Goal: Task Accomplishment & Management: Use online tool/utility

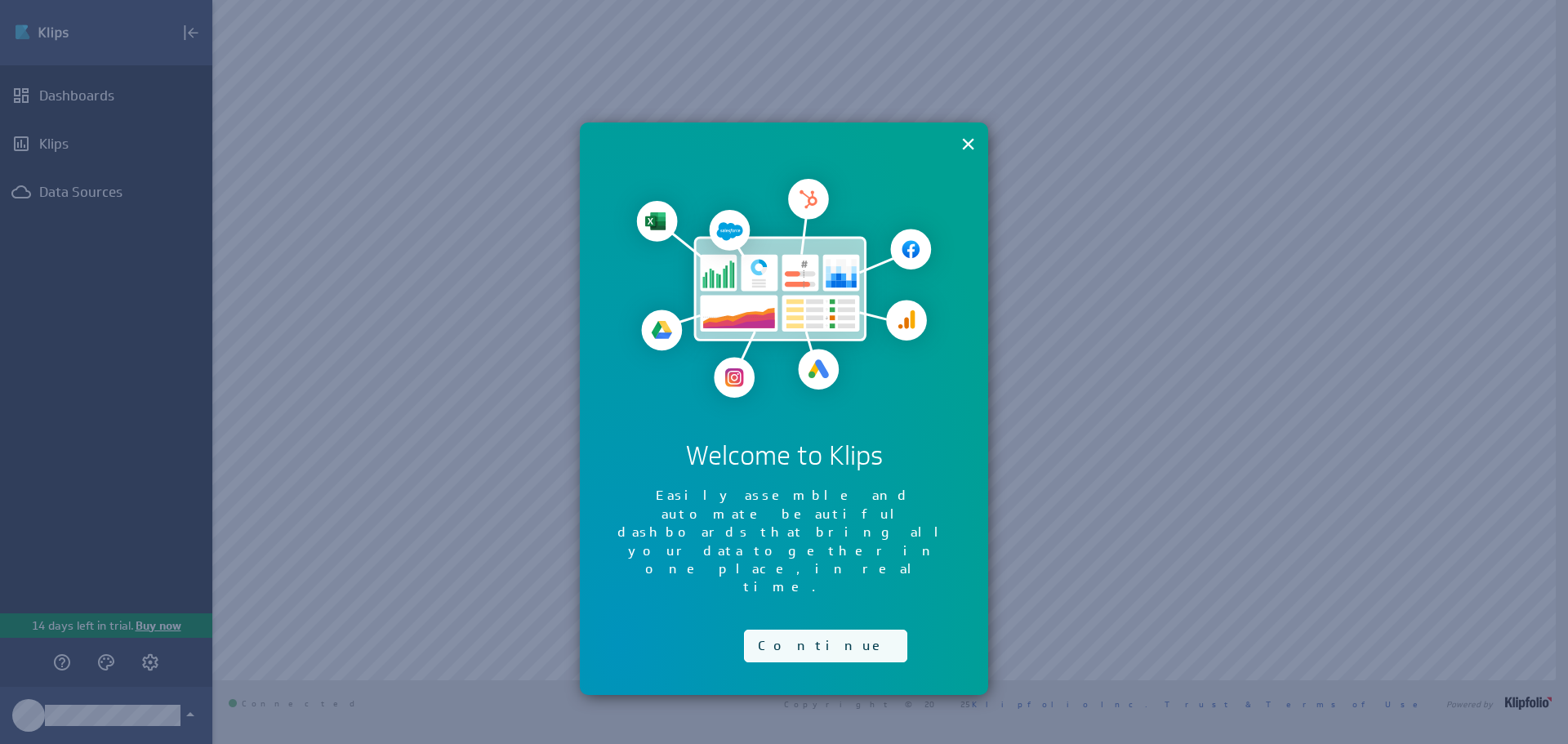
click at [792, 629] on button "Continue" at bounding box center [826, 645] width 163 height 32
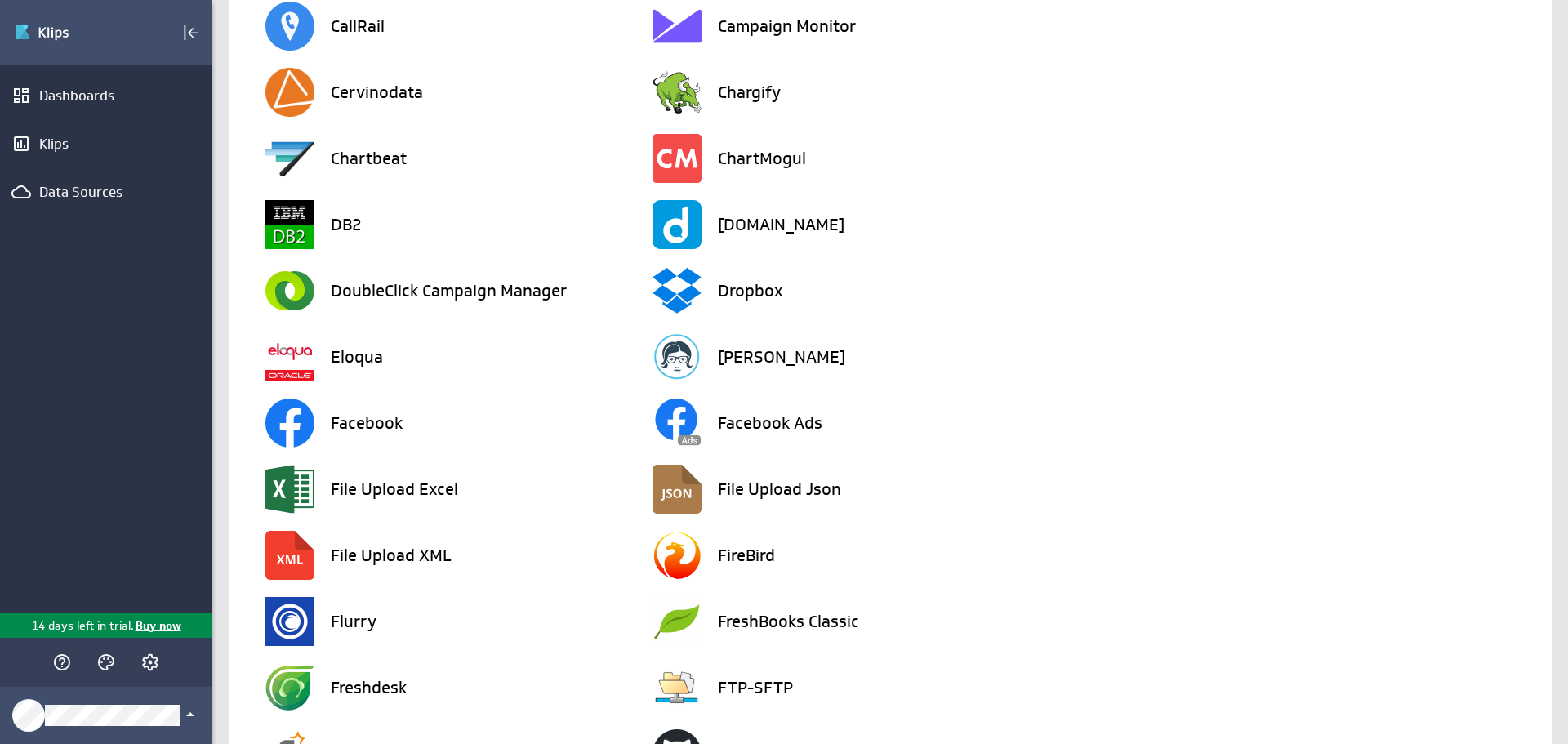
scroll to position [898, 0]
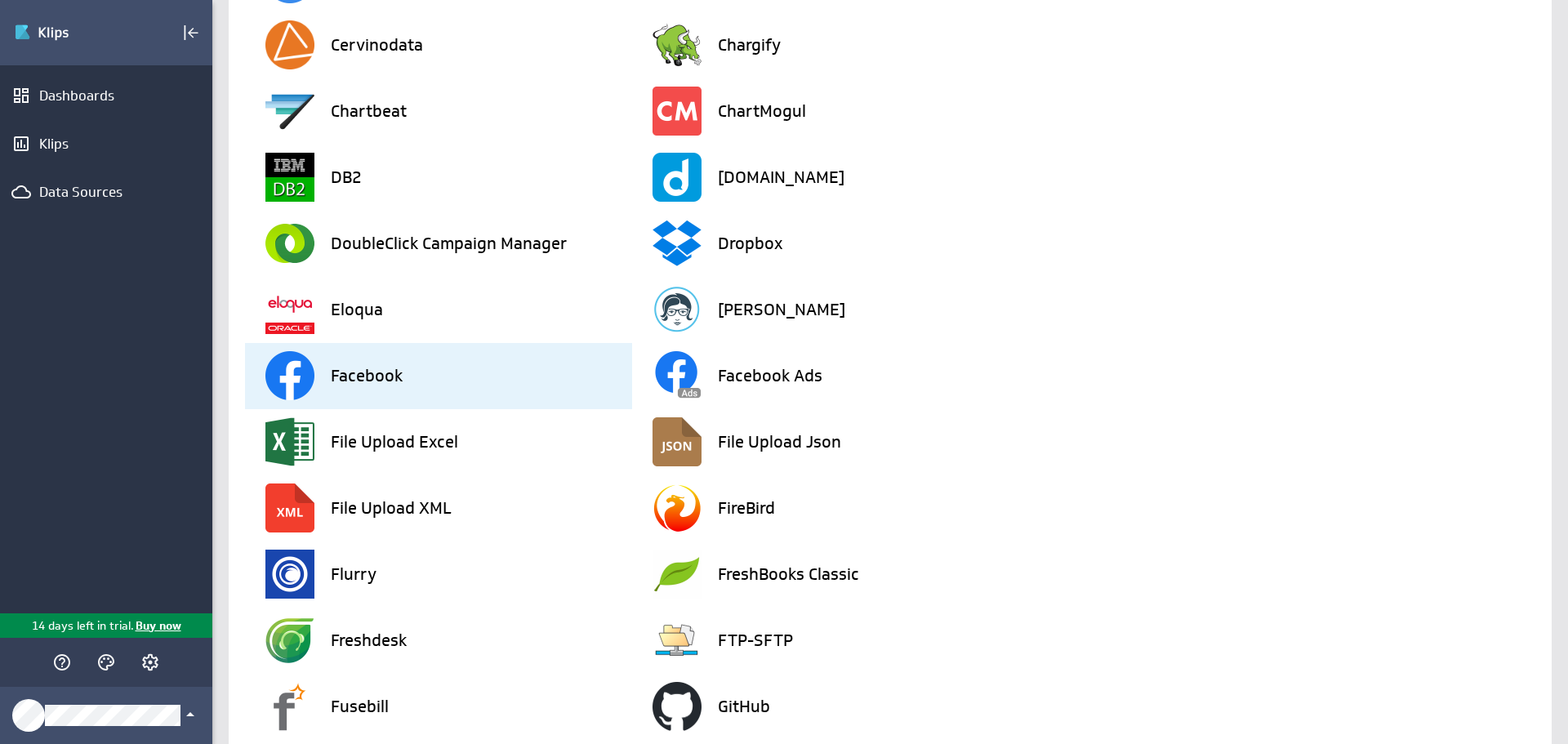
click at [540, 382] on div "Facebook" at bounding box center [448, 376] width 366 height 66
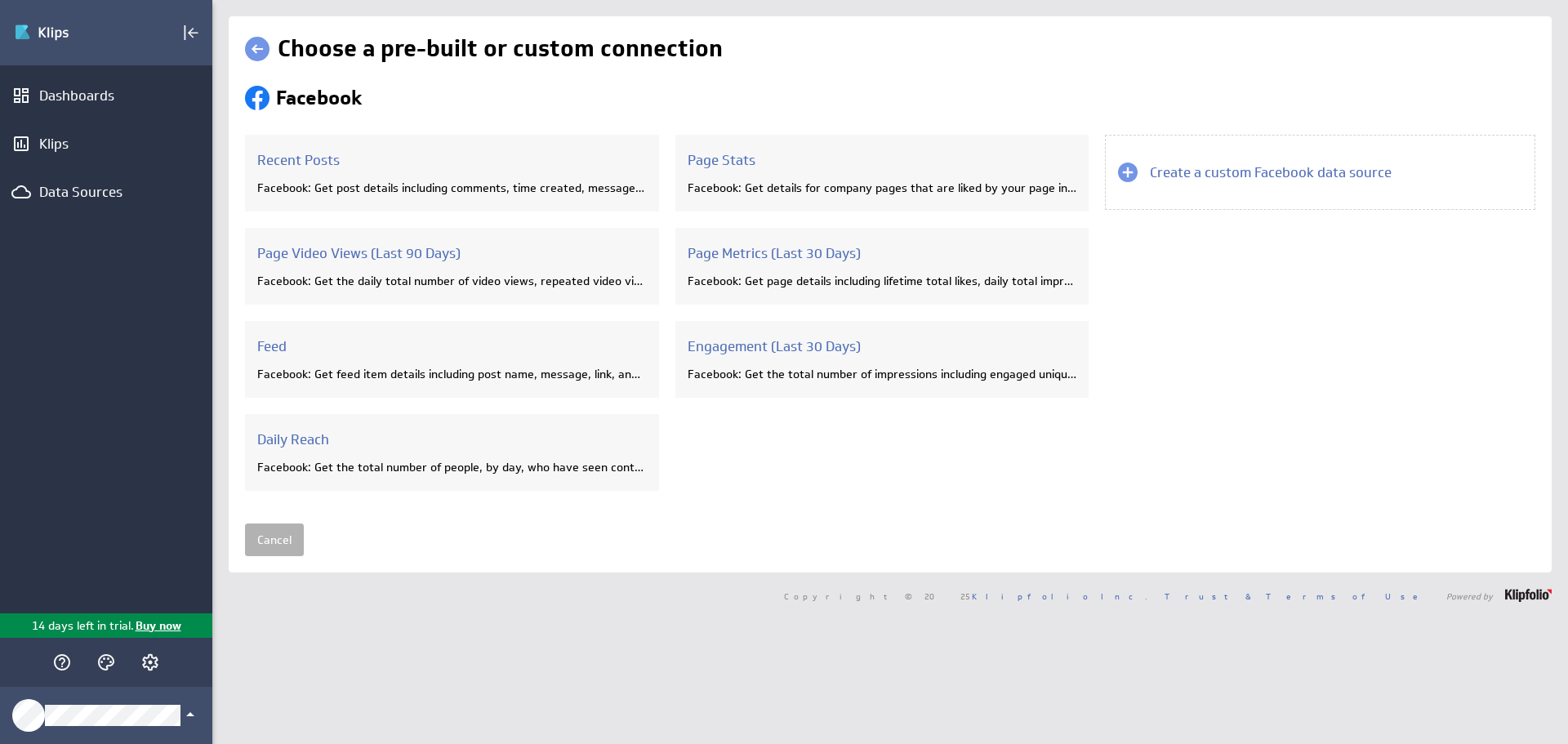
scroll to position [0, 0]
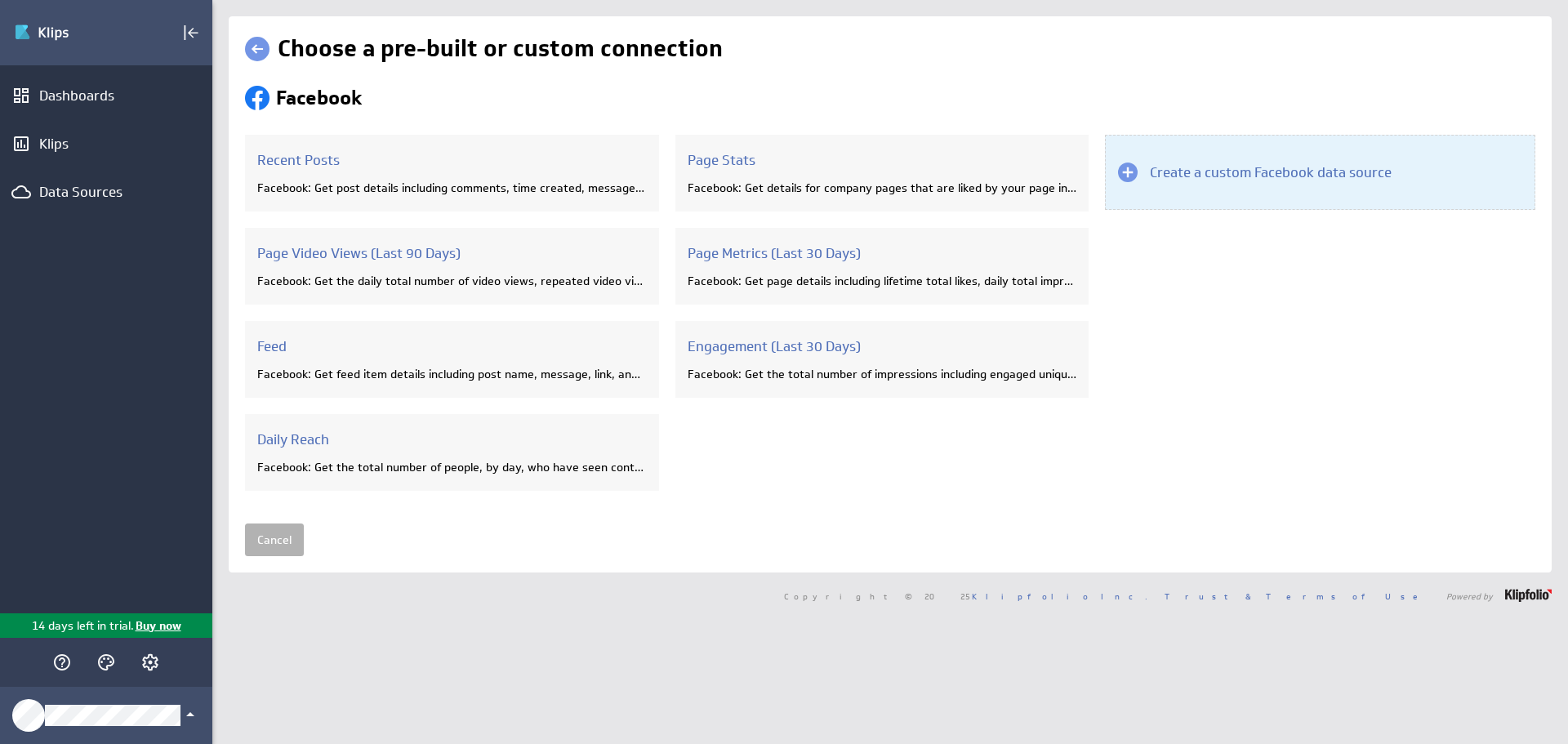
click at [1227, 164] on h3 "Create a custom Facebook data source" at bounding box center [1270, 172] width 241 height 18
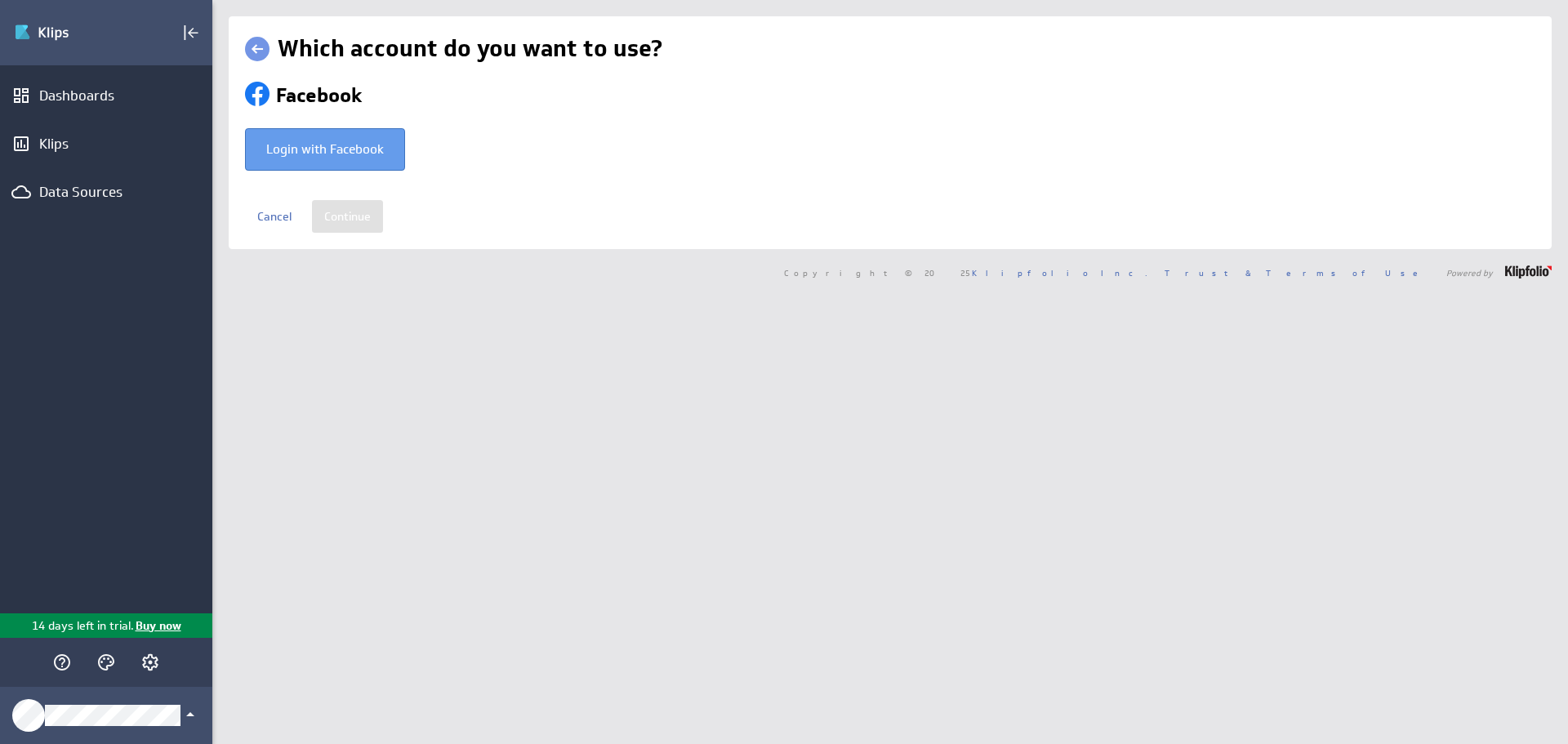
click at [339, 151] on div "Login with Facebook" at bounding box center [325, 149] width 118 height 24
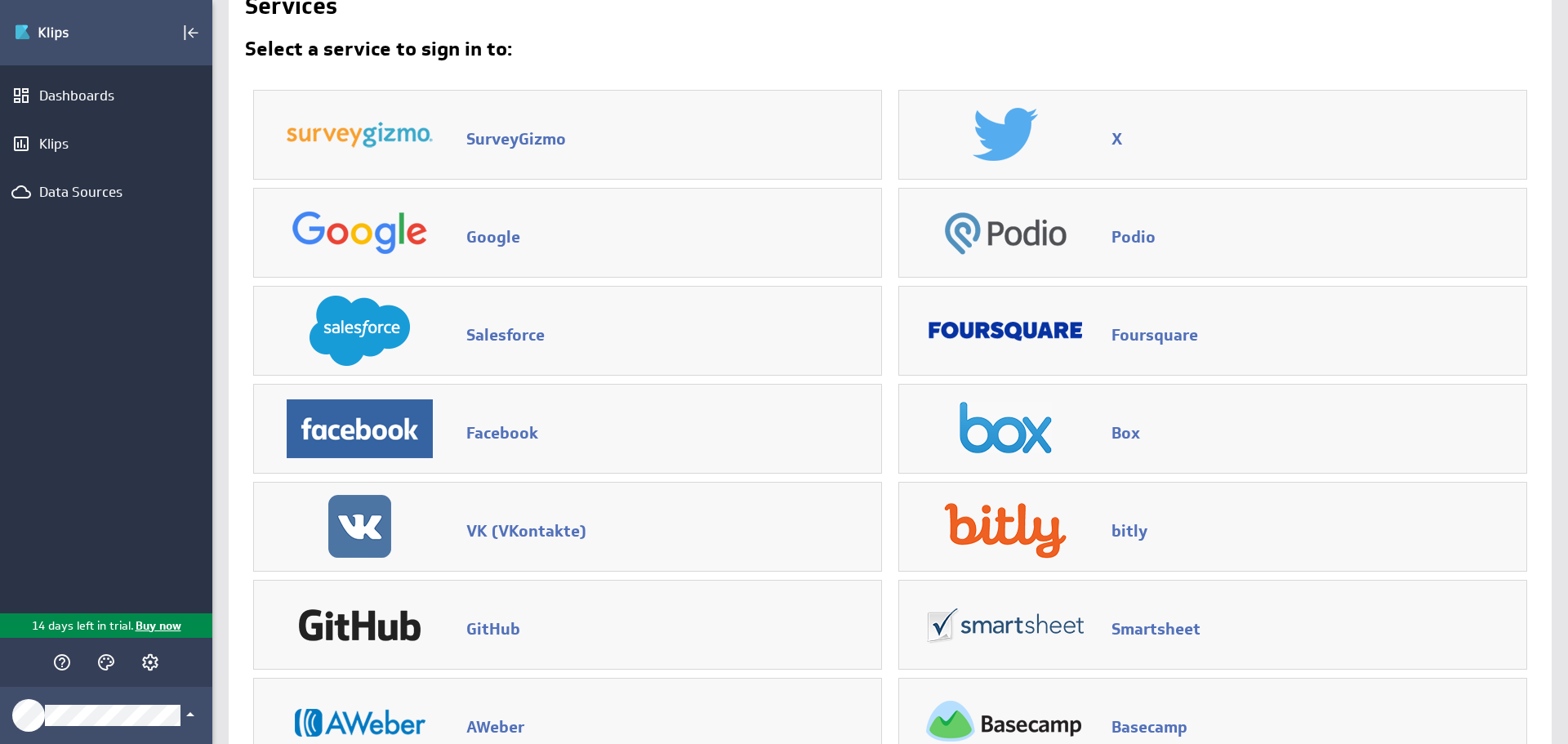
scroll to position [82, 0]
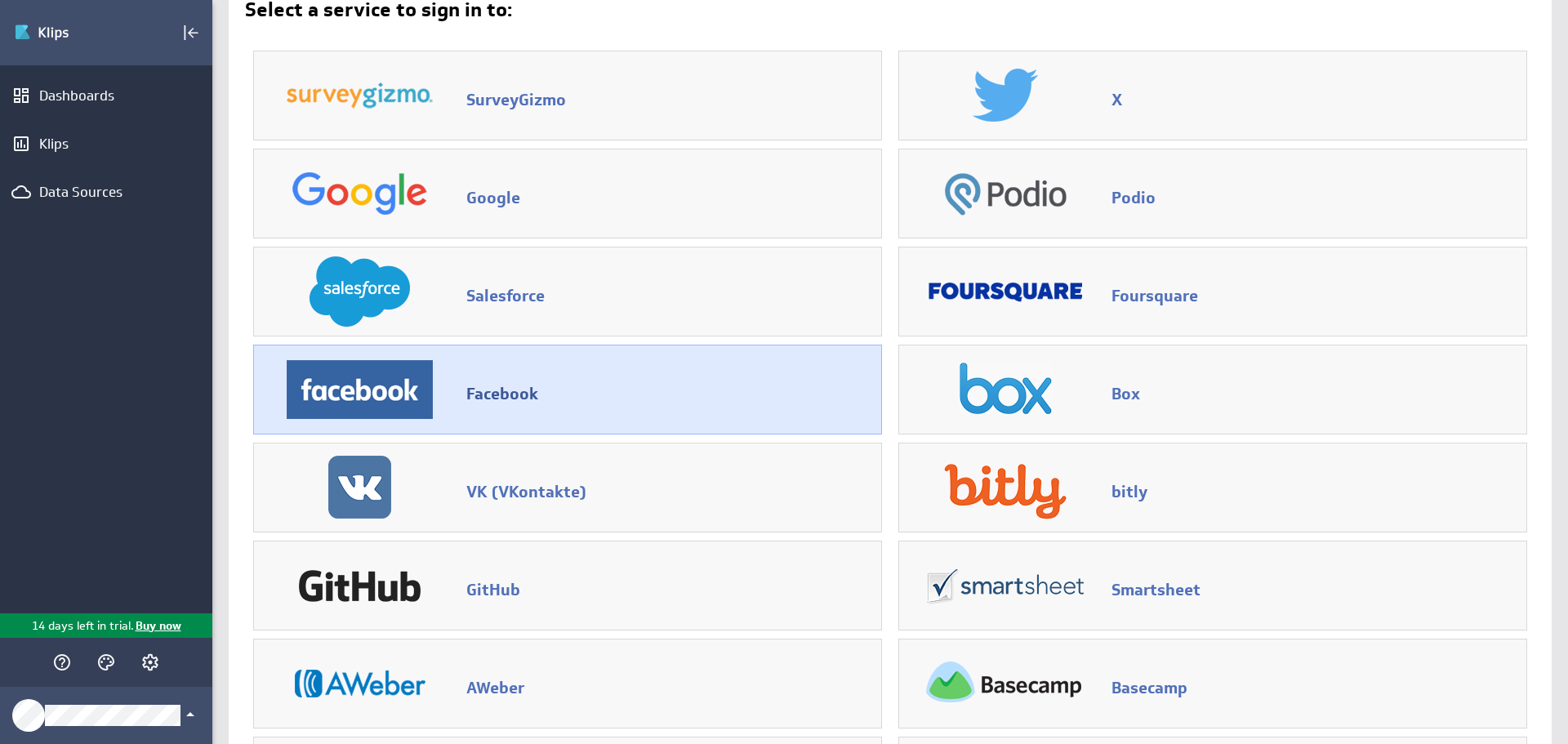
click at [697, 398] on h3 "Facebook" at bounding box center [669, 396] width 406 height 21
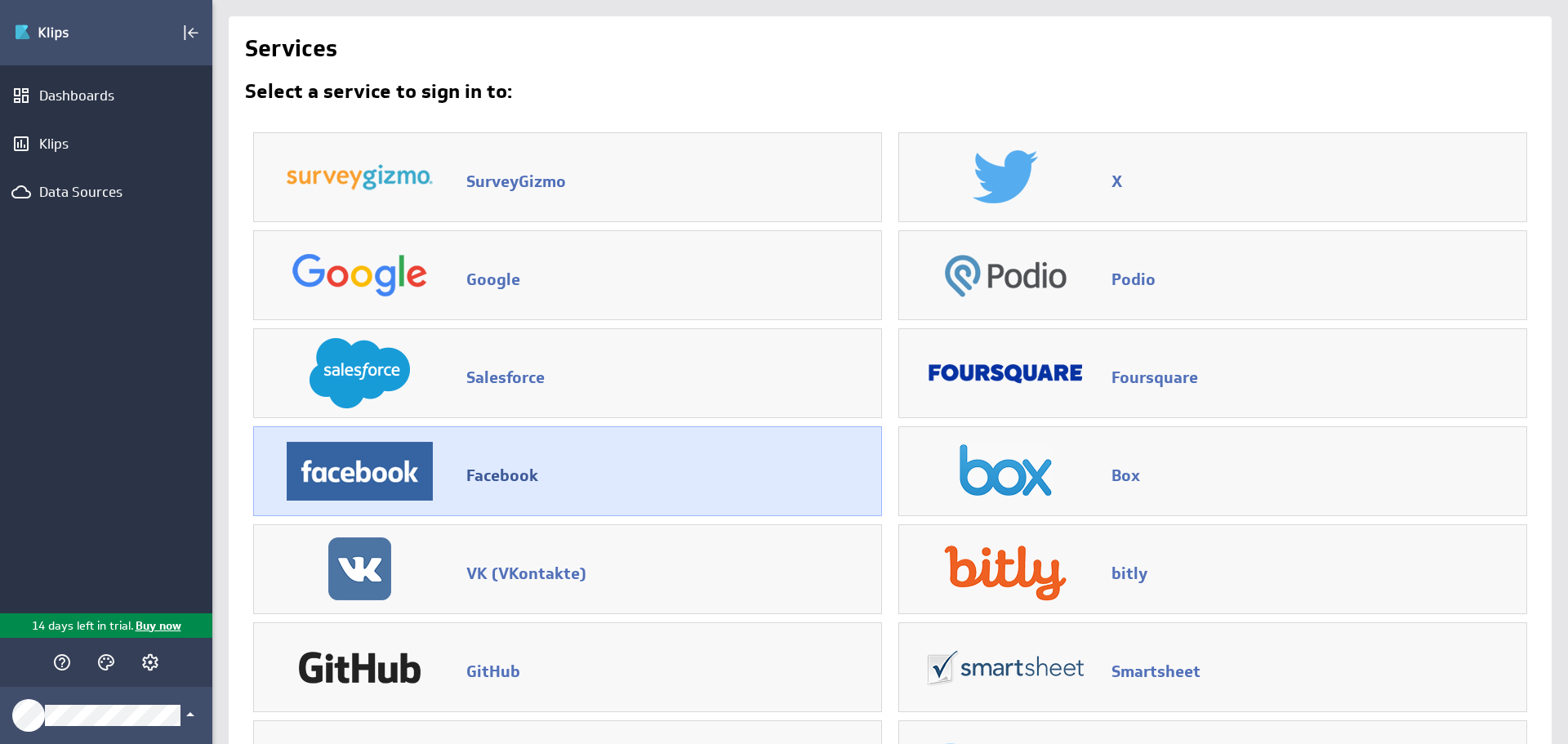
click at [495, 483] on h3 "Facebook" at bounding box center [669, 478] width 406 height 21
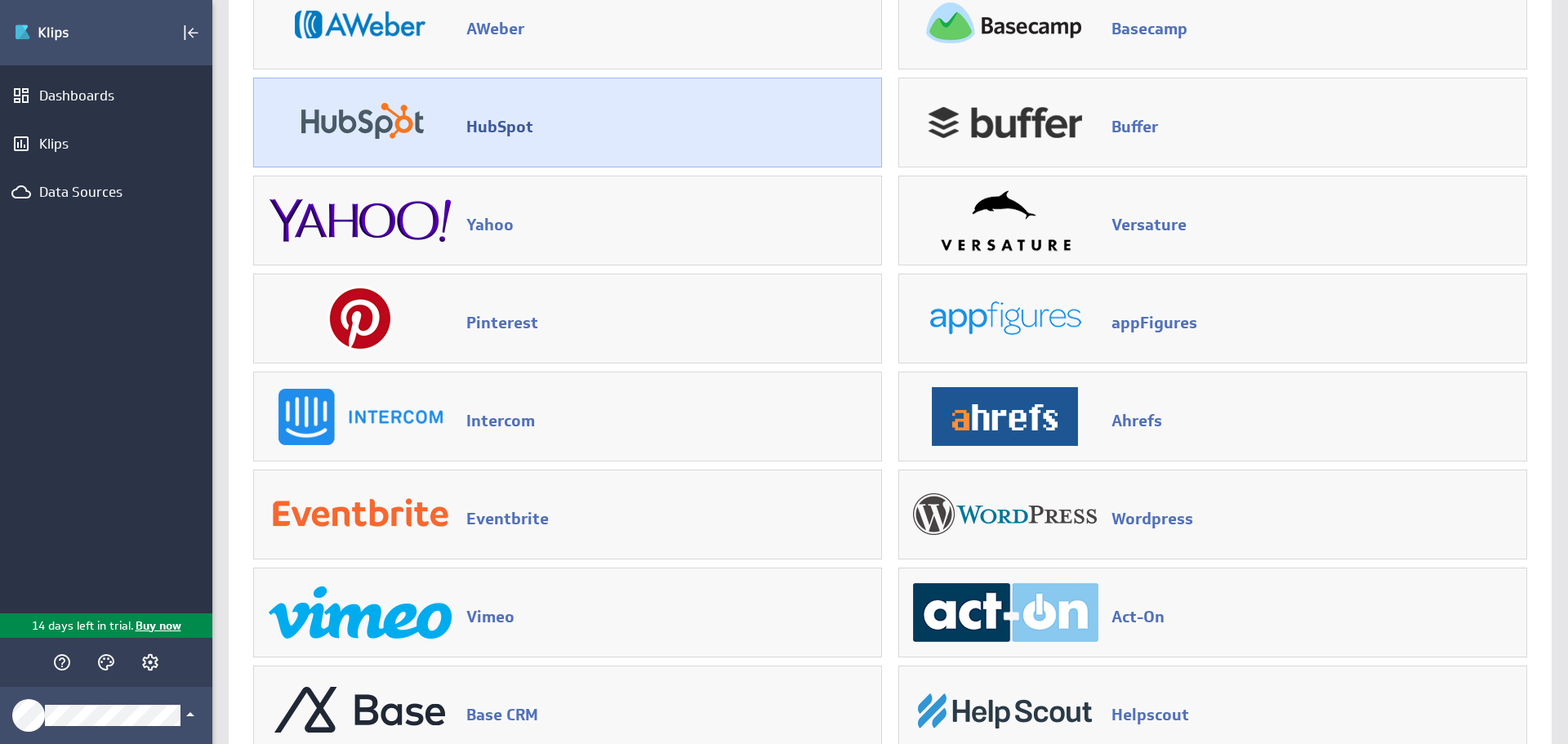
scroll to position [1067, 0]
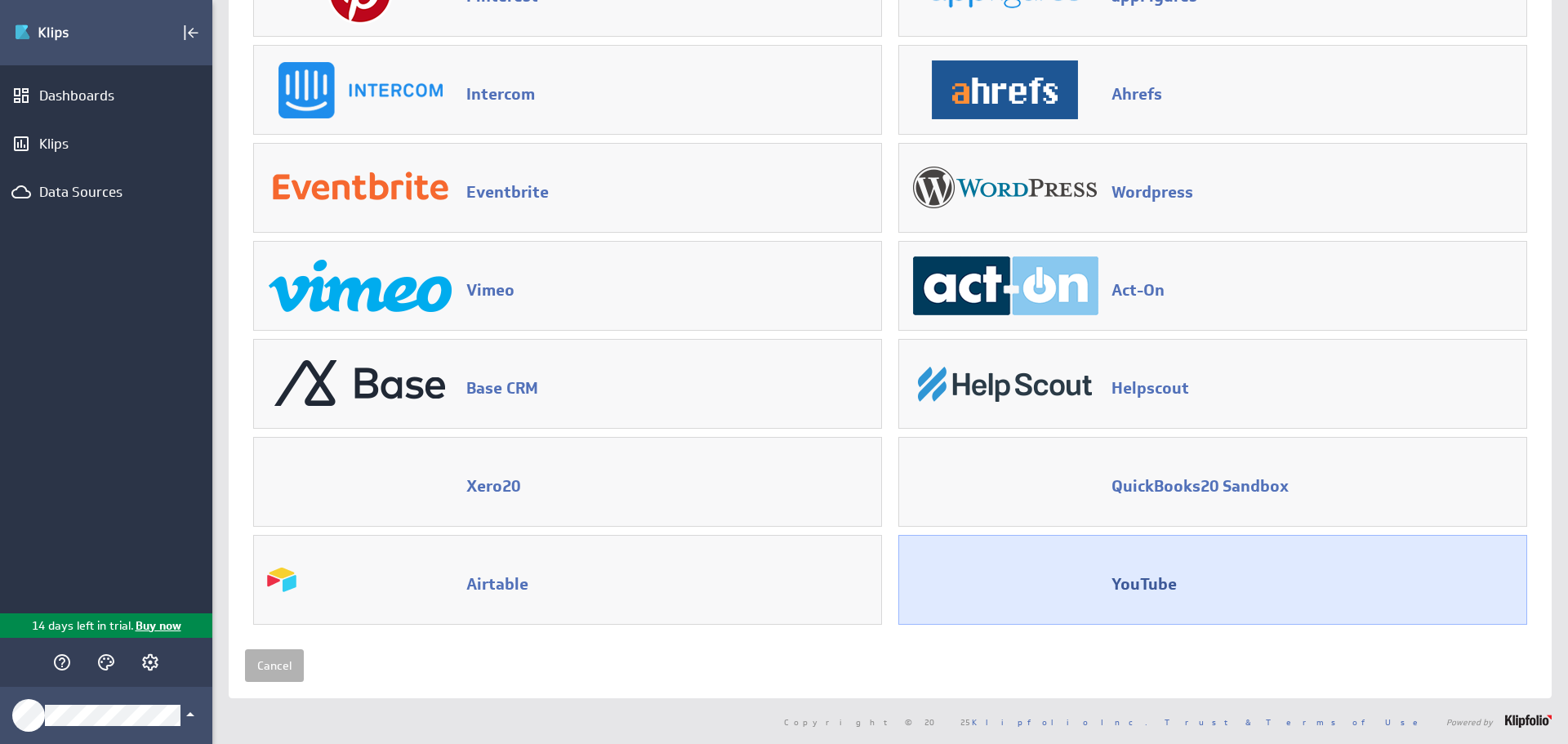
click at [1120, 564] on div "YouTube" at bounding box center [1213, 579] width 610 height 71
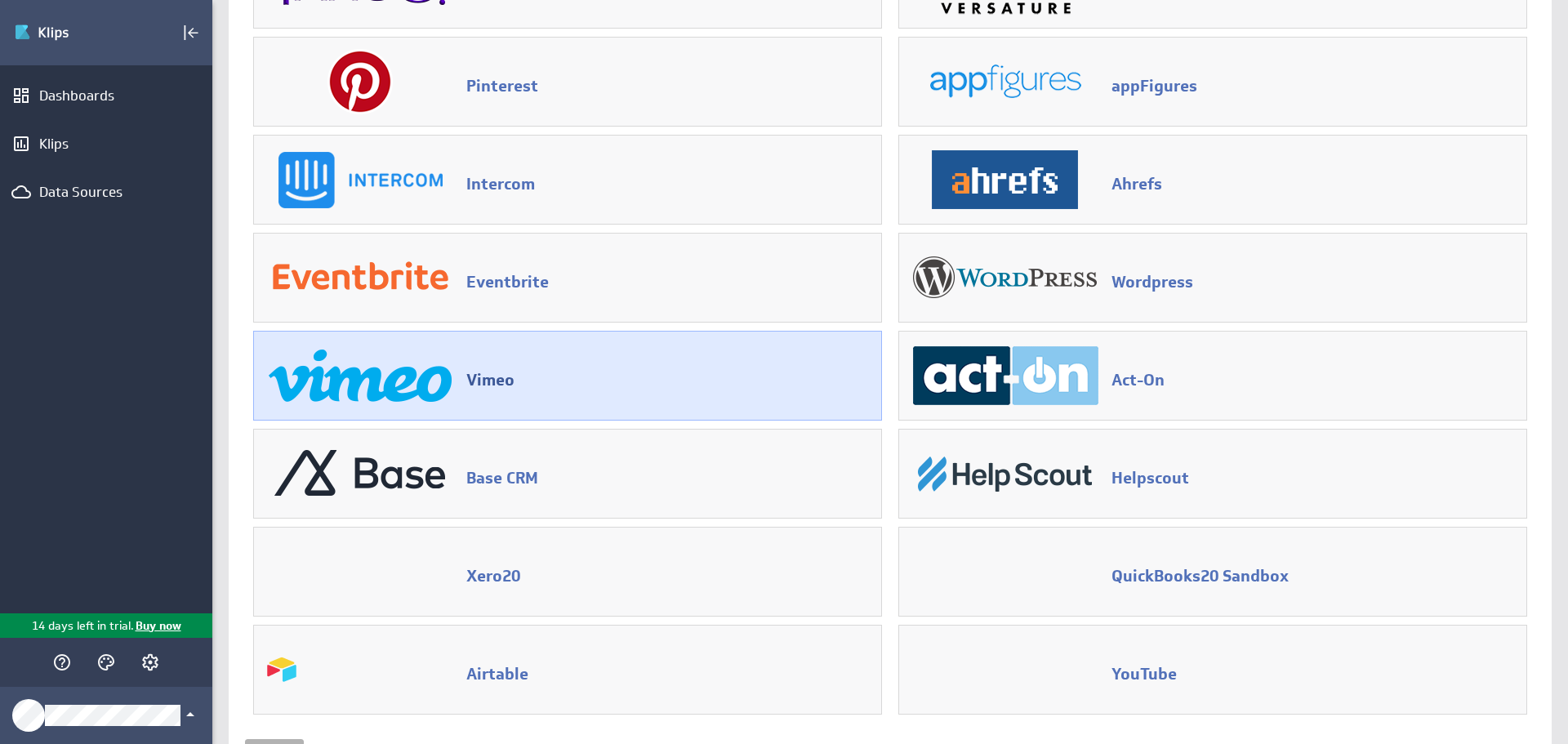
scroll to position [1067, 0]
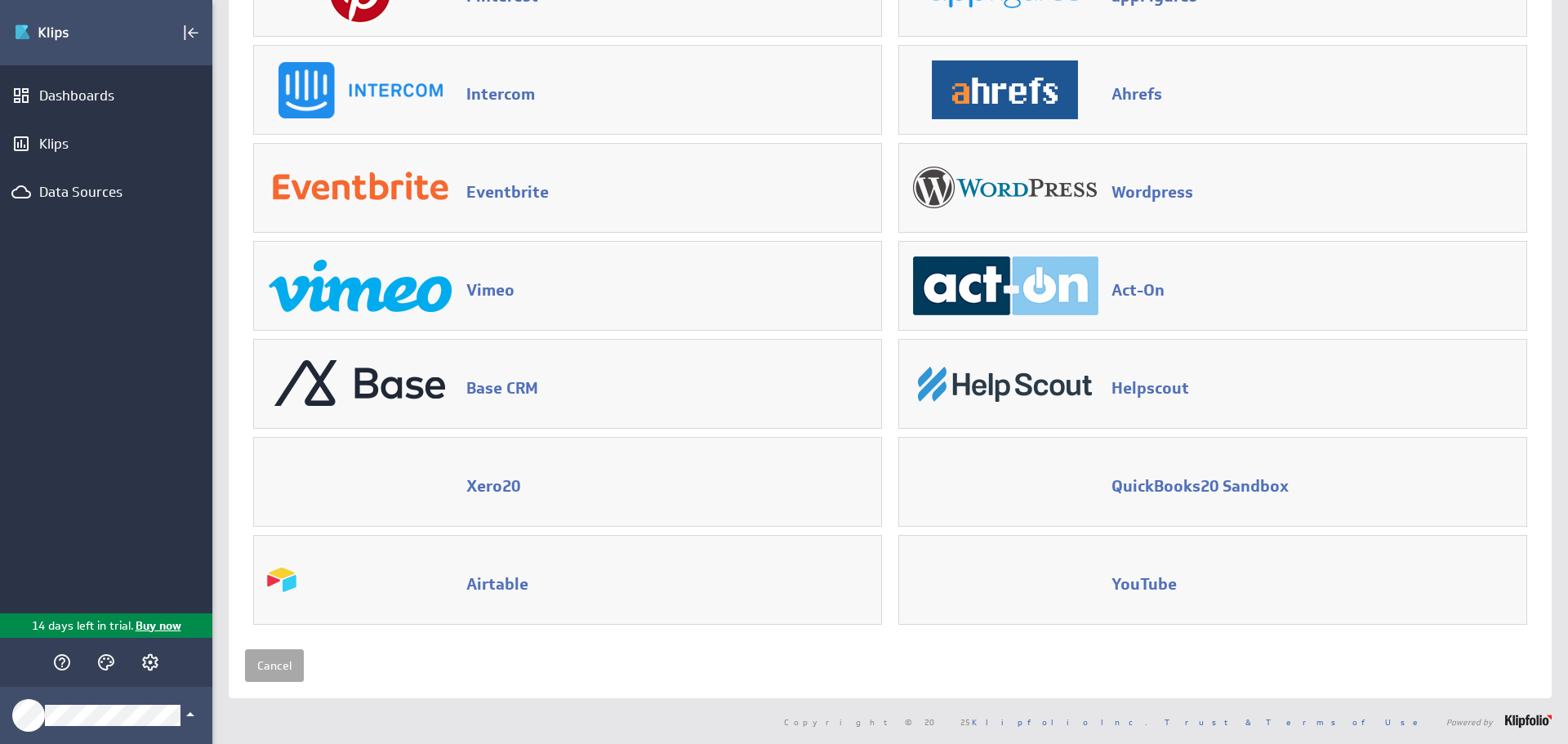
click at [287, 672] on link "Cancel" at bounding box center [274, 665] width 58 height 32
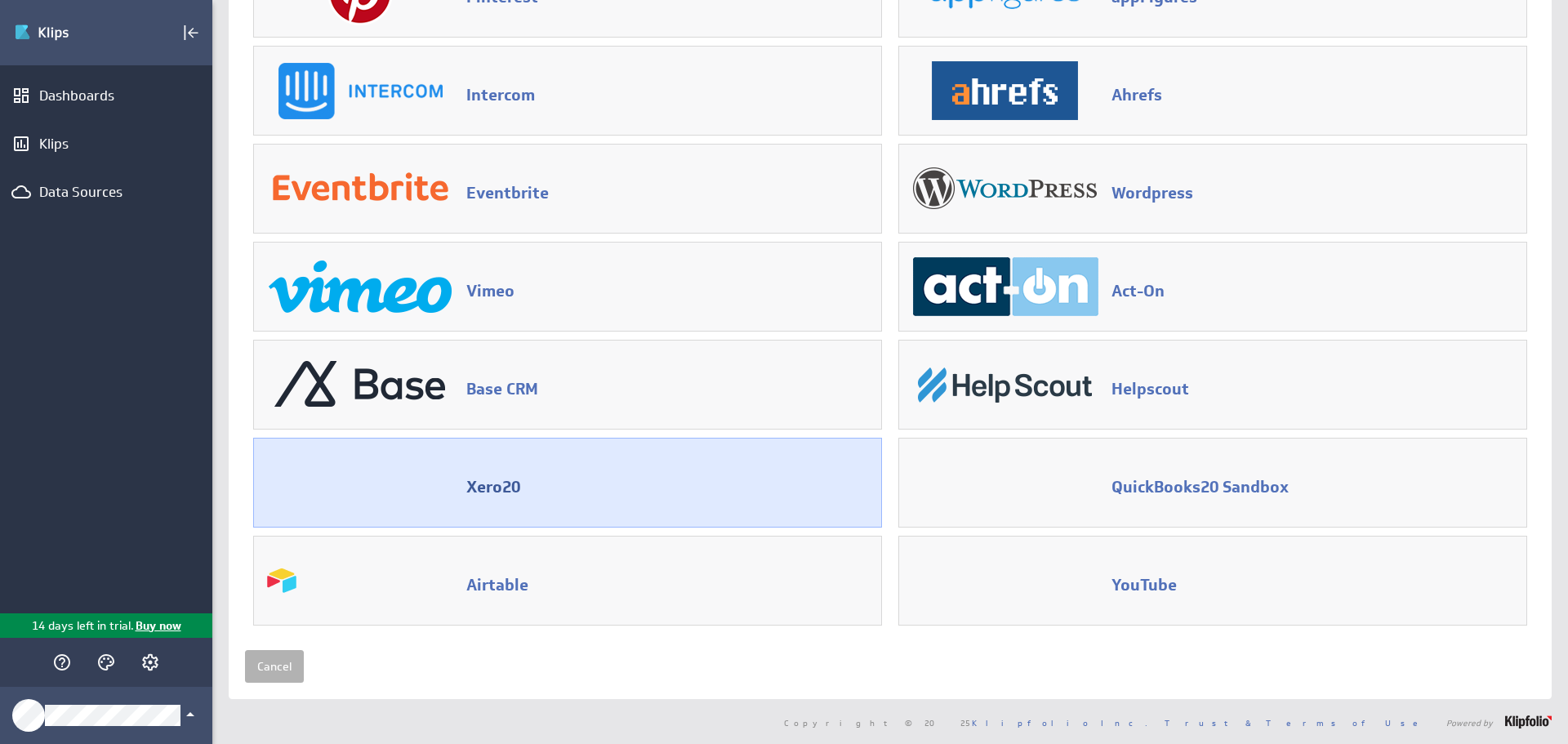
scroll to position [1067, 0]
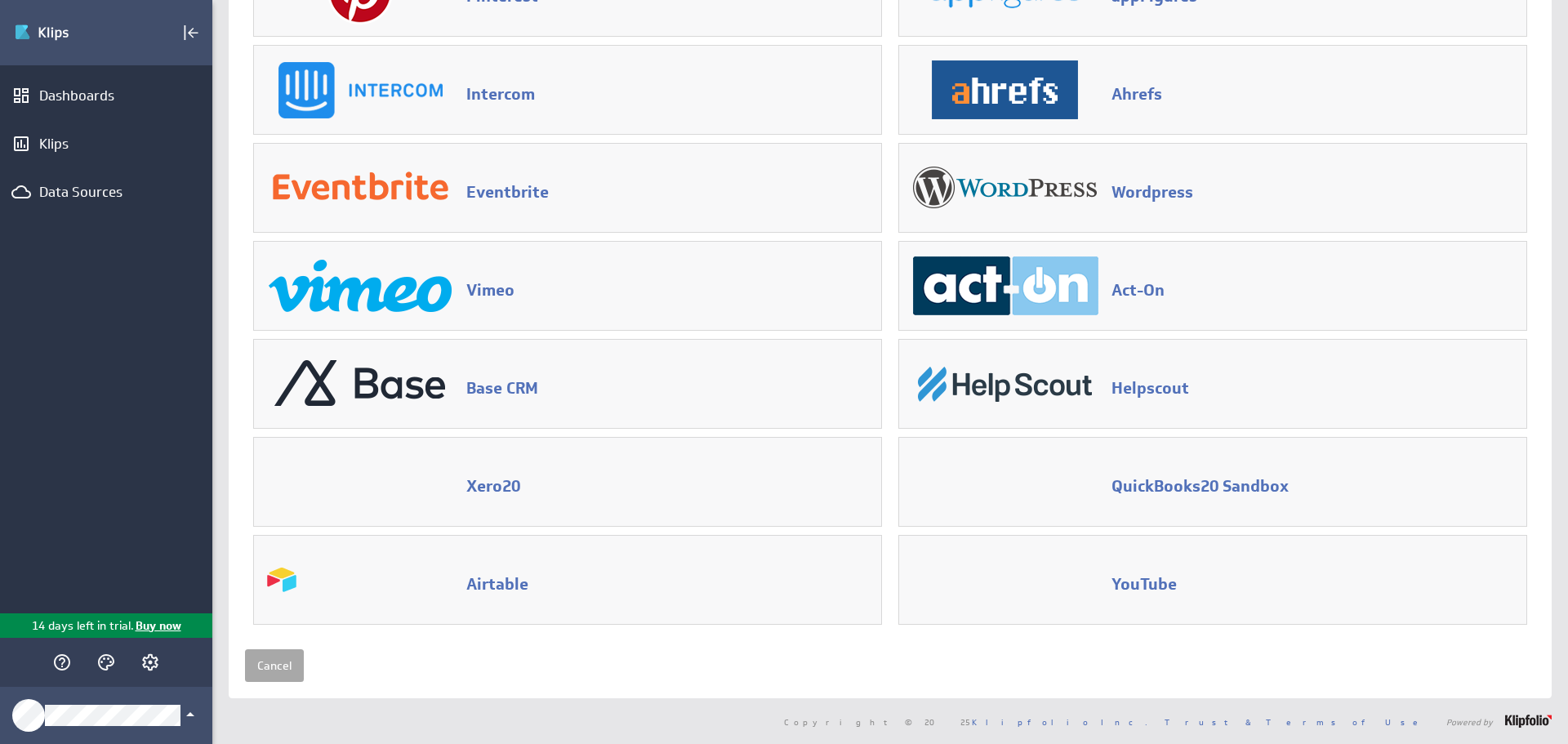
click at [259, 674] on link "Cancel" at bounding box center [274, 665] width 58 height 32
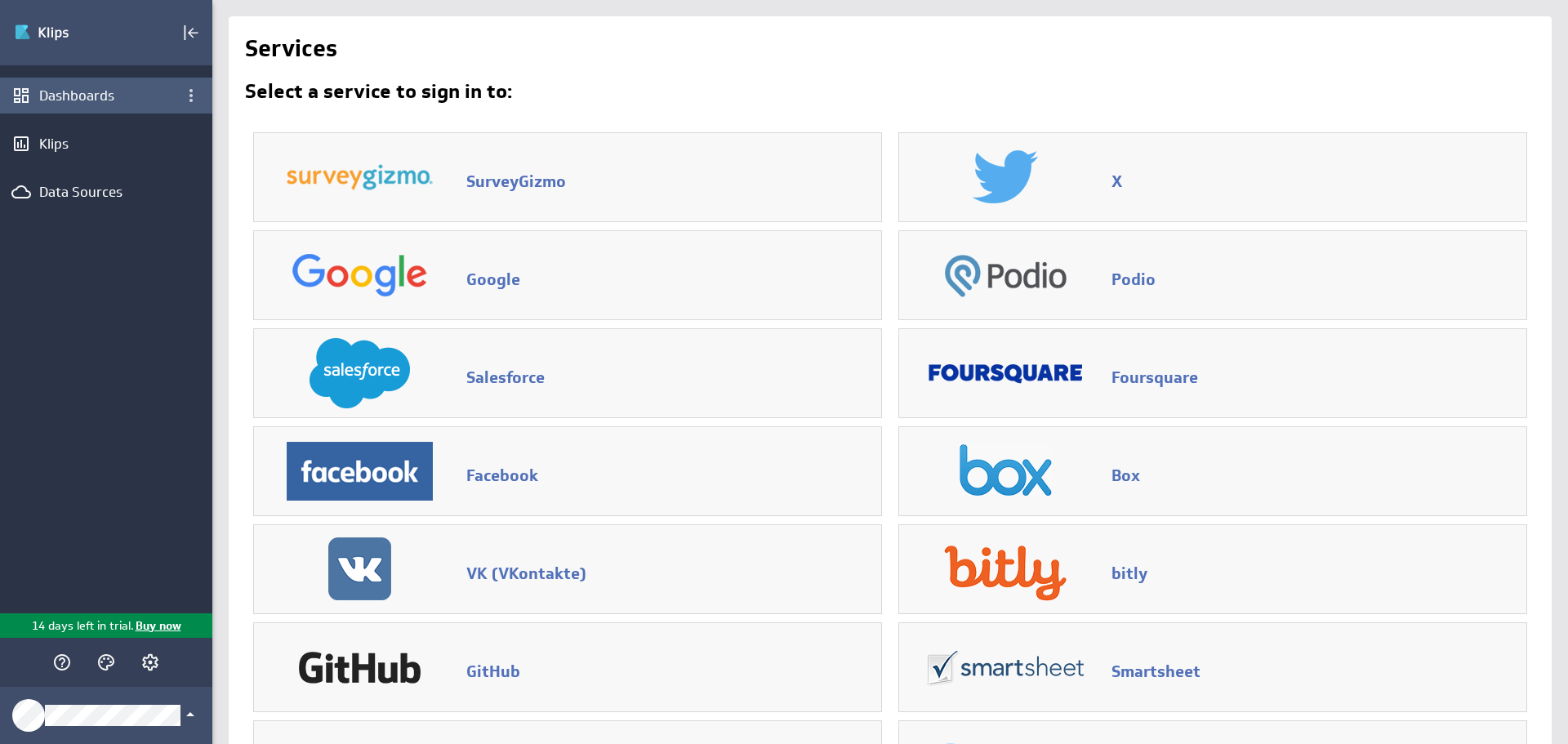
click at [92, 93] on div "Dashboards" at bounding box center [106, 95] width 134 height 18
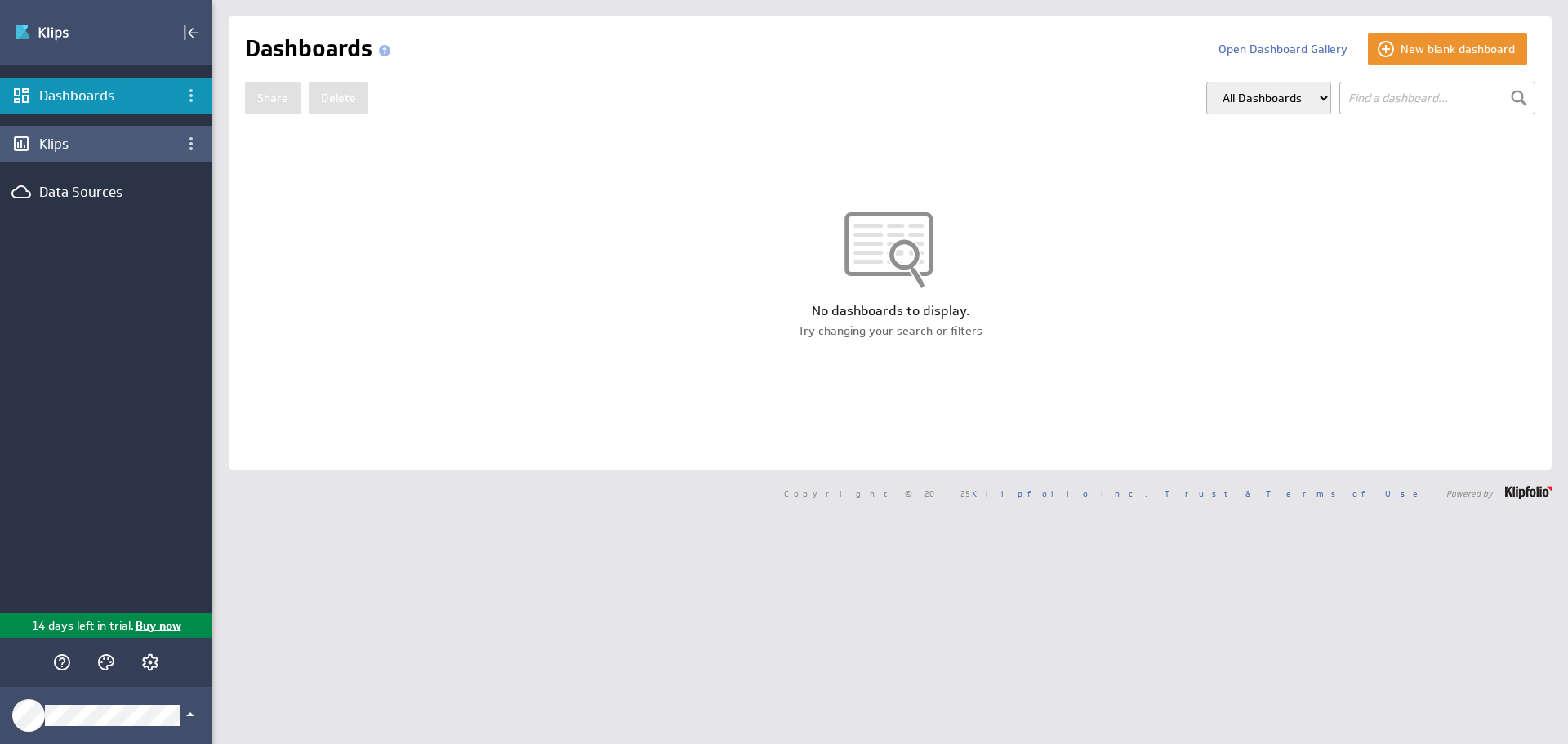
click at [127, 144] on div "Klips" at bounding box center [106, 143] width 134 height 18
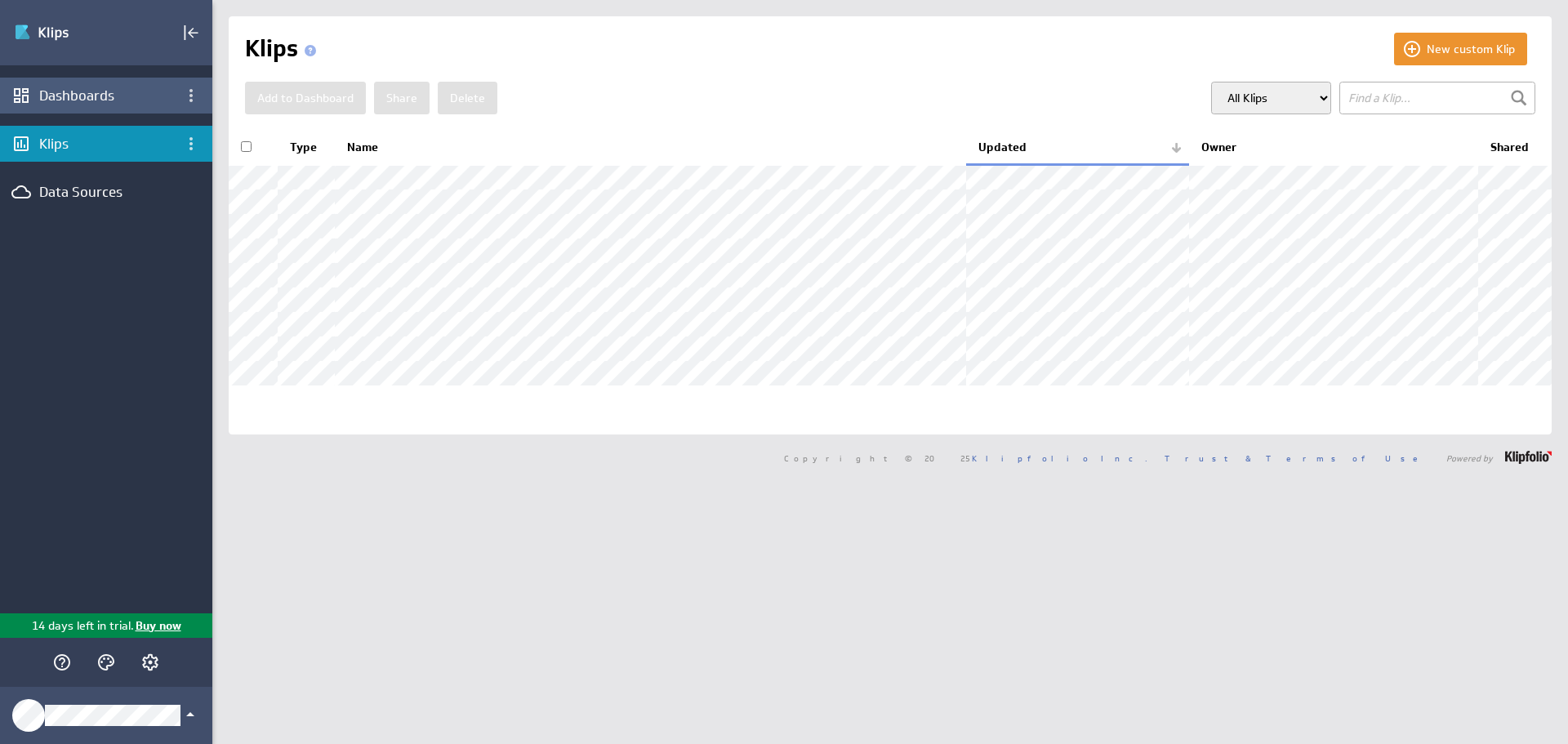
click at [111, 93] on div "Dashboards" at bounding box center [106, 95] width 134 height 18
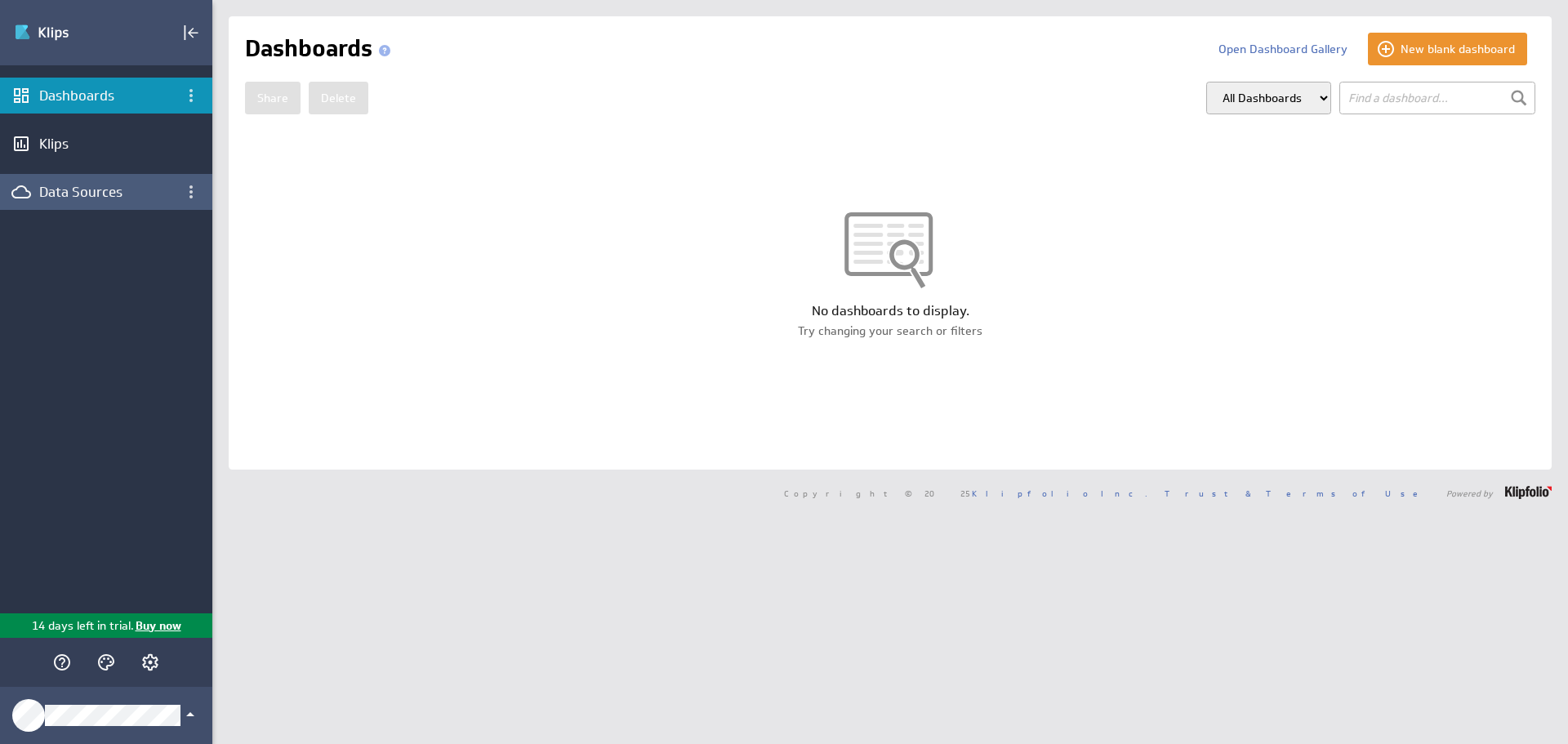
click at [109, 192] on div "Data Sources" at bounding box center [106, 191] width 134 height 18
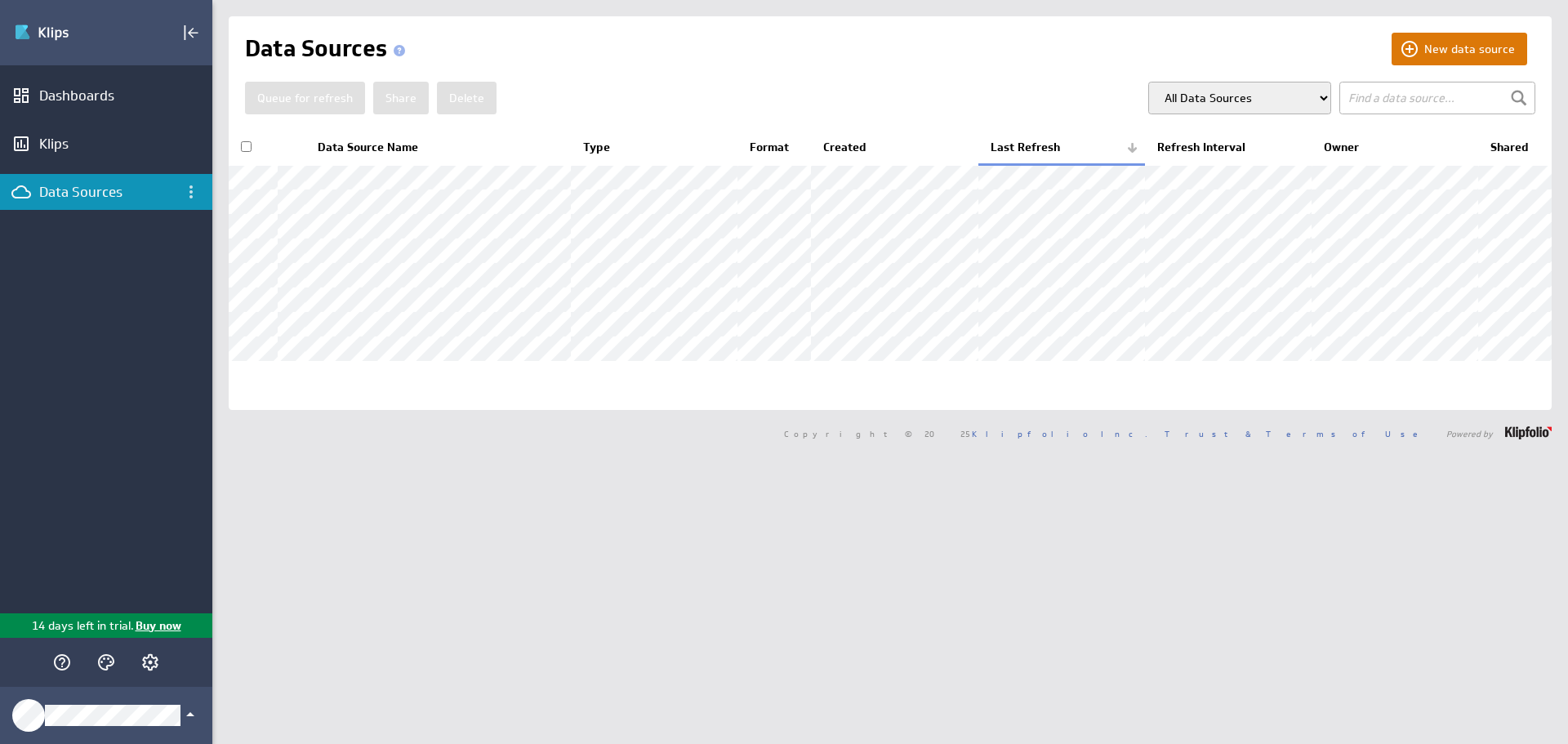
click at [1420, 48] on button "New data source" at bounding box center [1459, 48] width 135 height 32
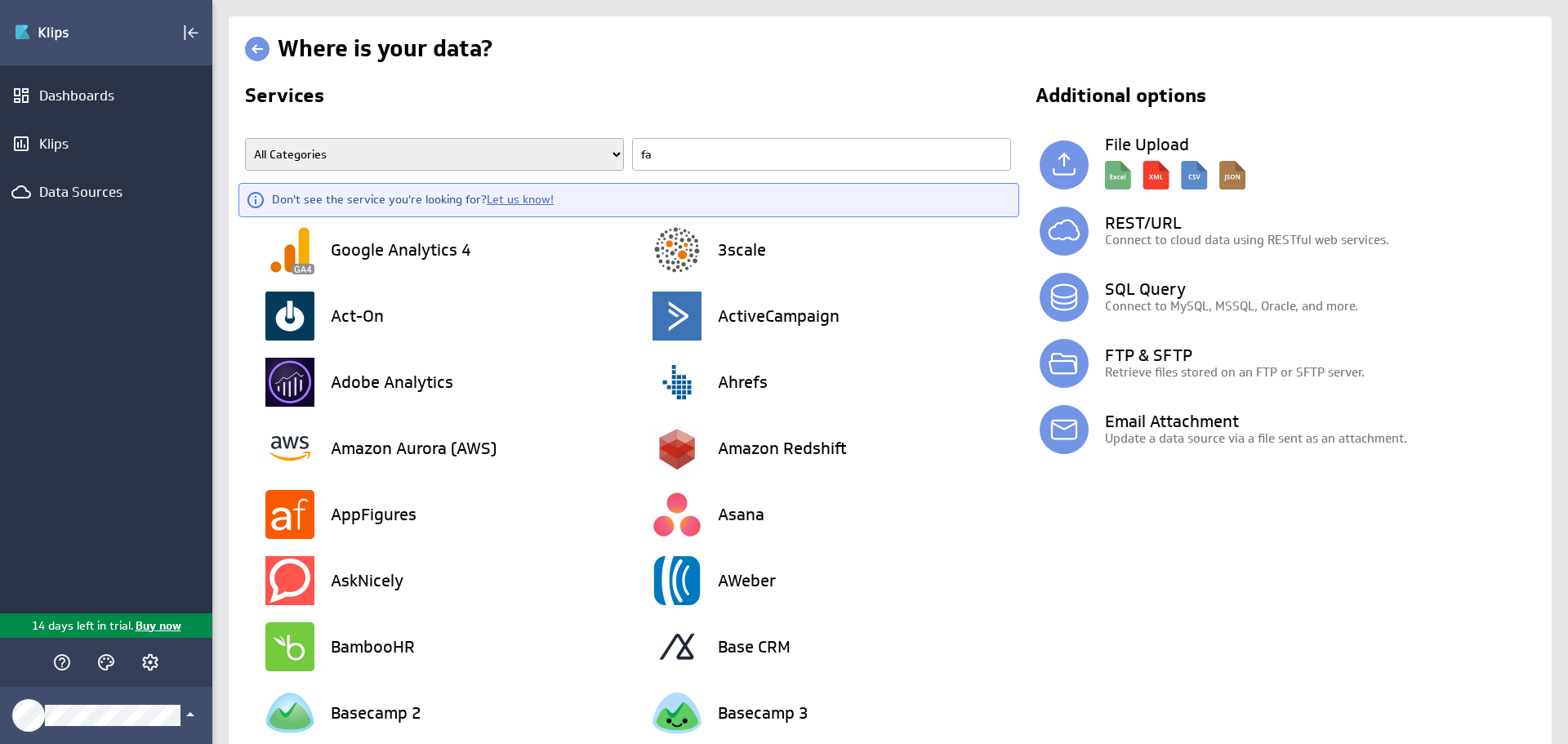
type input "fac"
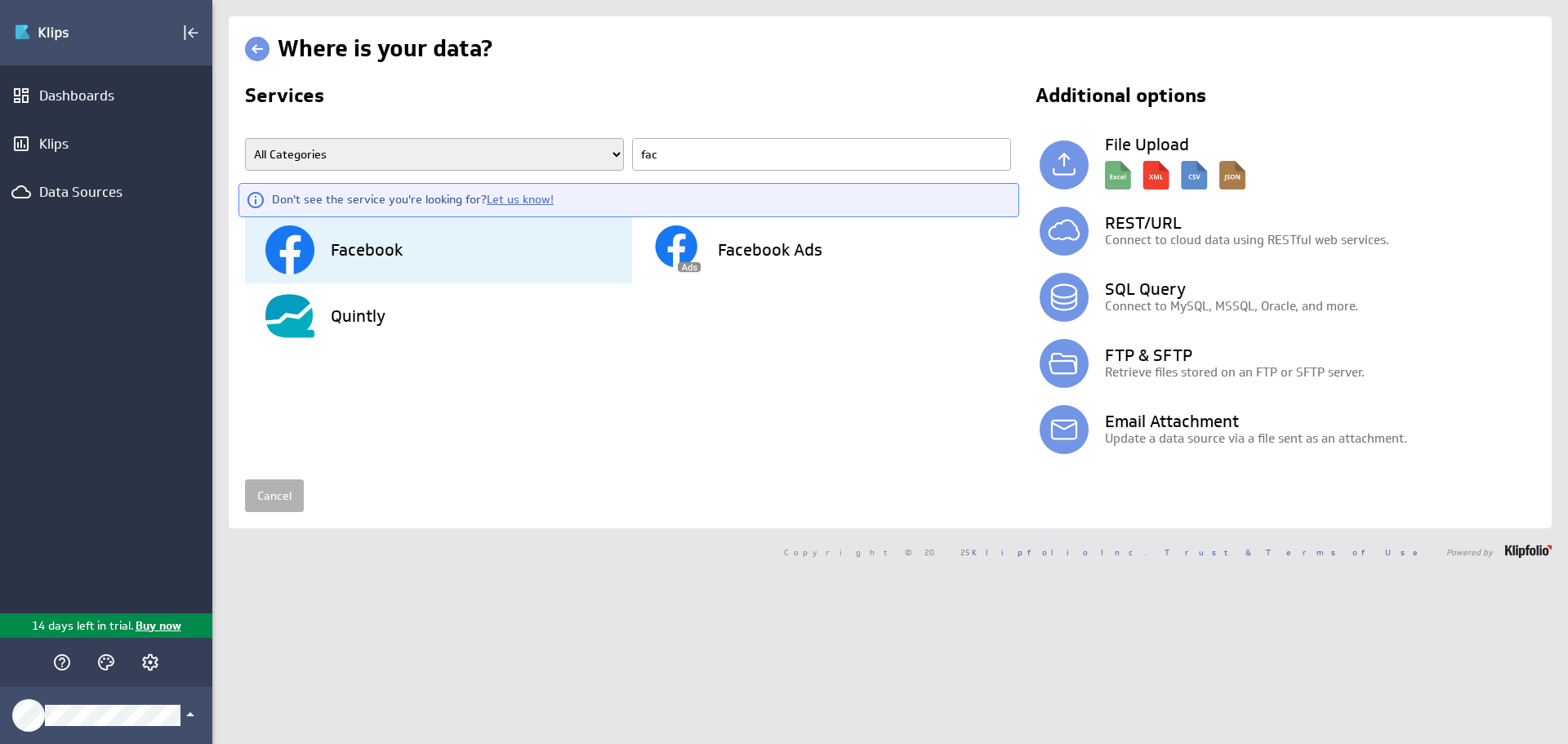
click at [487, 255] on div "Facebook" at bounding box center [448, 250] width 366 height 66
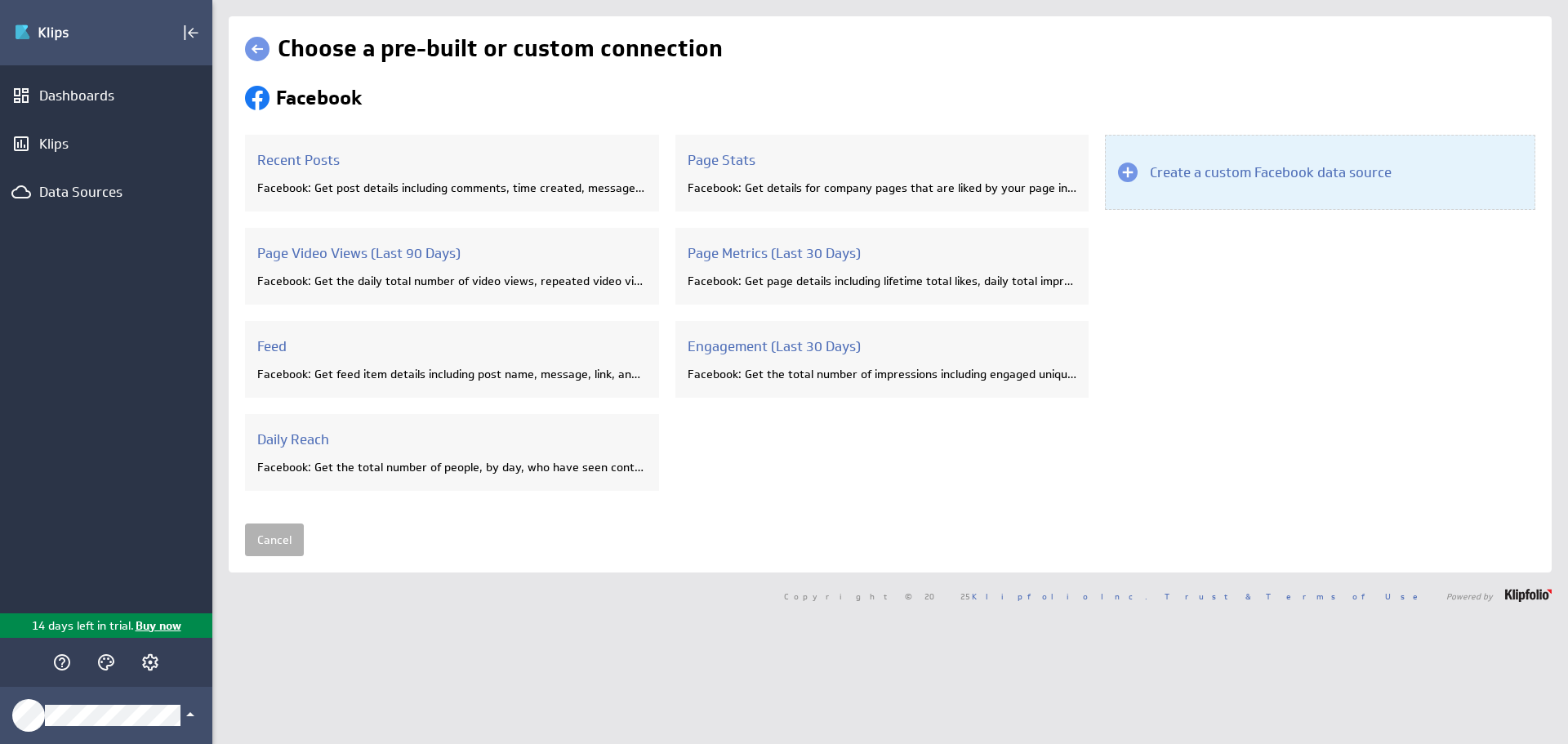
click at [1155, 169] on h3 "Create a custom Facebook data source" at bounding box center [1270, 172] width 241 height 18
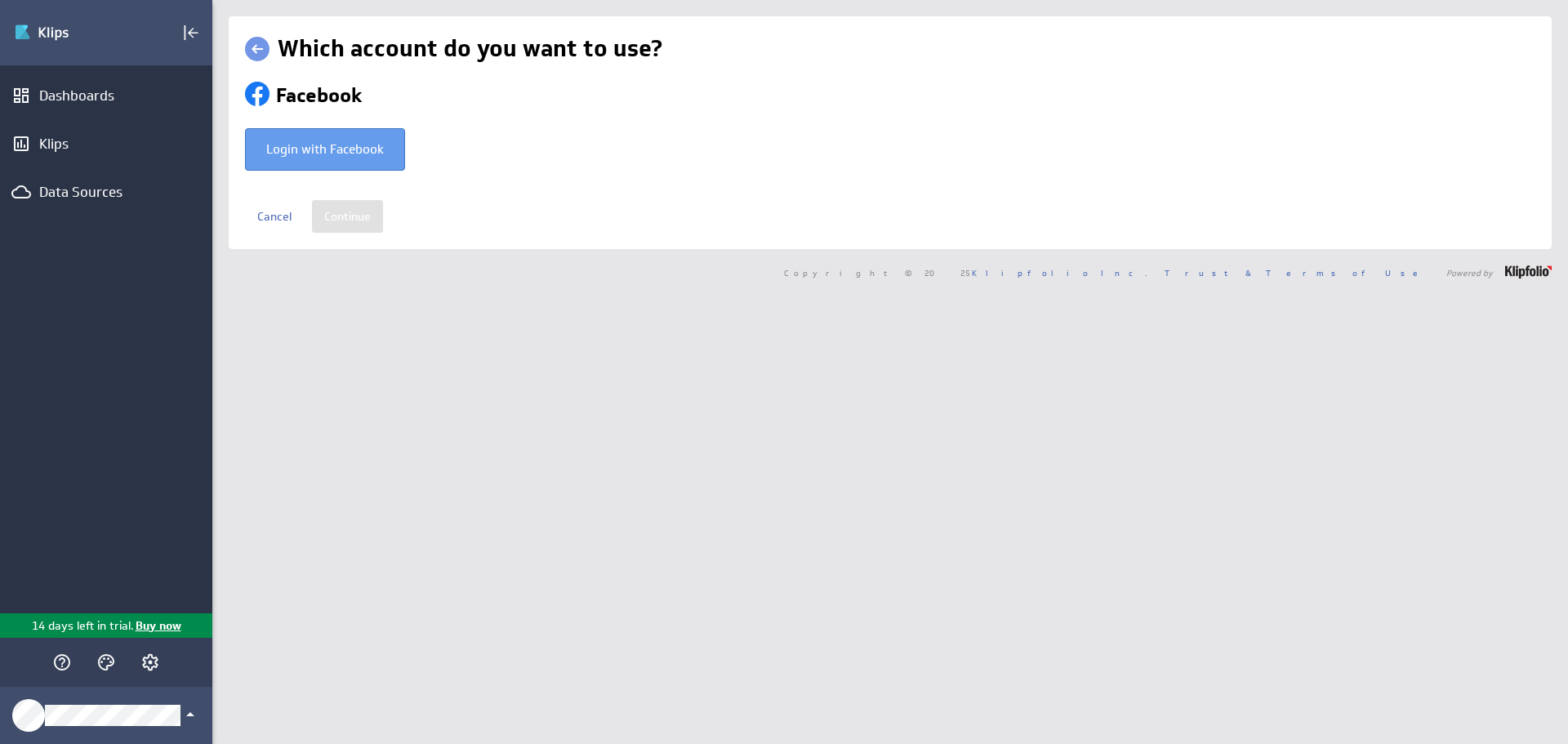
click at [325, 147] on div "Login with Facebook" at bounding box center [325, 149] width 118 height 24
type input "AFG @ Facebook created Aug 25, 2025 at 3:40 PM EDT"
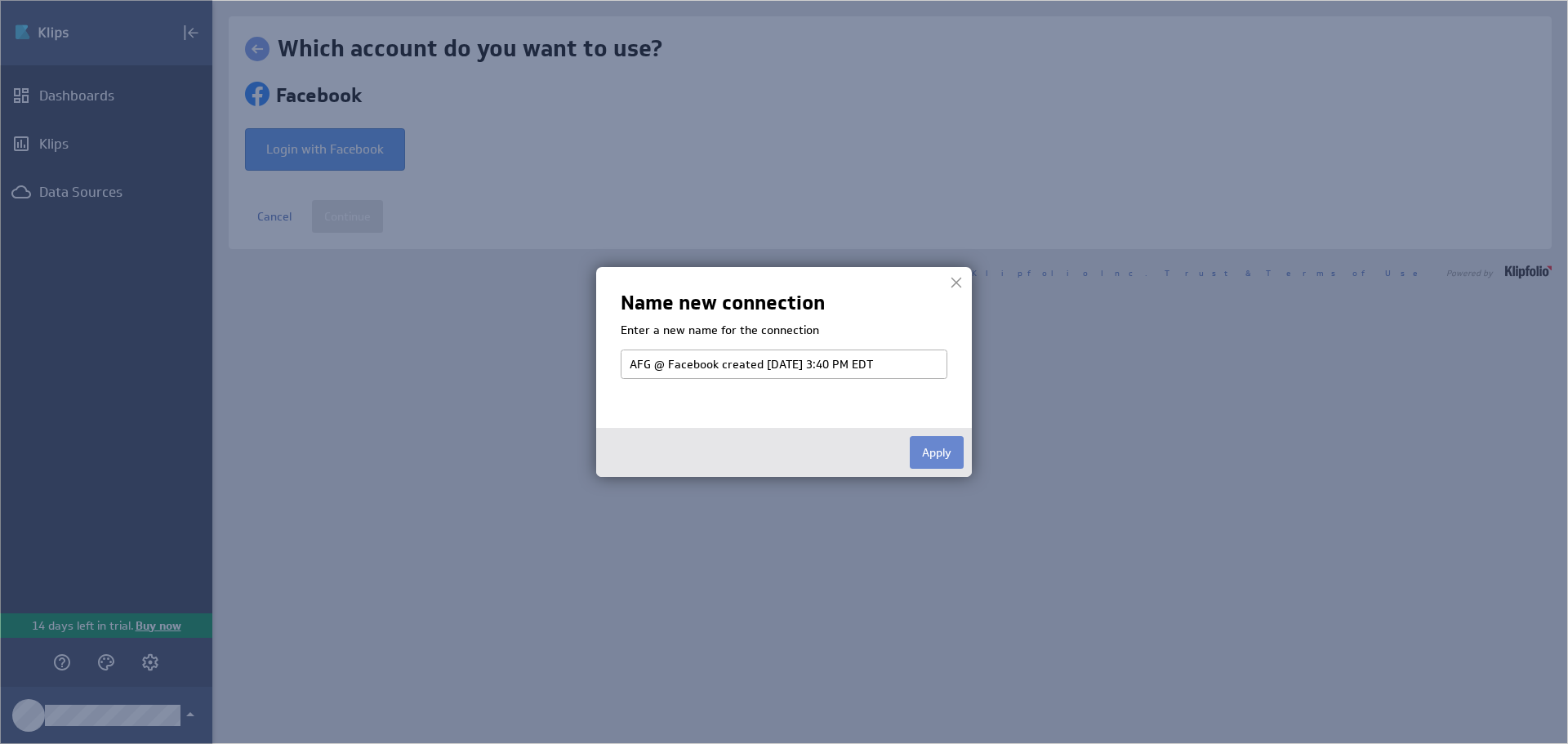
click at [948, 448] on button "Apply" at bounding box center [936, 452] width 54 height 32
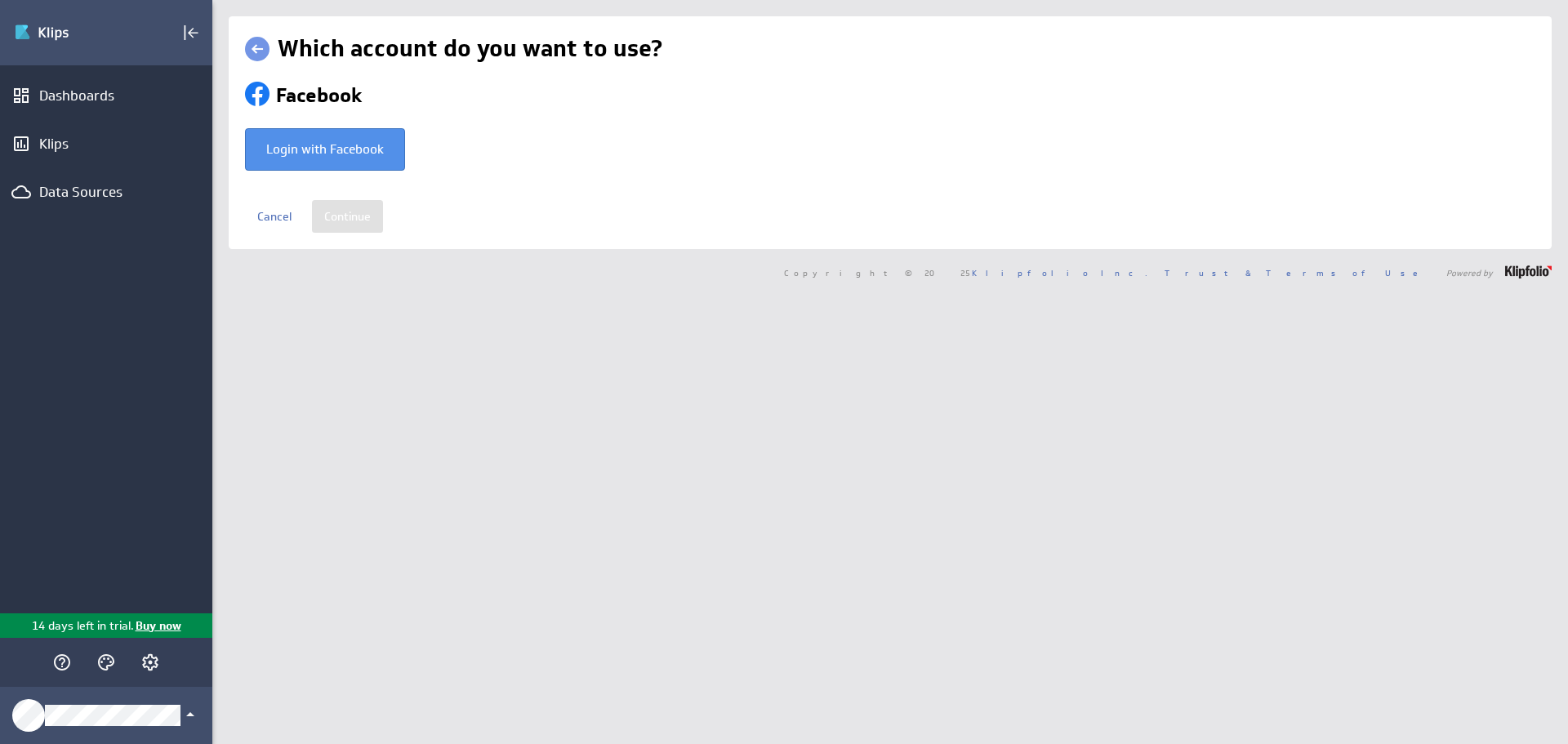
select select "aa0c04aebfd9e3daa4391ce9fff8efce"
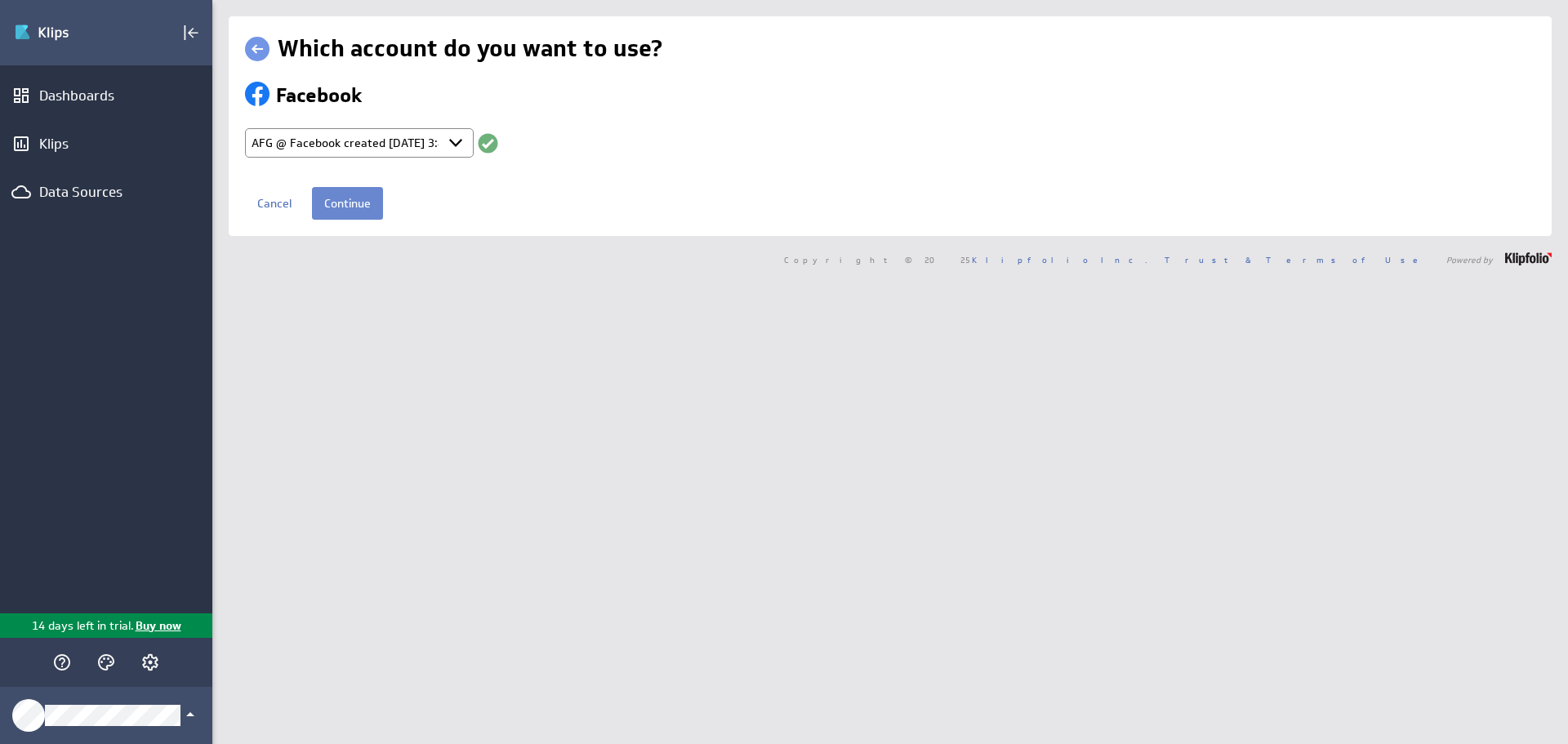
click at [347, 198] on input "Continue" at bounding box center [347, 203] width 71 height 32
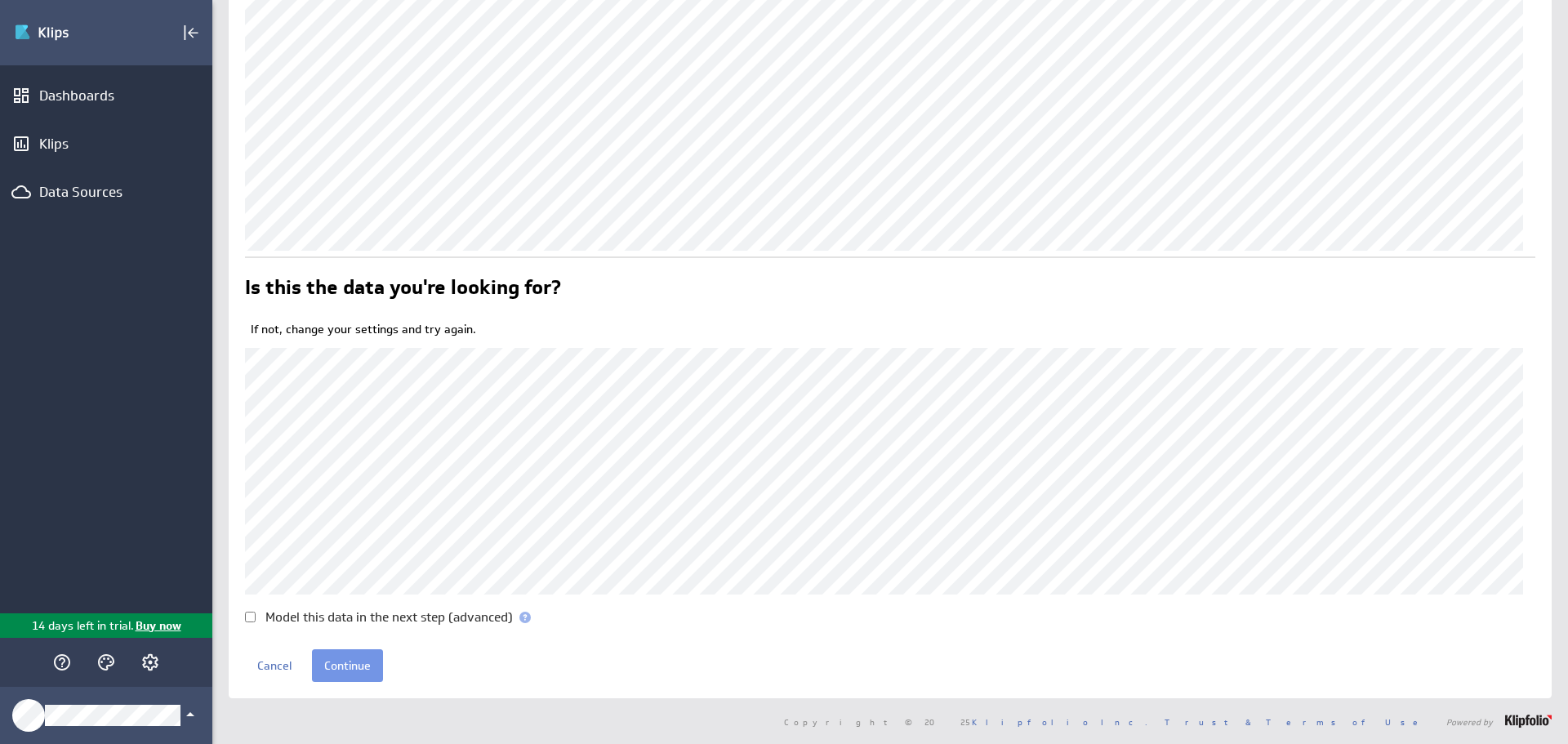
scroll to position [180, 0]
click at [253, 616] on input "Model this data in the next step (advanced)" at bounding box center [250, 616] width 10 height 10
checkbox input "true"
click at [368, 656] on input "Continue" at bounding box center [347, 665] width 71 height 32
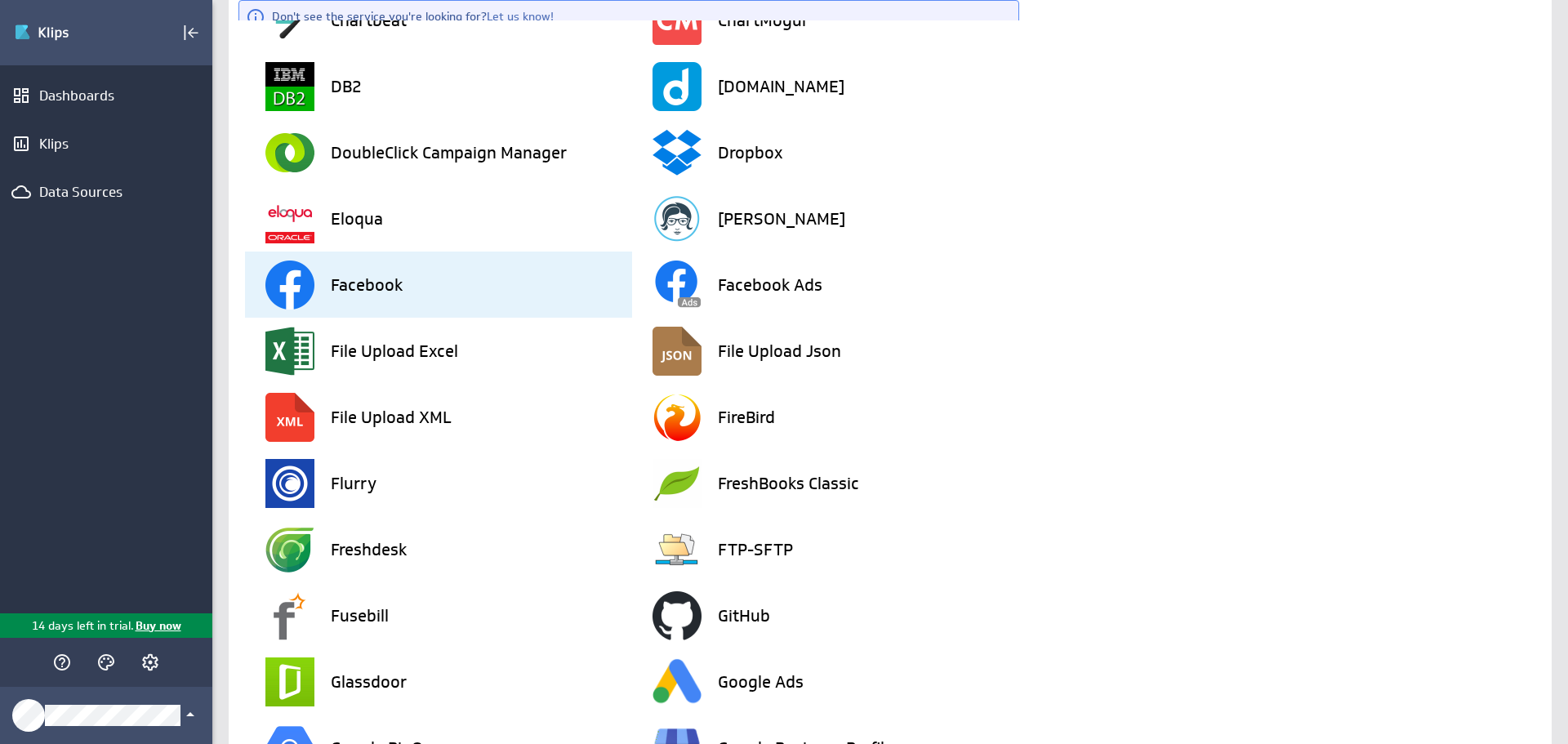
scroll to position [1012, 0]
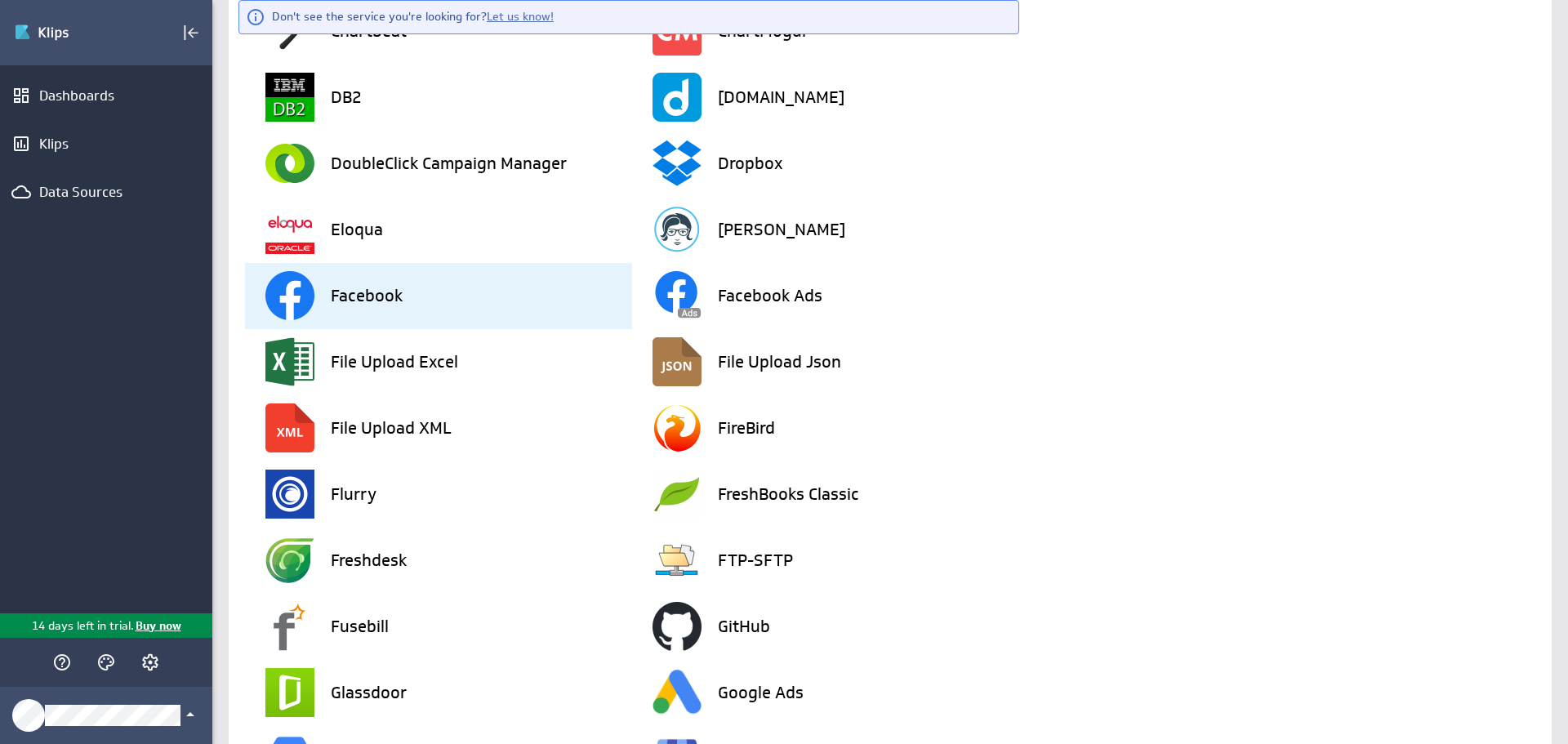
click at [381, 296] on h3 "Facebook" at bounding box center [366, 296] width 71 height 17
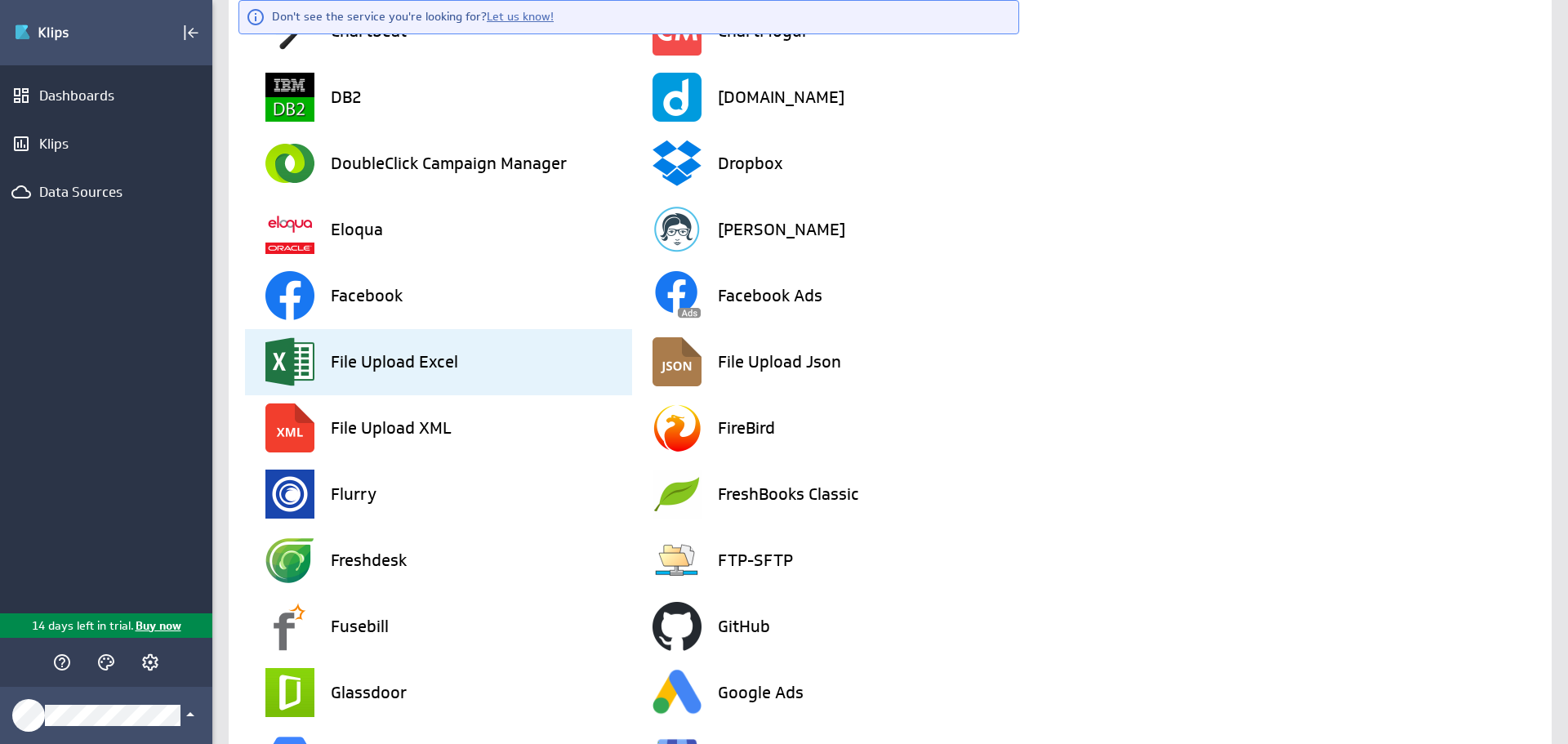
scroll to position [0, 0]
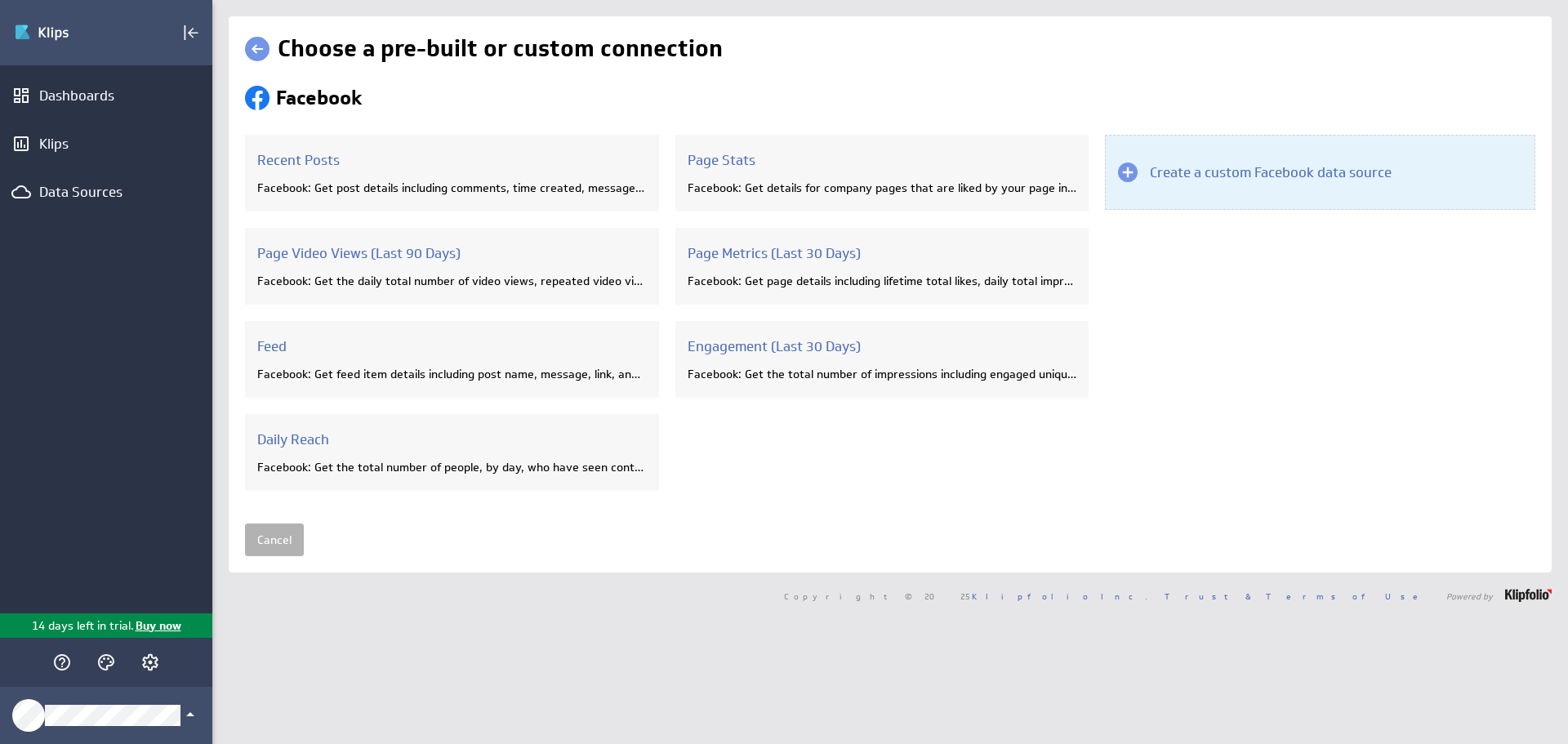
click at [1198, 172] on h3 "Create a custom Facebook data source" at bounding box center [1270, 172] width 241 height 18
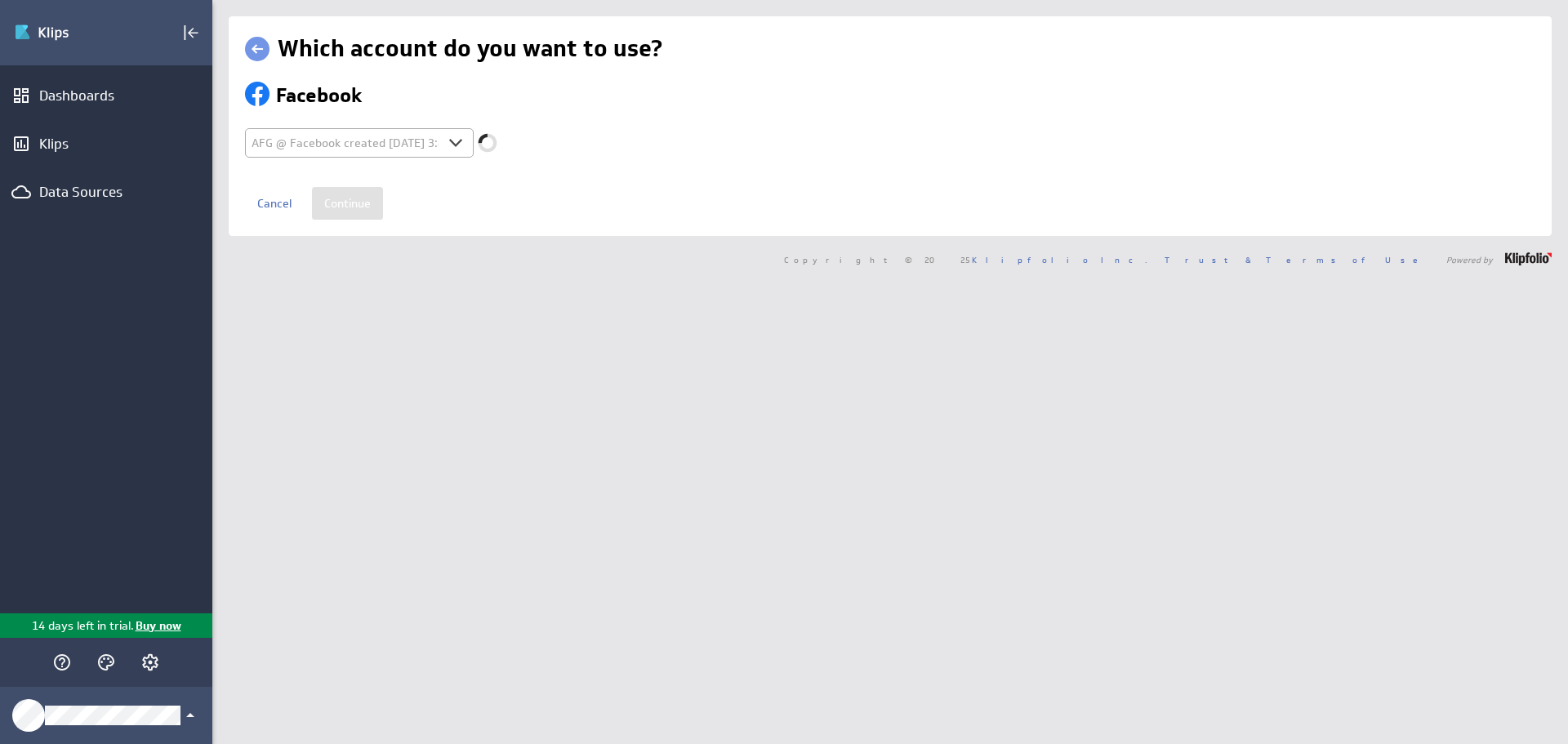
select select "aa0c04aebfd9e3daa4391ce9fff8efce"
click at [364, 197] on input "Continue" at bounding box center [347, 203] width 71 height 32
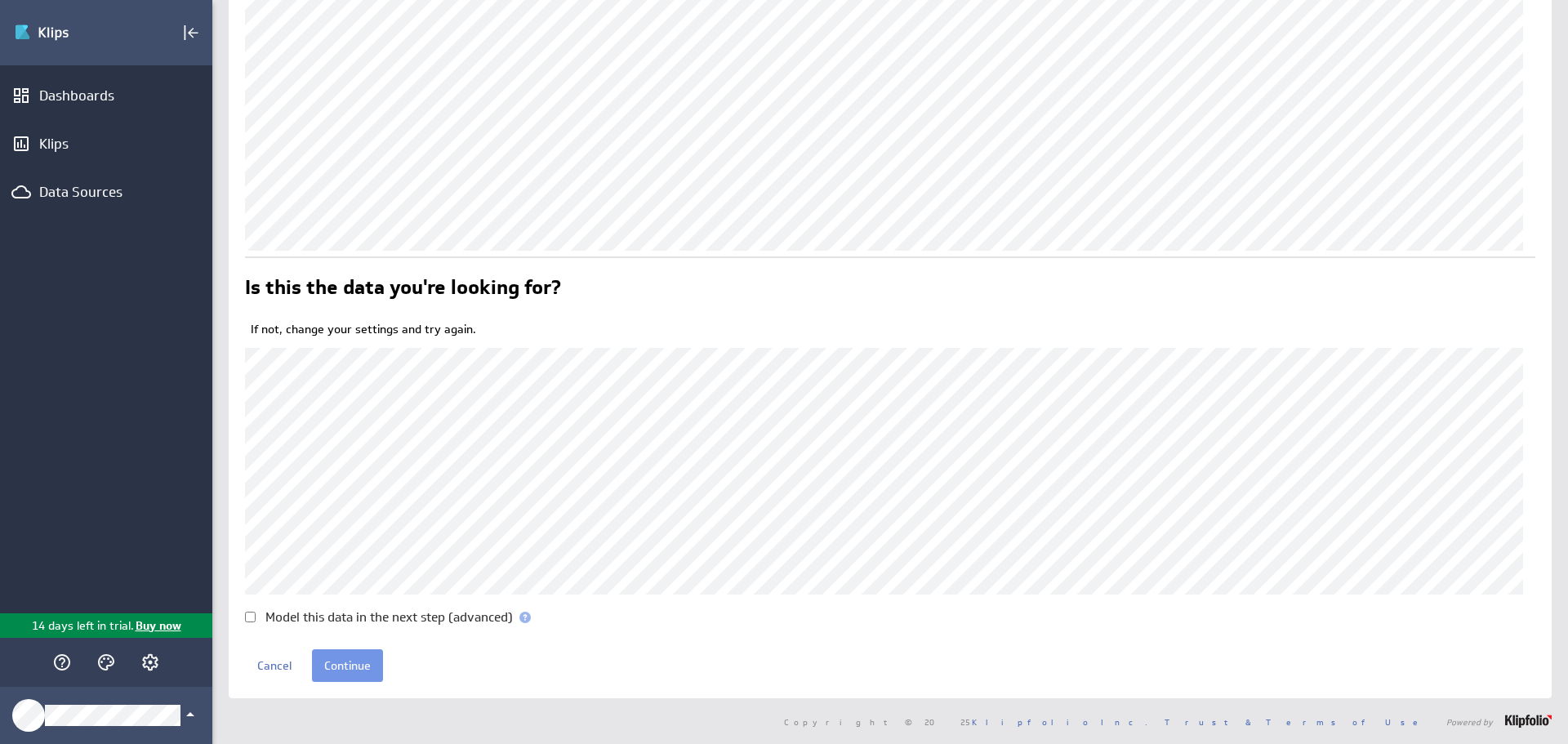
scroll to position [180, 0]
click at [342, 663] on input "Continue" at bounding box center [347, 665] width 71 height 32
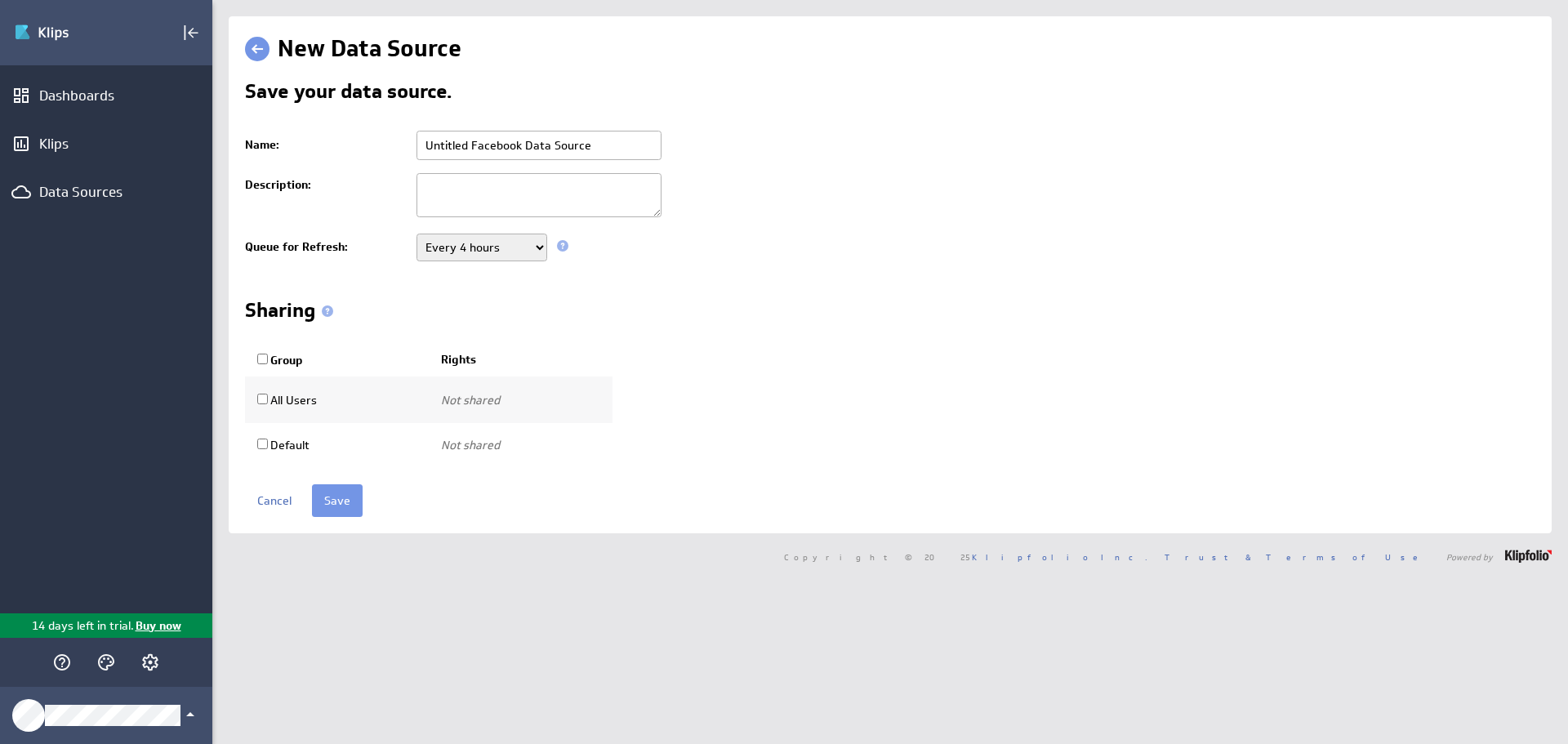
click at [537, 249] on select "Never Every minute Every 5 minutes Every 15 minutes Every 30 minutes Every hour…" at bounding box center [482, 248] width 131 height 28
select select "1800"
click at [417, 234] on select "Never Every minute Every 5 minutes Every 15 minutes Every 30 minutes Every hour…" at bounding box center [482, 248] width 131 height 28
click at [844, 268] on div "Save your data source. Name: Untitled Facebook Data Source Description: Queue f…" at bounding box center [890, 275] width 1290 height 386
click at [345, 494] on input "Save" at bounding box center [337, 500] width 51 height 32
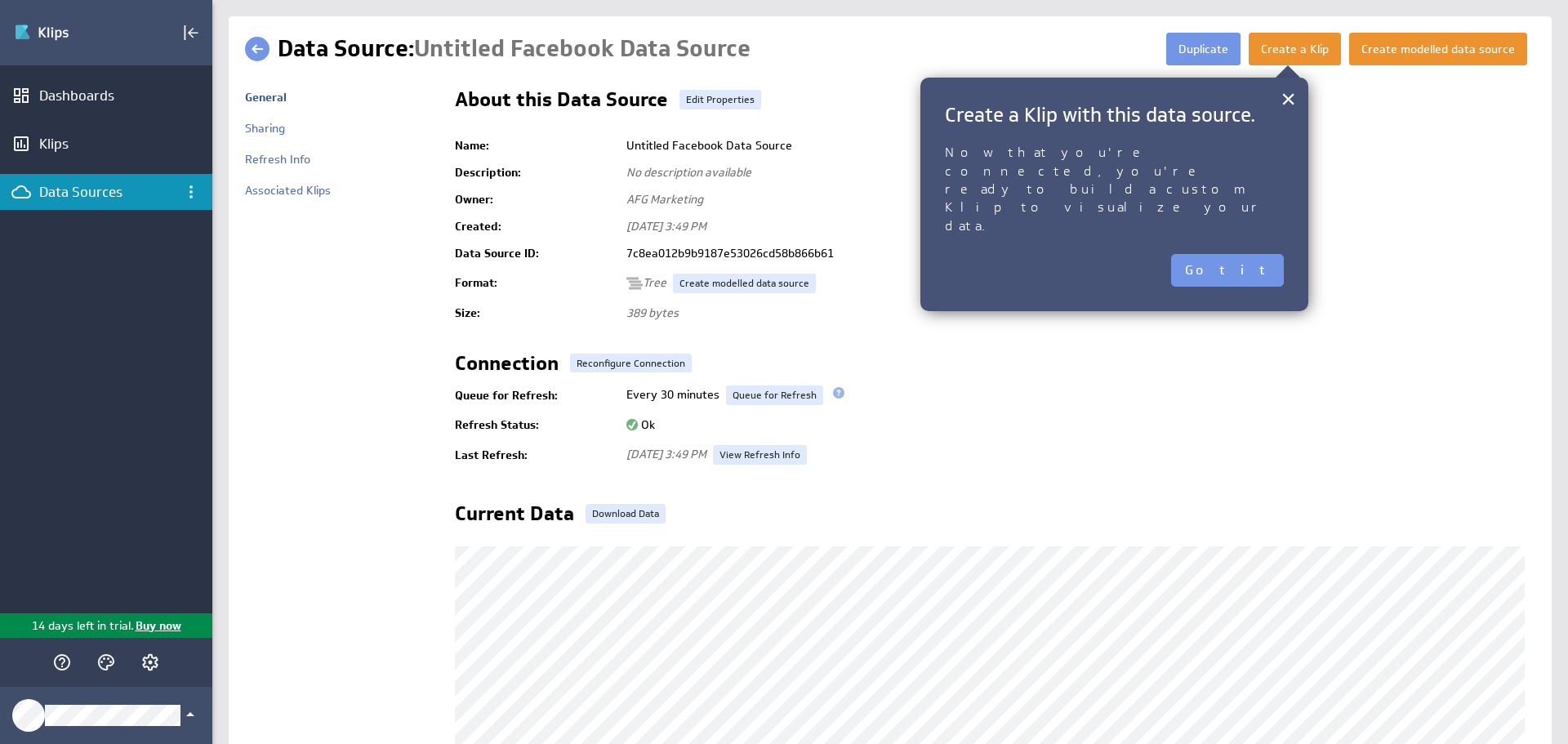
click at [1247, 254] on button "Got it" at bounding box center [1227, 270] width 112 height 32
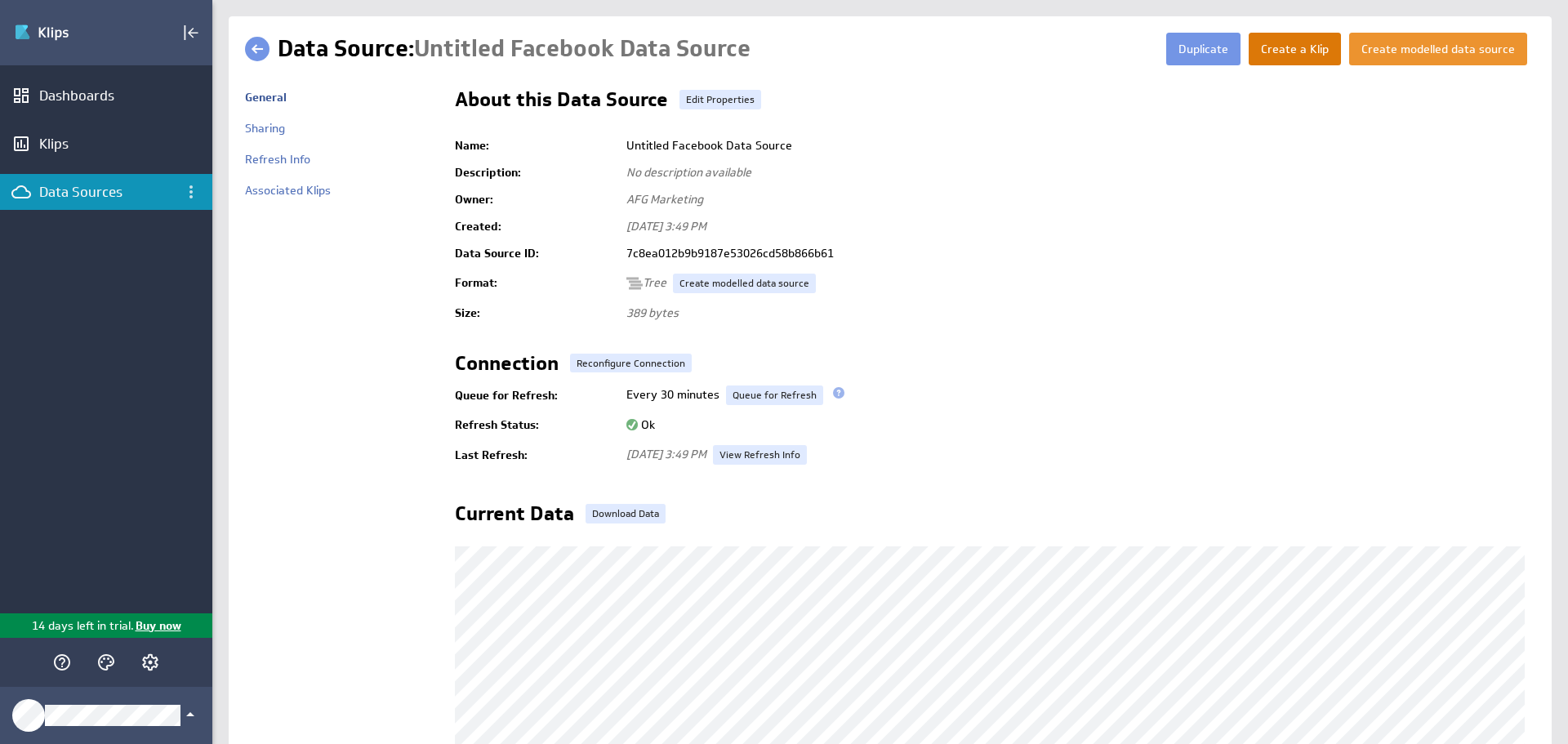
click at [1271, 58] on button "Create a Klip" at bounding box center [1293, 48] width 92 height 32
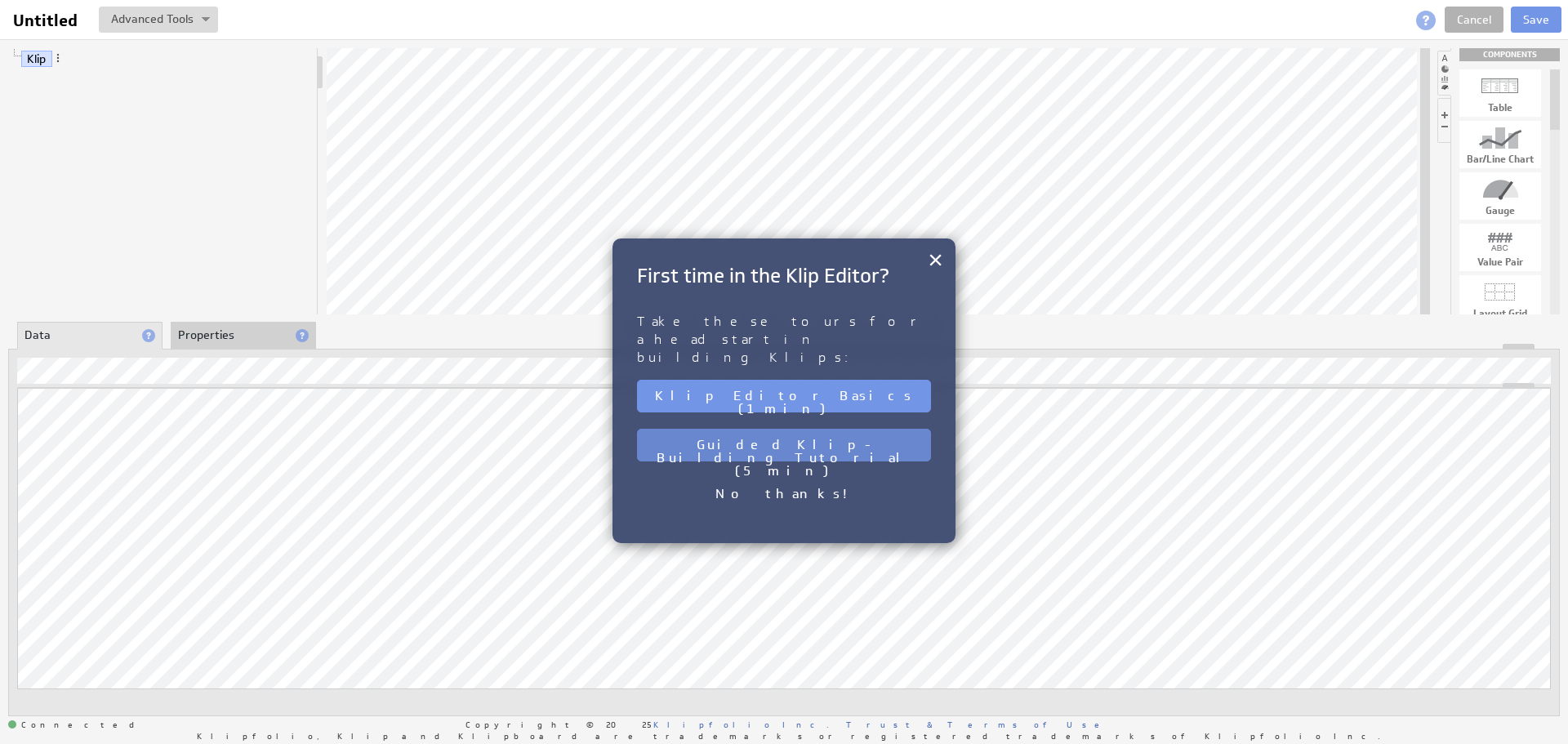
click at [851, 429] on button "Guided Klip-Building Tutorial (5 min)" at bounding box center [783, 444] width 294 height 32
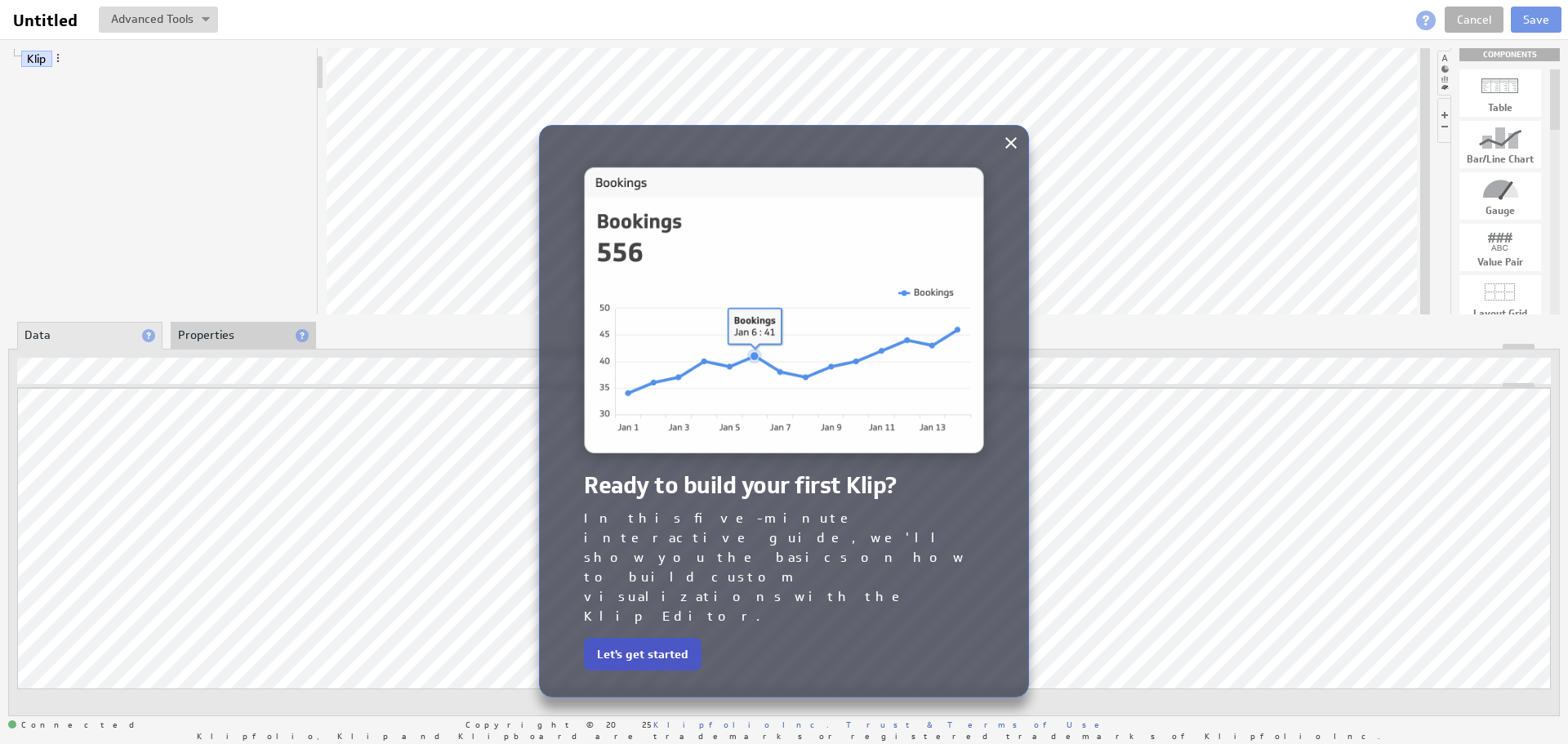
click at [618, 637] on button "Let's get started" at bounding box center [642, 653] width 118 height 32
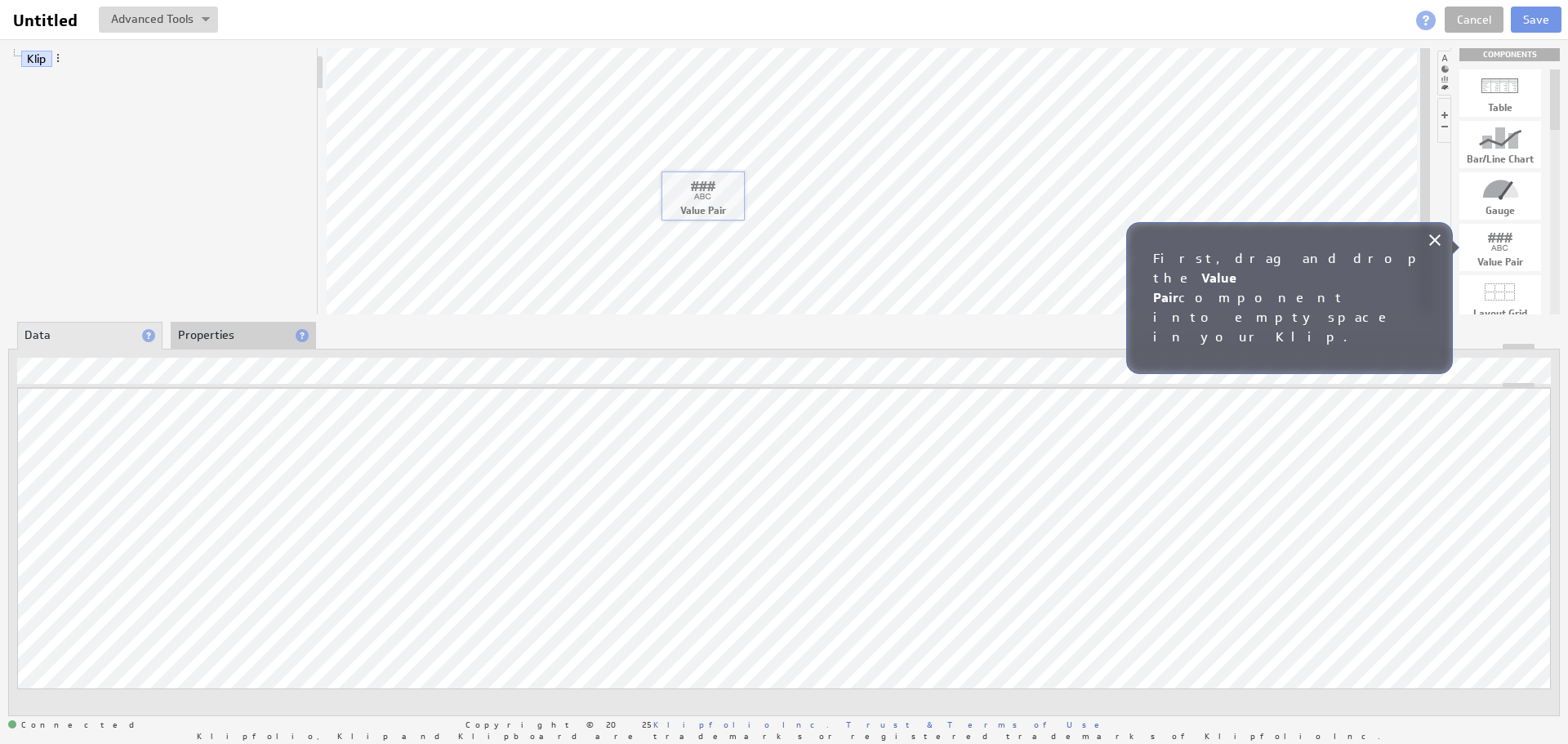
drag, startPoint x: 1508, startPoint y: 250, endPoint x: 711, endPoint y: 198, distance: 798.7
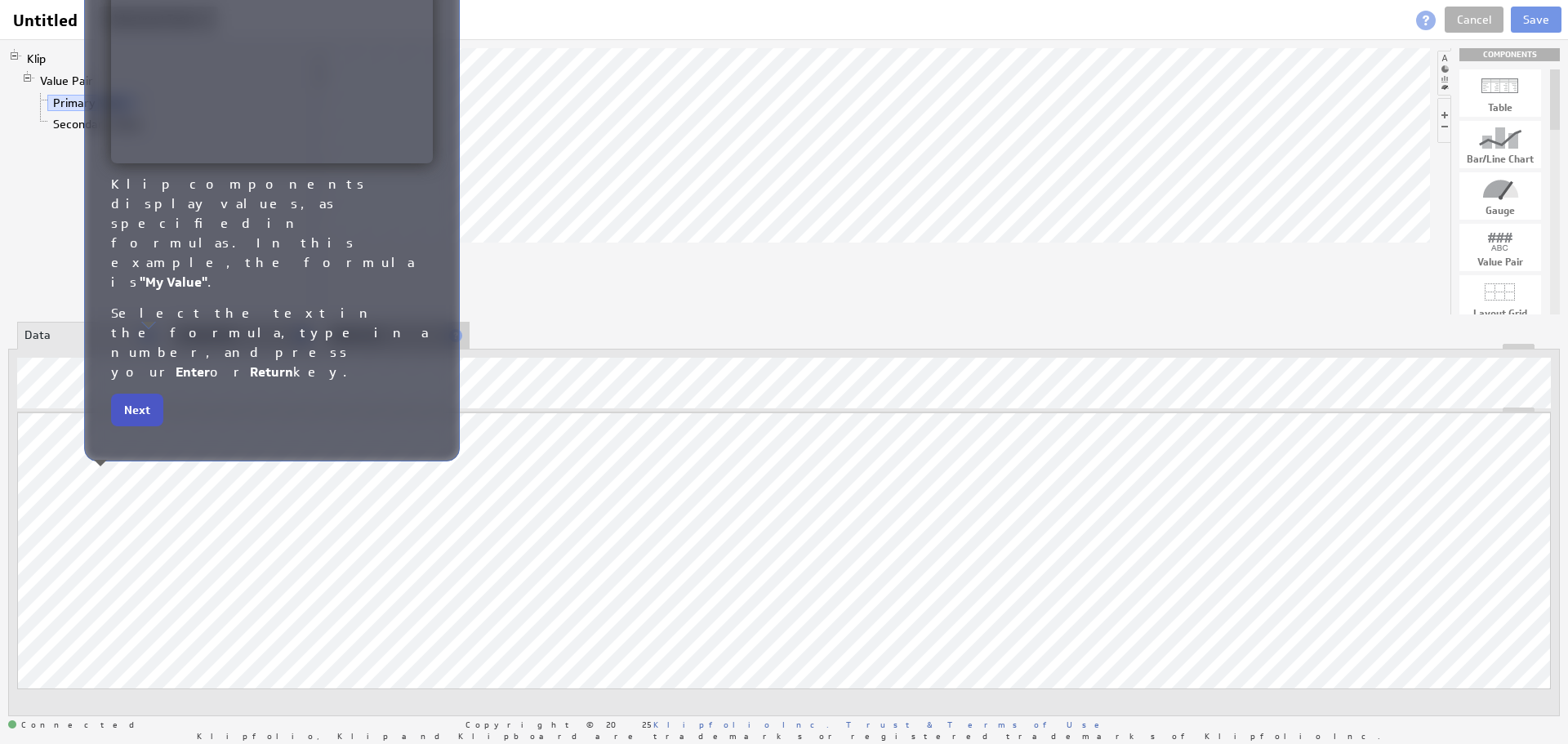
click at [142, 393] on button "Next" at bounding box center [137, 409] width 52 height 32
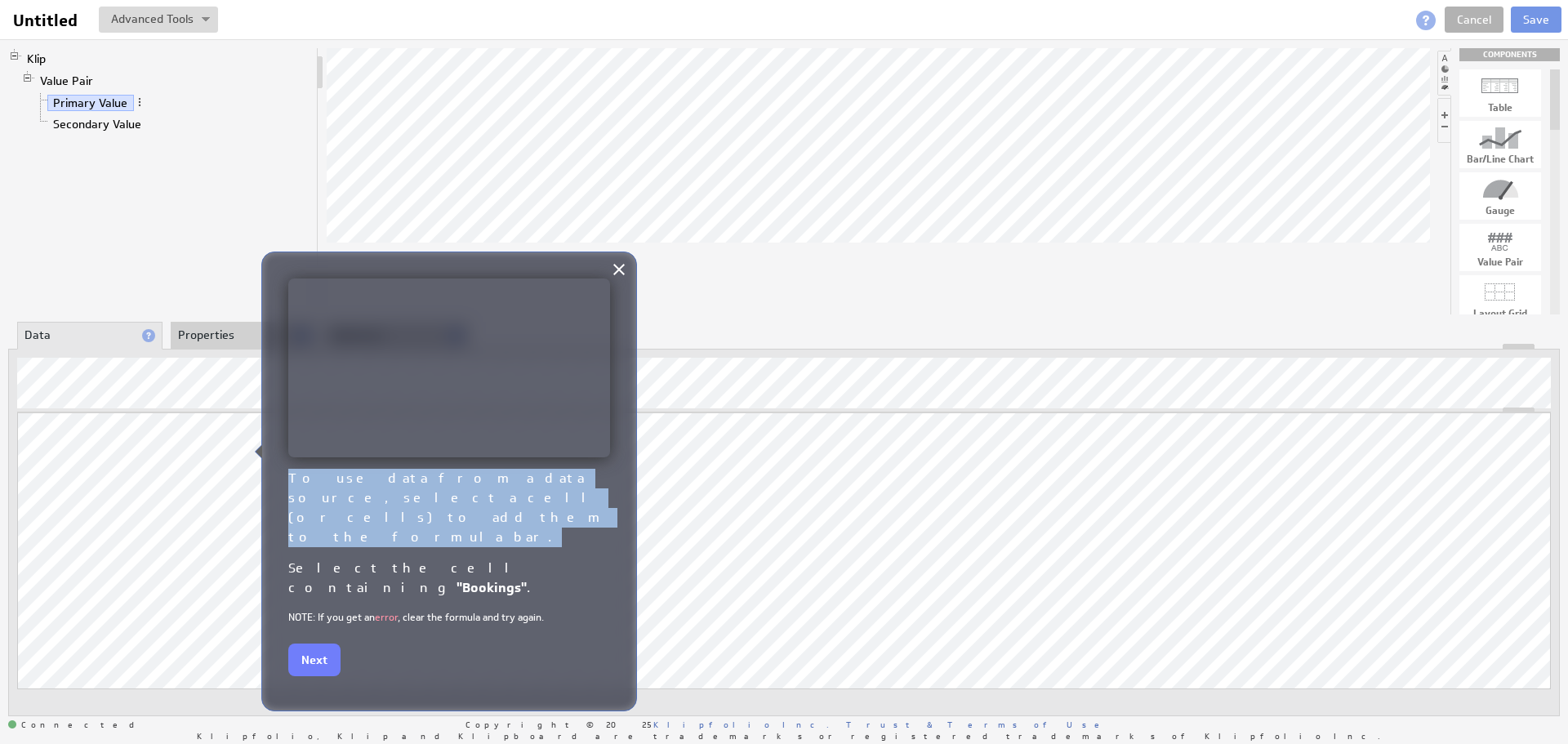
drag, startPoint x: 290, startPoint y: 484, endPoint x: 504, endPoint y: 493, distance: 214.2
click at [504, 493] on h2 "To use data from a data source, select a cell (or cells) to add them to the for…" at bounding box center [449, 507] width 322 height 78
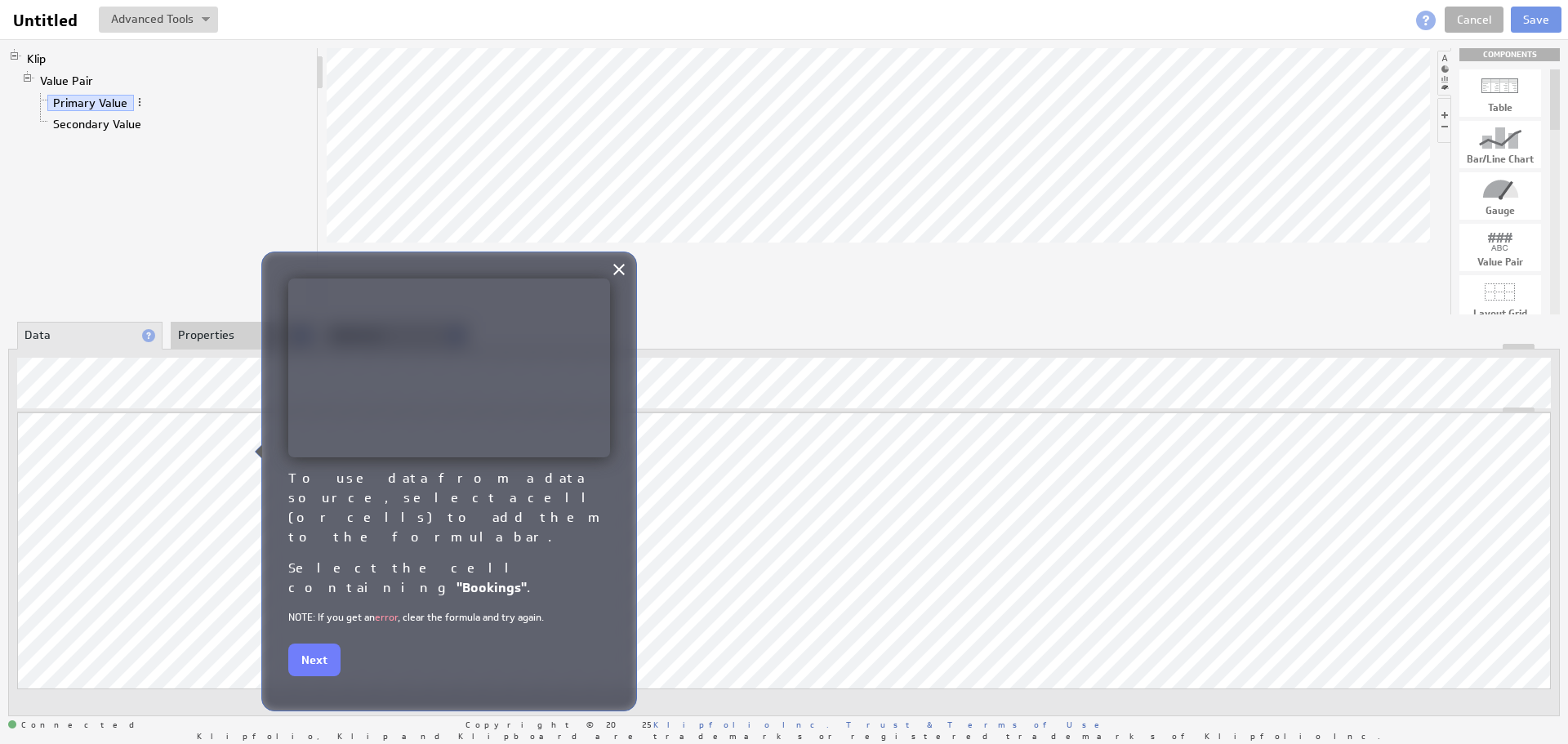
drag, startPoint x: 316, startPoint y: 539, endPoint x: 292, endPoint y: 515, distance: 33.9
click at [292, 515] on div "To use data from a data source, select a cell (or cells) to add them to the for…" at bounding box center [449, 545] width 322 height 155
click at [325, 643] on button "Next" at bounding box center [315, 659] width 52 height 32
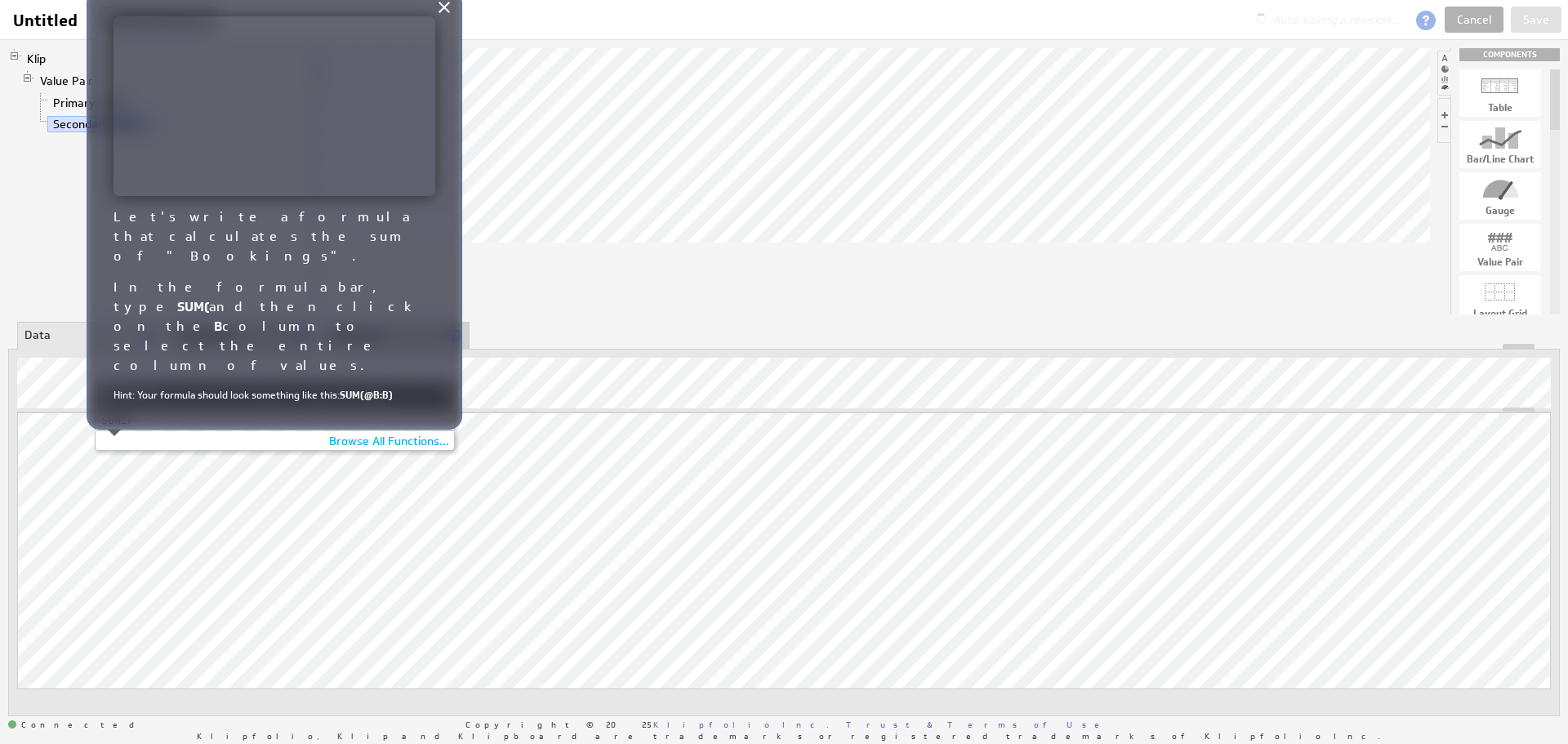
click at [133, 404] on div "Returns the sum of all numeric items in data" at bounding box center [275, 404] width 347 height 14
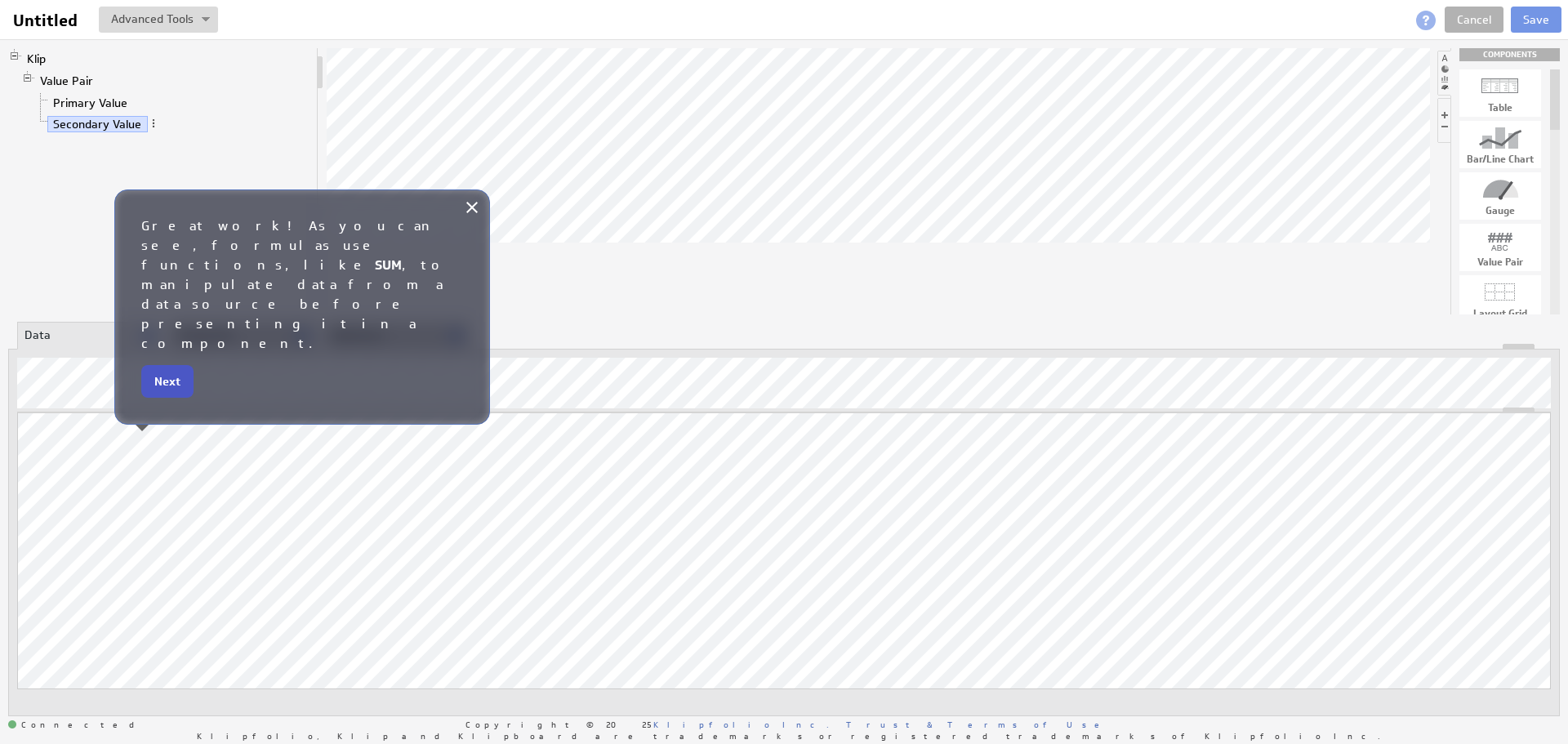
click at [162, 365] on button "Next" at bounding box center [167, 380] width 52 height 32
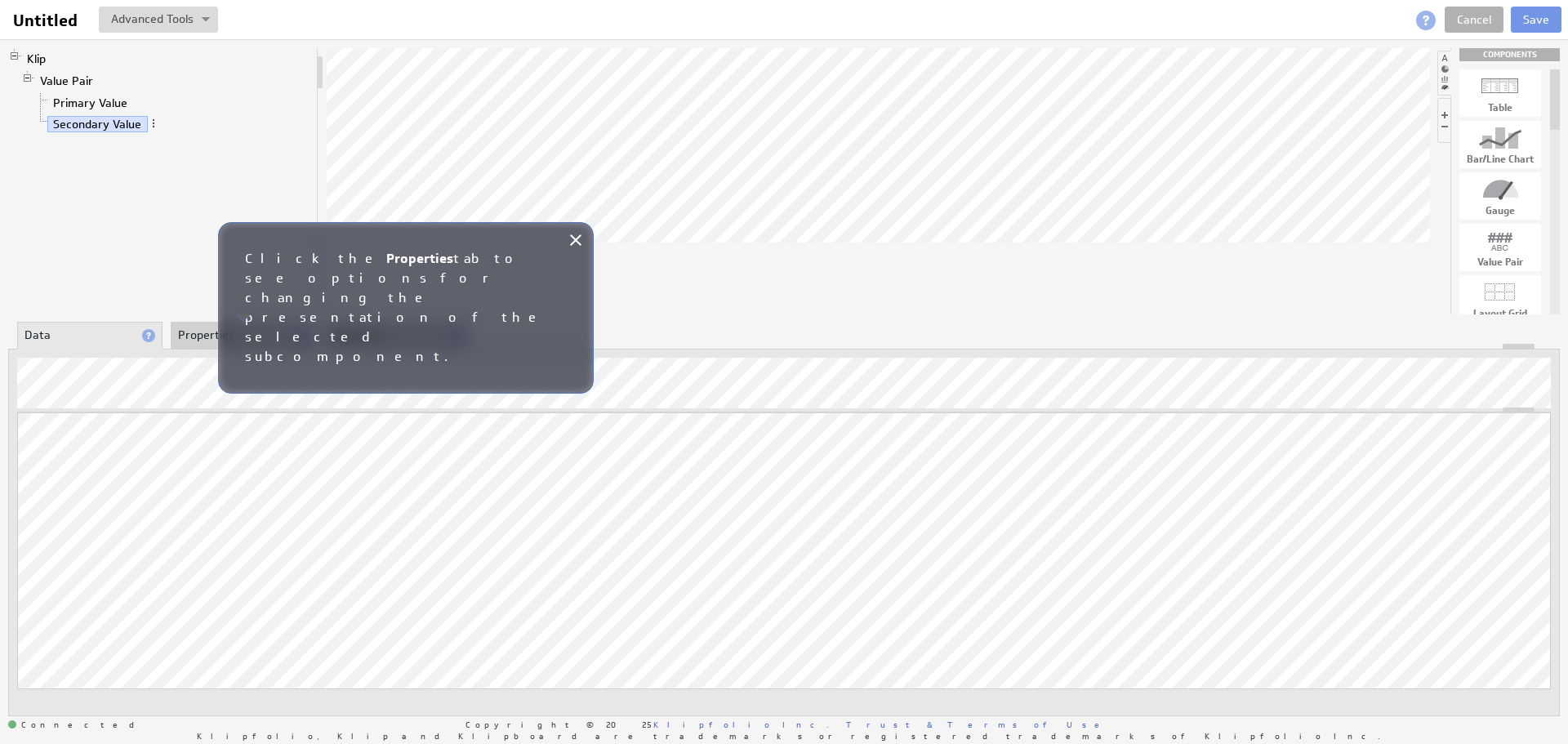
click at [250, 329] on li "Properties" at bounding box center [243, 336] width 146 height 28
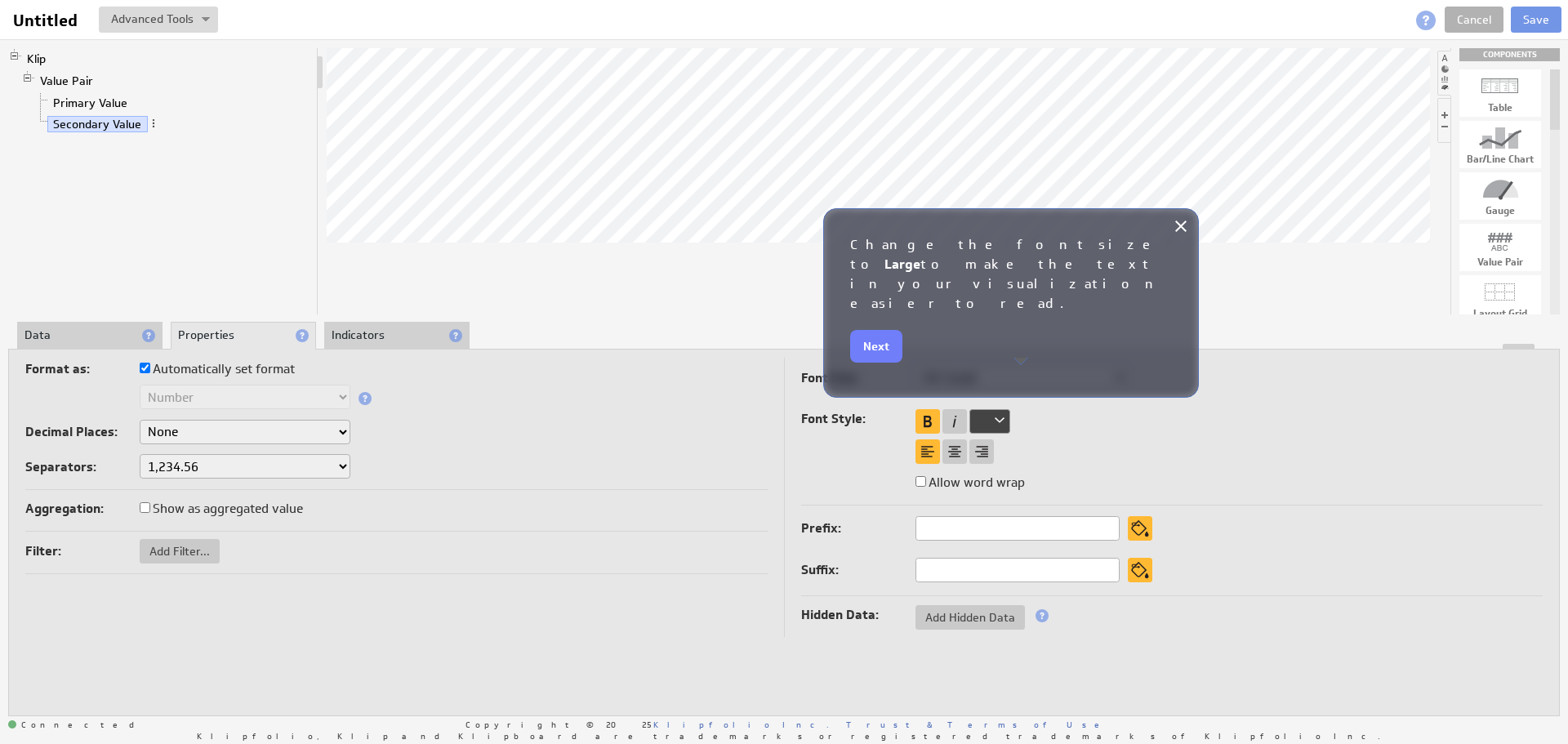
click at [1111, 377] on select "XX-Small X-Small Small Medium Large X-Large XX-Large" at bounding box center [1020, 377] width 211 height 24
select select "large"
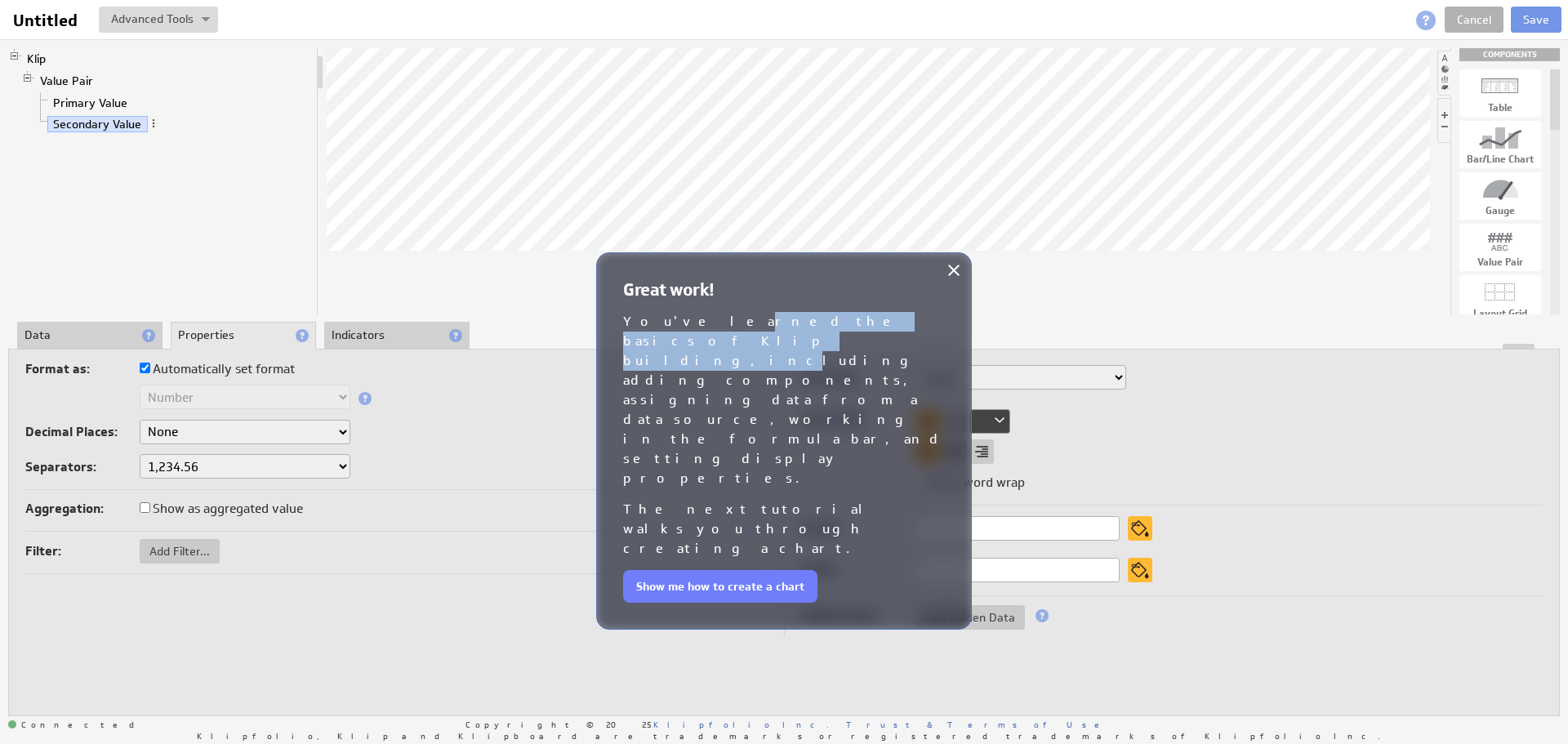
drag, startPoint x: 681, startPoint y: 324, endPoint x: 915, endPoint y: 325, distance: 234.0
click at [900, 322] on h2 "You've learned the basics of Klip building, including adding components, assign…" at bounding box center [783, 400] width 322 height 176
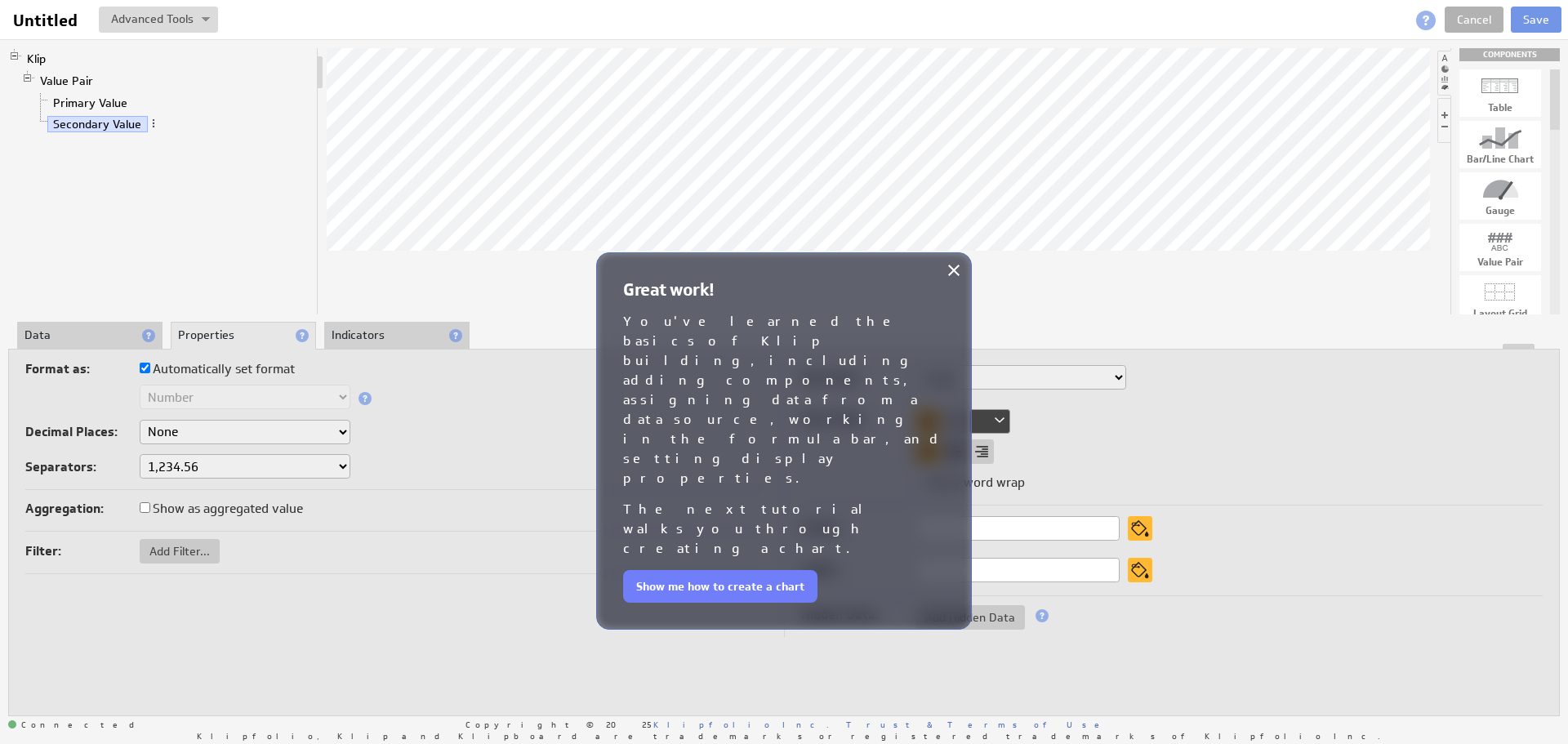
click at [921, 325] on h2 "You've learned the basics of Klip building, including adding components, assign…" at bounding box center [783, 400] width 322 height 176
click at [758, 570] on button "Show me how to create a chart" at bounding box center [719, 585] width 194 height 32
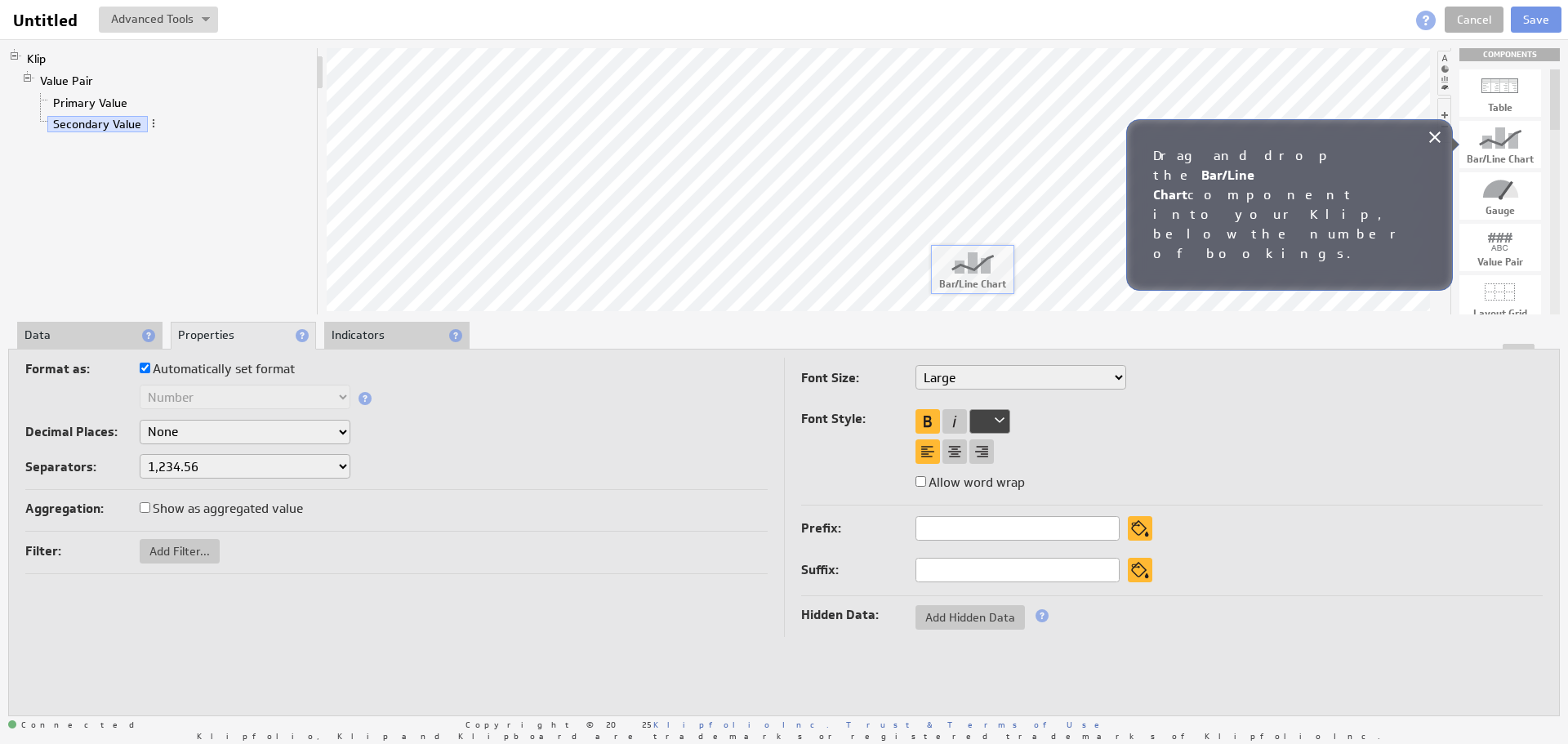
drag, startPoint x: 1507, startPoint y: 143, endPoint x: 973, endPoint y: 265, distance: 547.8
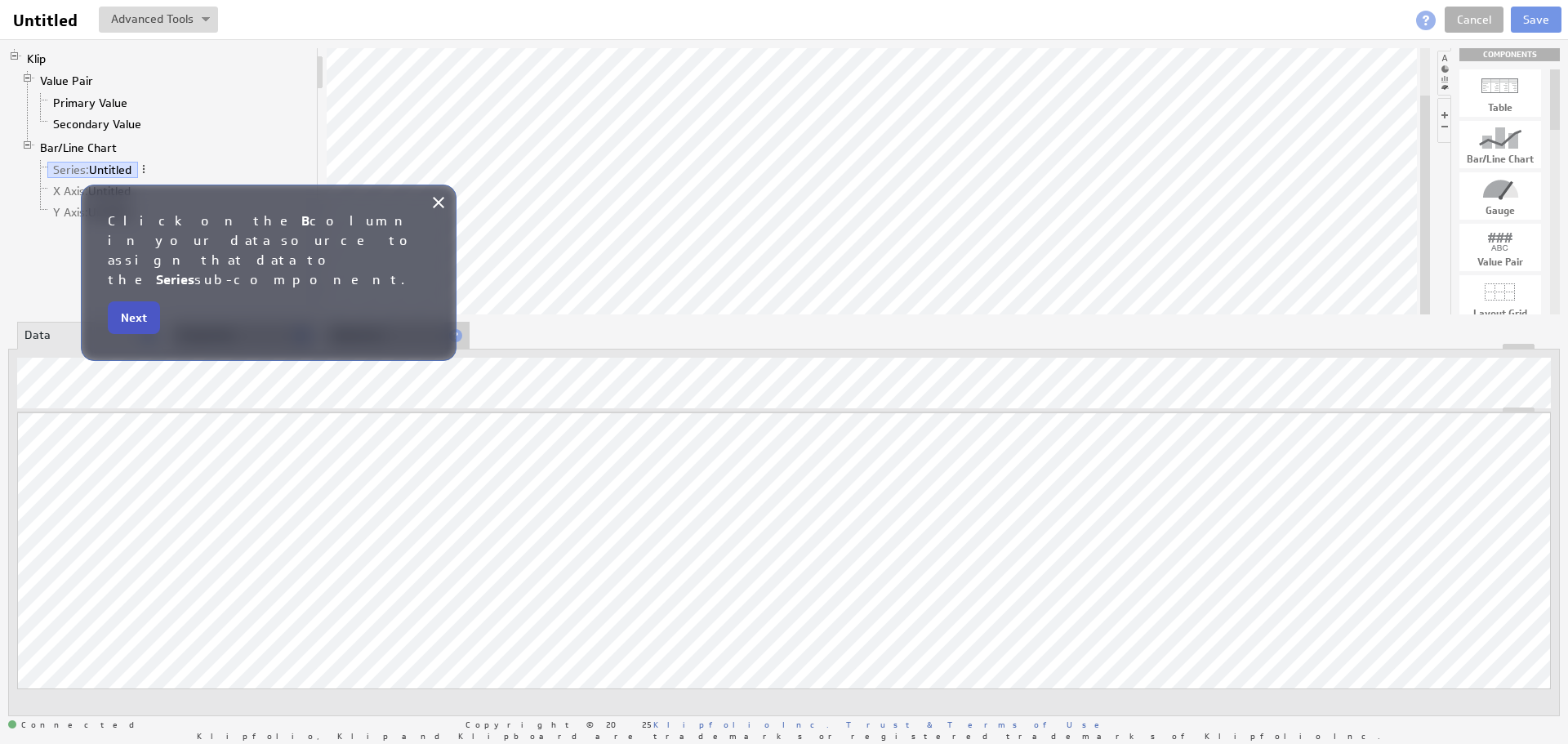
click at [133, 301] on button "Next" at bounding box center [134, 317] width 52 height 32
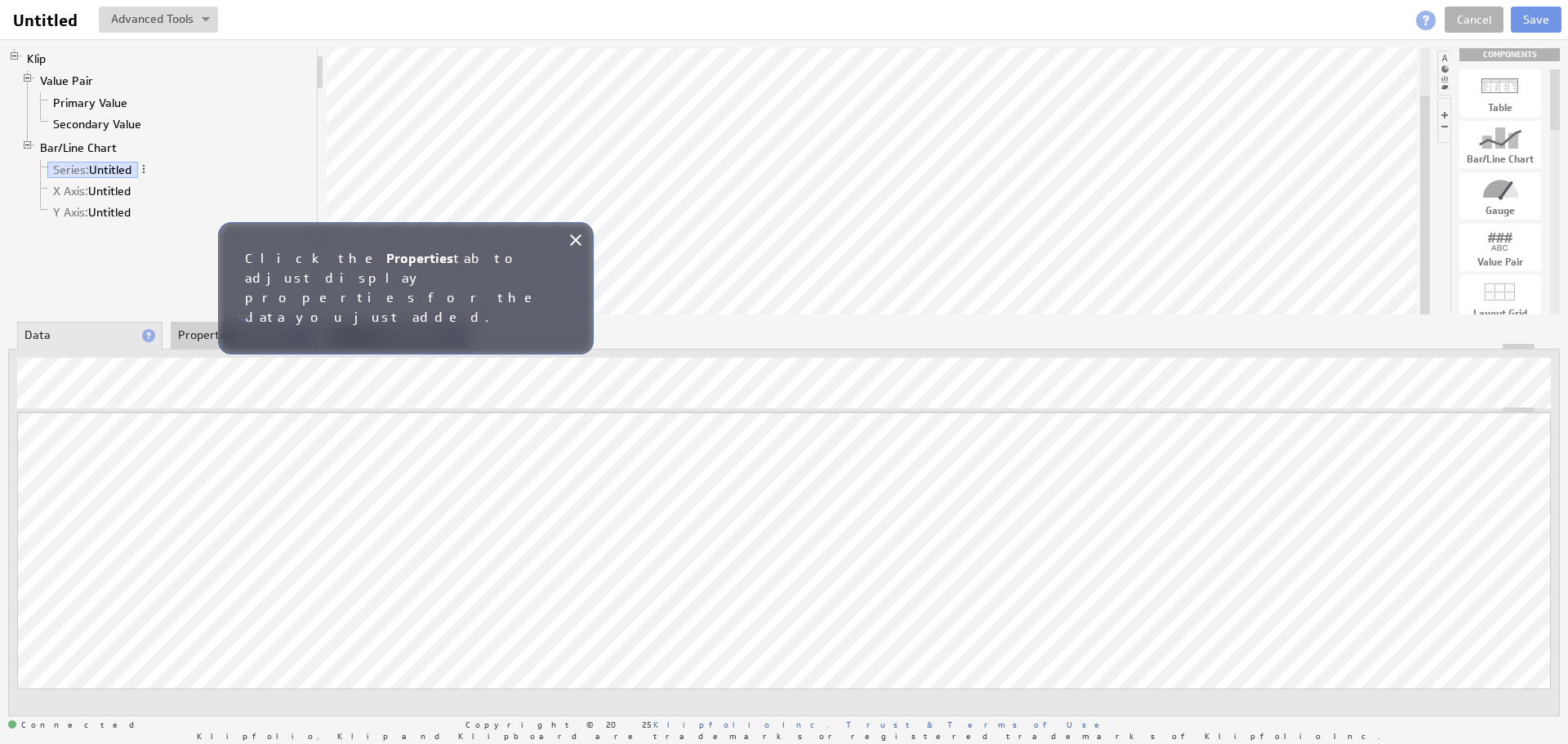
click at [271, 323] on li "Properties" at bounding box center [243, 336] width 146 height 28
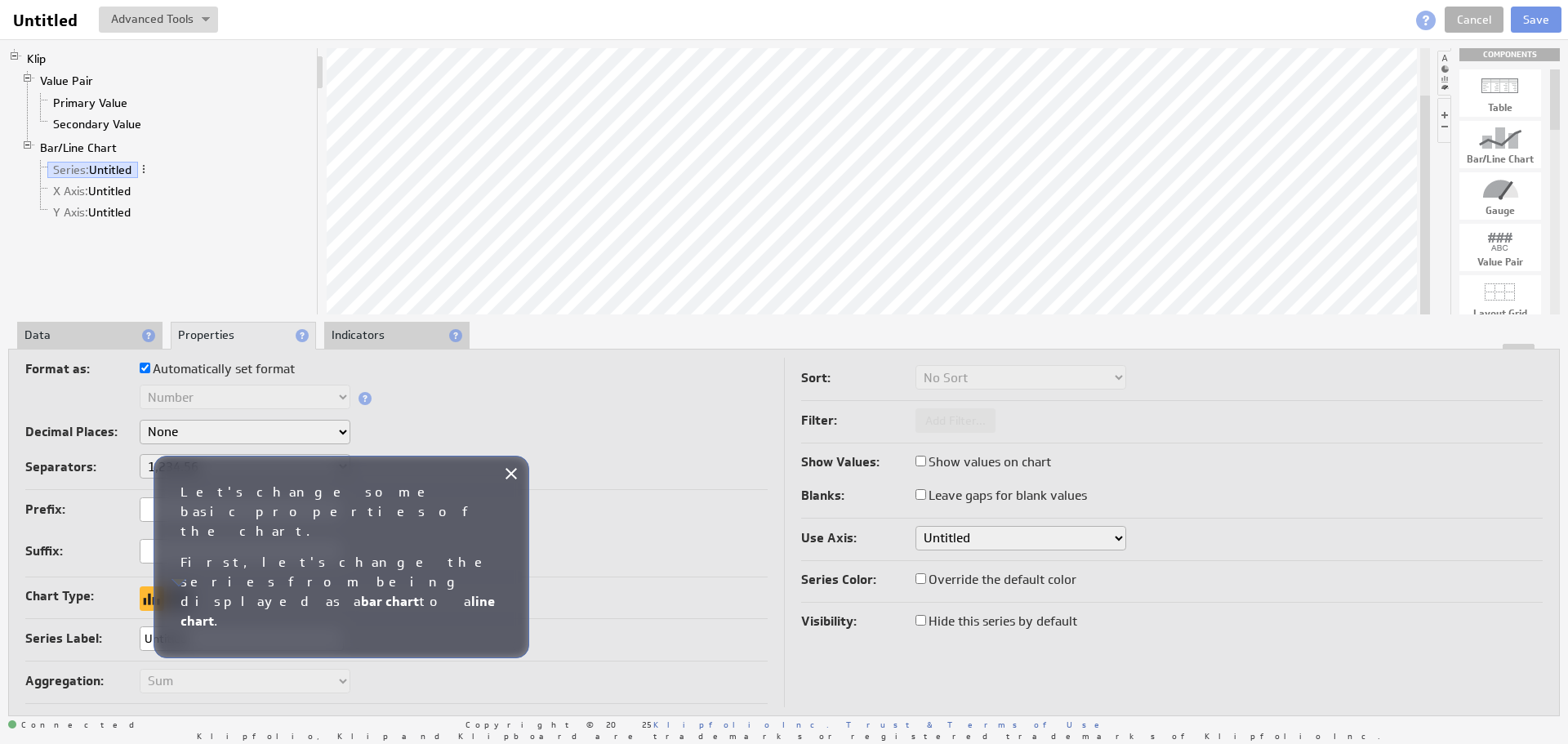
click at [181, 599] on div at bounding box center [179, 598] width 24 height 24
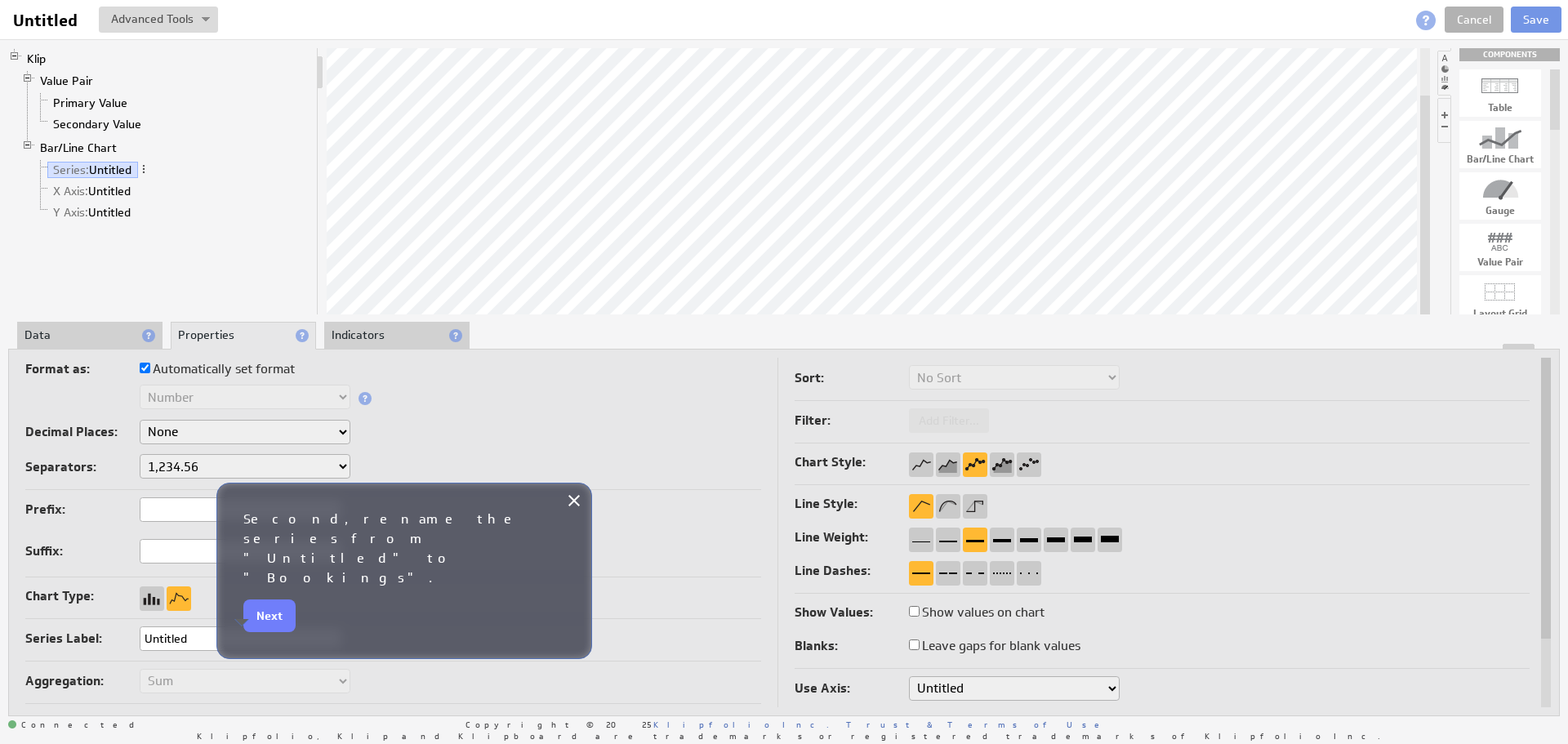
drag, startPoint x: 212, startPoint y: 643, endPoint x: 89, endPoint y: 670, distance: 125.9
click at [89, 670] on td "Format as: Automatically set format Text Number Currency Percentage Date / Time…" at bounding box center [401, 575] width 752 height 436
type input "Bookings"
click at [272, 599] on button "Next" at bounding box center [269, 615] width 52 height 32
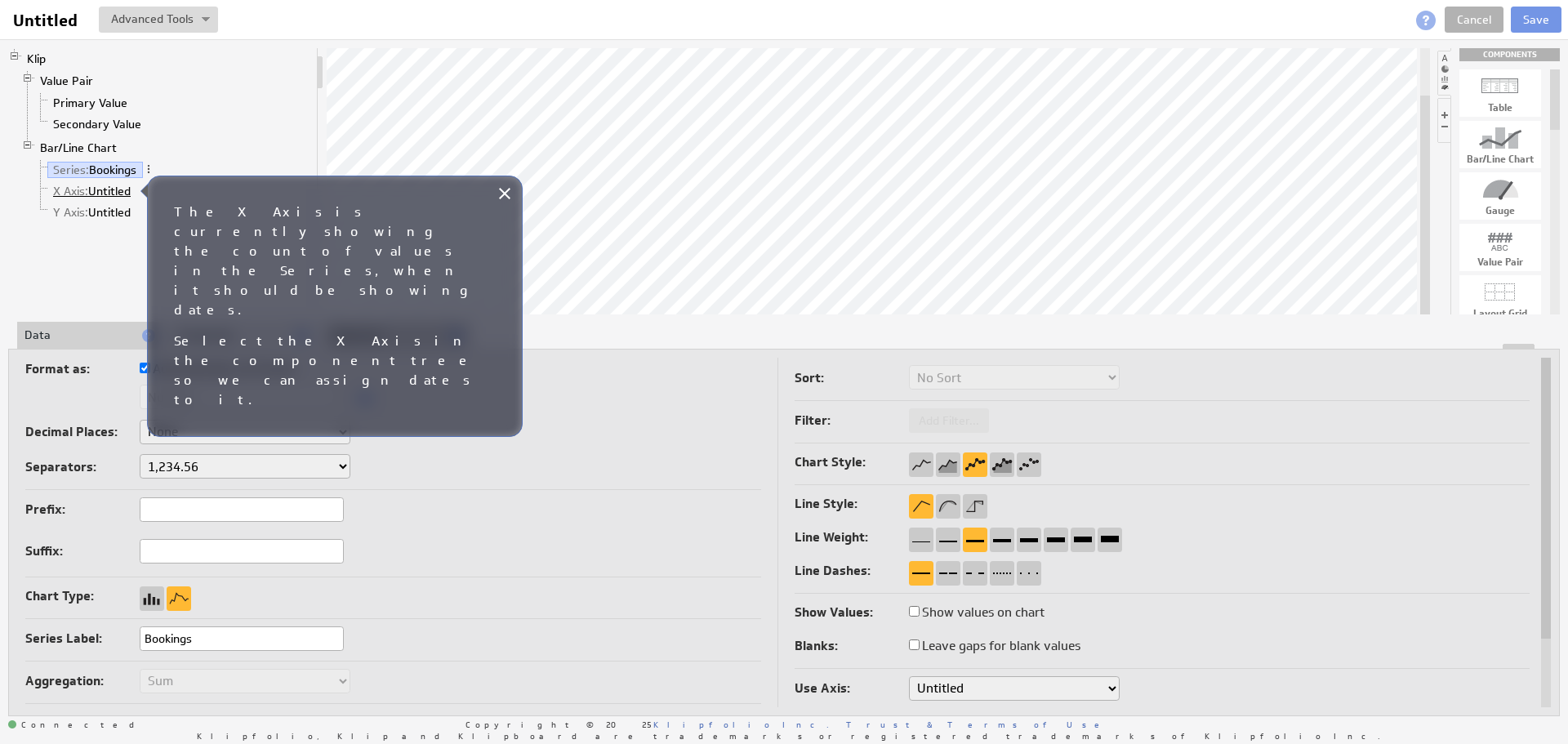
click at [106, 194] on link "X Axis: Untitled" at bounding box center [92, 191] width 90 height 17
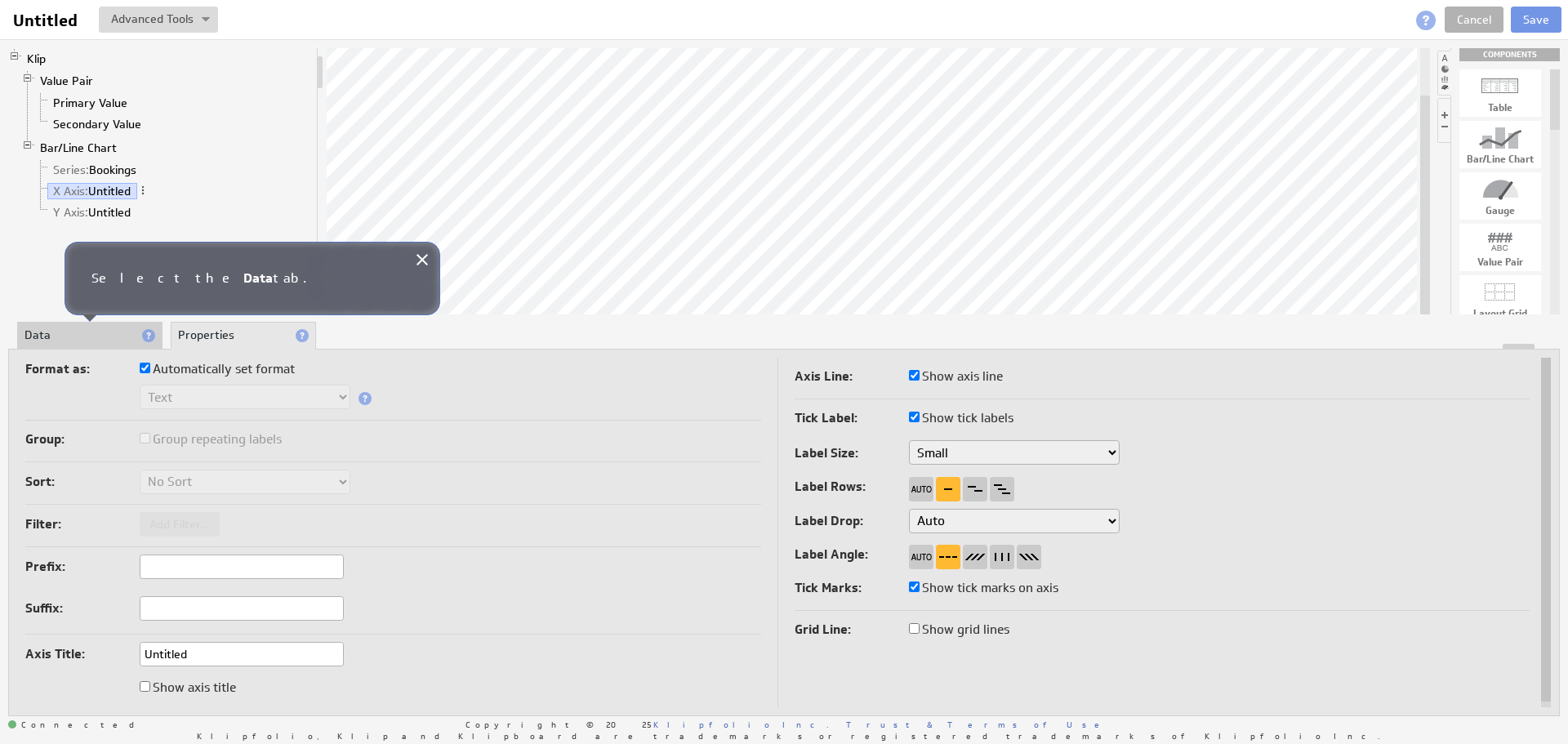
click at [98, 337] on li "Data" at bounding box center [89, 336] width 146 height 28
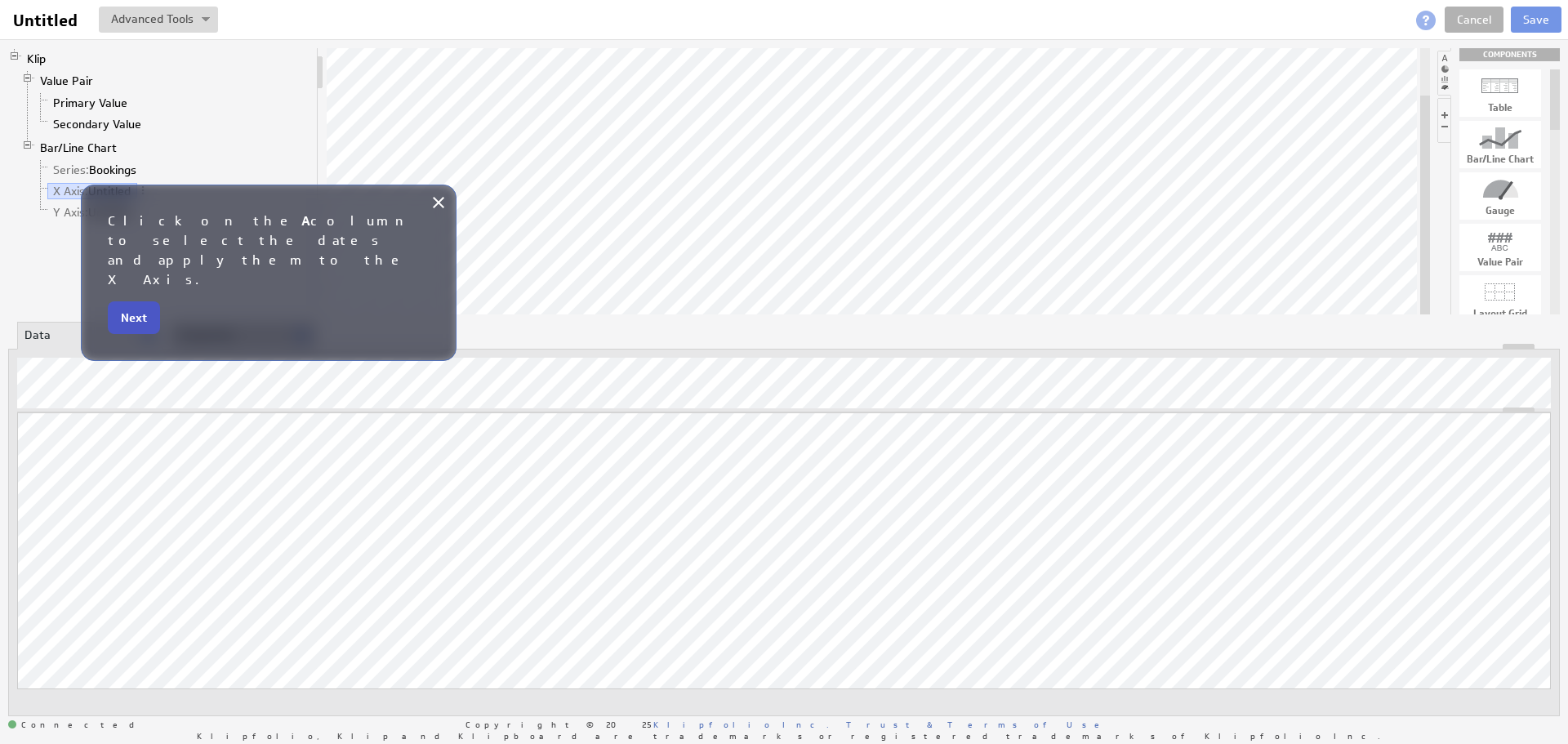
click at [139, 301] on button "Next" at bounding box center [134, 317] width 52 height 32
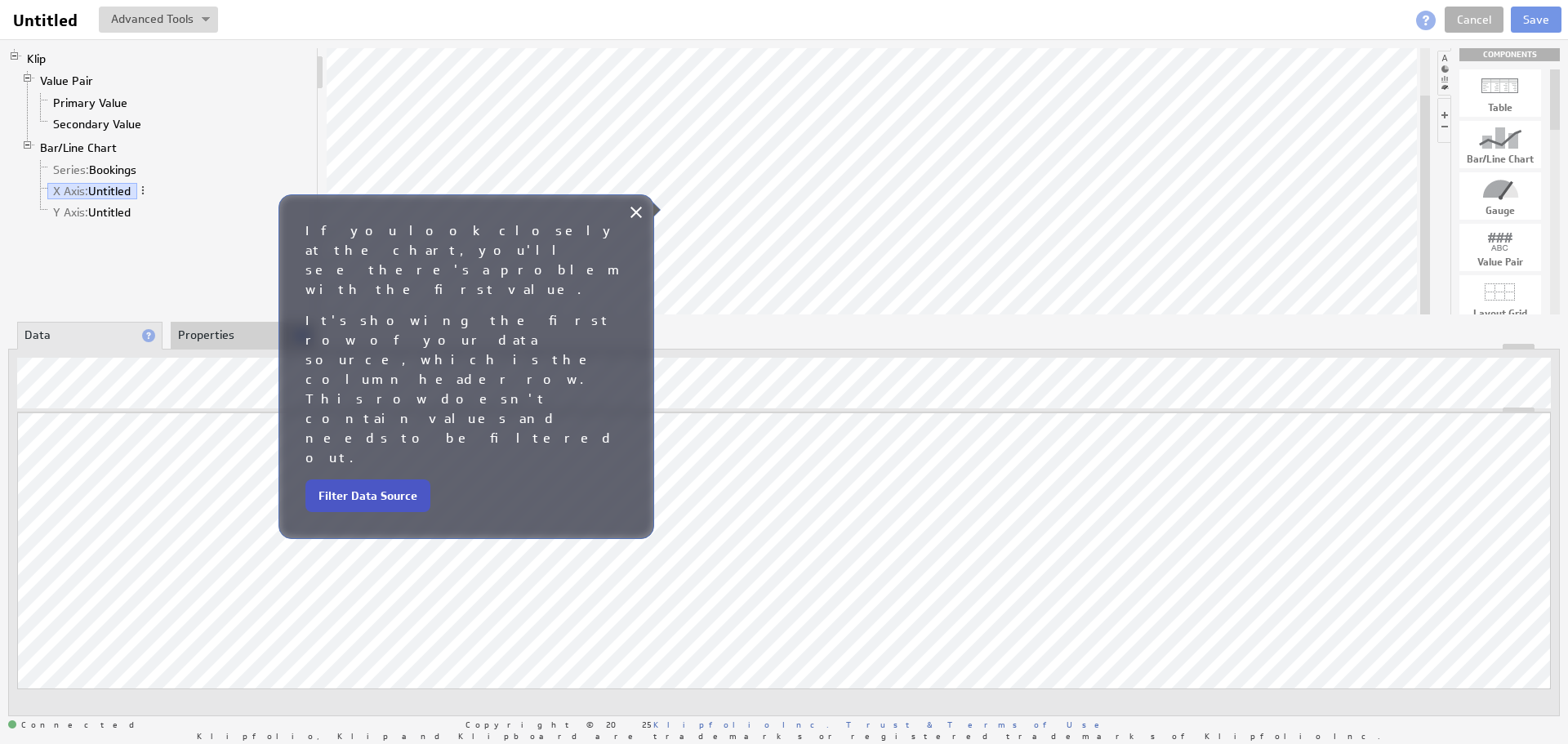
click at [401, 480] on button "Filter Data Source" at bounding box center [367, 495] width 125 height 32
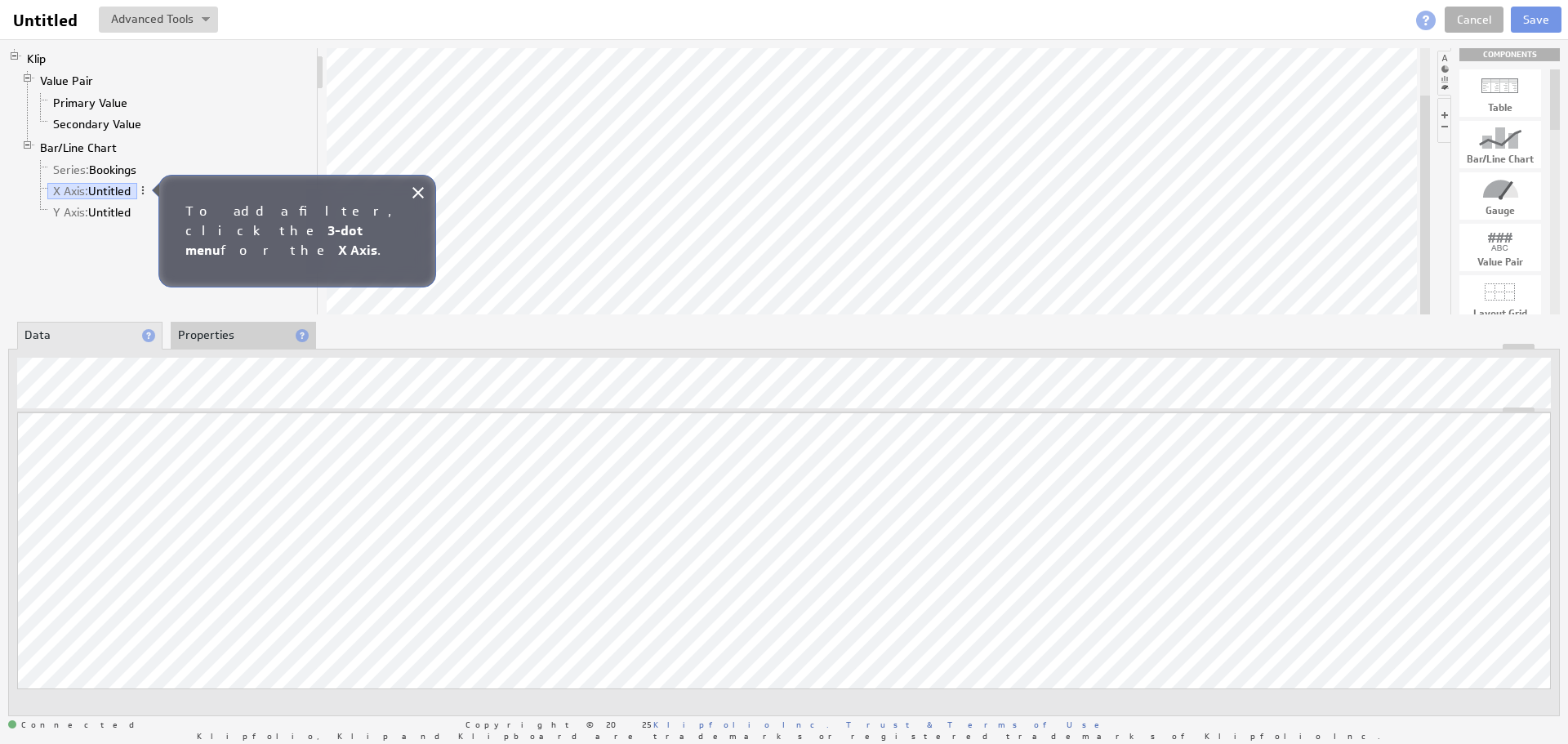
drag, startPoint x: 114, startPoint y: 188, endPoint x: 228, endPoint y: 122, distance: 131.7
click at [228, 122] on ul "Value Pair Primary Value Secondary Value Bar/Line Chart Series: Bookings X Axis…" at bounding box center [166, 148] width 289 height 155
click at [148, 189] on span at bounding box center [143, 190] width 11 height 11
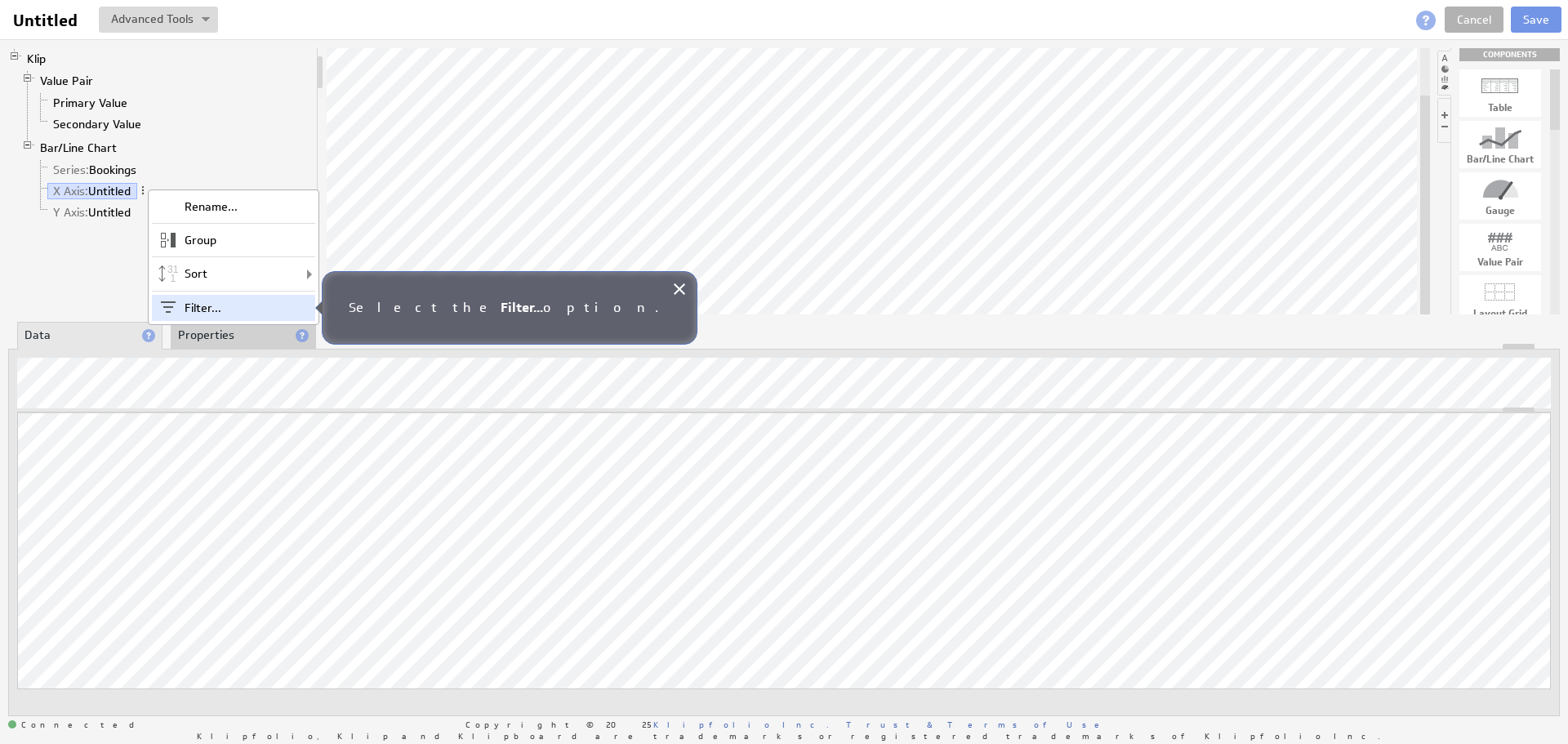
click at [196, 304] on div "Filter..." at bounding box center [234, 308] width 163 height 26
checkbox input "true"
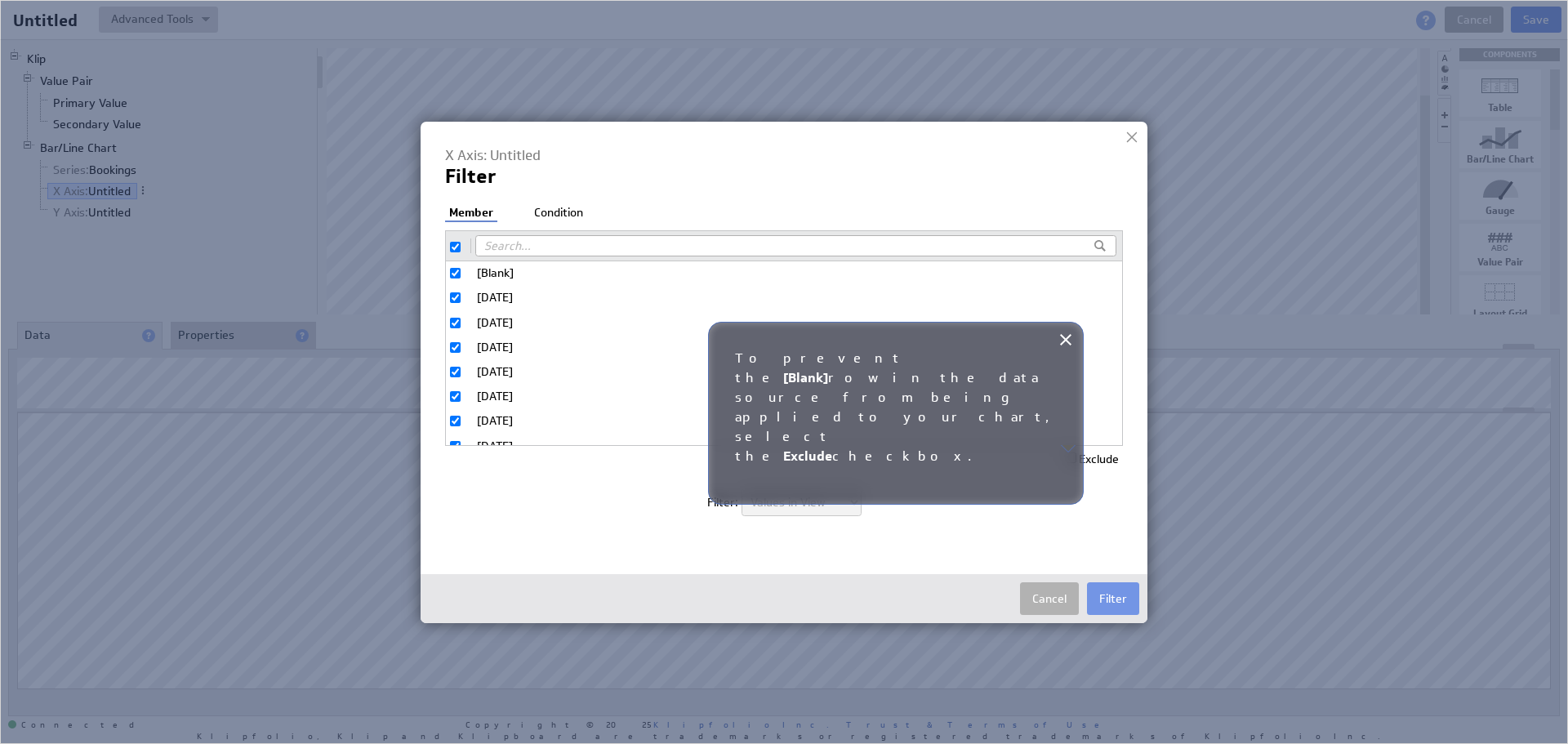
click at [1070, 457] on input "Exclude" at bounding box center [1070, 456] width 10 height 10
checkbox input "true"
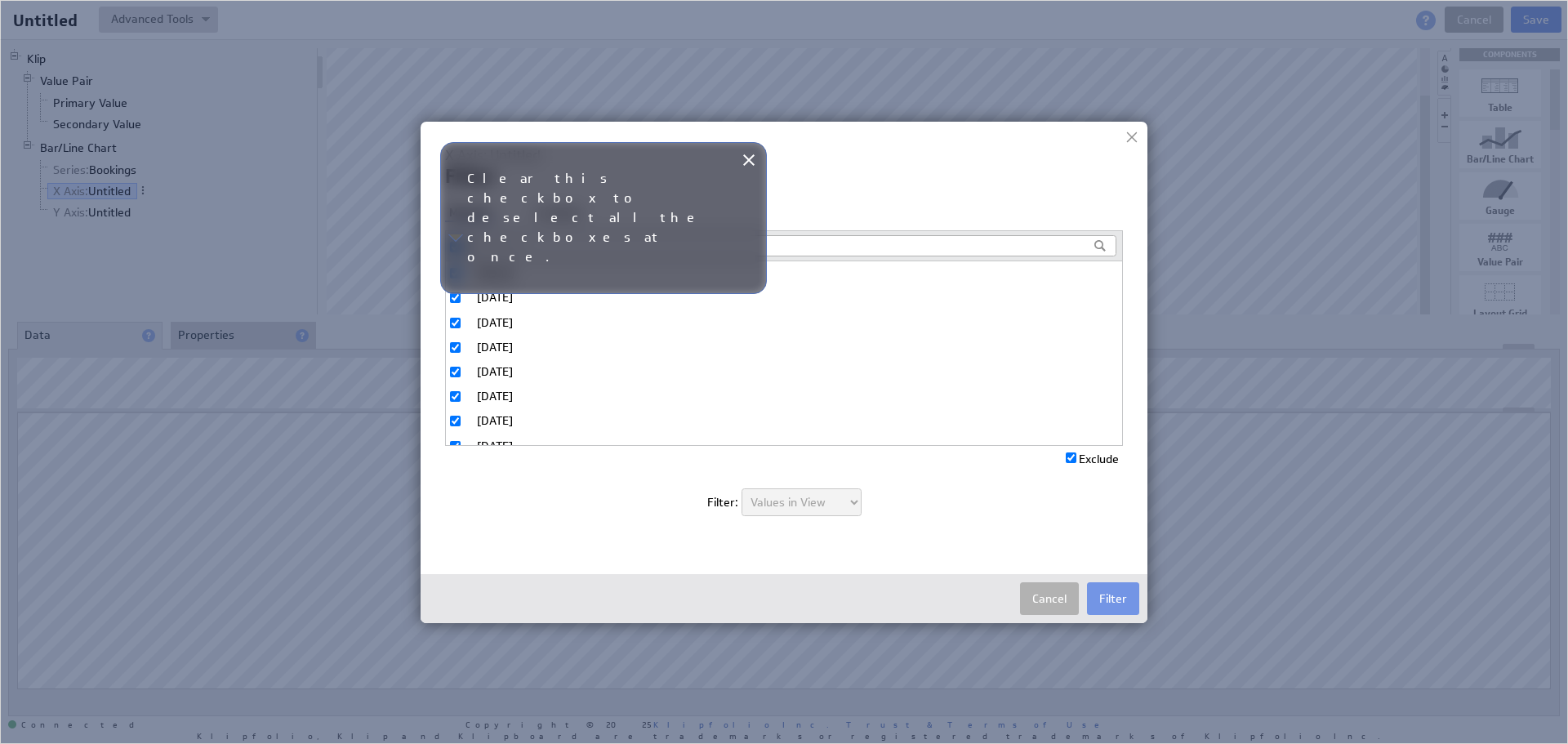
click at [455, 248] on input "checkbox" at bounding box center [455, 246] width 10 height 10
checkbox input "false"
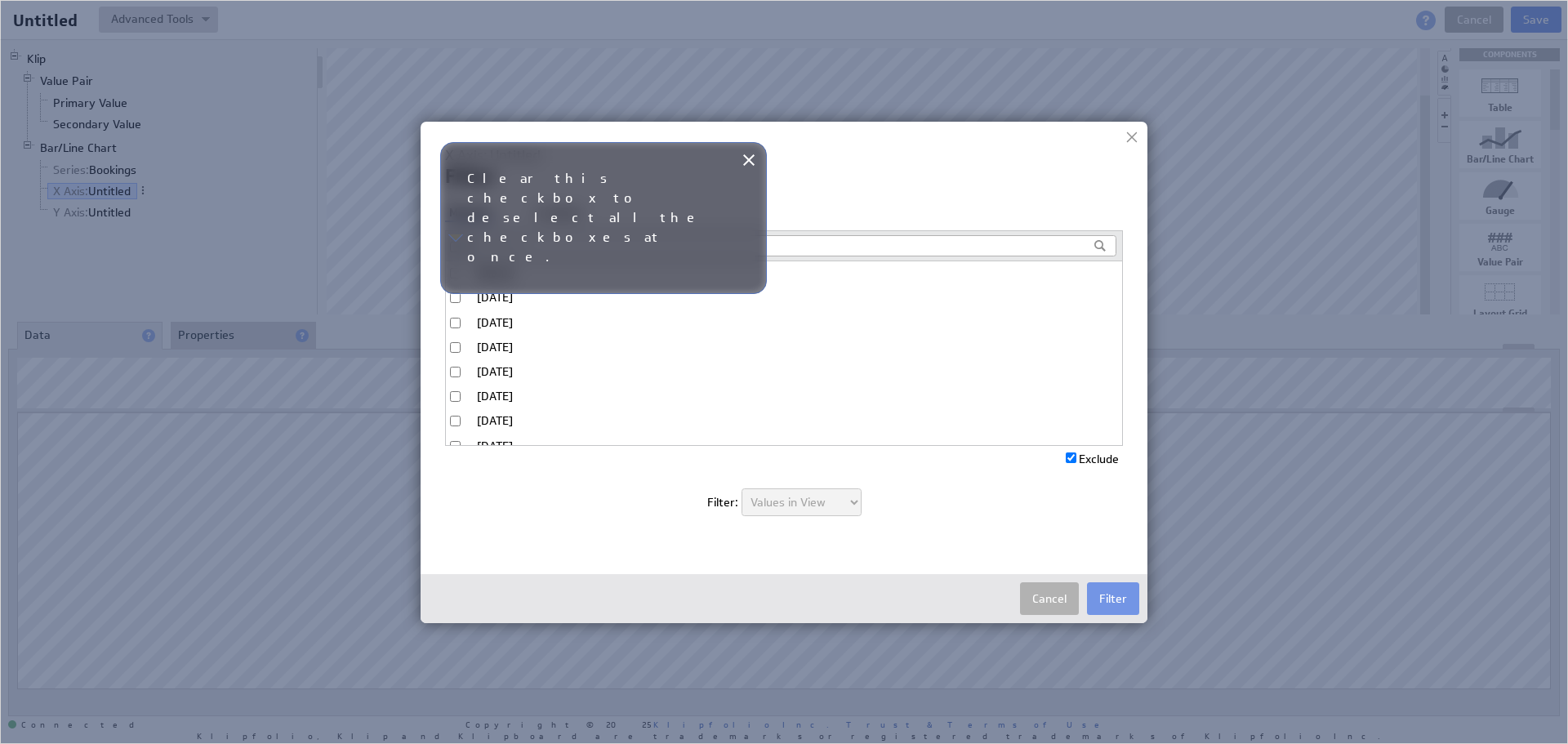
checkbox input "false"
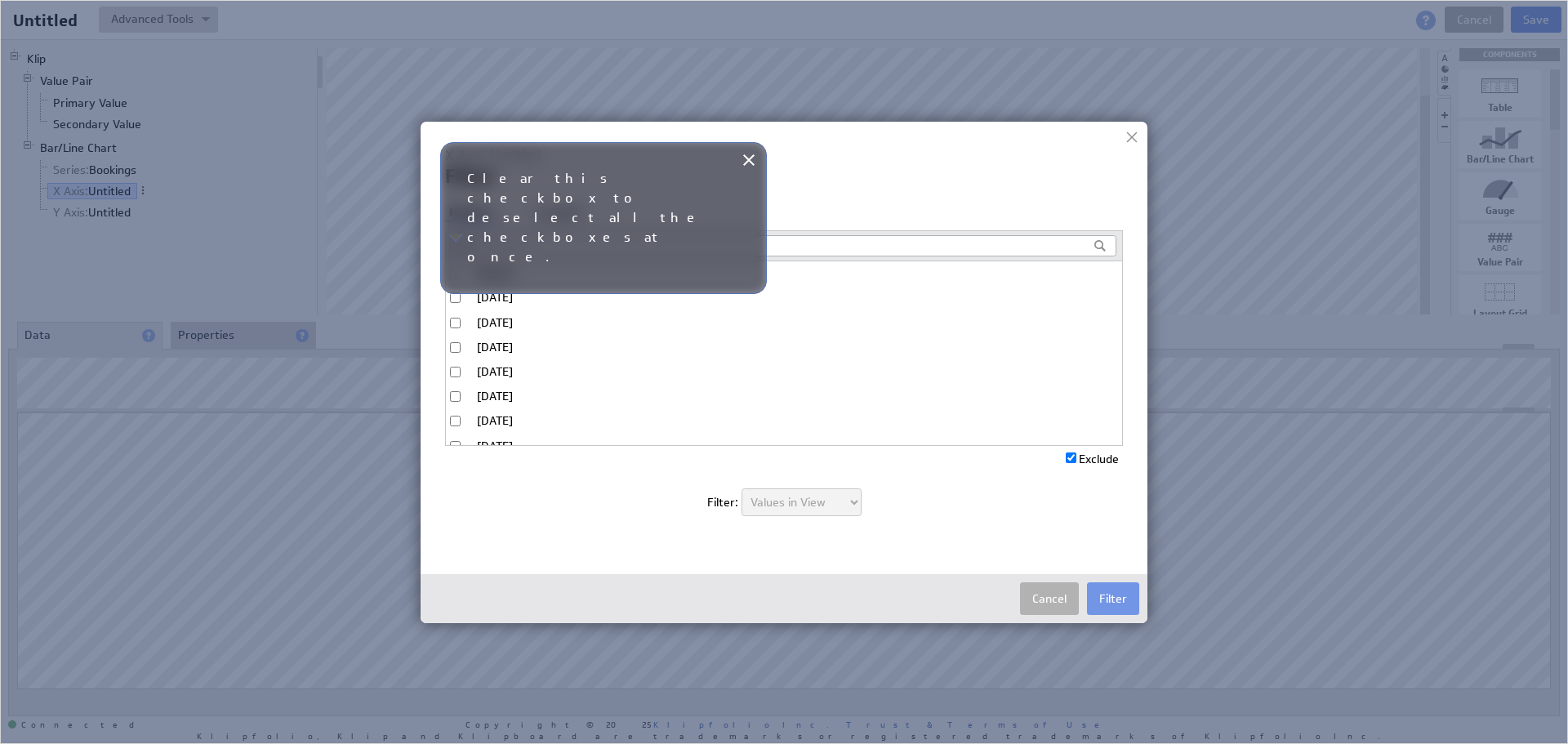
checkbox input "false"
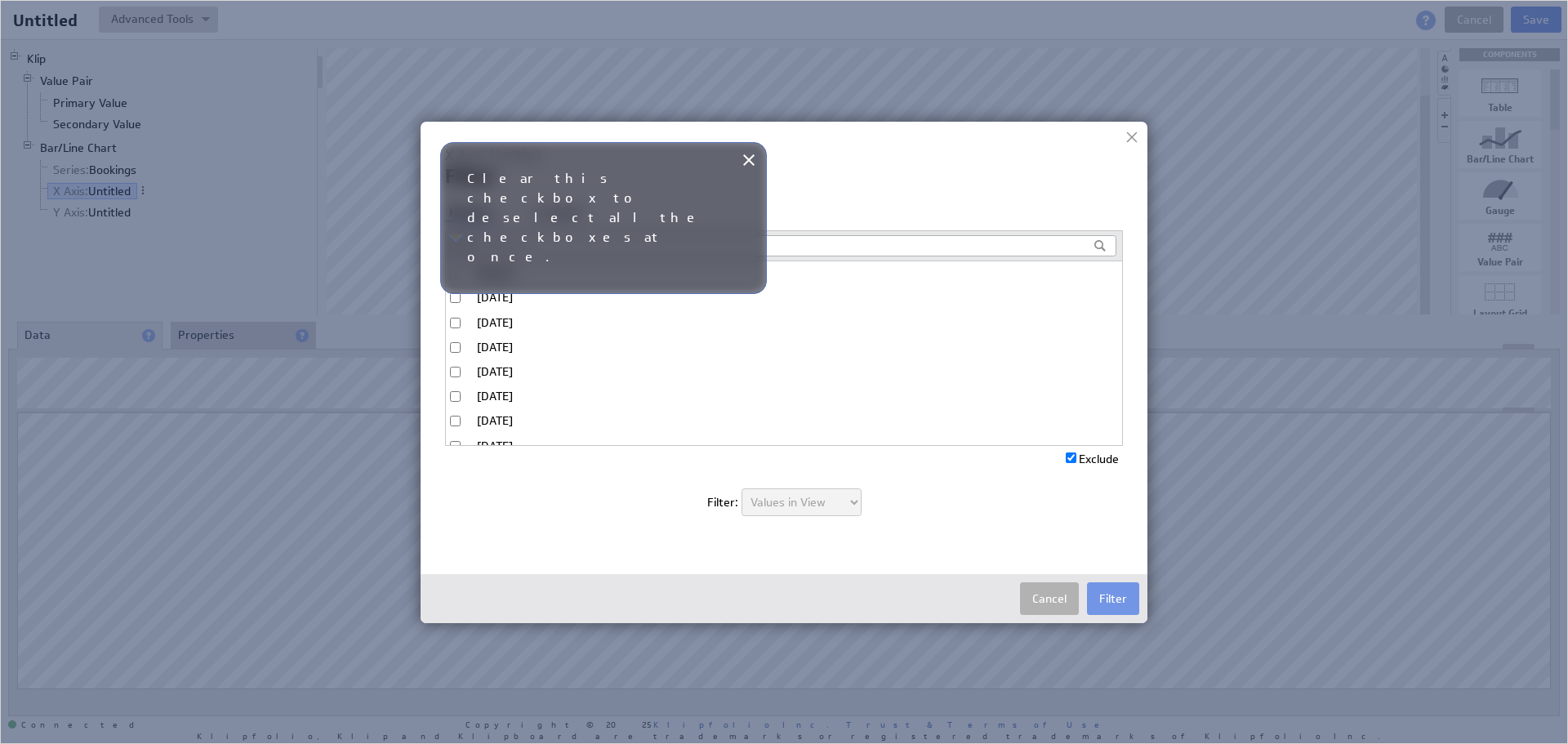
checkbox input "false"
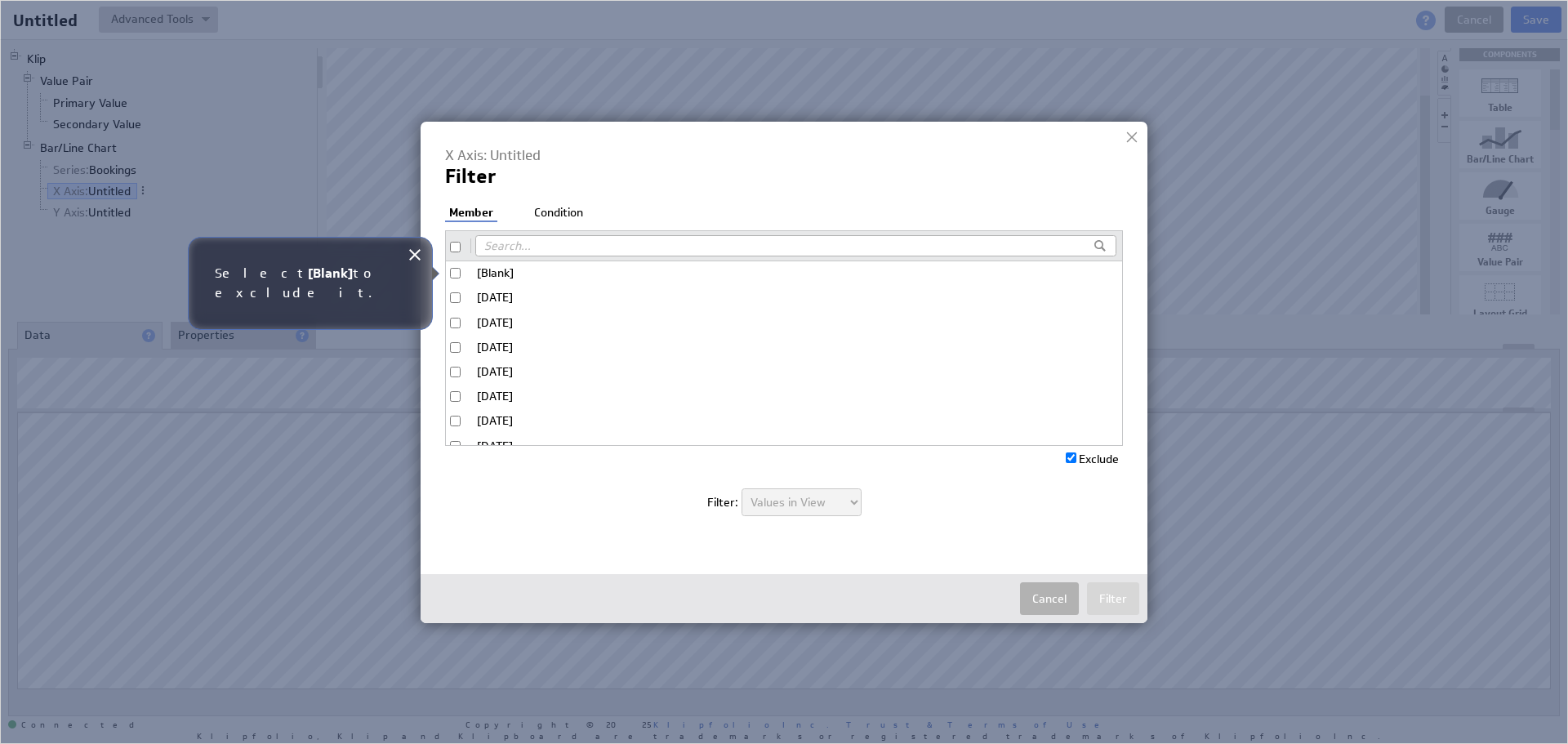
click at [453, 275] on input "[Blank]" at bounding box center [455, 273] width 10 height 10
checkbox input "true"
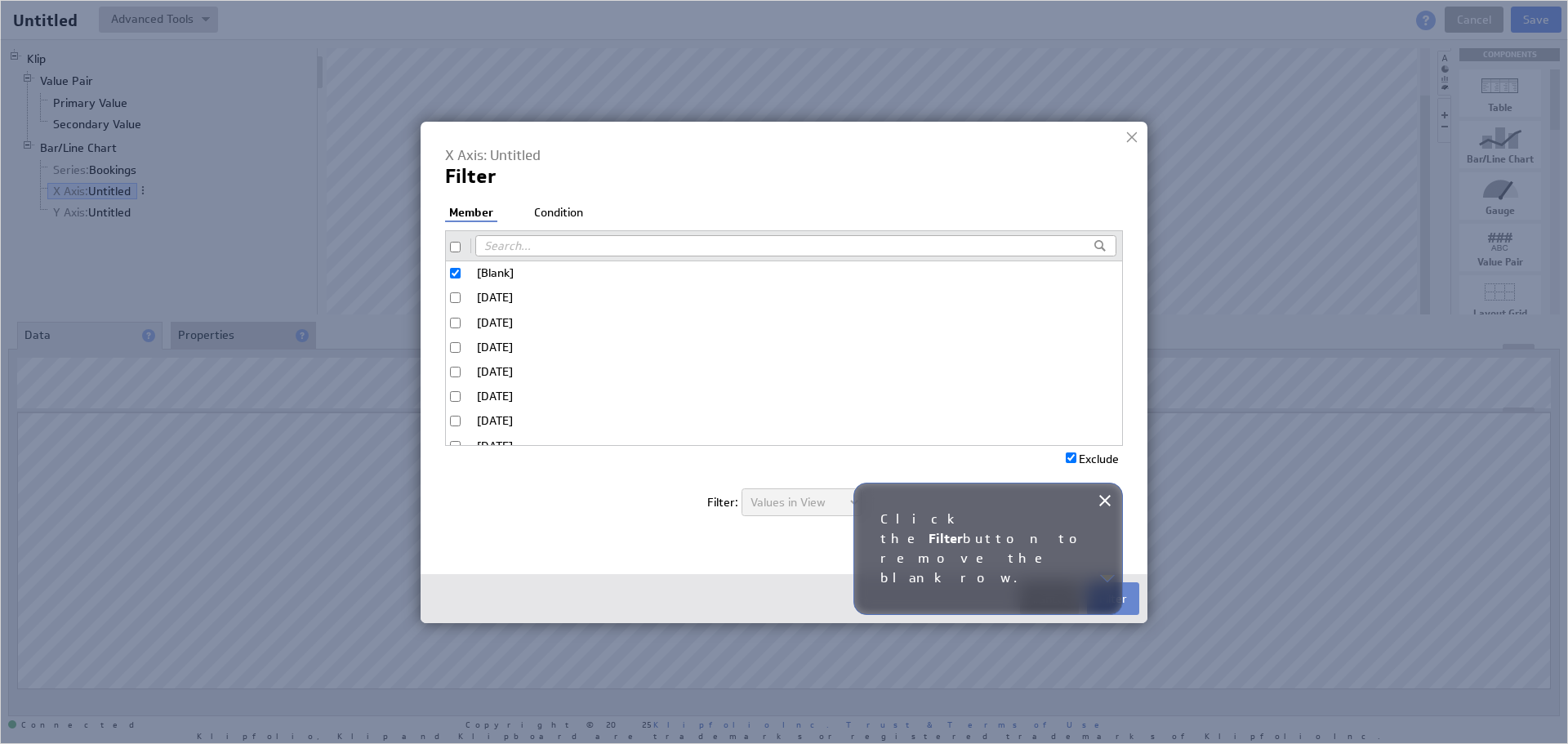
click at [1111, 592] on button "Filter" at bounding box center [1112, 597] width 52 height 32
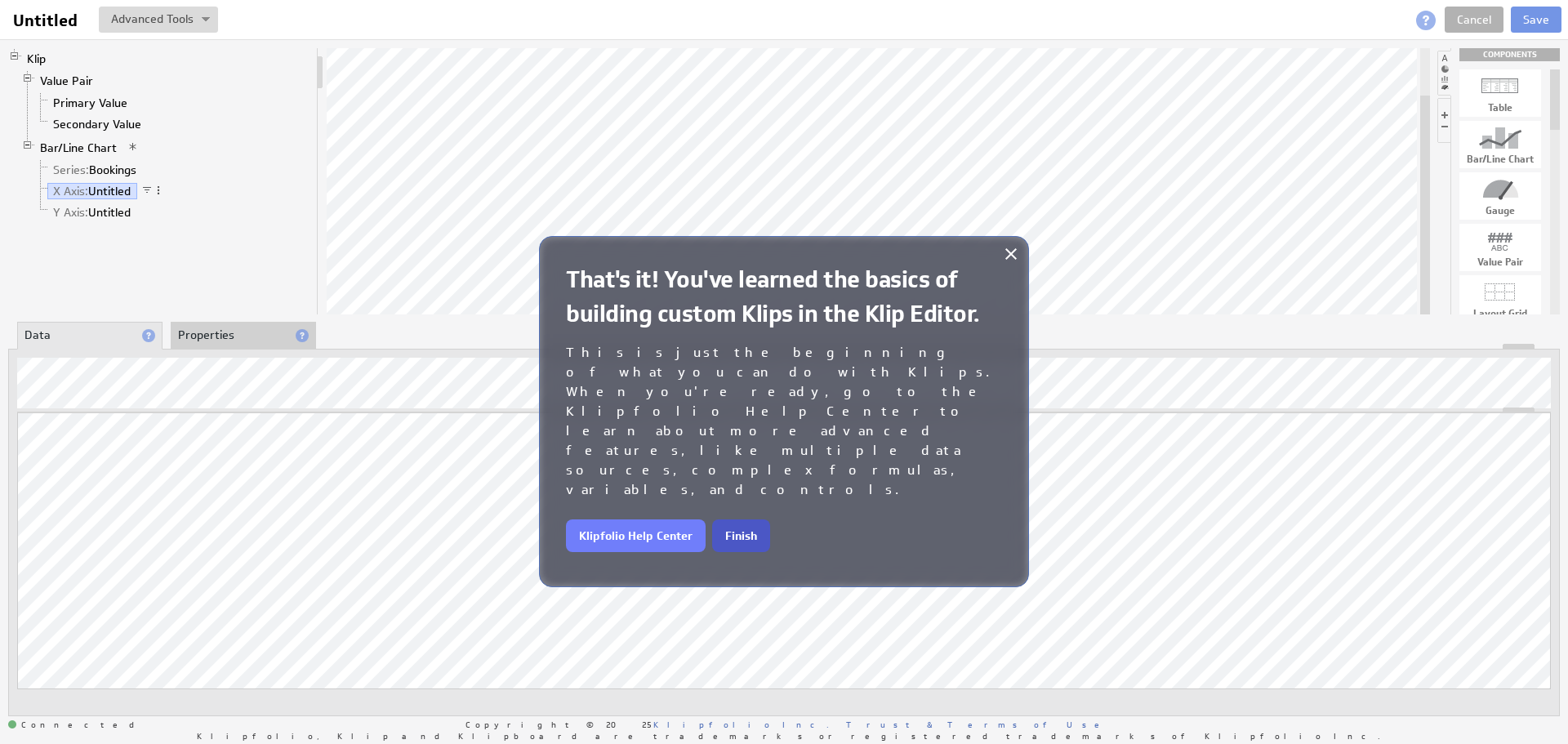
click at [752, 520] on button "Finish" at bounding box center [740, 535] width 58 height 32
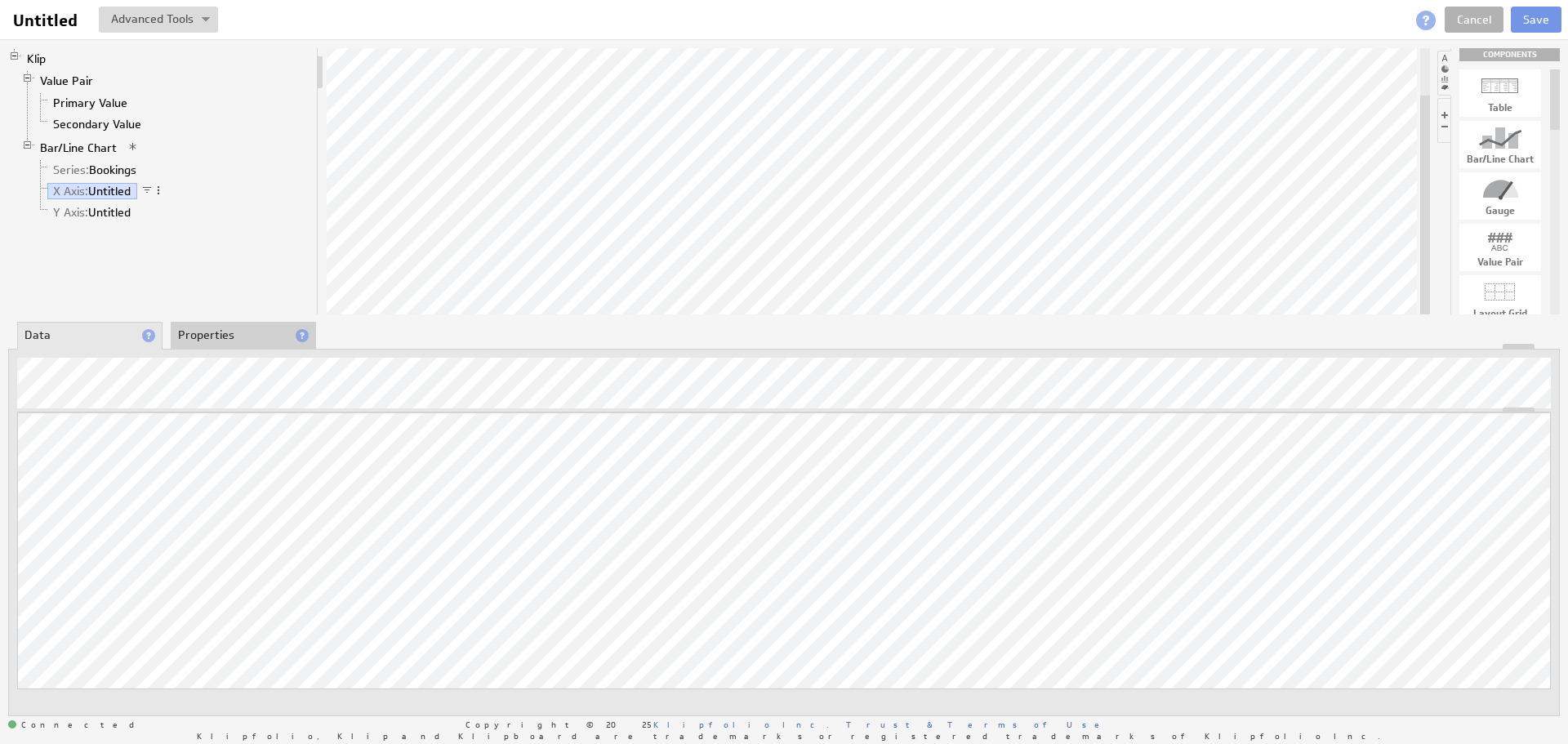
click at [139, 708] on div "Updating... Select a Function ARRAY DATE SELECT SLICE SUM Data Manipulation Log…" at bounding box center [783, 573] width 1534 height 323
click at [1483, 15] on link "Cancel" at bounding box center [1473, 19] width 58 height 26
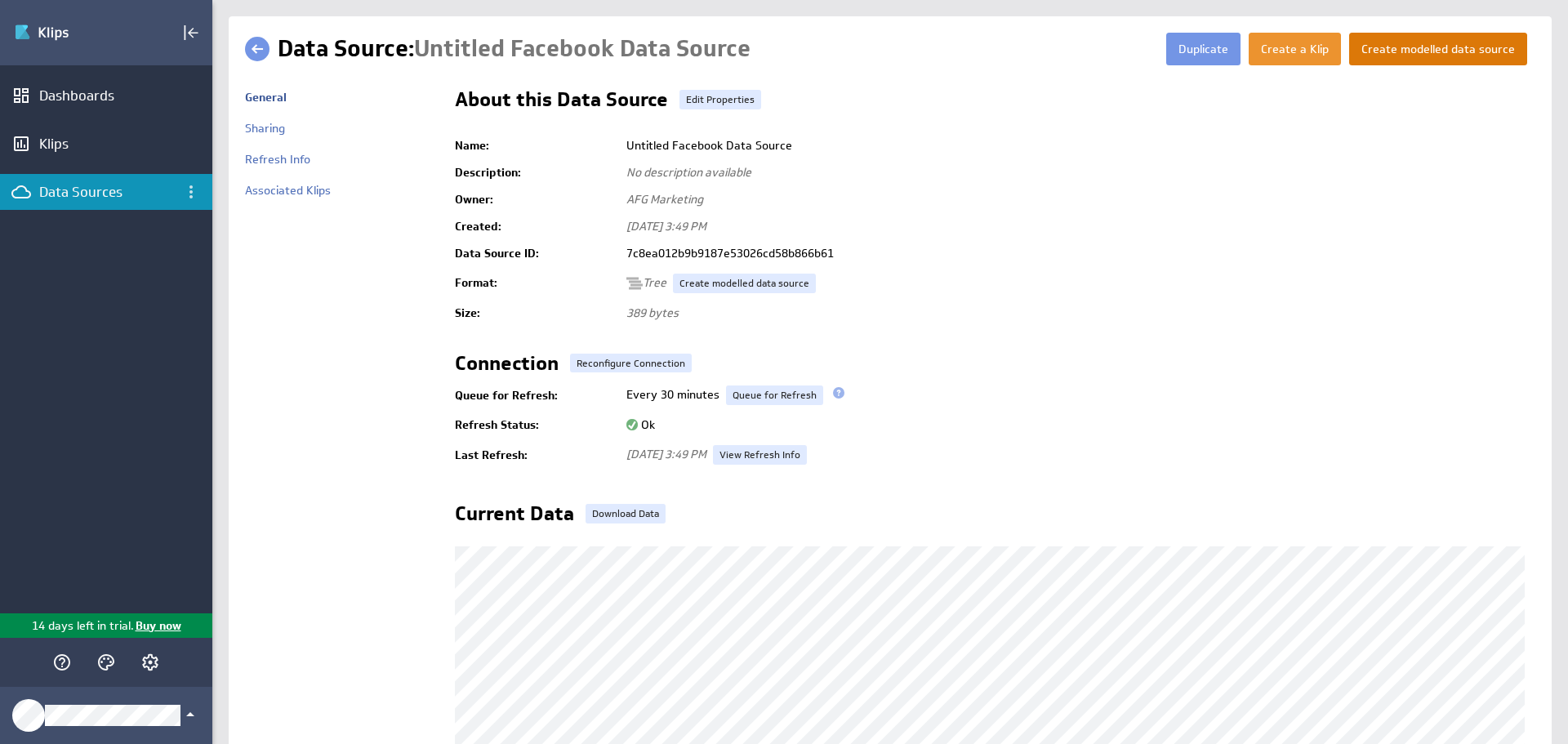
click at [1429, 53] on button "Create modelled data source" at bounding box center [1438, 48] width 178 height 32
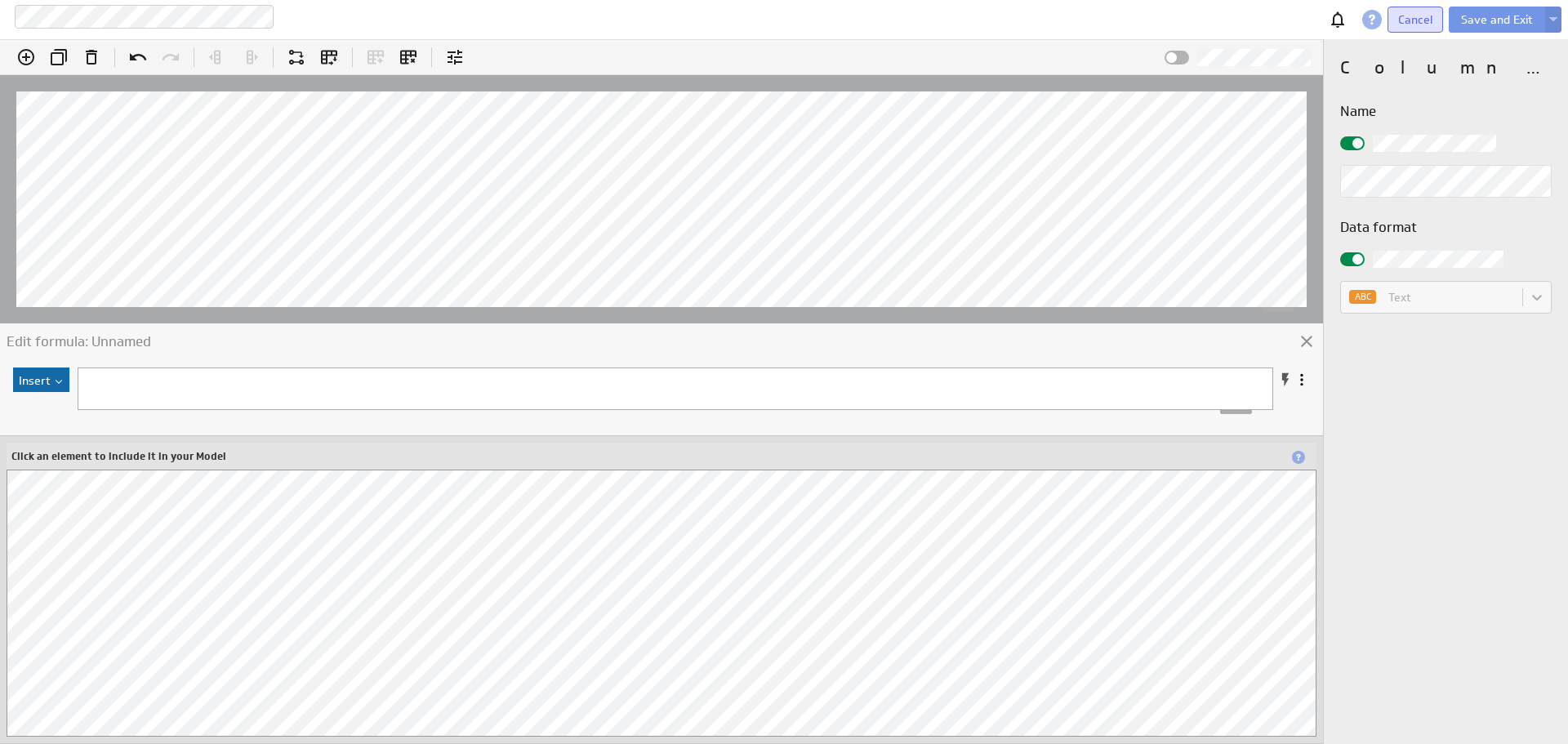
click at [1414, 20] on span "Cancel" at bounding box center [1414, 19] width 34 height 15
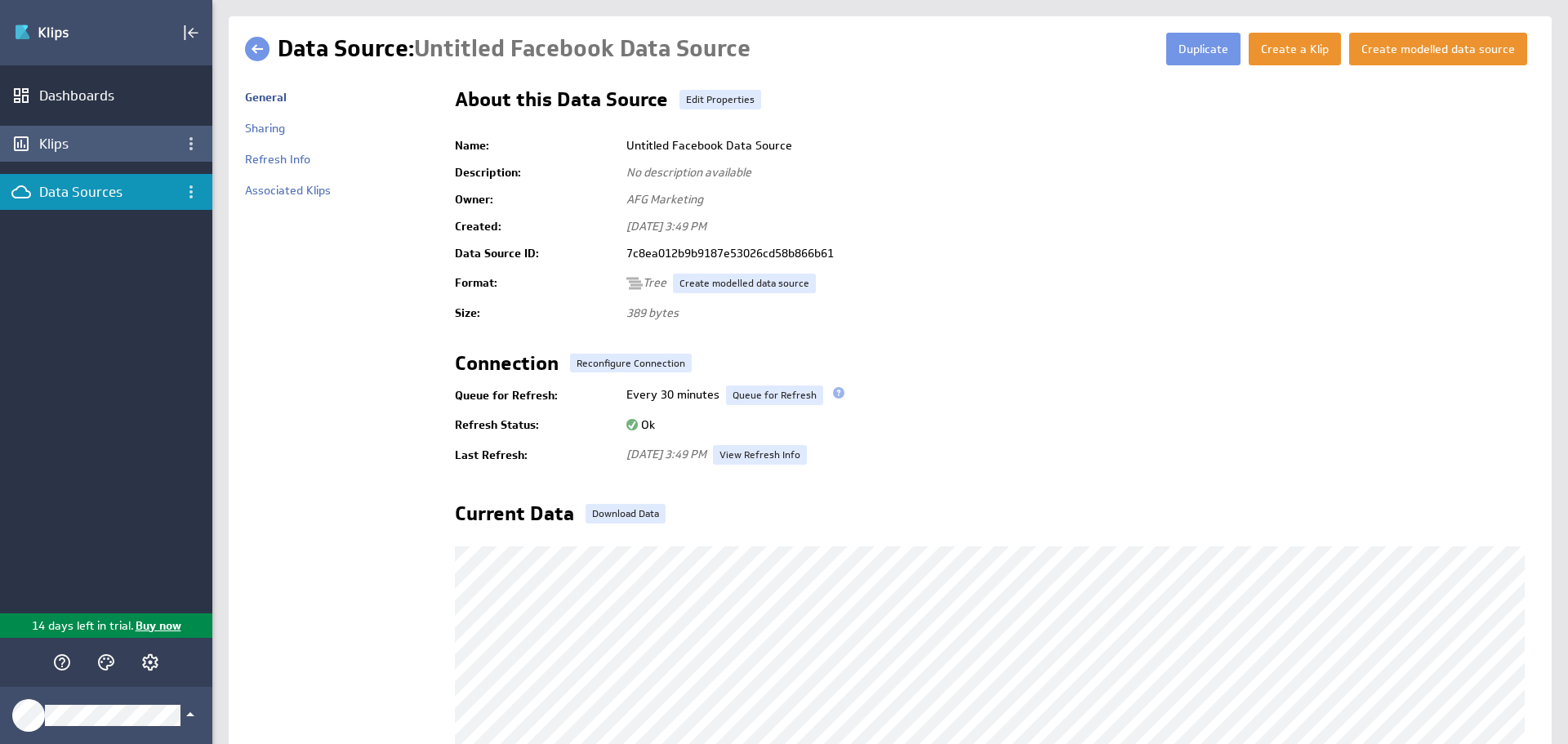
click at [60, 147] on div "Klips" at bounding box center [106, 143] width 134 height 18
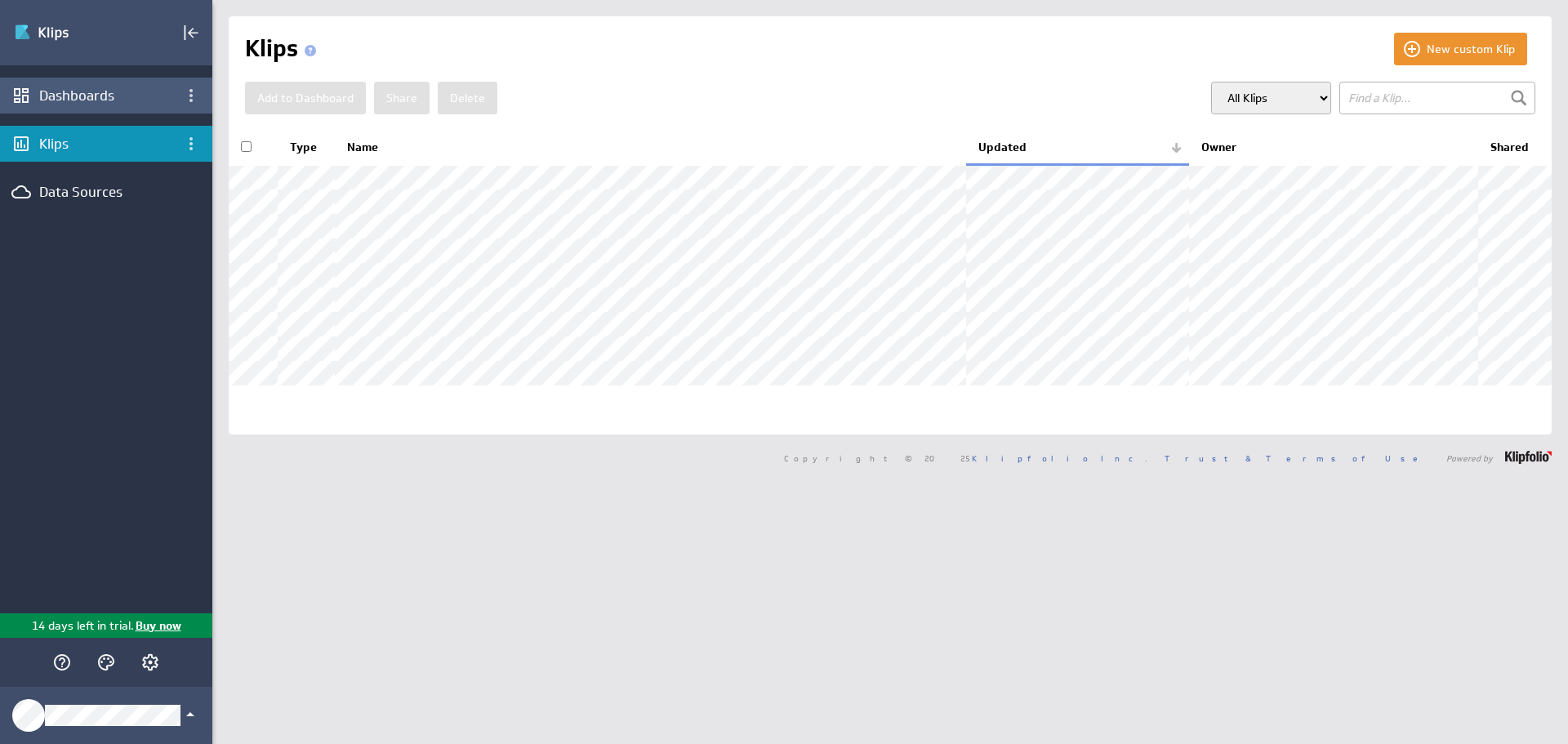
click at [90, 100] on div "Dashboards" at bounding box center [106, 95] width 134 height 18
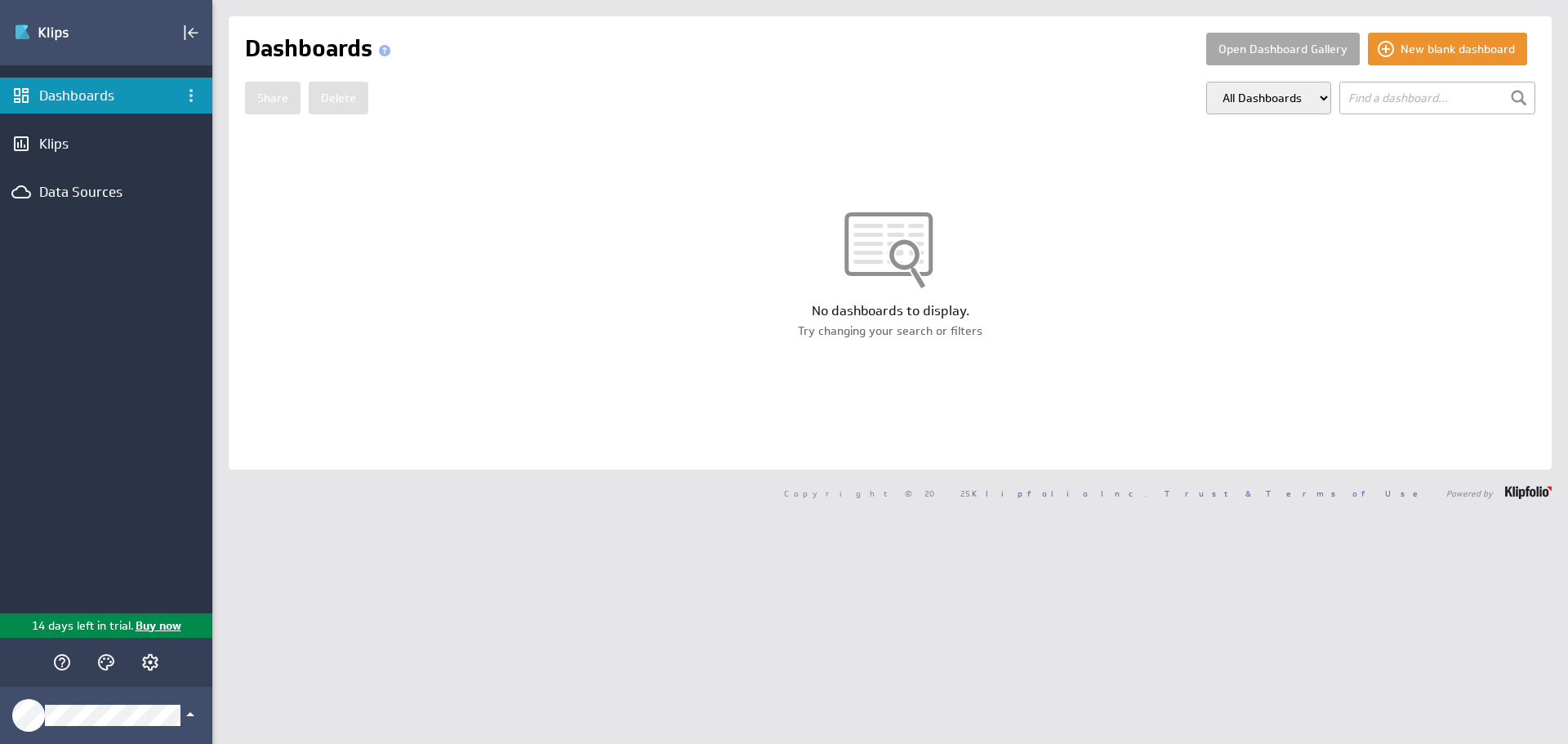
click at [1271, 44] on button "Open Dashboard Gallery" at bounding box center [1282, 48] width 153 height 32
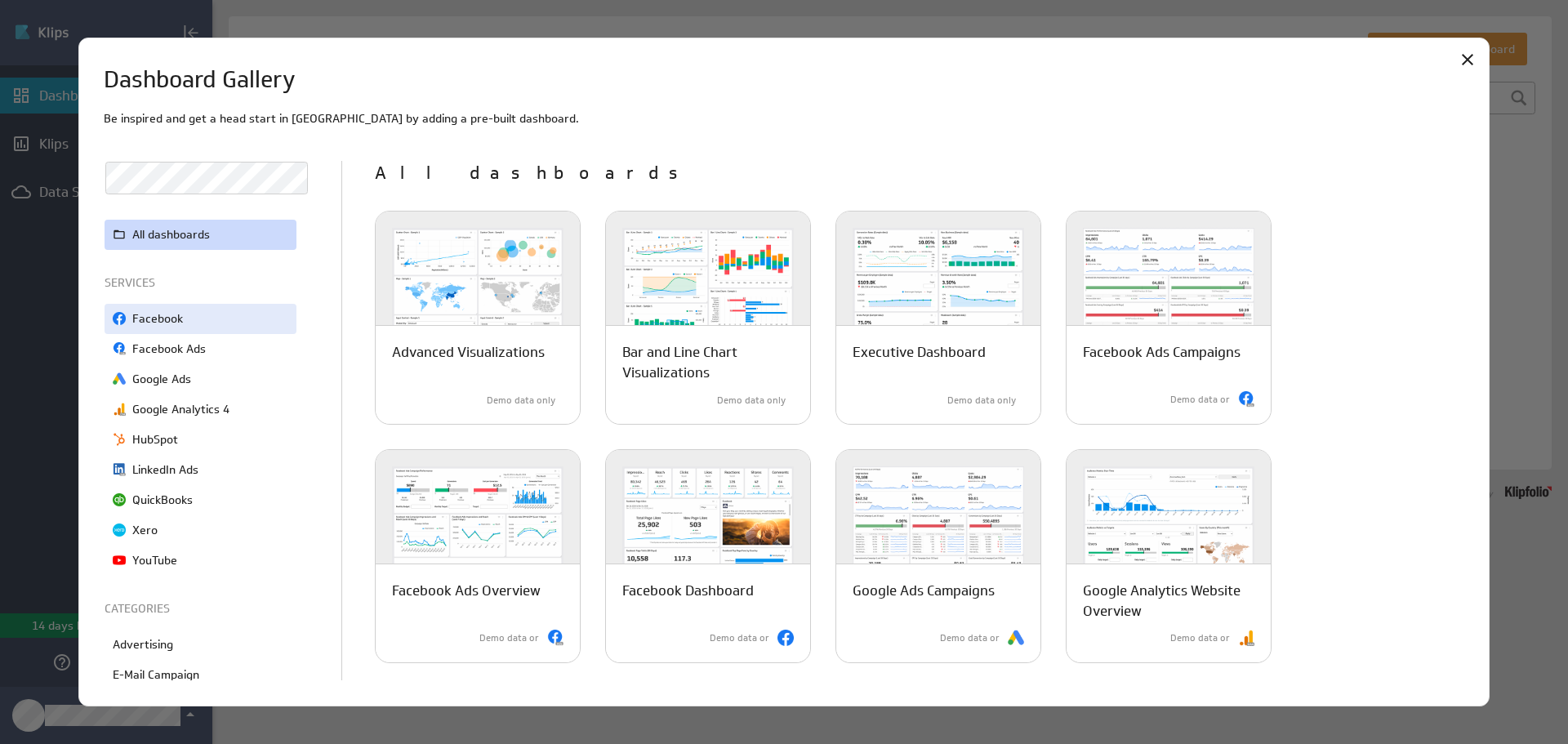
click at [156, 316] on p "Facebook" at bounding box center [158, 318] width 51 height 17
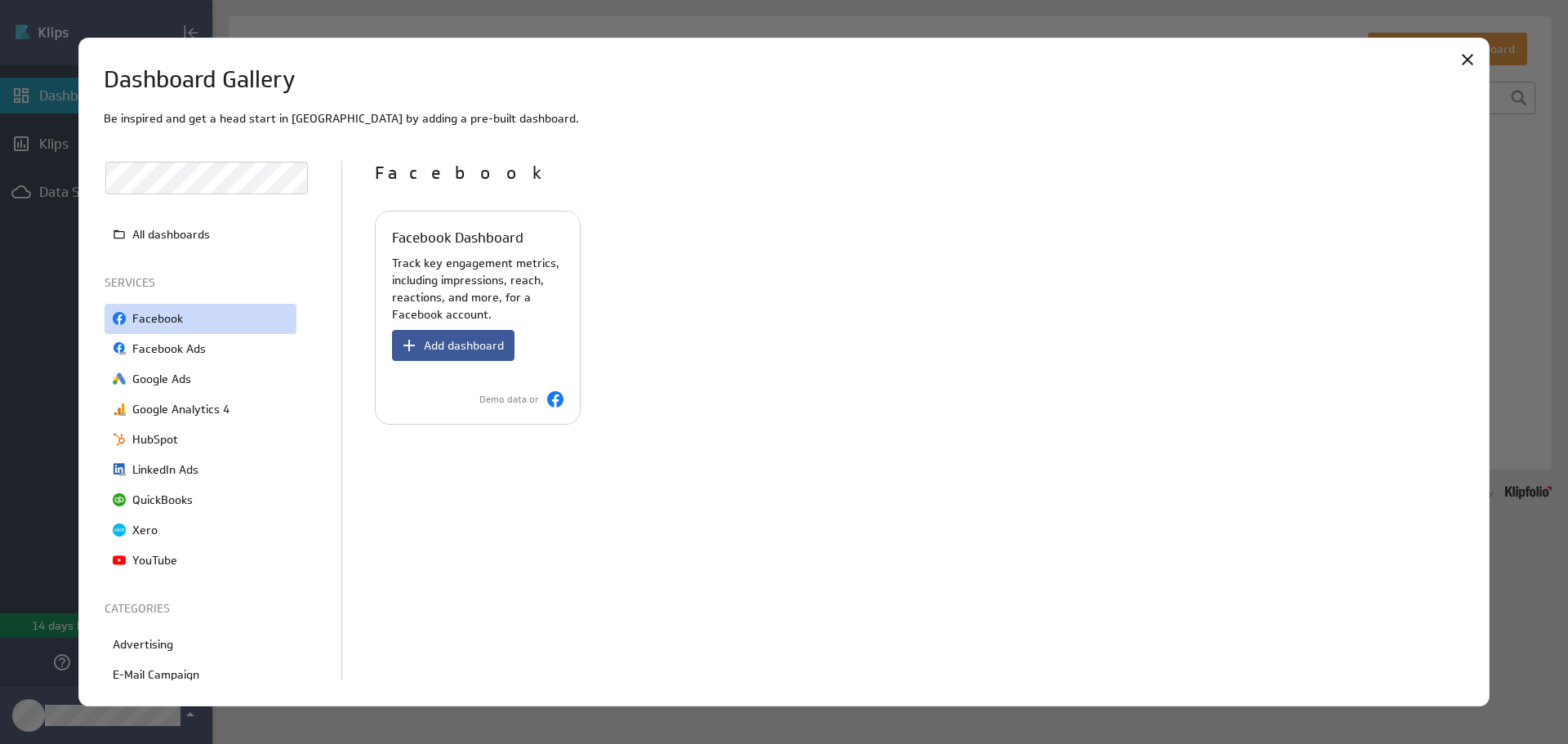
click at [480, 341] on span "Add dashboard" at bounding box center [464, 345] width 80 height 15
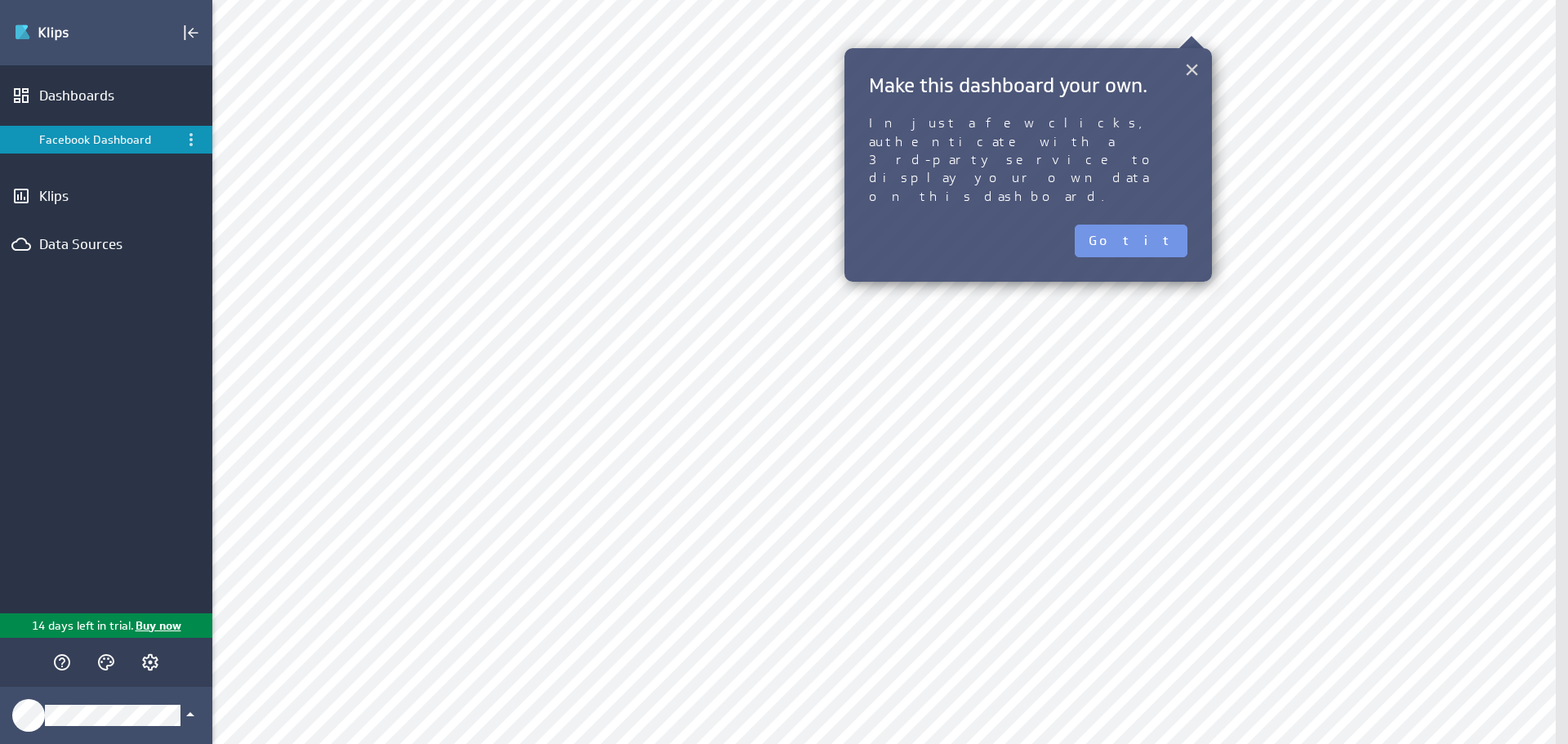
click at [1189, 60] on button "×" at bounding box center [1191, 69] width 16 height 32
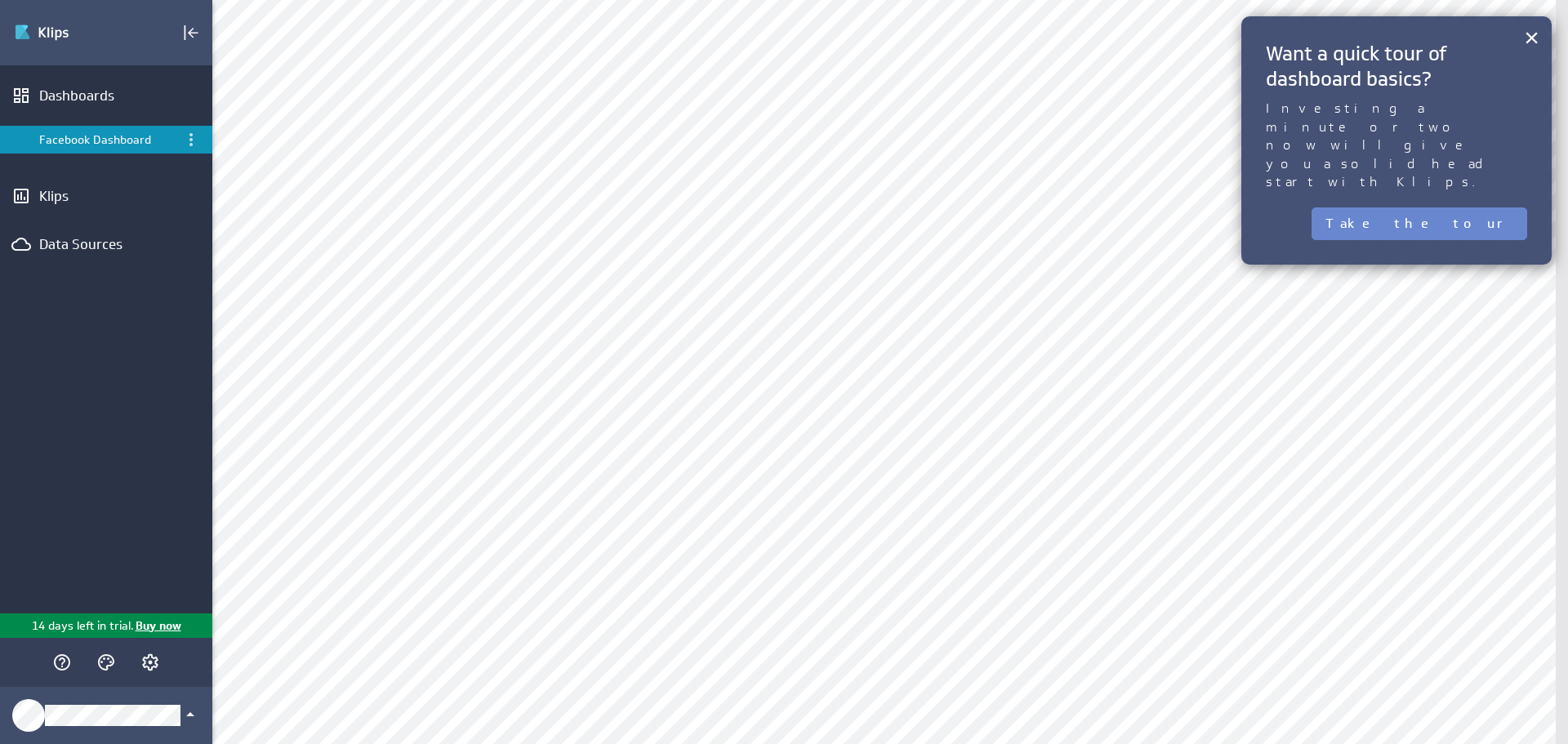
click at [1504, 208] on button "Take the tour" at bounding box center [1419, 224] width 215 height 32
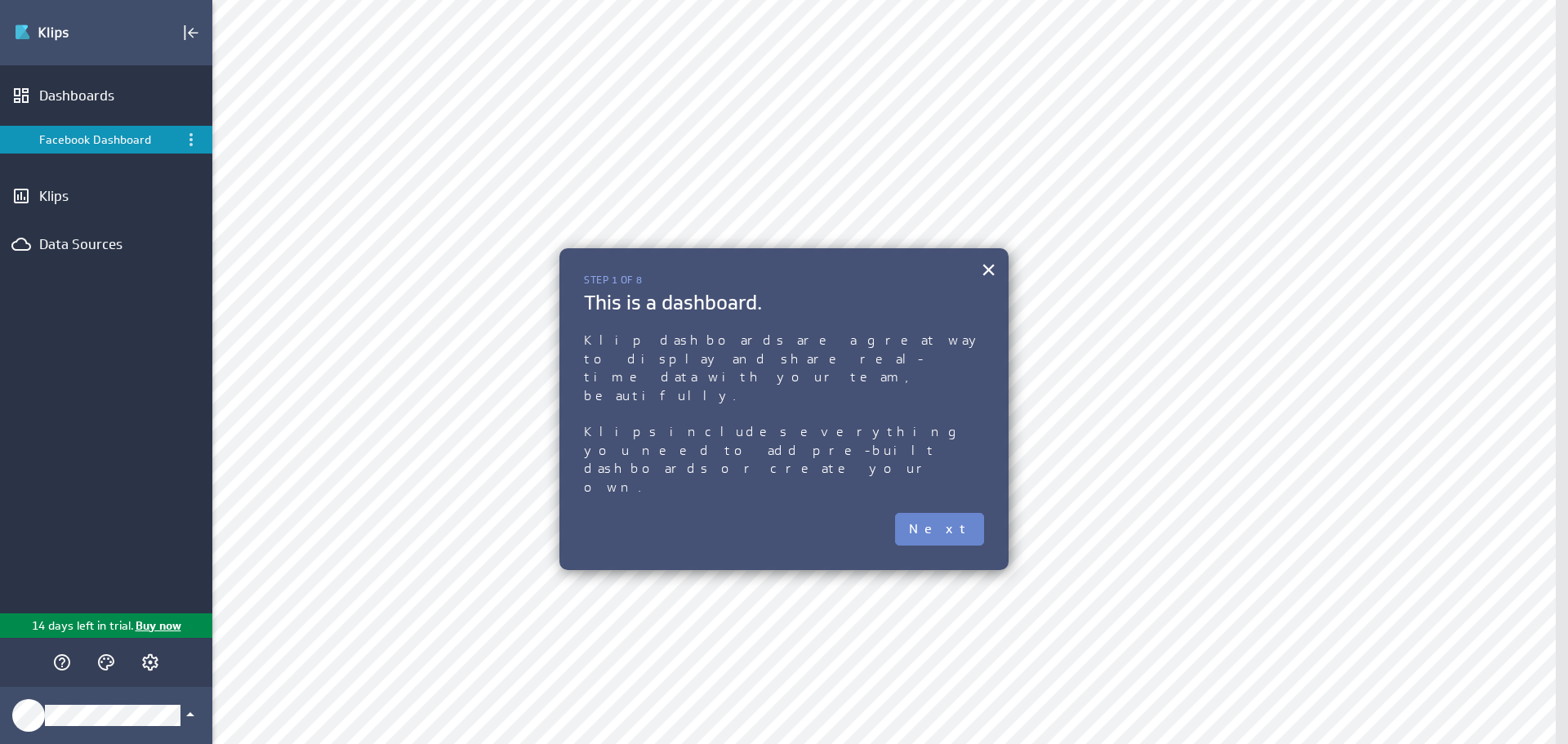
click at [956, 513] on button "Next" at bounding box center [939, 529] width 89 height 32
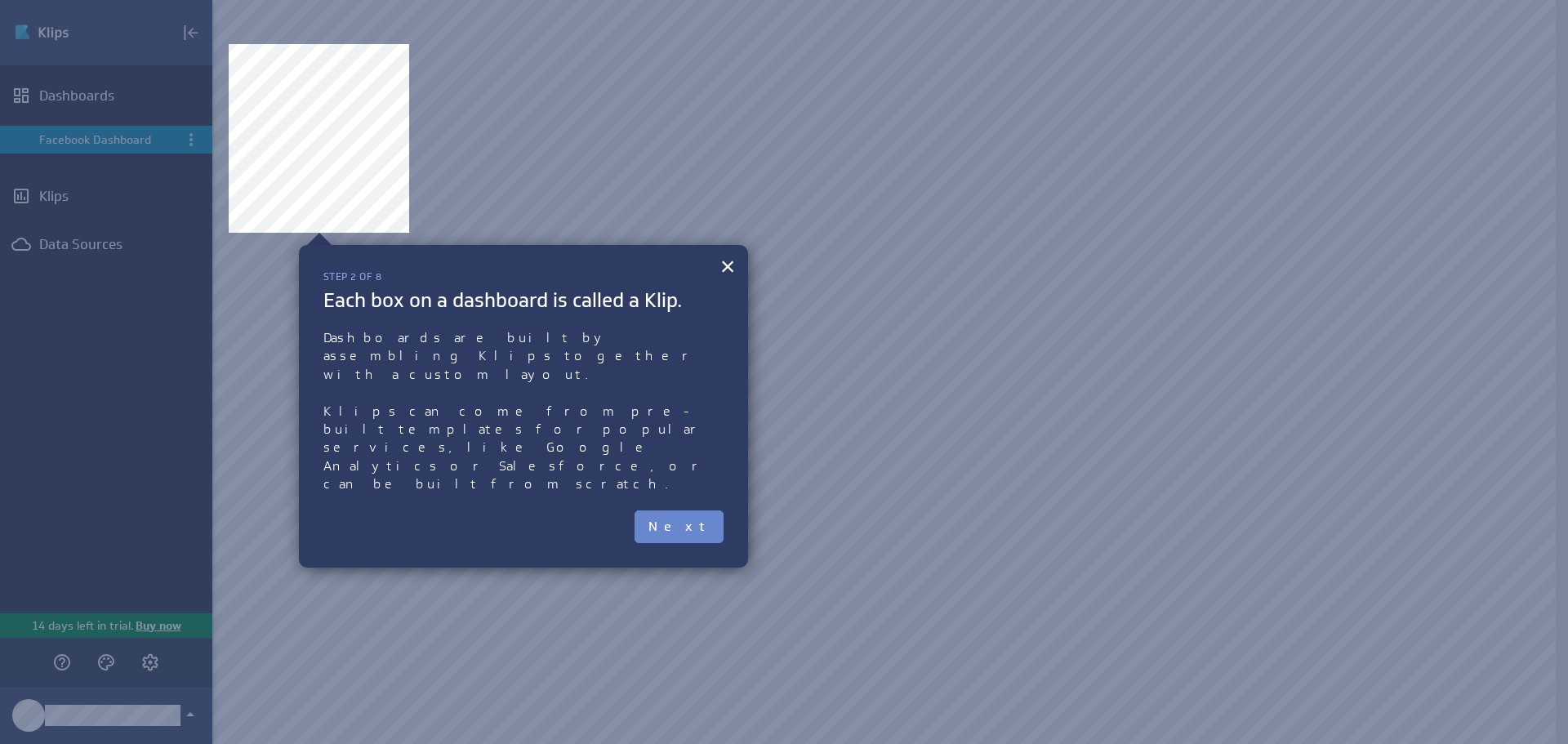
click at [703, 510] on button "Next" at bounding box center [679, 526] width 89 height 32
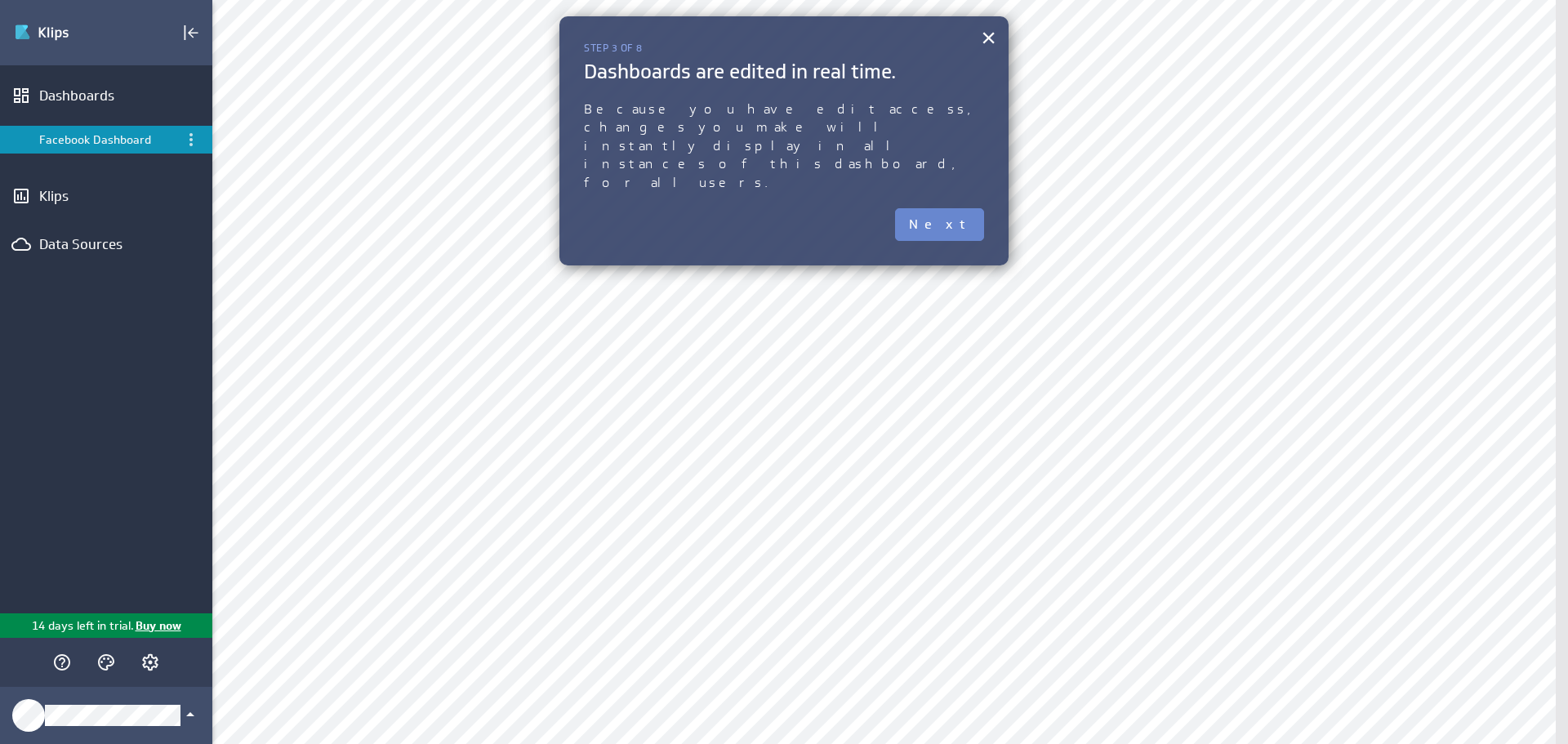
click at [939, 208] on button "Next" at bounding box center [939, 224] width 89 height 32
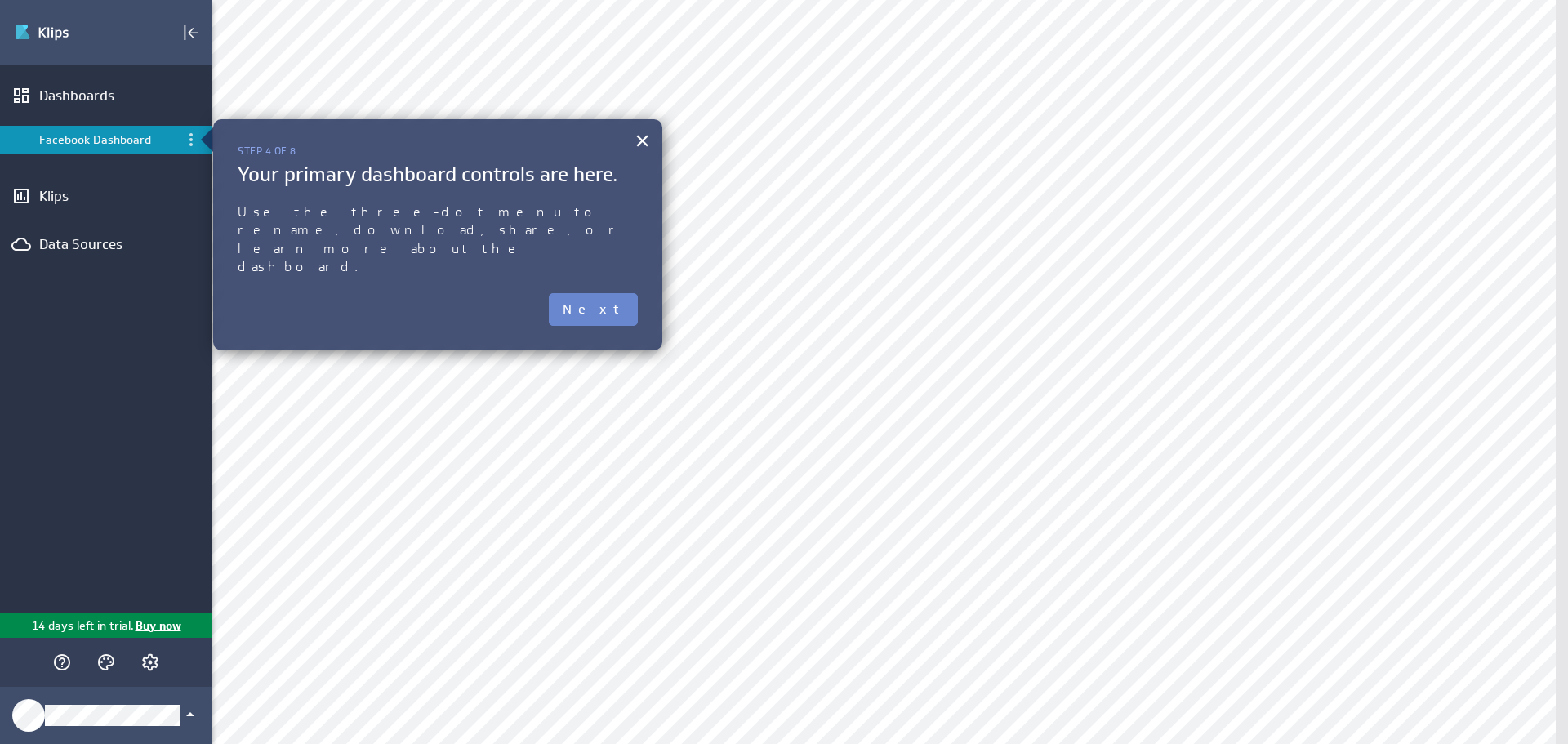
click at [600, 293] on button "Next" at bounding box center [593, 309] width 89 height 32
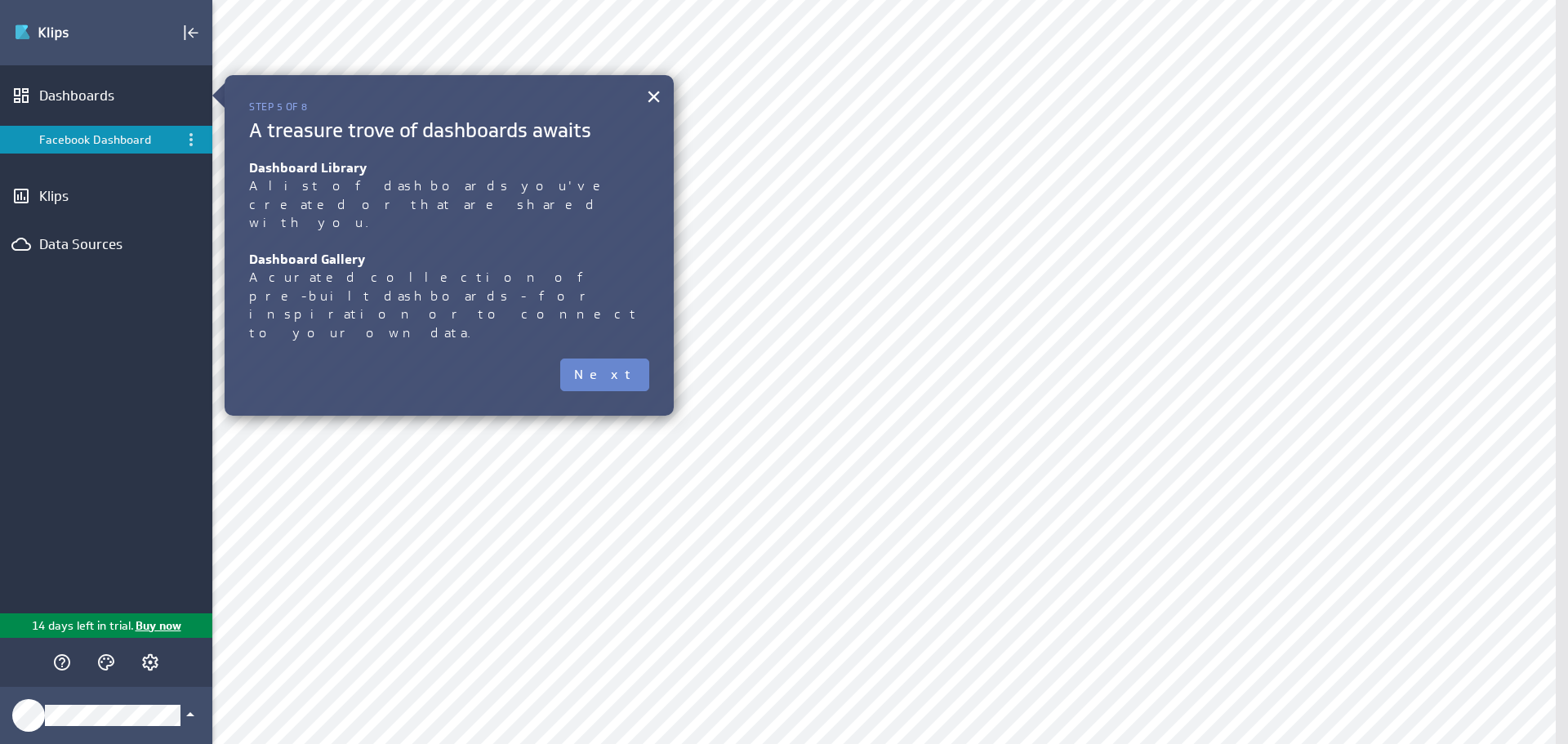
click at [619, 358] on button "Next" at bounding box center [605, 374] width 89 height 32
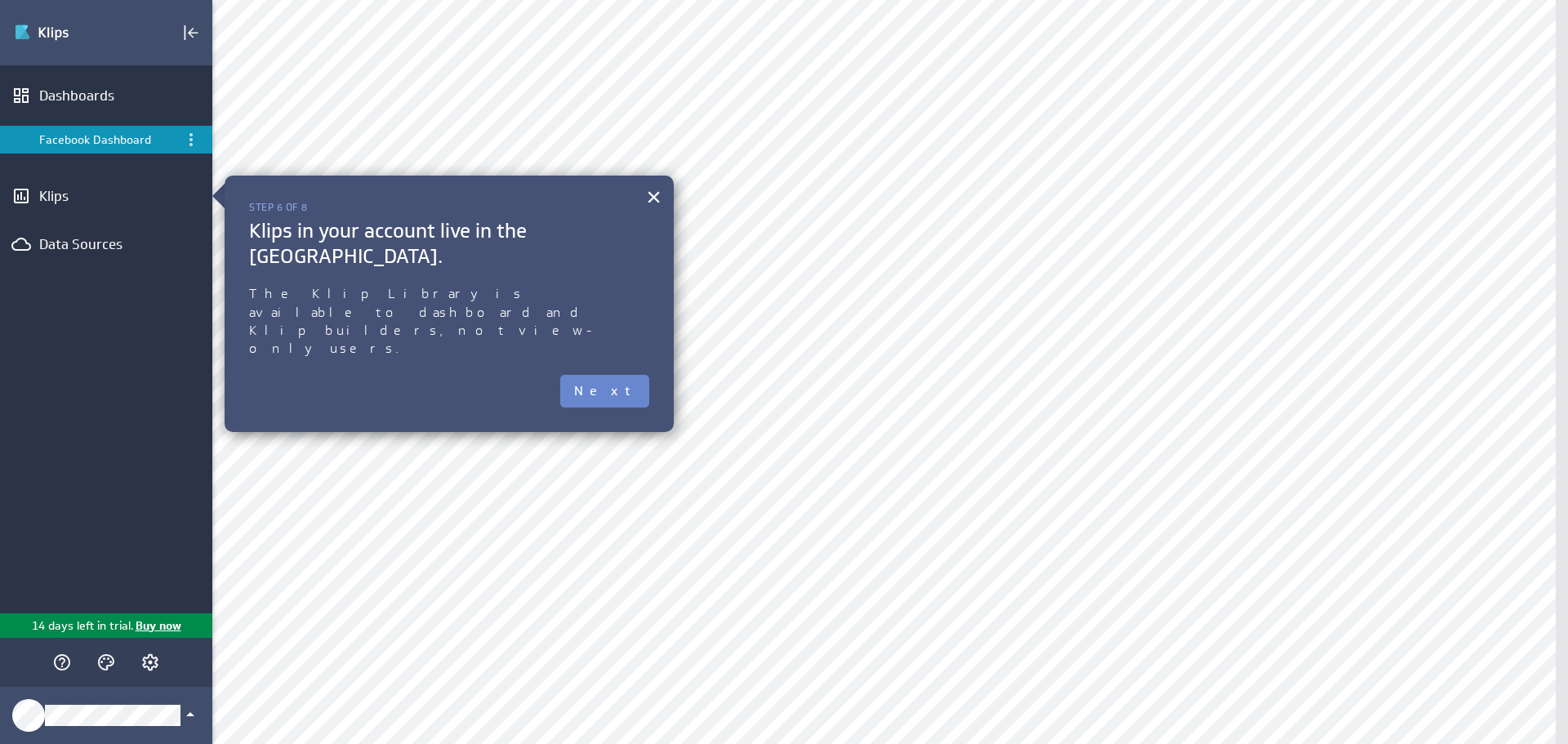
click at [625, 375] on button "Next" at bounding box center [605, 391] width 89 height 32
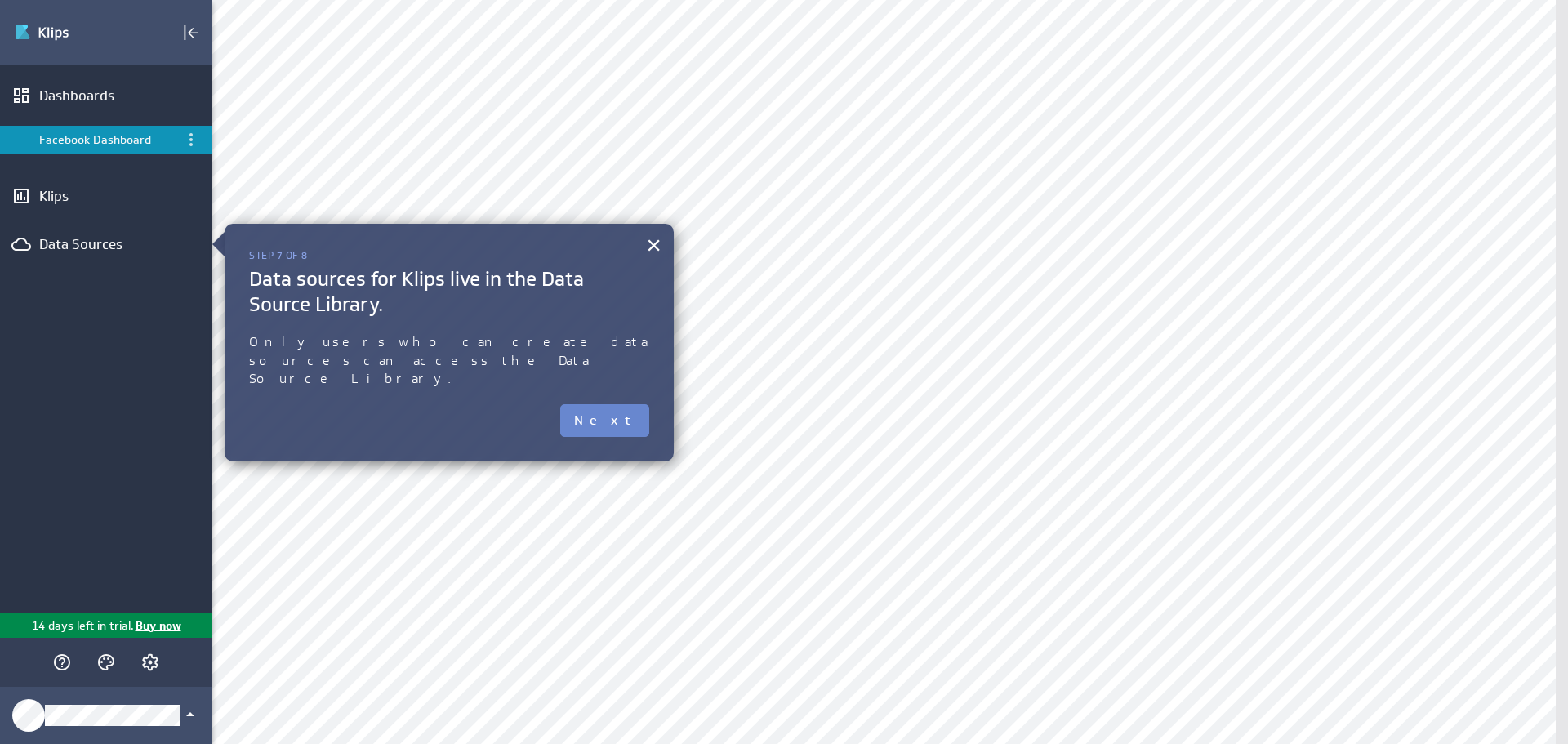
click at [630, 404] on button "Next" at bounding box center [605, 420] width 89 height 32
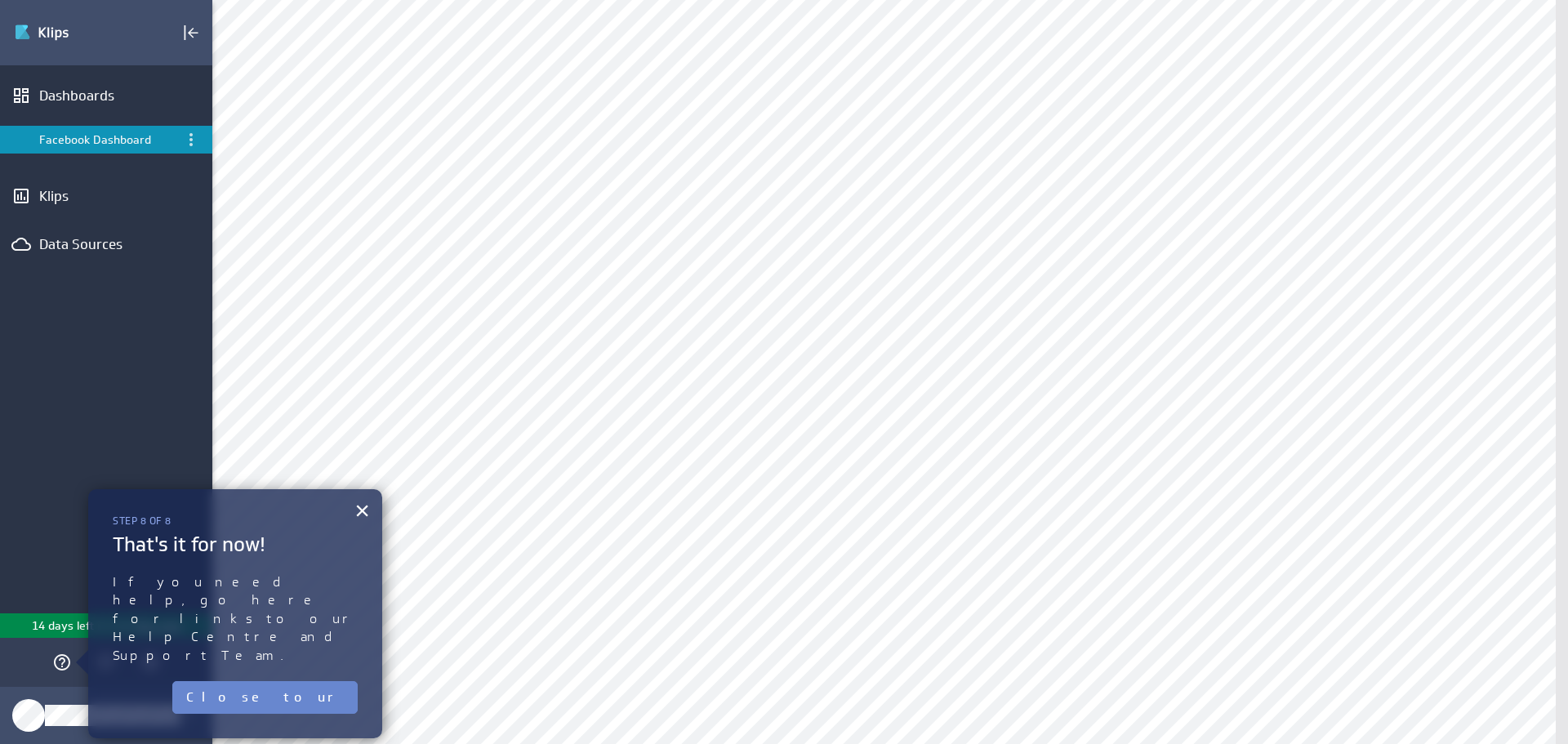
click at [302, 681] on button "Close tour" at bounding box center [265, 697] width 186 height 32
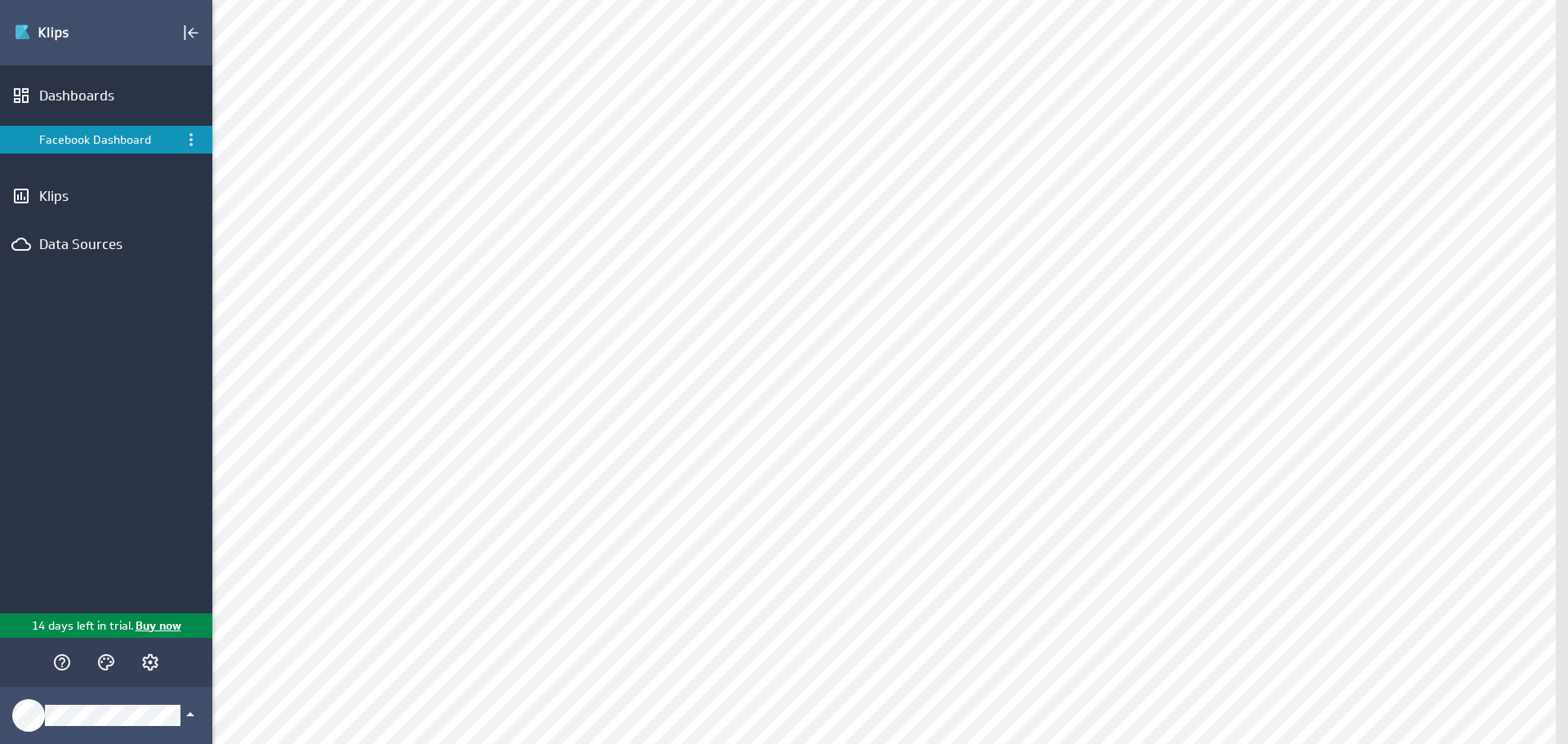
select select "aa0c04aebfd9e3daa4391ce9fff8efce"
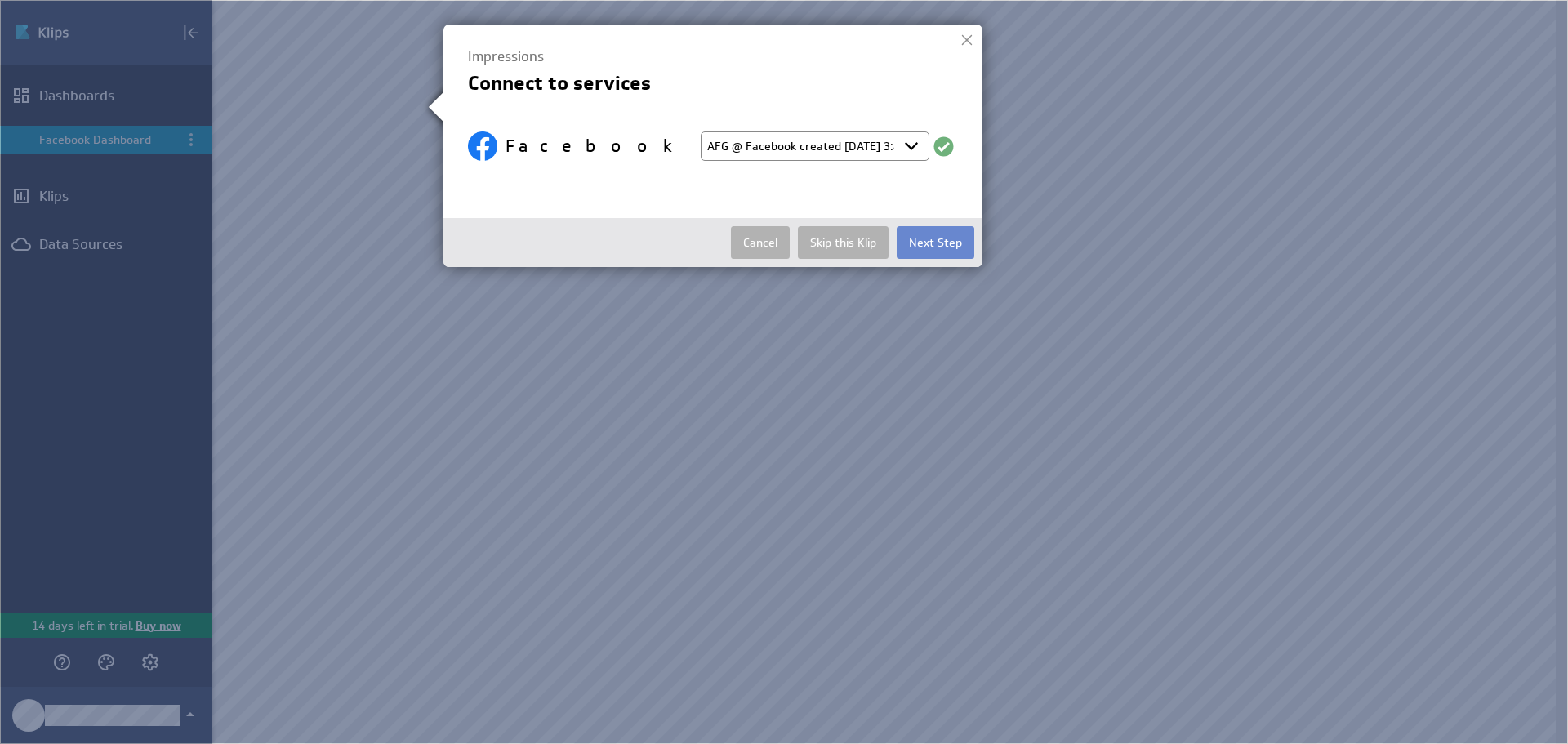
click at [942, 239] on button "Next Step" at bounding box center [935, 242] width 78 height 32
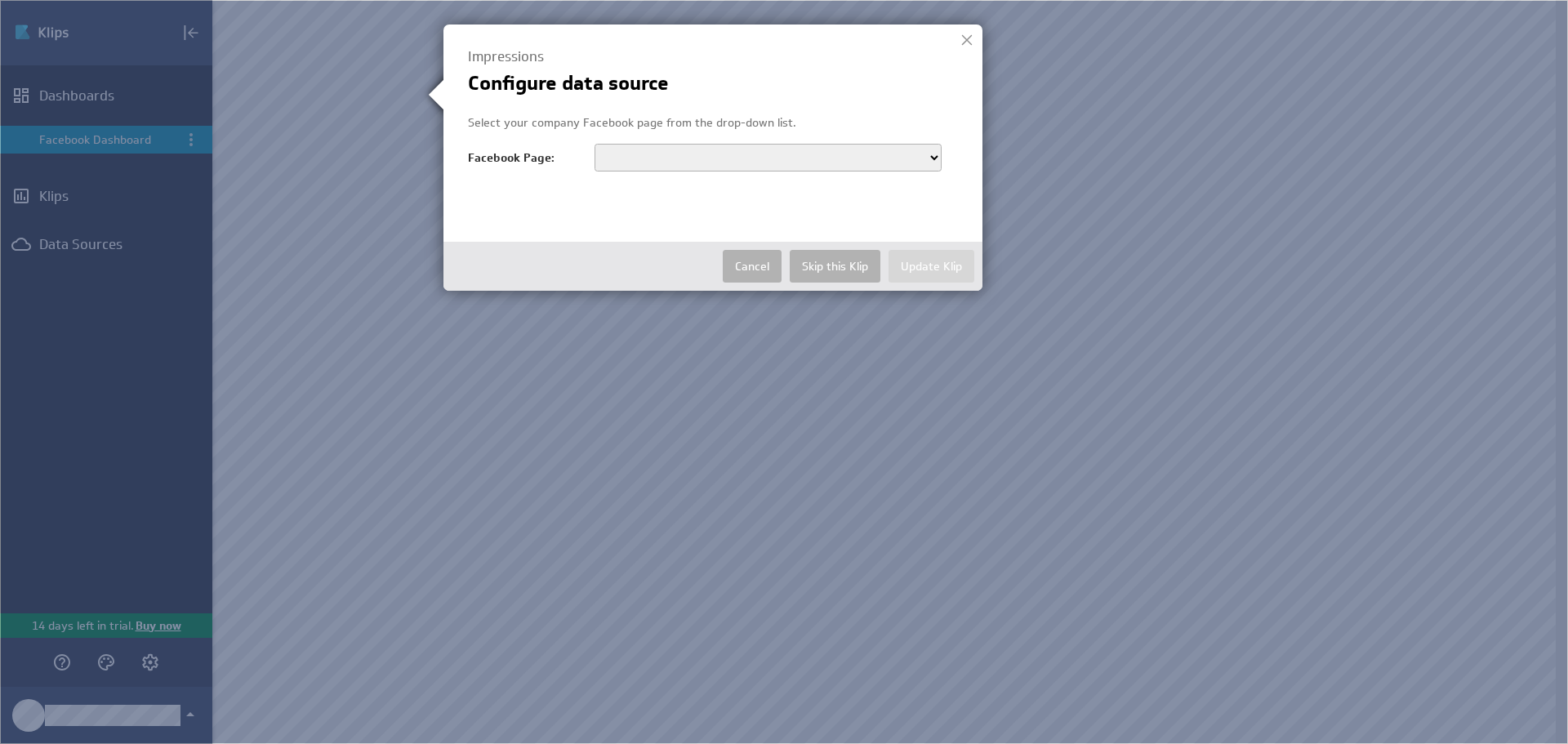
click at [934, 154] on select "Alliance Financial Group" at bounding box center [768, 158] width 347 height 28
select select "263706237073650"
click at [595, 144] on select "Alliance Financial Group" at bounding box center [768, 158] width 347 height 28
click at [943, 267] on button "Update Klip" at bounding box center [931, 265] width 85 height 32
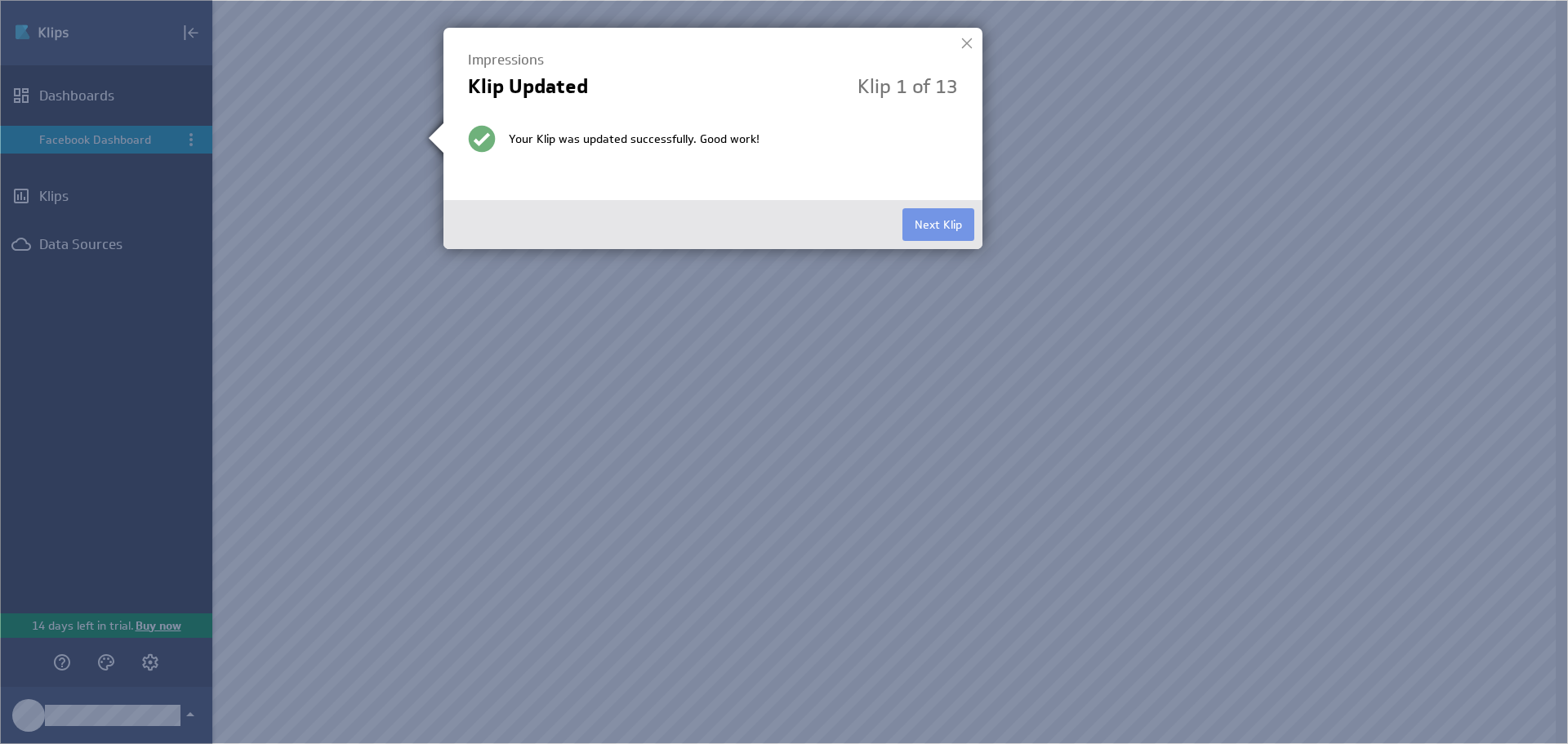
click at [915, 225] on button "Next Klip" at bounding box center [937, 224] width 71 height 32
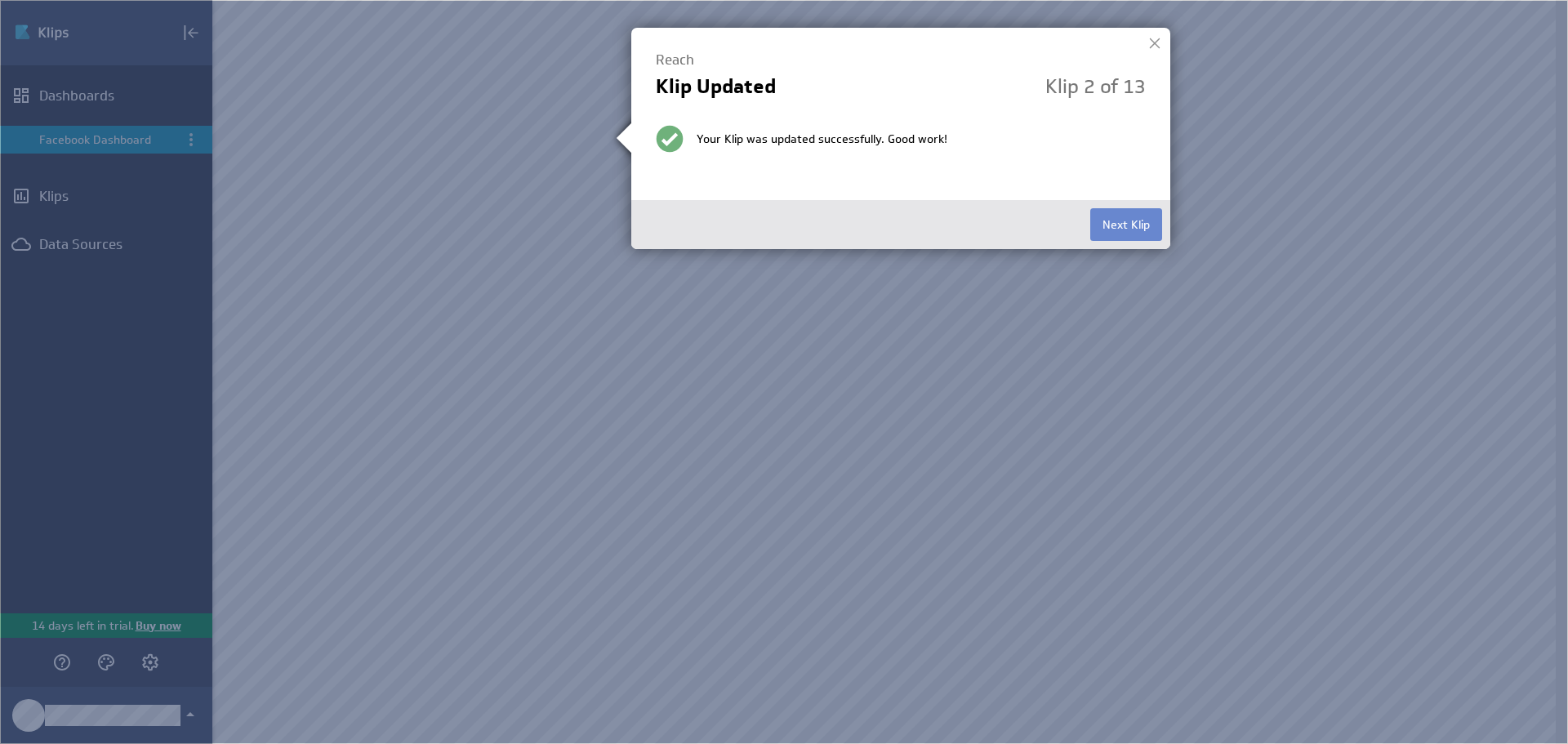
click at [1119, 220] on button "Next Klip" at bounding box center [1125, 224] width 71 height 32
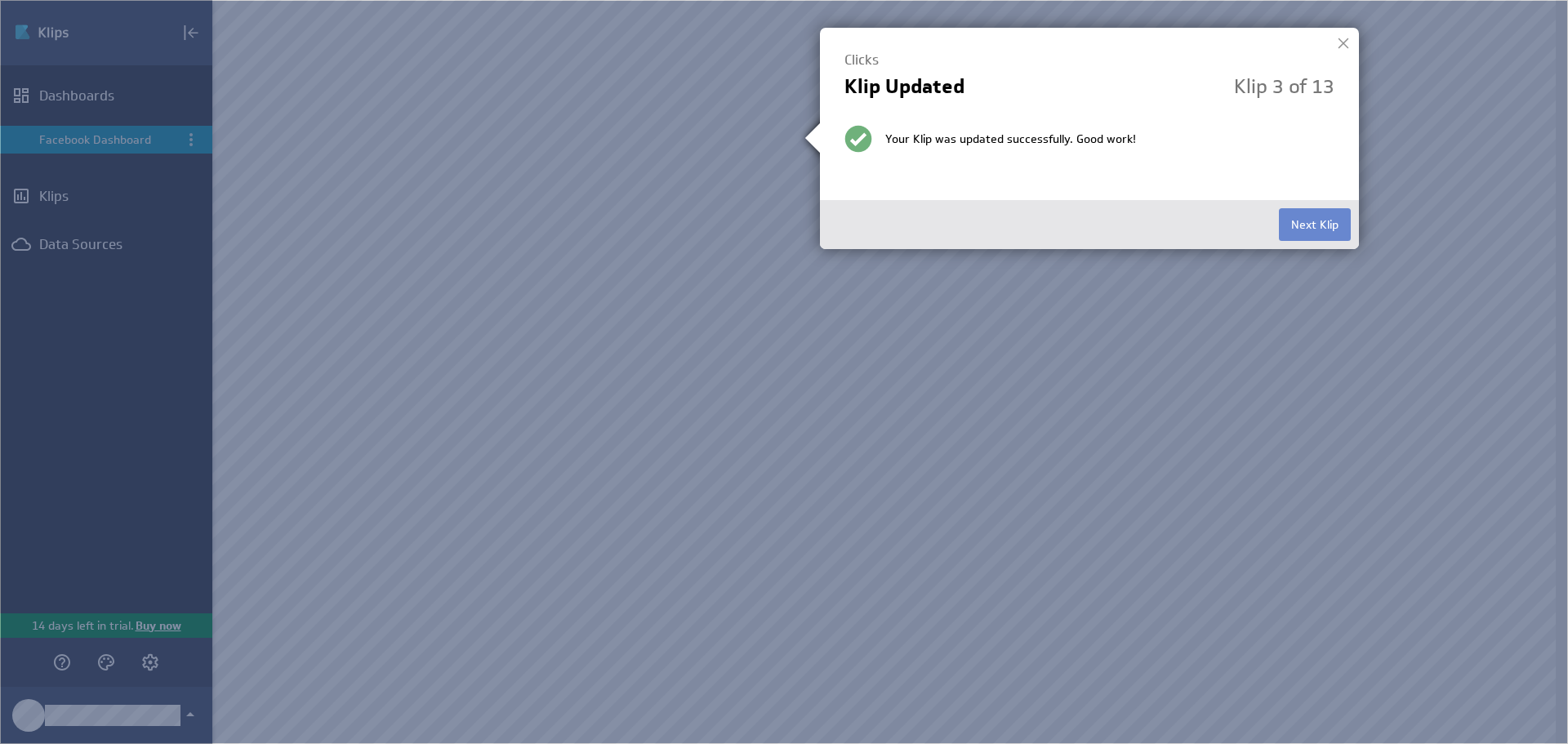
click at [1289, 218] on button "Next Klip" at bounding box center [1314, 224] width 71 height 32
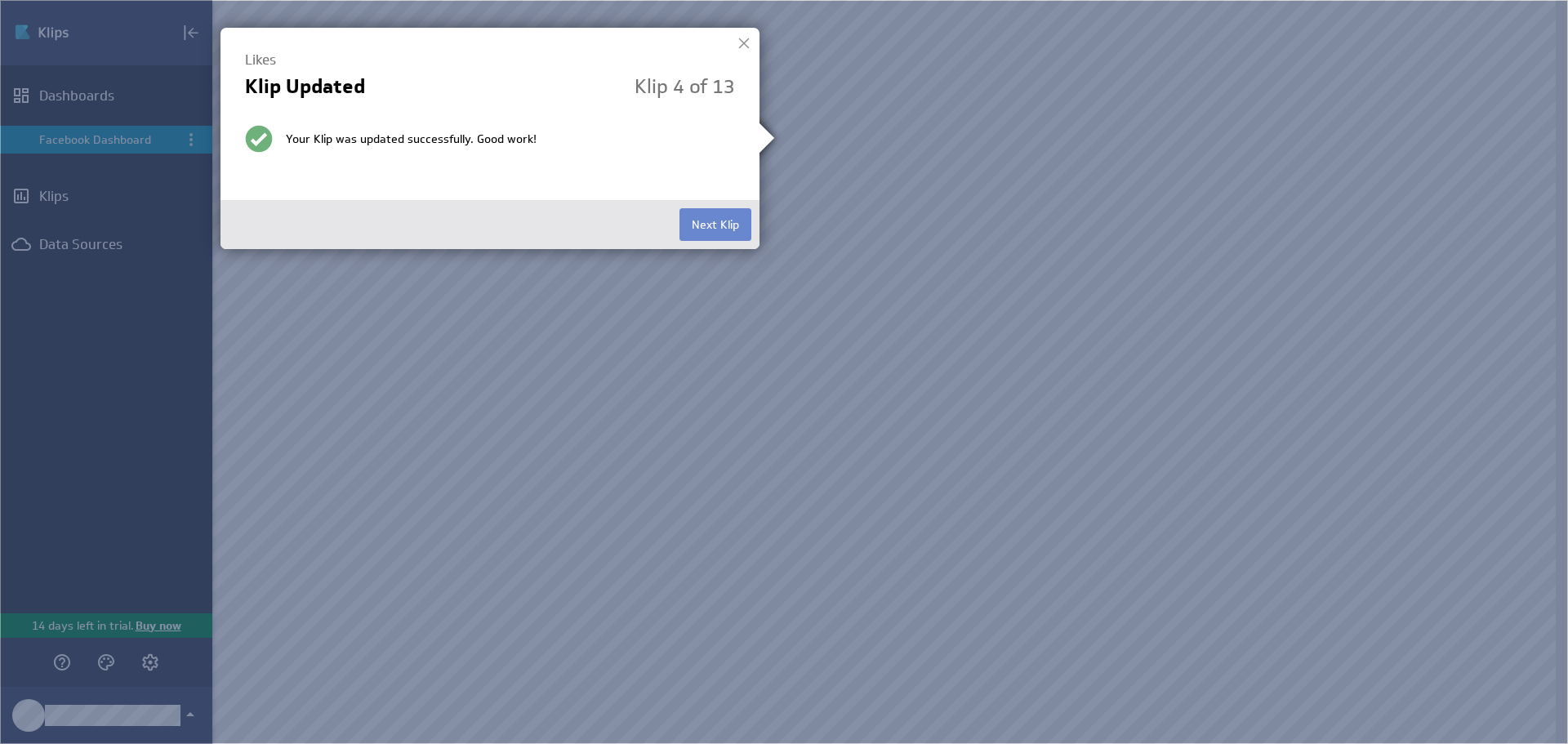
click at [708, 218] on button "Next Klip" at bounding box center [714, 224] width 71 height 32
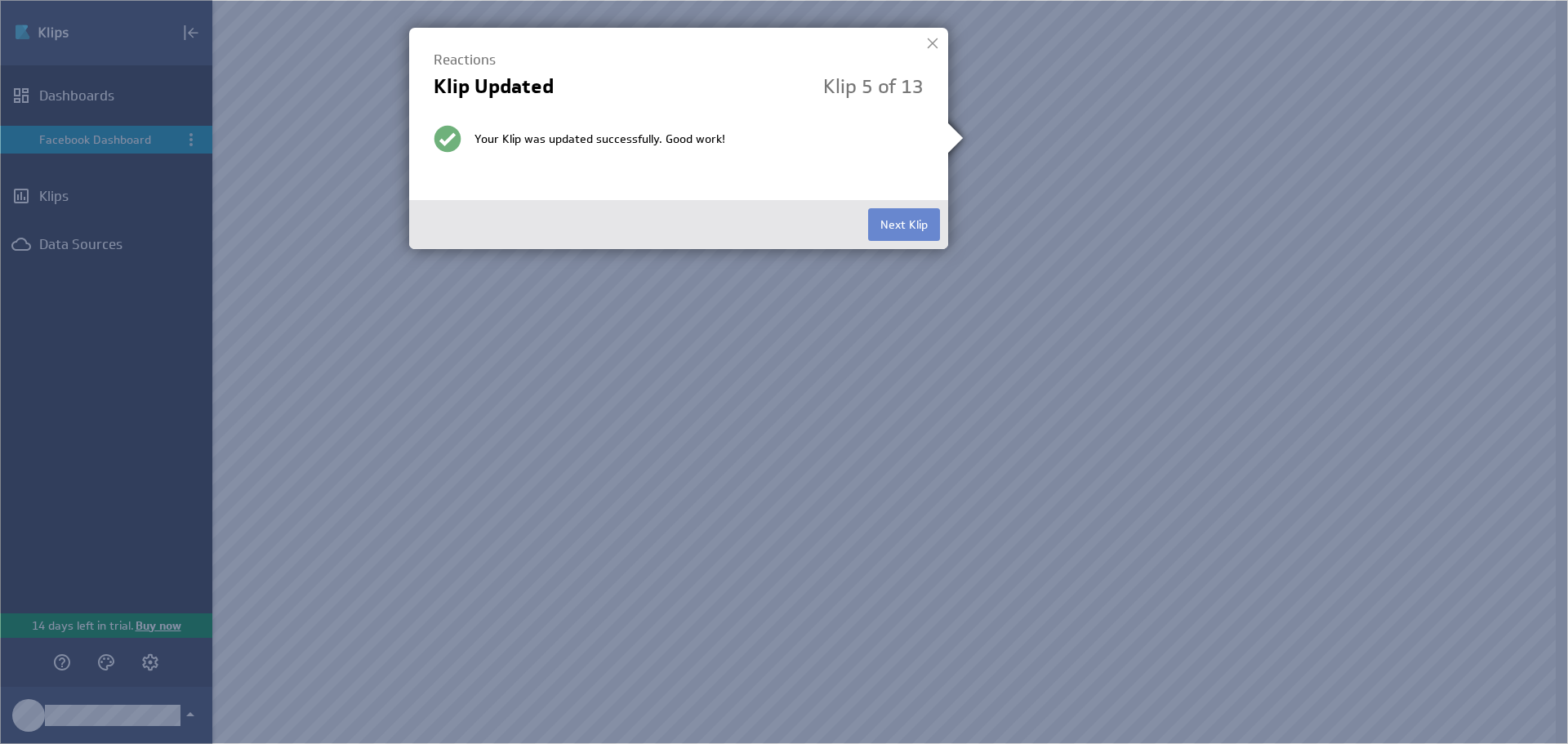
click at [879, 227] on button "Next Klip" at bounding box center [903, 224] width 71 height 32
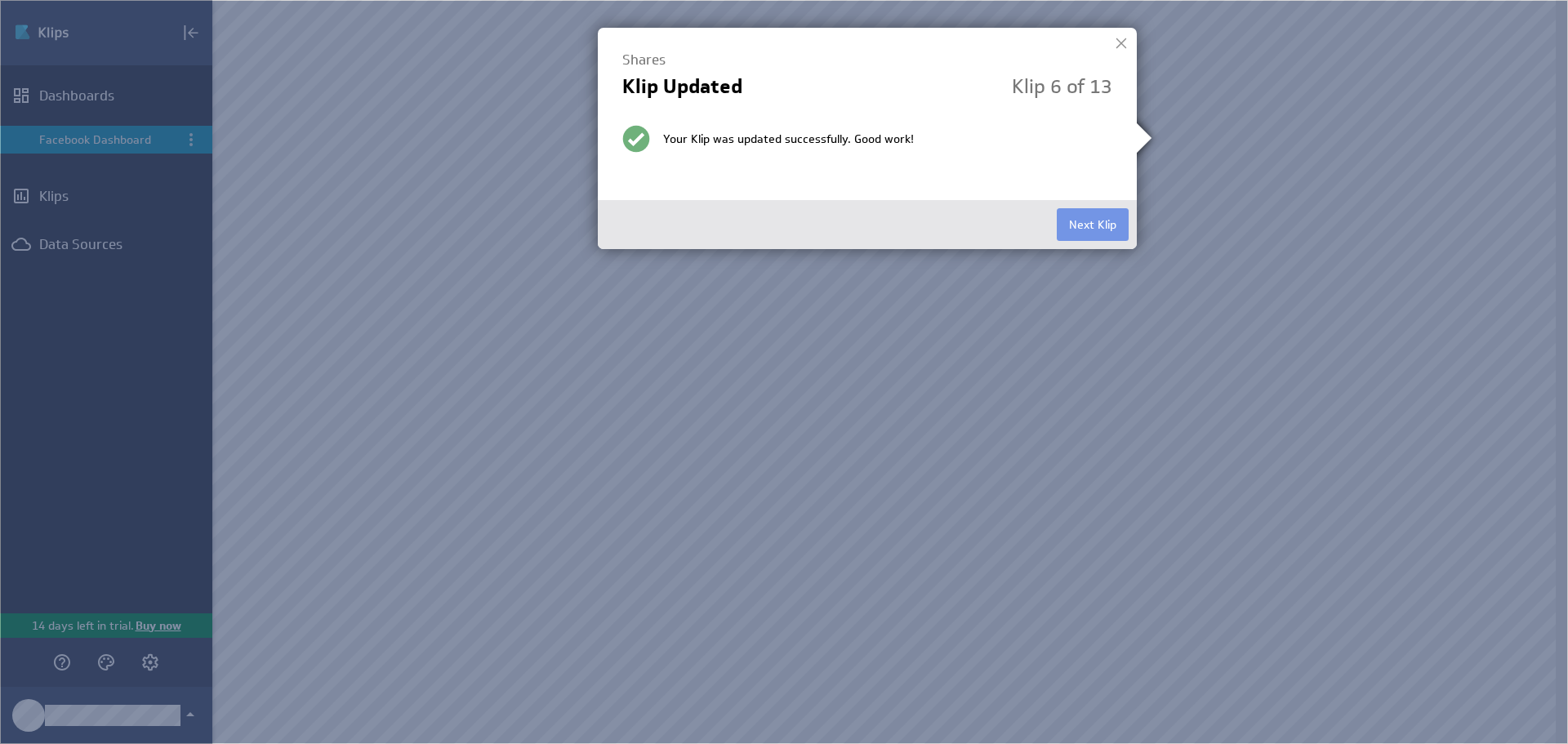
click at [1105, 224] on button "Next Klip" at bounding box center [1092, 224] width 71 height 32
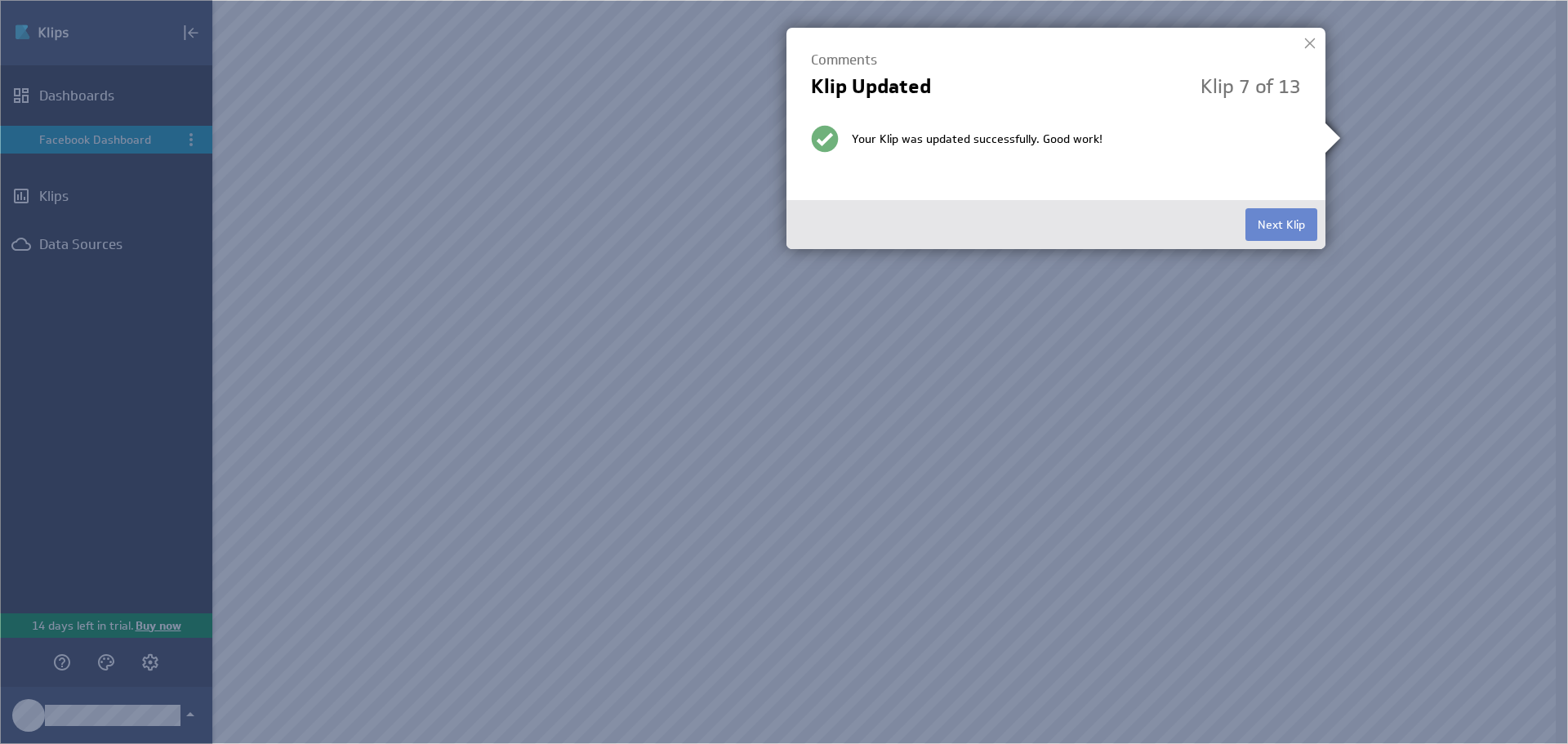
click at [1259, 218] on button "Next Klip" at bounding box center [1280, 224] width 71 height 32
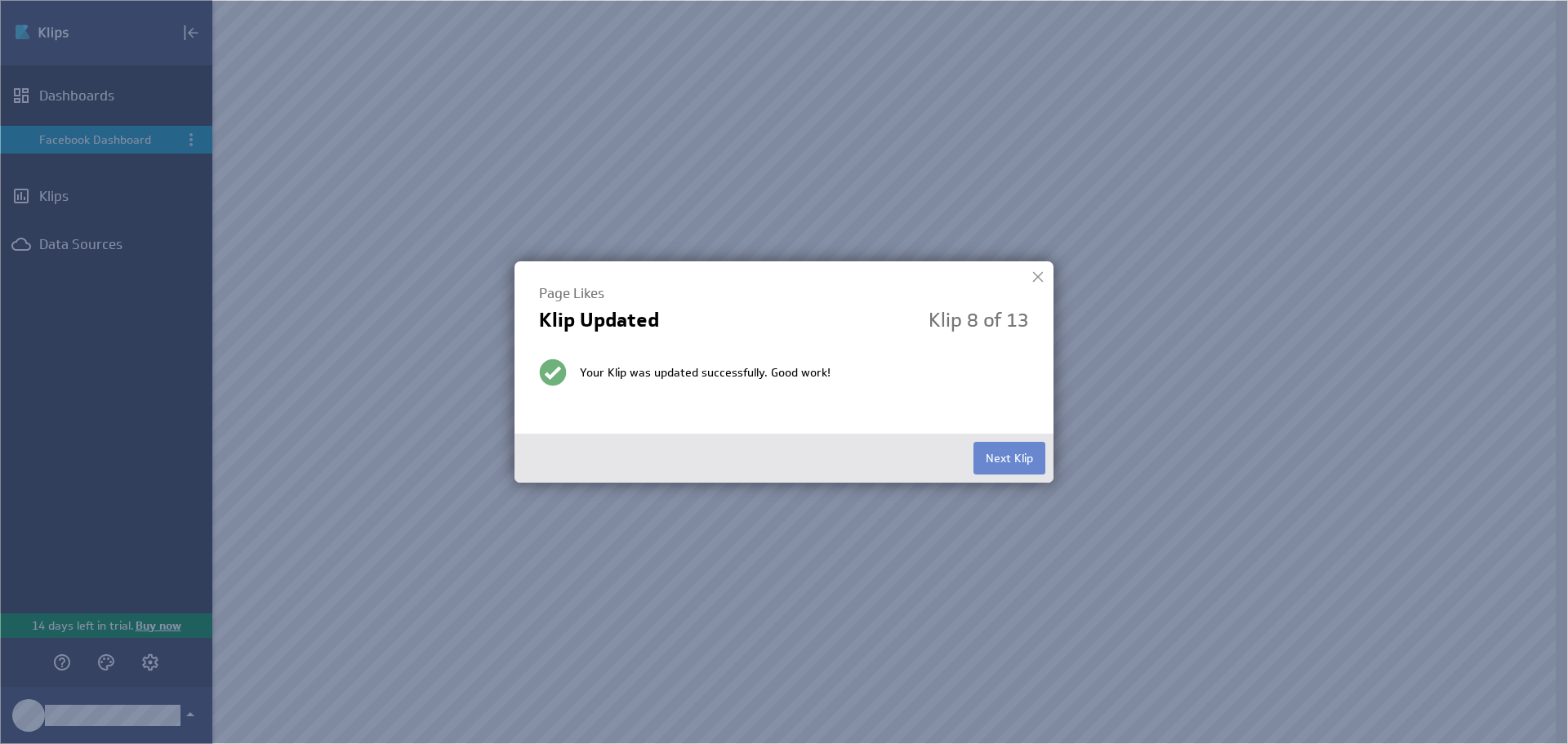
click at [1024, 453] on button "Next Klip" at bounding box center [1009, 457] width 71 height 32
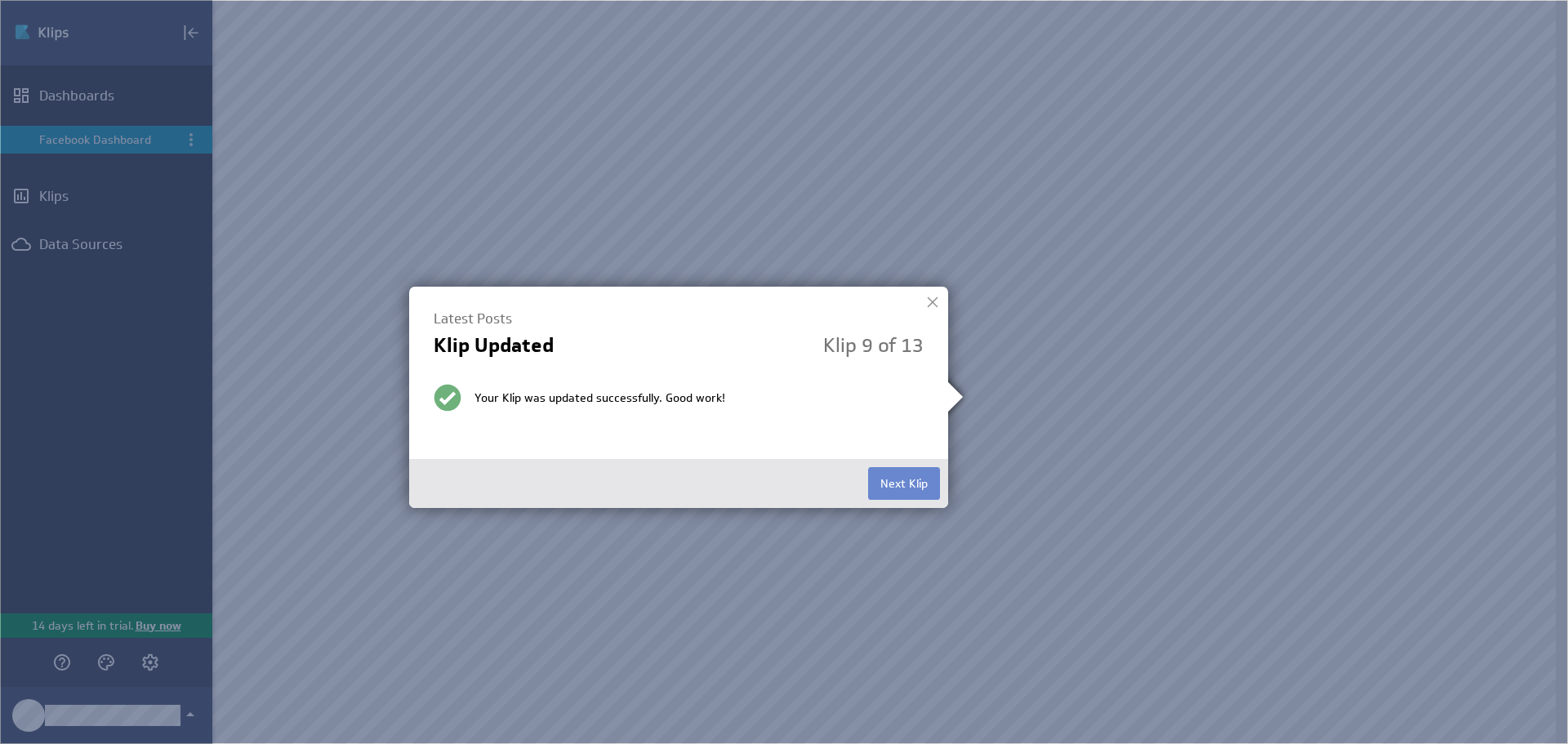
click at [906, 485] on button "Next Klip" at bounding box center [903, 482] width 71 height 32
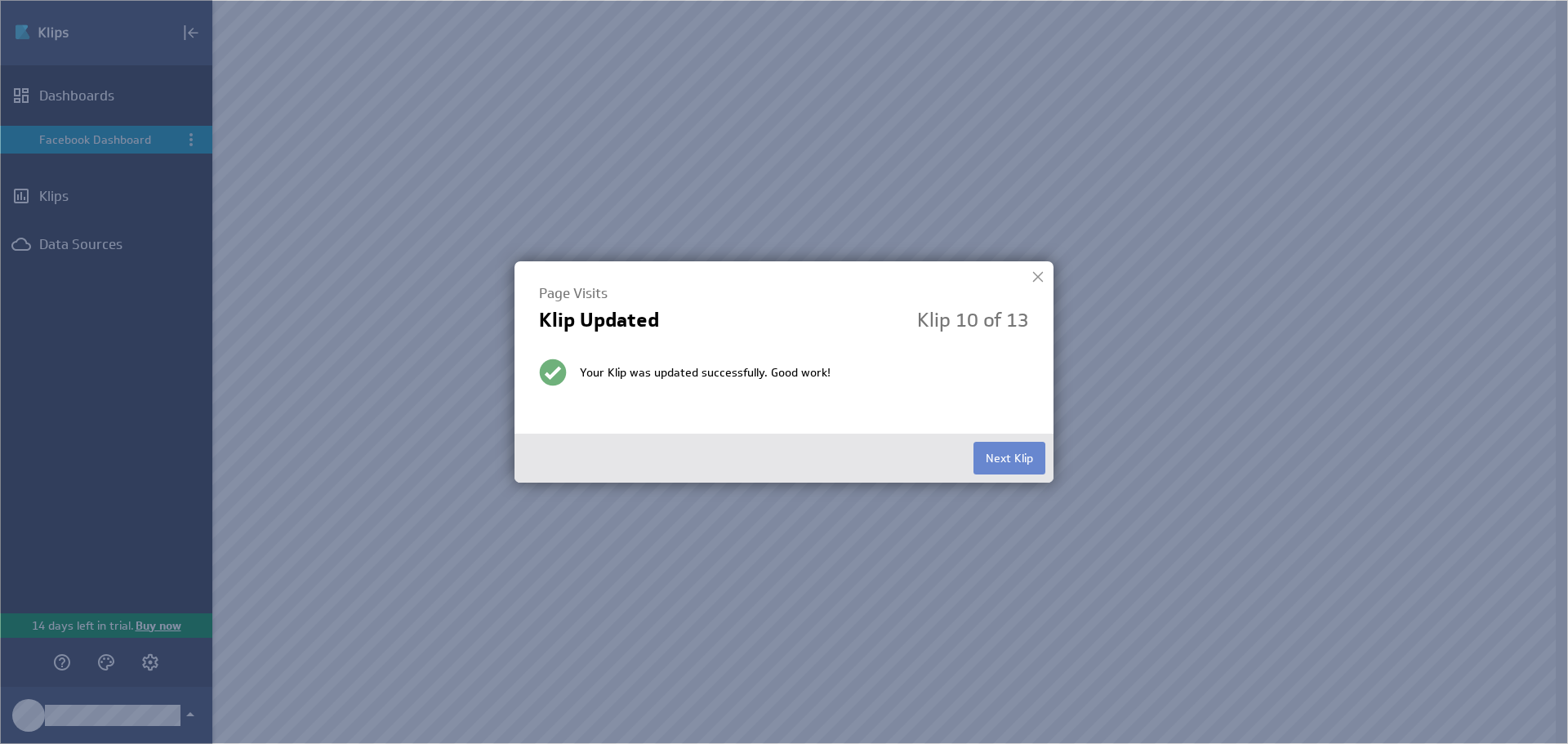
click at [1004, 452] on button "Next Klip" at bounding box center [1009, 457] width 71 height 32
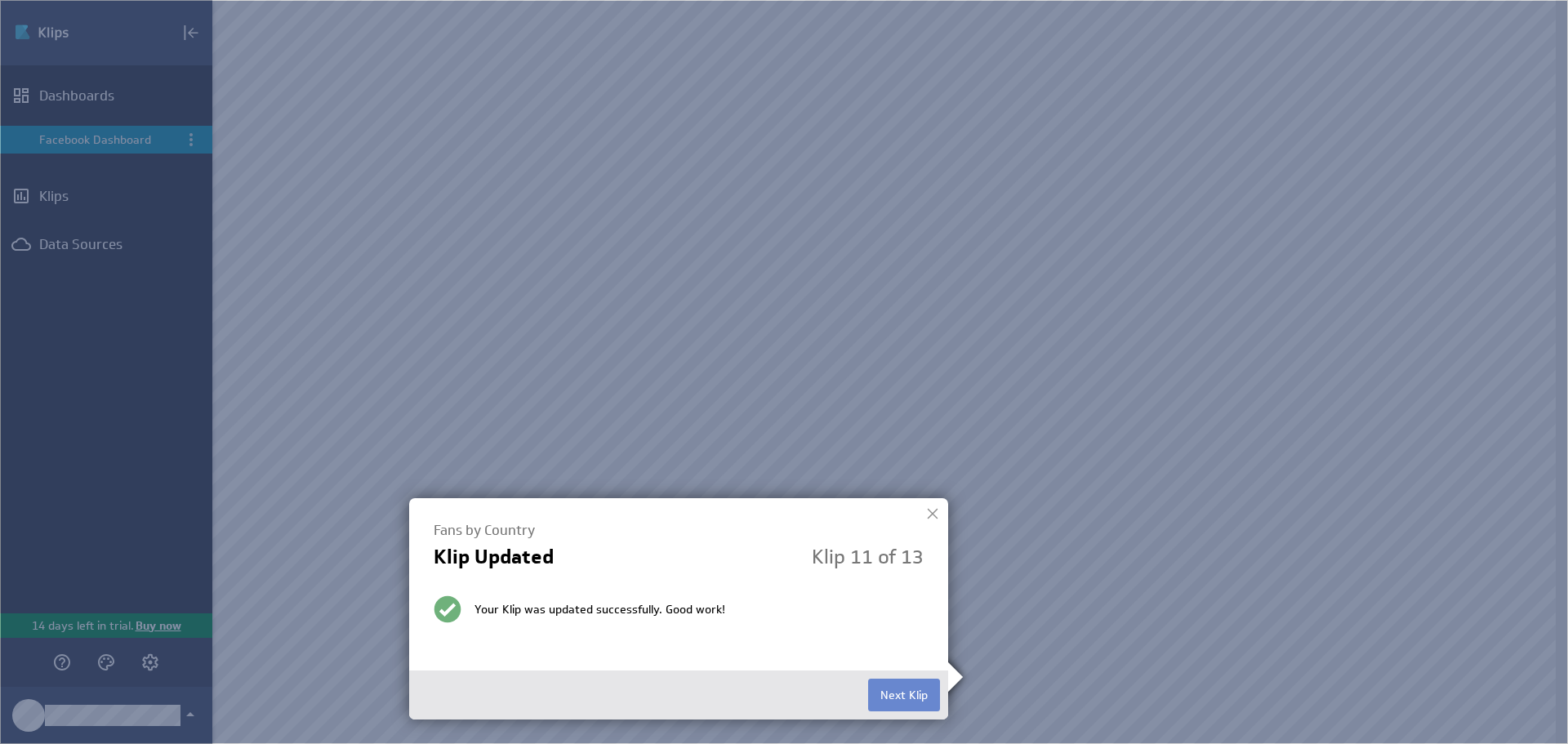
click at [898, 688] on button "Next Klip" at bounding box center [903, 694] width 71 height 32
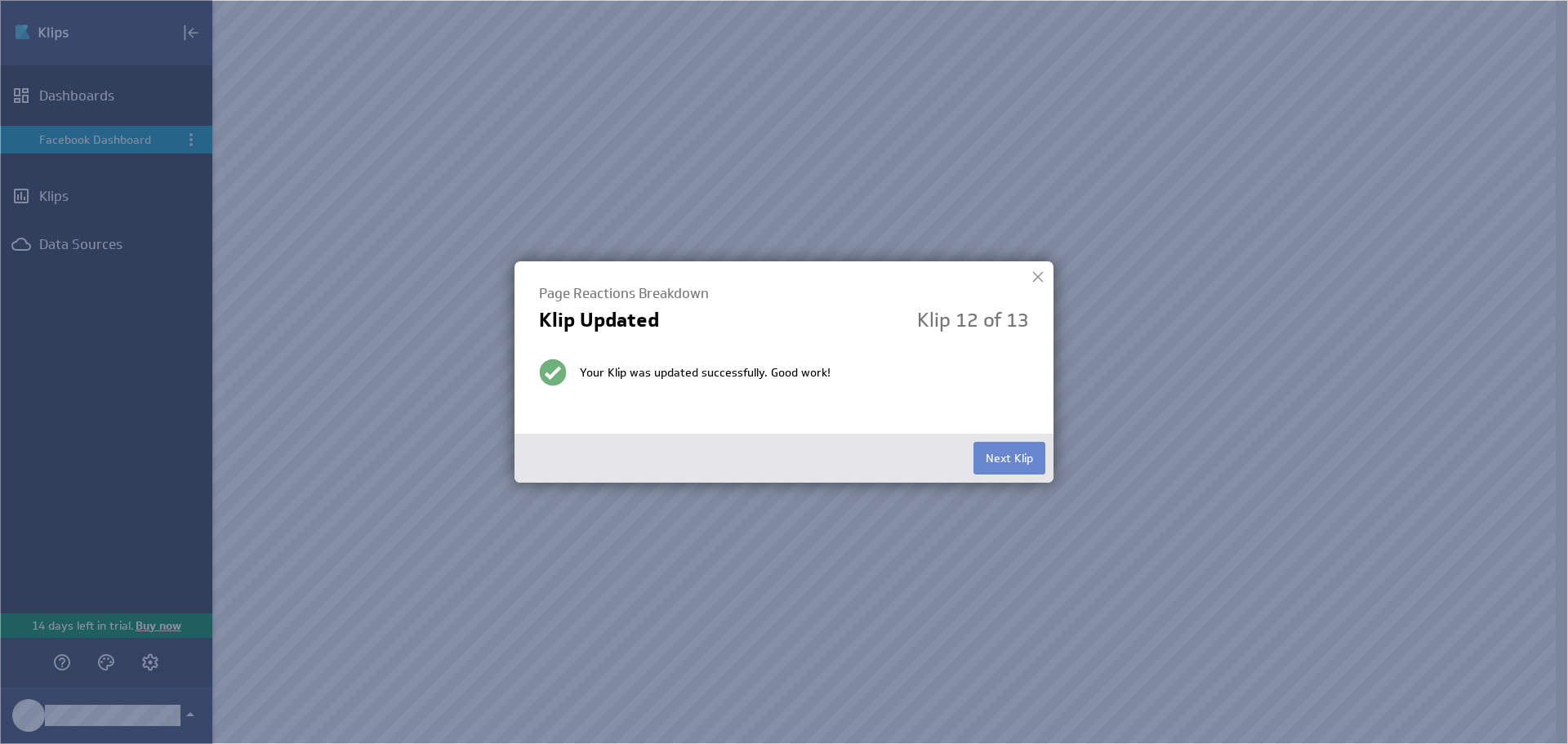
click at [995, 452] on button "Next Klip" at bounding box center [1009, 457] width 71 height 32
click at [996, 454] on button "Finished" at bounding box center [1010, 457] width 68 height 32
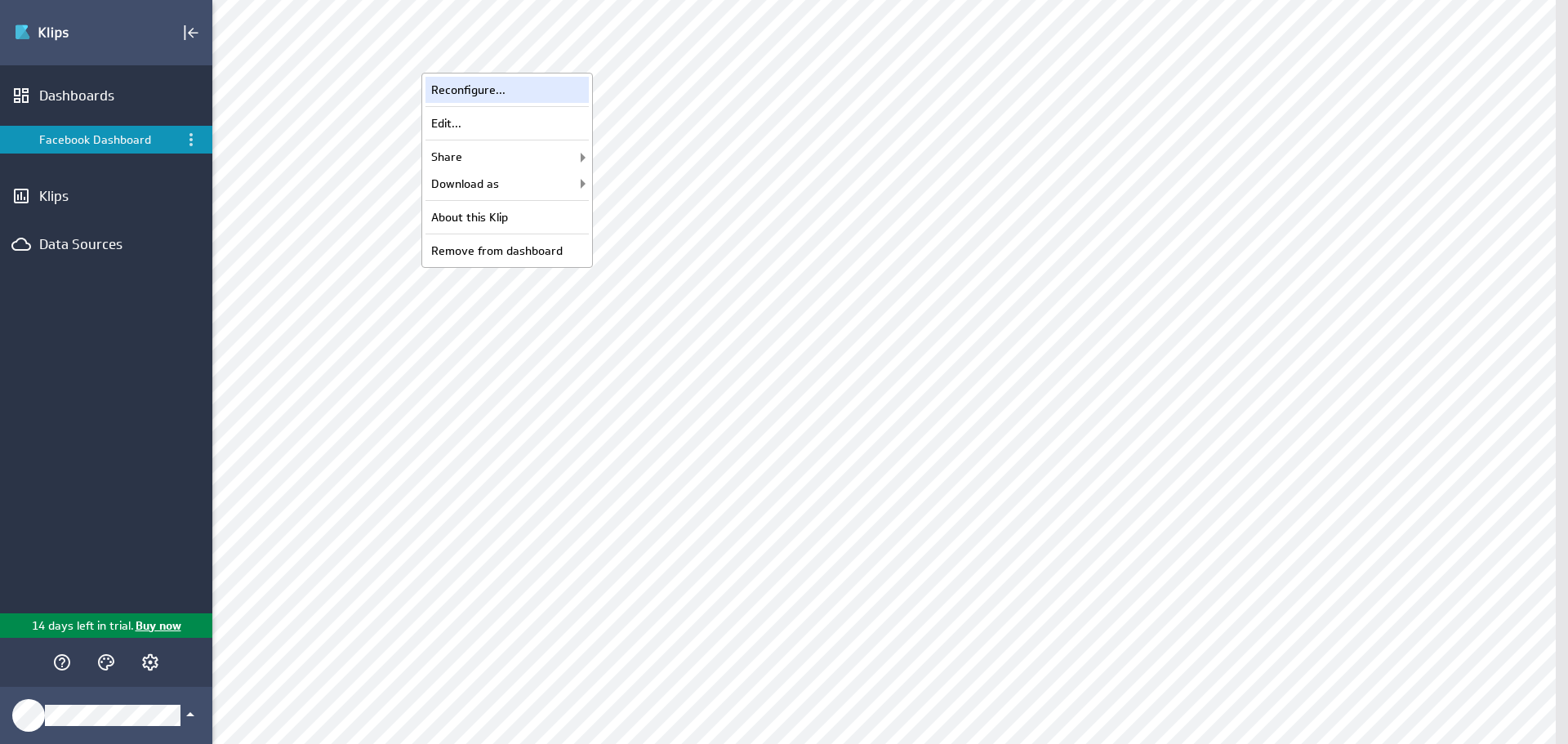
click at [529, 98] on div "Reconfigure..." at bounding box center [507, 90] width 163 height 26
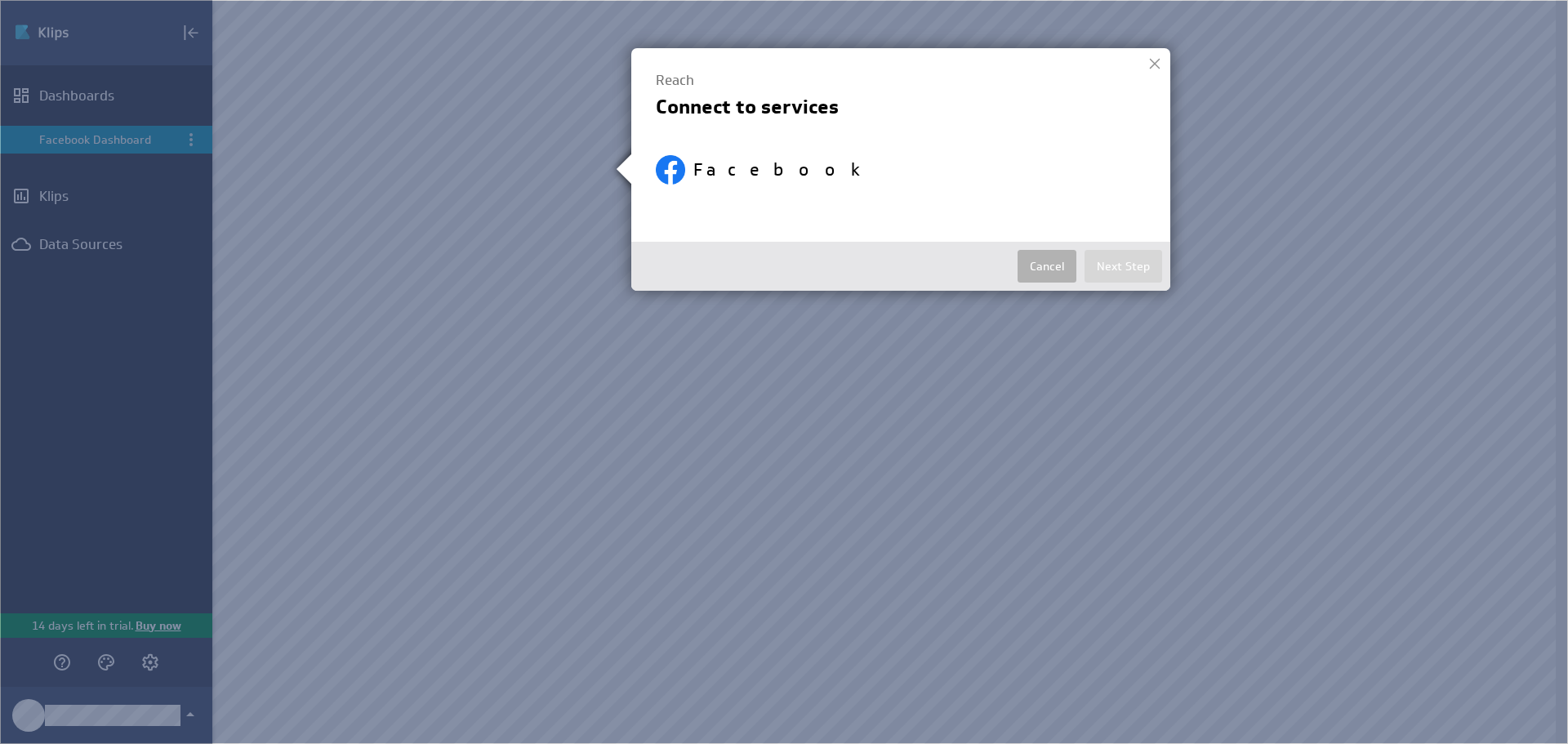
select select "aa0c04aebfd9e3daa4391ce9fff8efce"
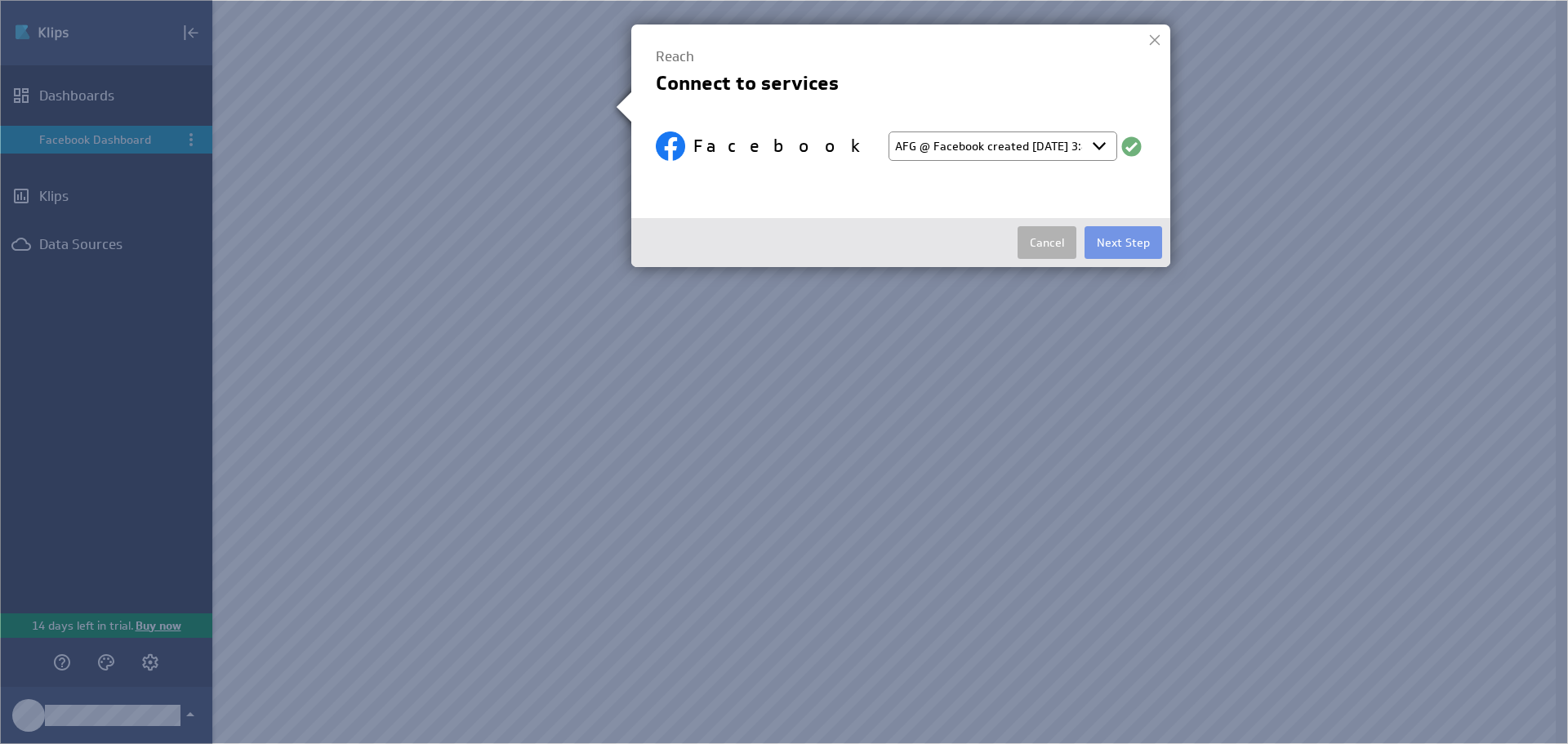
click at [1153, 45] on div at bounding box center [1154, 40] width 24 height 24
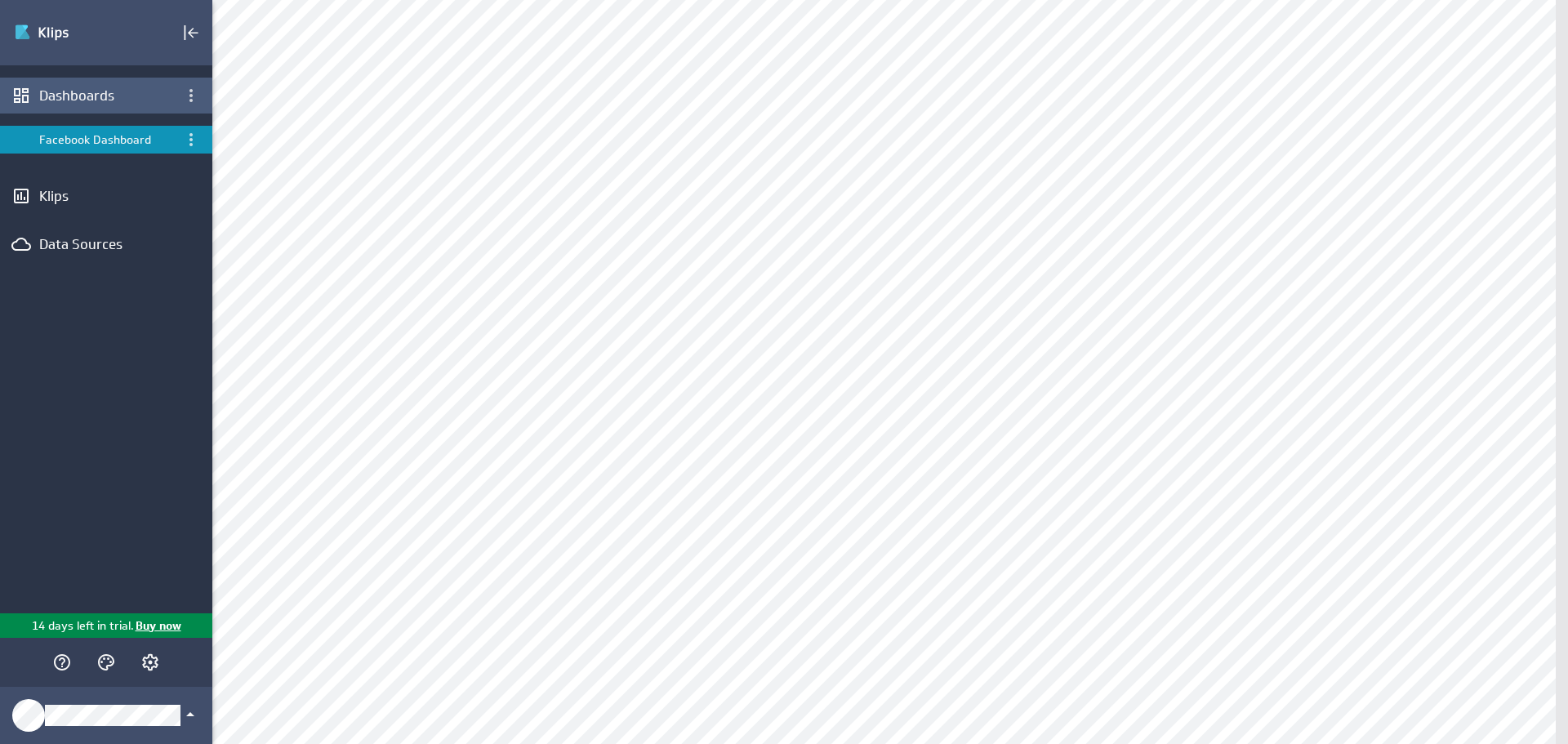
click at [81, 98] on div "Dashboards" at bounding box center [106, 95] width 134 height 18
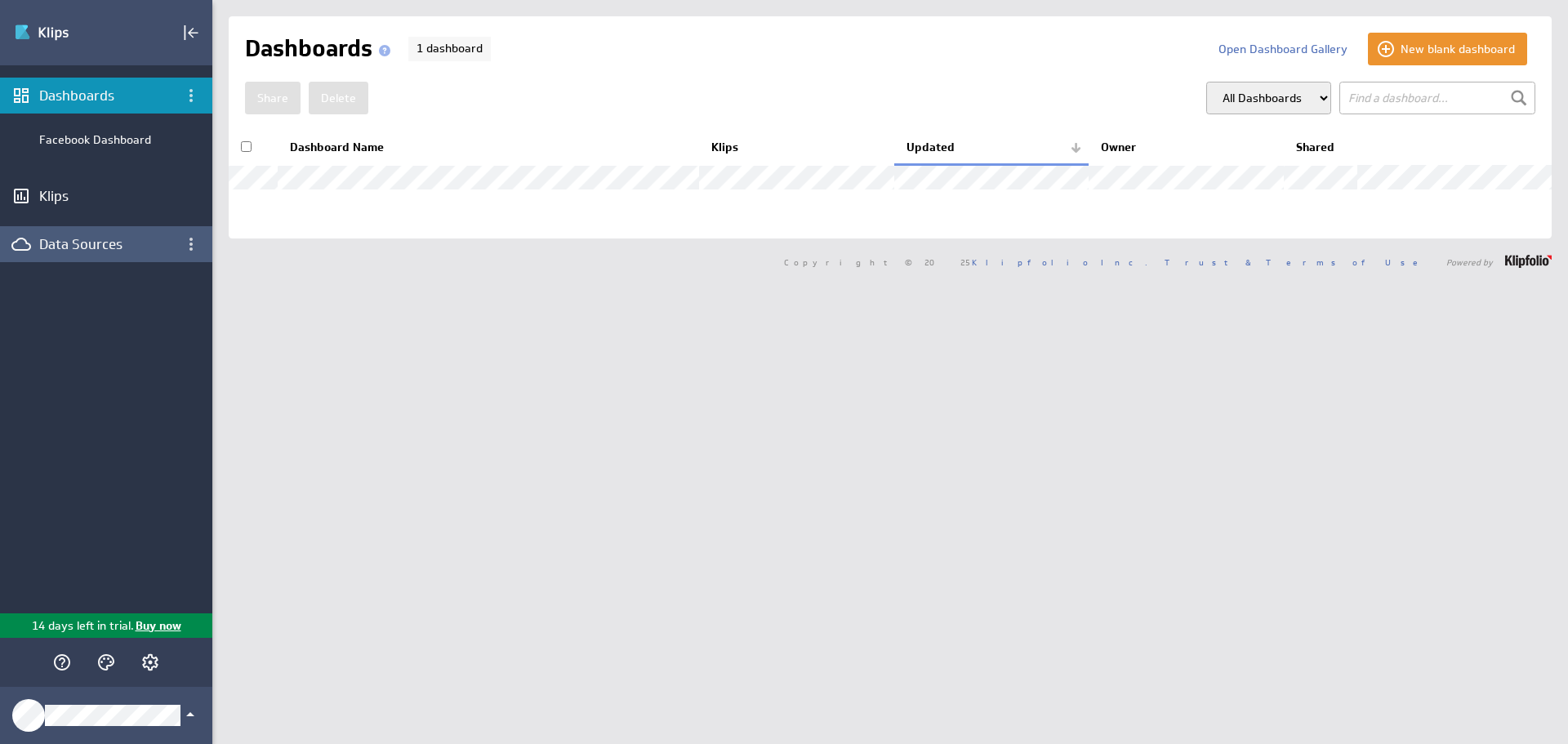
click at [121, 235] on div "Data Sources" at bounding box center [106, 244] width 212 height 36
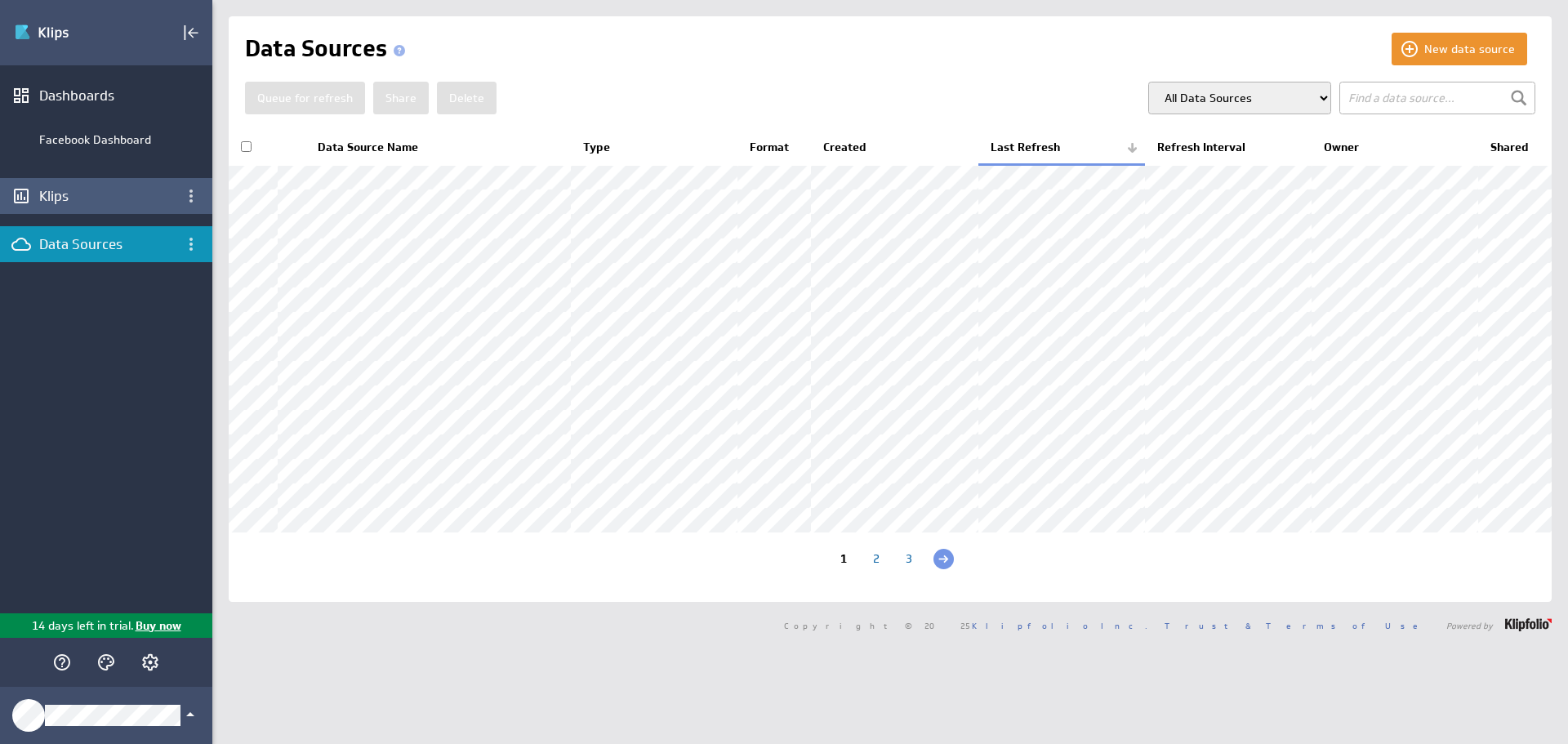
click at [99, 196] on div "Klips" at bounding box center [106, 196] width 134 height 18
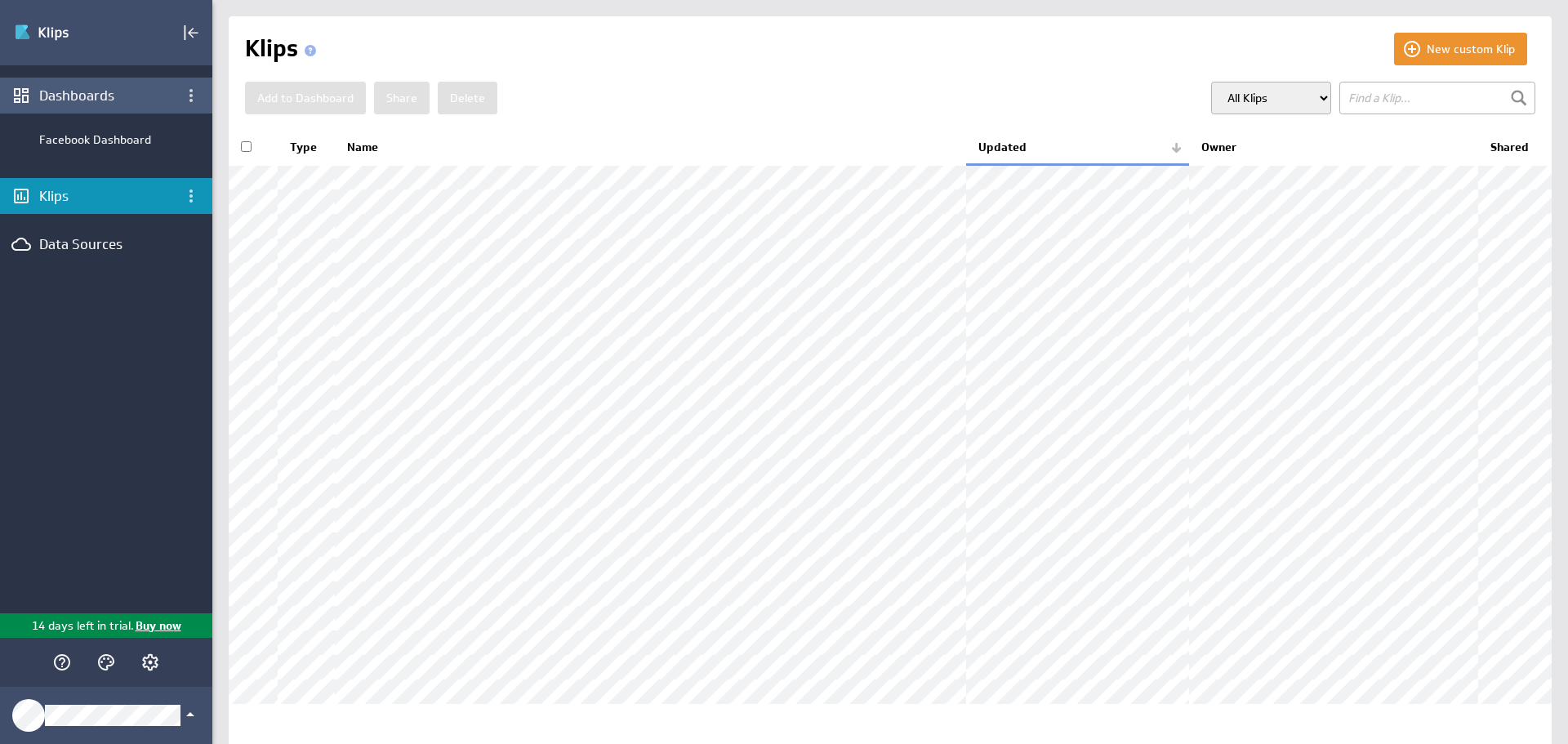
click at [80, 98] on div "Dashboards" at bounding box center [106, 95] width 134 height 18
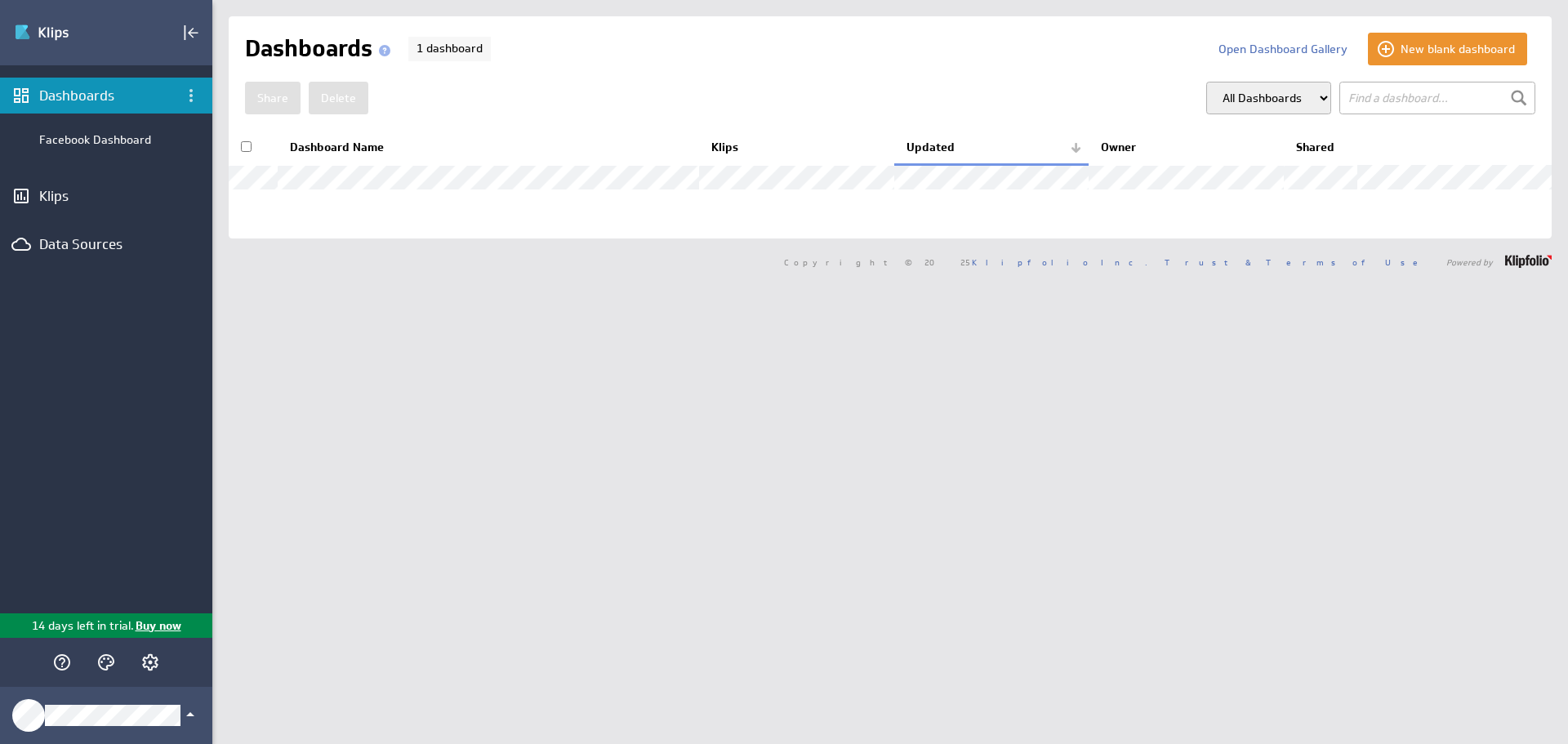
click at [85, 263] on div "Dashboards Facebook Dashboard Klips Data Sources" at bounding box center [106, 339] width 212 height 547
click at [86, 249] on div "Data Sources" at bounding box center [106, 243] width 134 height 18
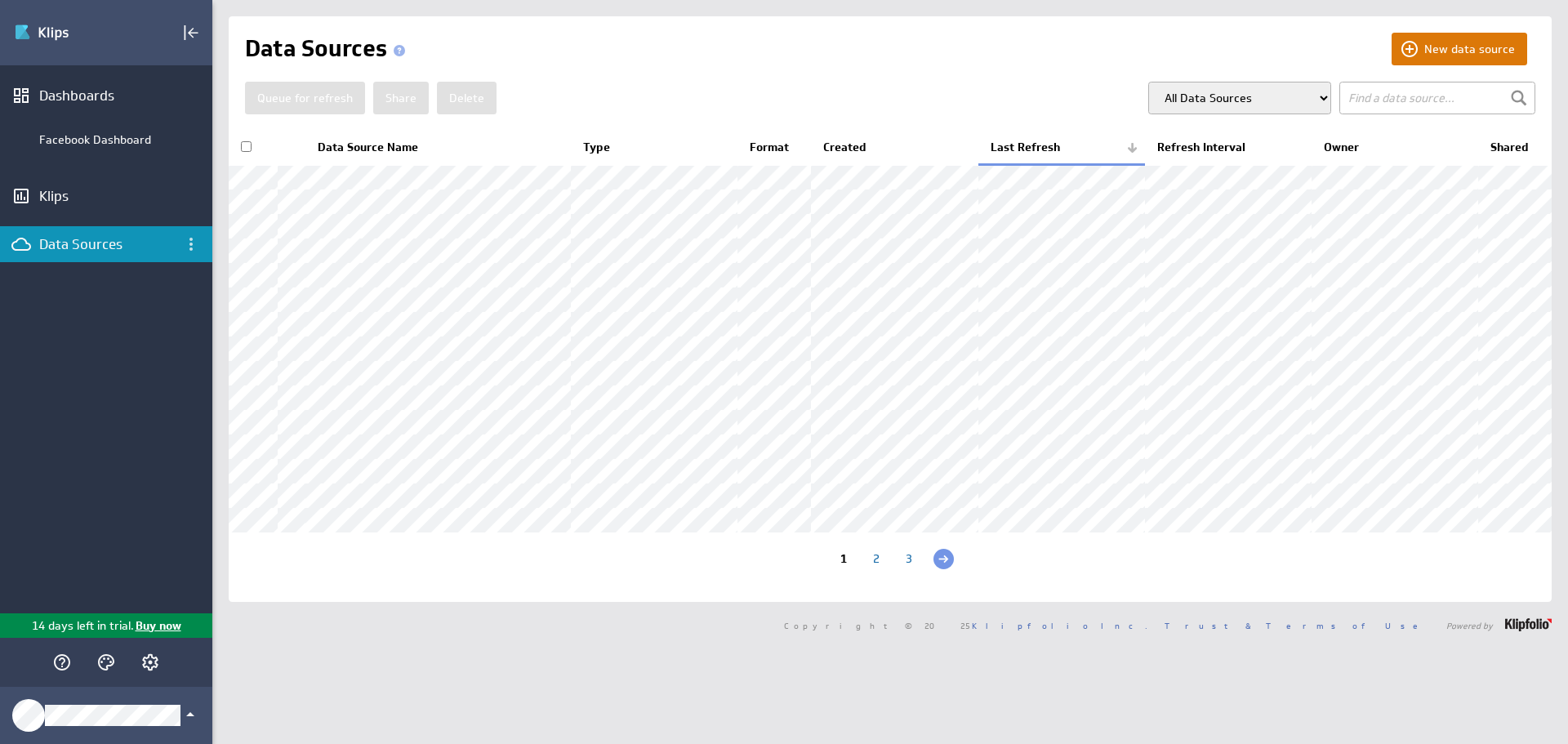
click at [1422, 50] on button "New data source" at bounding box center [1459, 48] width 135 height 32
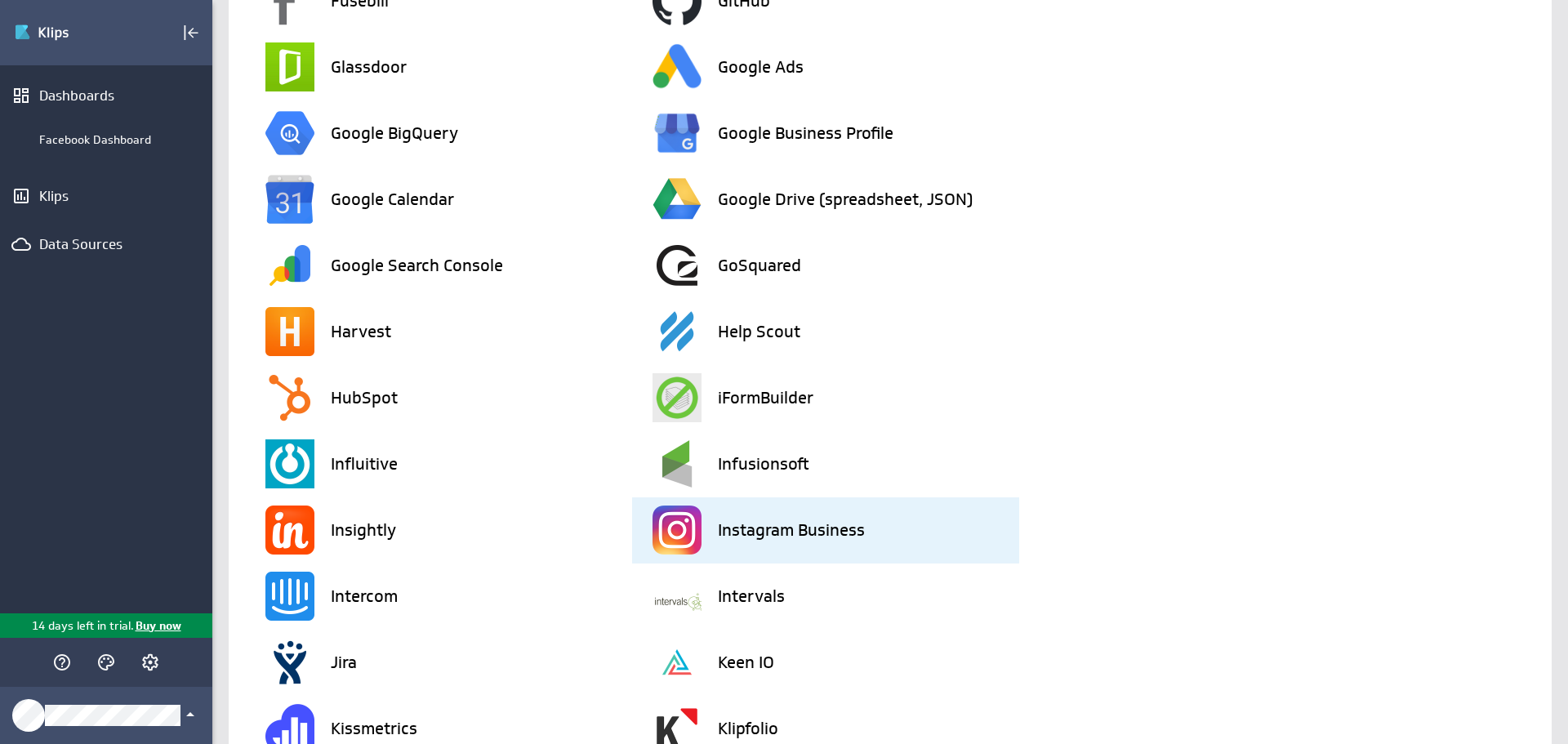
scroll to position [1633, 0]
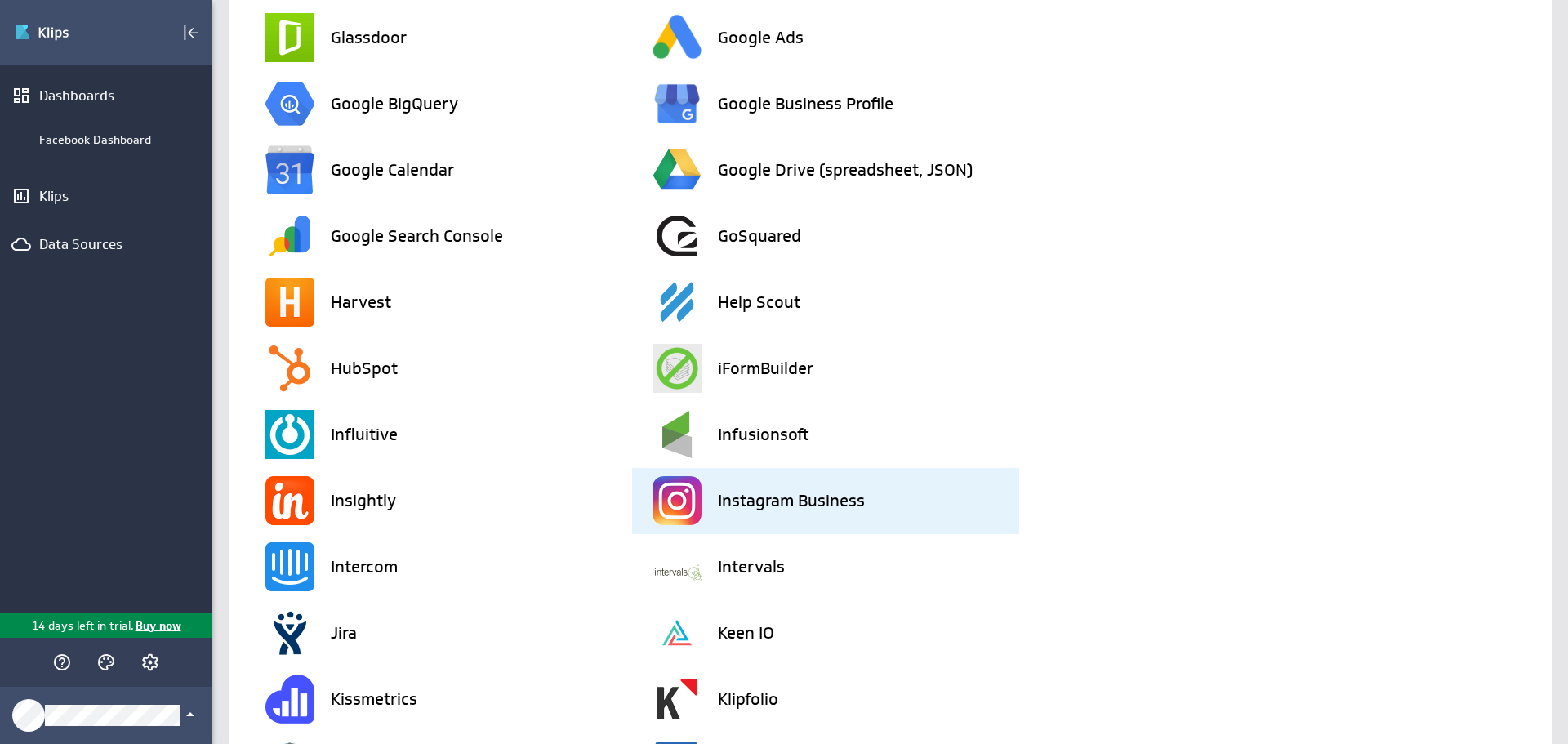
click at [708, 502] on div "Instagram Business" at bounding box center [835, 500] width 366 height 66
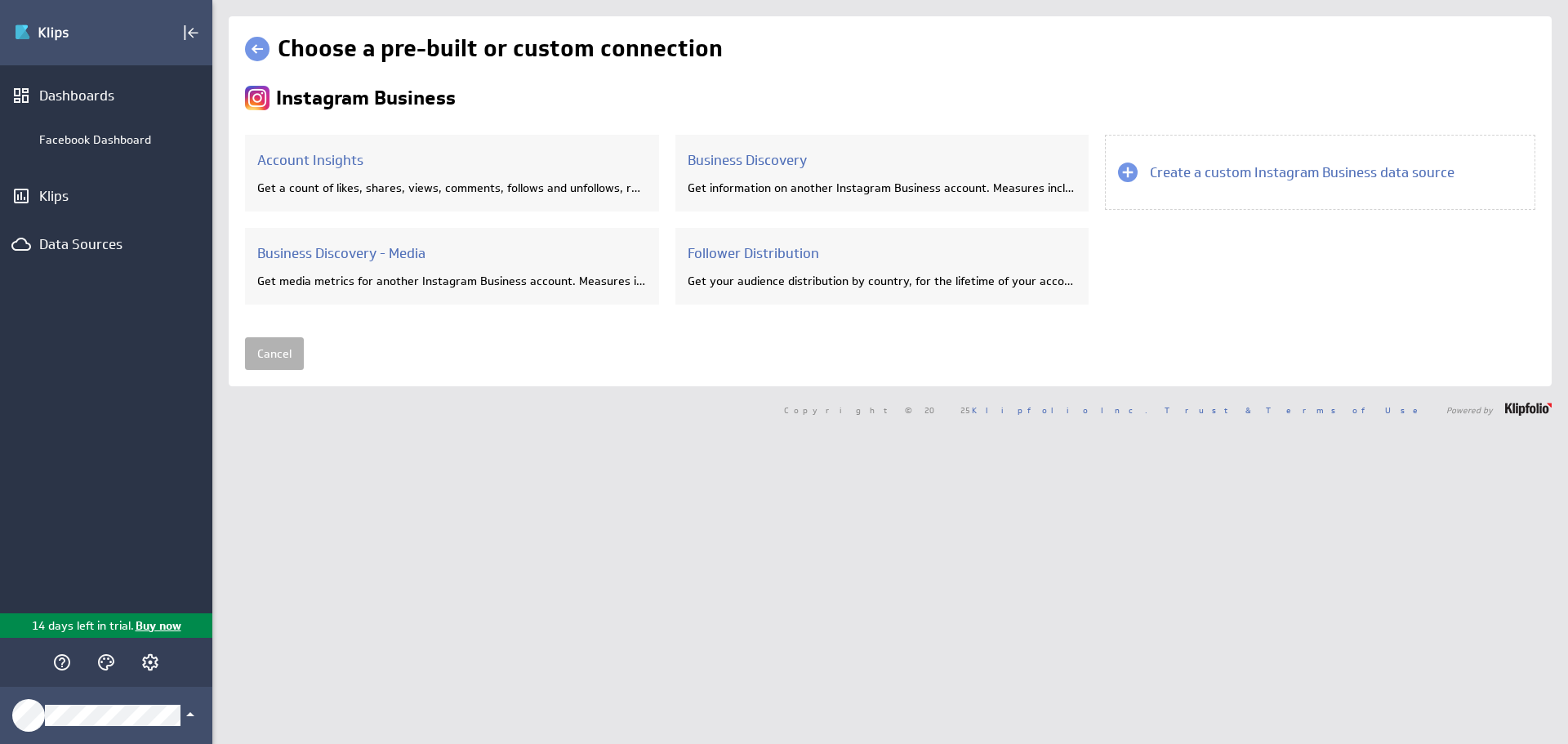
scroll to position [0, 0]
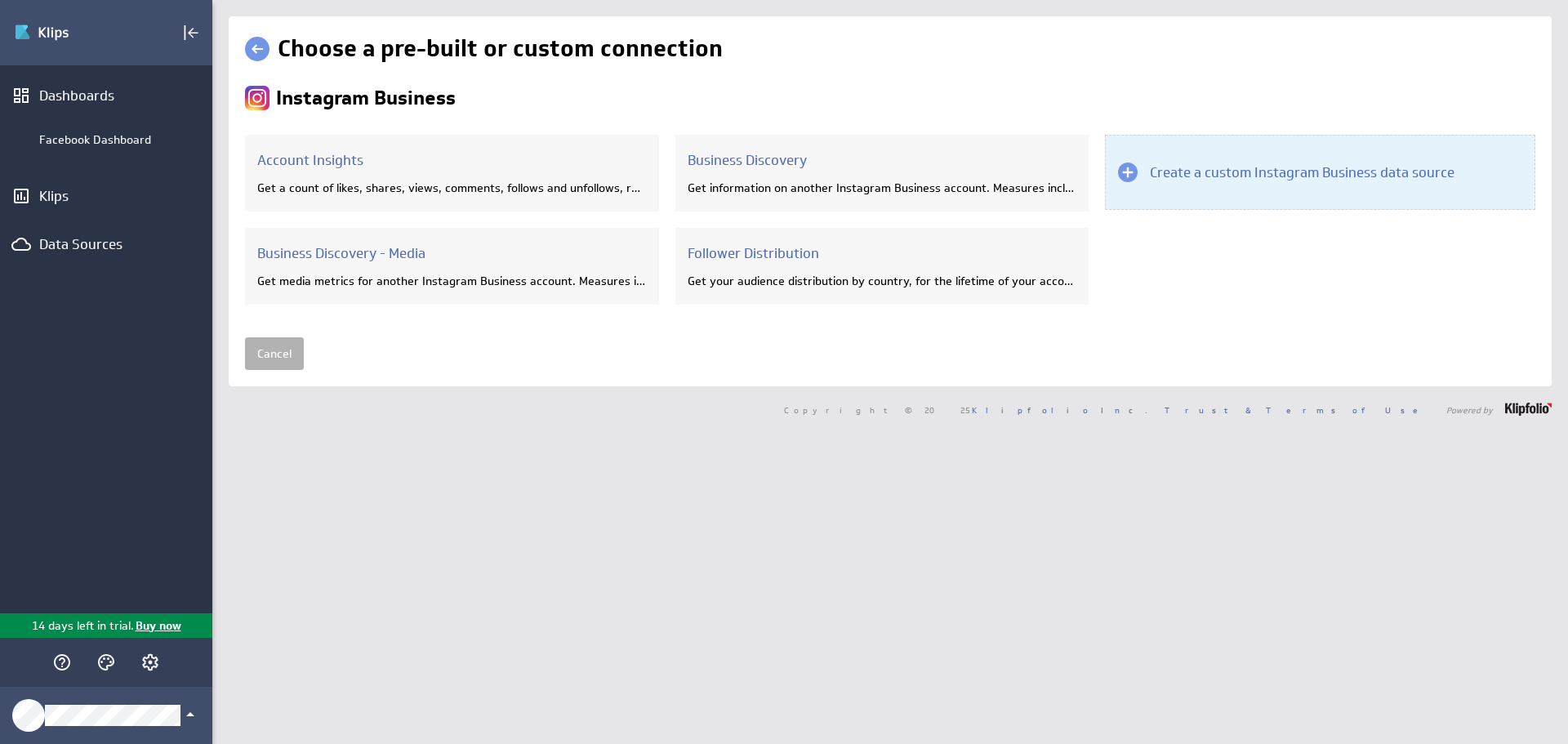
click at [1251, 158] on div "Create a custom Instagram Business data source" at bounding box center [1320, 172] width 431 height 75
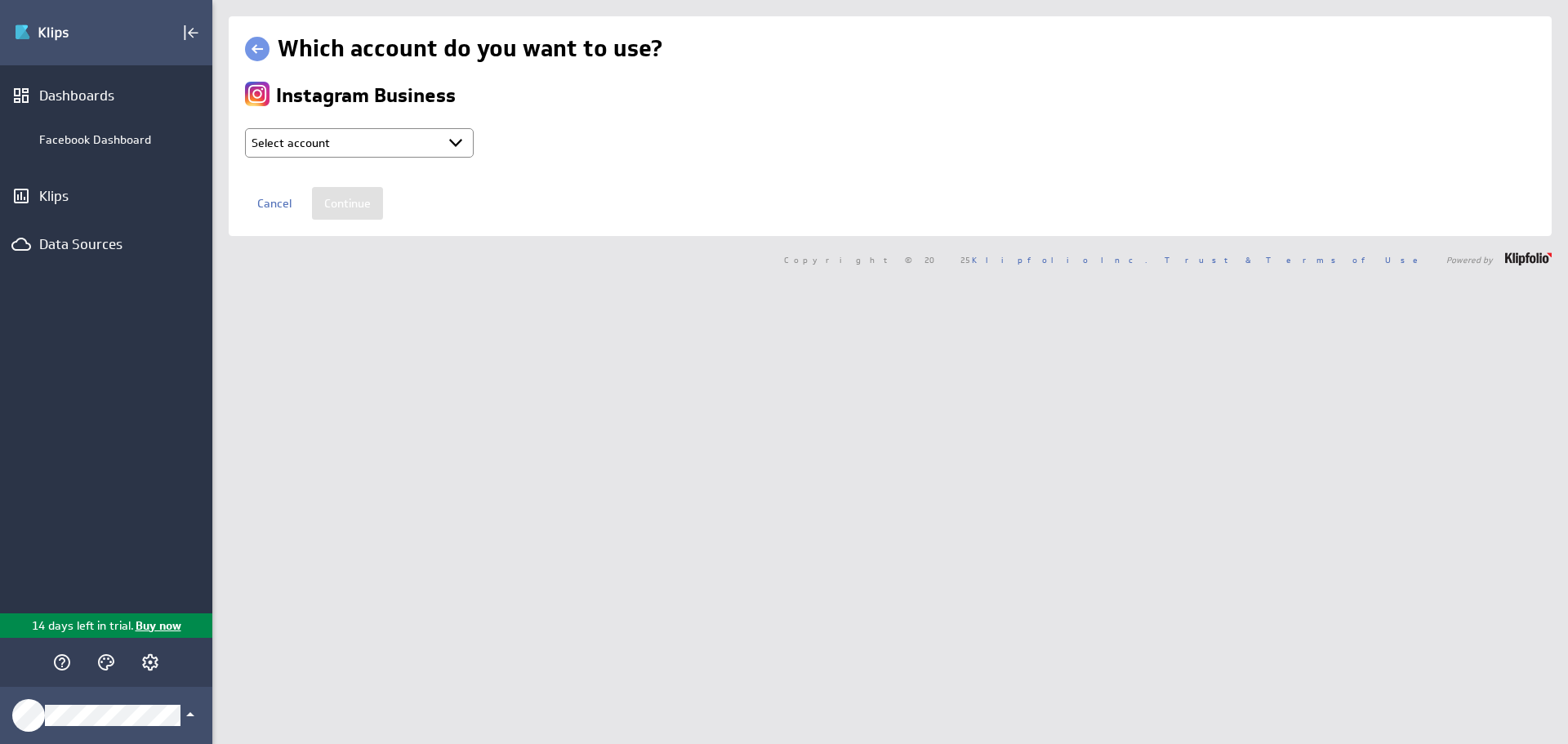
click at [438, 147] on select "Select account AFG @ Facebook created [DATE] 3:40 PM EDT + Connect new account.…" at bounding box center [359, 143] width 228 height 30
select select "create_token"
click at [245, 128] on select "Select account AFG @ Facebook created [DATE] 3:40 PM EDT + Connect new account.…" at bounding box center [359, 143] width 228 height 30
select select
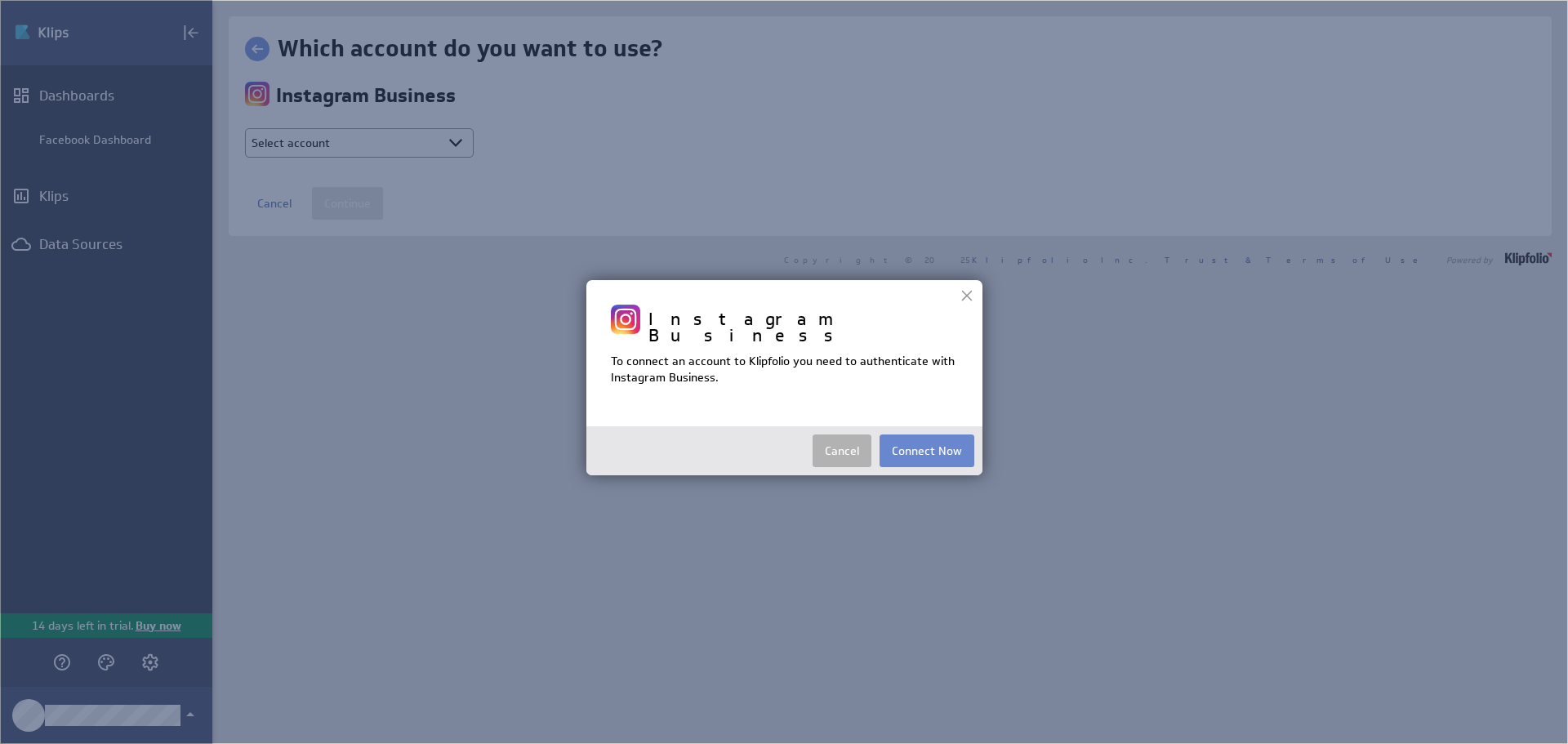
click at [944, 436] on button "Connect Now" at bounding box center [927, 450] width 95 height 32
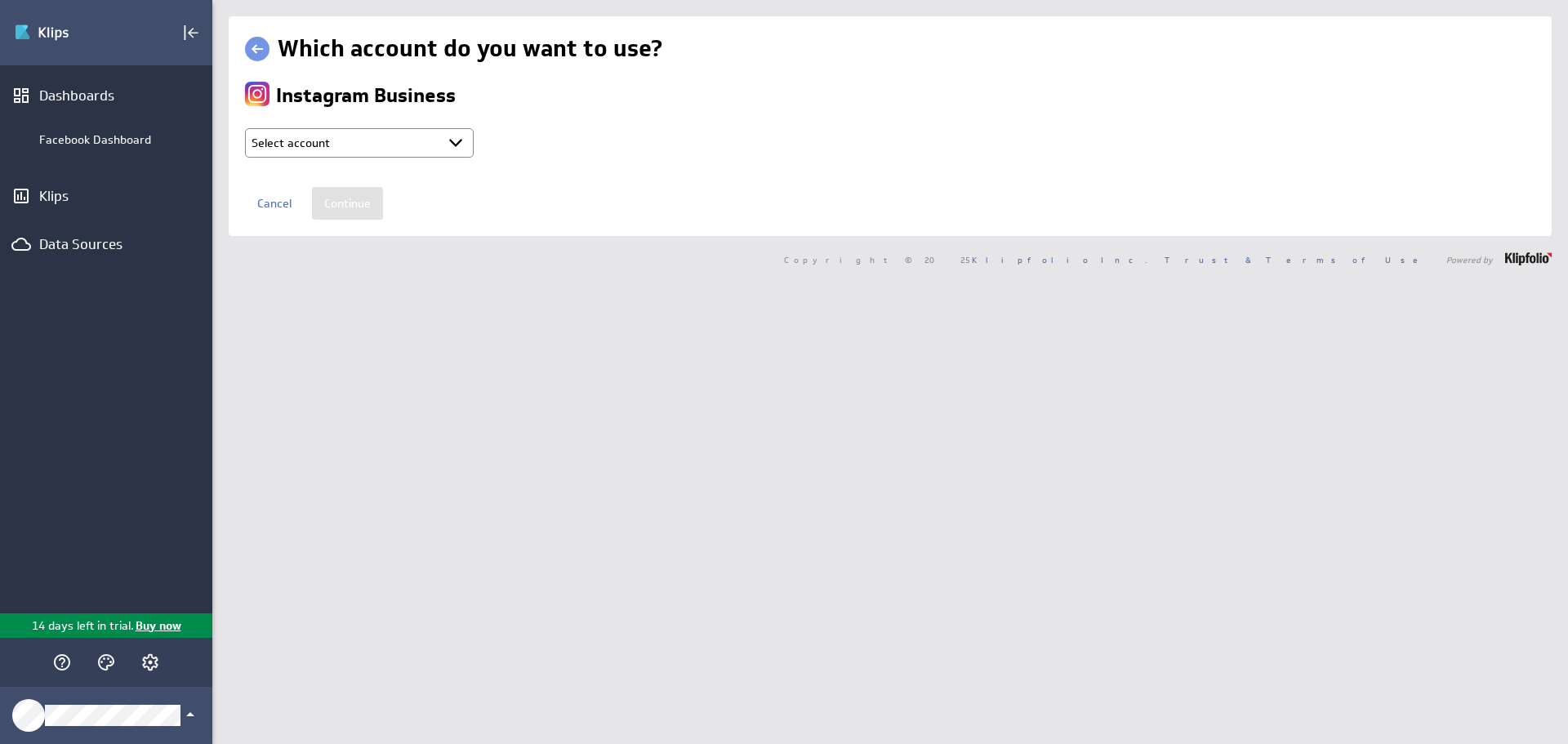
type input "AFG @ Facebook created Aug 25, 2025 at 4:16 PM EDT"
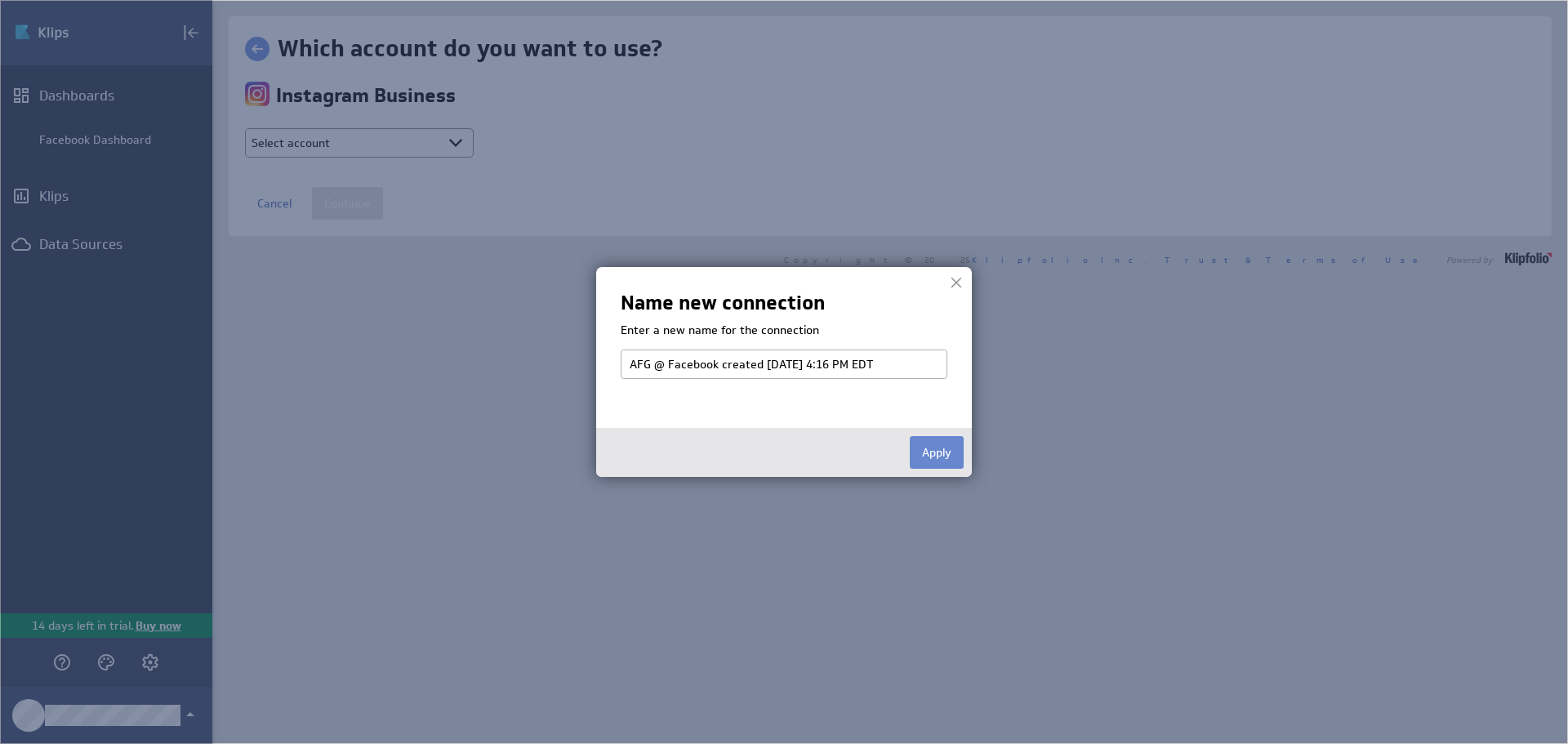
click at [929, 456] on button "Apply" at bounding box center [936, 452] width 54 height 32
select select "23d830db2c5c1fe51068bc7646bb62e5"
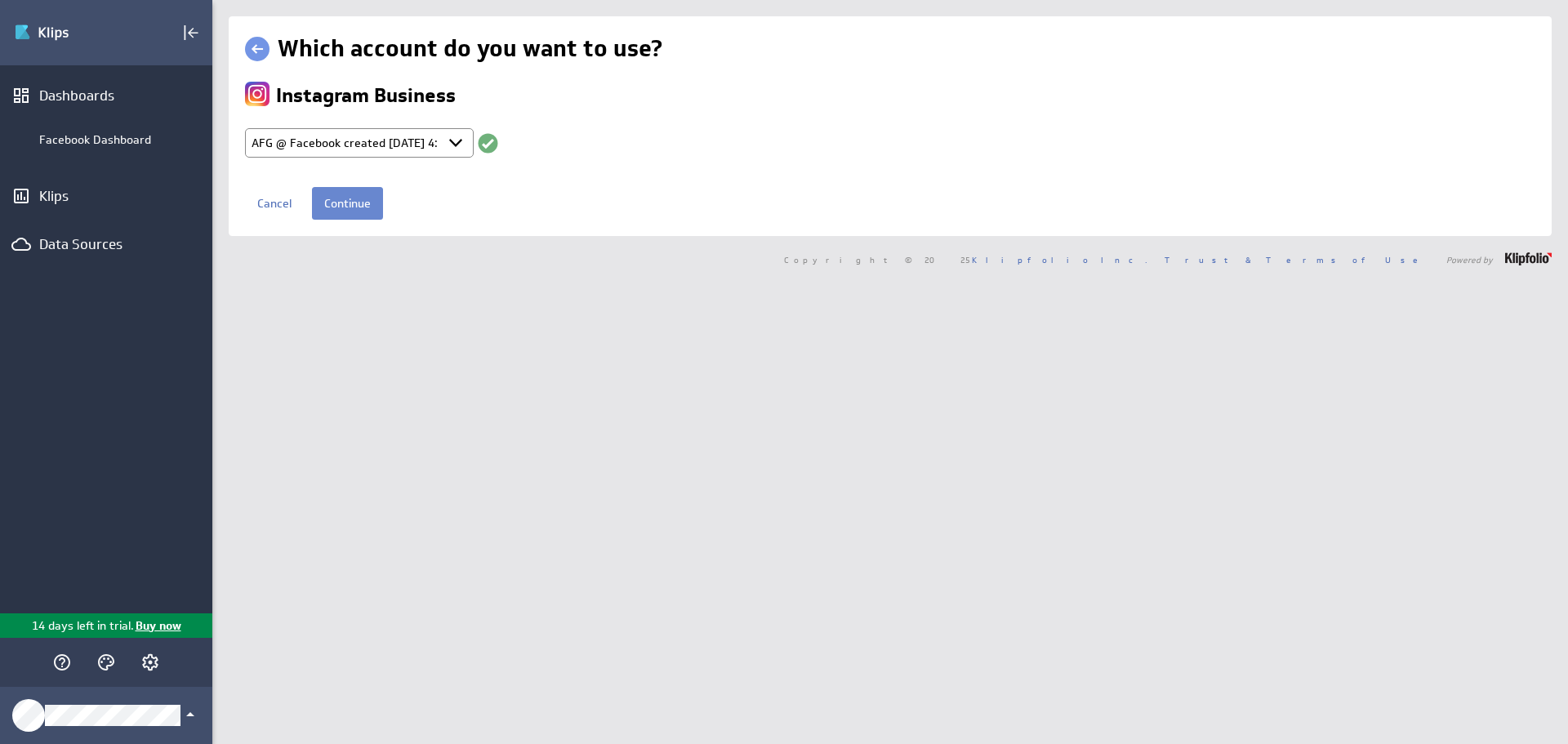
click at [351, 198] on input "Continue" at bounding box center [347, 203] width 71 height 32
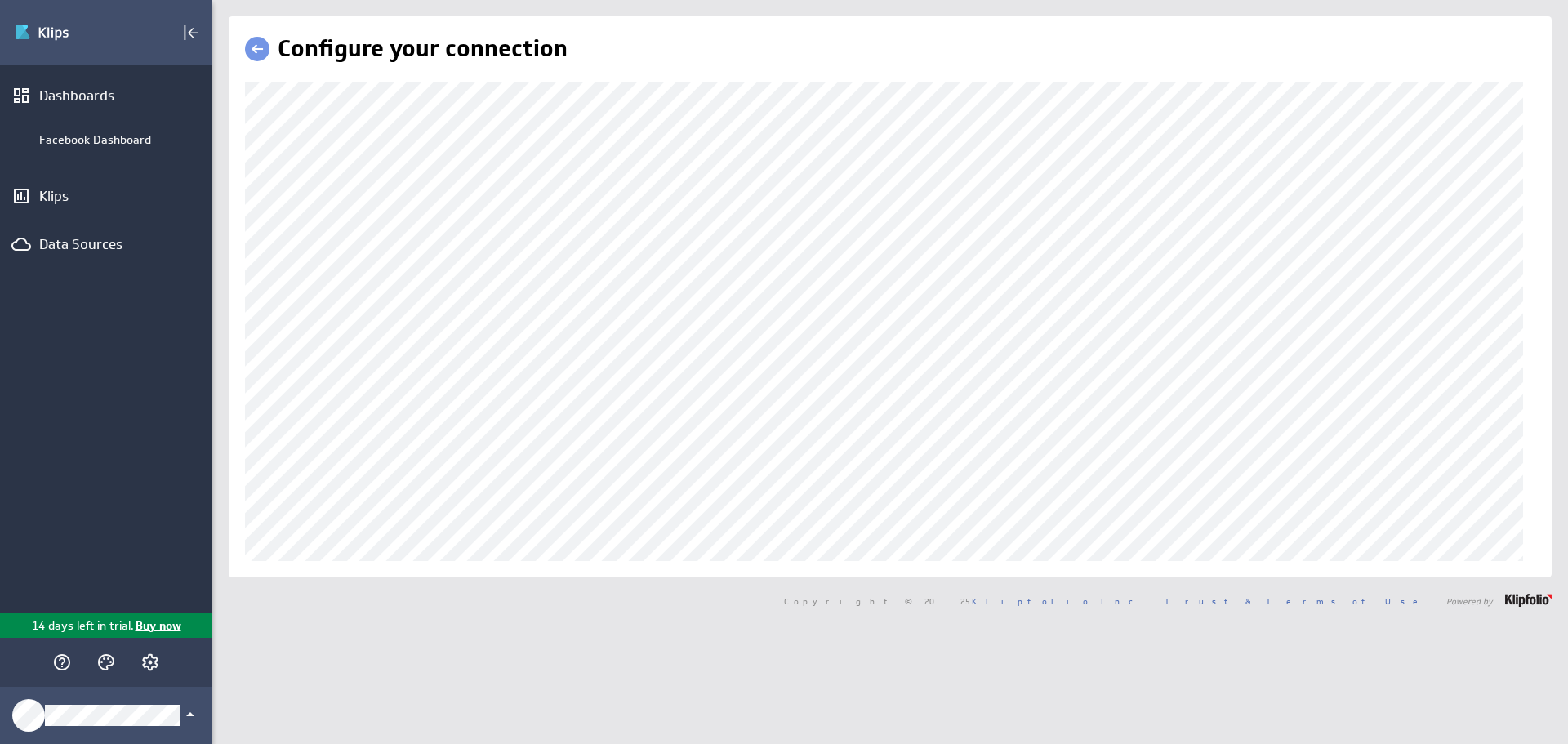
click at [246, 45] on link at bounding box center [257, 49] width 24 height 24
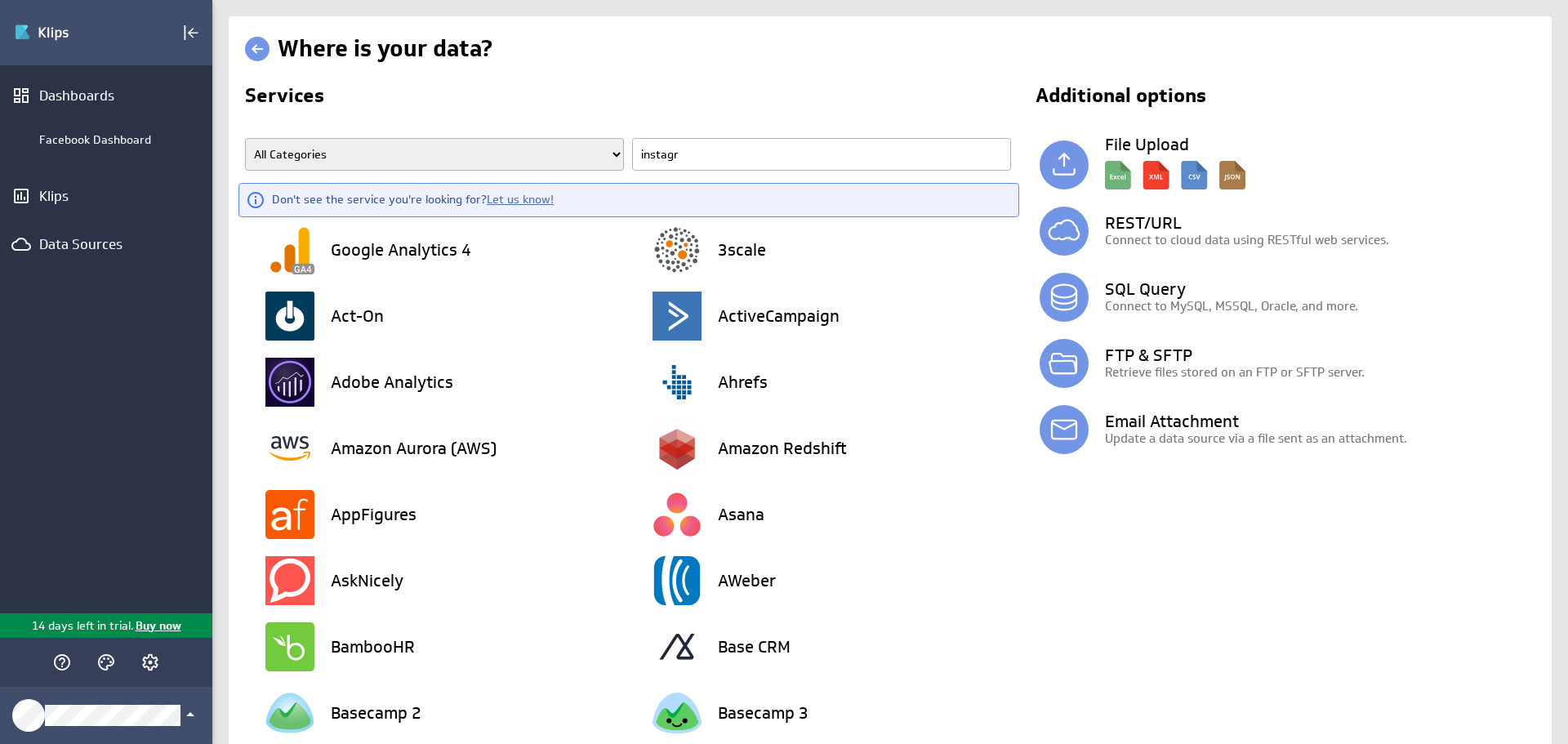
type input "instagra"
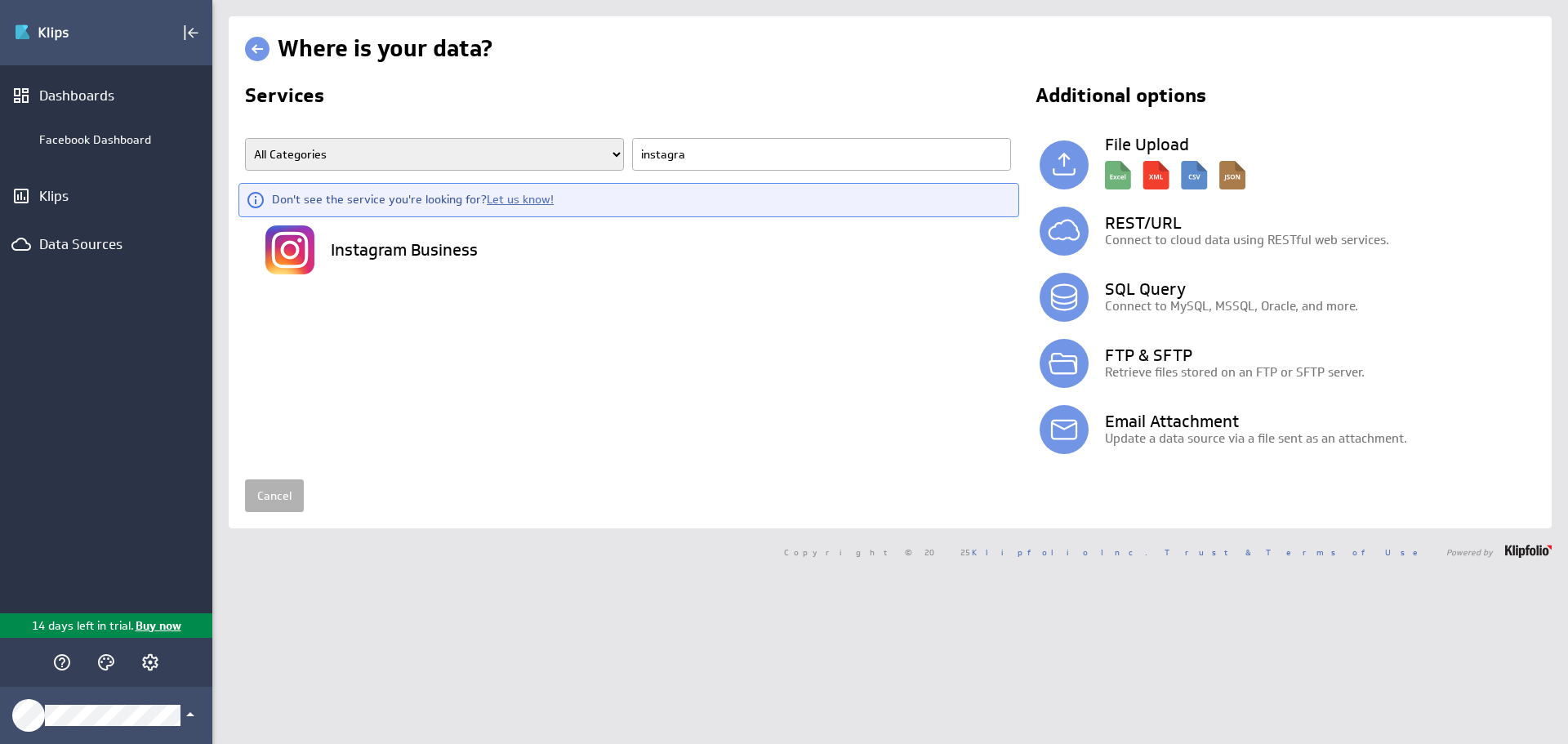
type input "instagram"
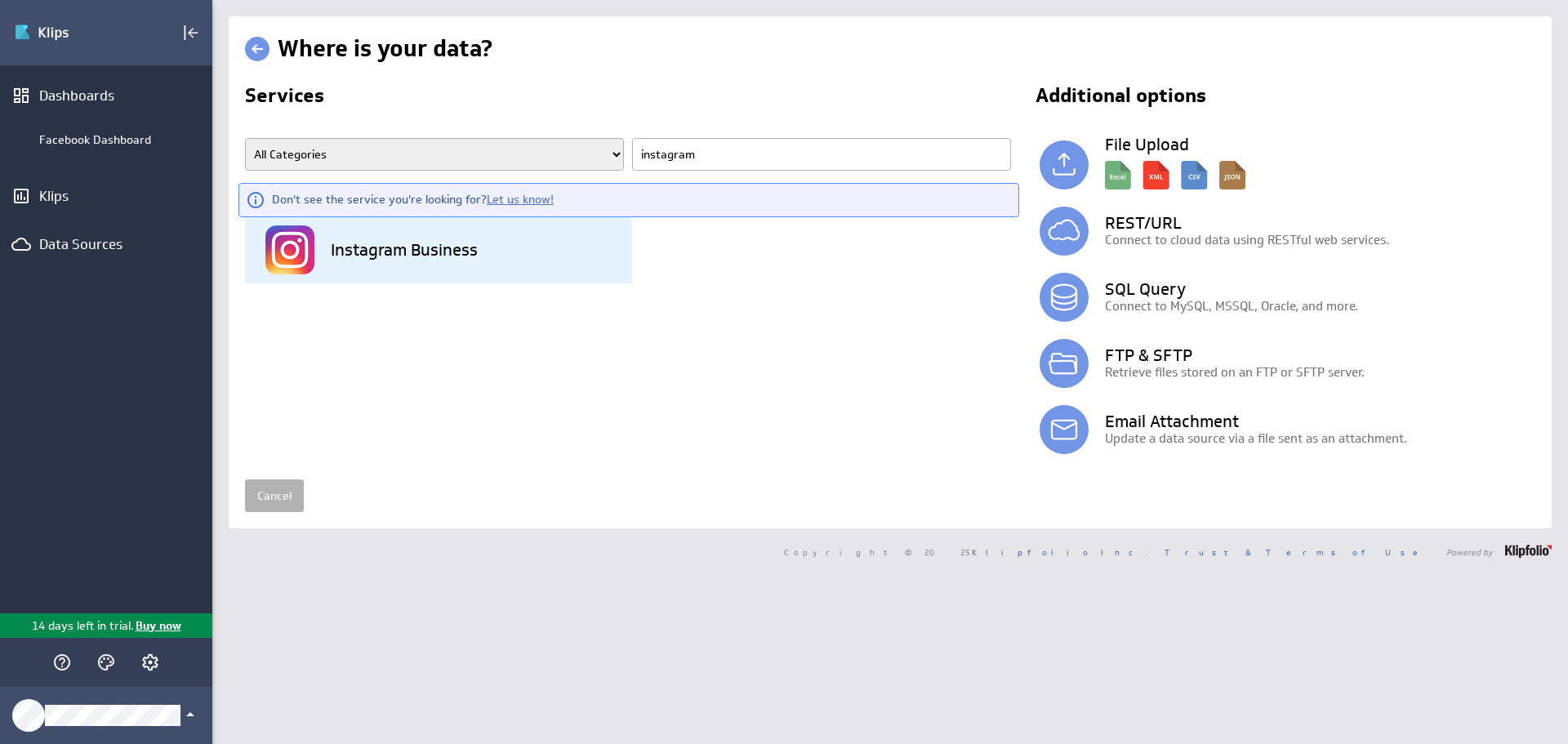
click at [377, 253] on h3 "Instagram Business" at bounding box center [404, 250] width 147 height 17
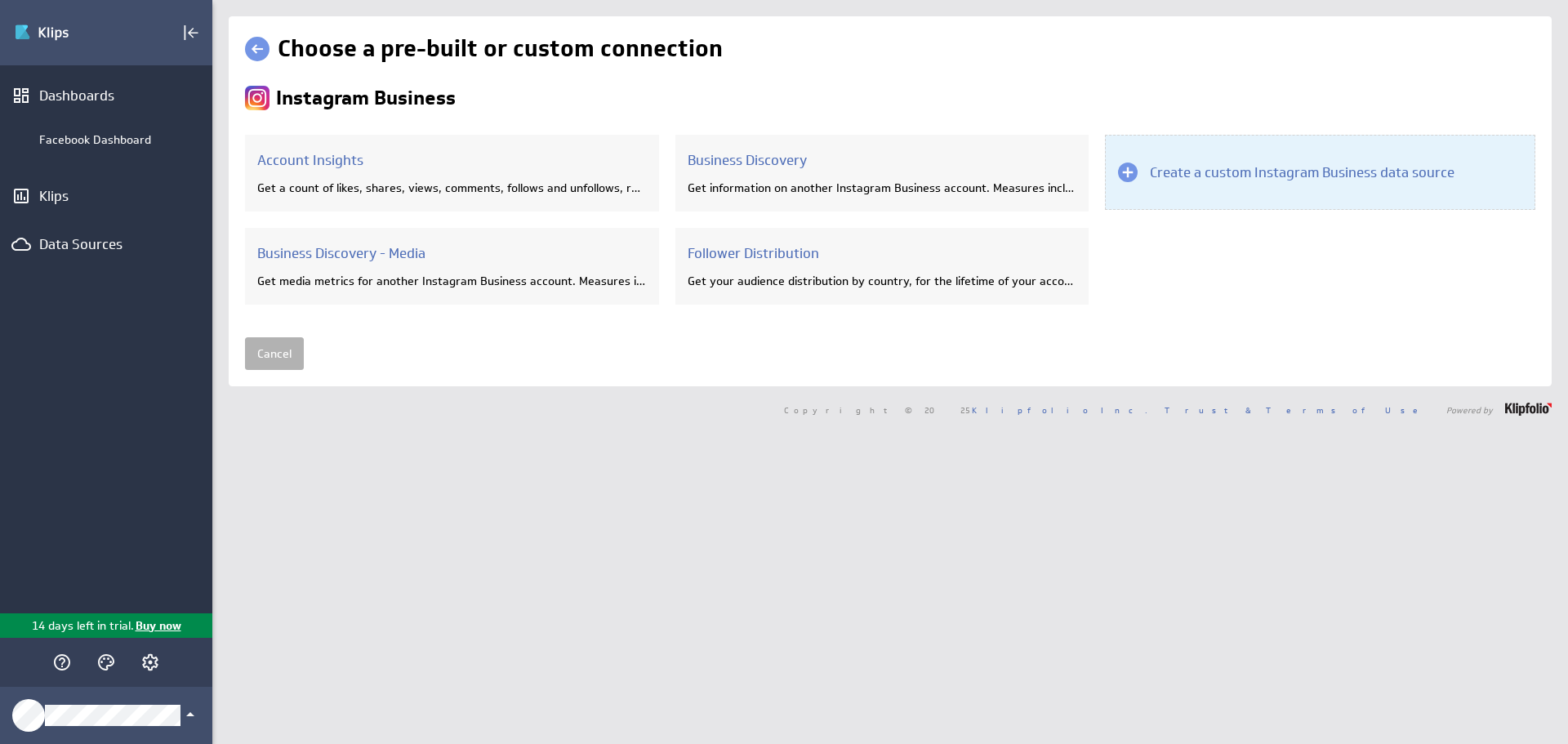
click at [1200, 173] on h3 "Create a custom Instagram Business data source" at bounding box center [1302, 172] width 304 height 18
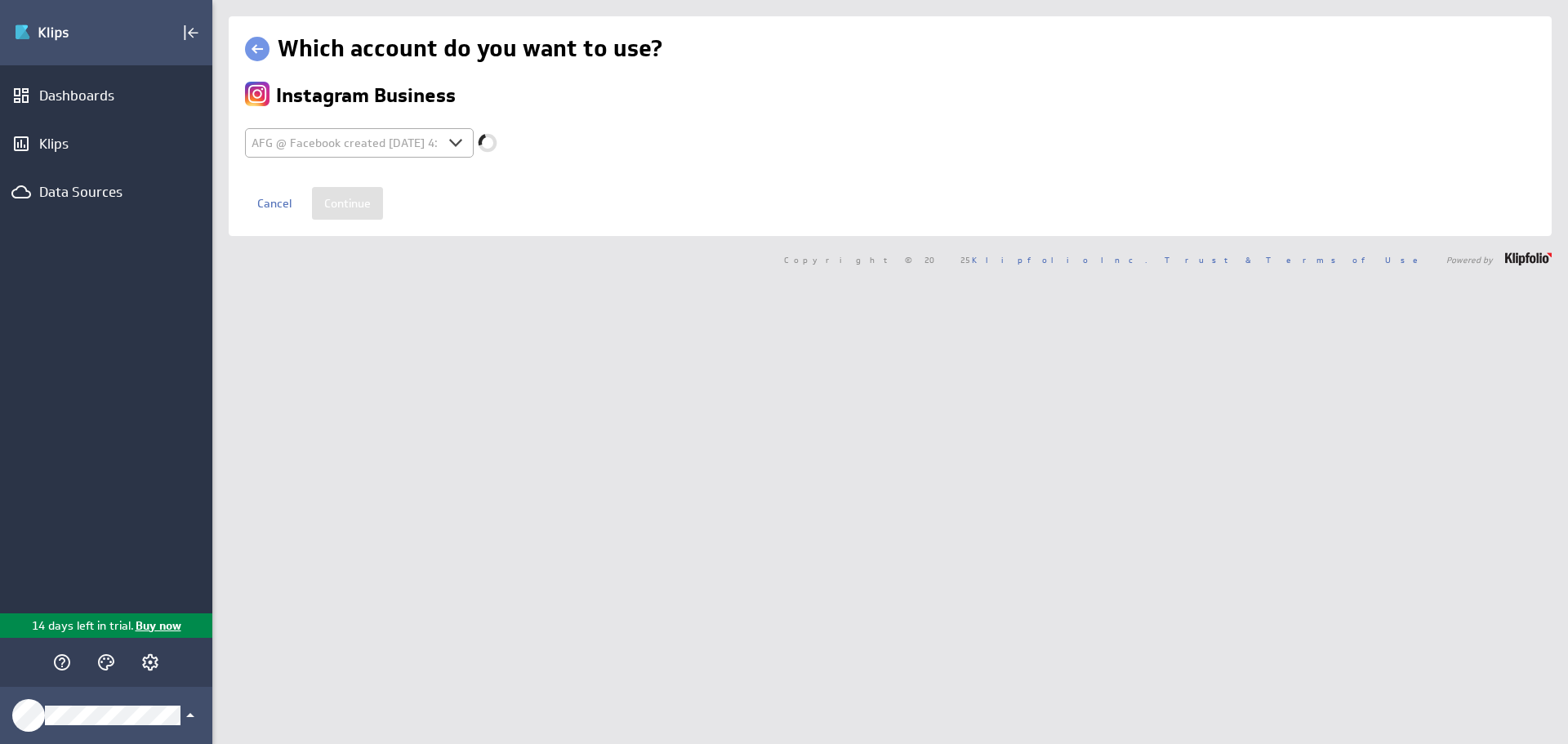
select select "23d830db2c5c1fe51068bc7646bb62e5"
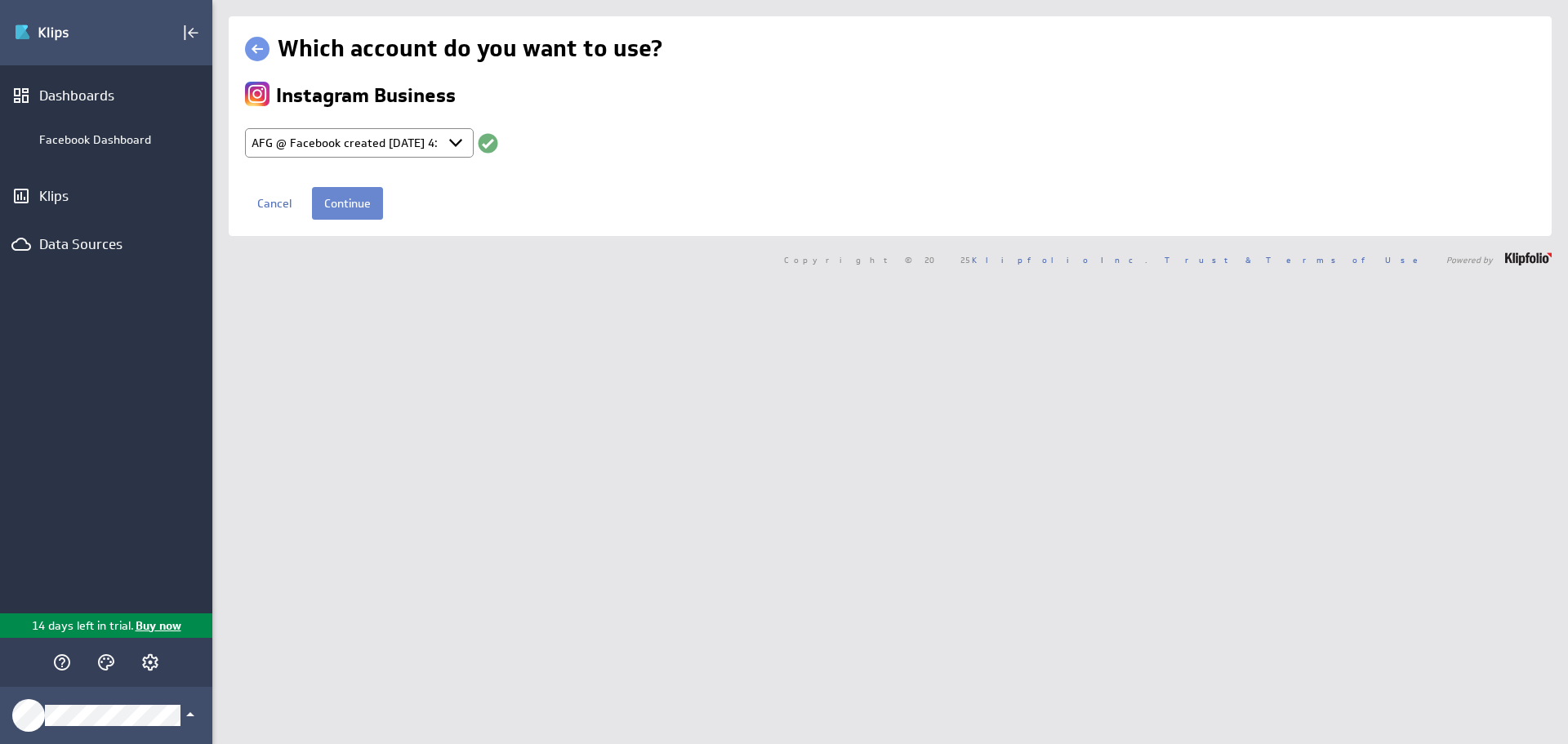
click at [357, 203] on input "Continue" at bounding box center [347, 203] width 71 height 32
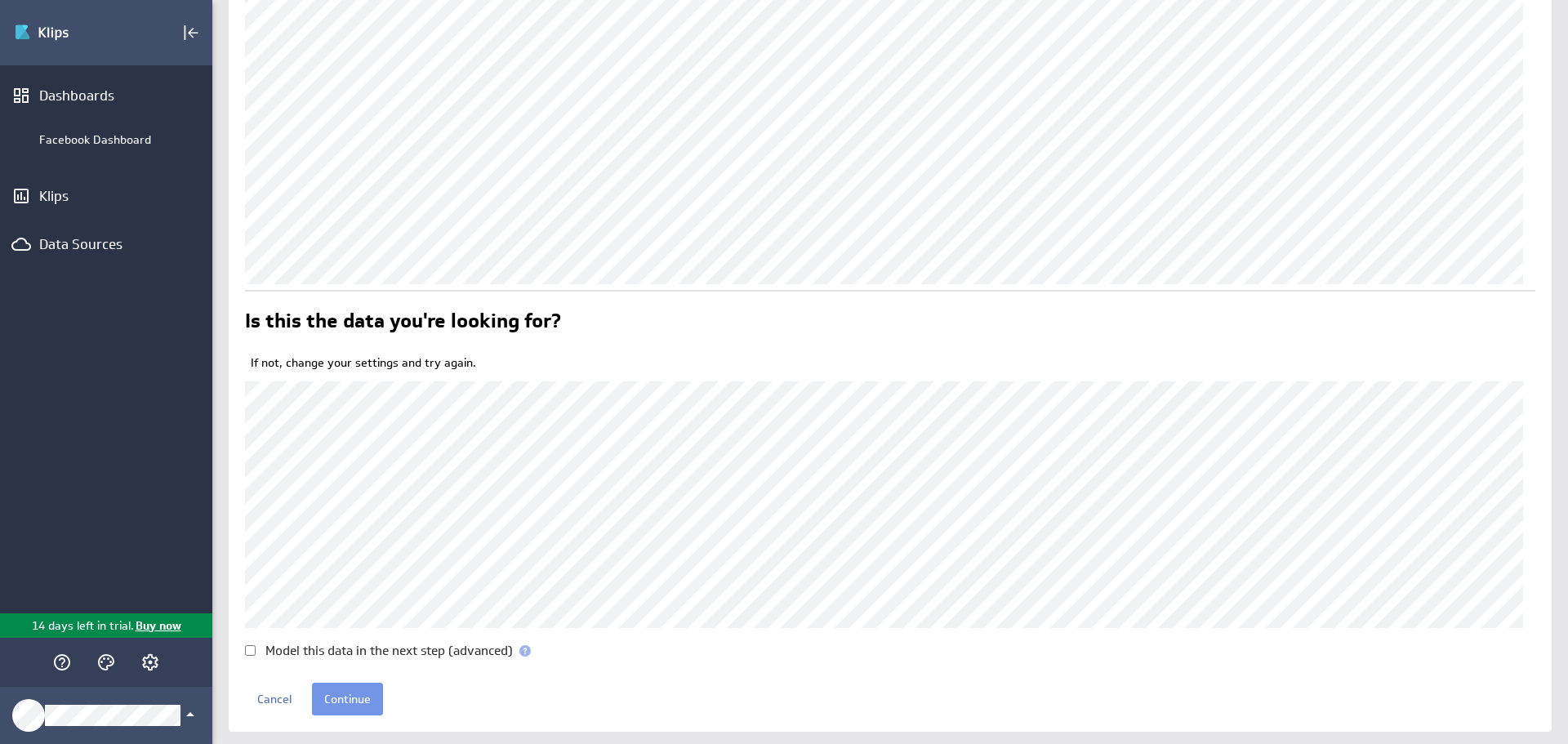
scroll to position [262, 0]
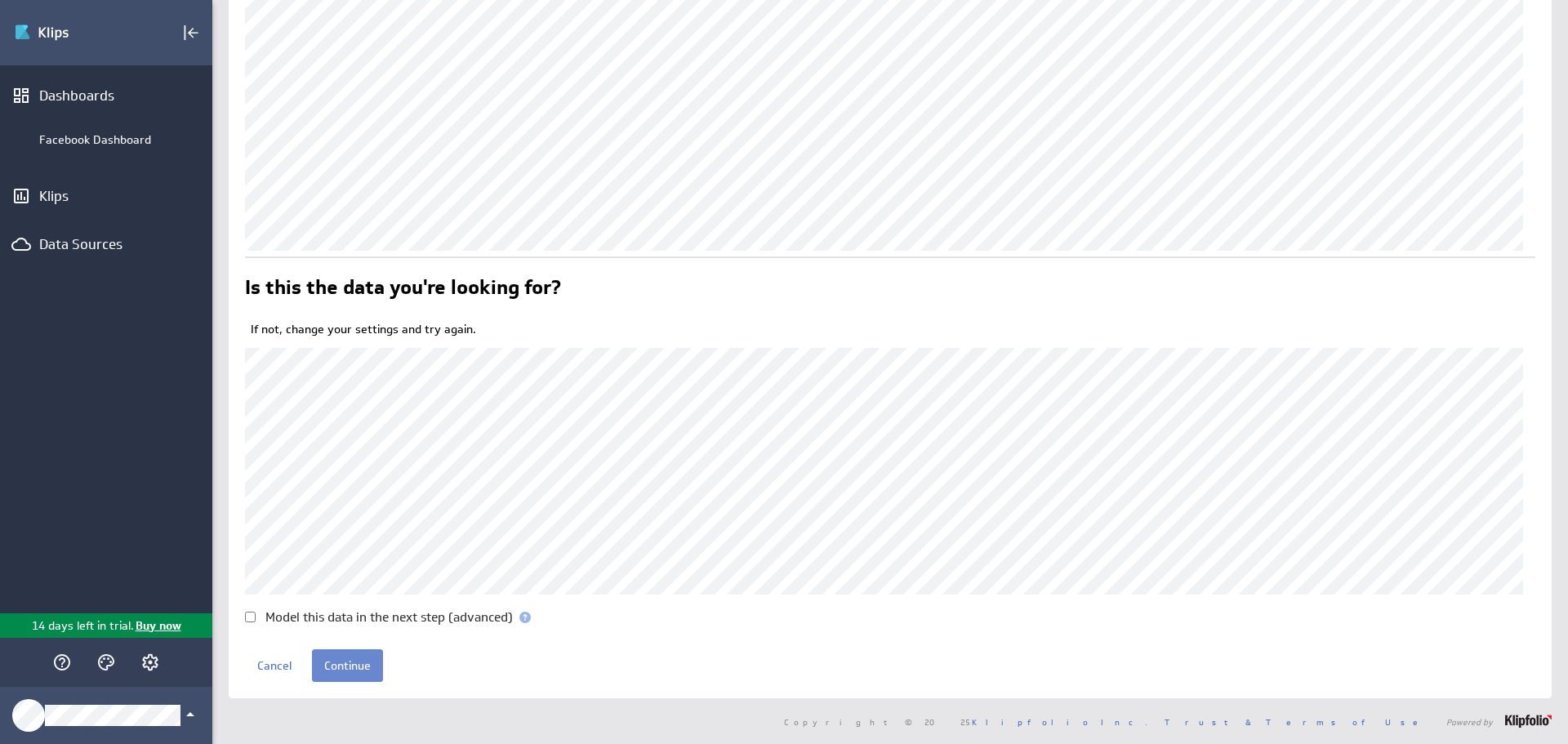
click at [340, 662] on input "Continue" at bounding box center [347, 665] width 71 height 32
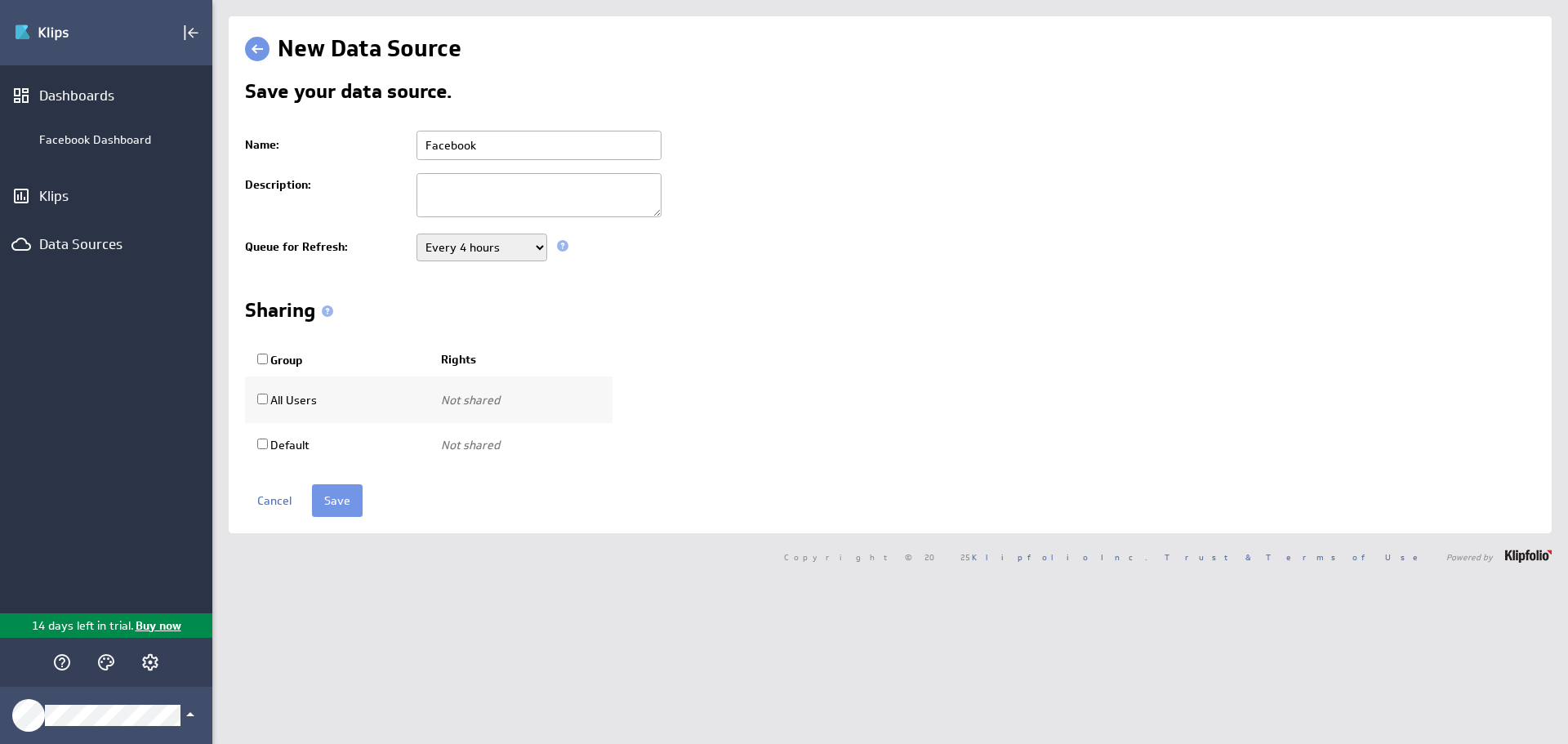
click at [521, 254] on select "Never Every minute Every 5 minutes Every 15 minutes Every 30 minutes Every hour…" at bounding box center [482, 248] width 131 height 28
select select "900"
click at [417, 234] on select "Never Every minute Every 5 minutes Every 15 minutes Every 30 minutes Every hour…" at bounding box center [482, 248] width 131 height 28
drag, startPoint x: 520, startPoint y: 153, endPoint x: 378, endPoint y: 159, distance: 142.1
click at [378, 159] on tr "Name: Facebook" at bounding box center [890, 146] width 1290 height 43
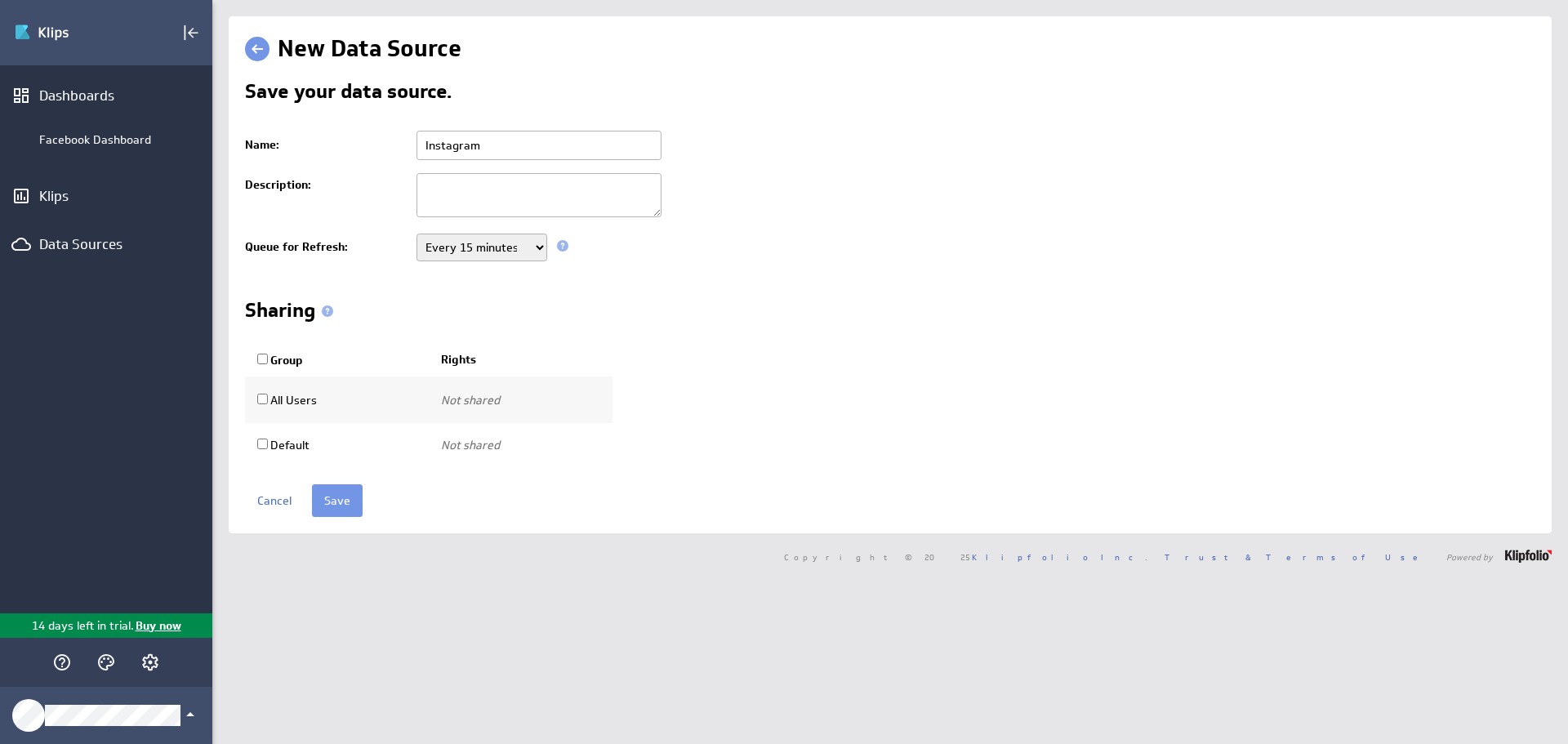
type input "Instagram"
click at [1037, 255] on td "Never Every minute Every 5 minutes Every 15 minutes Every 30 minutes Every hour…" at bounding box center [971, 248] width 1126 height 41
click at [335, 498] on input "Save" at bounding box center [337, 500] width 51 height 32
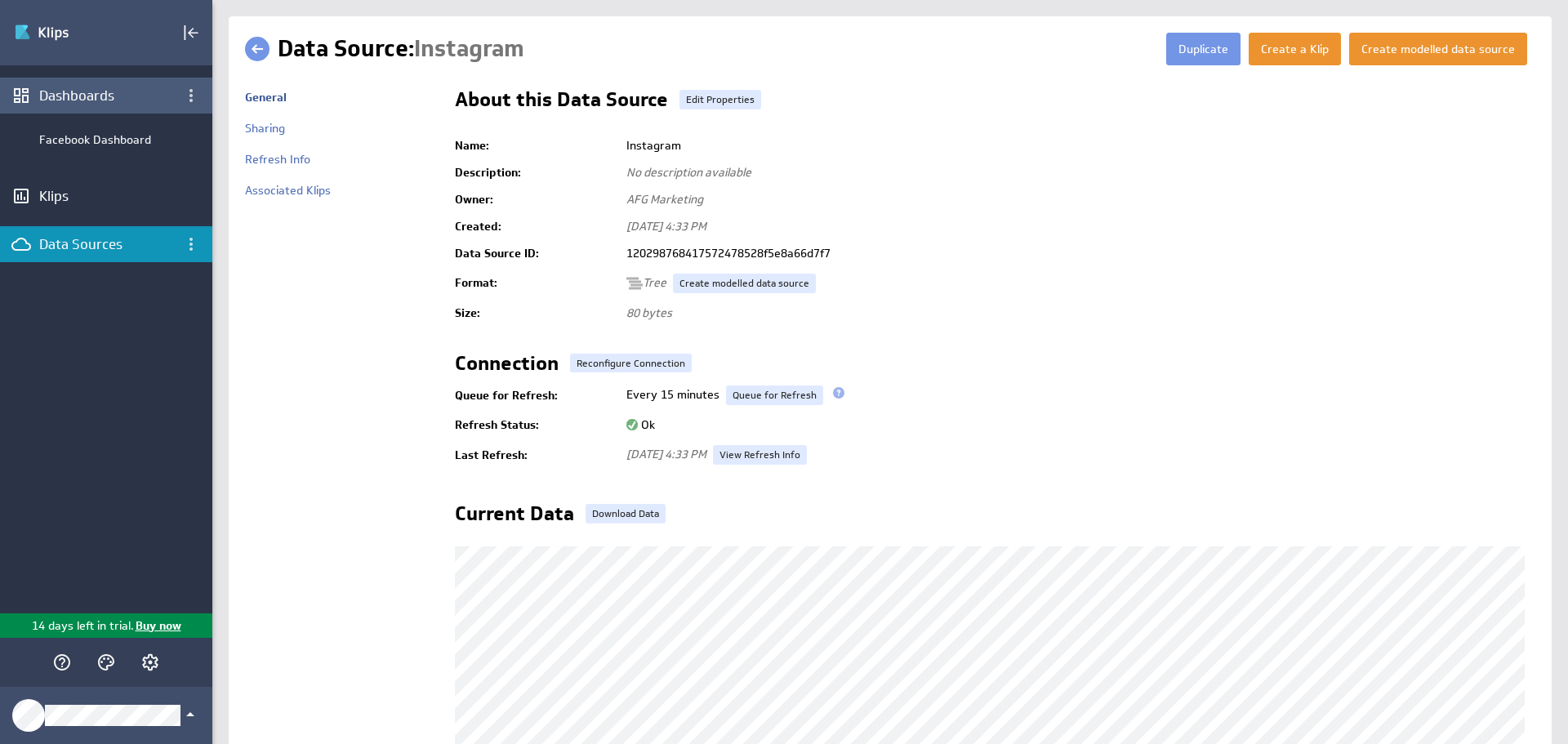
click at [117, 94] on div "Dashboards" at bounding box center [106, 95] width 134 height 18
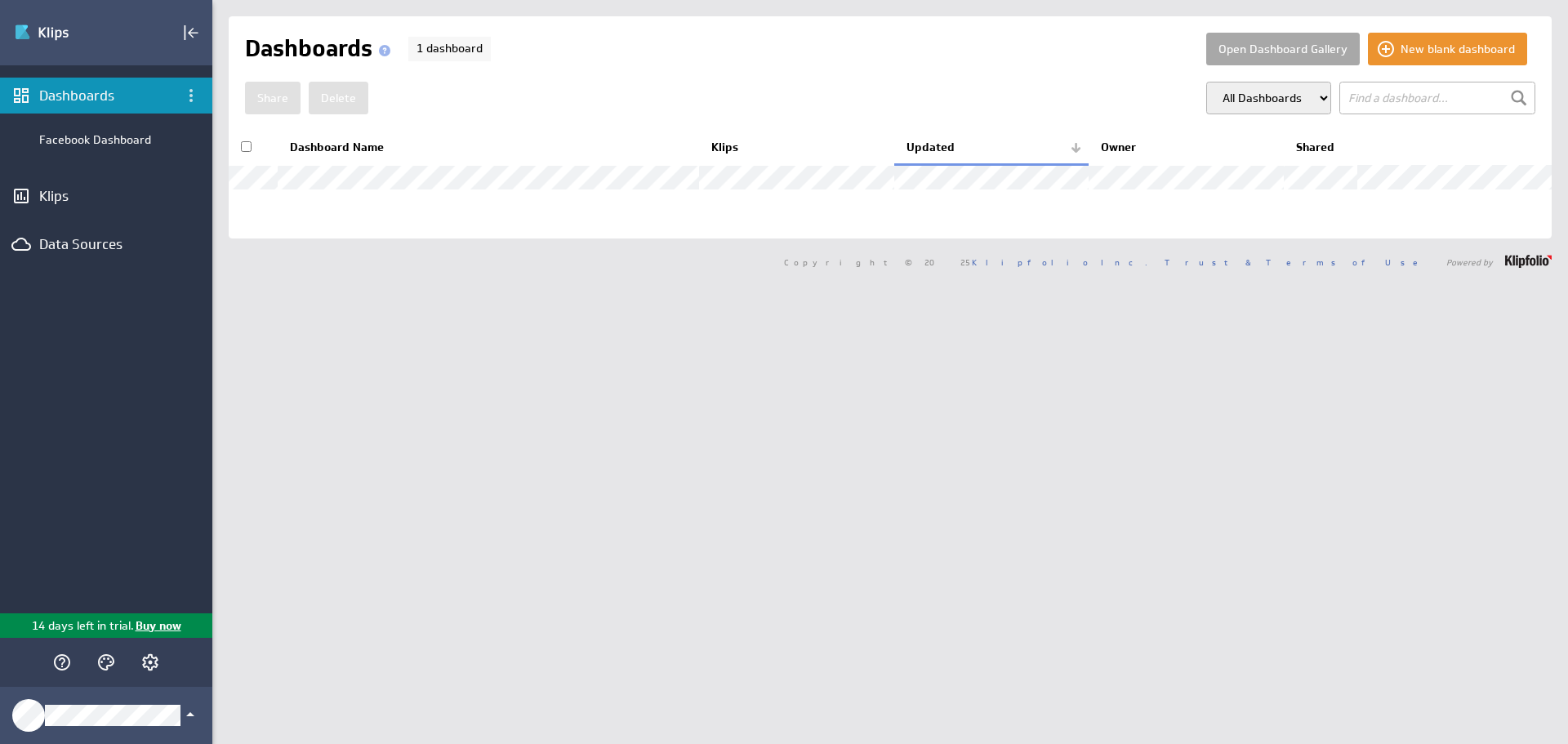
click at [1220, 61] on button "Open Dashboard Gallery" at bounding box center [1282, 48] width 153 height 32
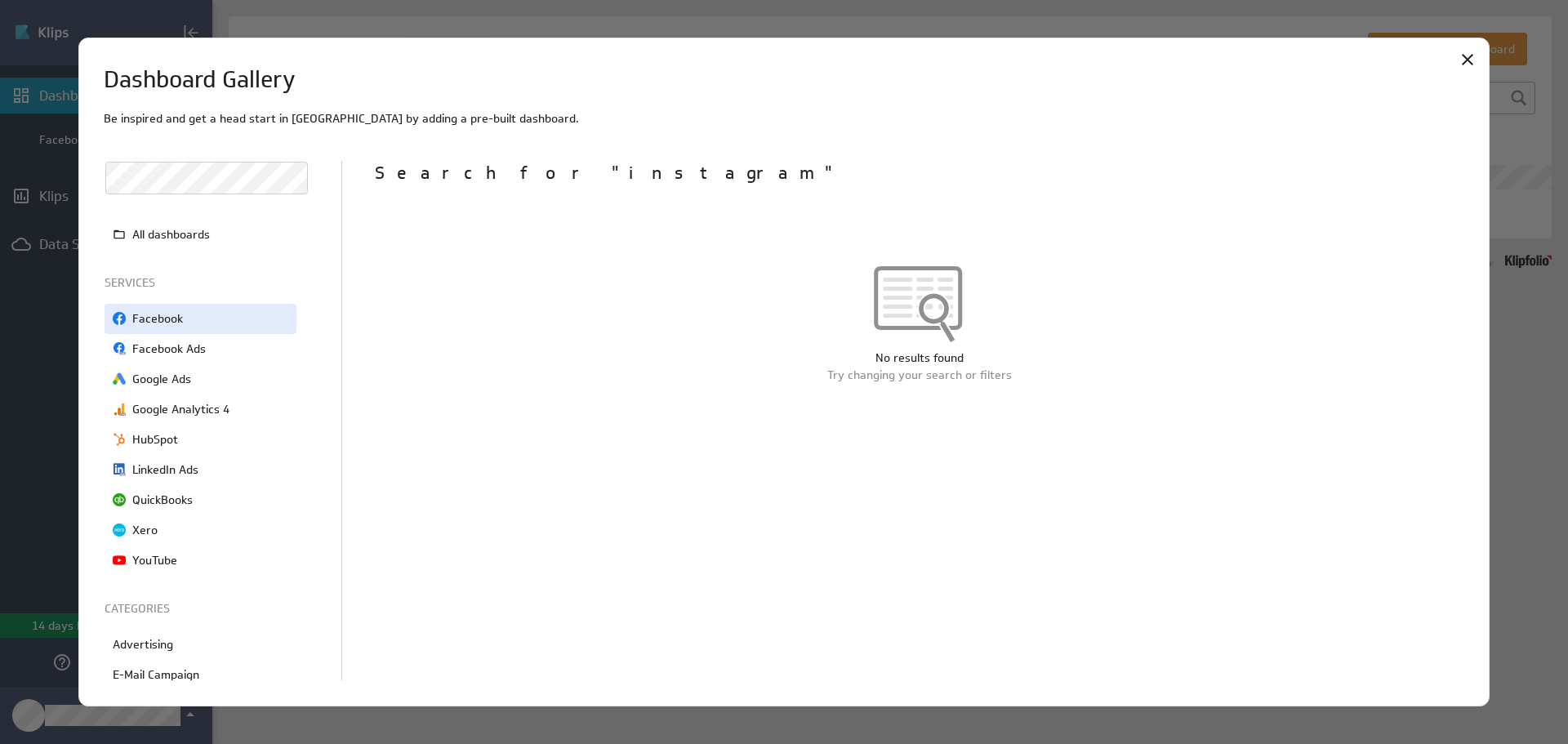
click at [173, 318] on p "Facebook" at bounding box center [158, 318] width 51 height 17
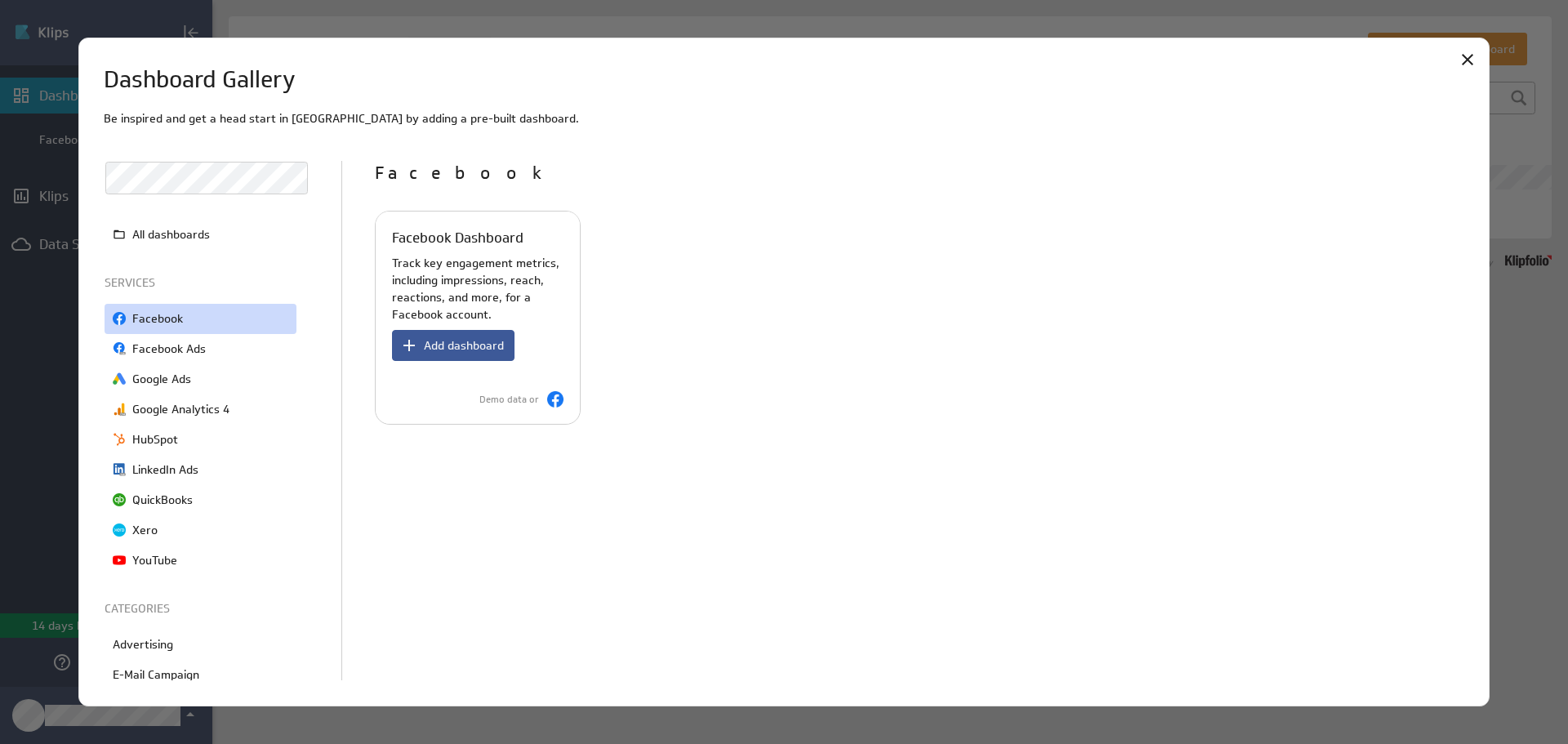
click at [479, 344] on span "Add dashboard" at bounding box center [464, 345] width 80 height 15
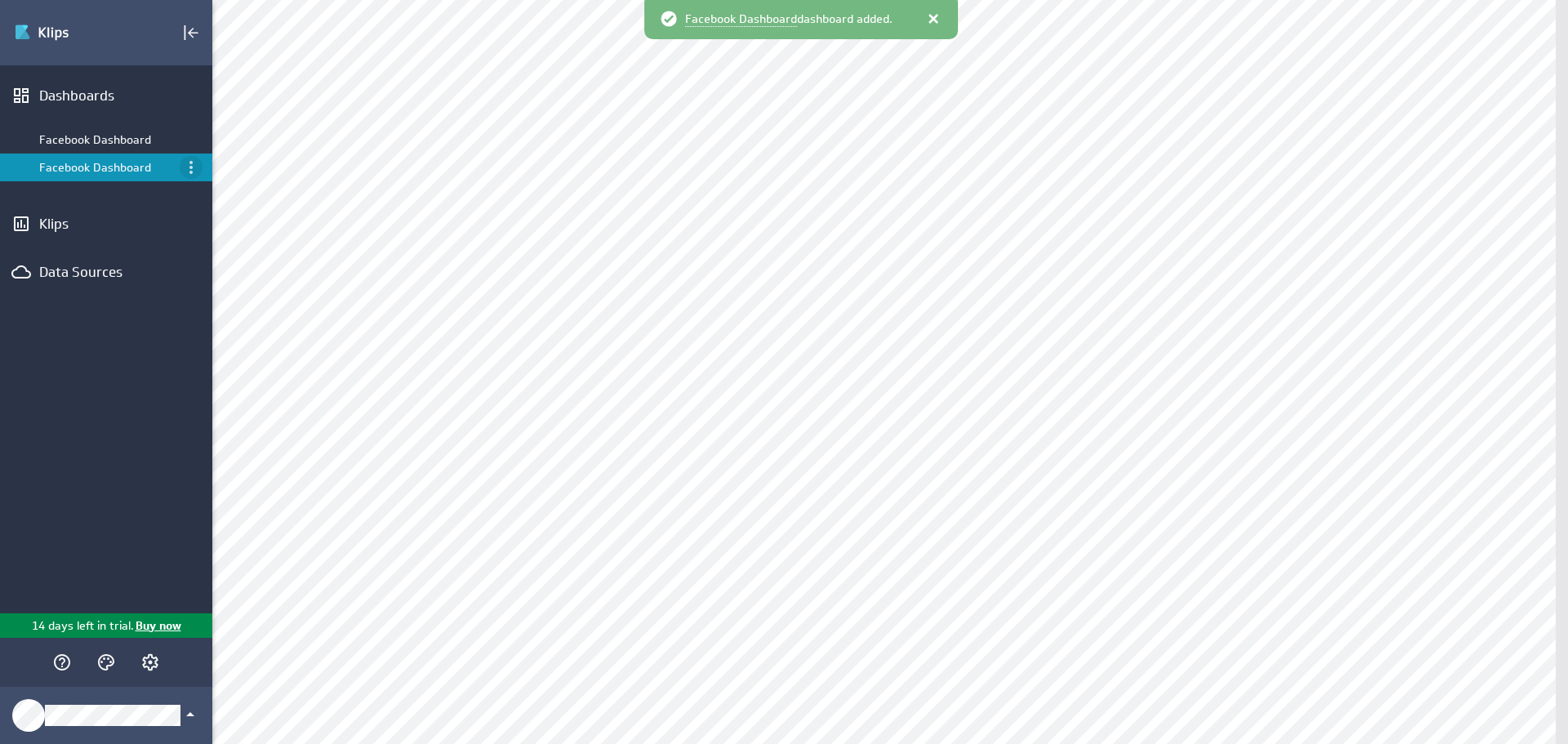
click at [189, 163] on icon "Menu" at bounding box center [190, 167] width 19 height 19
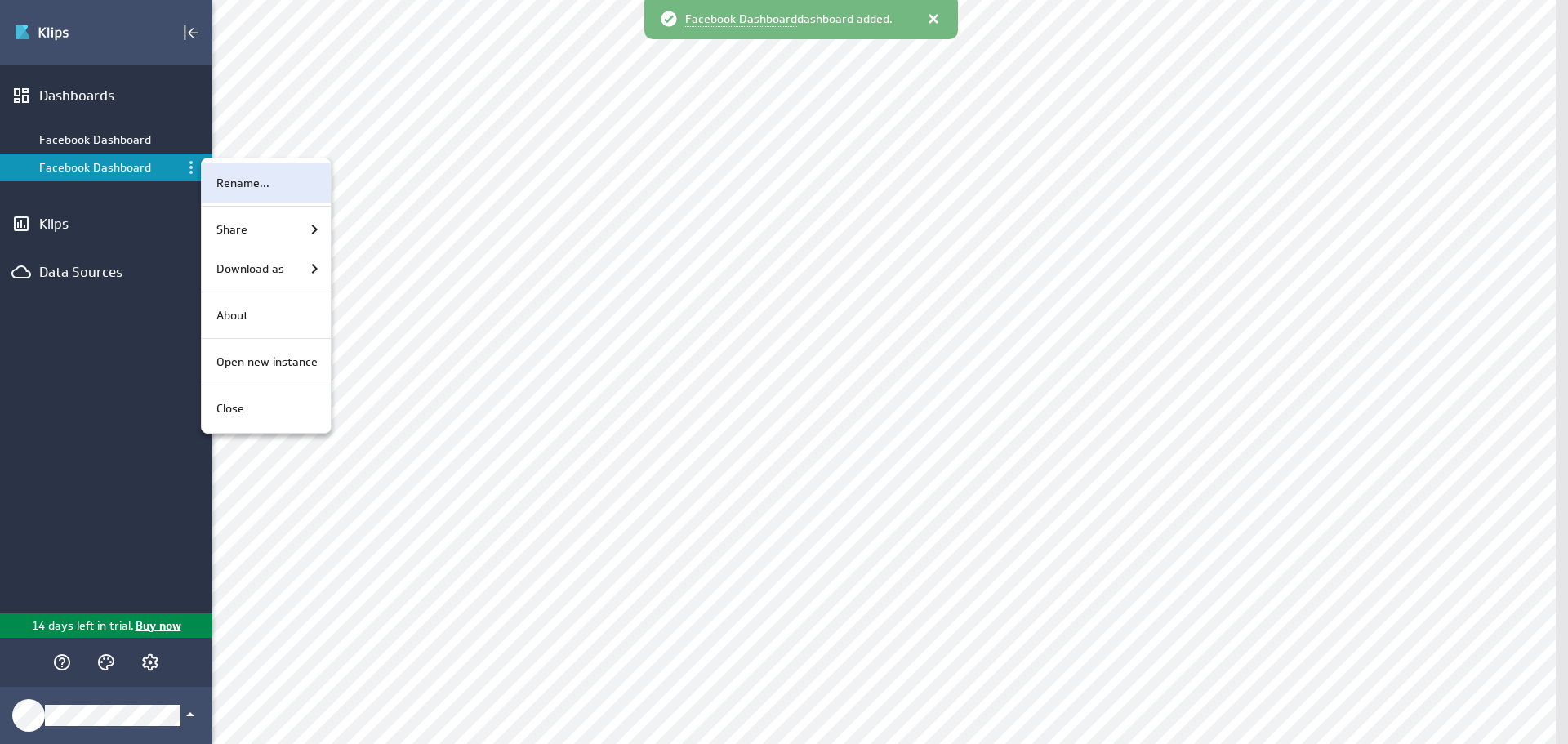
click at [217, 175] on p "Rename..." at bounding box center [242, 183] width 53 height 17
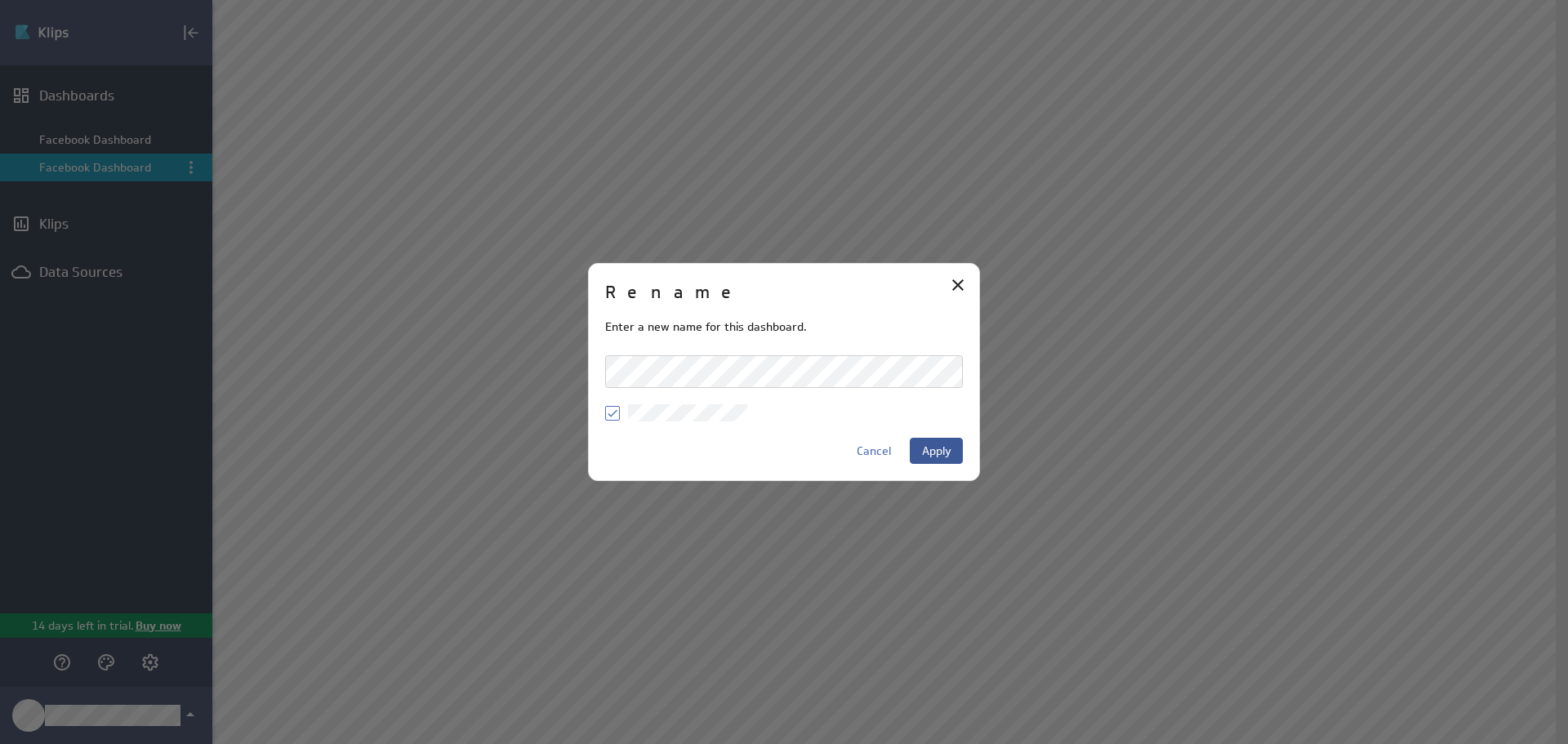
click at [950, 449] on span "Apply" at bounding box center [936, 451] width 30 height 15
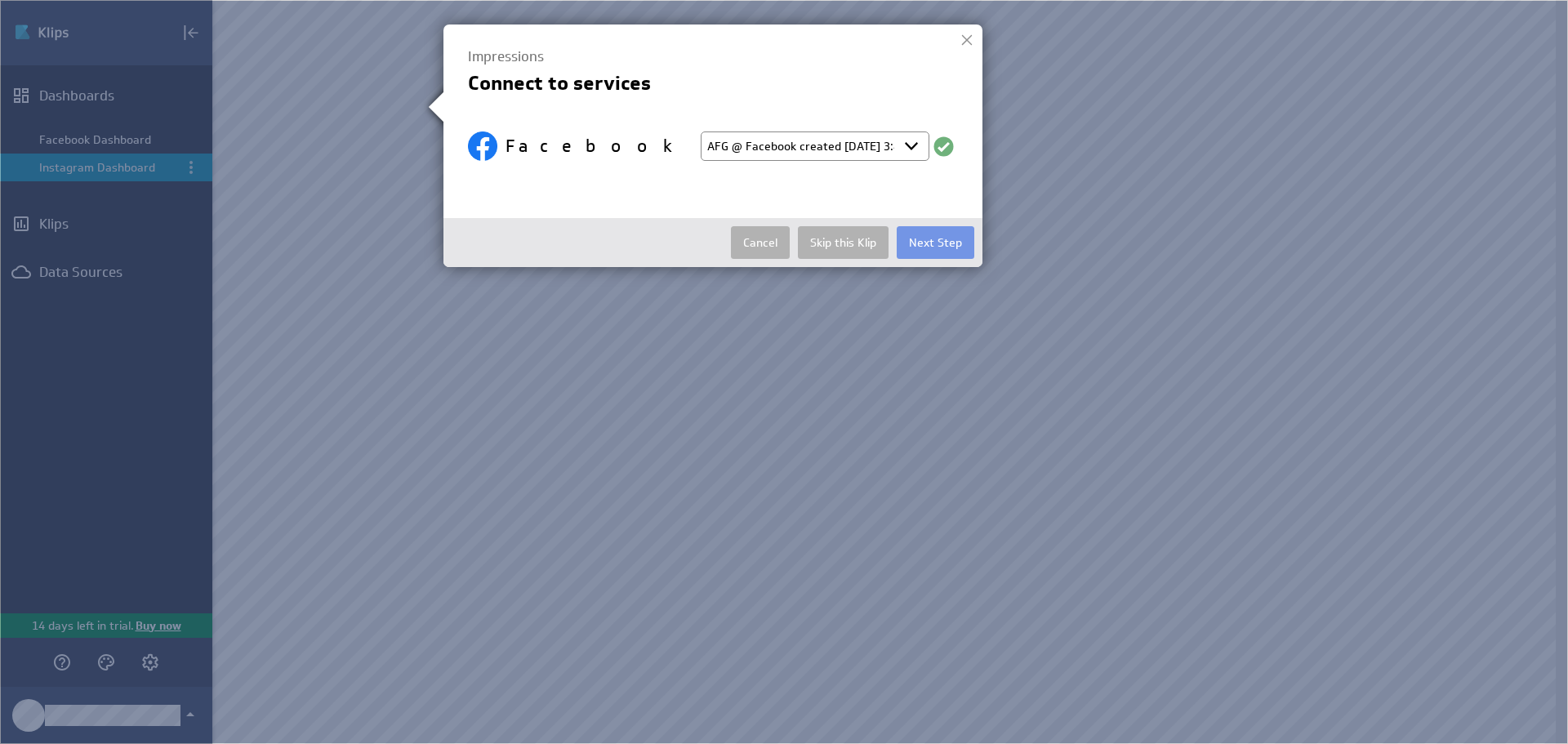
click at [904, 143] on select "Select account AFG @ Facebook created Aug 25, 2025 at 3:40 PM EDT AFG @ Faceboo…" at bounding box center [815, 147] width 228 height 30
select select "23d830db2c5c1fe51068bc7646bb62e5"
click at [700, 132] on select "Select account AFG @ Facebook created Aug 25, 2025 at 3:40 PM EDT AFG @ Faceboo…" at bounding box center [815, 147] width 228 height 30
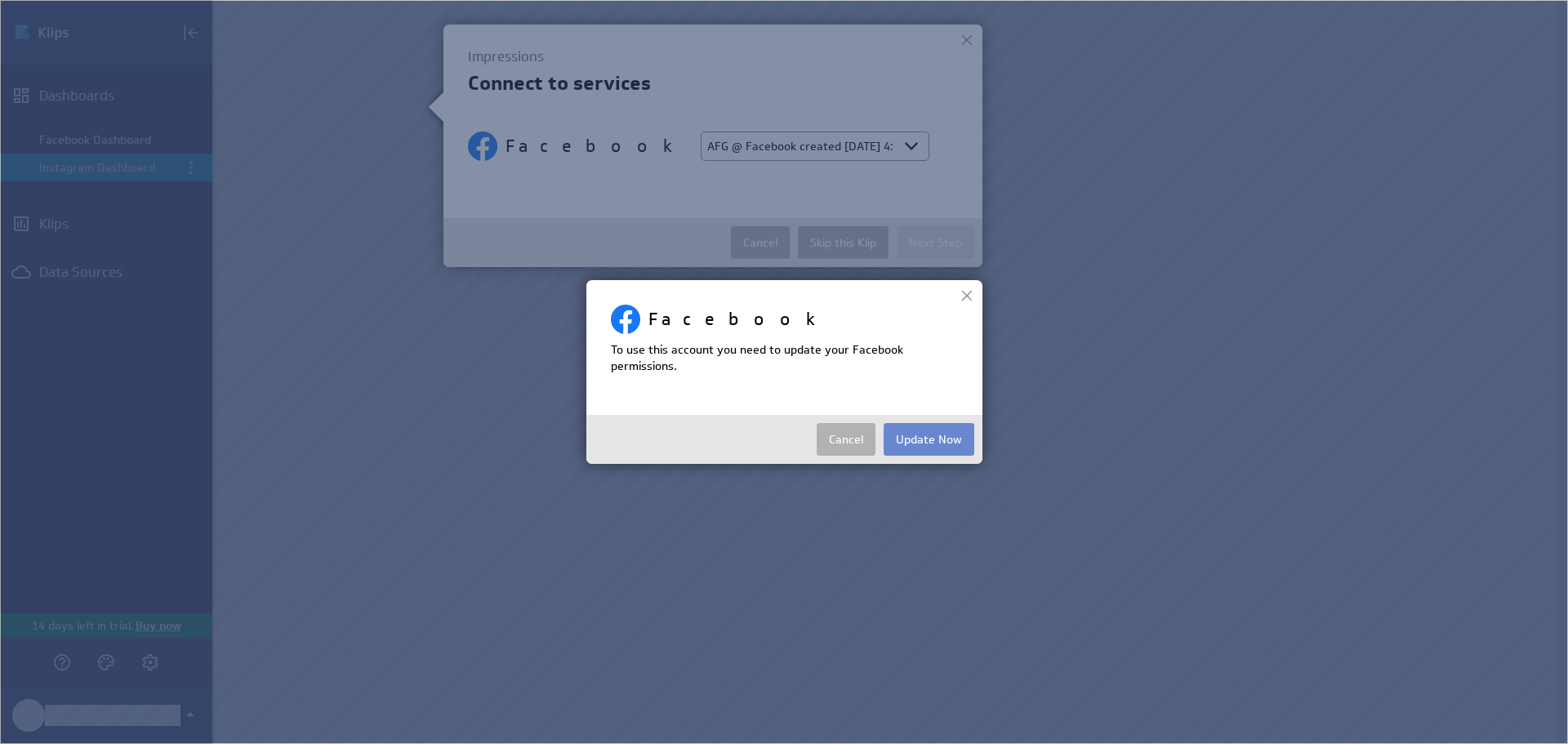
click at [908, 440] on button "Update Now" at bounding box center [929, 439] width 91 height 32
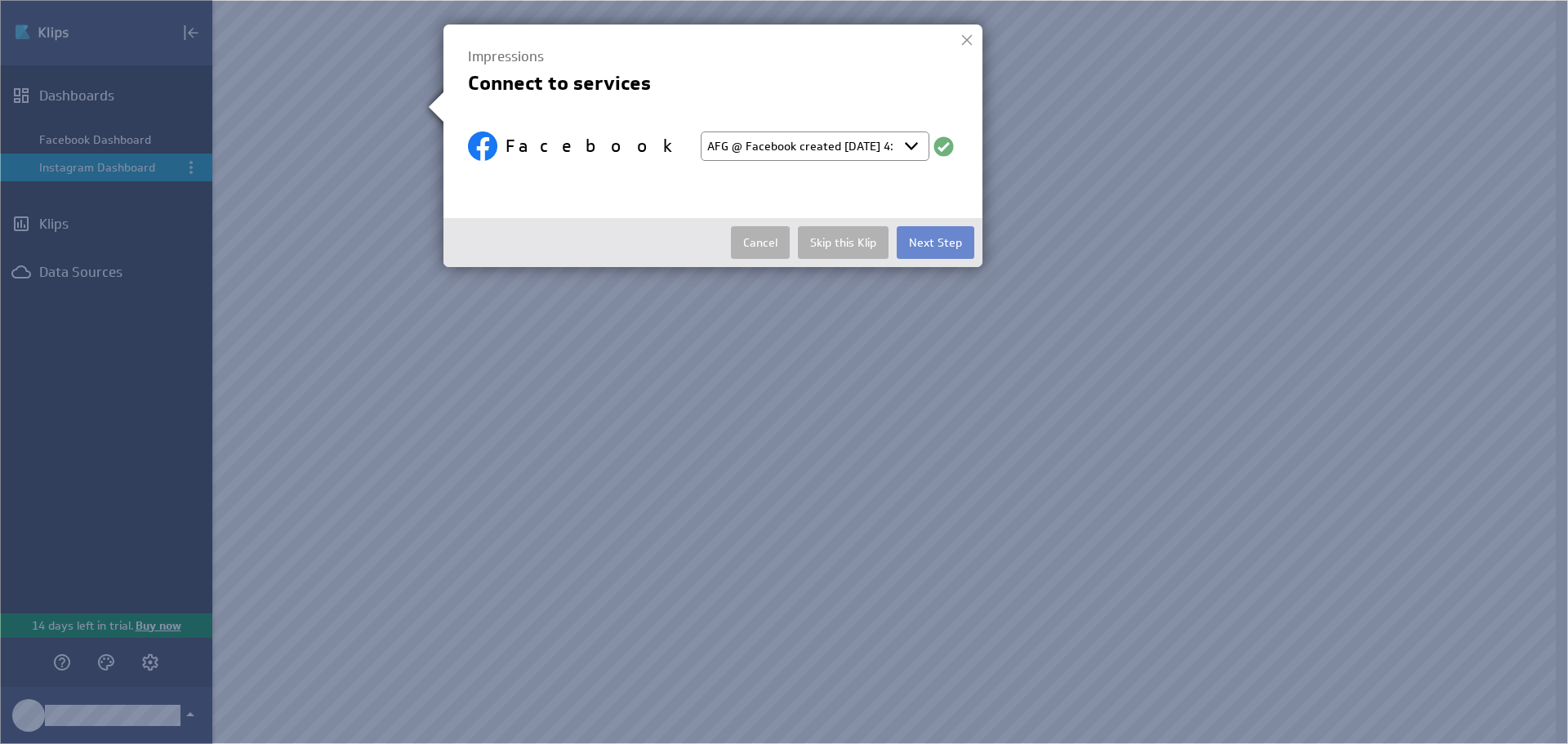
click at [933, 246] on button "Next Step" at bounding box center [935, 242] width 78 height 32
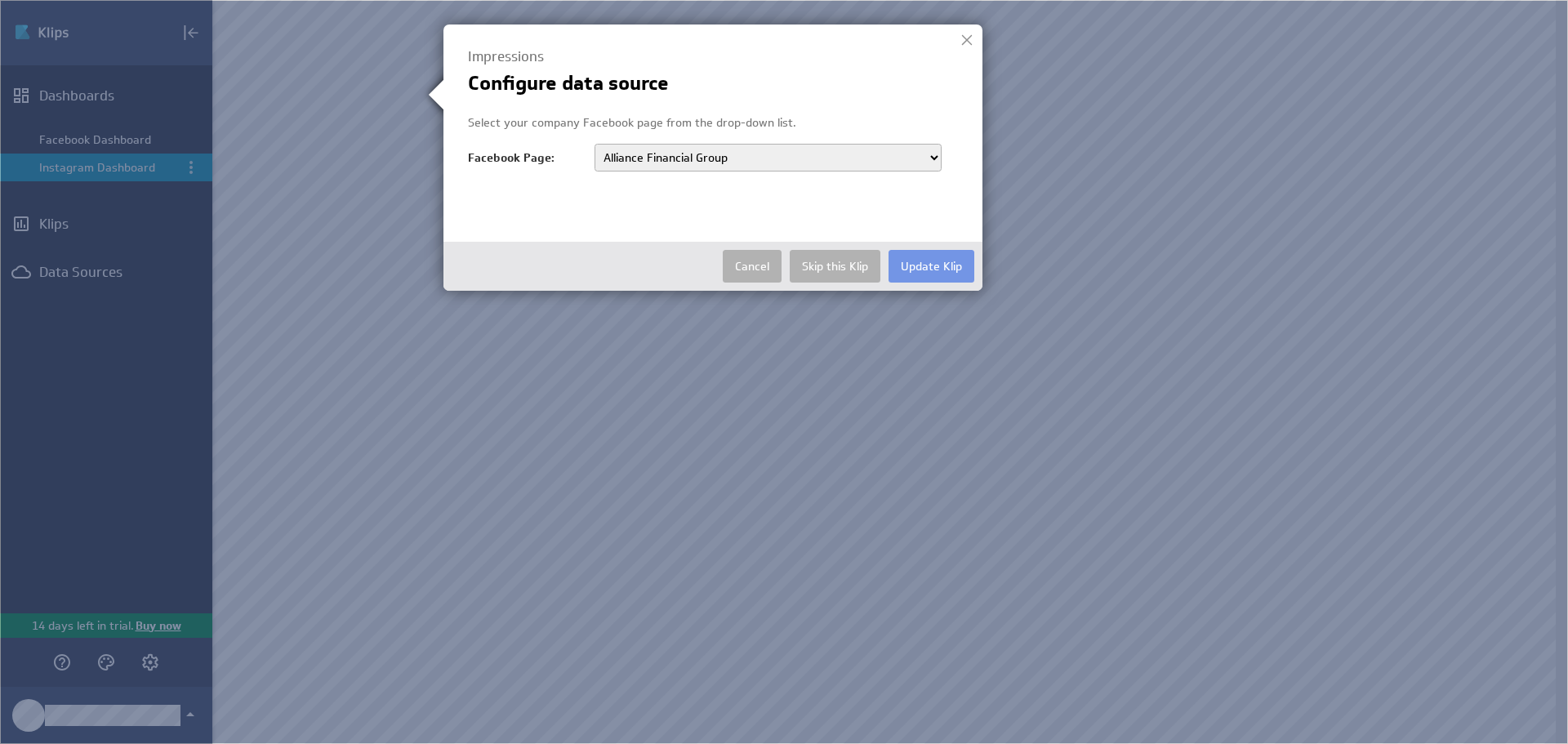
click at [917, 150] on select "Alliance Financial Group" at bounding box center [768, 158] width 347 height 28
drag, startPoint x: 932, startPoint y: 258, endPoint x: 929, endPoint y: 248, distance: 10.4
click at [931, 255] on button "Update Klip" at bounding box center [931, 265] width 85 height 32
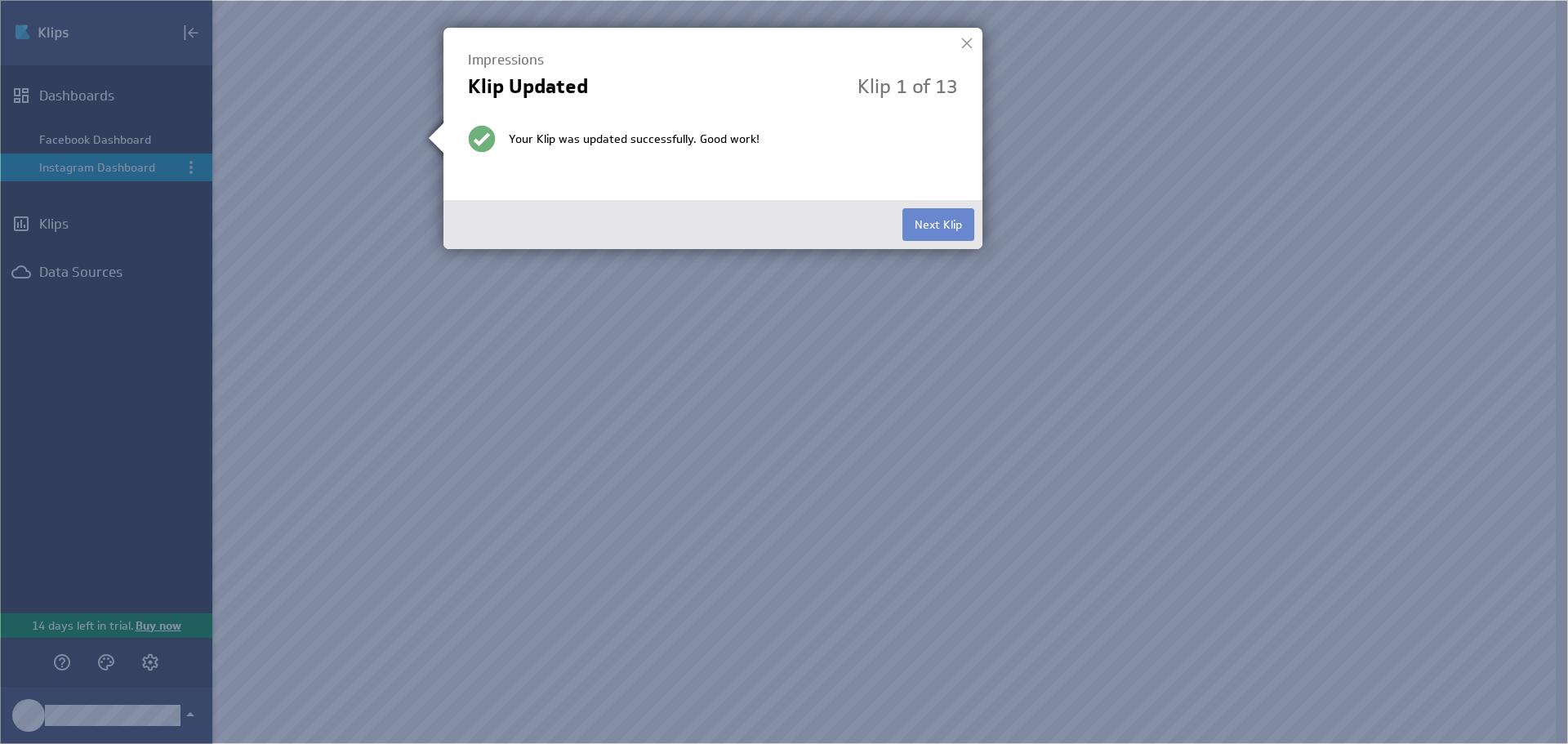
click at [935, 216] on button "Next Klip" at bounding box center [937, 224] width 71 height 32
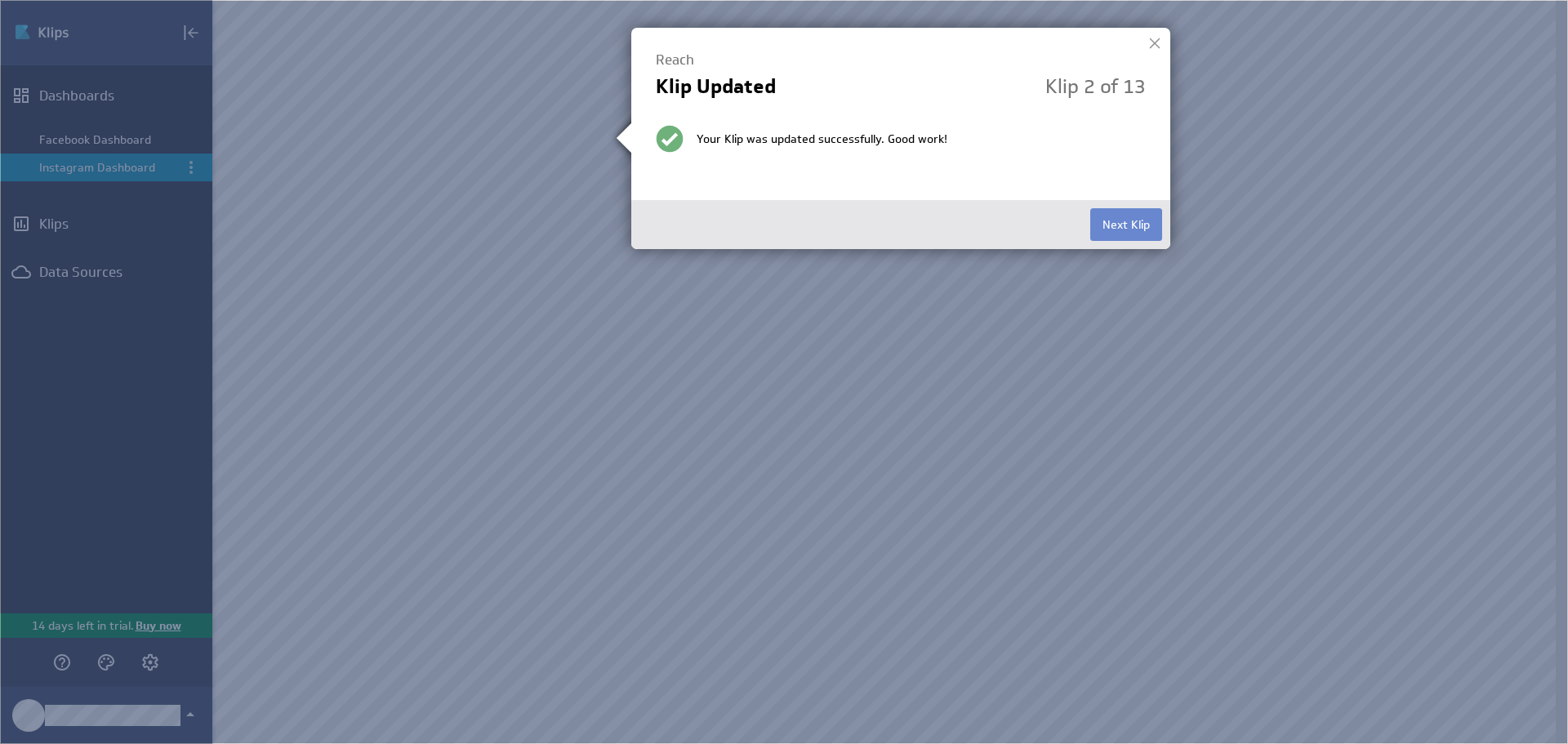
click at [1117, 215] on button "Next Klip" at bounding box center [1125, 224] width 71 height 32
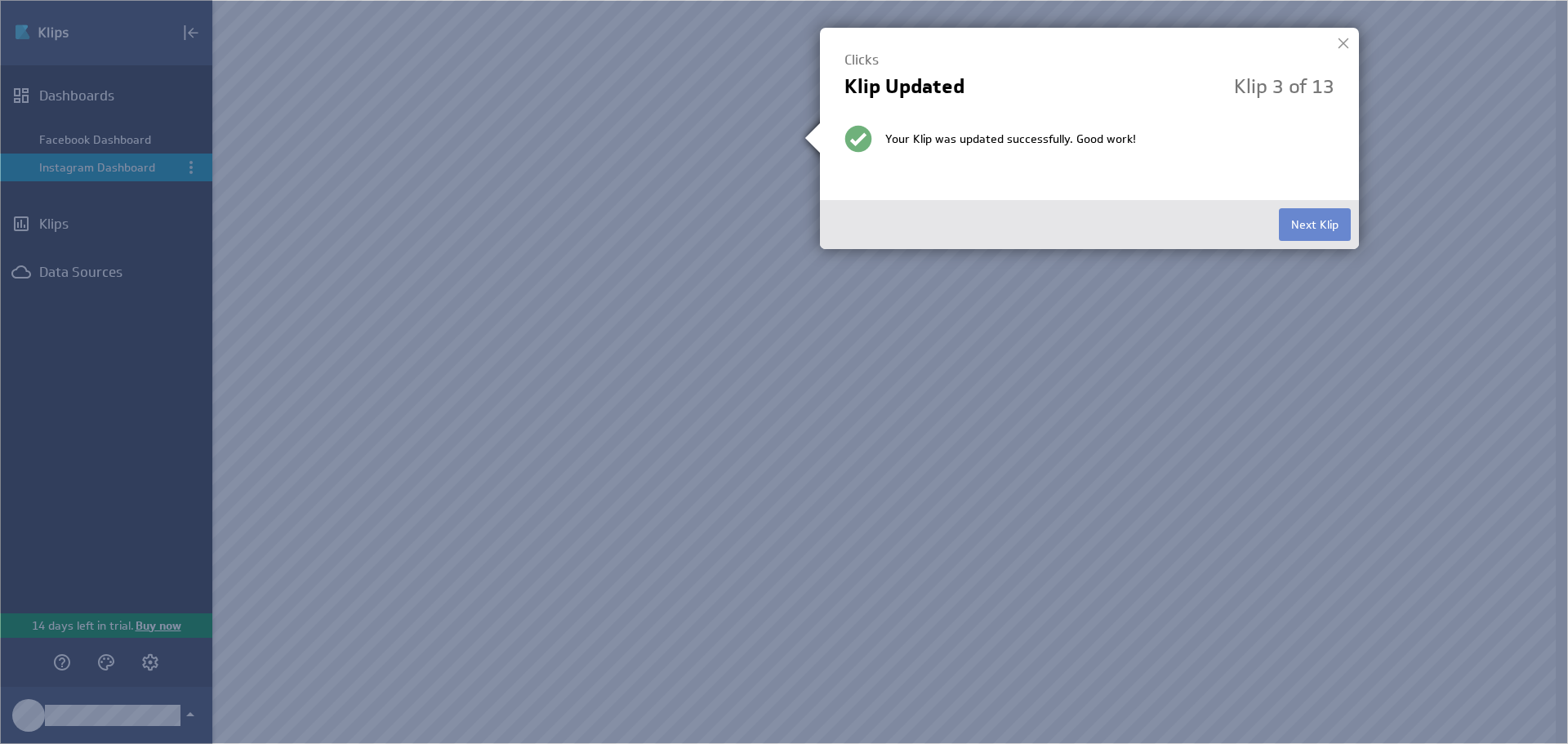
click at [1289, 225] on button "Next Klip" at bounding box center [1314, 224] width 71 height 32
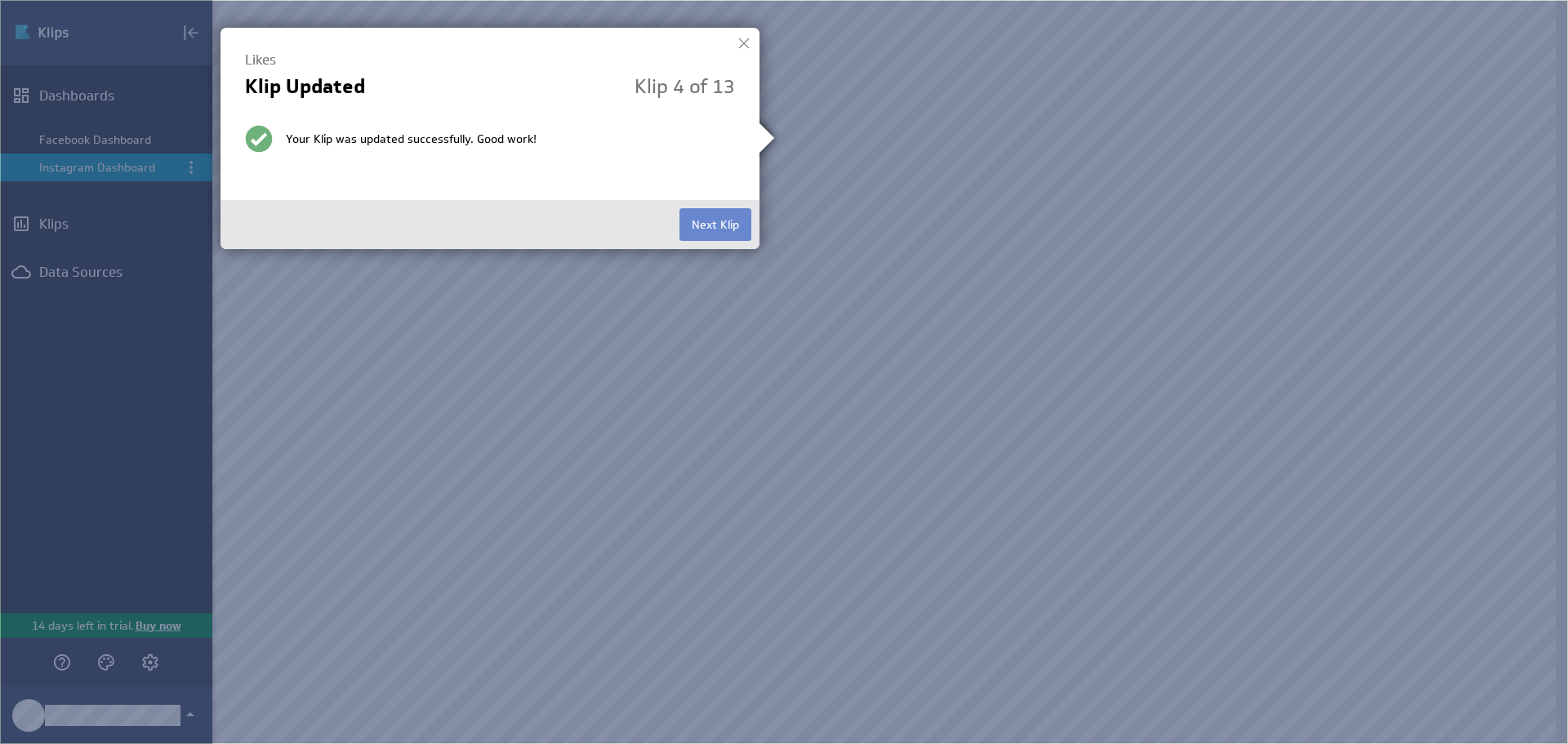
click at [727, 221] on button "Next Klip" at bounding box center [714, 224] width 71 height 32
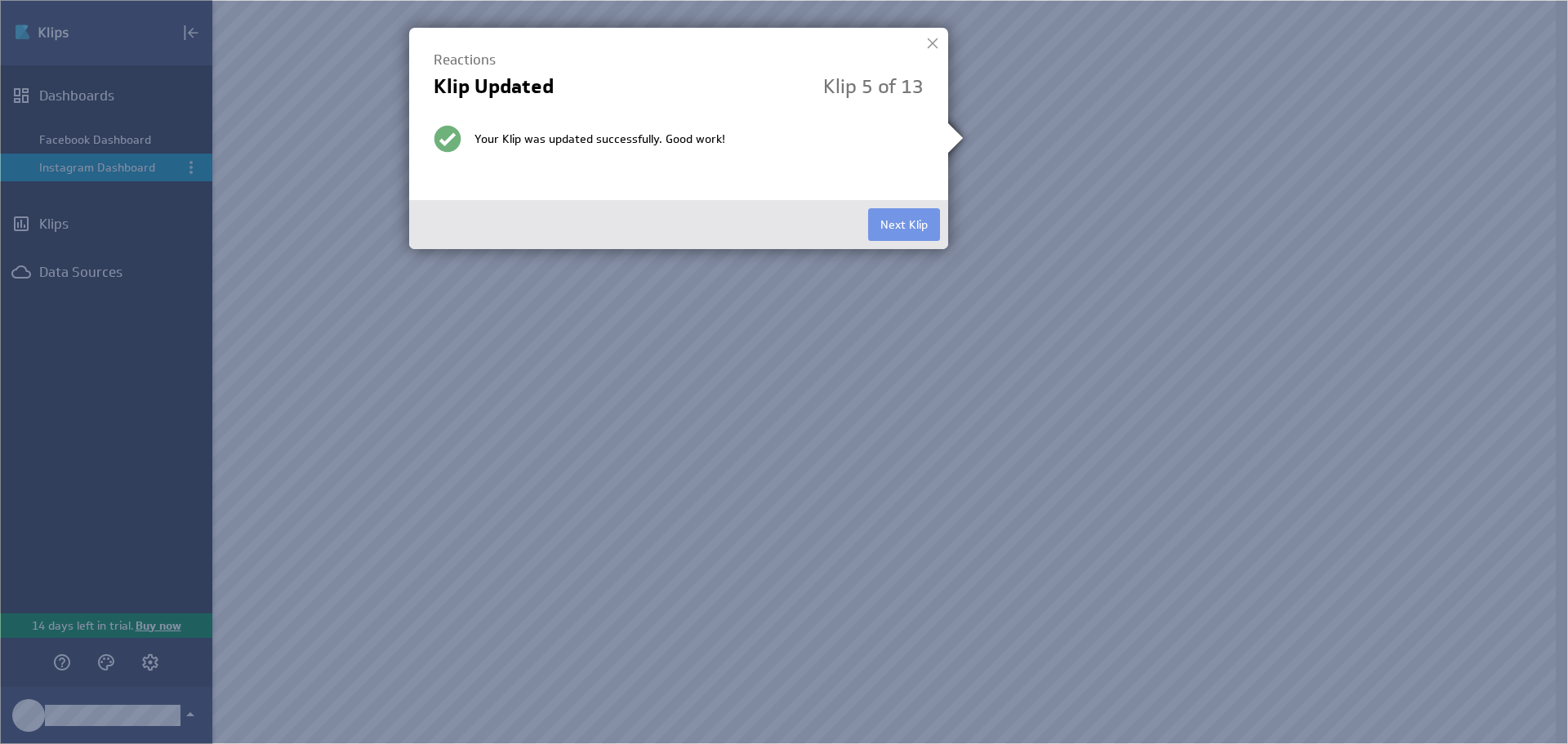
click at [887, 224] on button "Next Klip" at bounding box center [903, 224] width 71 height 32
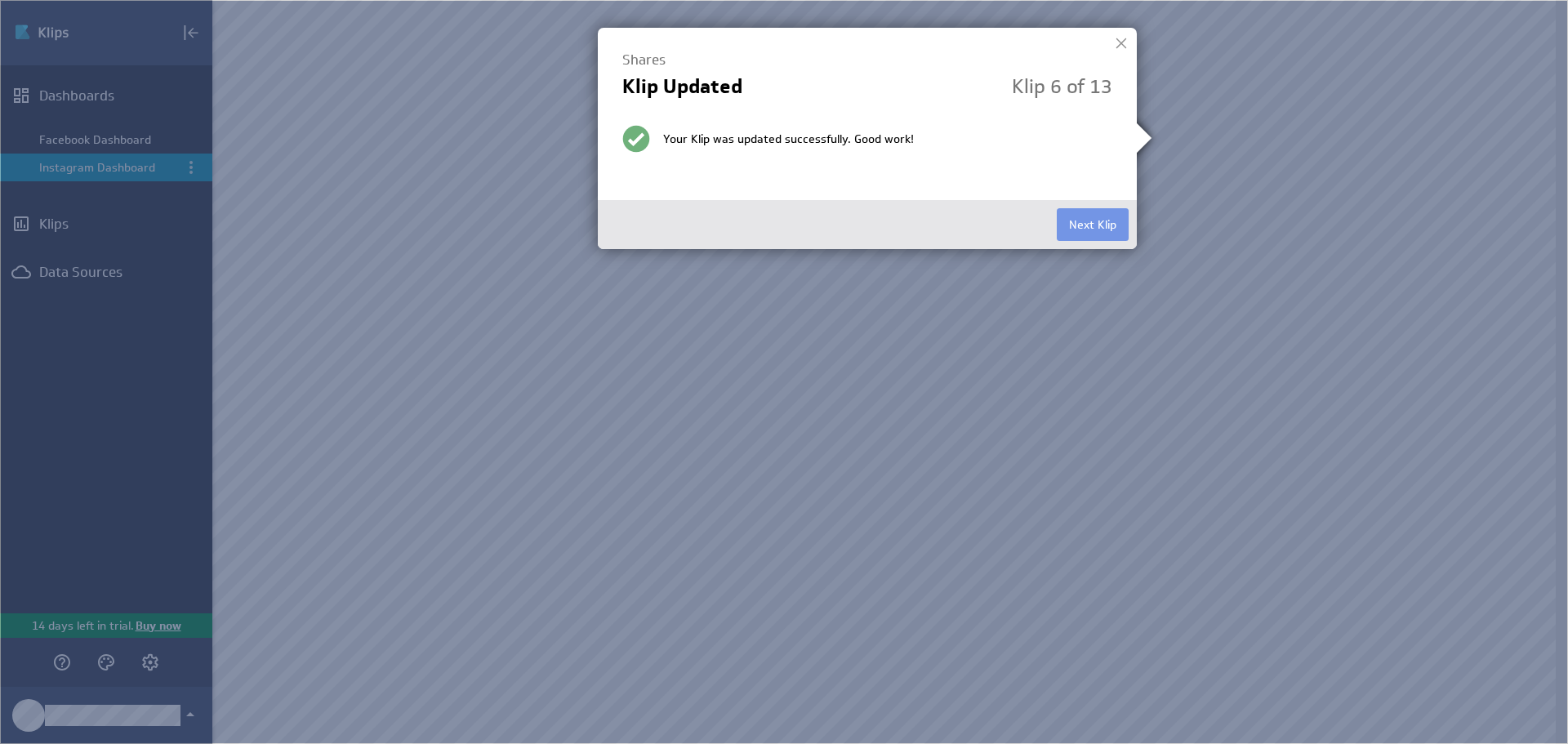
click at [1123, 45] on div at bounding box center [1121, 43] width 24 height 24
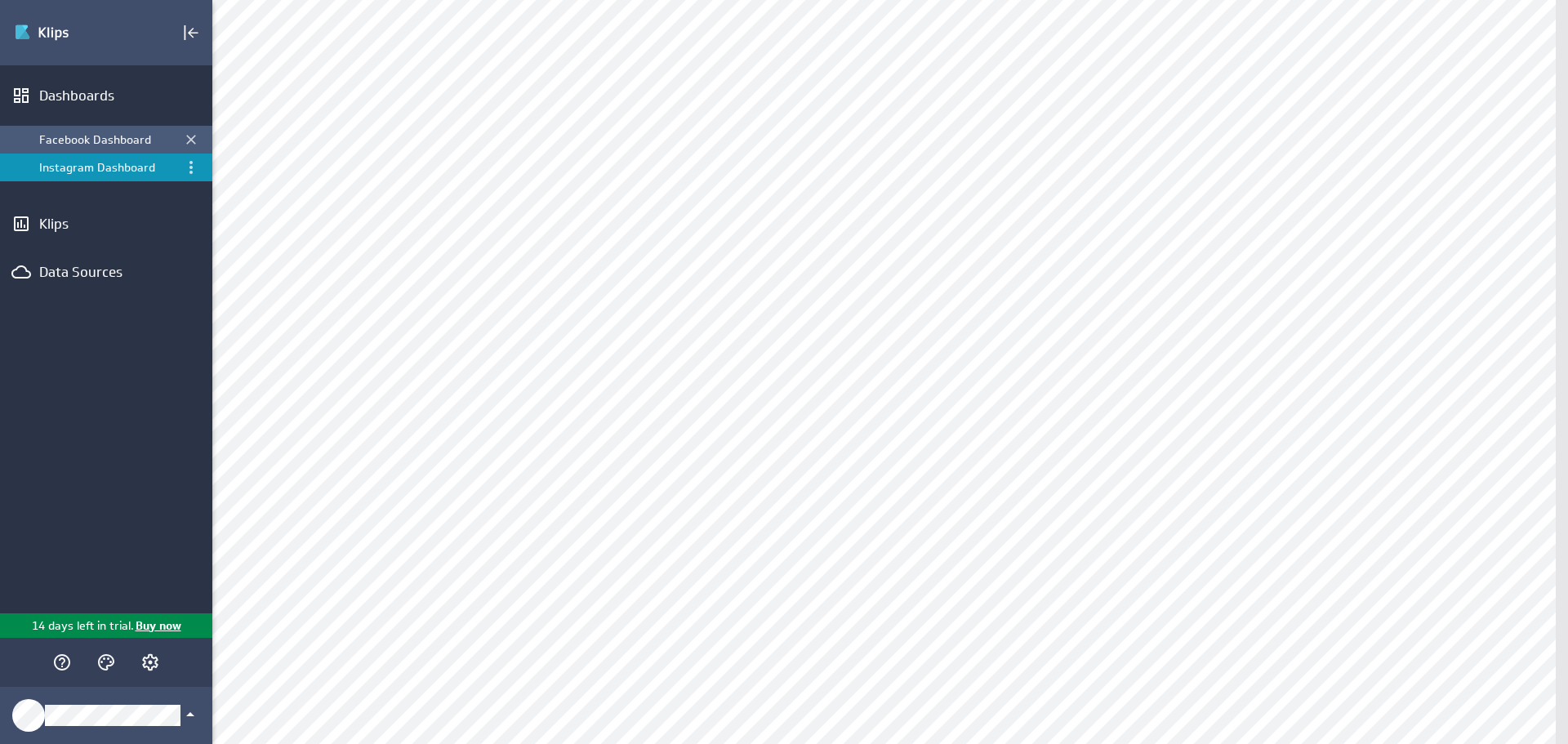
click at [116, 145] on div "Facebook Dashboard" at bounding box center [107, 140] width 136 height 15
click at [116, 166] on div "Instagram Dashboard" at bounding box center [107, 167] width 136 height 15
click at [122, 137] on div "Facebook Dashboard" at bounding box center [107, 140] width 136 height 15
click at [120, 168] on div "Instagram Dashboard" at bounding box center [107, 167] width 136 height 15
click at [117, 144] on div "Facebook Dashboard" at bounding box center [107, 140] width 136 height 15
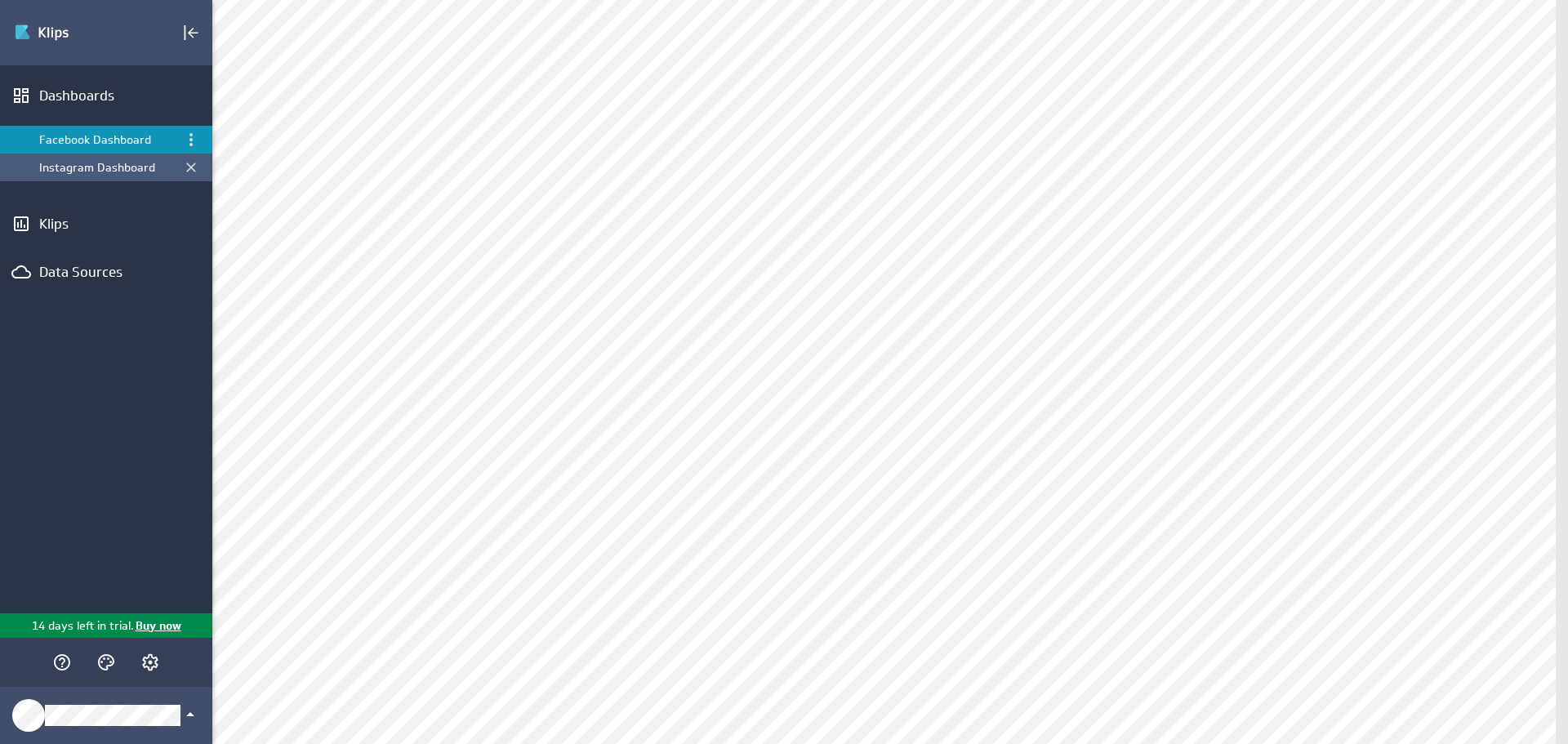
click at [117, 170] on div "Instagram Dashboard" at bounding box center [107, 167] width 136 height 15
click at [116, 136] on div "Facebook Dashboard" at bounding box center [107, 140] width 136 height 15
click at [143, 166] on div "Instagram Dashboard" at bounding box center [107, 167] width 136 height 15
click at [137, 143] on div "Facebook Dashboard" at bounding box center [107, 140] width 136 height 15
click at [145, 167] on div "Instagram Dashboard" at bounding box center [107, 167] width 136 height 15
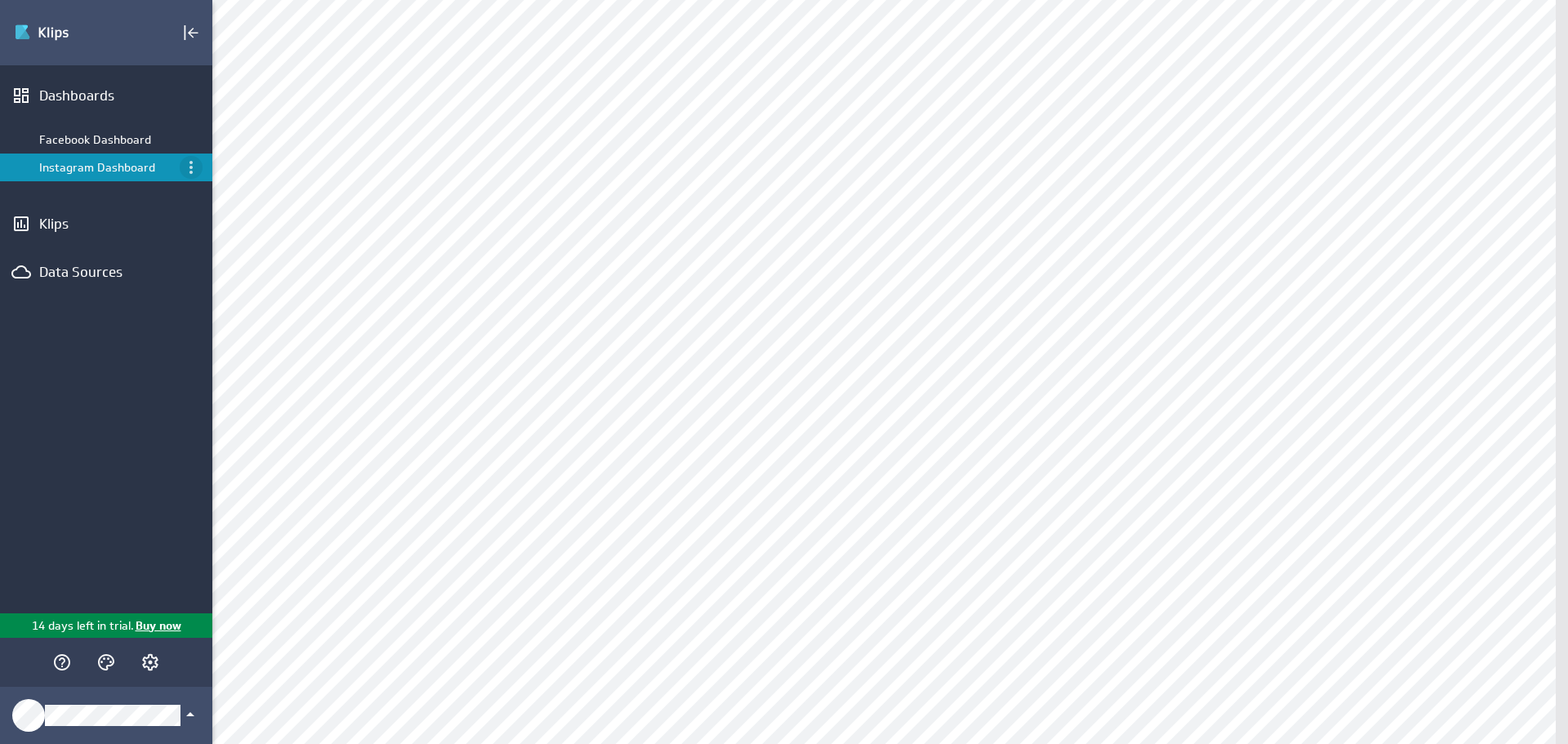
click at [191, 173] on icon "Menu" at bounding box center [191, 167] width 4 height 13
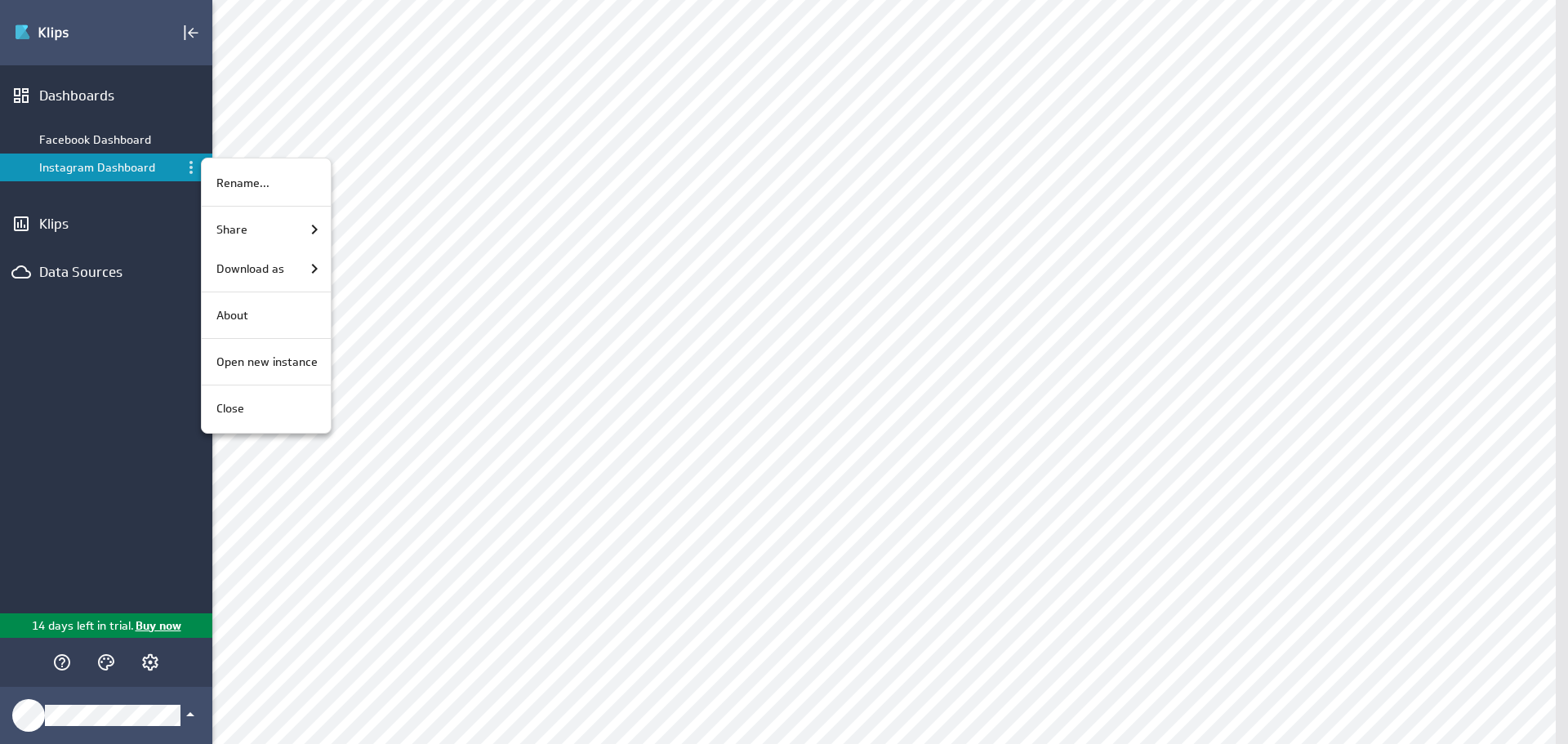
click at [122, 169] on div at bounding box center [784, 372] width 1568 height 744
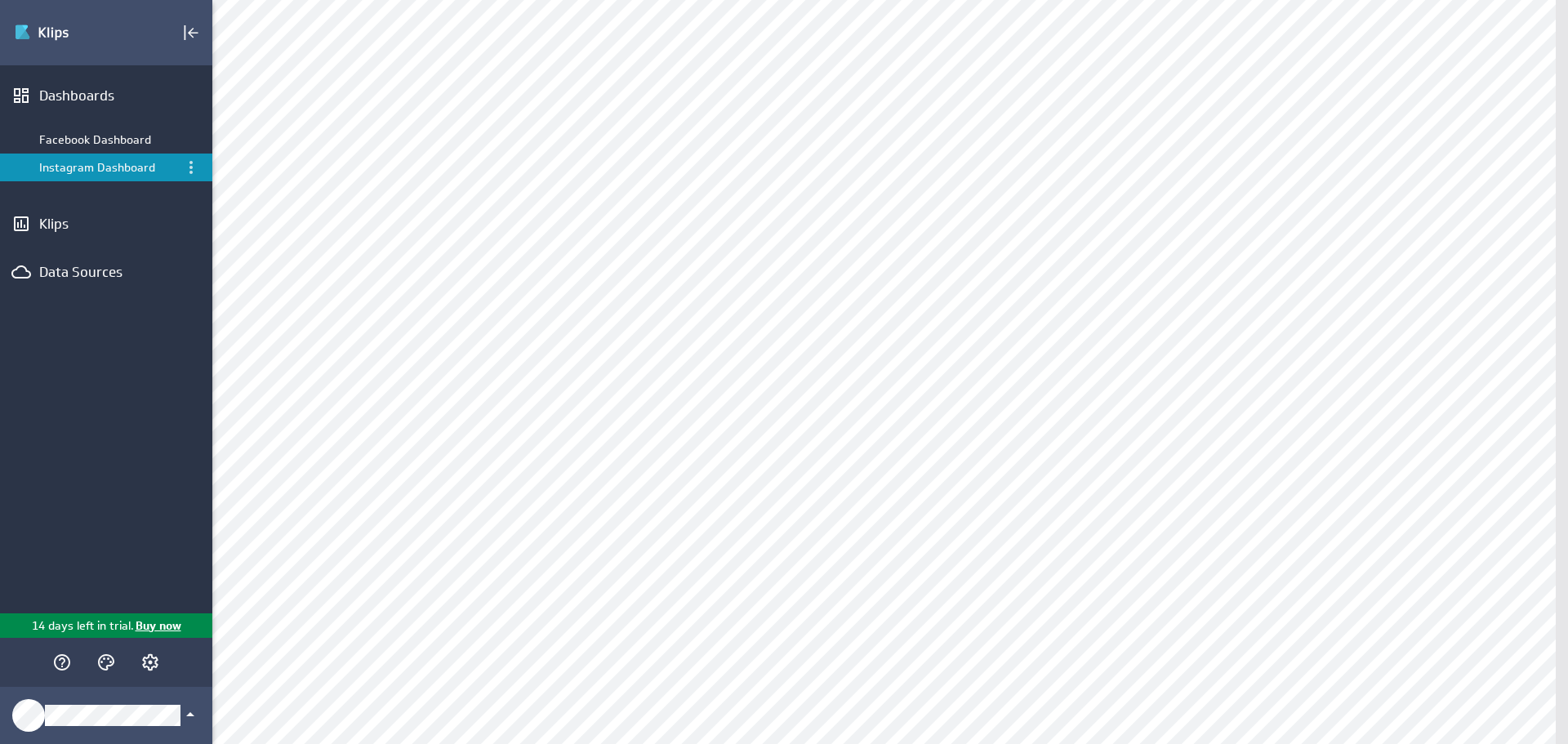
click at [147, 168] on div "Instagram Dashboard" at bounding box center [107, 167] width 136 height 15
click at [186, 167] on icon "Menu" at bounding box center [190, 167] width 19 height 19
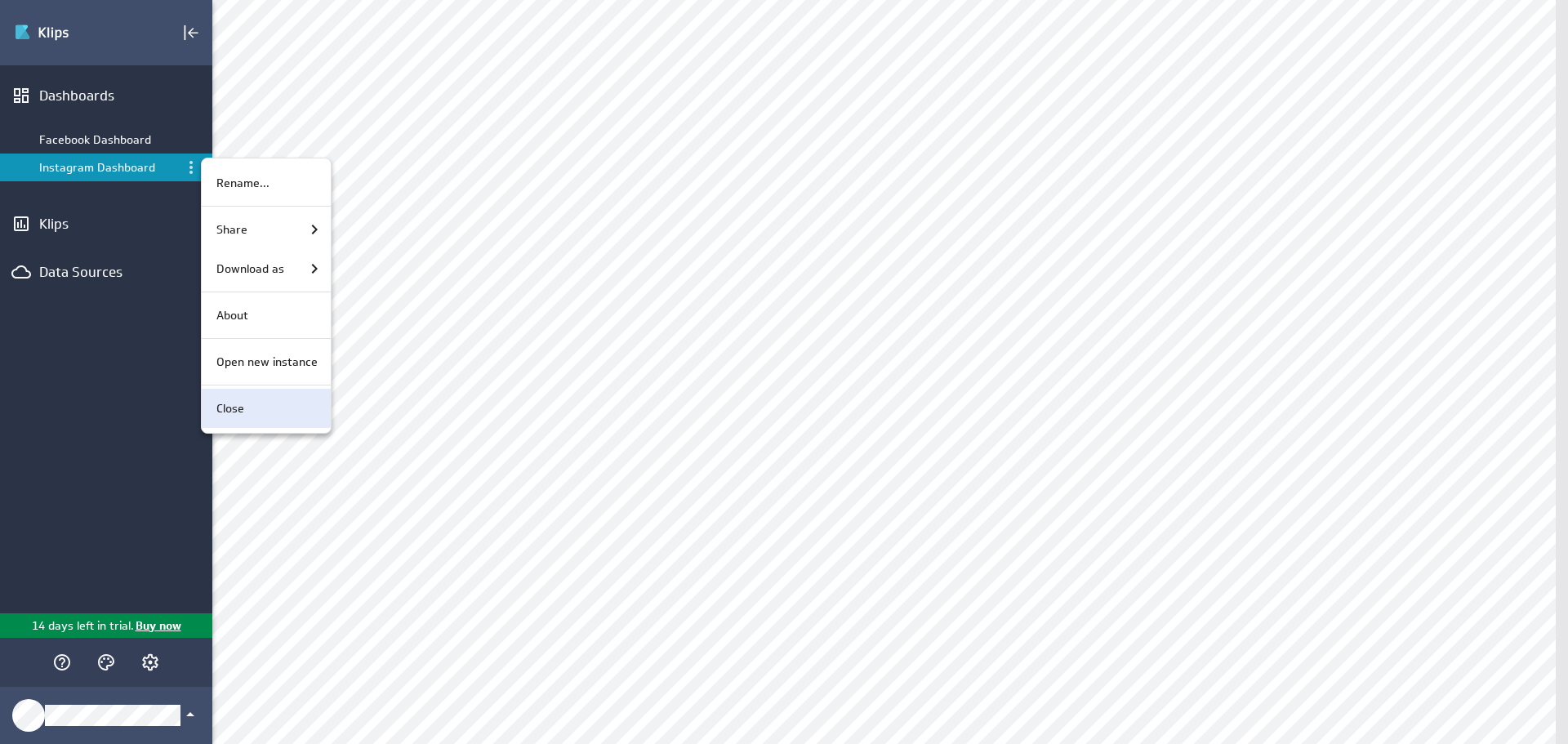
click at [242, 416] on p "Close" at bounding box center [230, 408] width 28 height 17
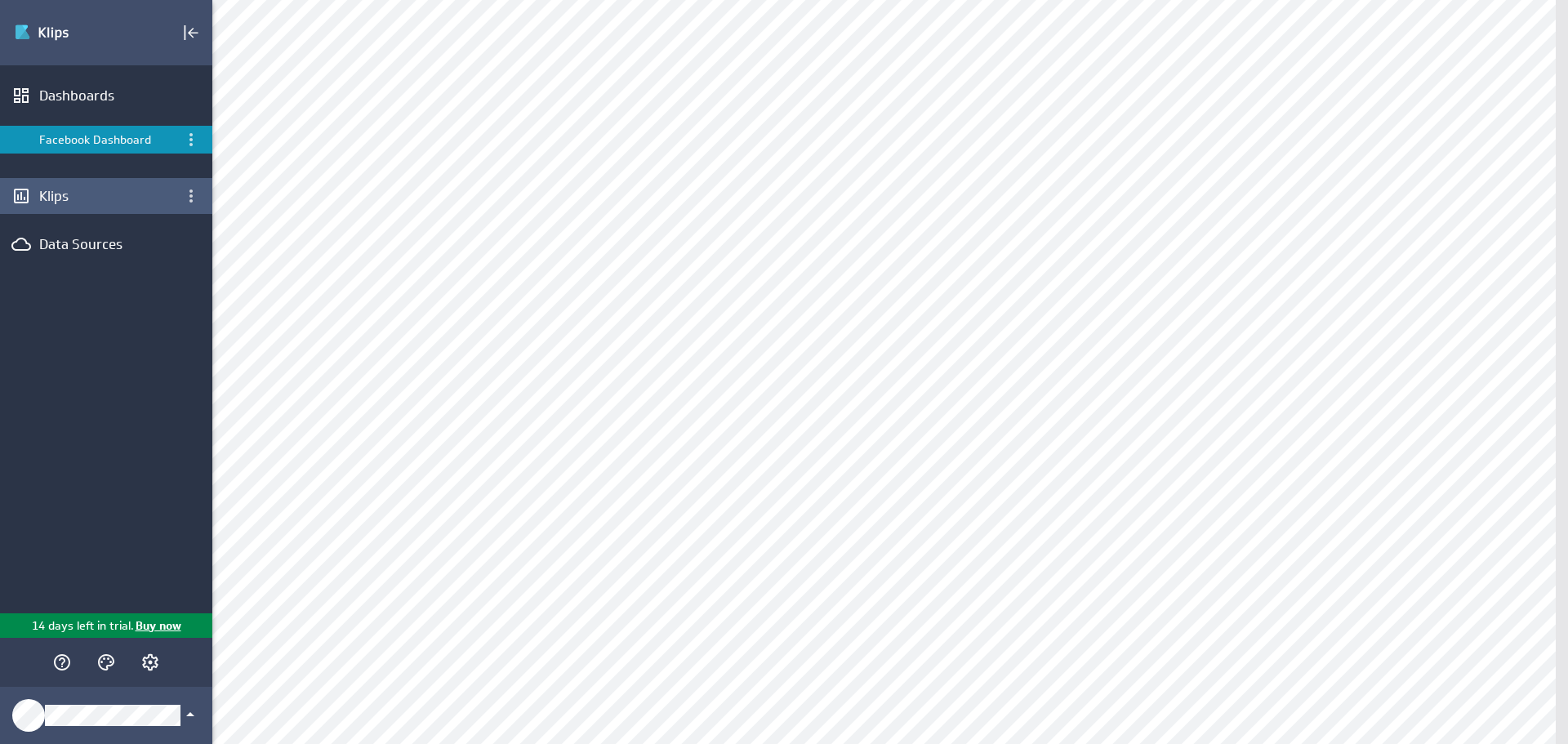
click at [69, 198] on div "Klips" at bounding box center [106, 196] width 134 height 18
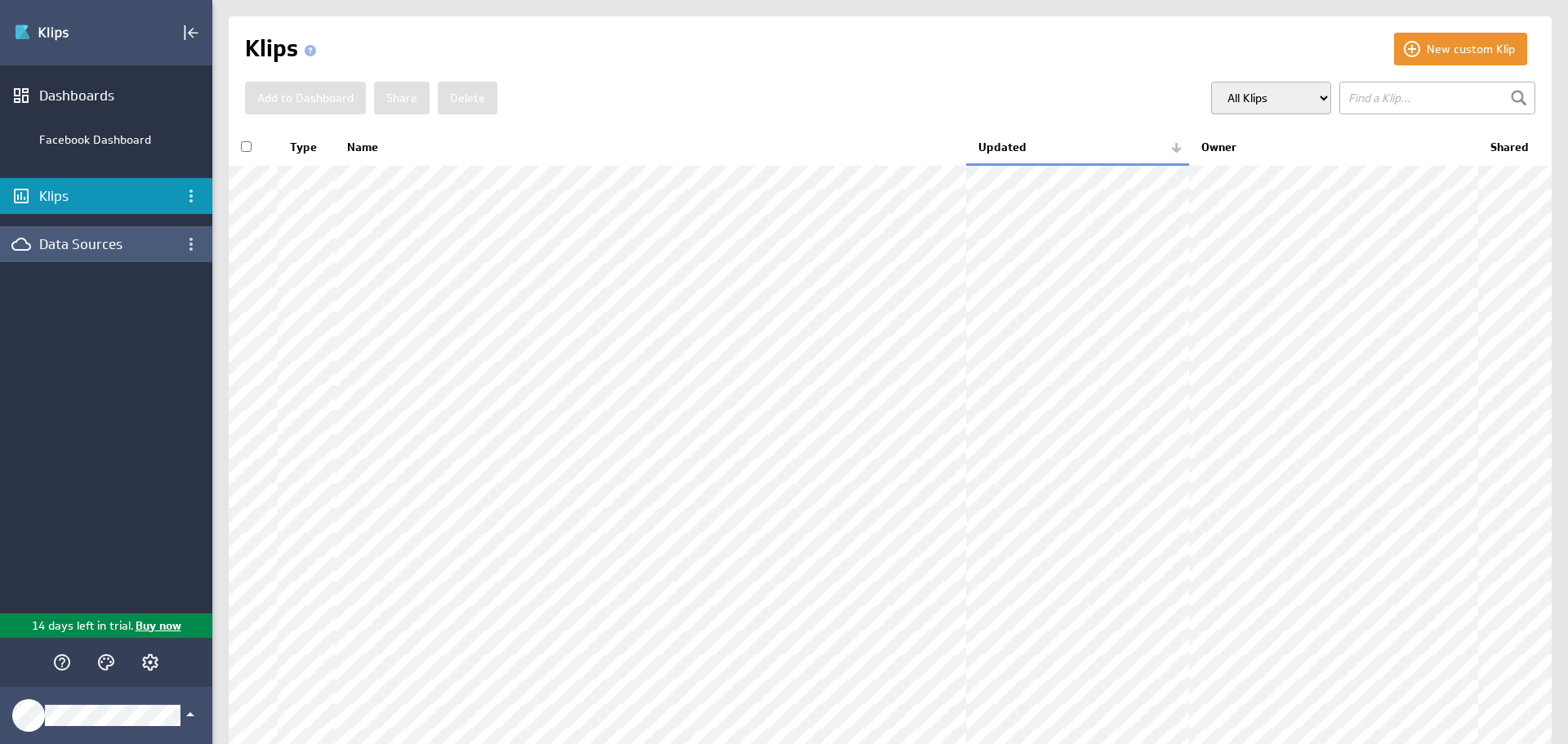
click at [107, 247] on div "Data Sources" at bounding box center [106, 243] width 134 height 18
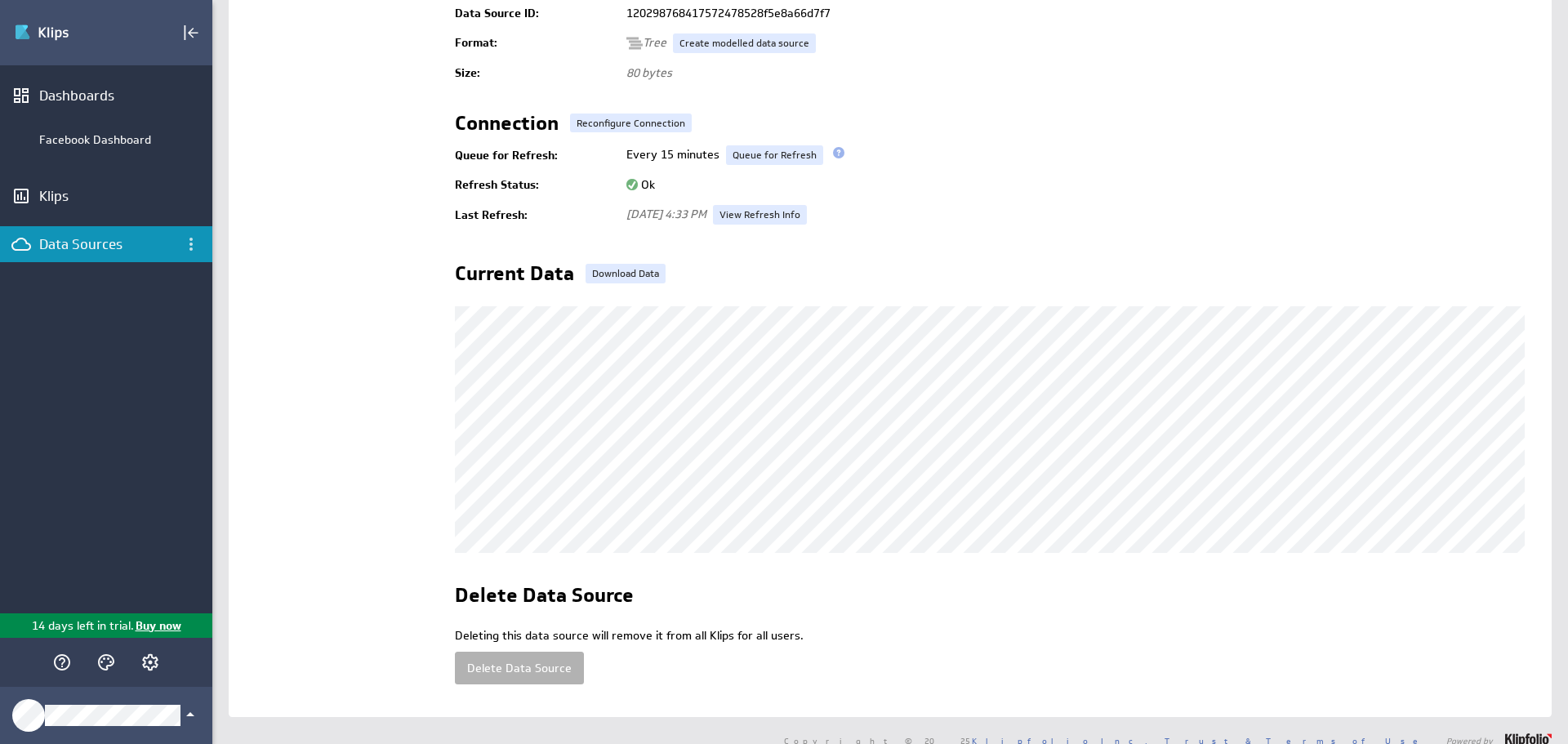
scroll to position [276, 0]
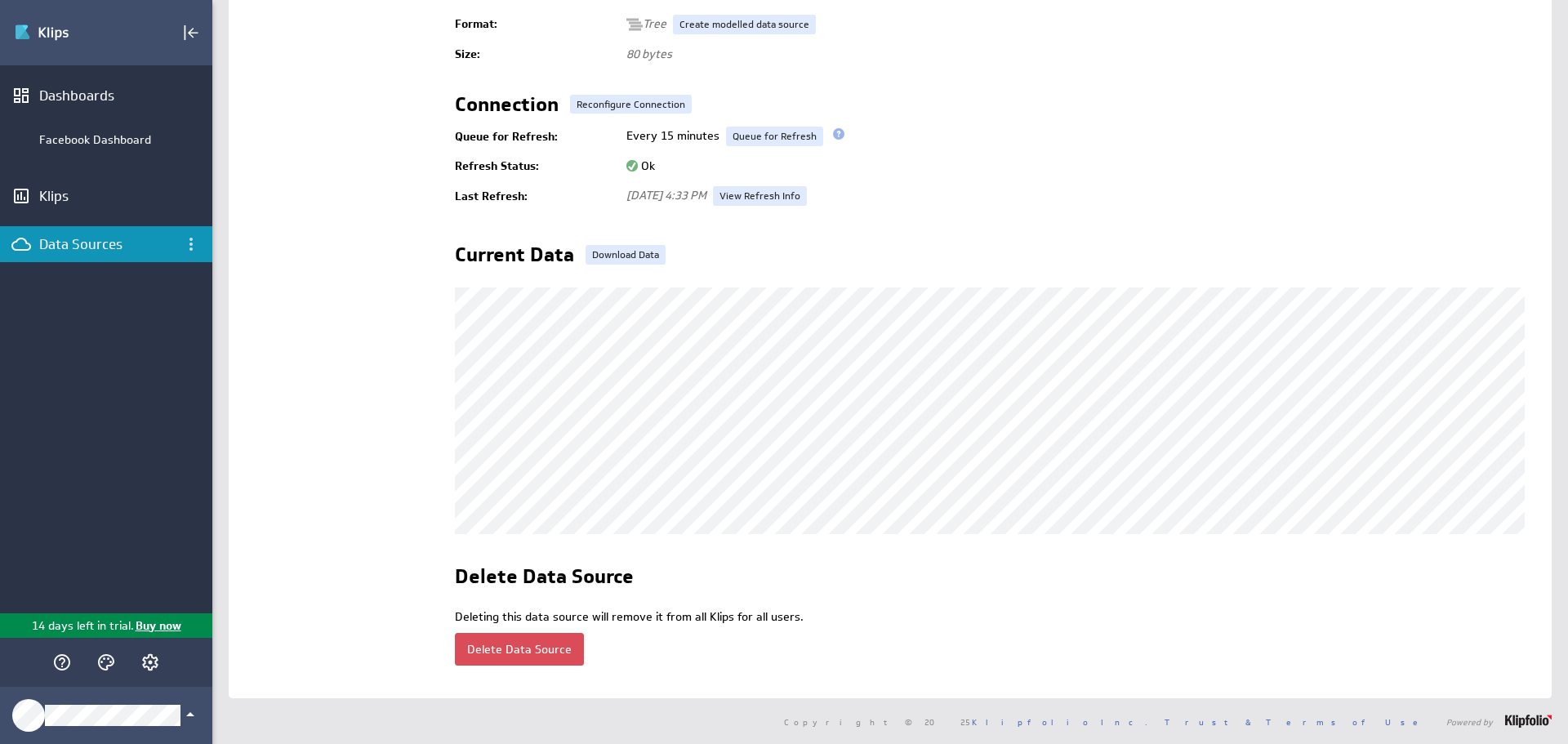
click at [533, 633] on button "Delete Data Source" at bounding box center [519, 648] width 129 height 32
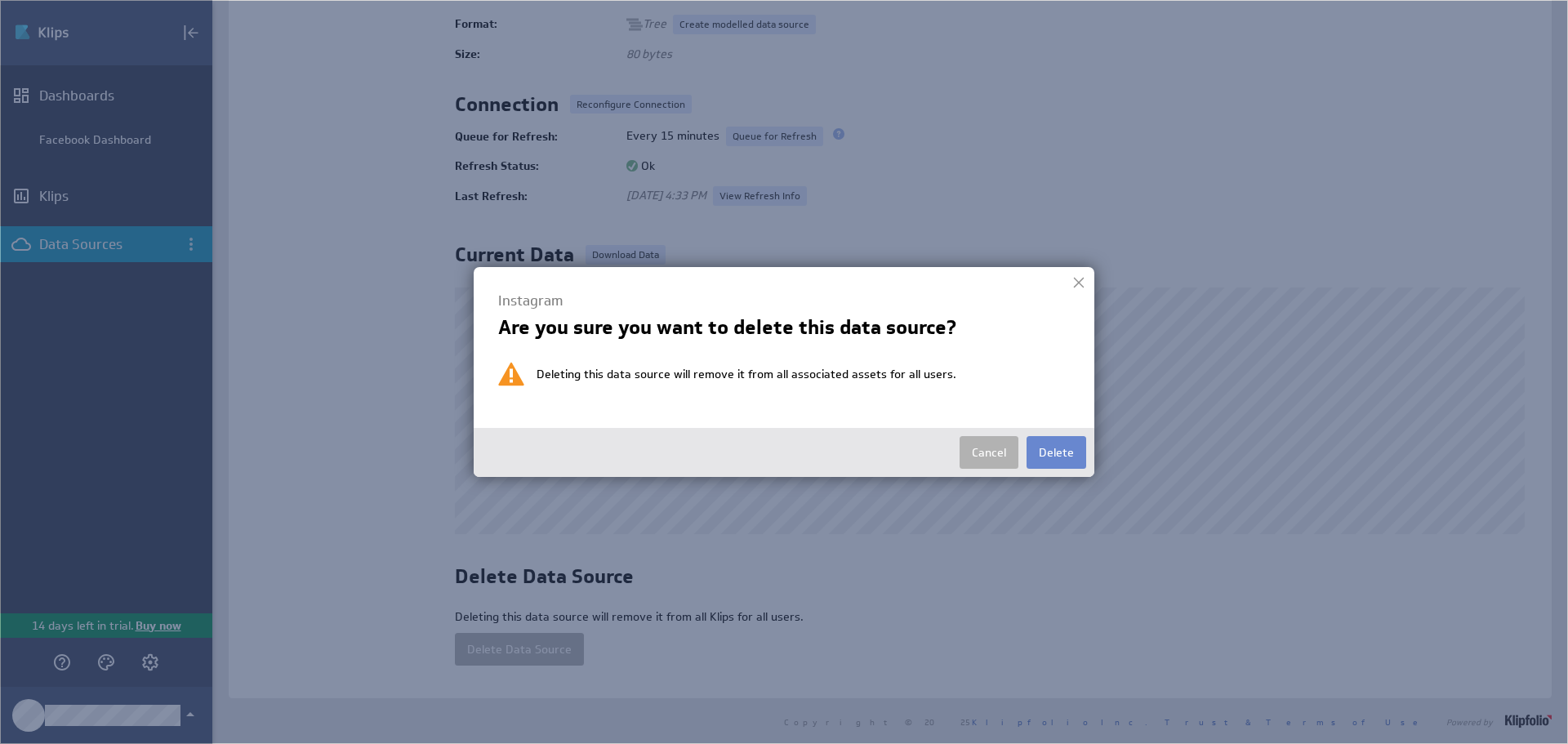
click at [1065, 449] on button "Delete" at bounding box center [1056, 452] width 59 height 32
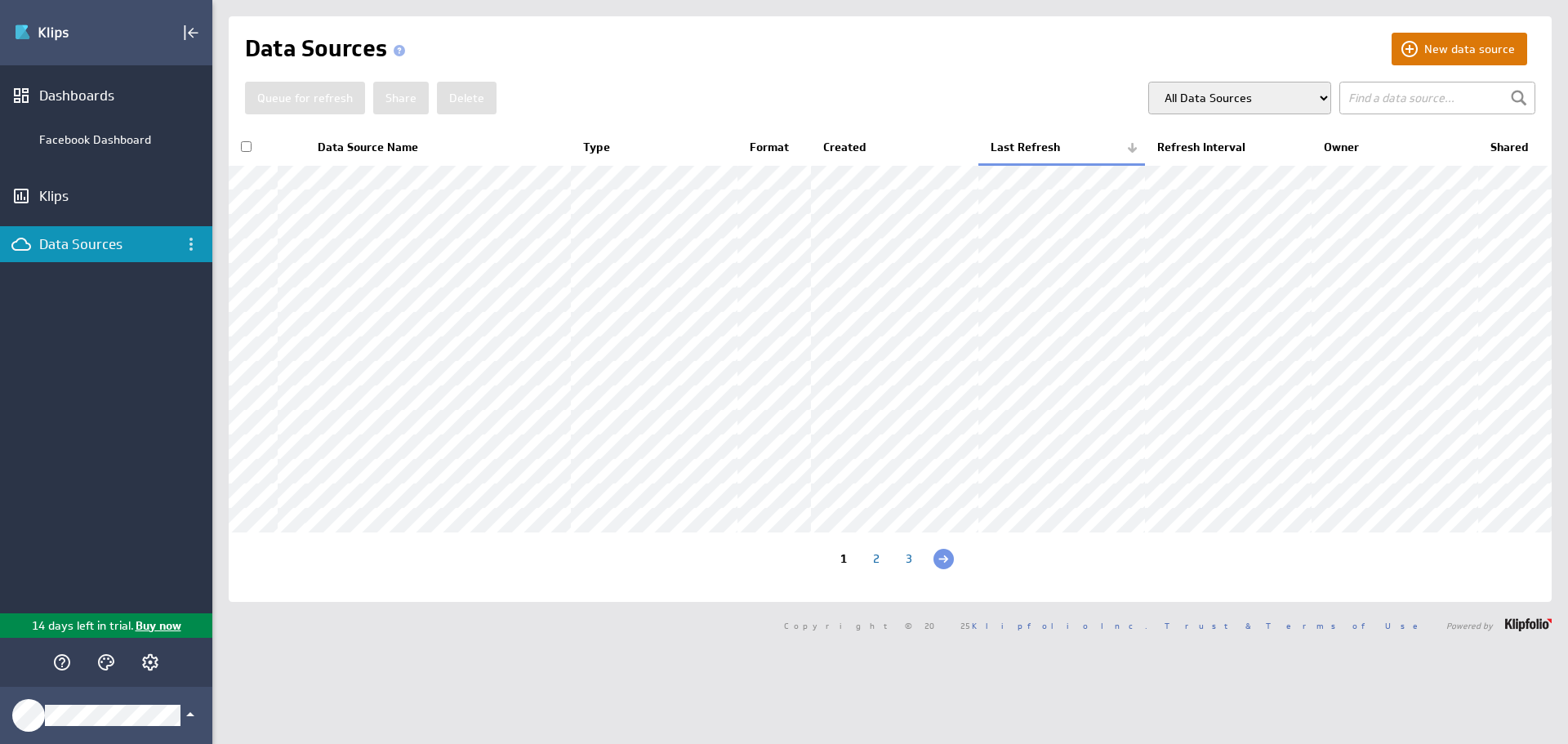
click at [1493, 41] on button "New data source" at bounding box center [1459, 48] width 135 height 32
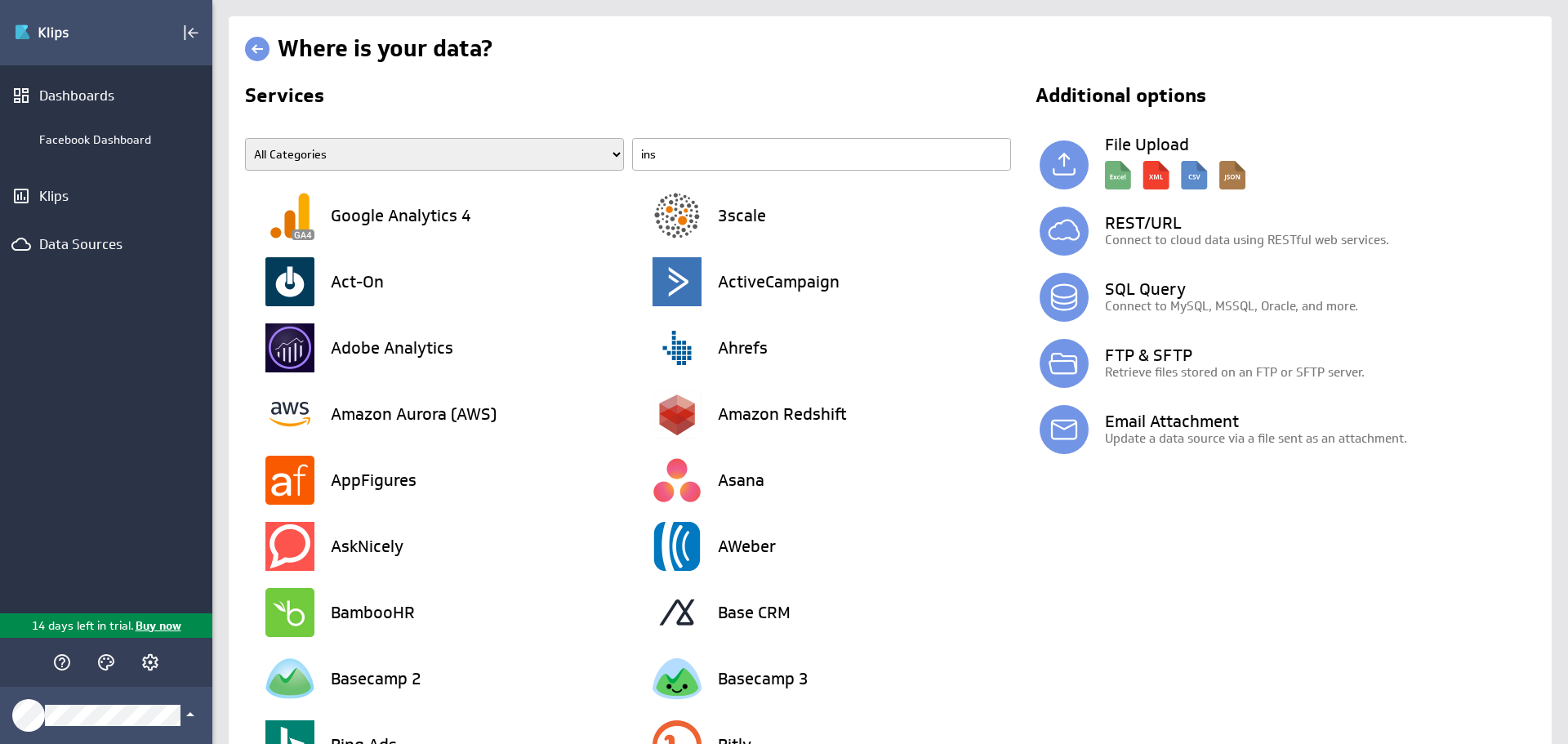
type input "inst"
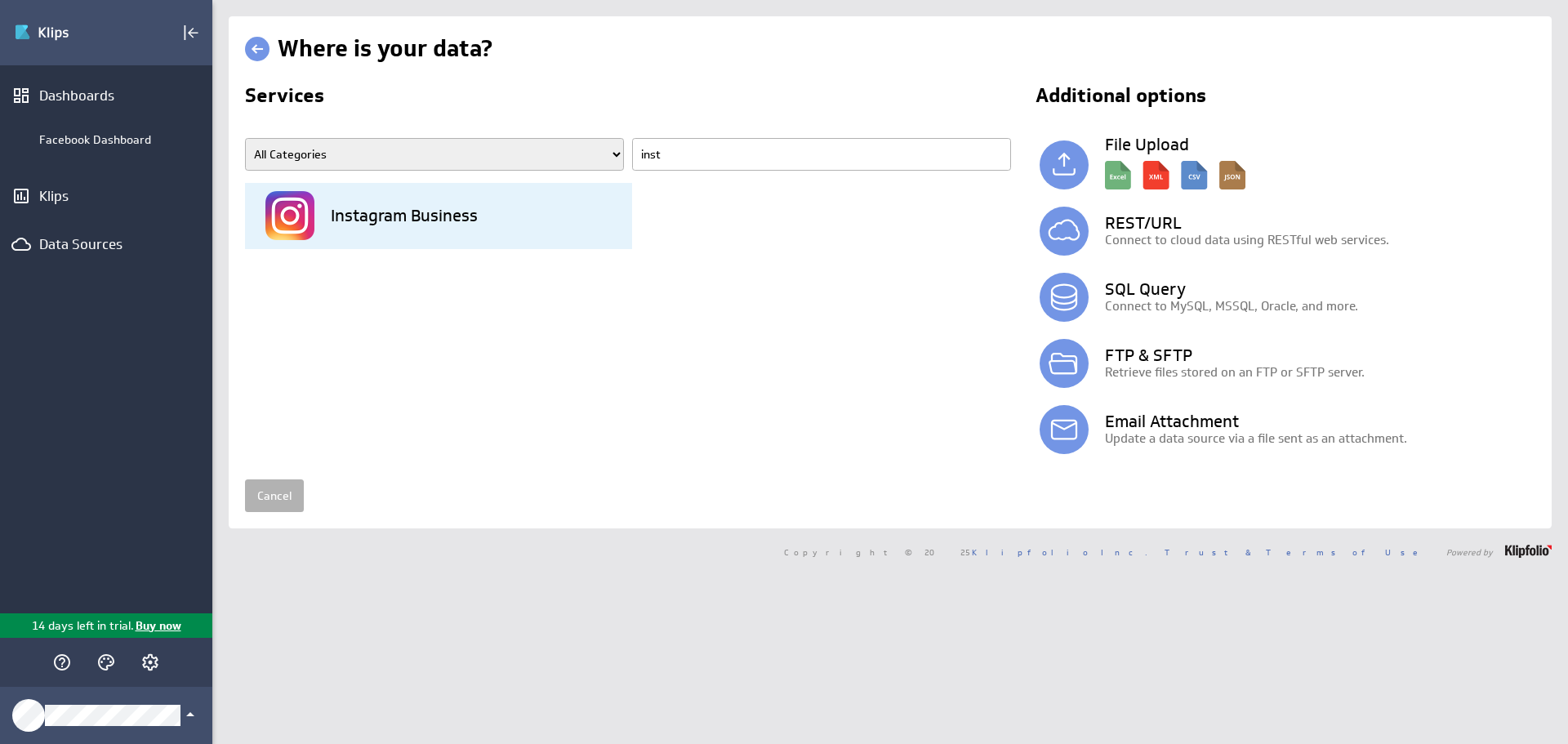
click at [400, 209] on h3 "Instagram Business" at bounding box center [404, 216] width 147 height 17
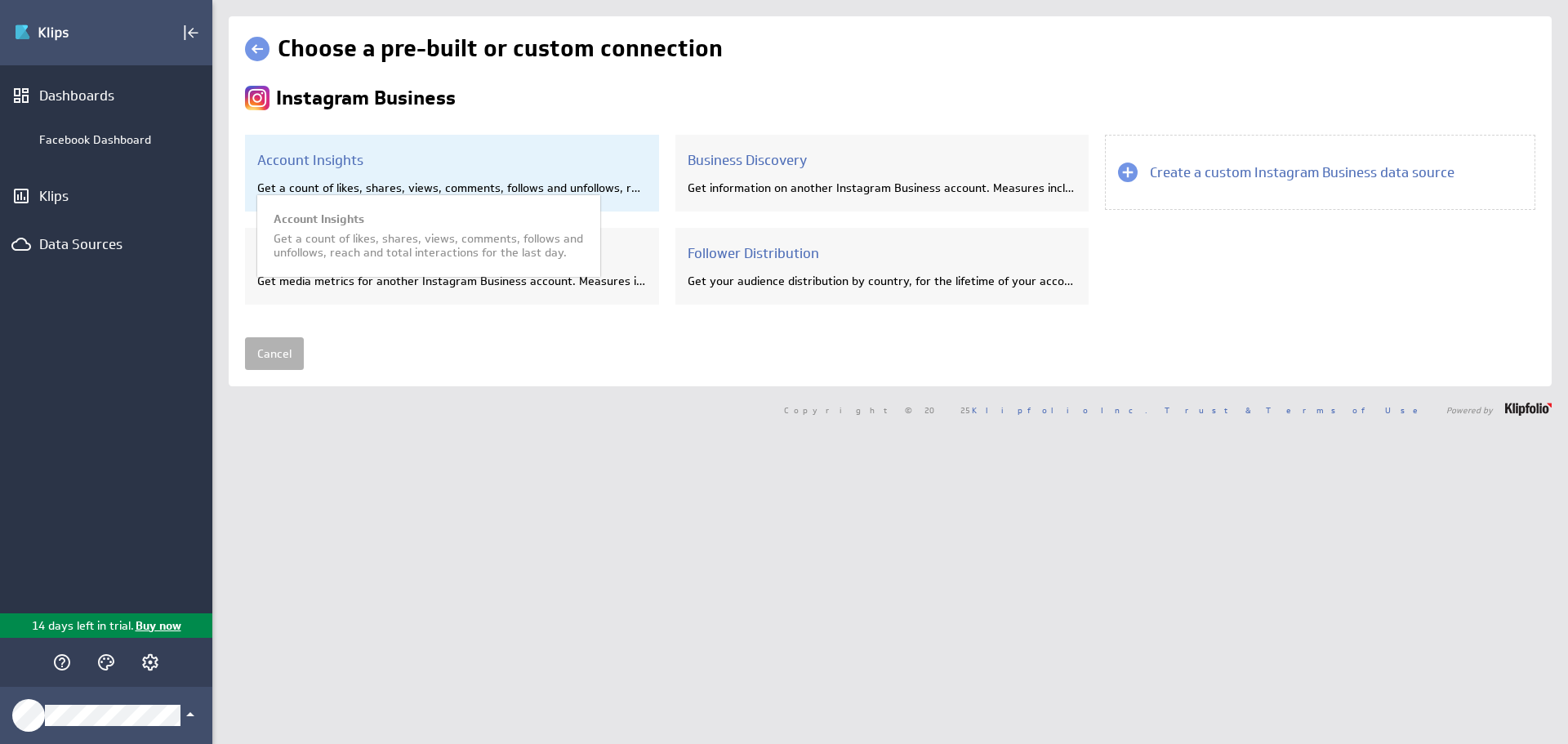
click at [475, 171] on div "Account Insights Get a count of likes, shares, views, comments, follows and unf…" at bounding box center [452, 173] width 414 height 77
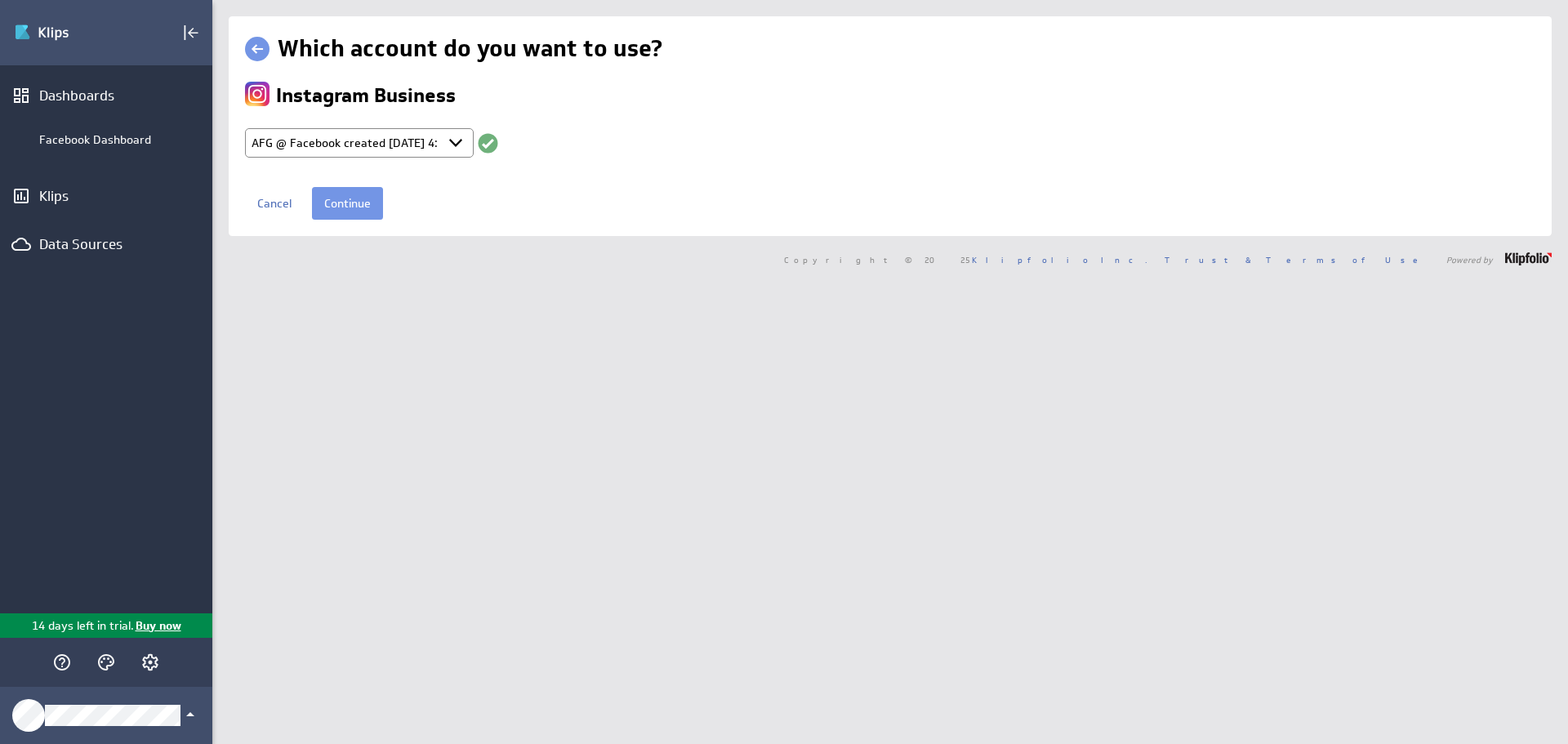
click at [452, 140] on select "Select account AFG @ Facebook created Aug 25, 2025 at 3:40 PM EDT AFG @ Faceboo…" at bounding box center [359, 143] width 228 height 30
select select "create_token"
click at [245, 128] on select "Select account AFG @ Facebook created Aug 25, 2025 at 3:40 PM EDT AFG @ Faceboo…" at bounding box center [359, 143] width 228 height 30
select select
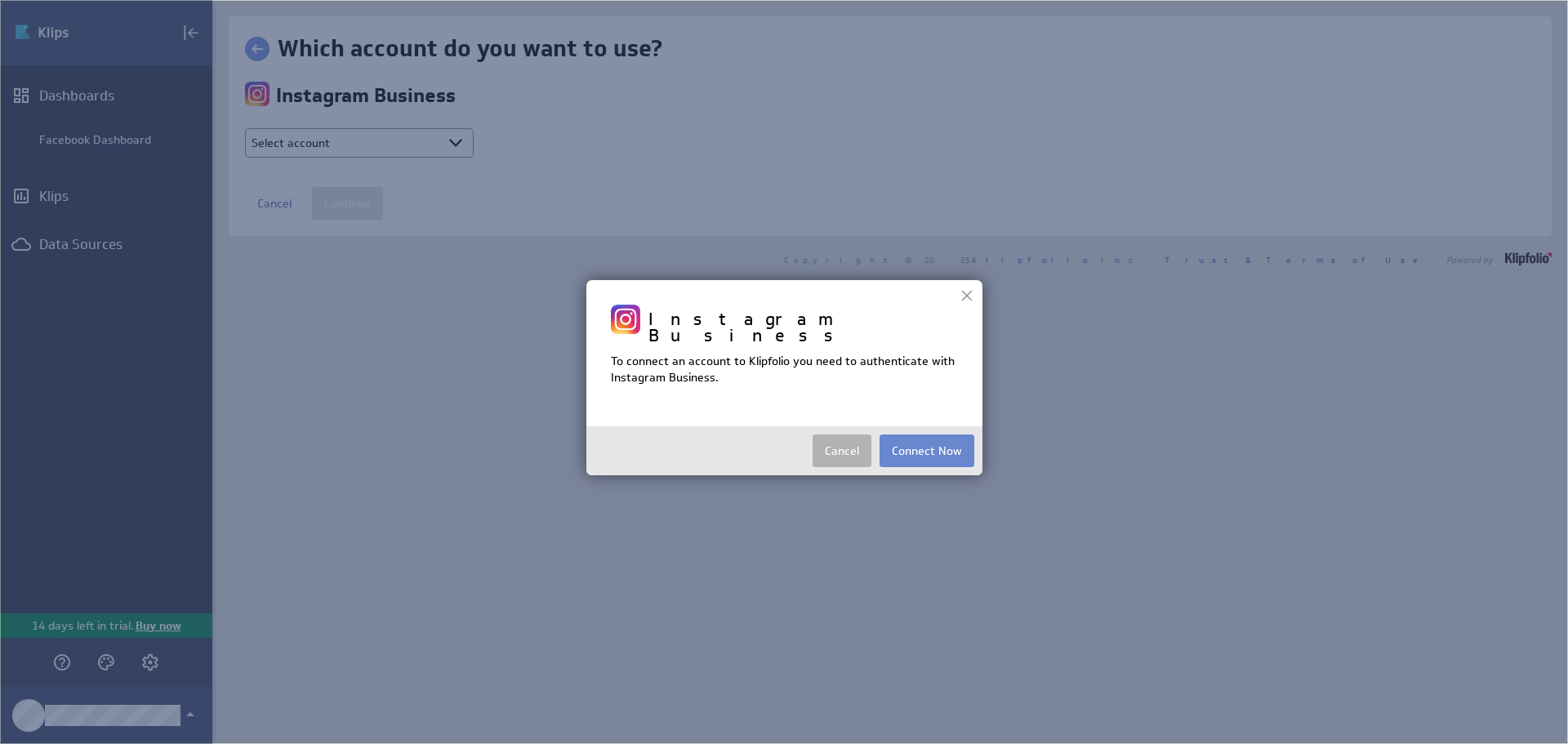
click at [945, 441] on button "Connect Now" at bounding box center [927, 450] width 95 height 32
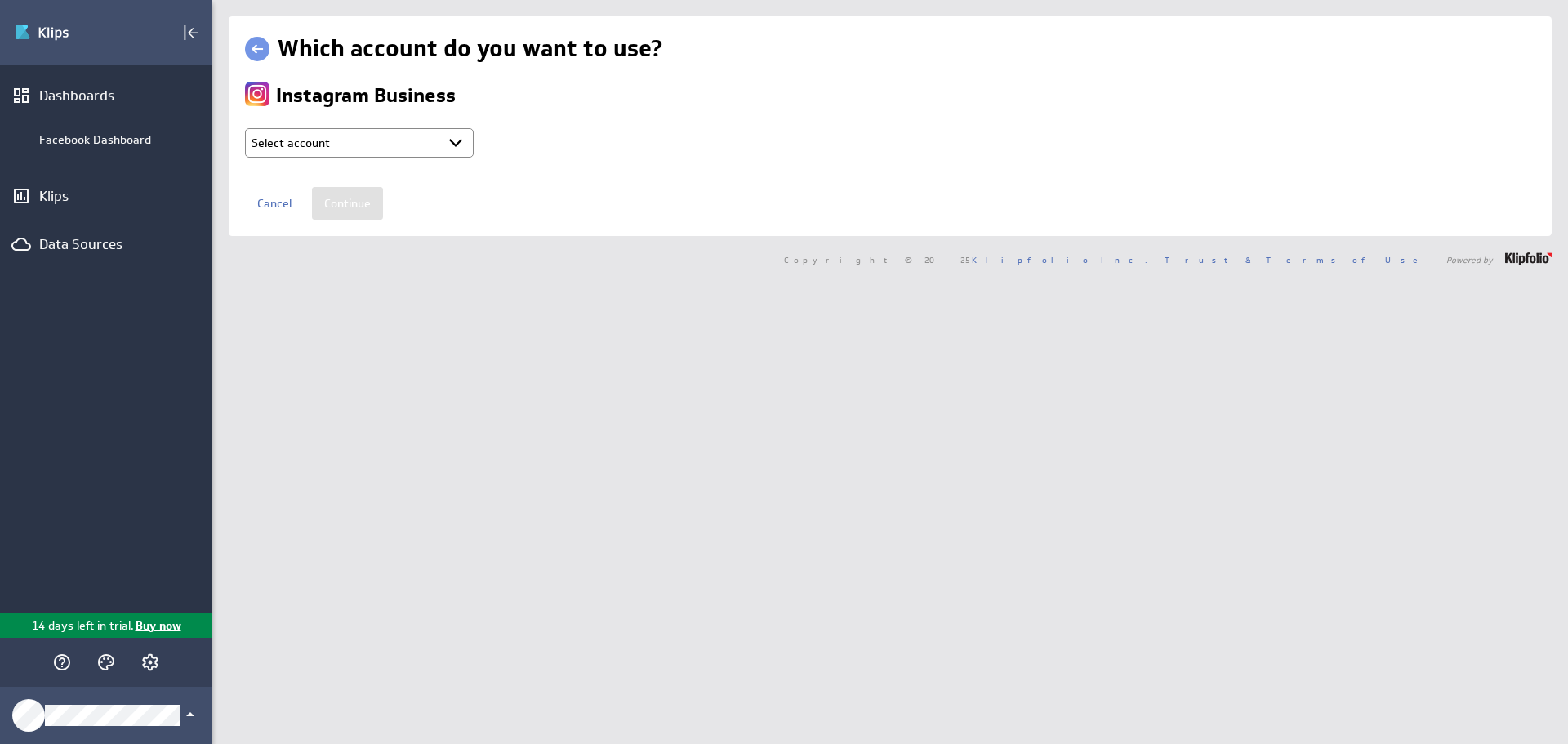
type input "AFG @ Facebook created Aug 25, 2025 at 4:41 PM EDT"
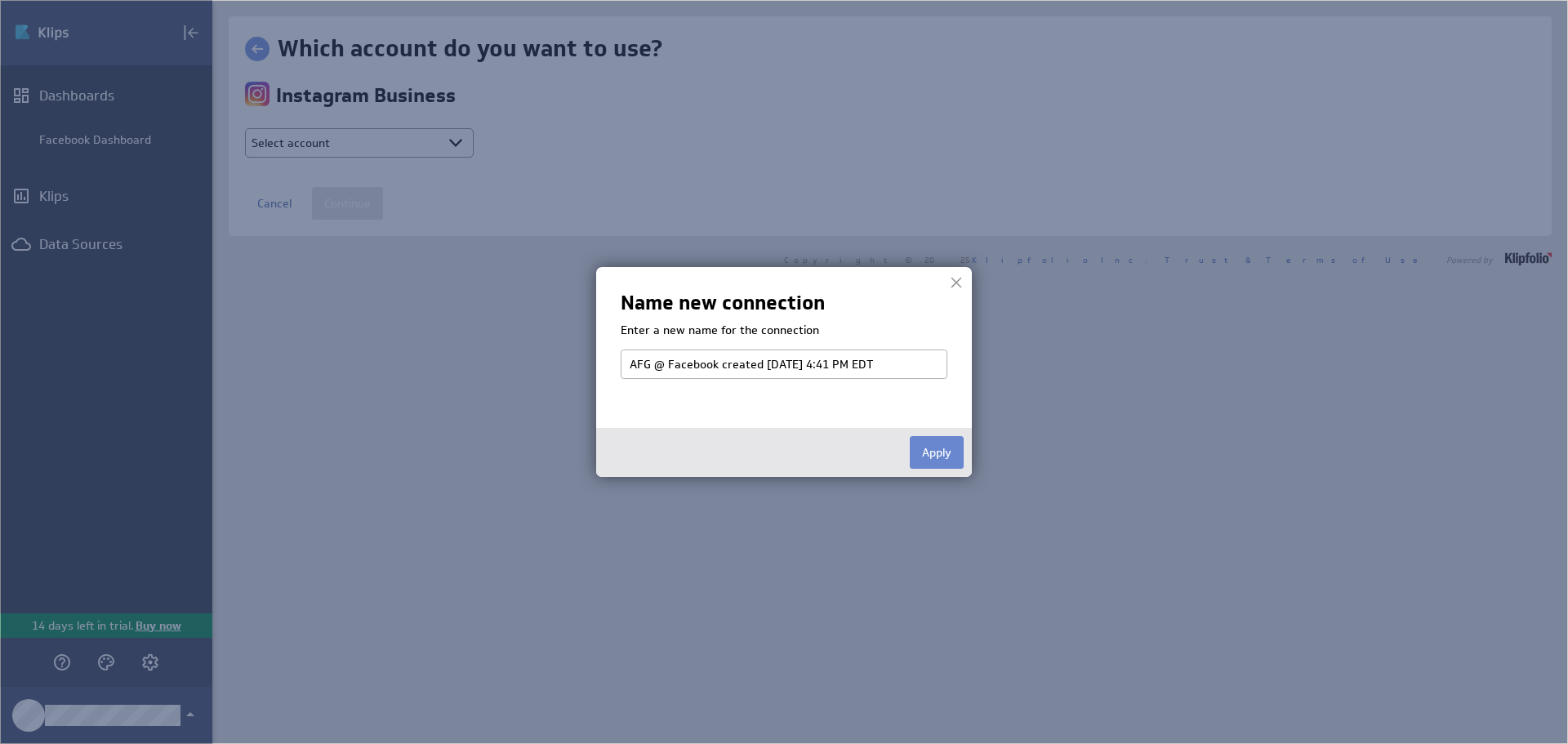
click at [955, 455] on button "Apply" at bounding box center [936, 452] width 54 height 32
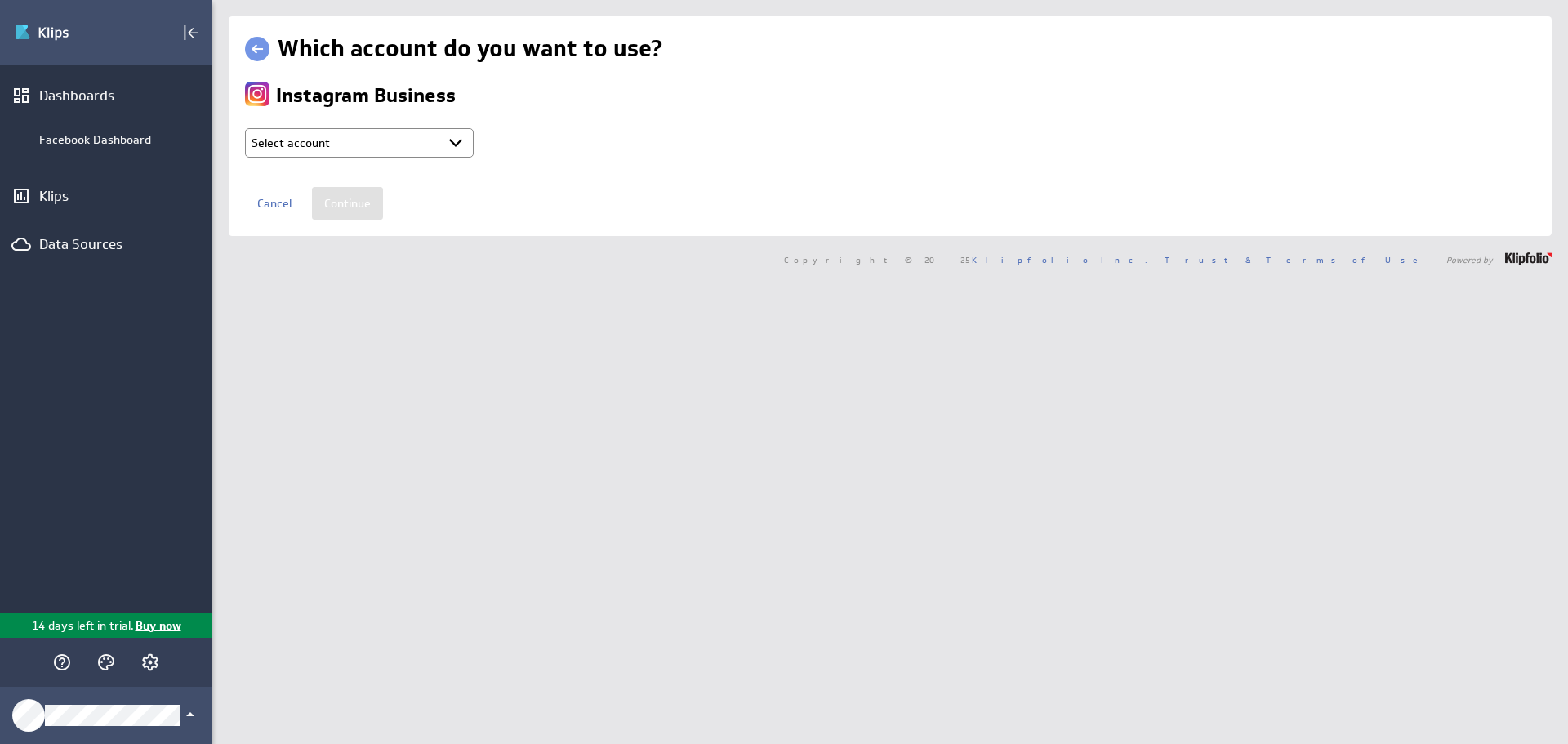
select select "9c612e1c2c8d5c73229c9b897a7152ba"
click at [361, 211] on input "Continue" at bounding box center [347, 203] width 71 height 32
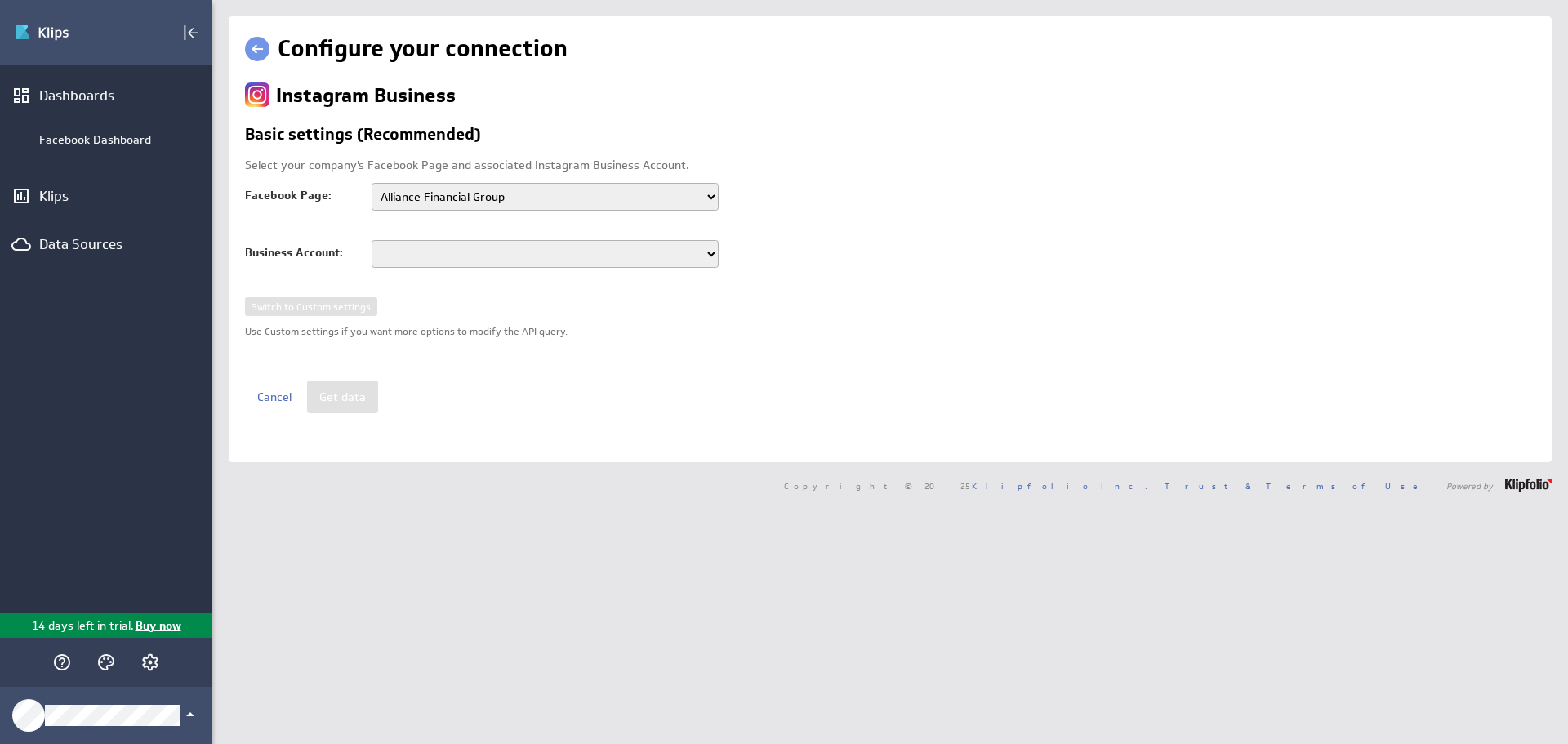
click at [708, 198] on select "Alliance Financial Group" at bounding box center [545, 197] width 347 height 28
click at [371, 183] on select "Alliance Financial Group" at bounding box center [545, 197] width 347 height 28
click at [707, 260] on select "17841472833526903" at bounding box center [545, 254] width 347 height 28
select select "17841472833526903"
click at [371, 240] on select "17841472833526903" at bounding box center [545, 254] width 347 height 28
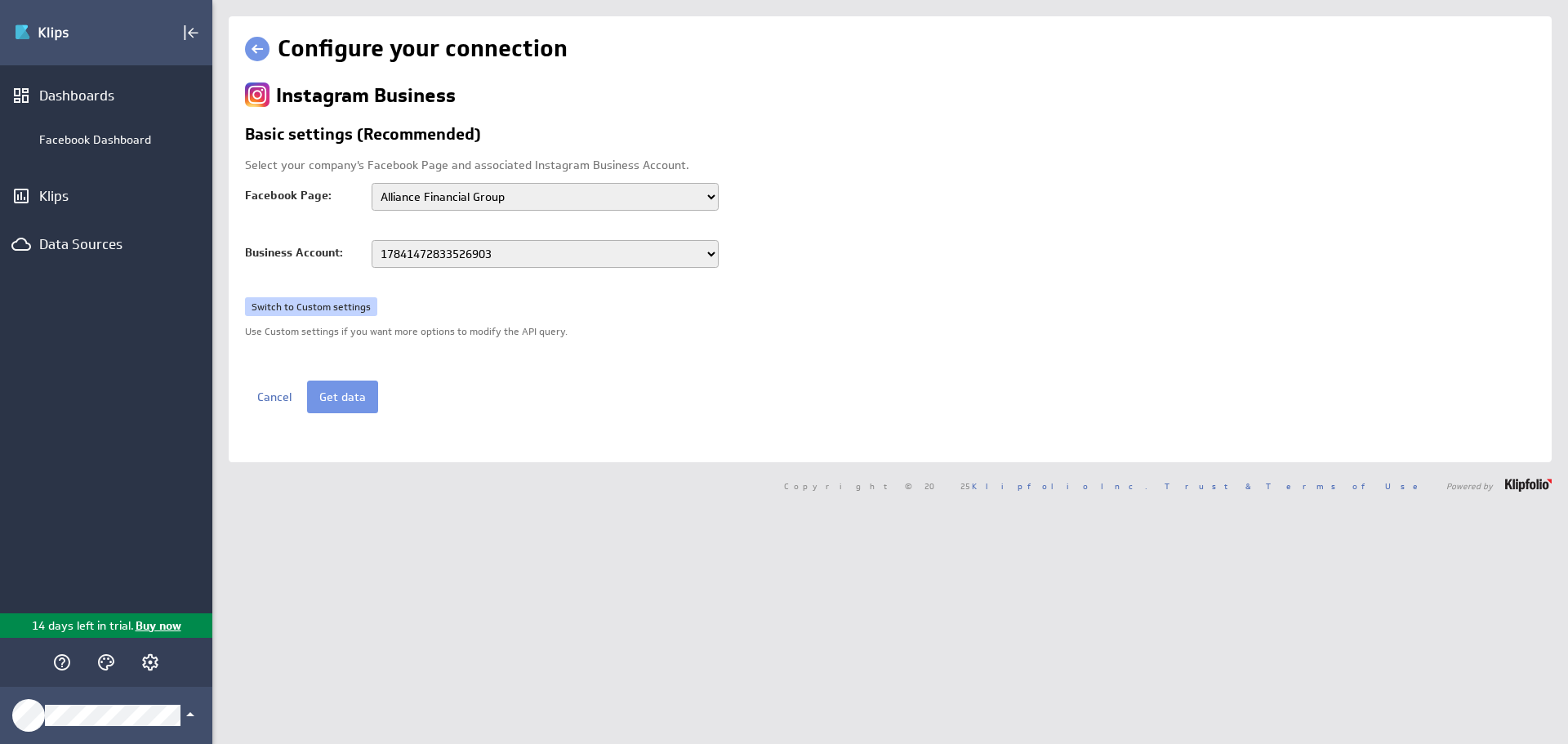
click at [343, 310] on link "Switch to Custom settings" at bounding box center [311, 306] width 133 height 19
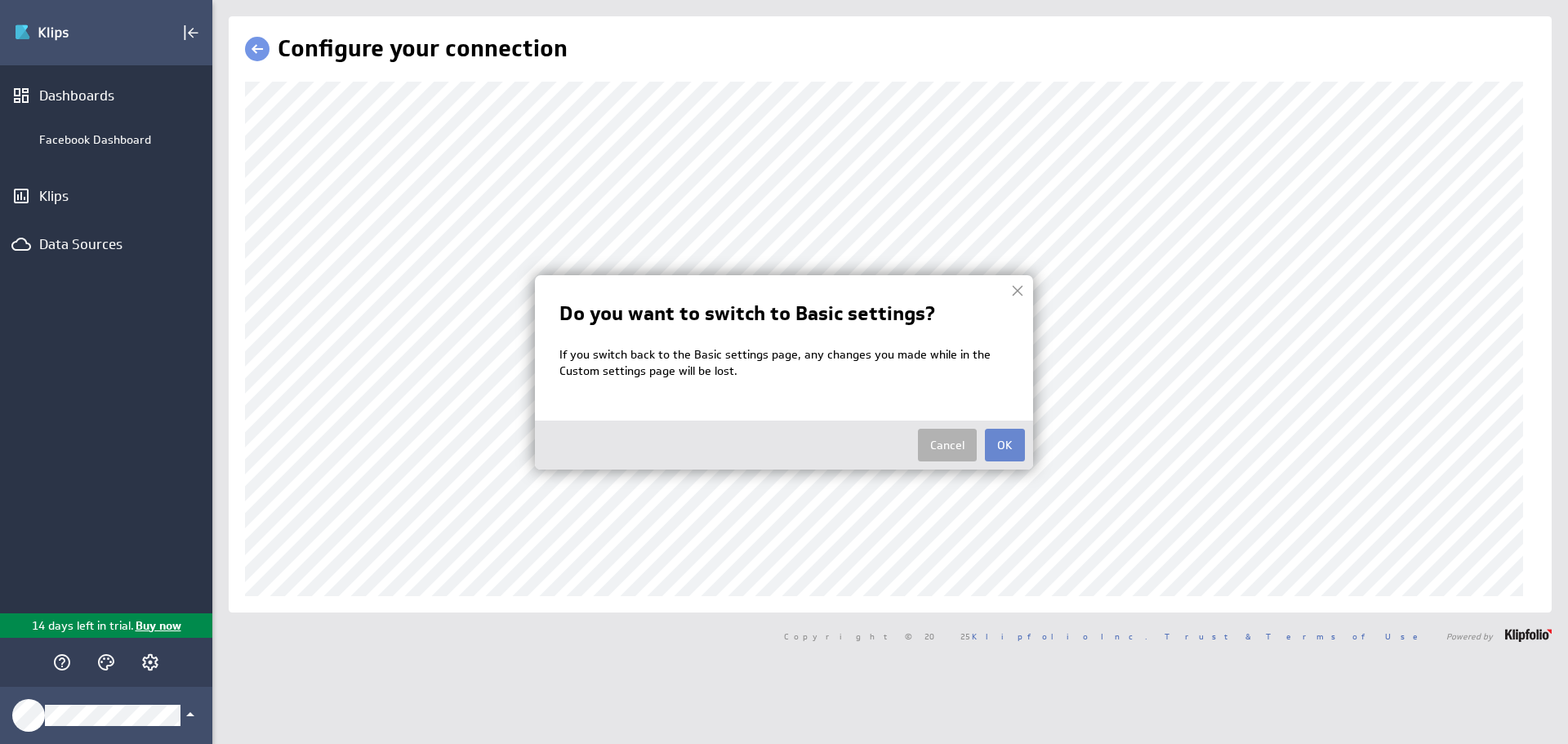
click at [1007, 441] on button "OK" at bounding box center [1004, 444] width 40 height 32
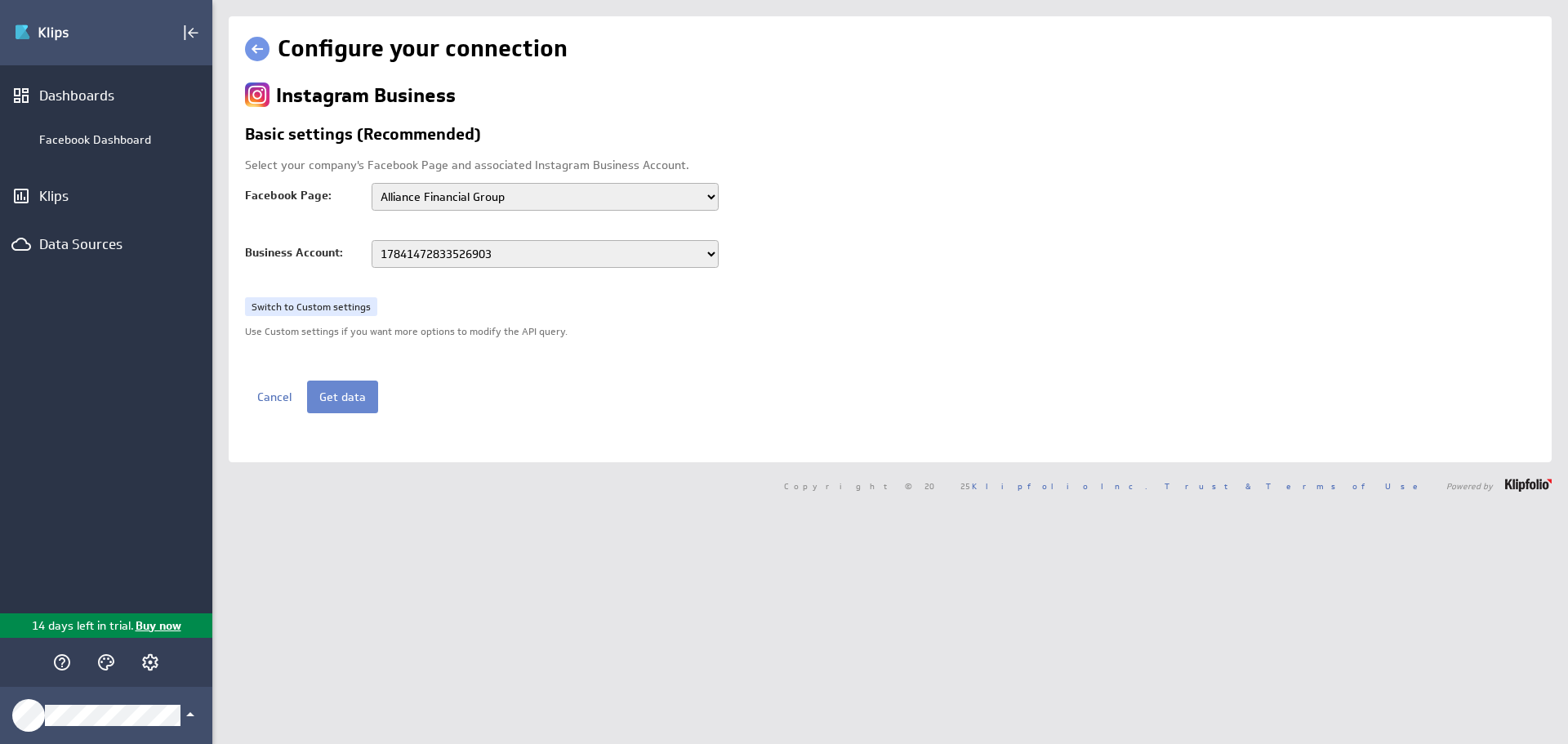
click at [352, 399] on button "Get data" at bounding box center [342, 396] width 71 height 32
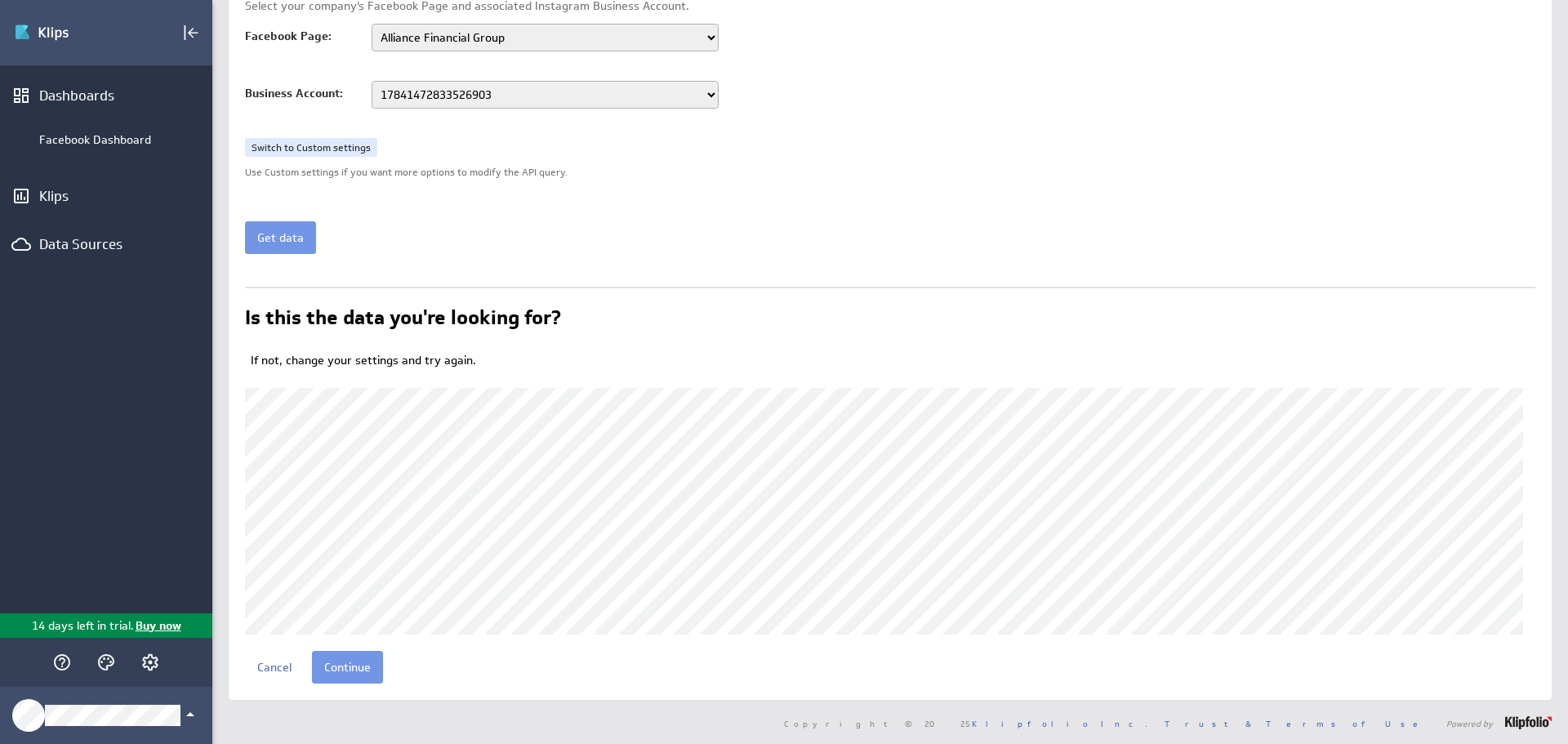
scroll to position [160, 0]
click at [356, 669] on input "Continue" at bounding box center [347, 665] width 71 height 32
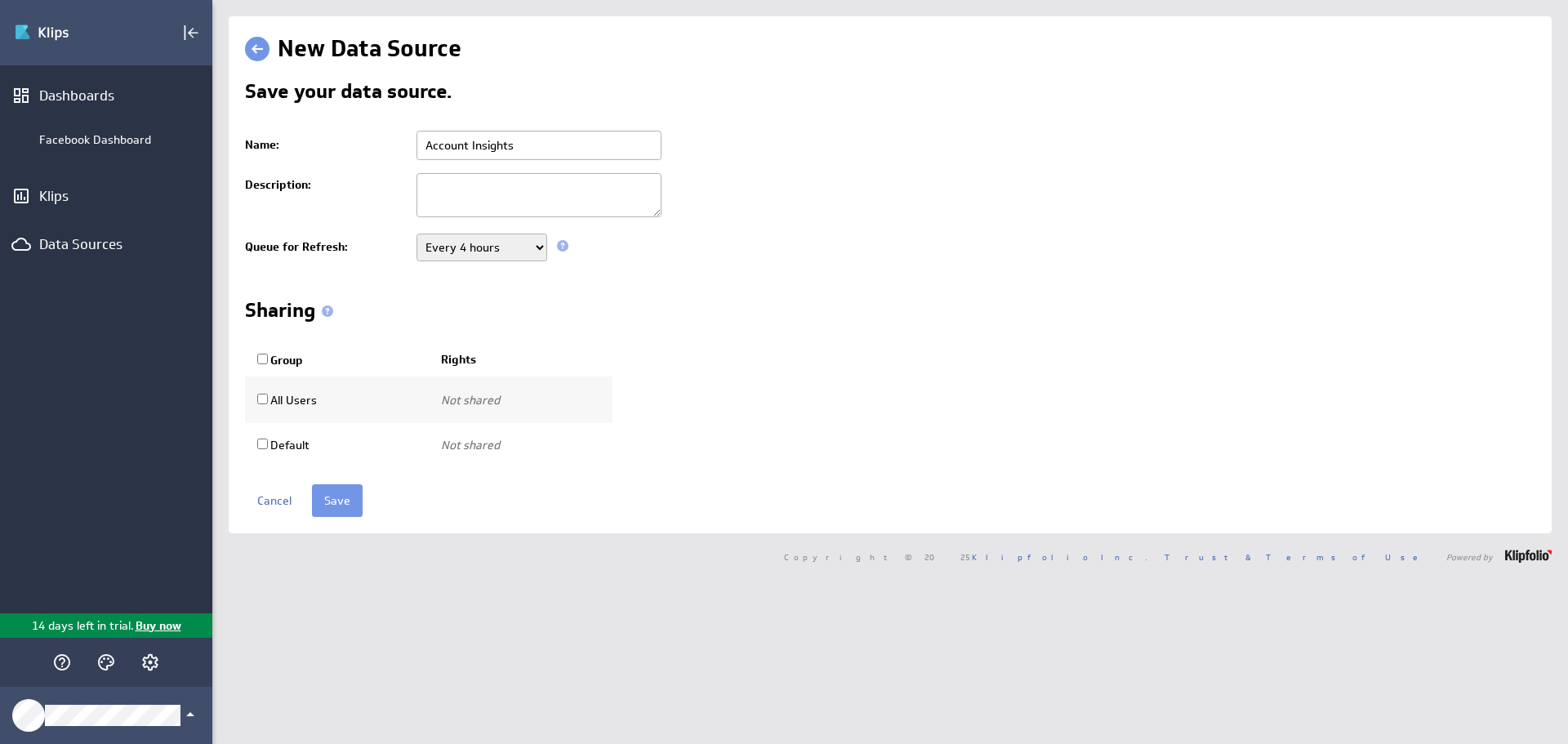
click at [424, 145] on input "Account Insights" at bounding box center [539, 146] width 245 height 30
type input "Instagram Account Insights"
click at [498, 248] on select "Never Every minute Every 5 minutes Every 15 minutes Every 30 minutes Every hour…" at bounding box center [482, 248] width 131 height 28
click at [417, 234] on select "Never Every minute Every 5 minutes Every 15 minutes Every 30 minutes Every hour…" at bounding box center [482, 248] width 131 height 28
drag, startPoint x: 527, startPoint y: 247, endPoint x: 523, endPoint y: 260, distance: 13.6
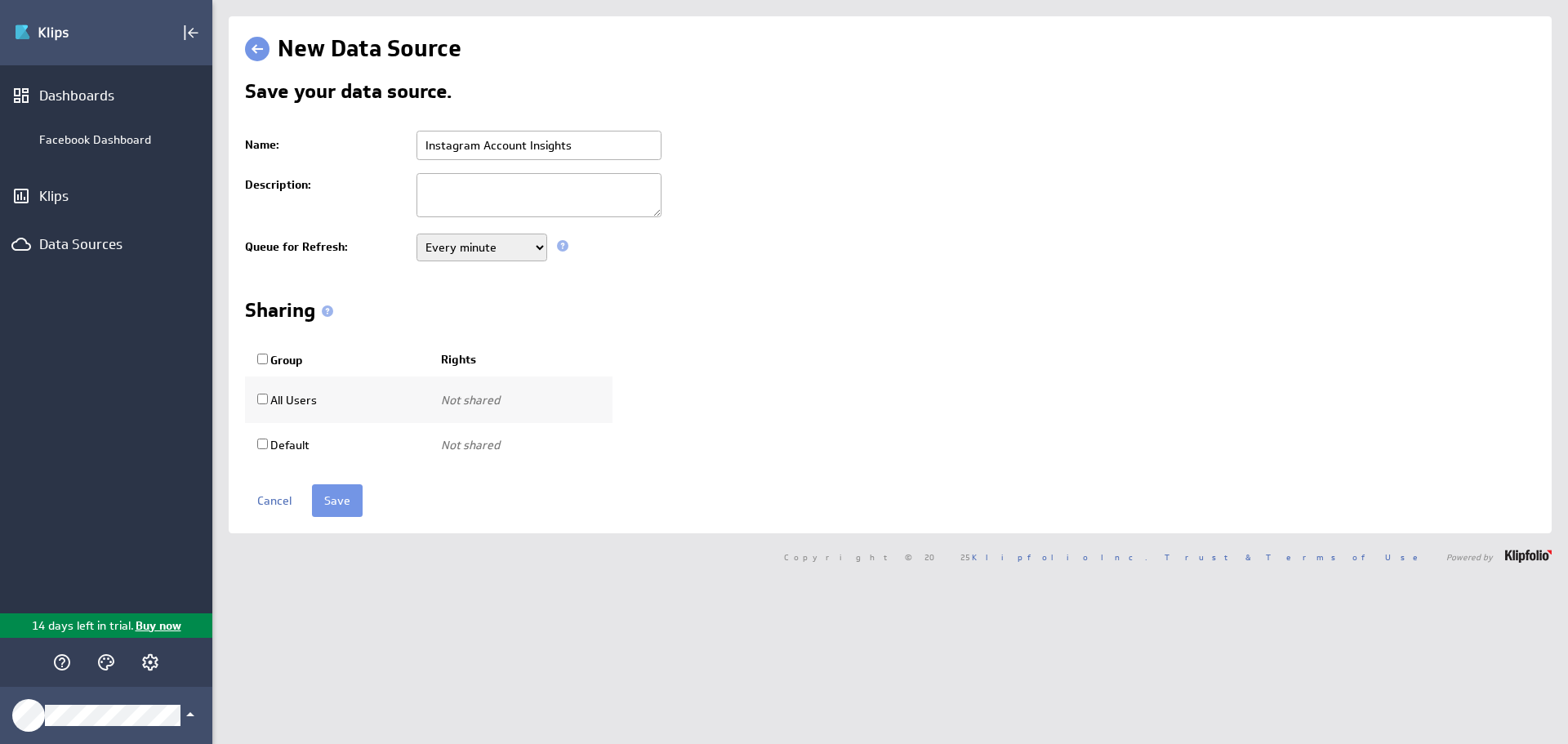
click at [527, 247] on select "Never Every minute Every 5 minutes Every 15 minutes Every 30 minutes Every hour…" at bounding box center [482, 248] width 131 height 28
select select "300"
click at [417, 234] on select "Never Every minute Every 5 minutes Every 15 minutes Every 30 minutes Every hour…" at bounding box center [482, 248] width 131 height 28
click at [345, 498] on input "Save" at bounding box center [337, 500] width 51 height 32
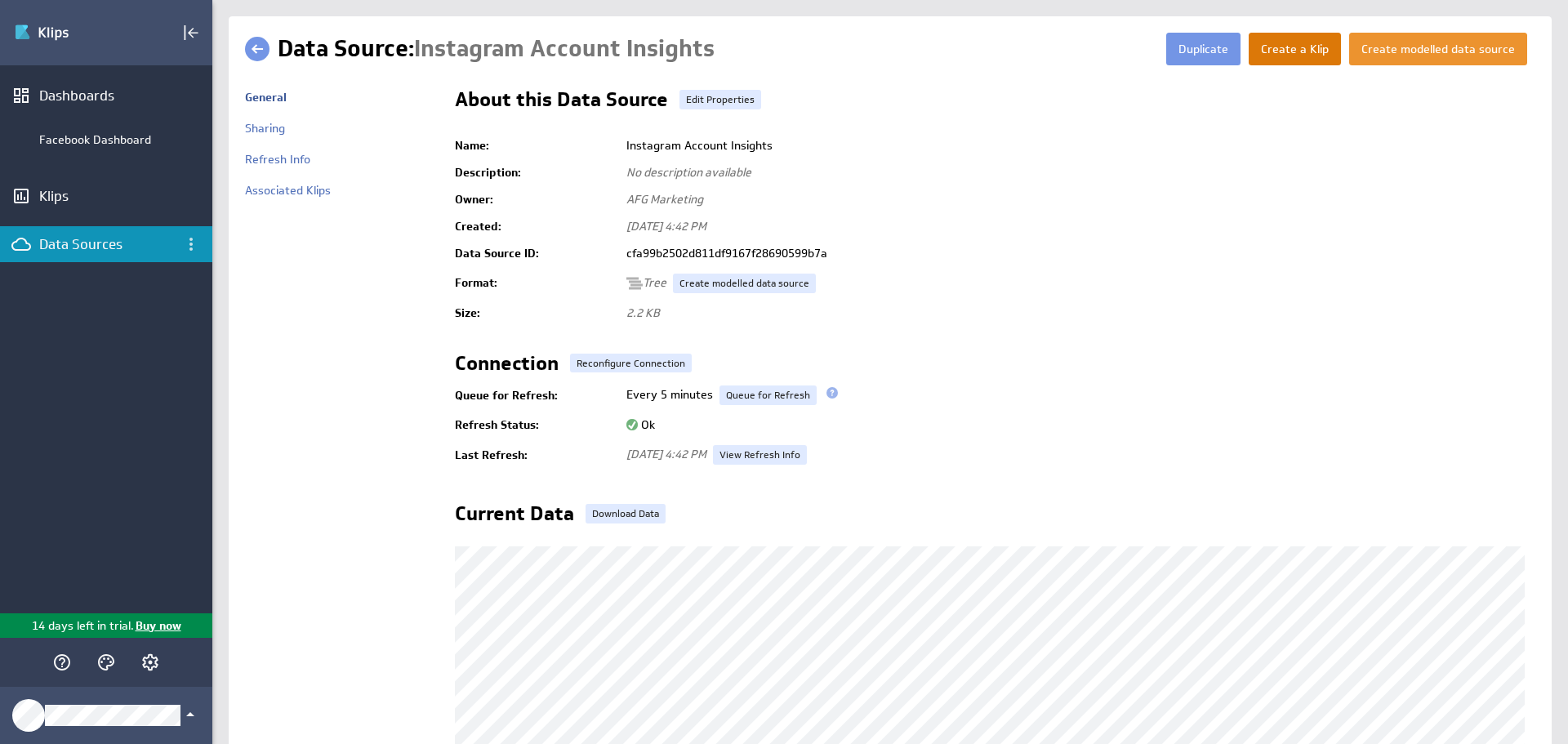
click at [1316, 55] on button "Create a Klip" at bounding box center [1293, 48] width 92 height 32
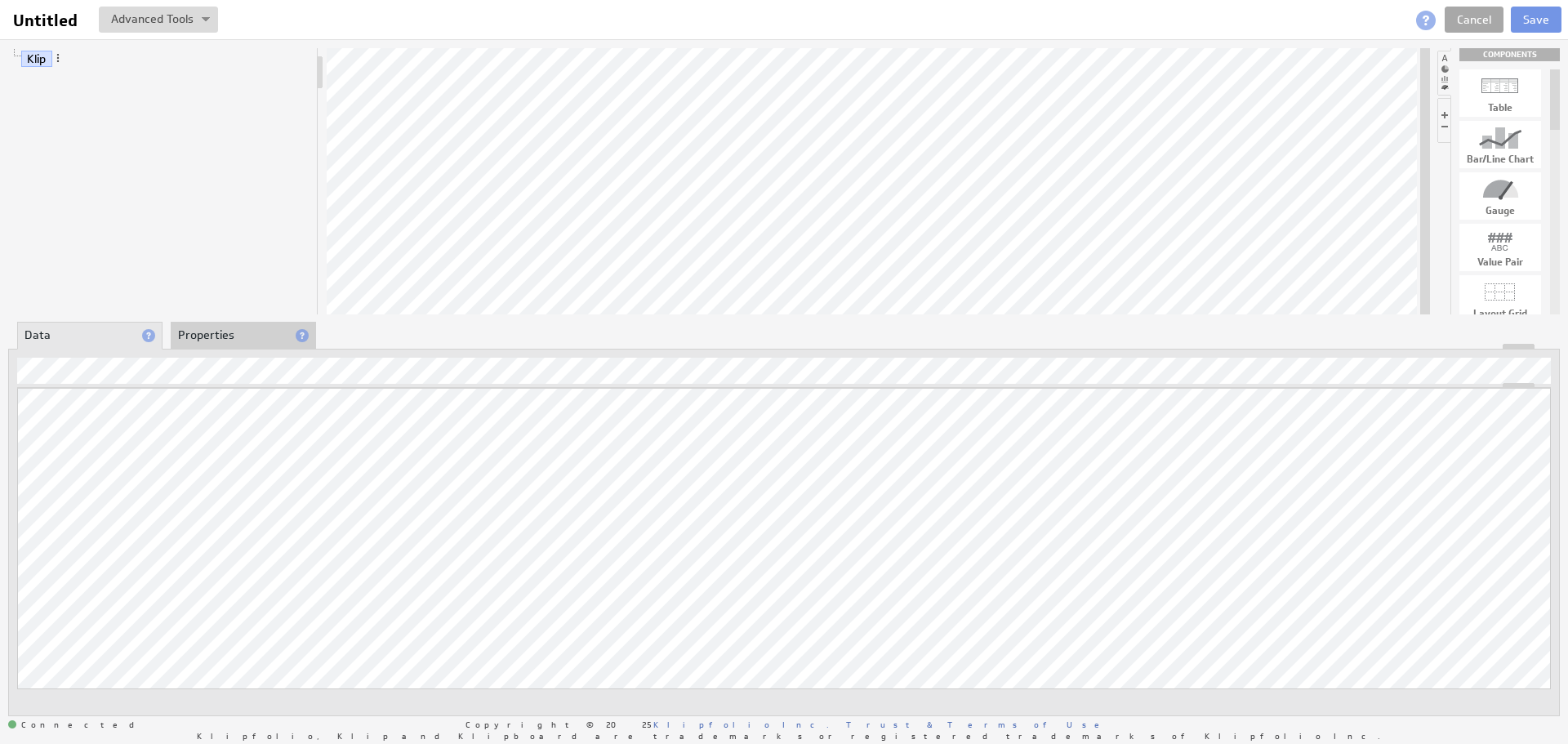
click at [1480, 23] on link "Cancel" at bounding box center [1473, 19] width 58 height 26
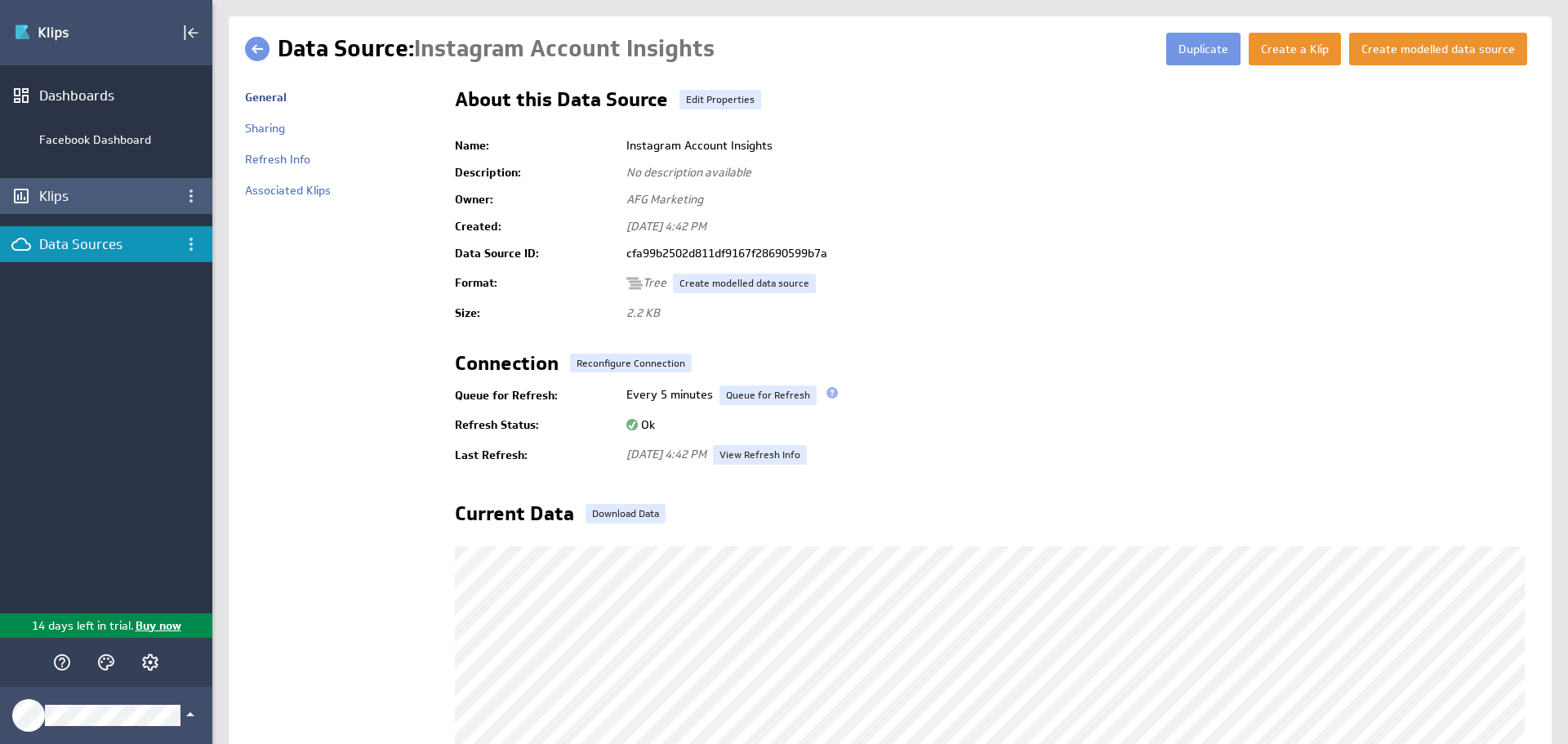
click at [109, 197] on div "Klips" at bounding box center [106, 196] width 134 height 18
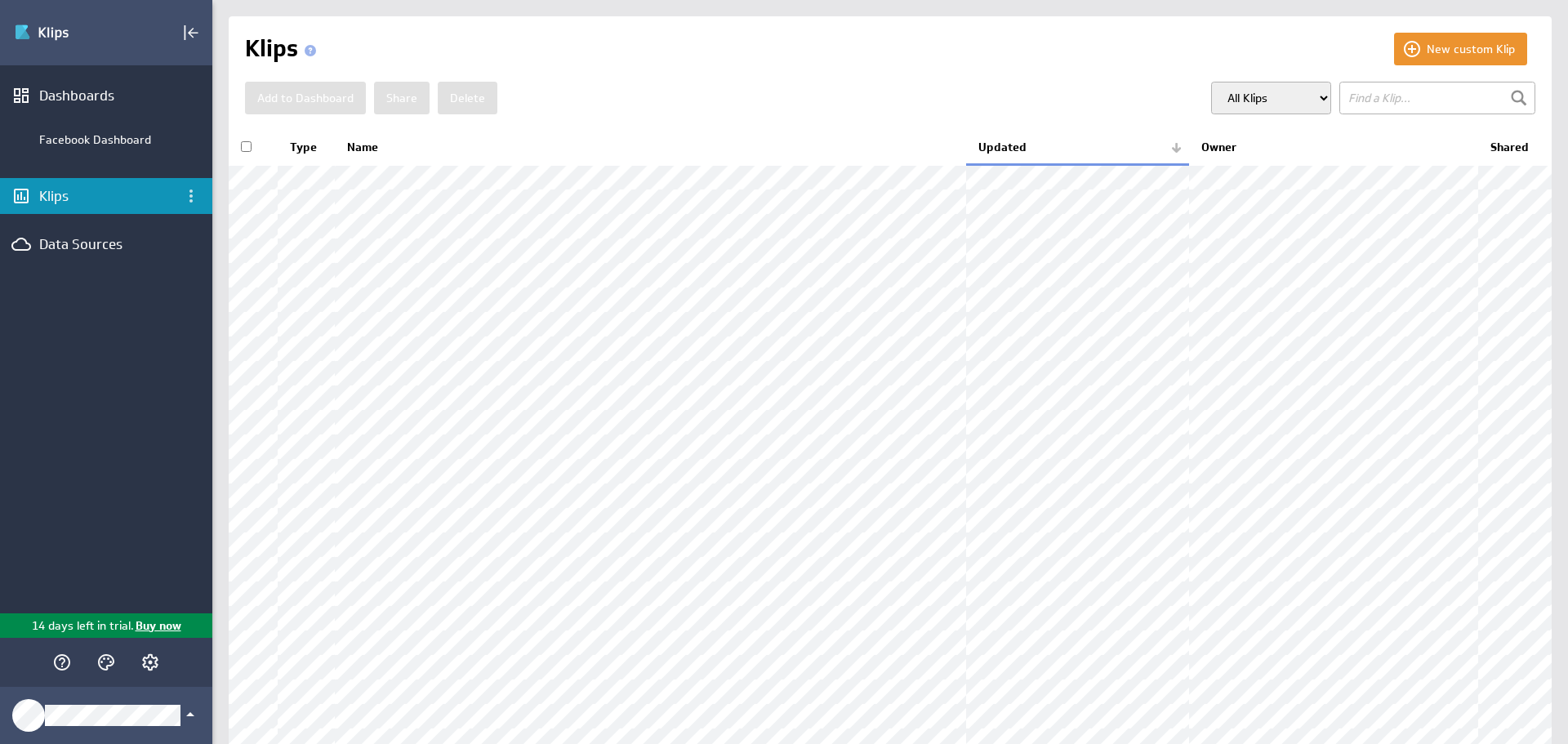
click at [1295, 102] on select "All Klips My Klips Group: Default" at bounding box center [1270, 97] width 120 height 32
click at [1285, 103] on select "All Klips My Klips Group: Default" at bounding box center [1270, 97] width 120 height 32
click at [93, 101] on div "Dashboards" at bounding box center [106, 95] width 134 height 18
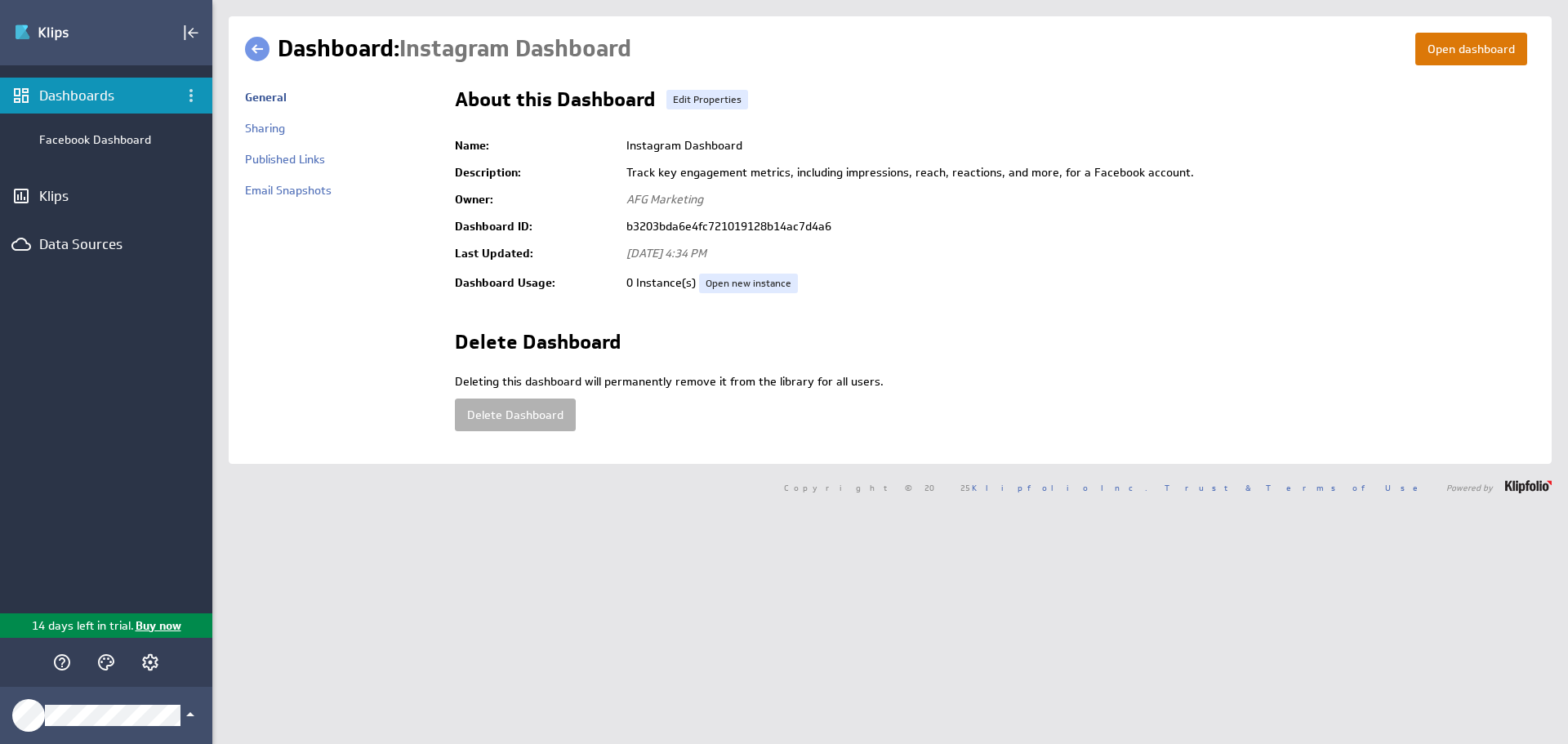
click at [1417, 58] on button "Open dashboard" at bounding box center [1471, 48] width 112 height 32
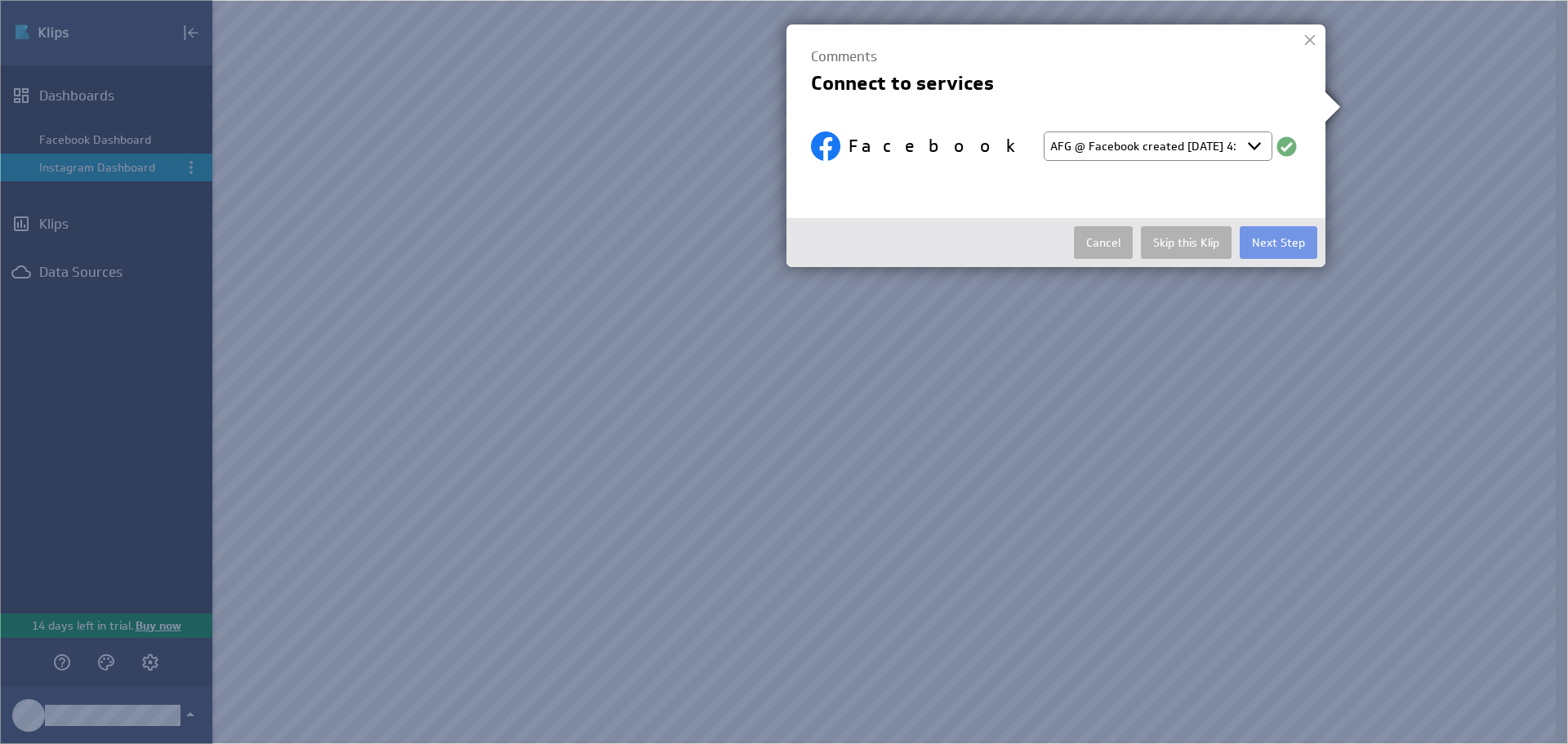
click at [1253, 152] on select "Select account AFG @ Facebook created Aug 25, 2025 at 3:40 PM EDT AFG @ Faceboo…" at bounding box center [1158, 147] width 228 height 30
select select "9c612e1c2c8d5c73229c9b897a7152ba"
click at [1044, 132] on select "Select account AFG @ Facebook created Aug 25, 2025 at 3:40 PM EDT AFG @ Faceboo…" at bounding box center [1158, 147] width 228 height 30
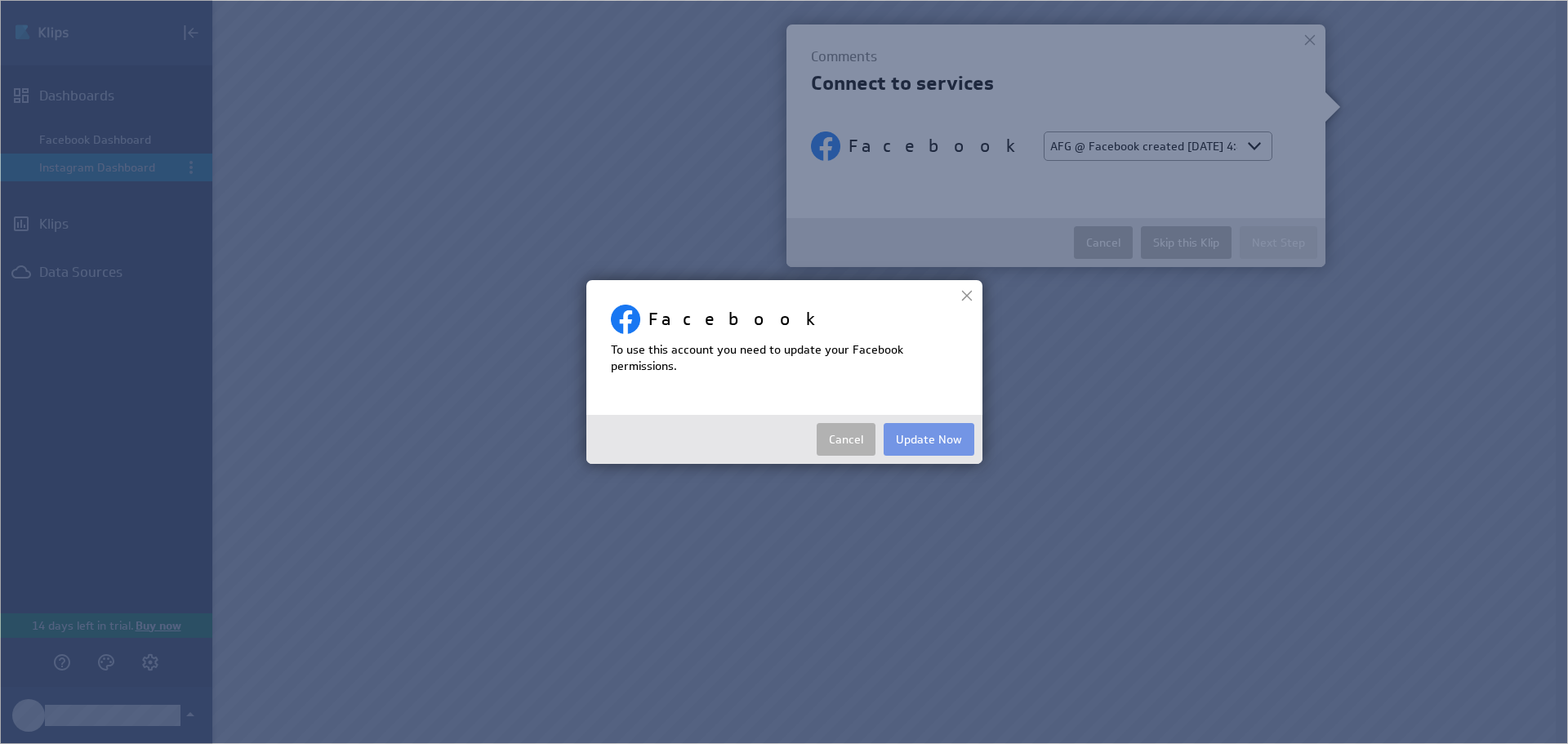
click at [960, 301] on div at bounding box center [967, 295] width 24 height 24
select select
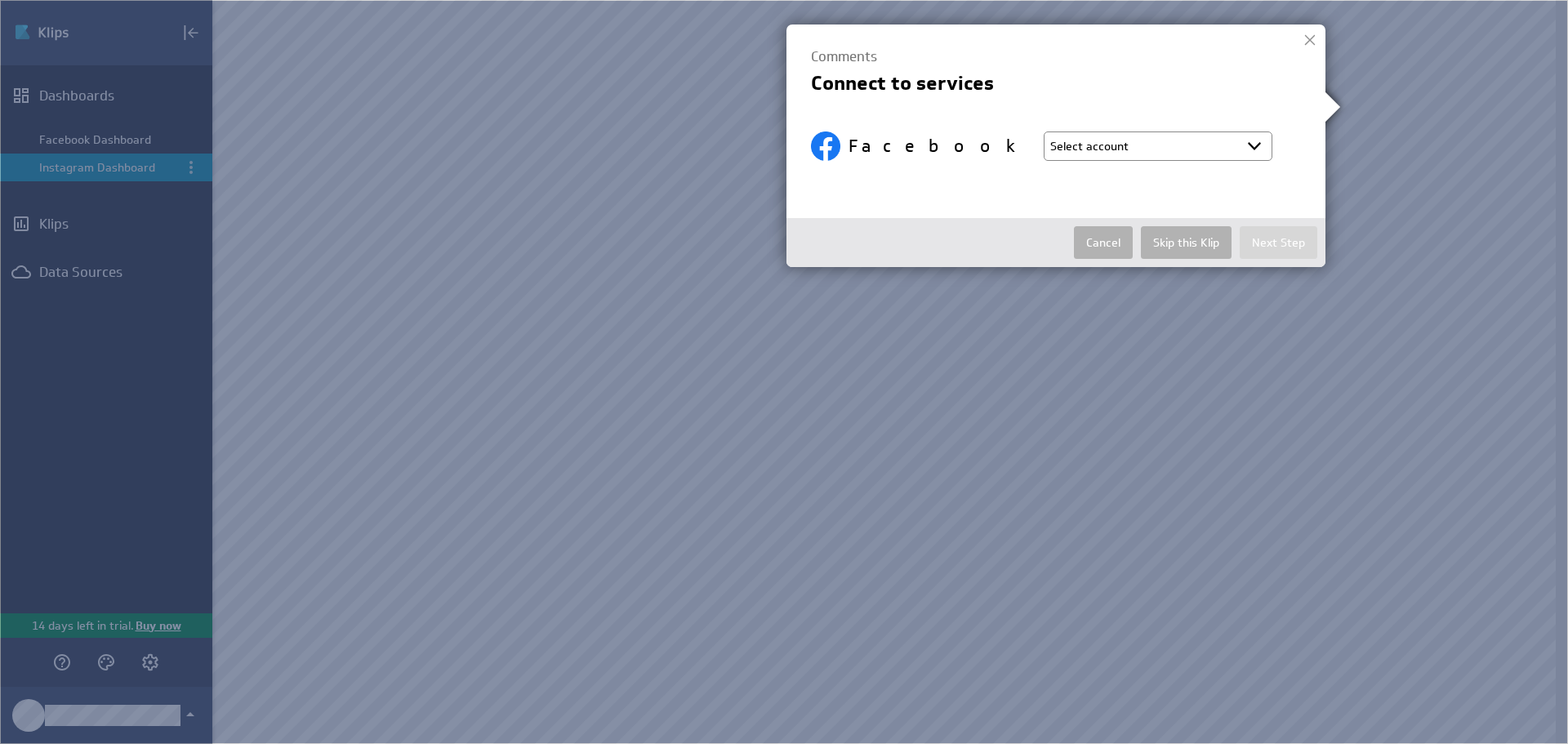
click at [1308, 38] on div at bounding box center [1309, 40] width 24 height 24
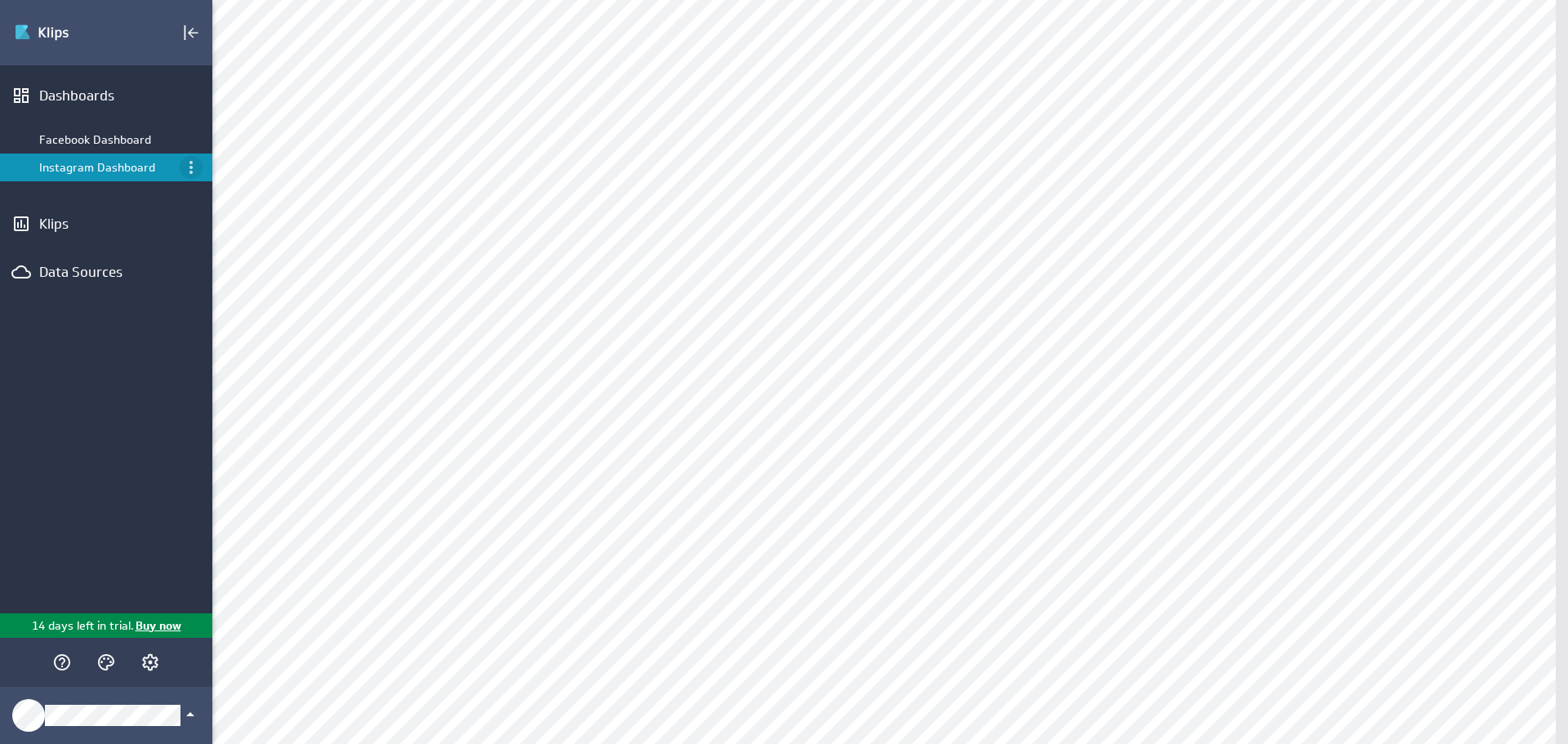
click at [187, 163] on icon "Menu" at bounding box center [190, 167] width 19 height 19
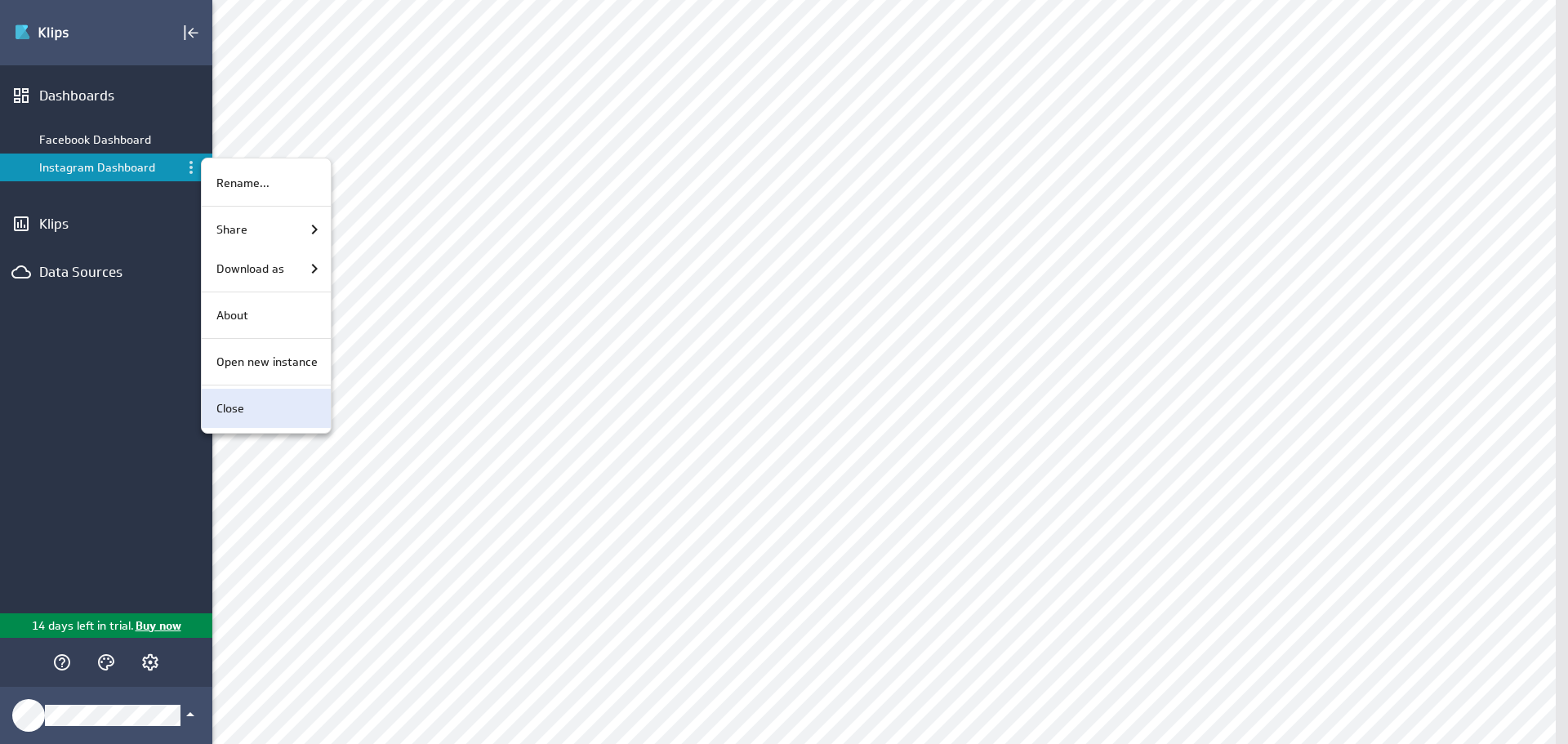
click at [241, 408] on p "Close" at bounding box center [230, 408] width 28 height 17
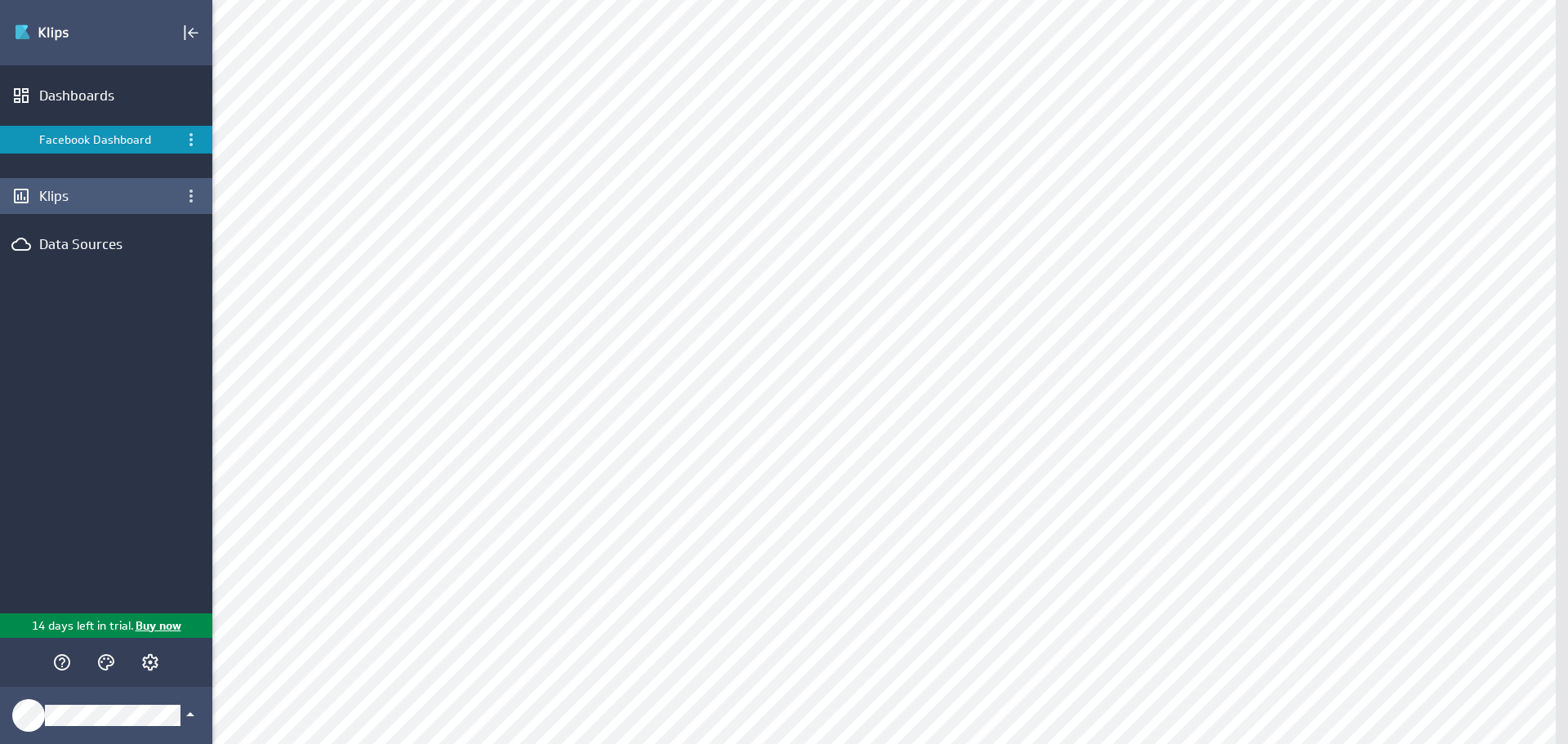
click at [123, 207] on div "Klips" at bounding box center [106, 196] width 212 height 36
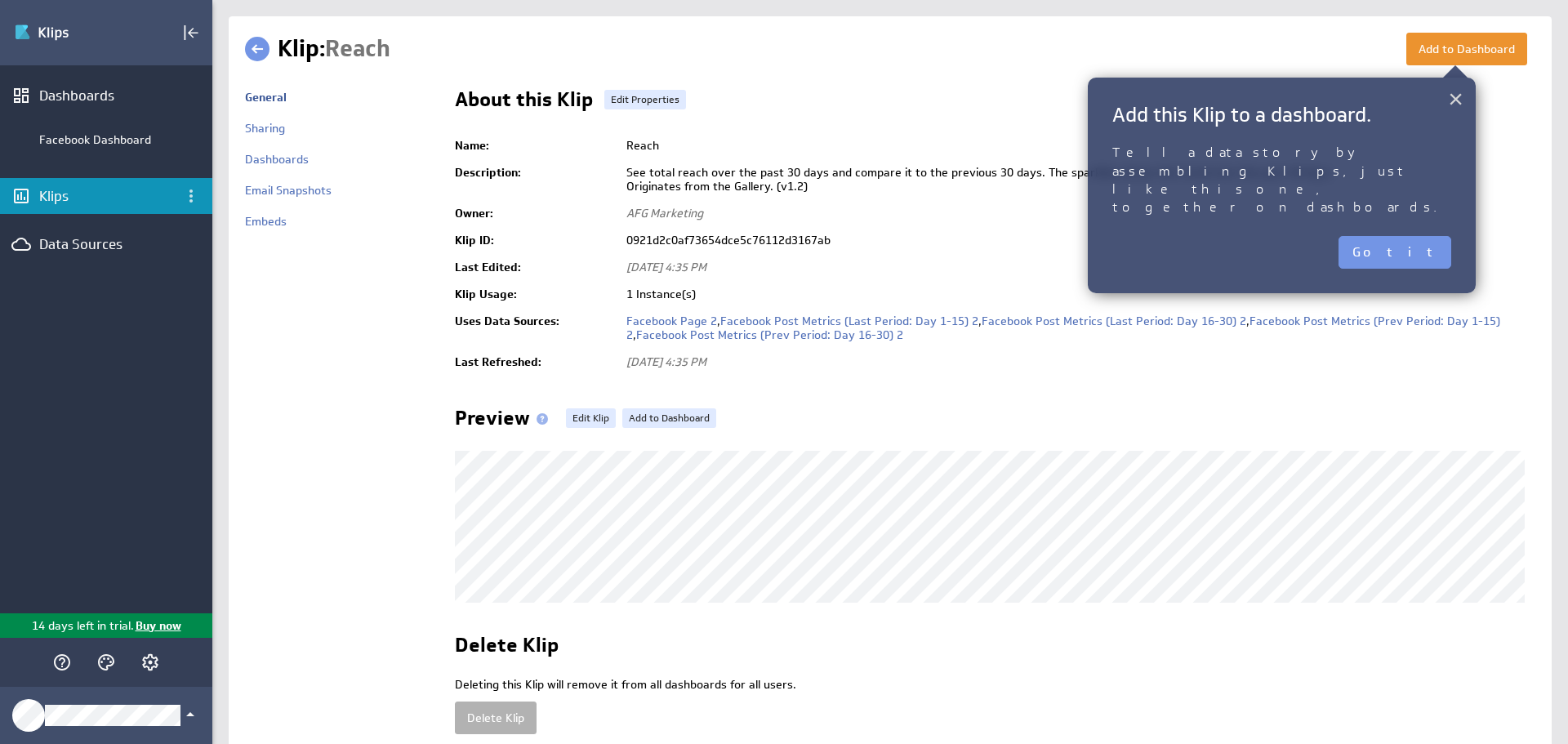
click at [1461, 99] on button "×" at bounding box center [1455, 98] width 16 height 32
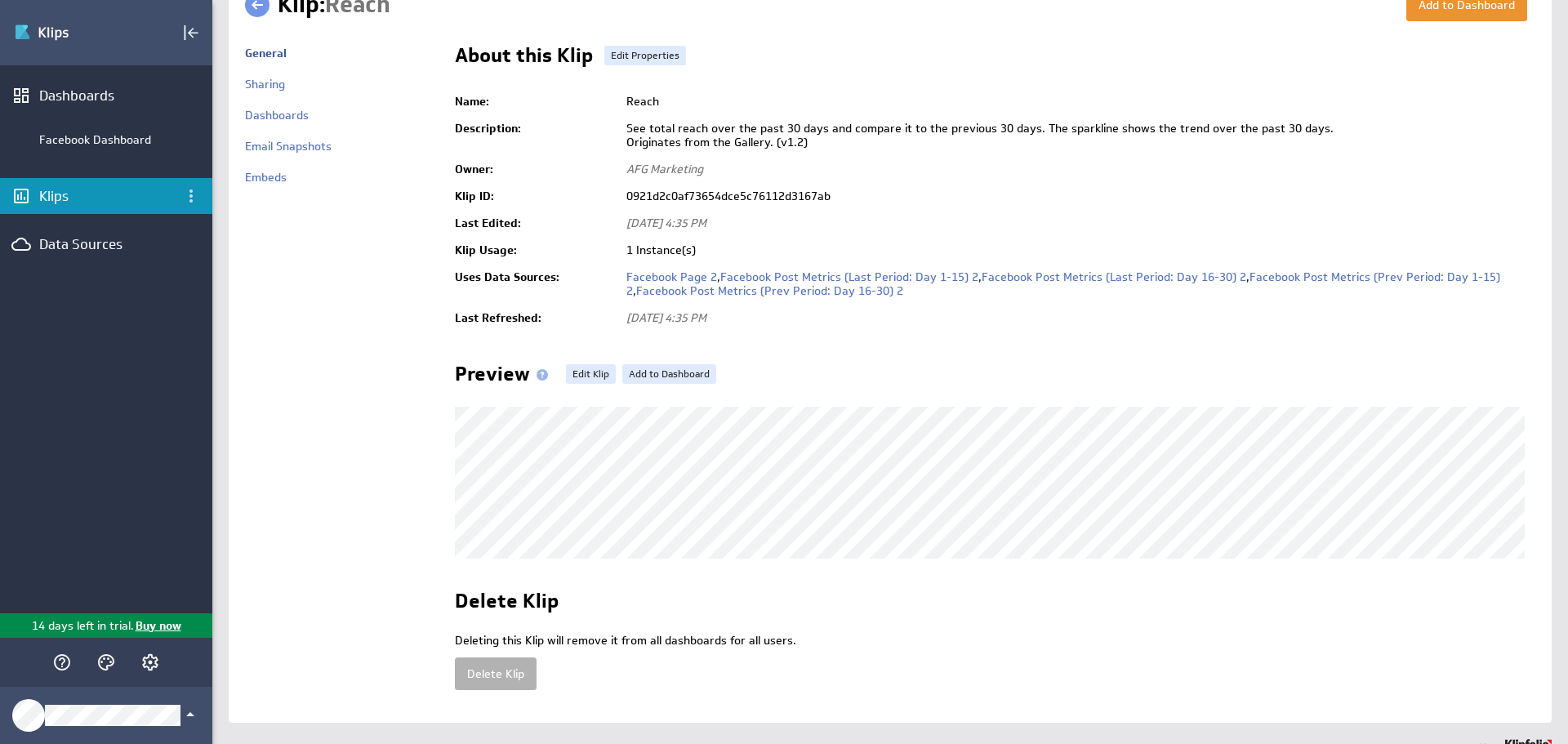
scroll to position [85, 0]
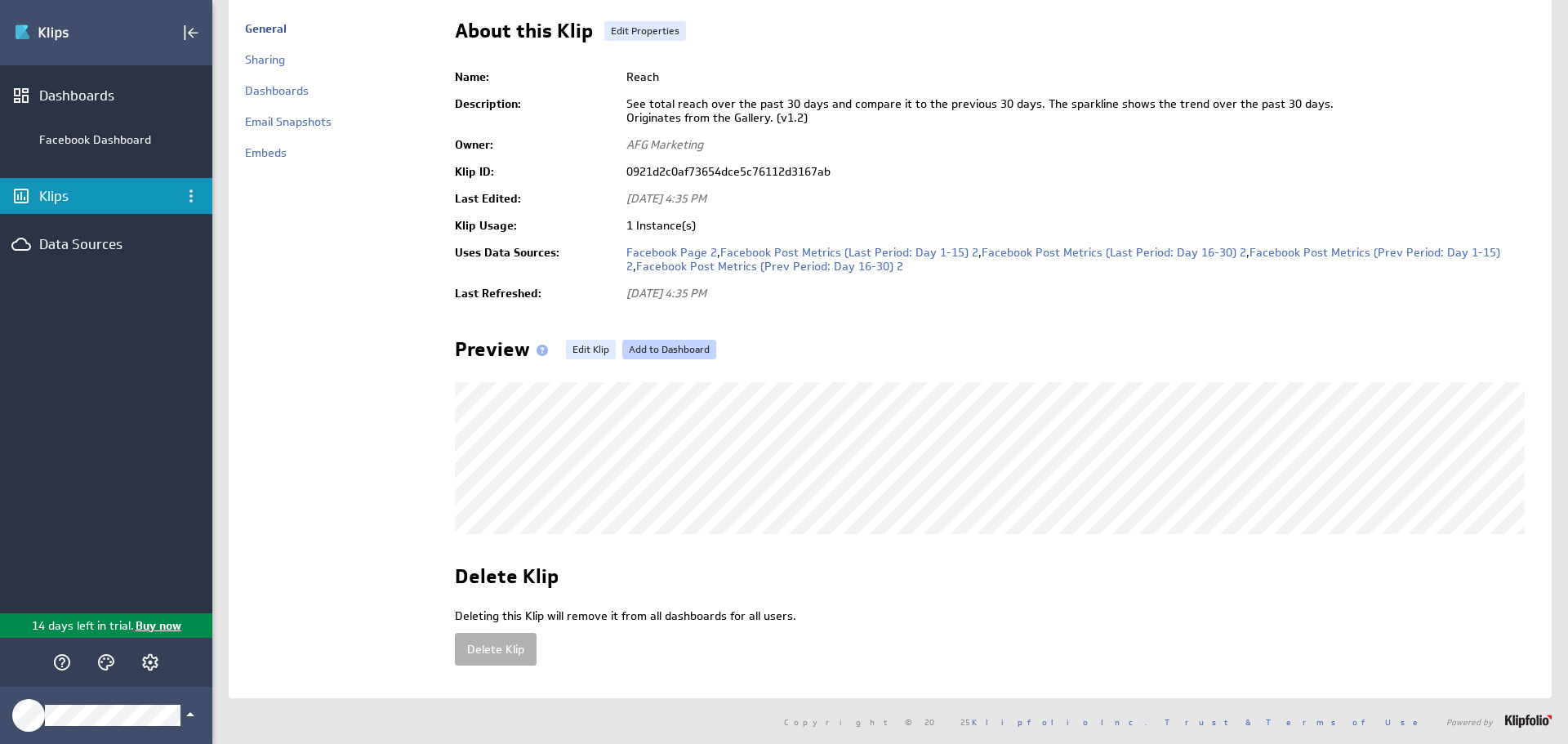
click at [665, 340] on link "Add to Dashboard" at bounding box center [669, 349] width 94 height 19
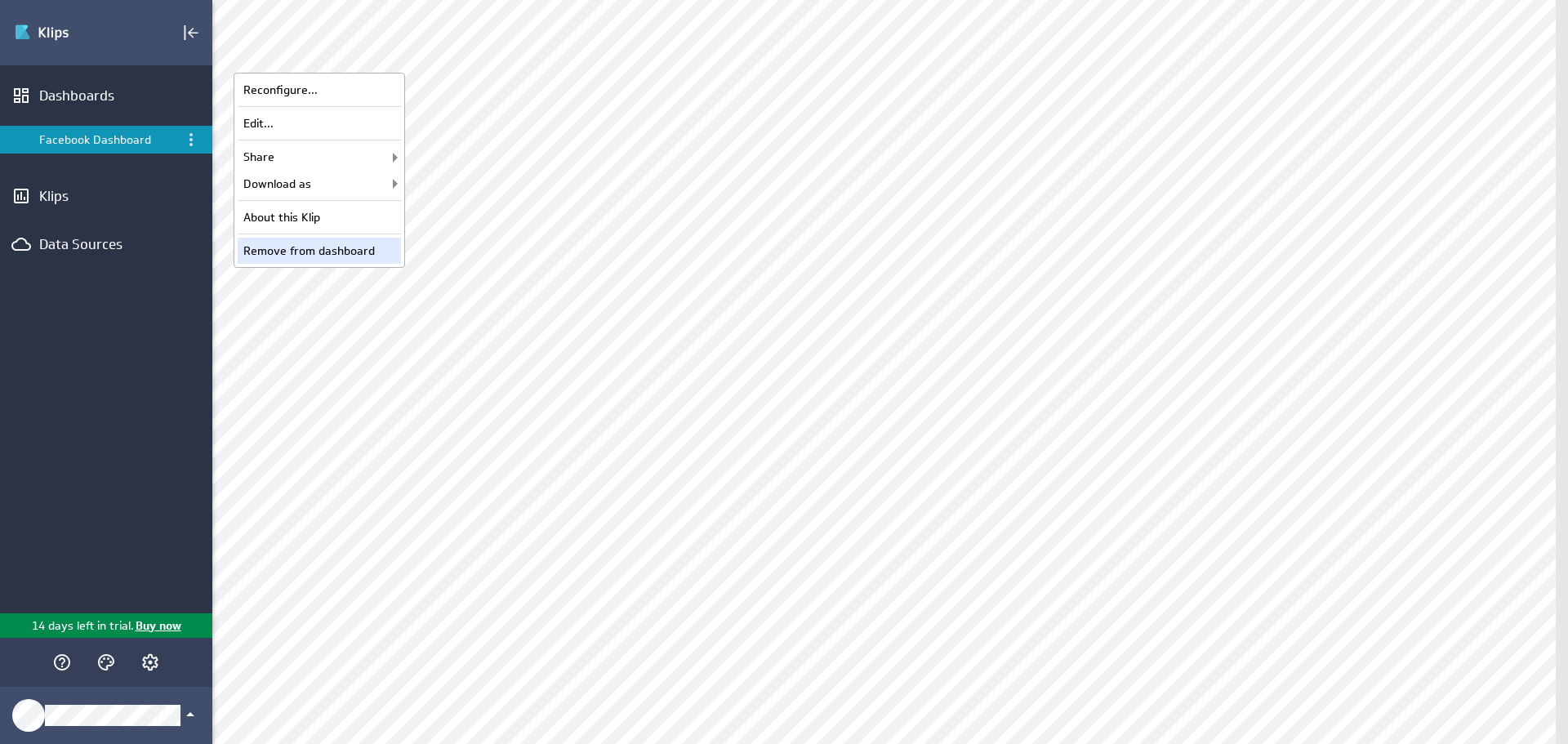
click at [330, 250] on div "Remove from dashboard" at bounding box center [319, 250] width 163 height 26
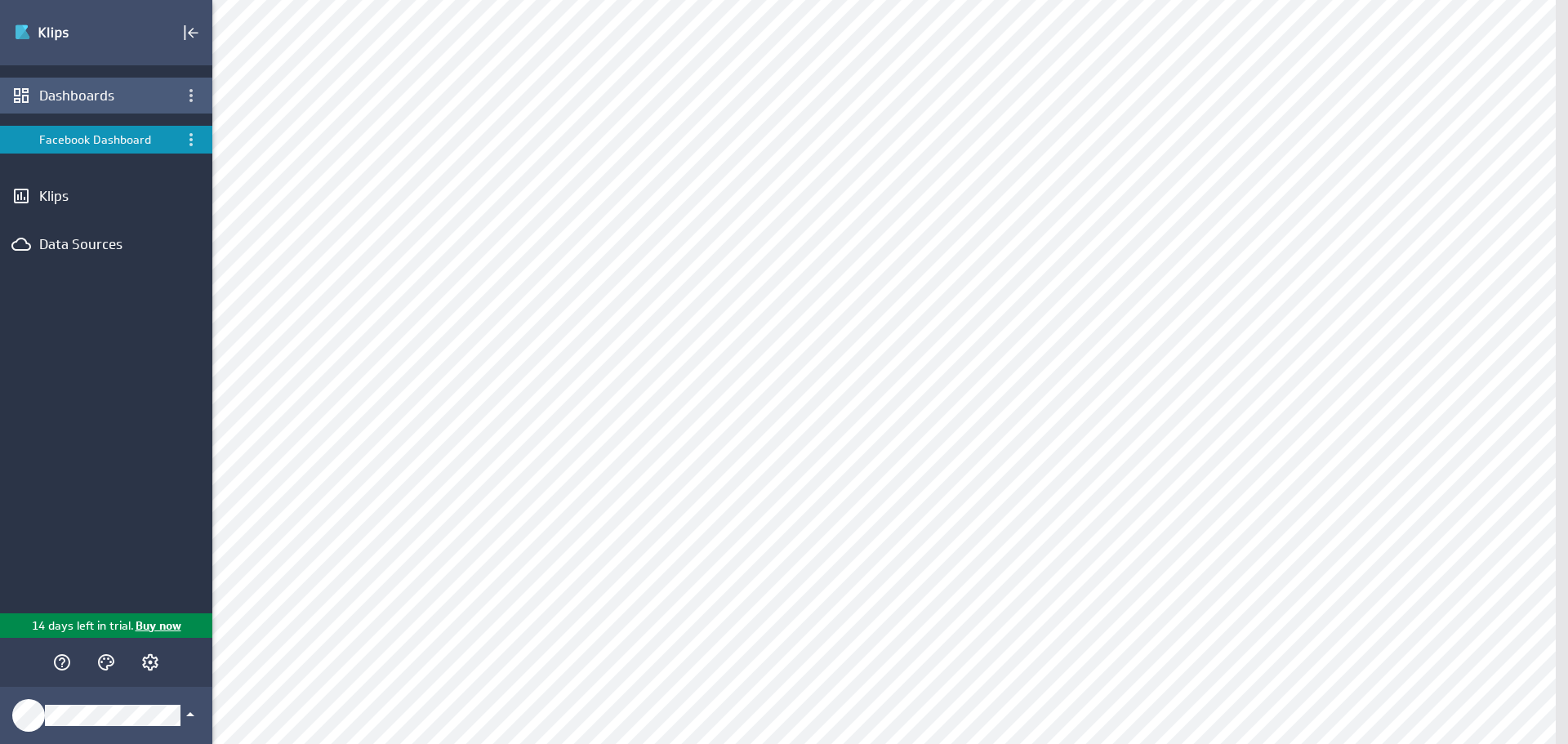
click at [90, 101] on div "Dashboards" at bounding box center [106, 95] width 134 height 18
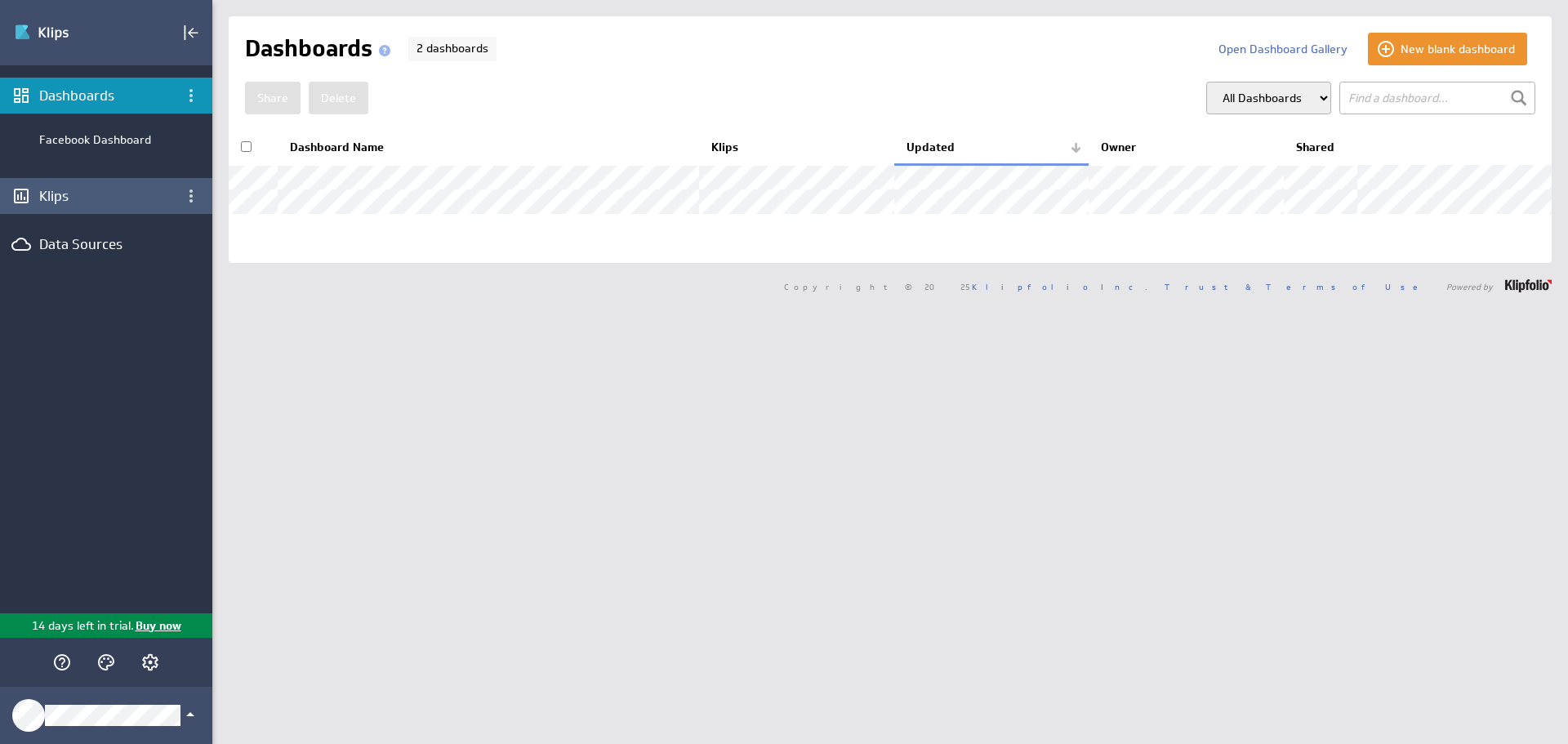
click at [76, 201] on div "Klips" at bounding box center [106, 196] width 134 height 18
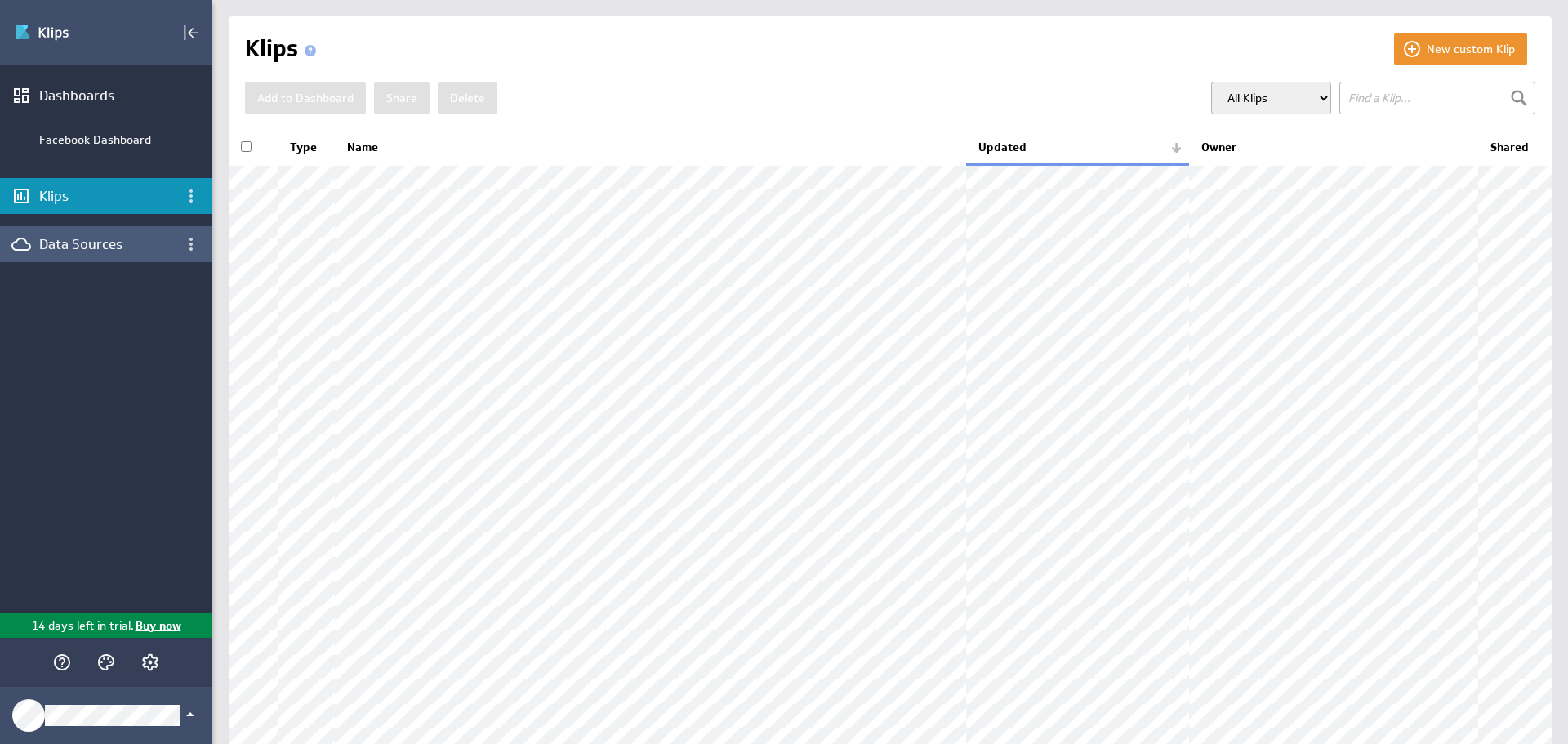
click at [124, 238] on div "Data Sources" at bounding box center [106, 243] width 134 height 18
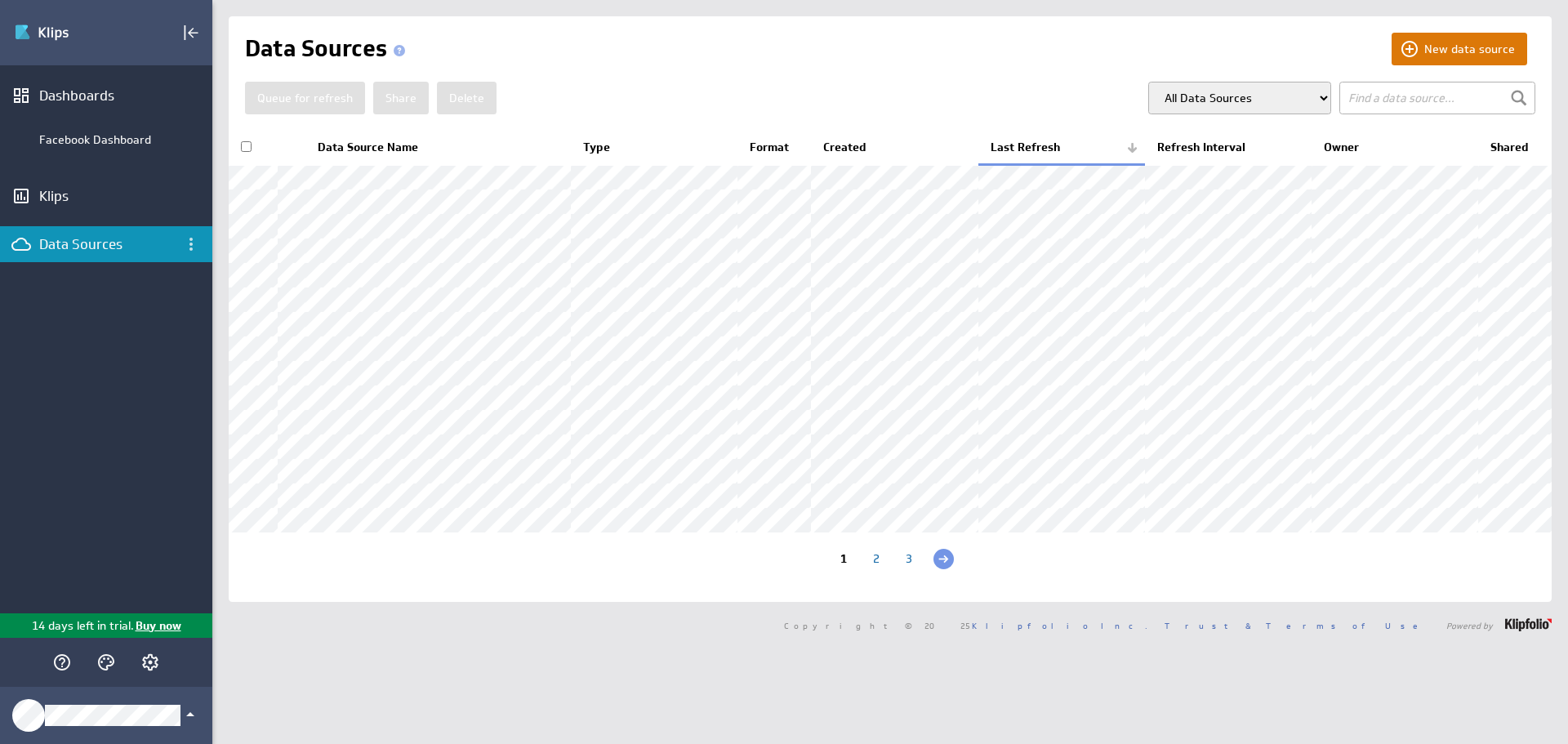
click at [1431, 46] on button "New data source" at bounding box center [1459, 48] width 135 height 32
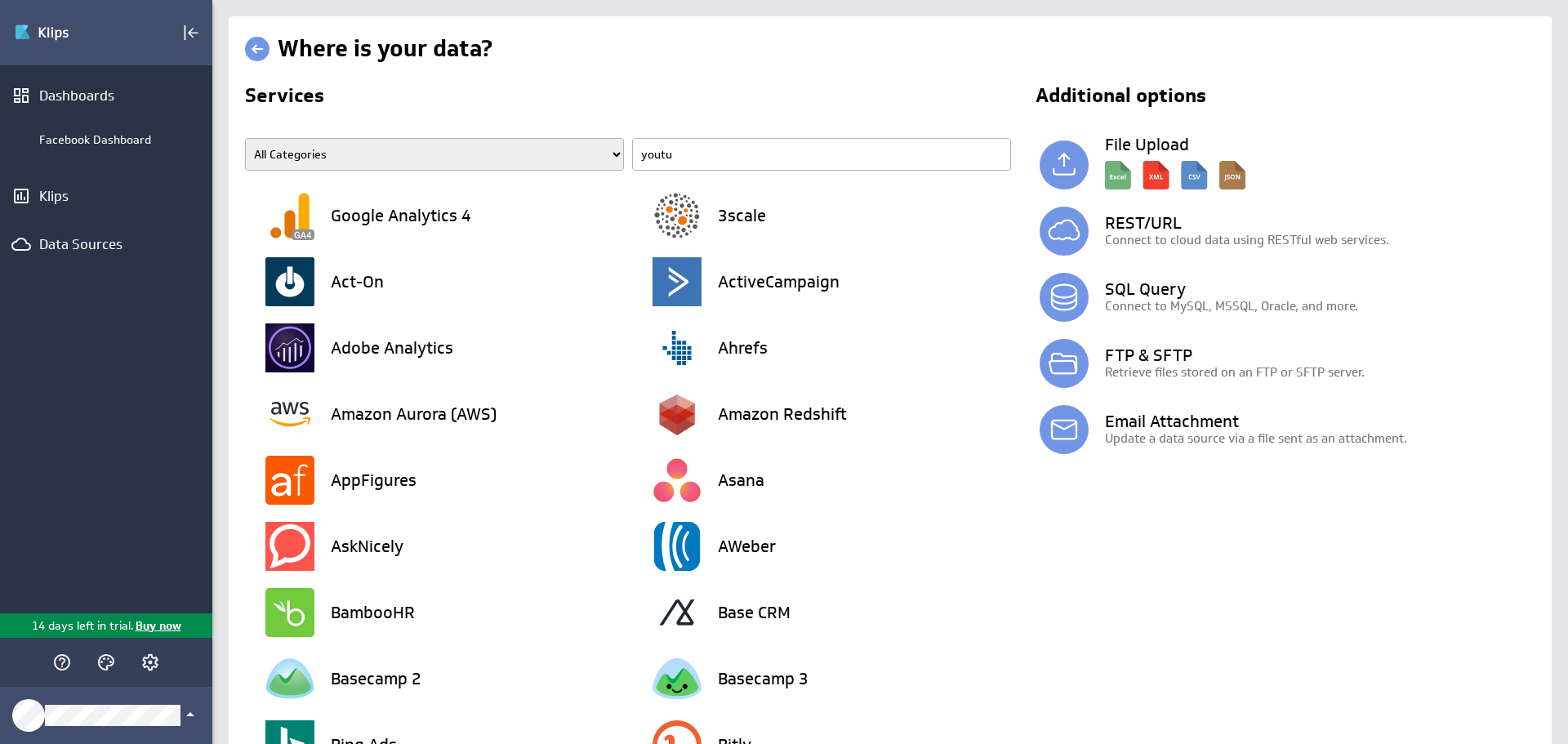
type input "youtub"
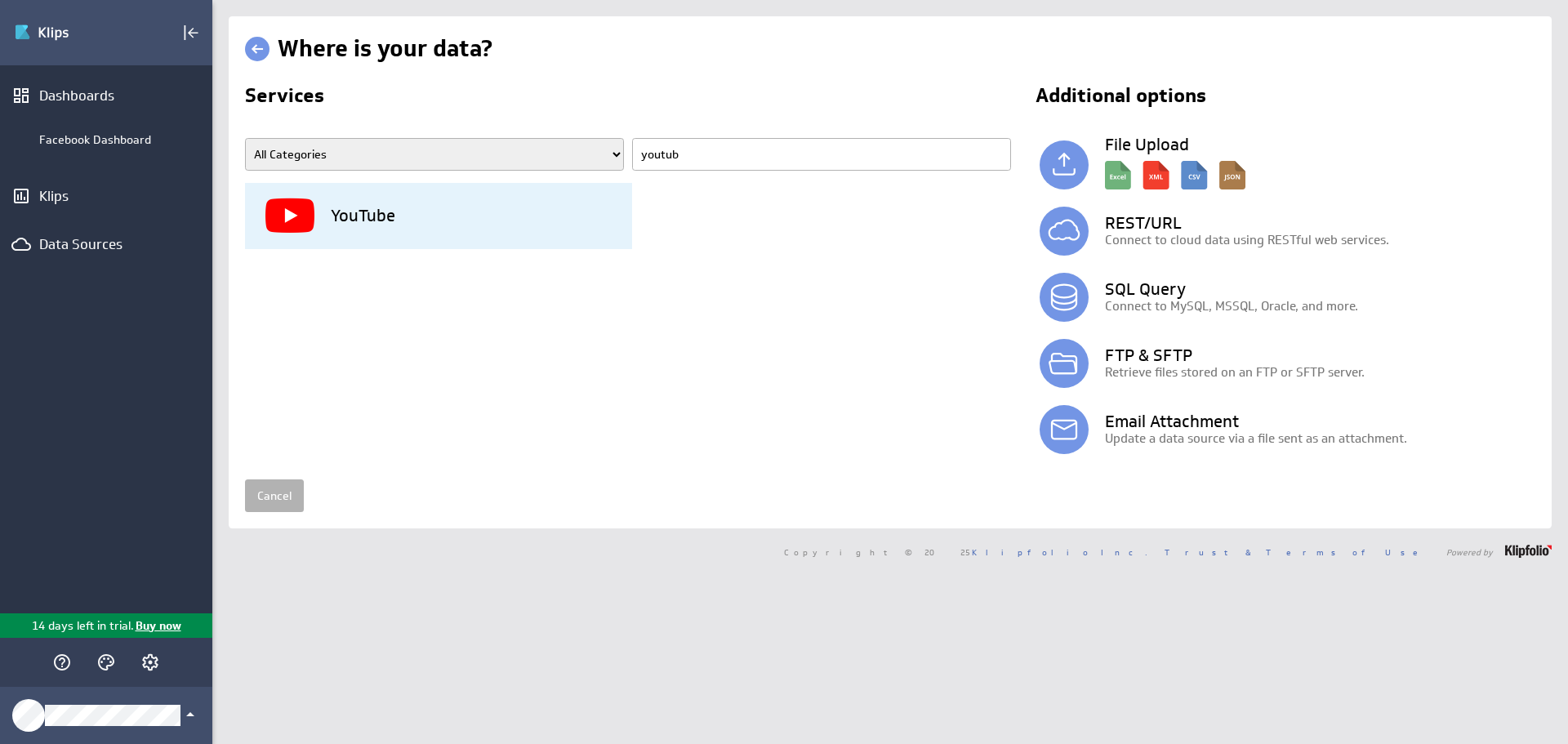
click at [497, 228] on div "YouTube" at bounding box center [448, 215] width 366 height 66
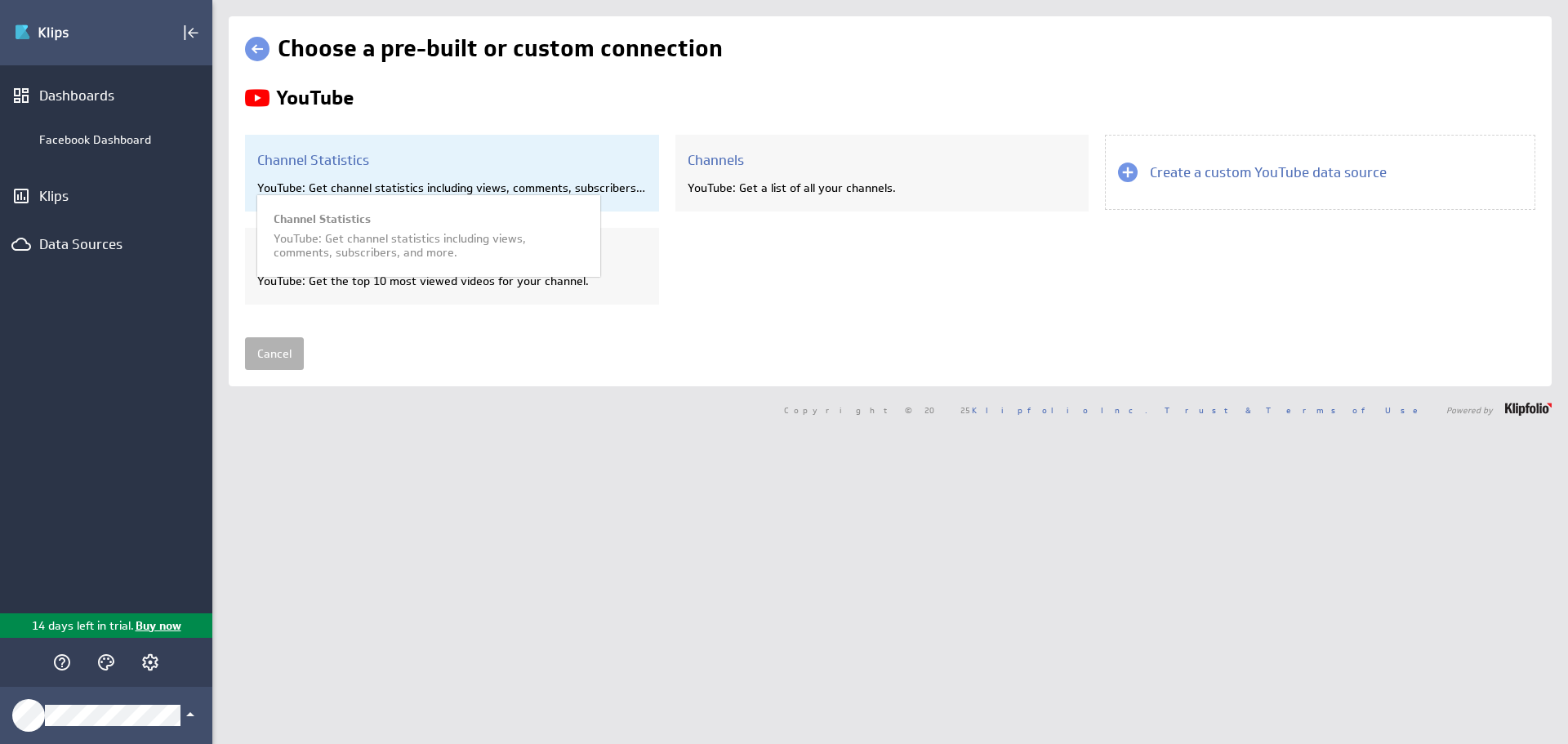
click at [513, 156] on h3 "Channel Statistics" at bounding box center [452, 160] width 390 height 18
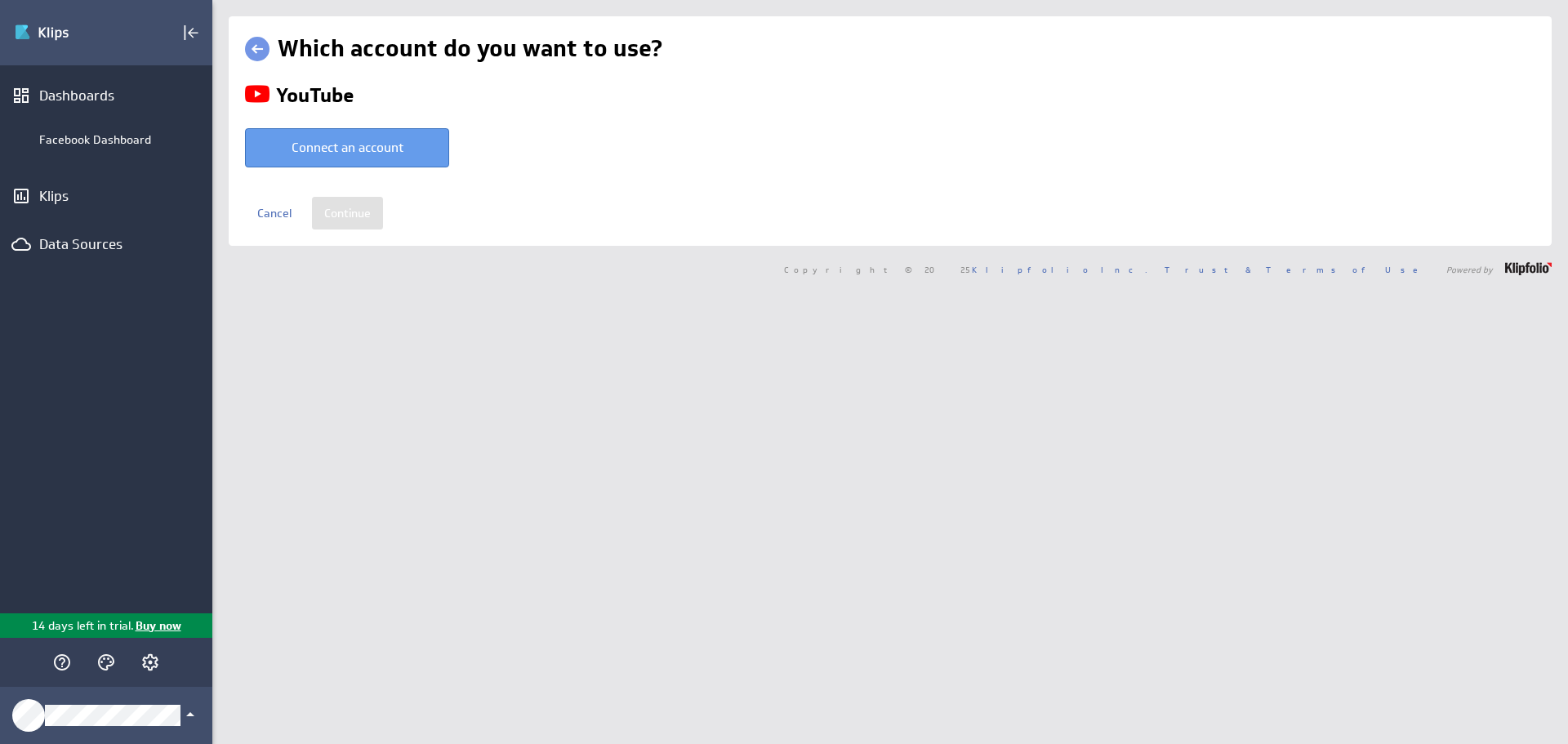
click at [356, 149] on button "Connect an account" at bounding box center [347, 148] width 204 height 39
type input "AFG @ Google created Aug 25, 2025 at 4:44 PM EDT"
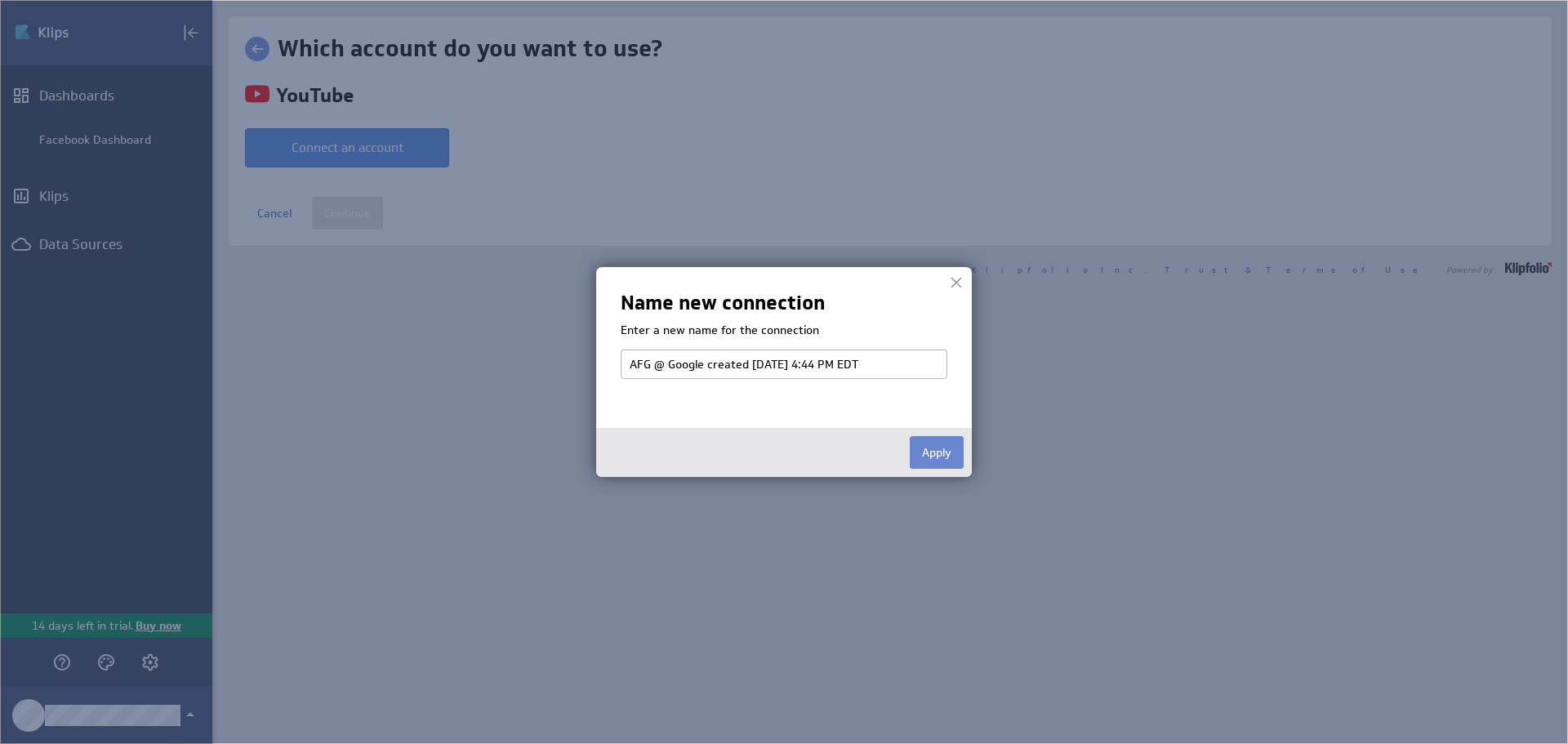
click at [945, 452] on button "Apply" at bounding box center [936, 452] width 54 height 32
select select "a9f081f686437f9203a420f2d19981ab"
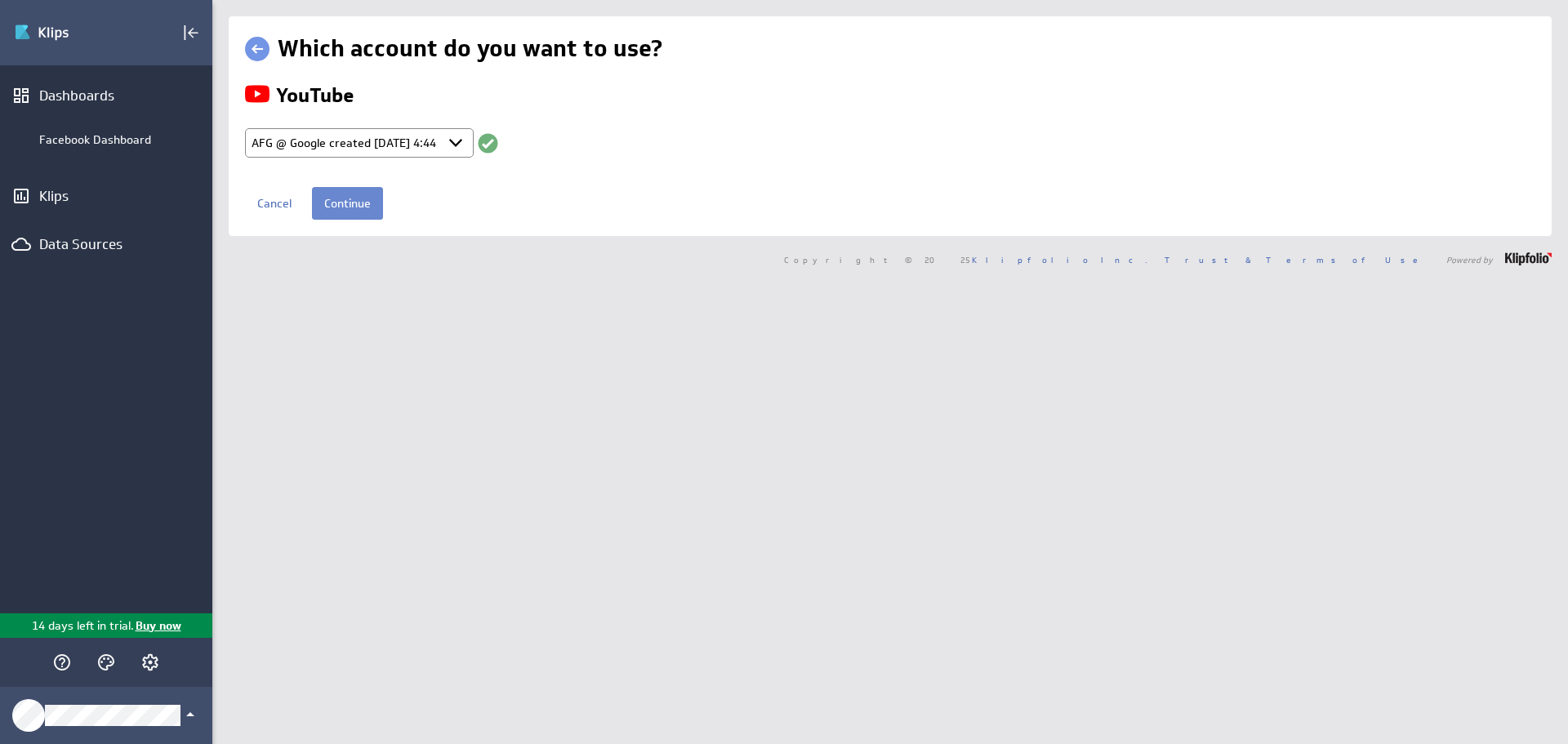
click at [371, 212] on input "Continue" at bounding box center [347, 203] width 71 height 32
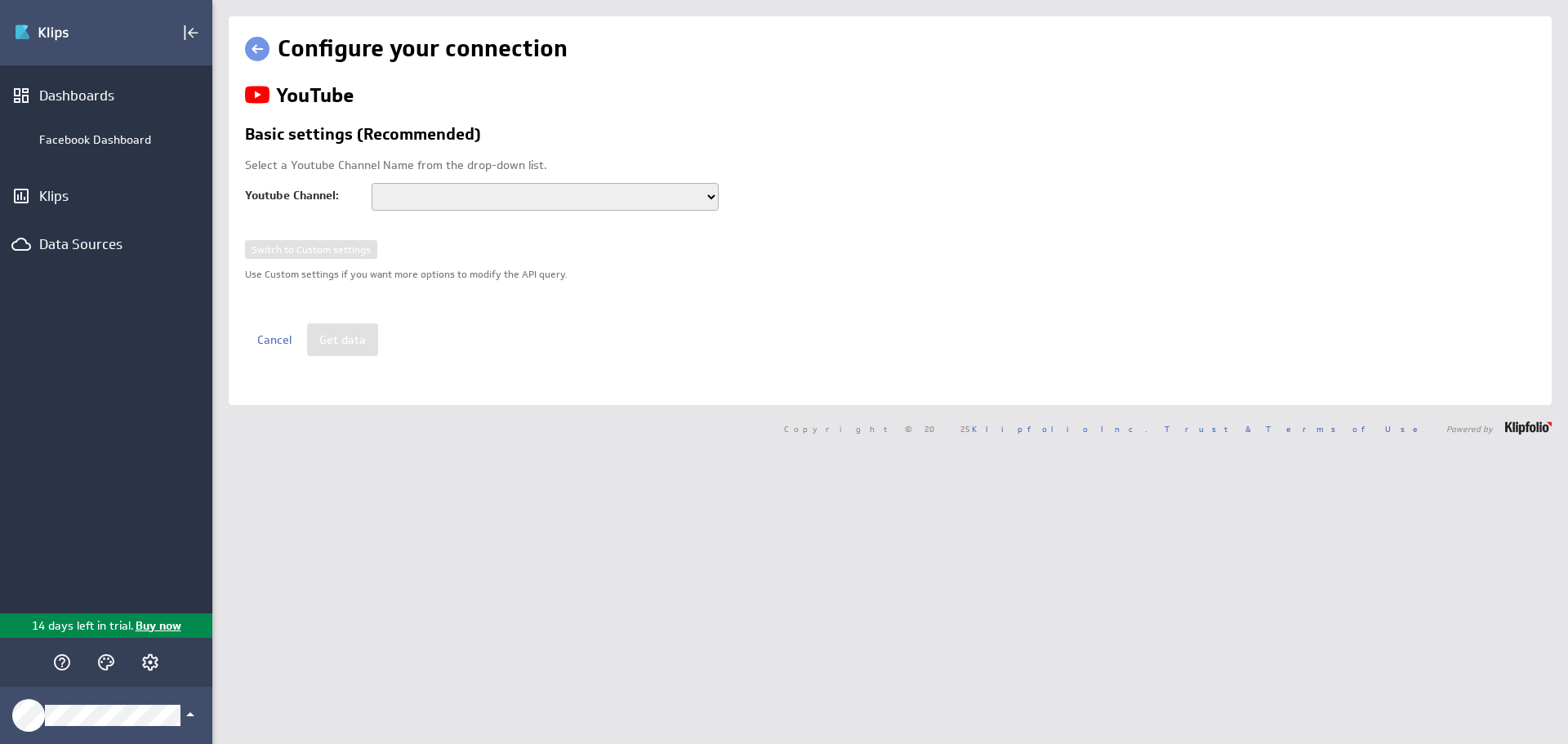
click at [687, 198] on select "Alliance Financial Group" at bounding box center [545, 197] width 347 height 28
select select "UCkBCdPOjOGMa9znvYRT_CxQ"
click at [371, 183] on select "Alliance Financial Group" at bounding box center [545, 197] width 347 height 28
click at [355, 345] on button "Get data" at bounding box center [342, 339] width 71 height 32
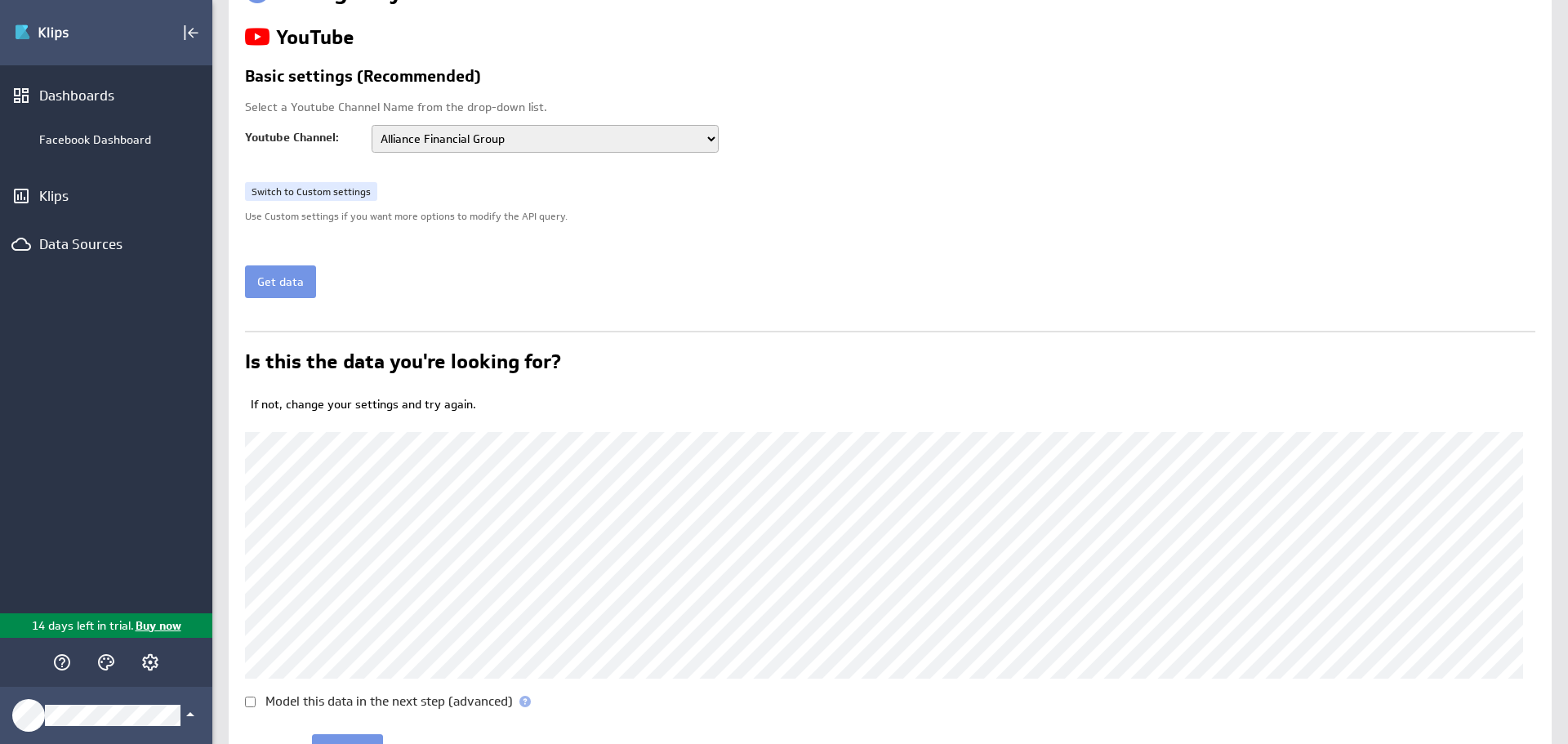
scroll to position [143, 0]
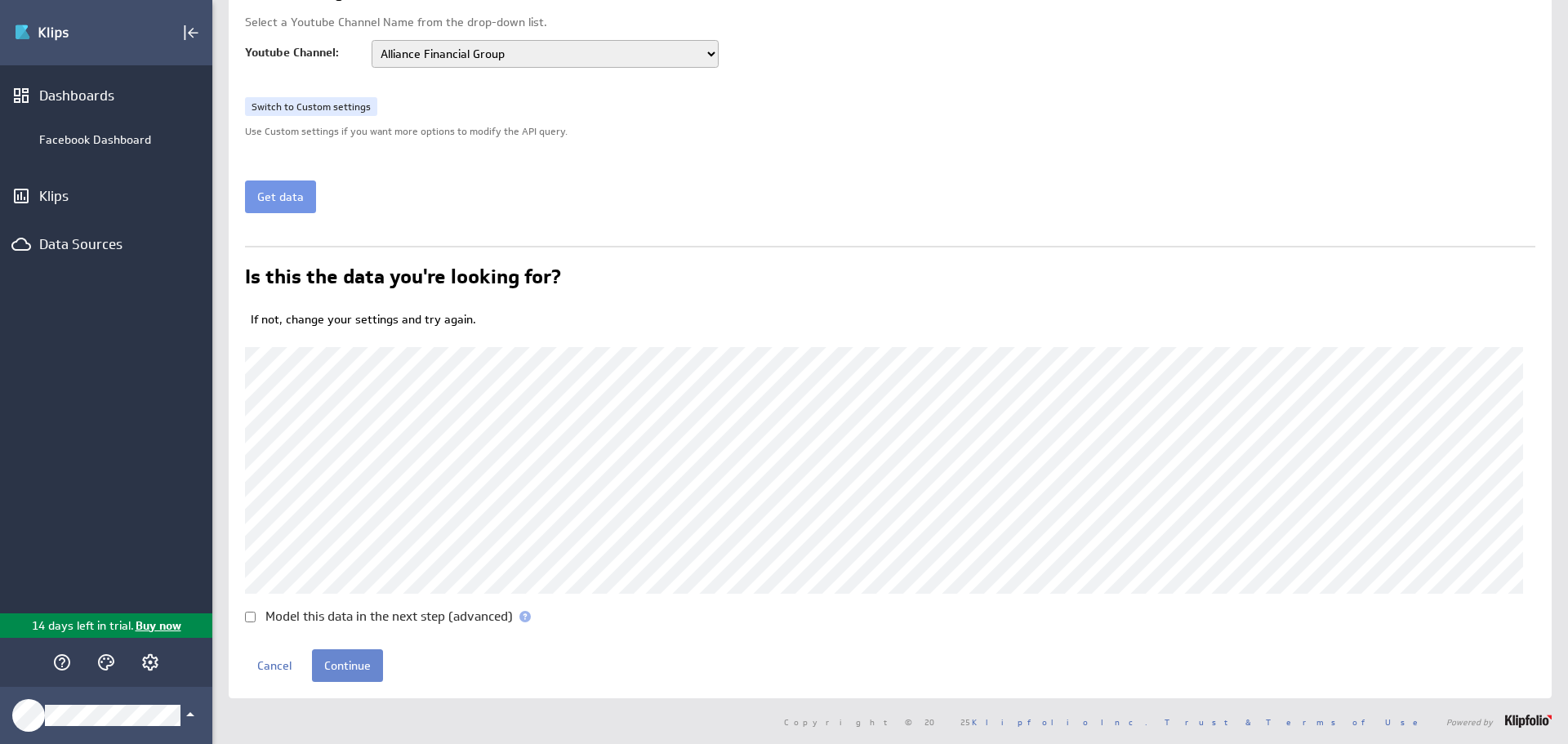
click at [344, 667] on input "Continue" at bounding box center [347, 665] width 71 height 32
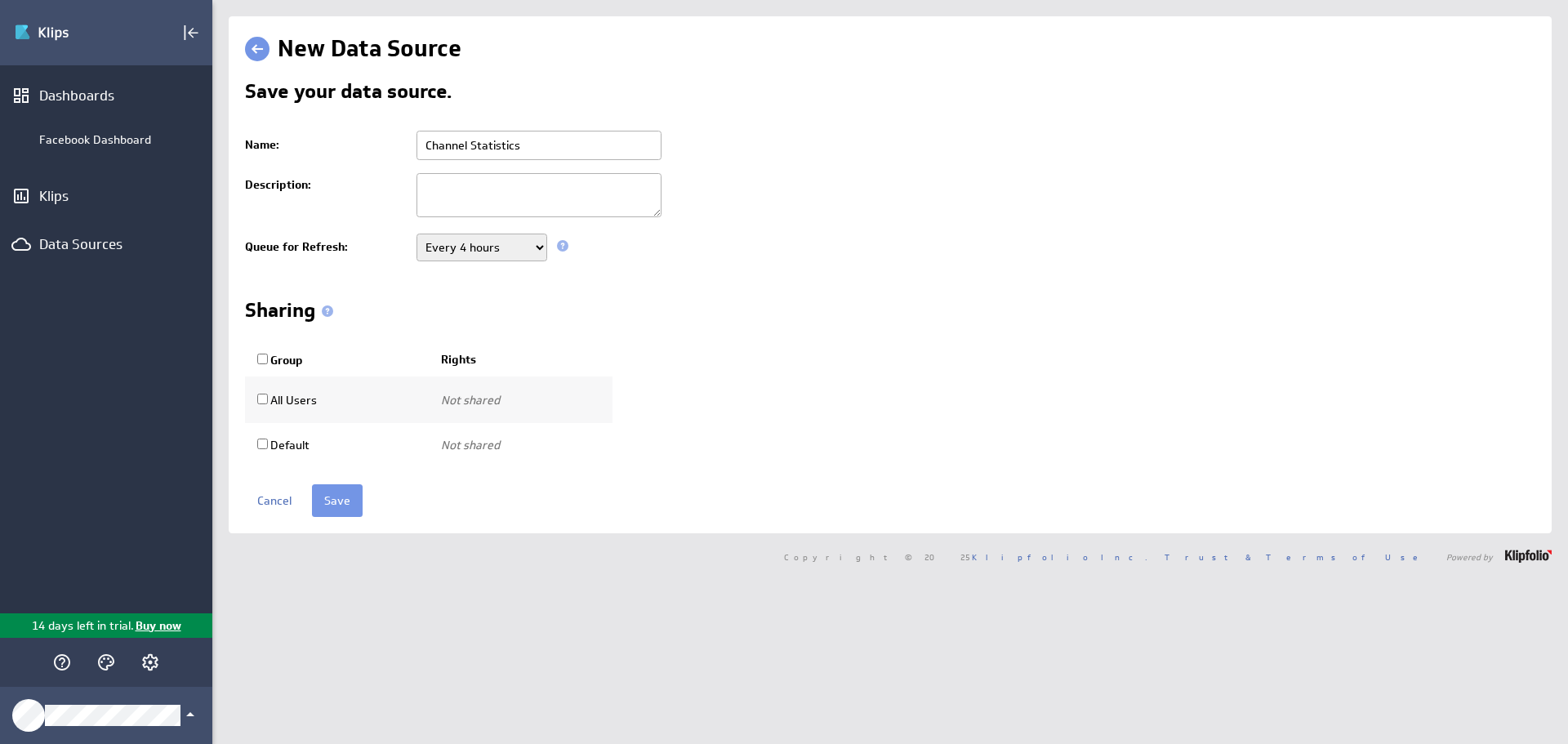
click at [424, 147] on input "Channel Statistics" at bounding box center [539, 146] width 245 height 30
type input "YouTube Channel Statistics"
click at [521, 245] on select "Never Every minute Every 5 minutes Every 15 minutes Every 30 minutes Every hour…" at bounding box center [482, 248] width 131 height 28
select select "300"
click at [417, 234] on select "Never Every minute Every 5 minutes Every 15 minutes Every 30 minutes Every hour…" at bounding box center [482, 248] width 131 height 28
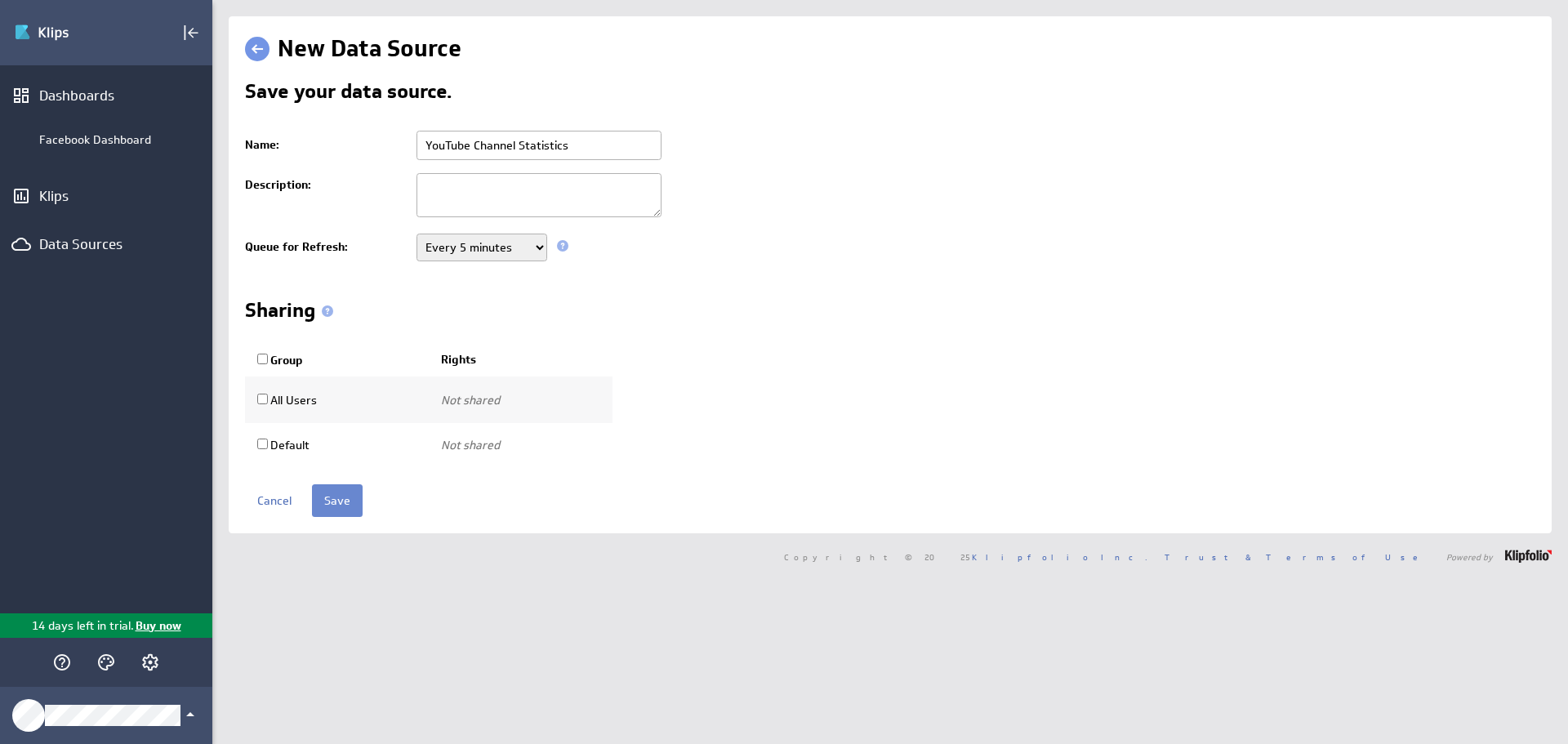
click at [343, 501] on input "Save" at bounding box center [337, 500] width 51 height 32
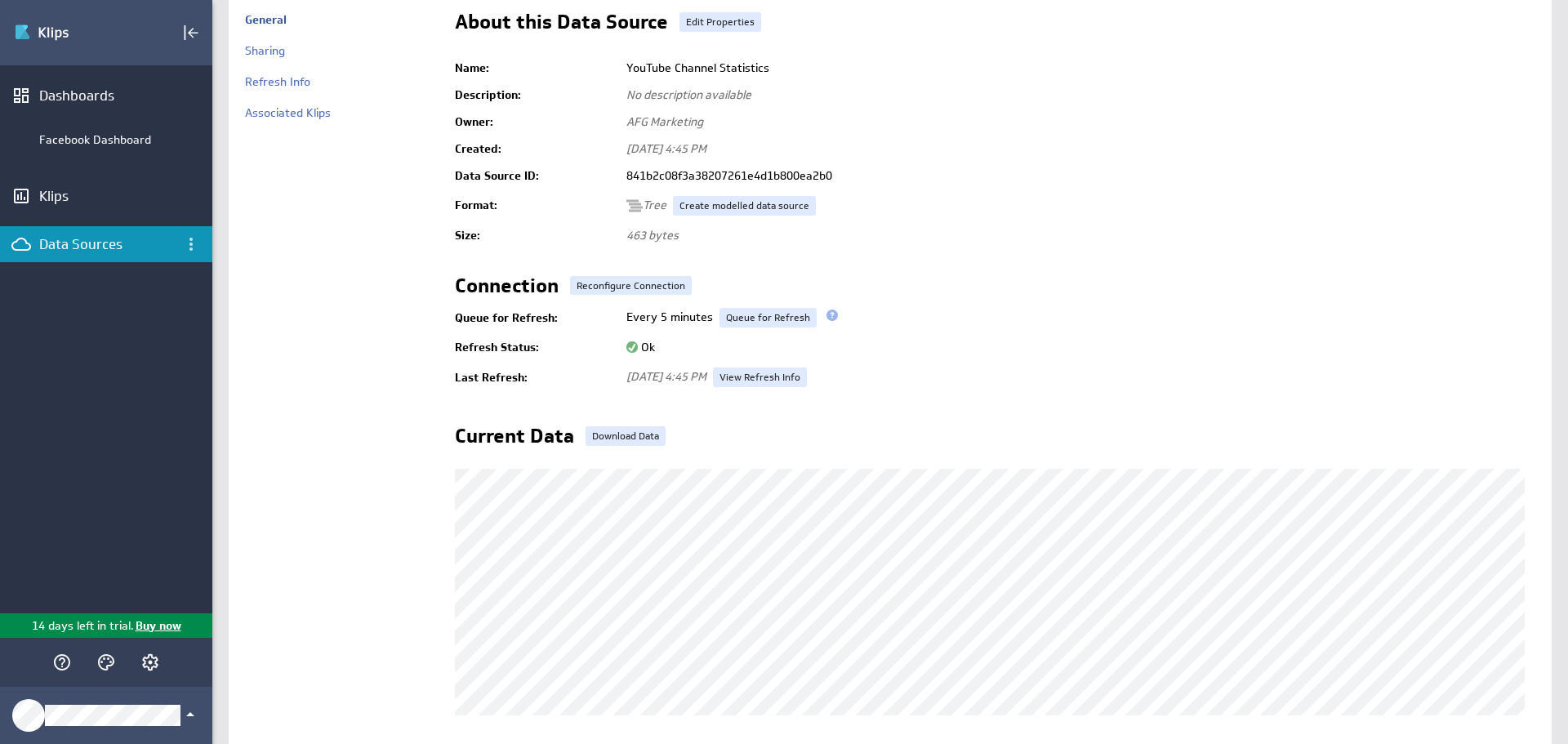
scroll to position [31, 0]
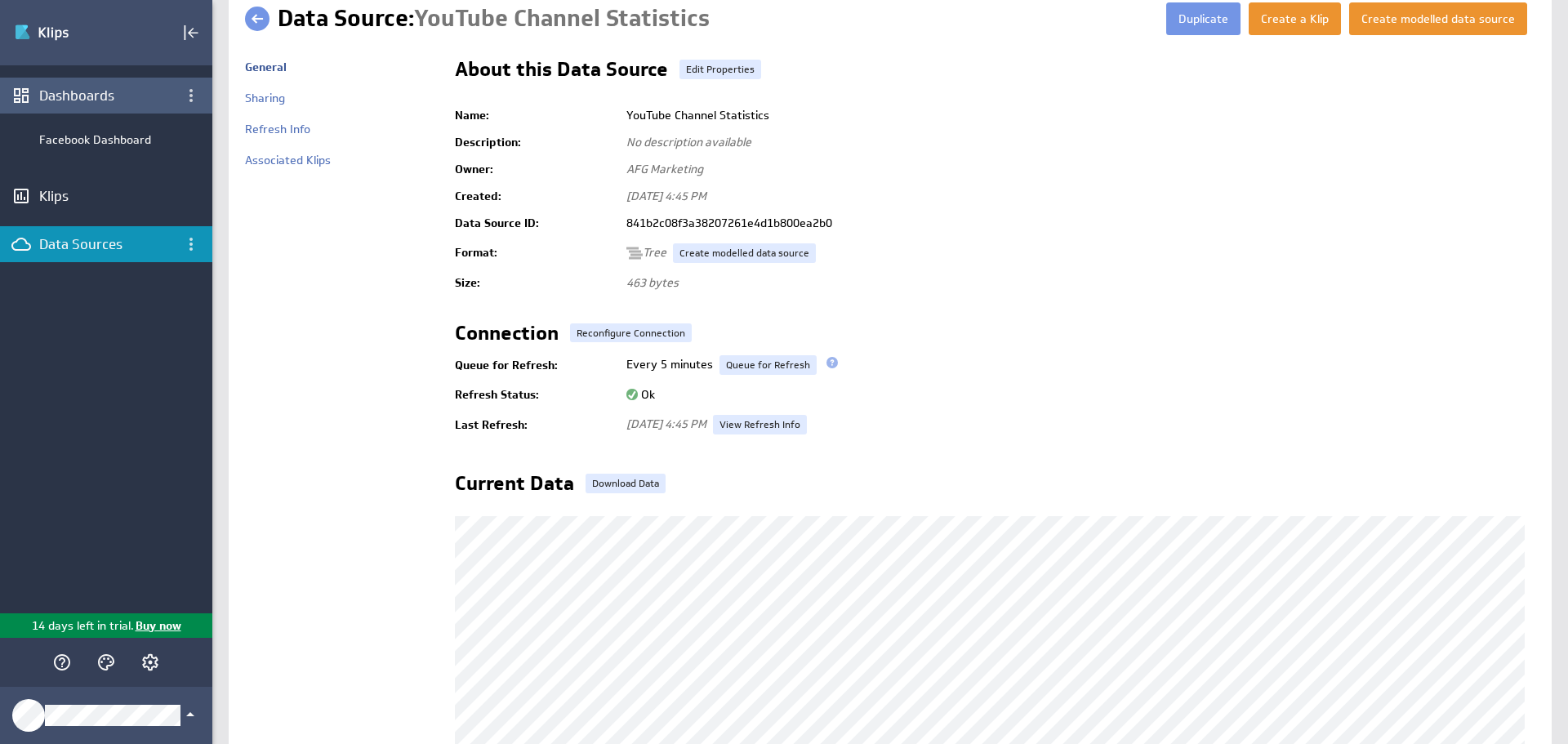
click at [106, 86] on div "Dashboards" at bounding box center [106, 96] width 212 height 36
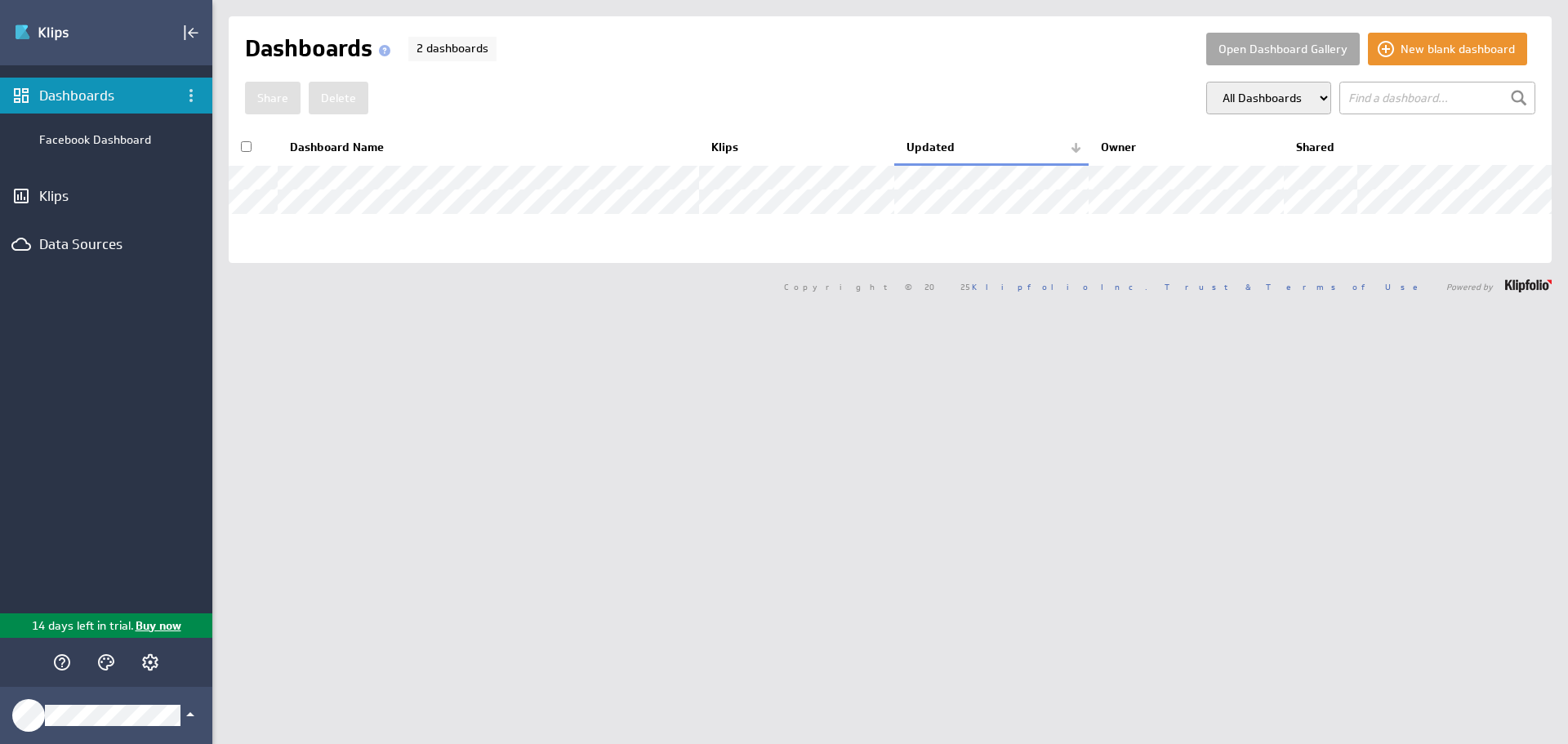
click at [1290, 56] on button "Open Dashboard Gallery" at bounding box center [1282, 48] width 153 height 32
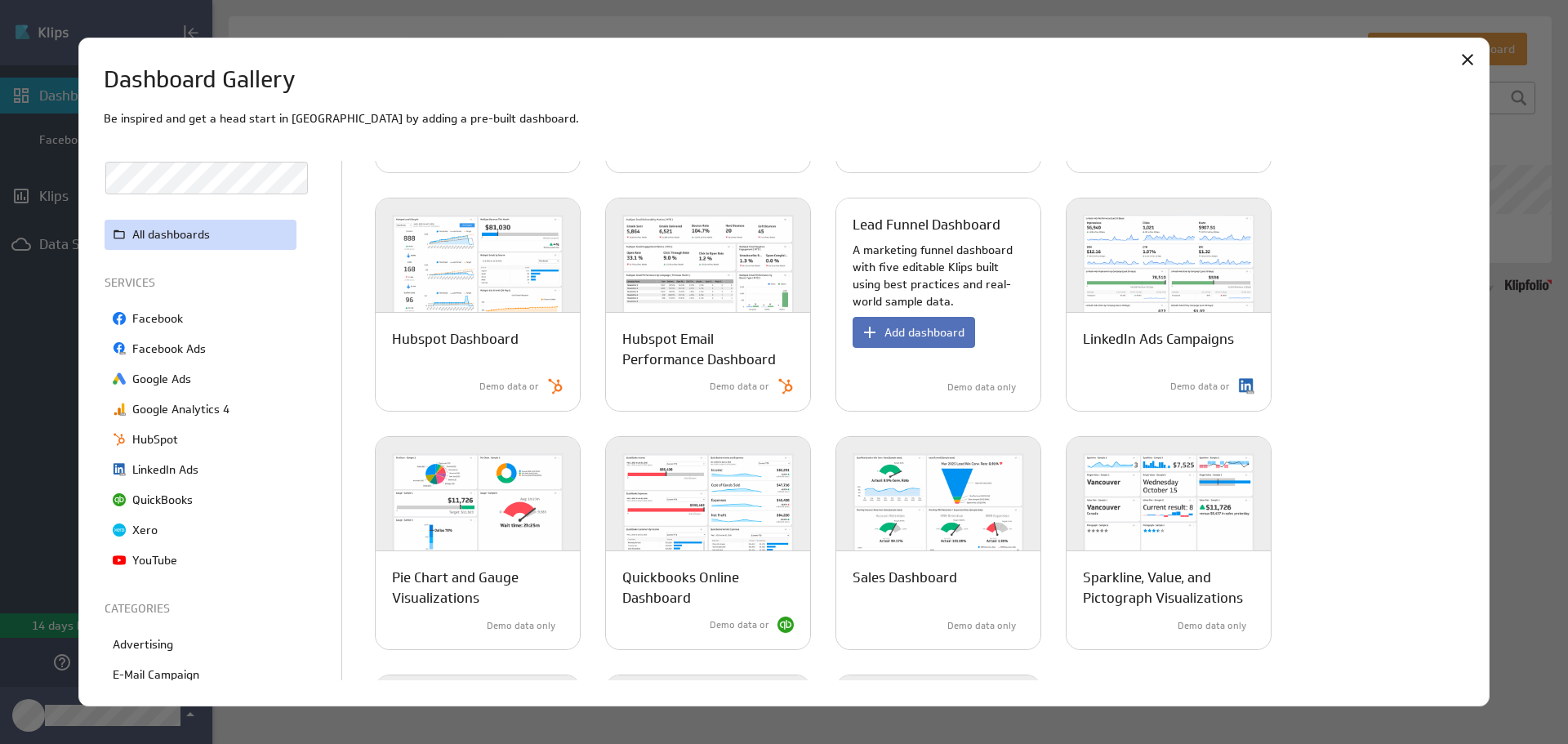
scroll to position [698, 0]
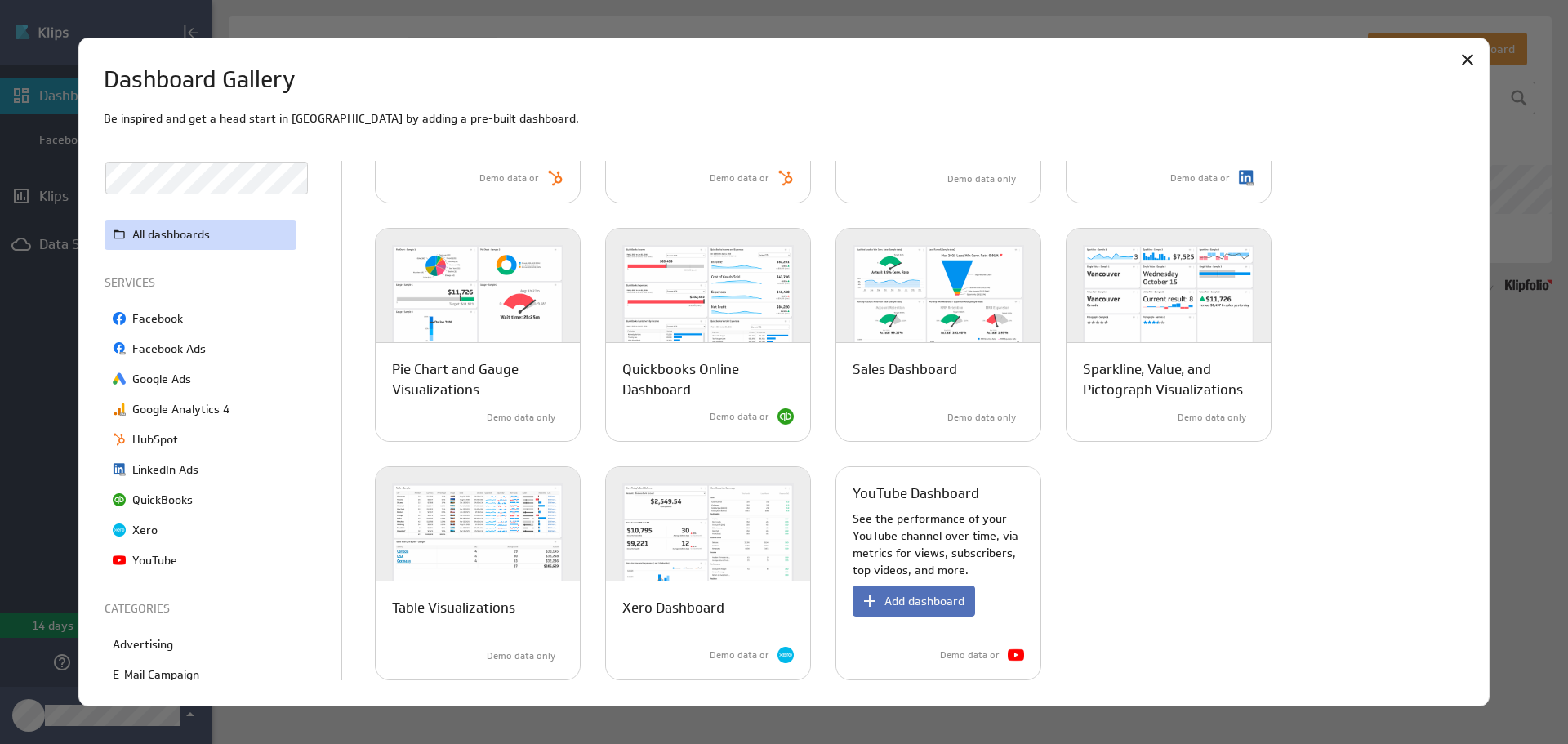
click at [936, 497] on p "YouTube Dashboard" at bounding box center [916, 494] width 126 height 20
click at [915, 596] on span "Add dashboard" at bounding box center [924, 601] width 80 height 15
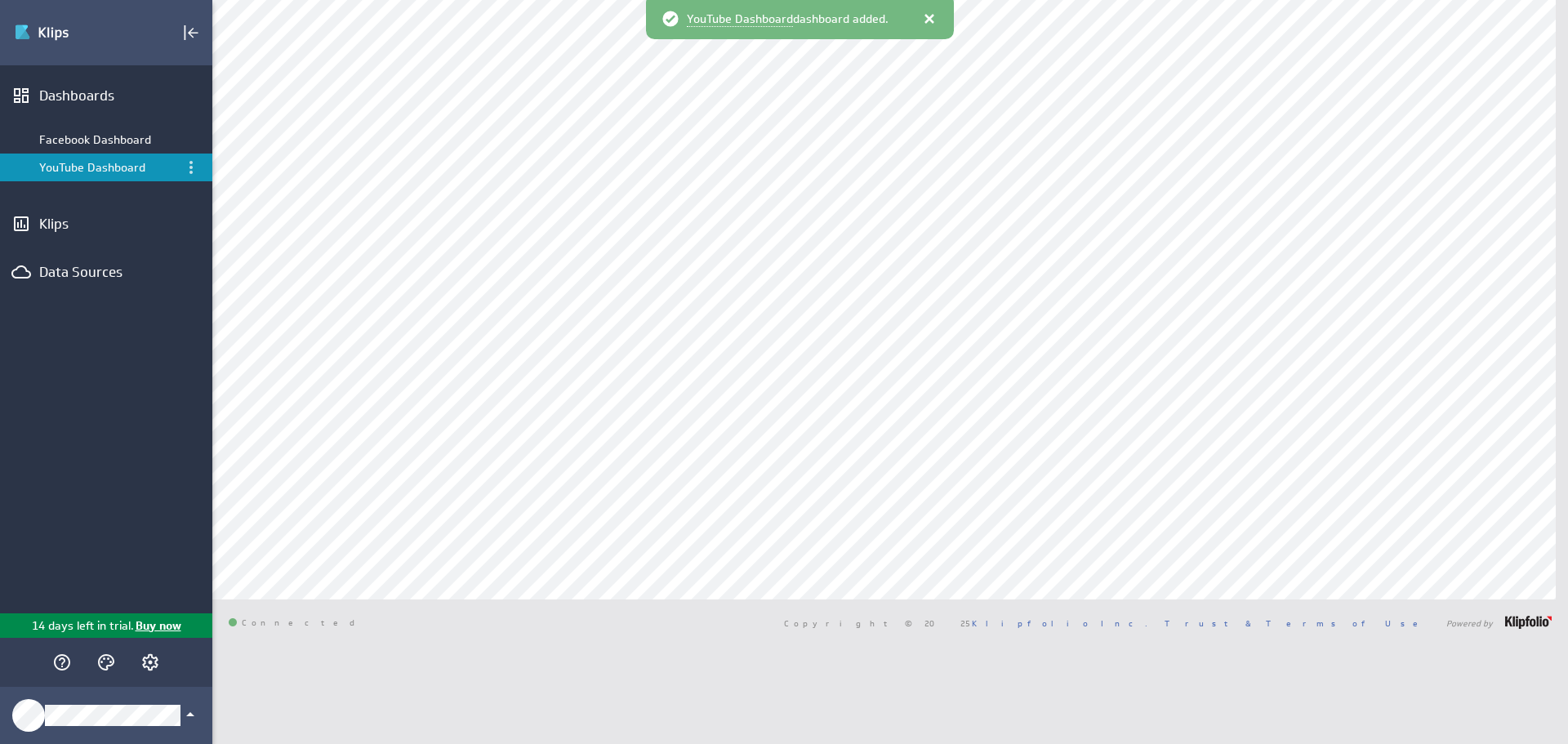
select select "a9f081f686437f9203a420f2d19981ab"
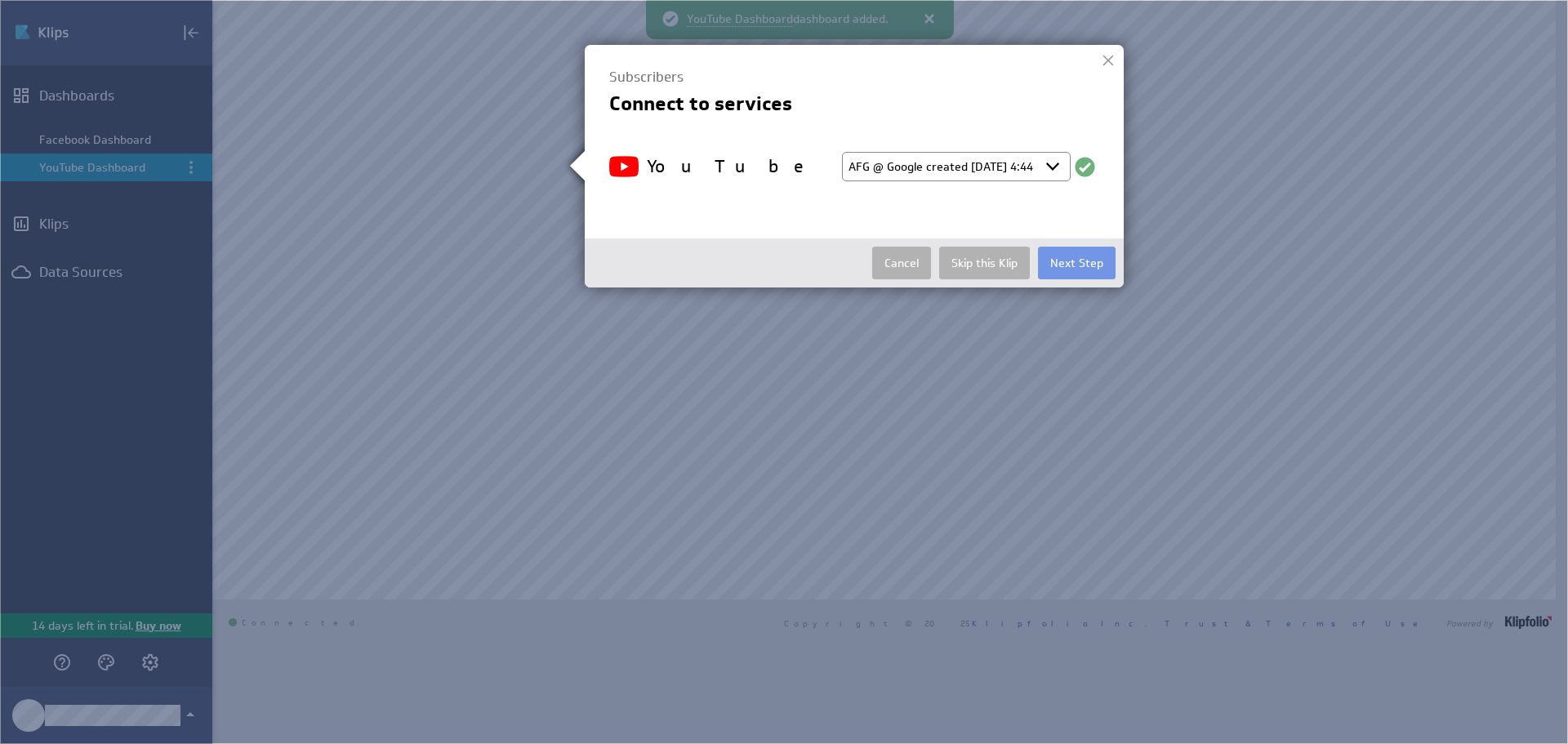
click at [1002, 167] on select "Select account AFG @ Google created [DATE] 4:44 PM EDT + Connect new account..." at bounding box center [956, 167] width 228 height 30
click at [842, 152] on select "Select account AFG @ Google created Aug 25, 2025 at 4:44 PM EDT + Connect new a…" at bounding box center [956, 167] width 228 height 30
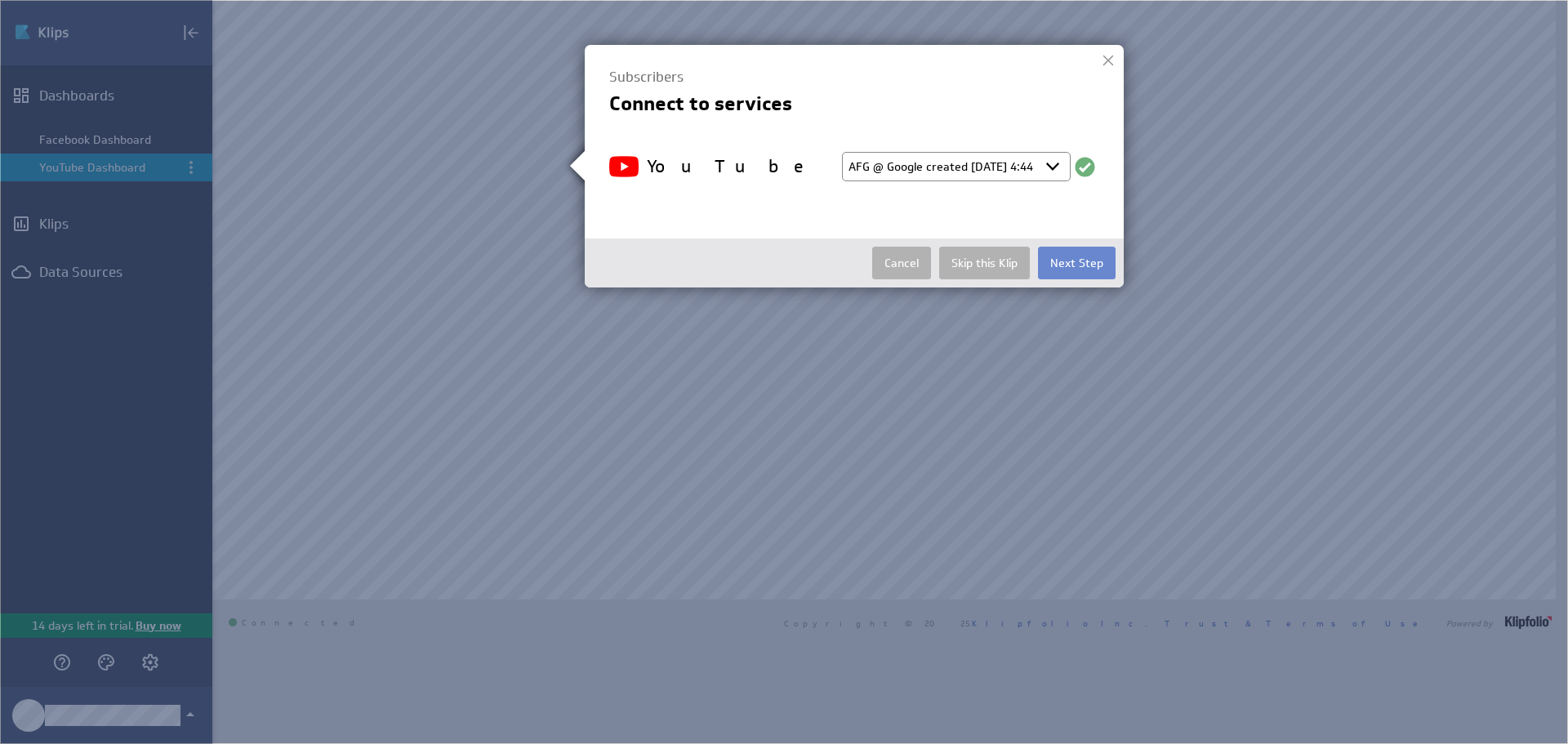
click at [1084, 255] on button "Next Step" at bounding box center [1076, 263] width 78 height 32
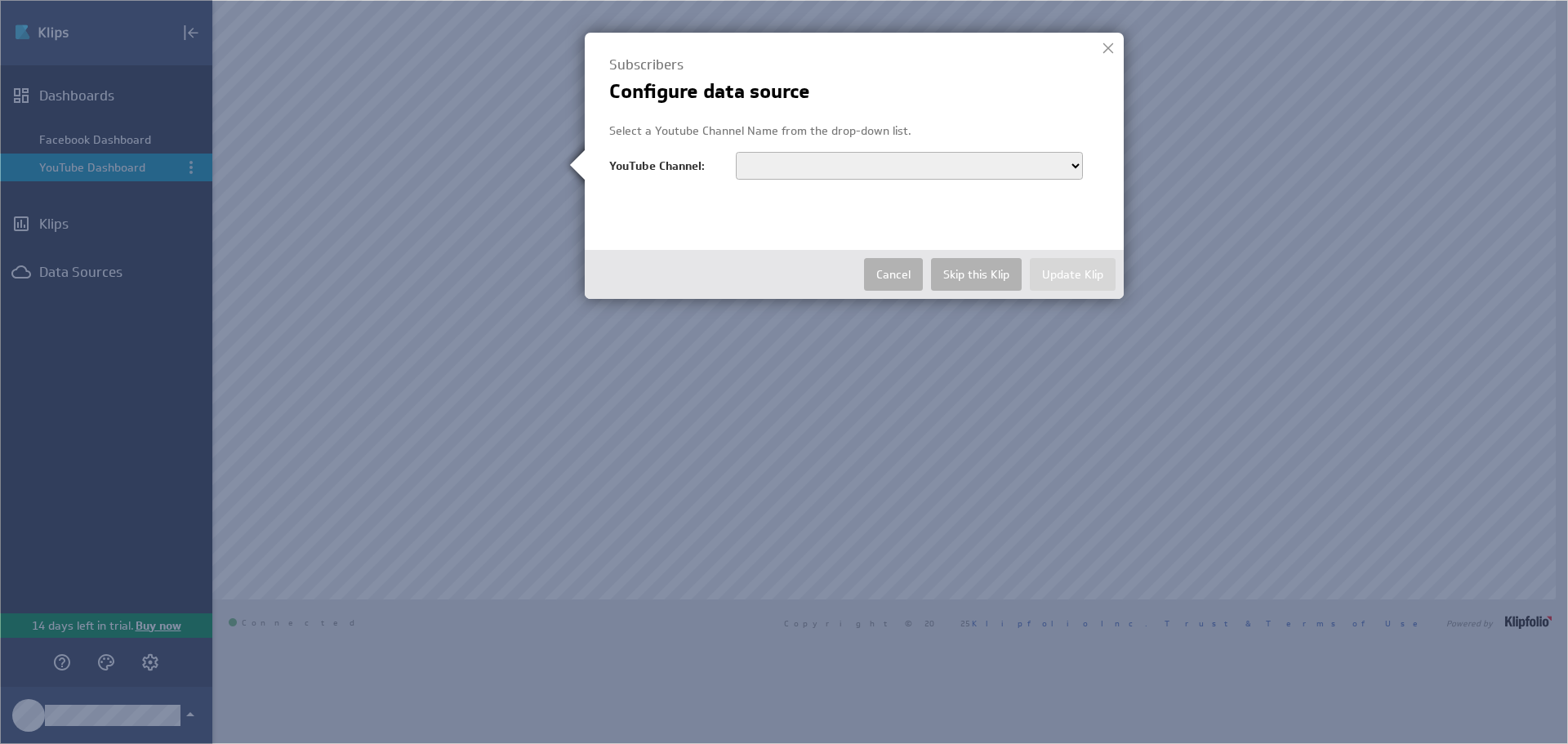
click at [1036, 168] on select "Alliance Financial Group" at bounding box center [909, 166] width 347 height 28
select select "UCkBCdPOjOGMa9znvYRT_CxQ"
click at [736, 152] on select "Alliance Financial Group" at bounding box center [909, 166] width 347 height 28
click at [1081, 276] on button "Update Klip" at bounding box center [1073, 274] width 85 height 32
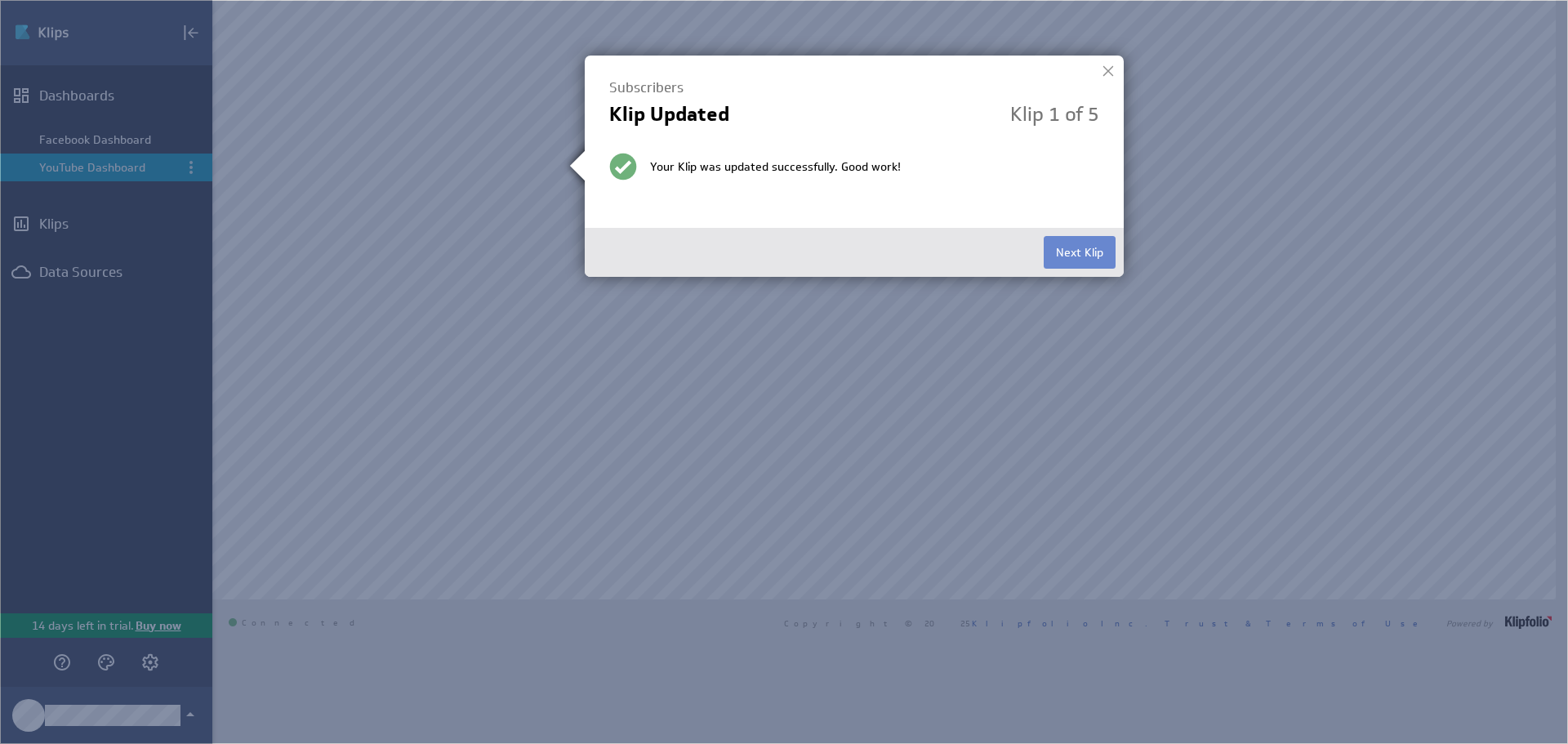
click at [1064, 254] on button "Next Klip" at bounding box center [1079, 251] width 71 height 32
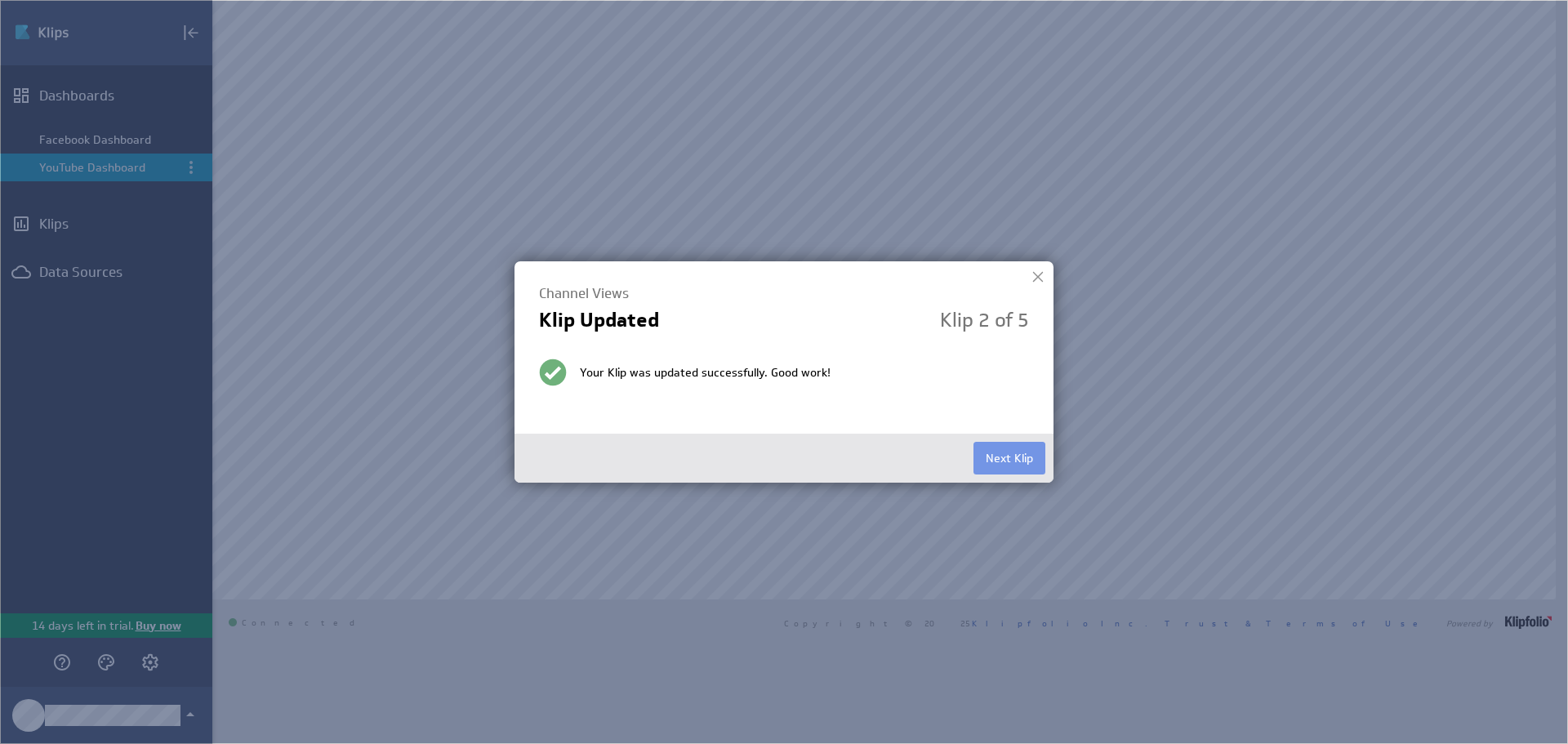
click at [1018, 467] on button "Next Klip" at bounding box center [1009, 457] width 71 height 32
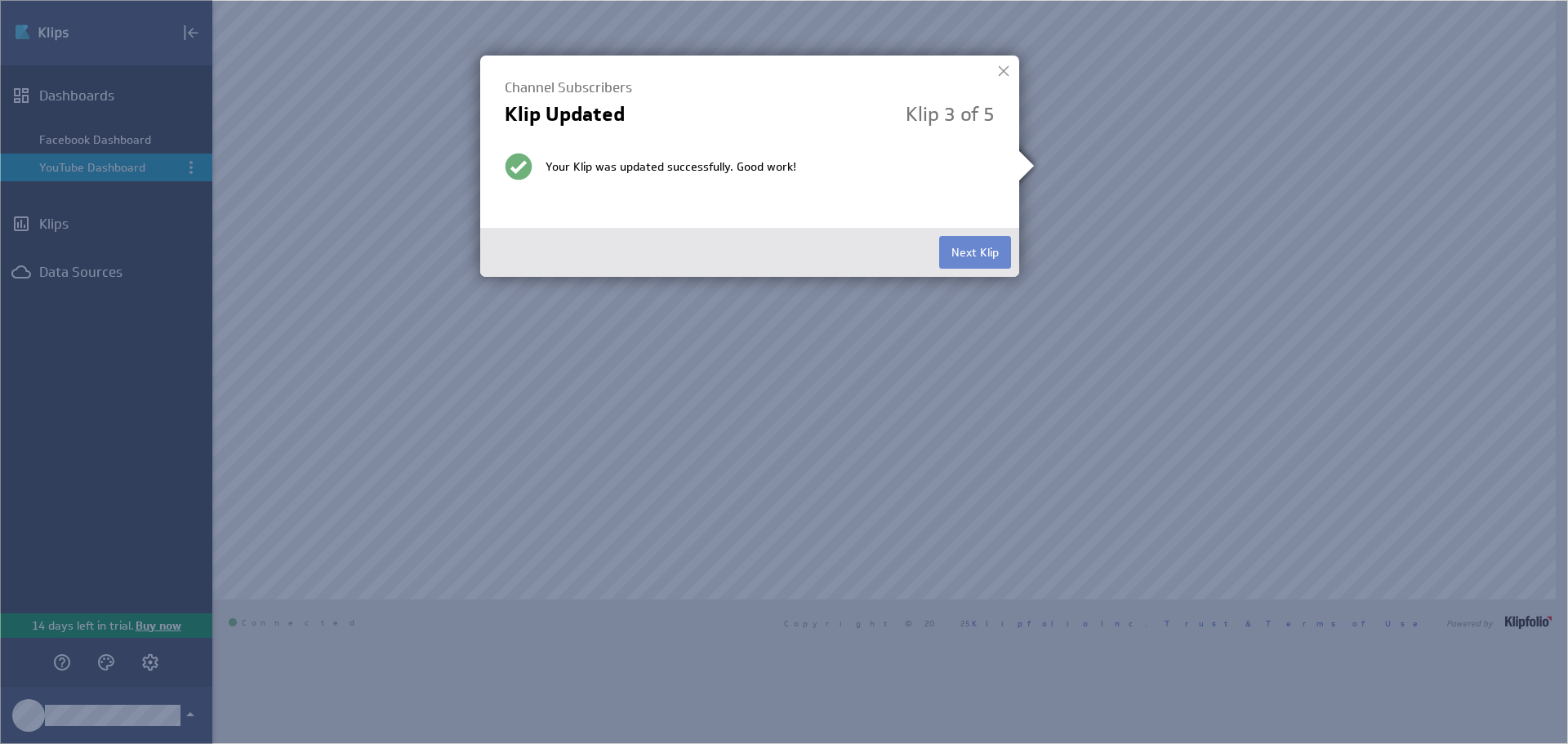
click at [968, 255] on button "Next Klip" at bounding box center [974, 251] width 71 height 32
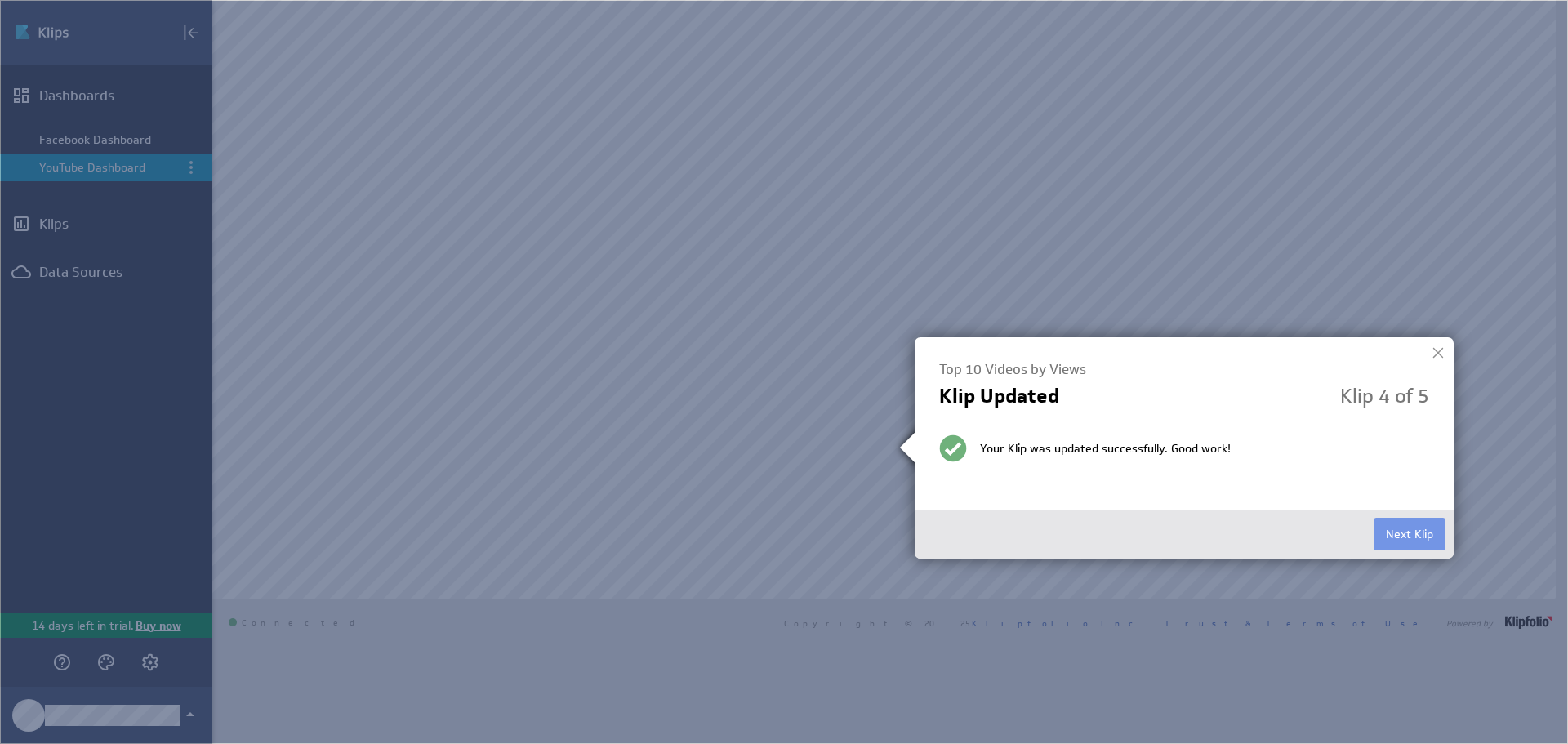
click at [1418, 533] on button "Next Klip" at bounding box center [1408, 533] width 71 height 32
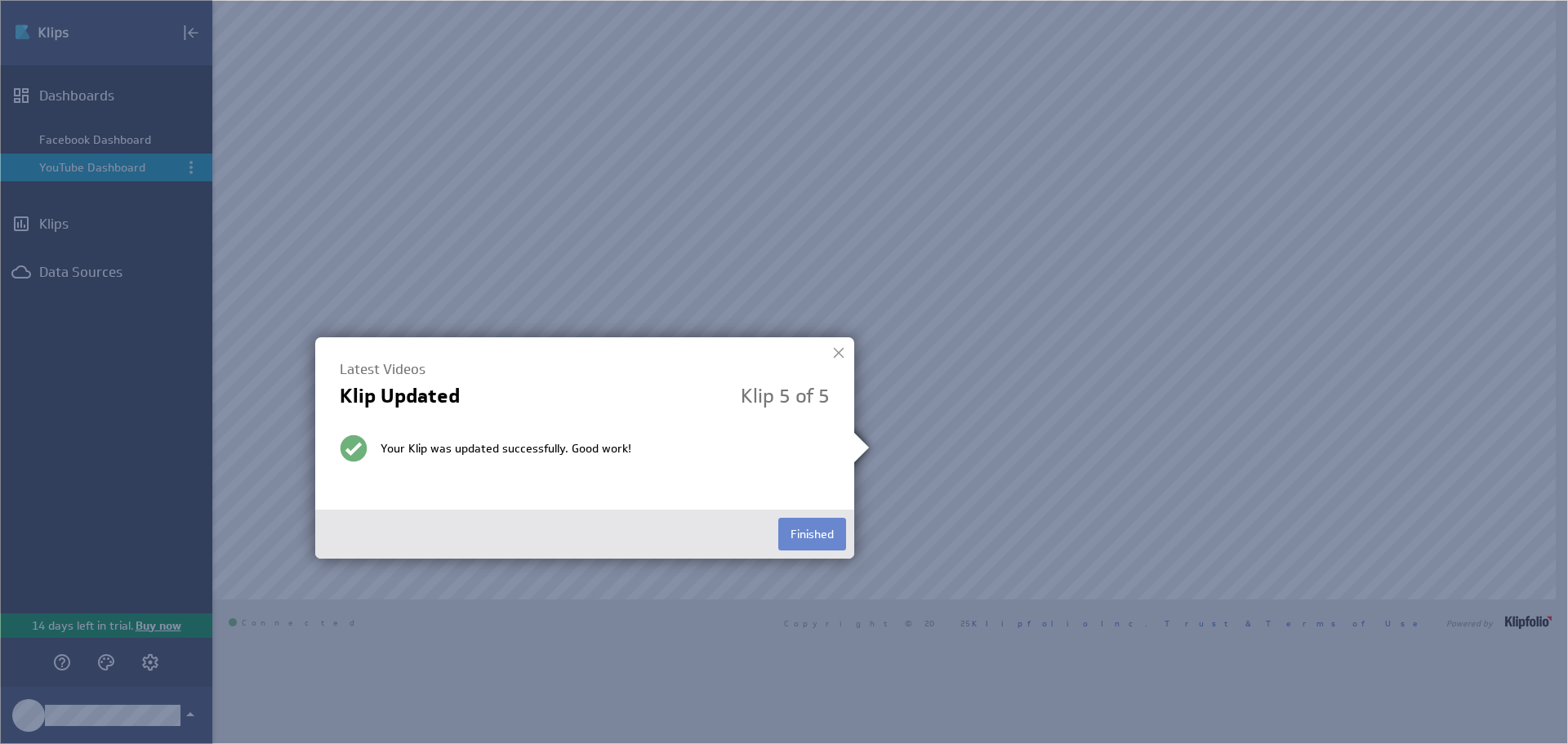
click at [813, 531] on button "Finished" at bounding box center [812, 533] width 68 height 32
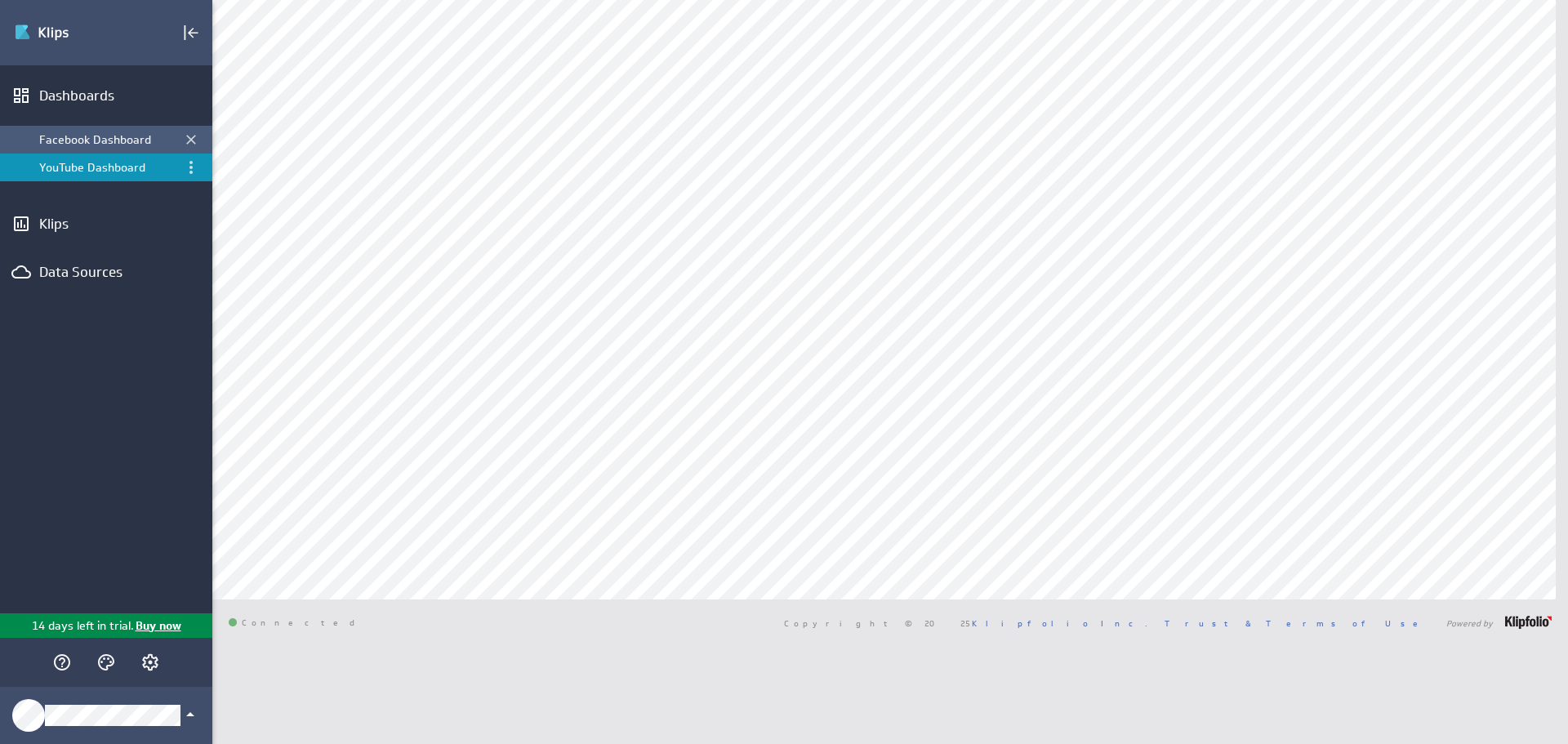
click at [116, 143] on div "Facebook Dashboard" at bounding box center [107, 140] width 136 height 15
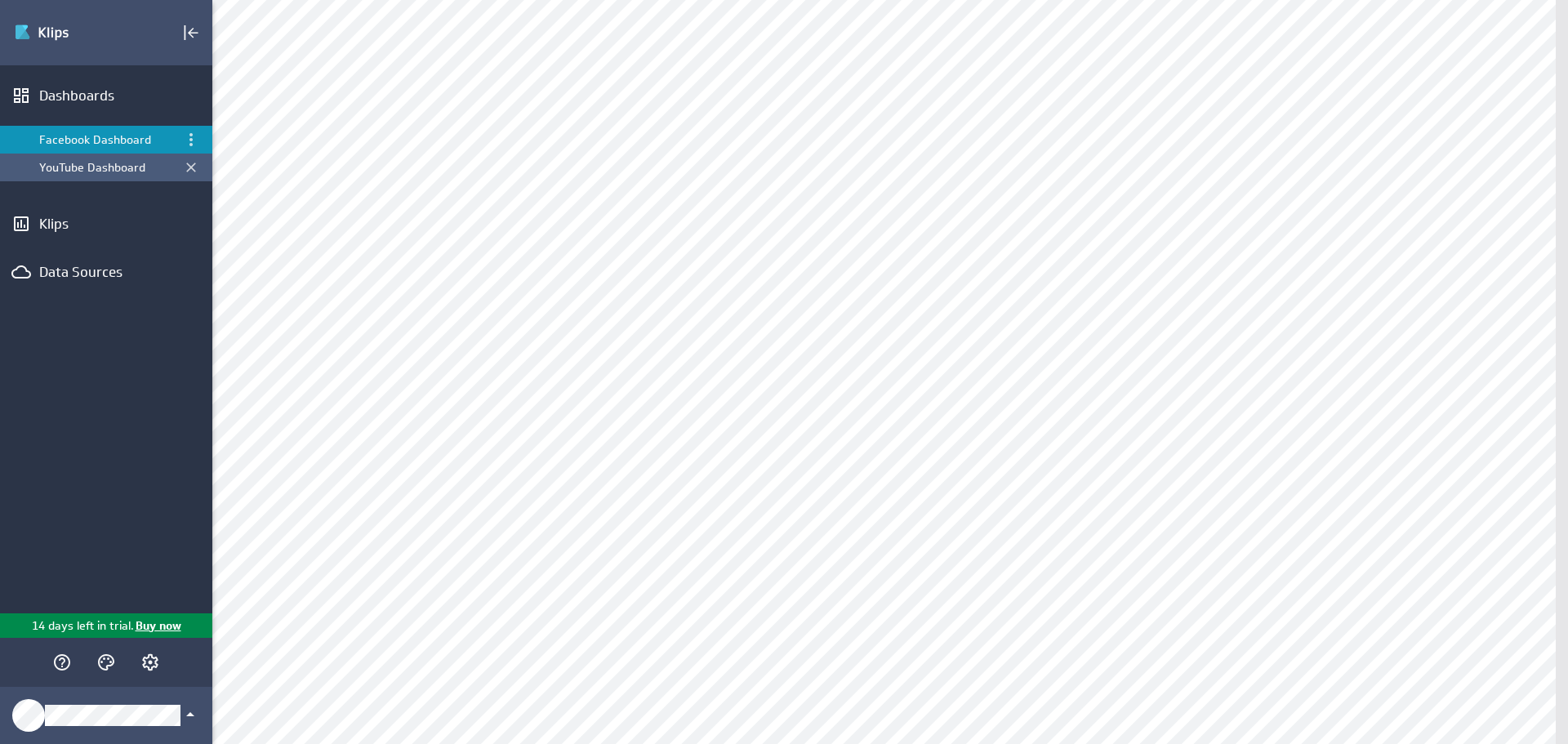
click at [119, 173] on div "YouTube Dashboard" at bounding box center [107, 167] width 136 height 15
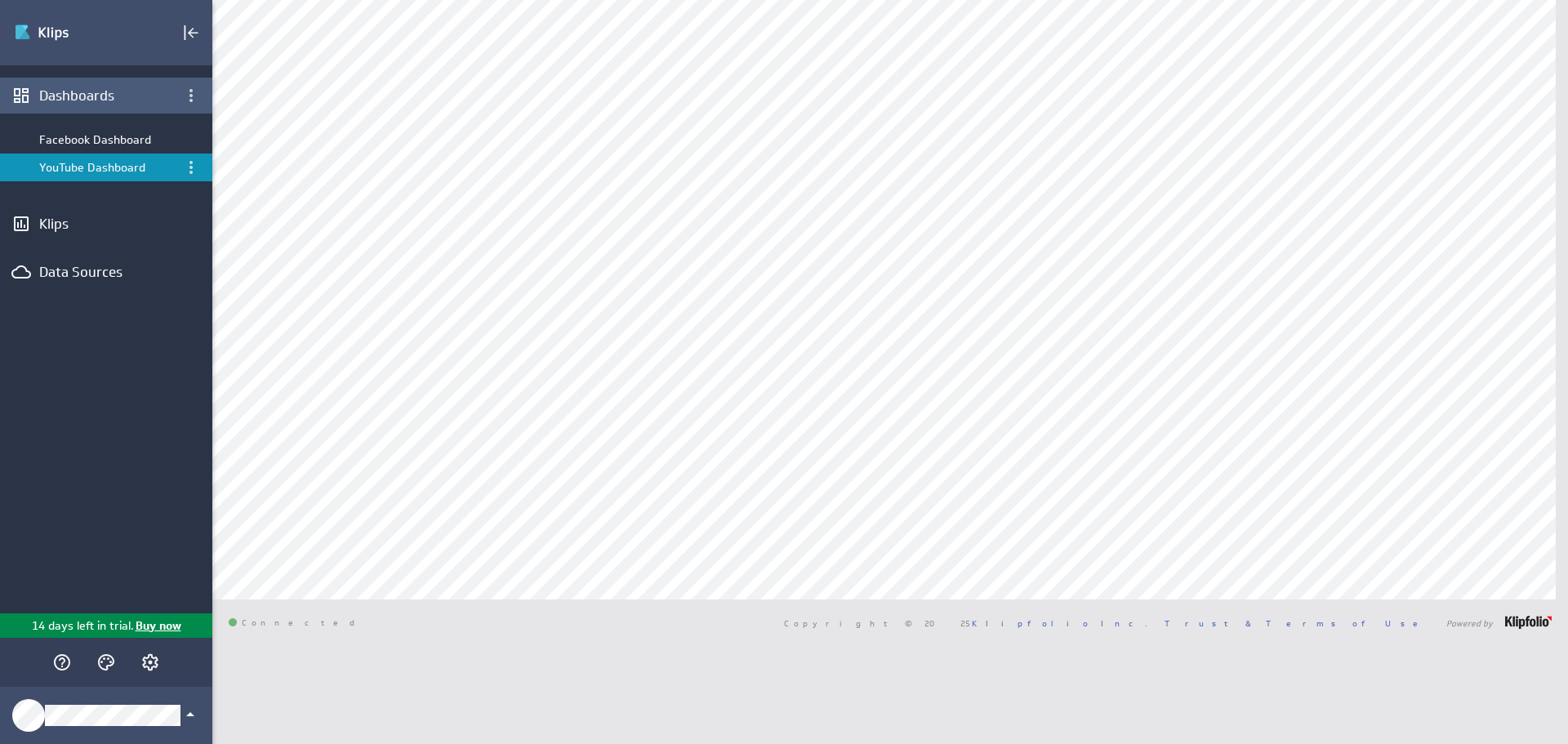
click at [96, 100] on div "Dashboards" at bounding box center [106, 95] width 134 height 18
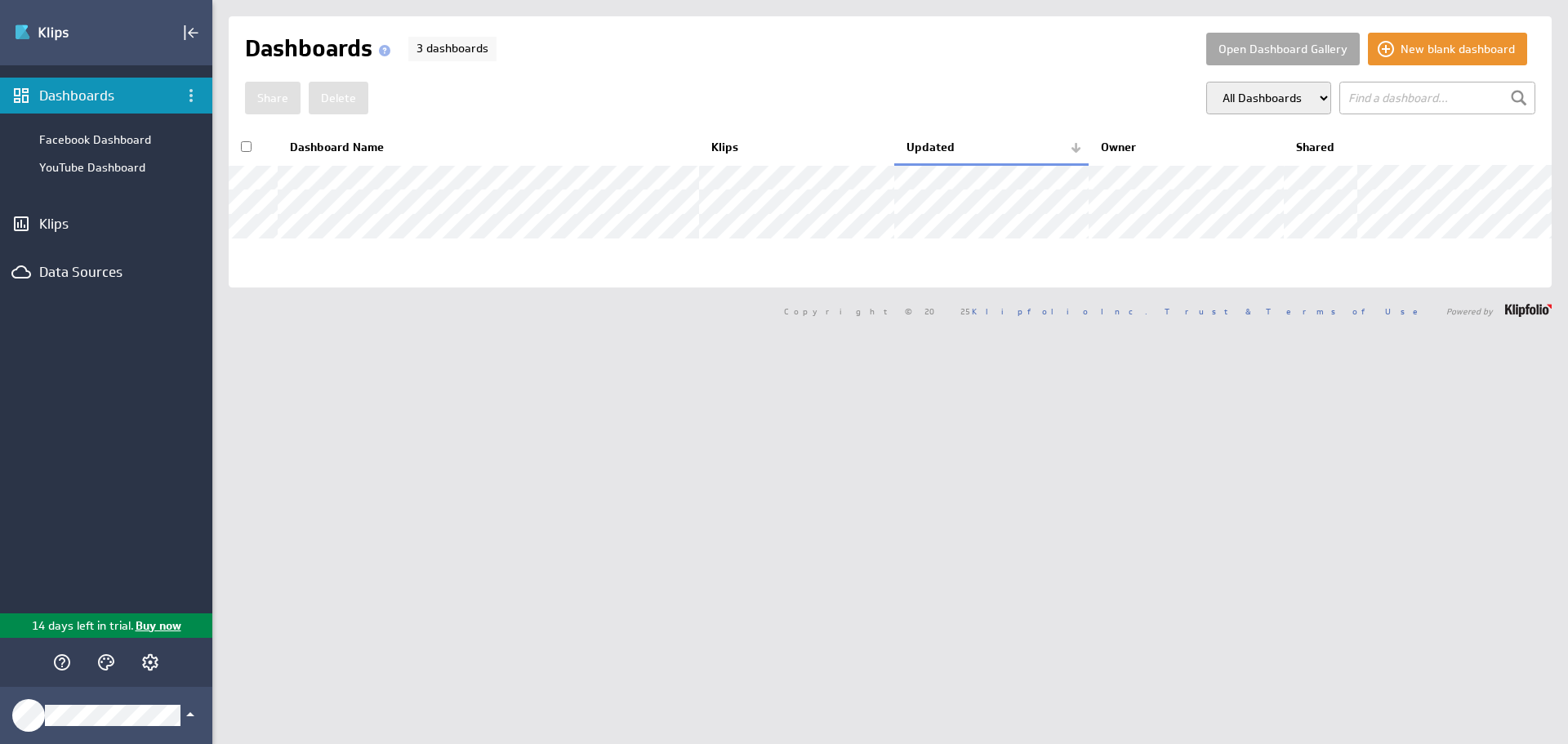
click at [1286, 52] on button "Open Dashboard Gallery" at bounding box center [1282, 48] width 153 height 32
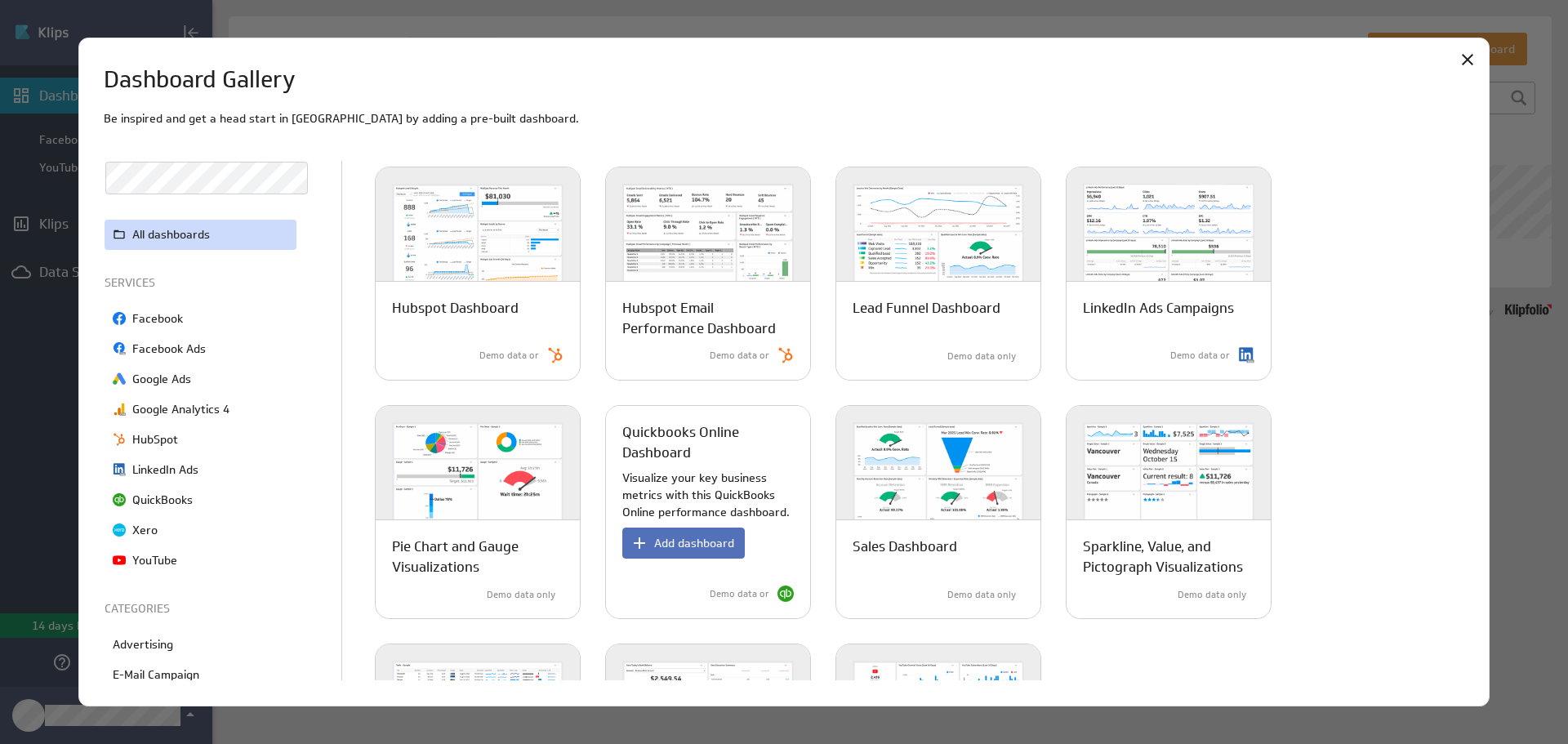
scroll to position [698, 0]
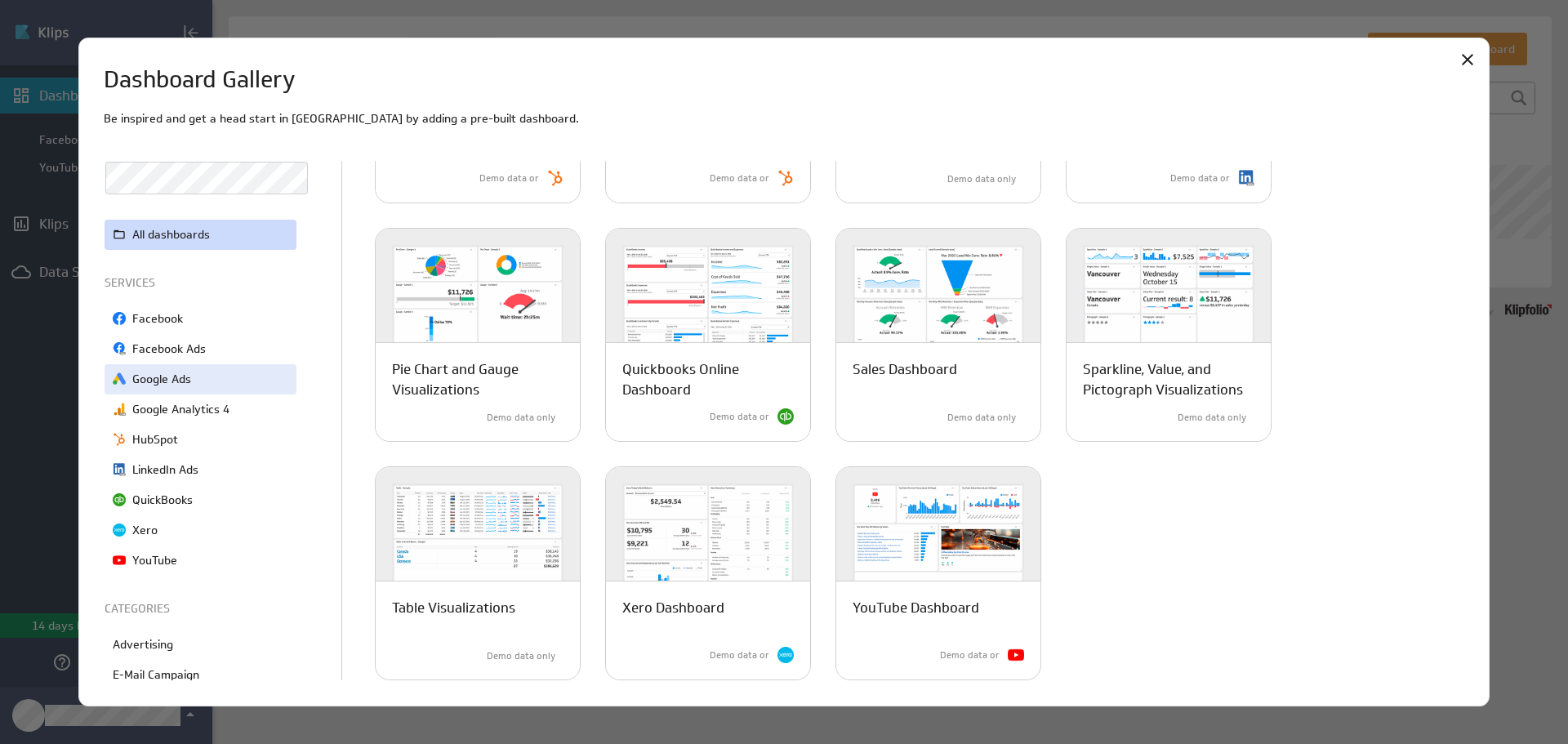
click at [212, 385] on div "Google Ads" at bounding box center [200, 378] width 192 height 31
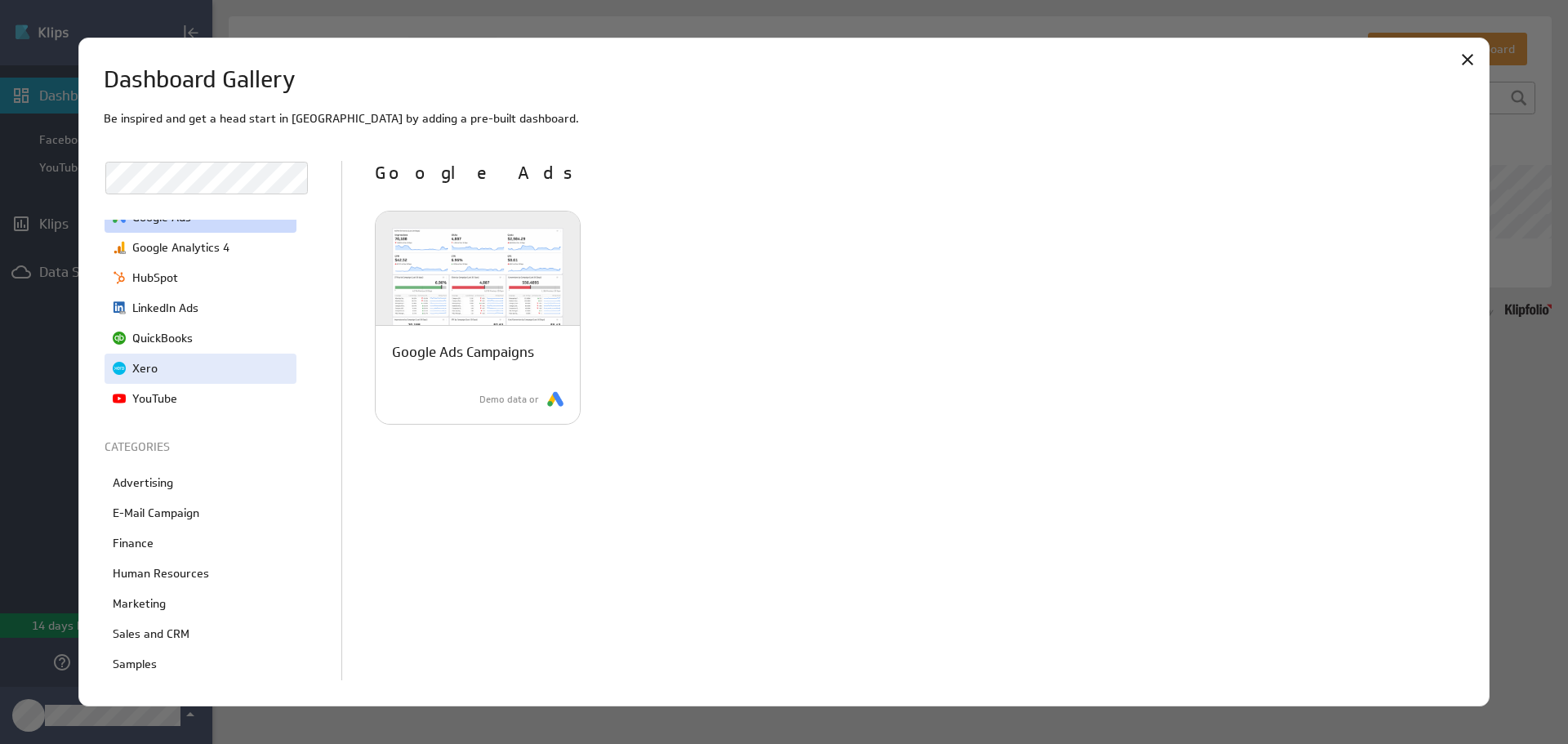
scroll to position [163, 0]
click at [194, 337] on div "QuickBooks" at bounding box center [200, 337] width 192 height 31
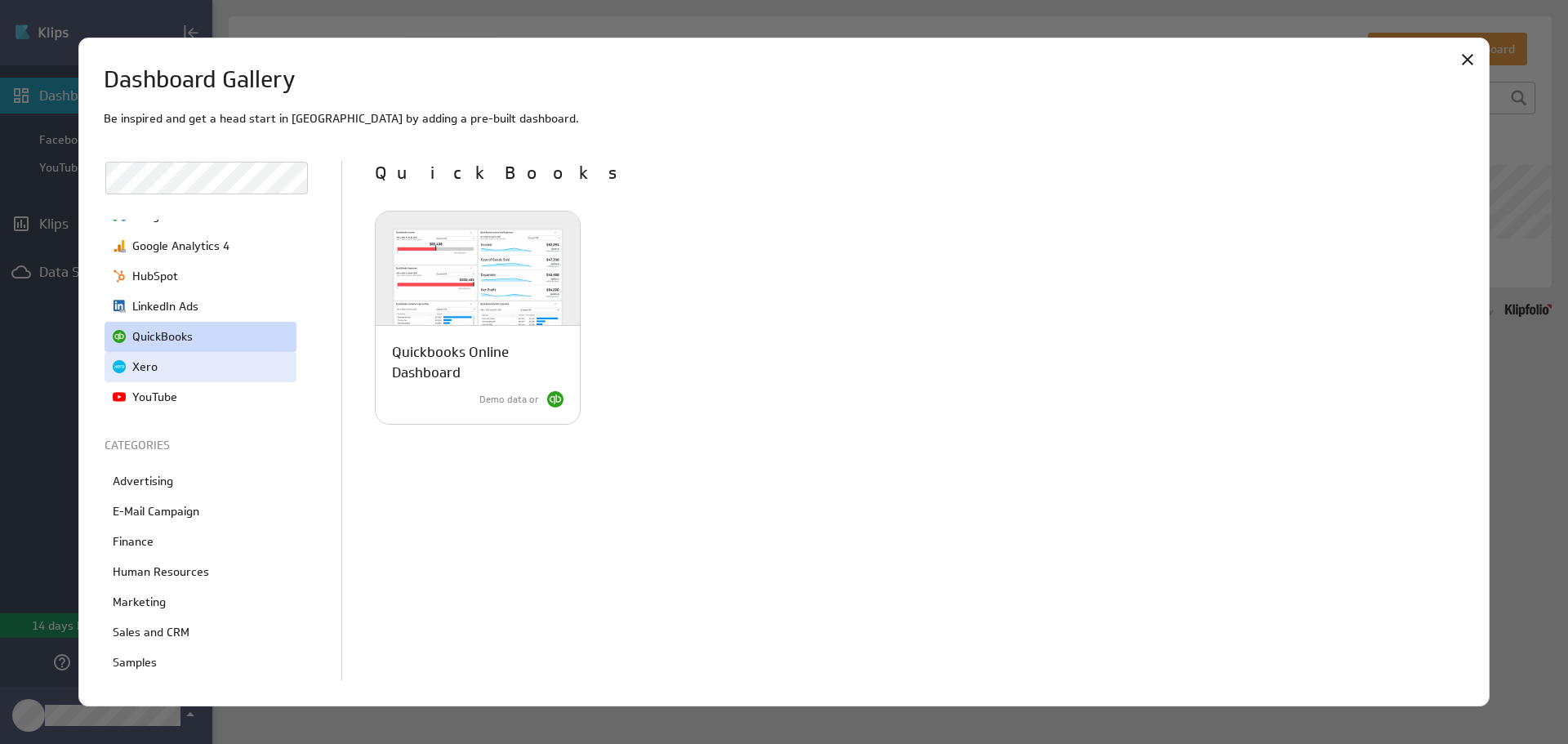
click at [210, 371] on div "Xero" at bounding box center [200, 366] width 192 height 31
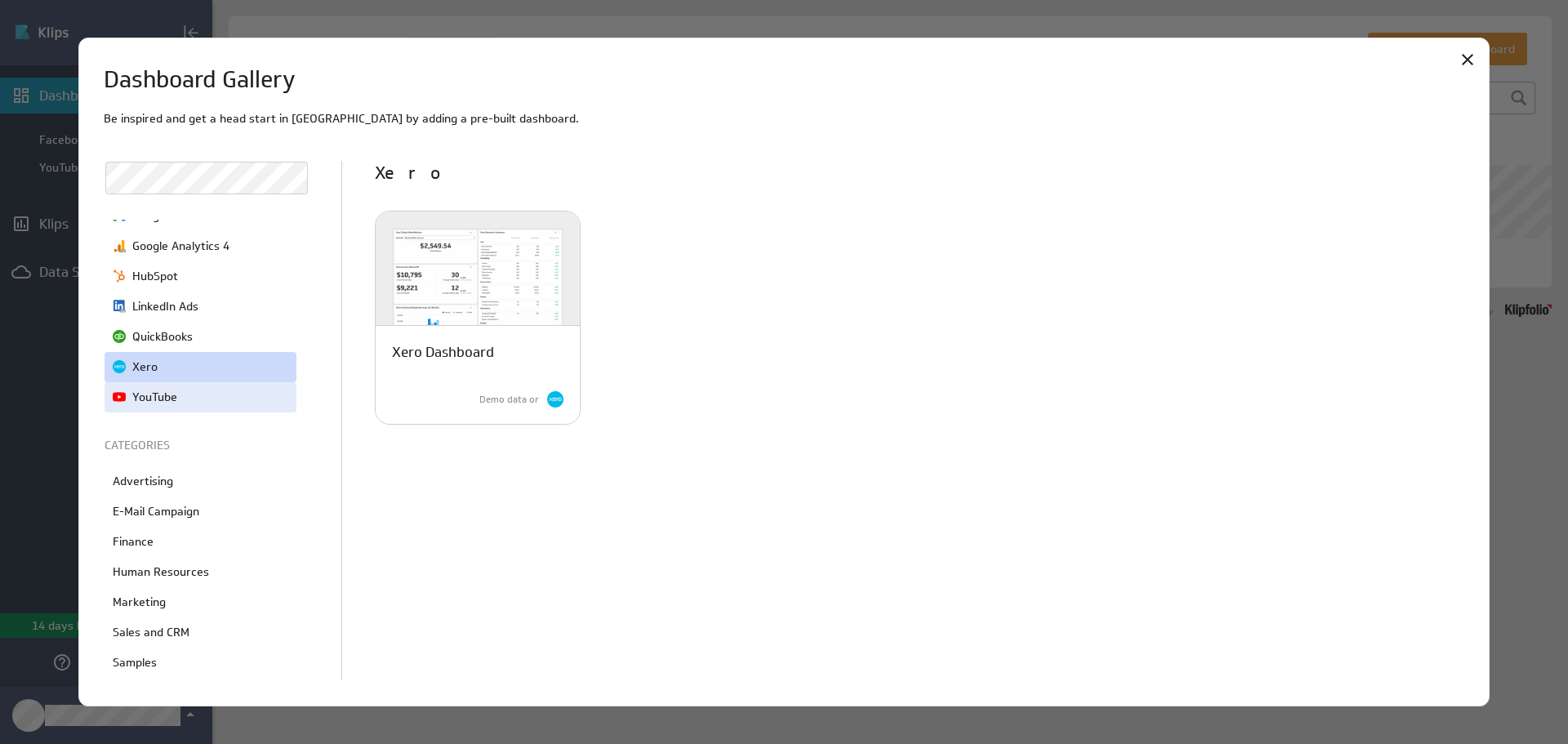
click at [217, 399] on div "YouTube" at bounding box center [200, 397] width 192 height 31
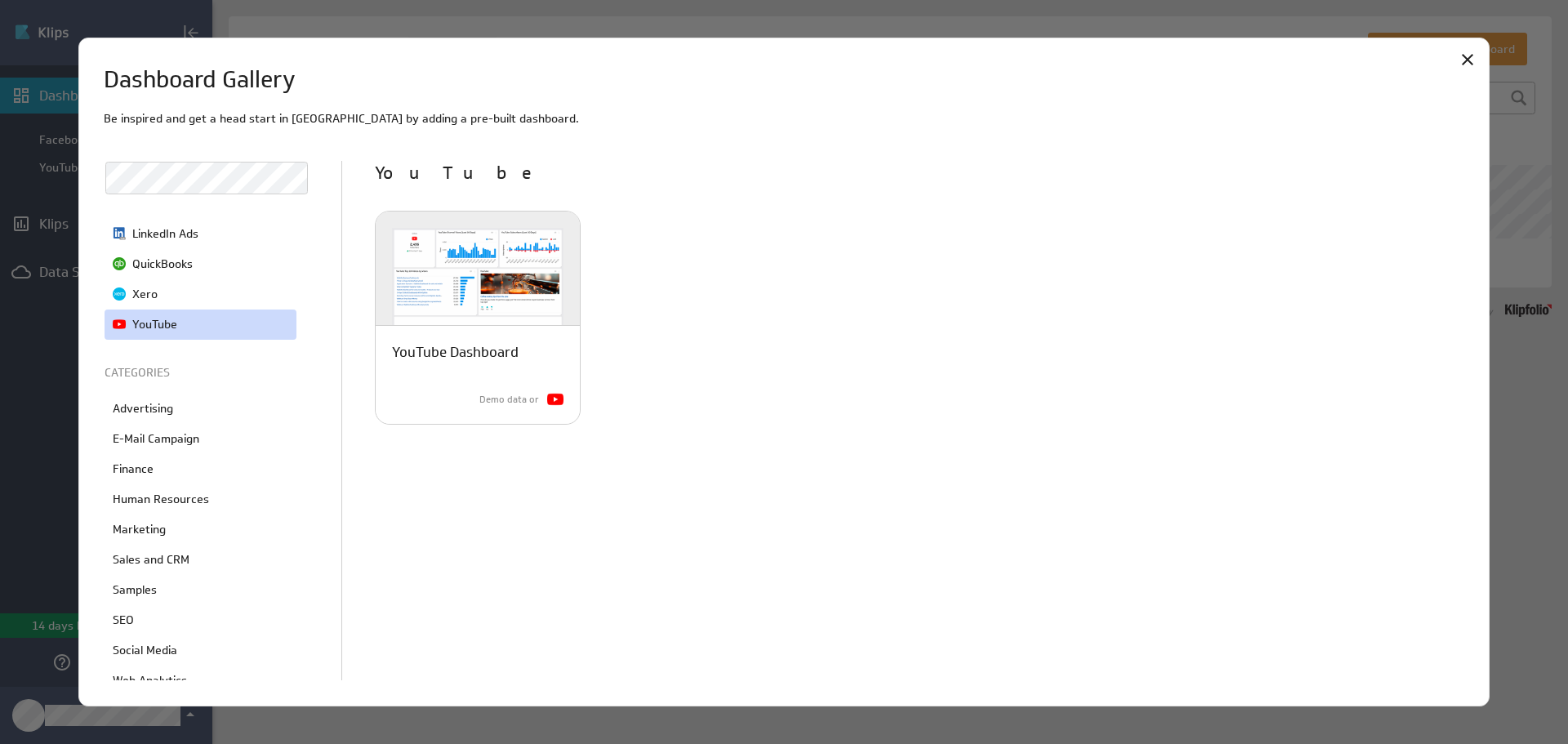
scroll to position [250, 0]
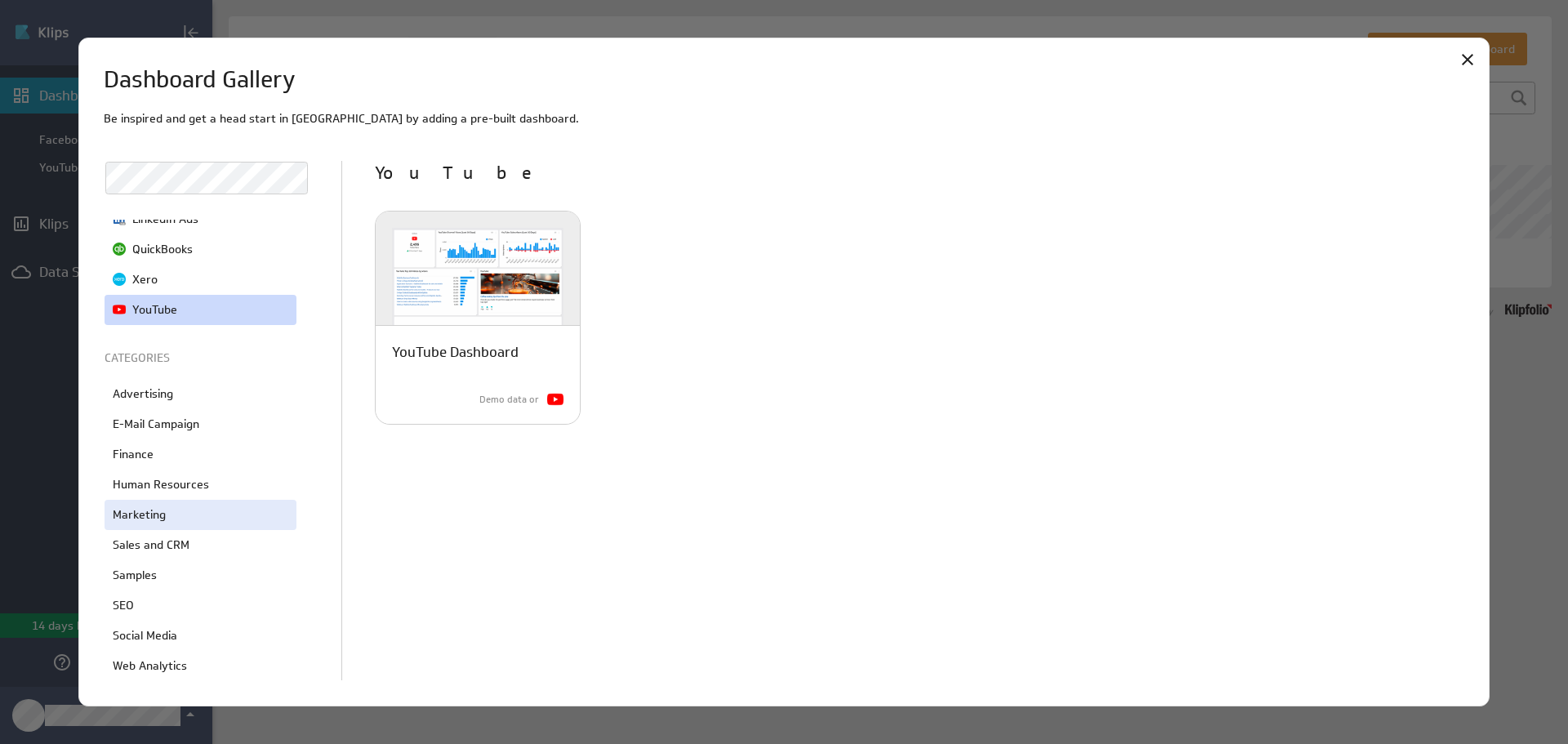
click at [200, 515] on div "Marketing" at bounding box center [200, 515] width 192 height 31
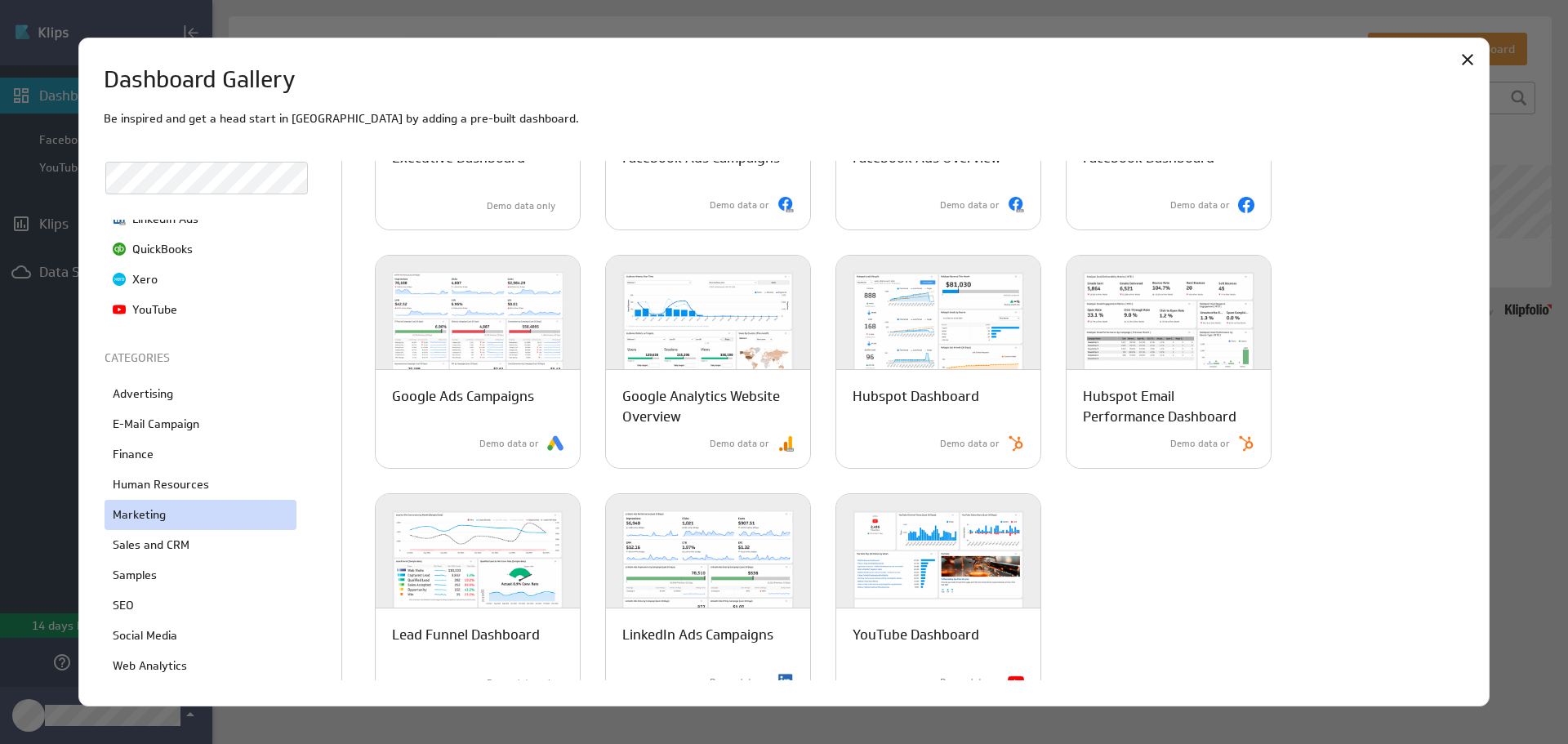
scroll to position [221, 0]
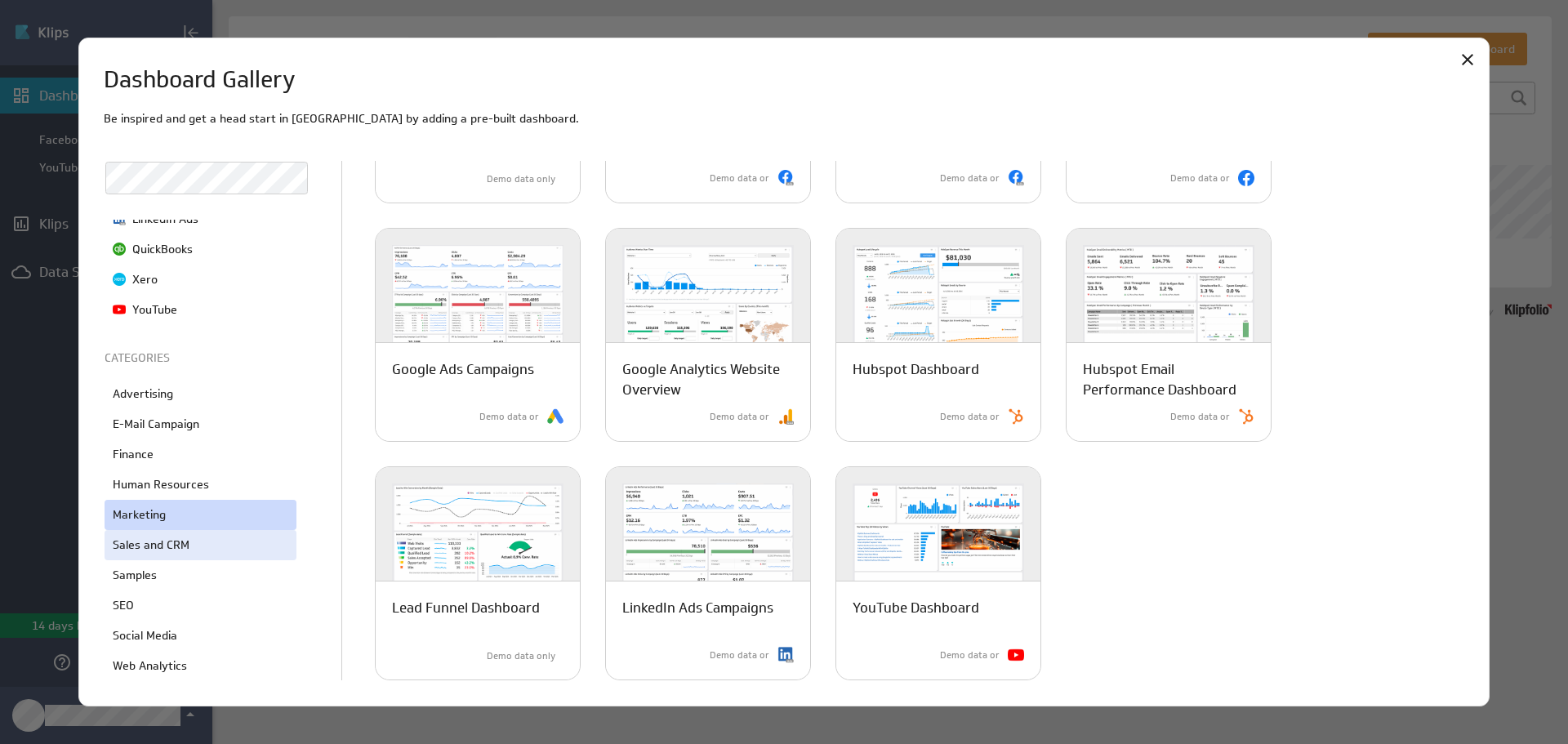
click at [209, 543] on div "Sales and CRM" at bounding box center [200, 545] width 192 height 31
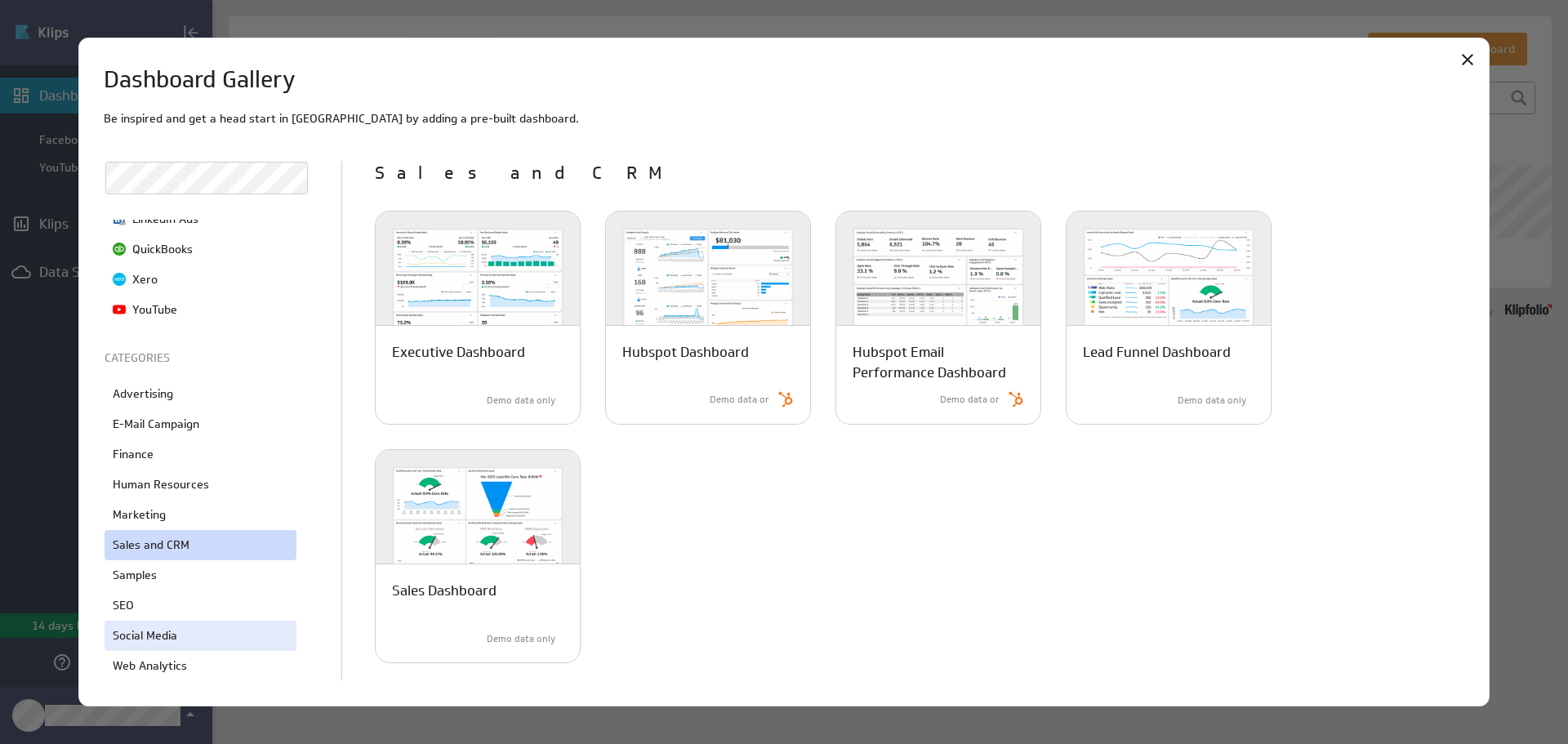
click at [197, 629] on div "Social Media" at bounding box center [200, 635] width 192 height 31
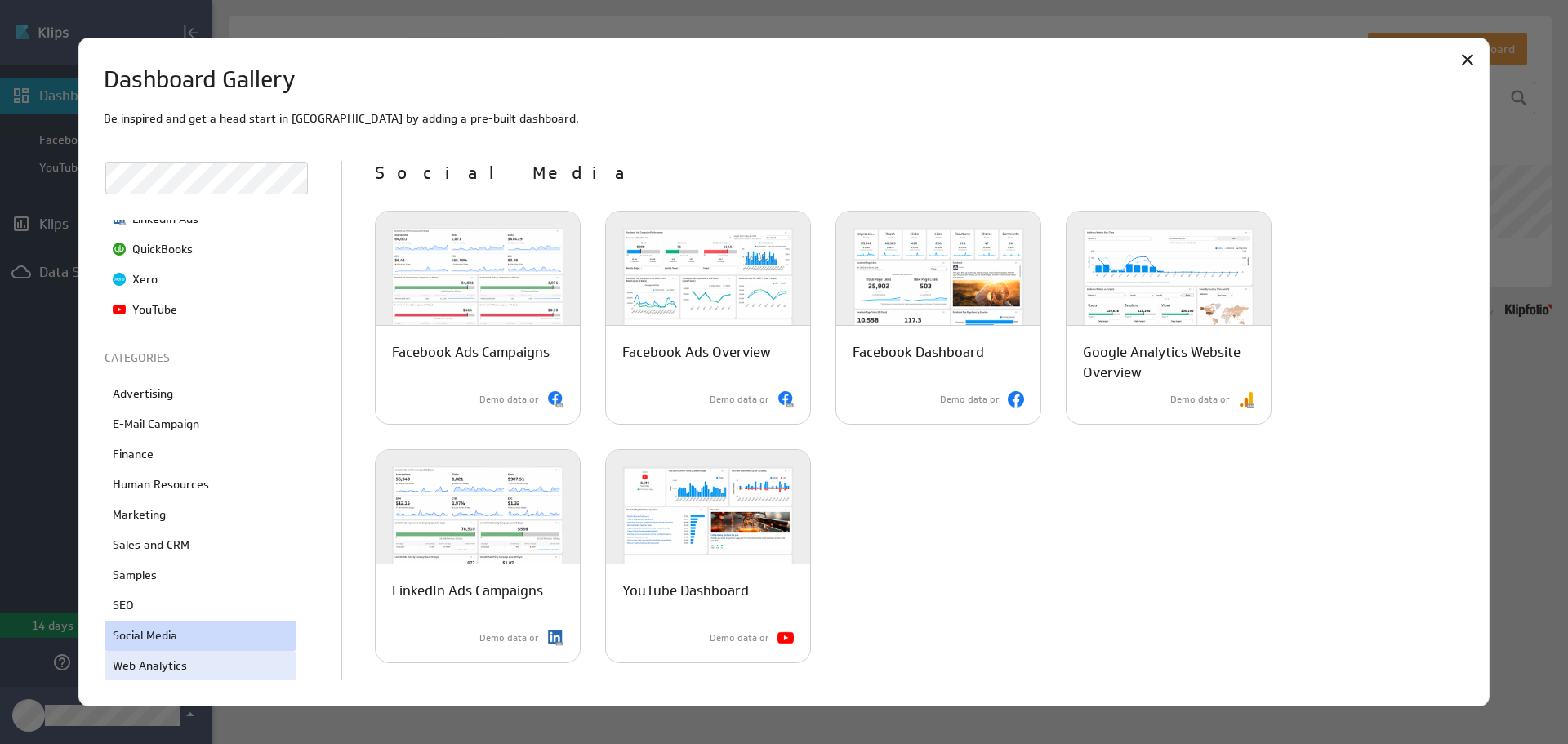
click at [205, 657] on div "Web Analytics" at bounding box center [200, 665] width 192 height 31
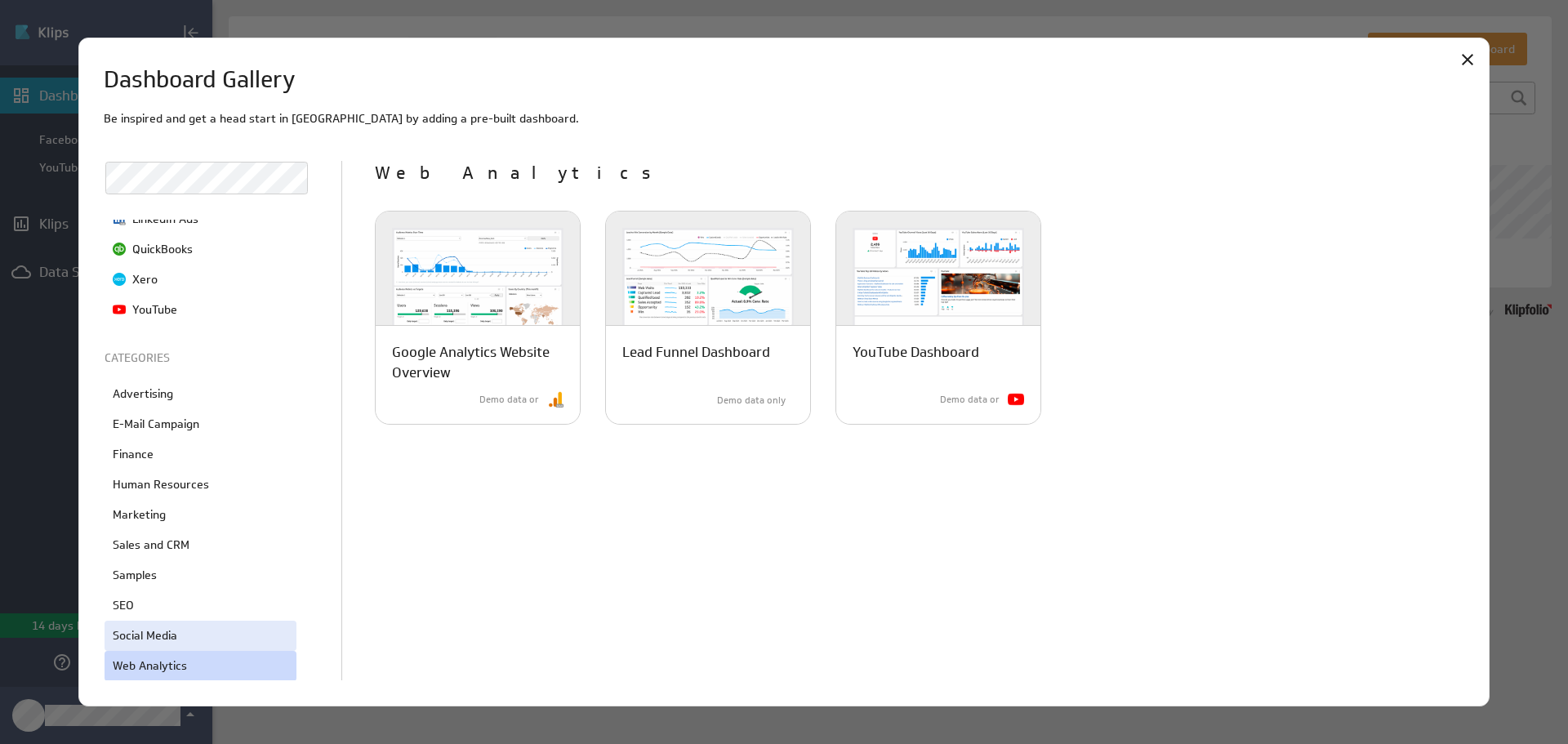
click at [212, 635] on div "Social Media" at bounding box center [200, 635] width 192 height 31
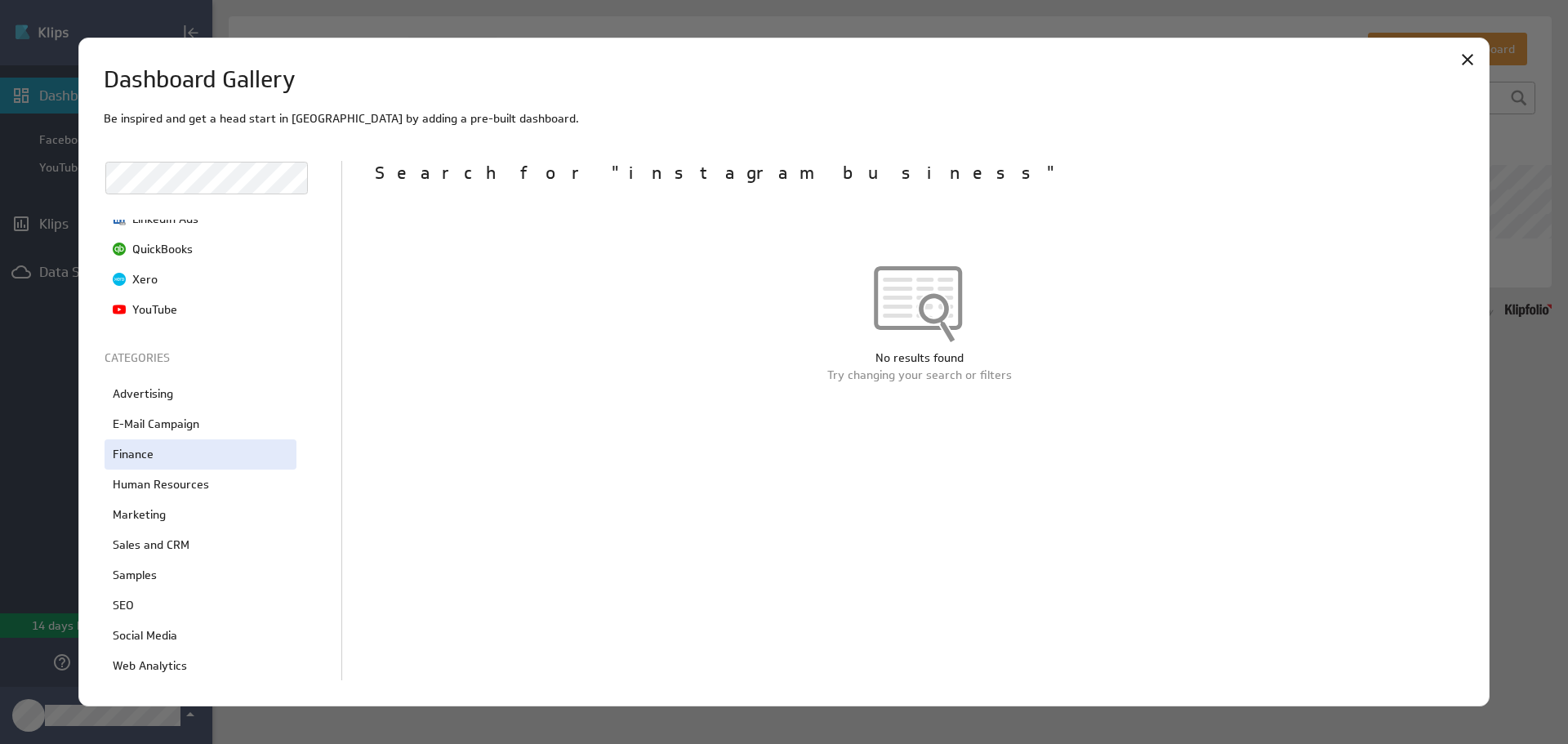
click at [197, 448] on div "Finance" at bounding box center [200, 454] width 192 height 31
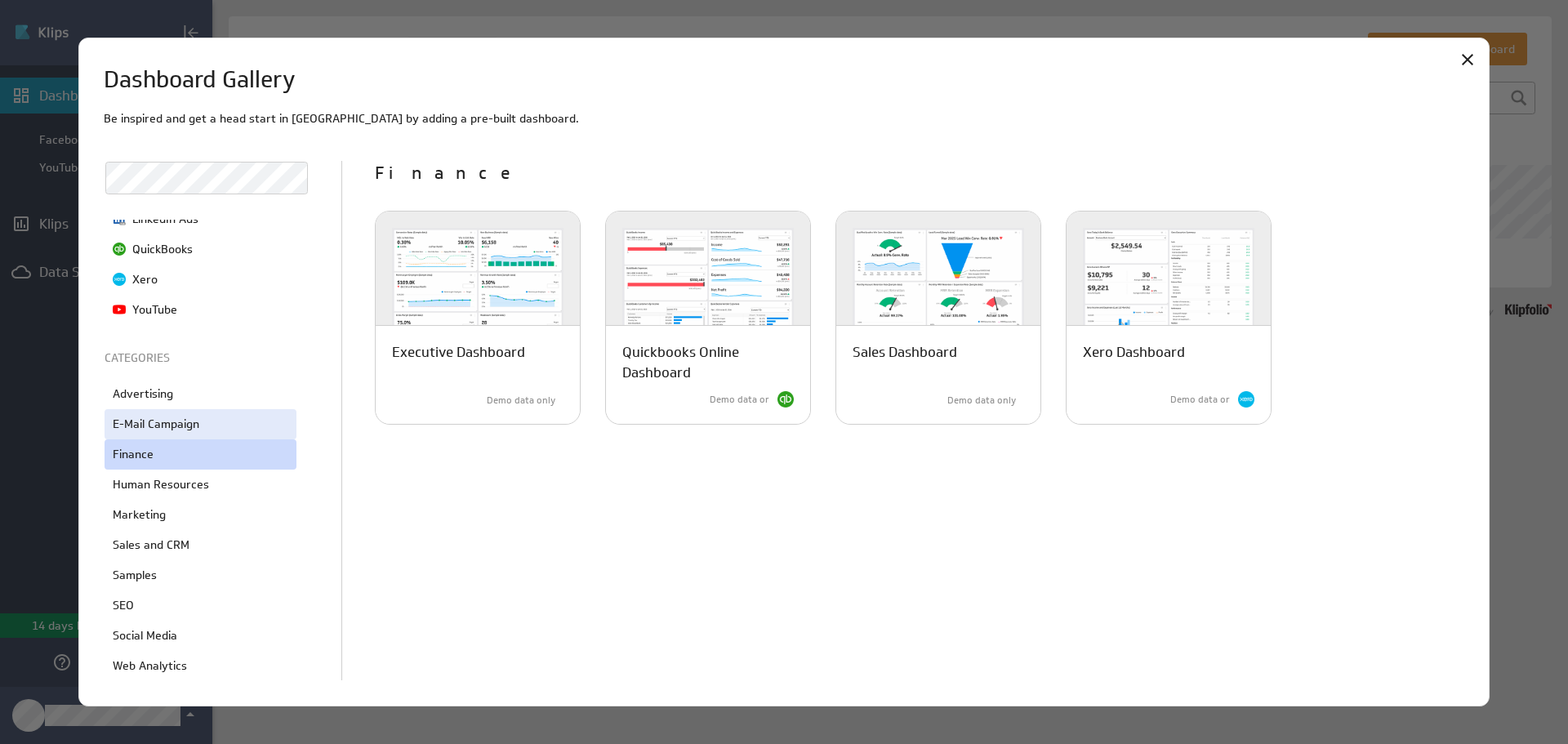
click at [197, 418] on p "E-Mail Campaign" at bounding box center [155, 424] width 86 height 17
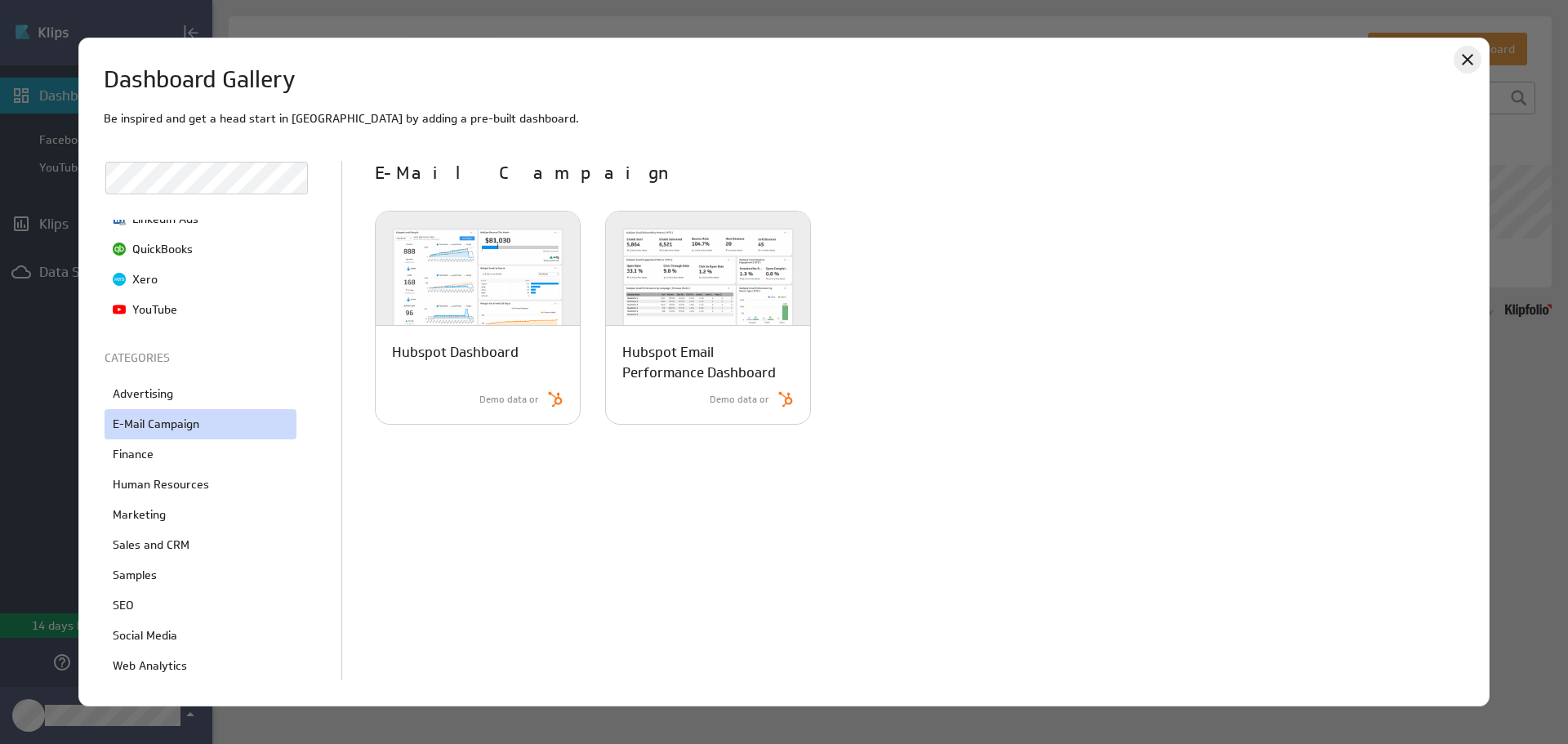
click at [1463, 53] on icon "Close" at bounding box center [1467, 59] width 19 height 19
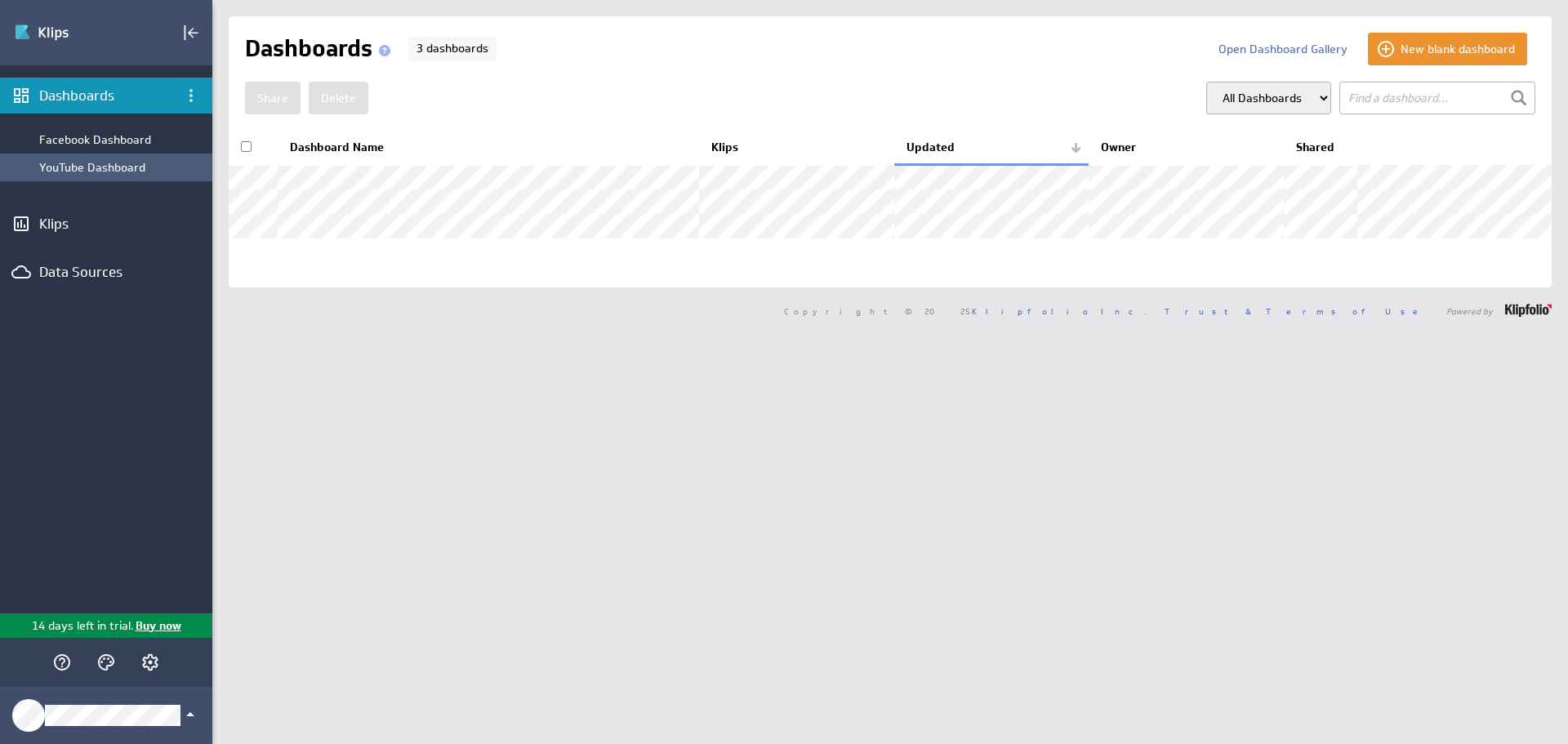
click at [131, 161] on div "YouTube Dashboard" at bounding box center [122, 167] width 165 height 15
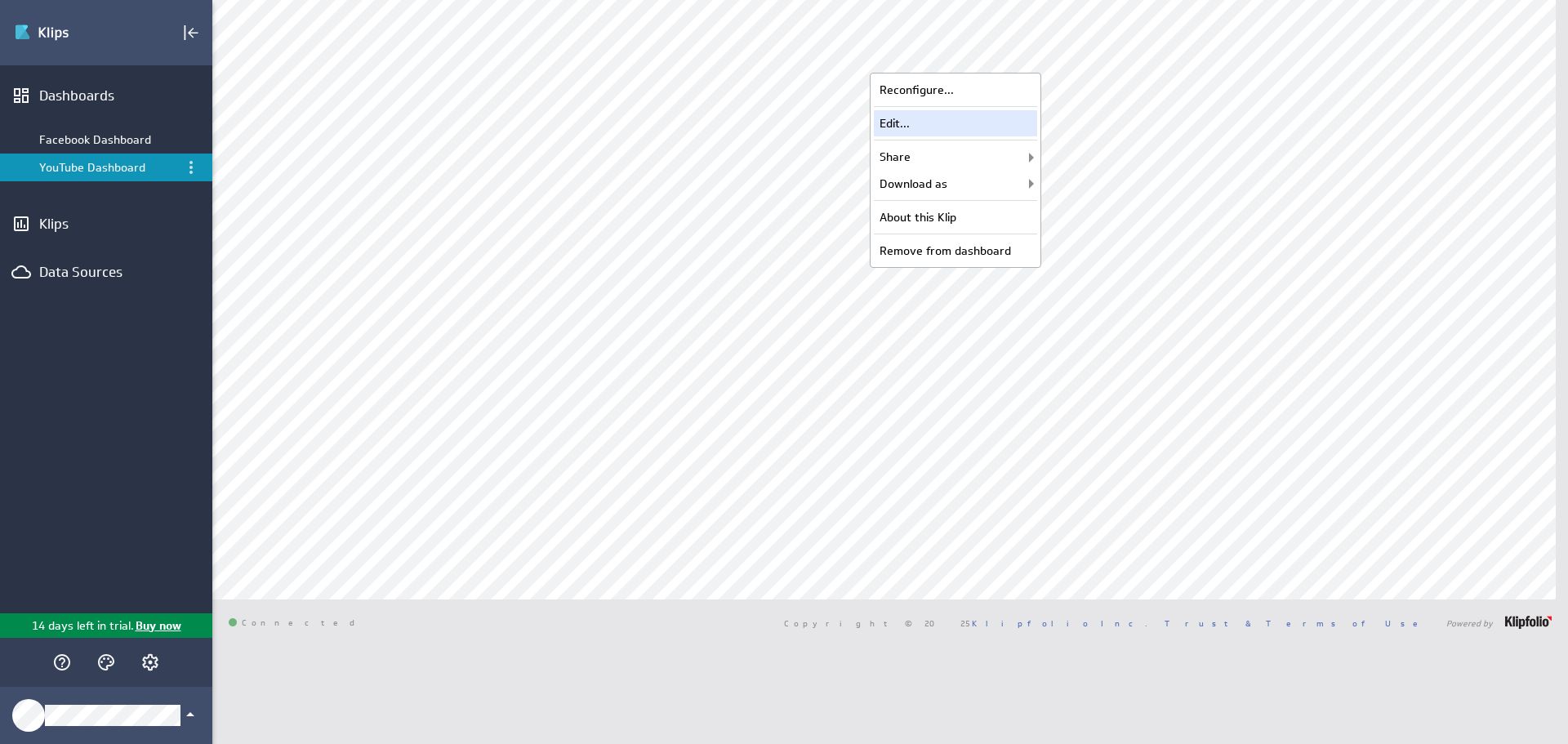
click at [975, 126] on div "Edit..." at bounding box center [956, 123] width 163 height 26
